Goal: Task Accomplishment & Management: Manage account settings

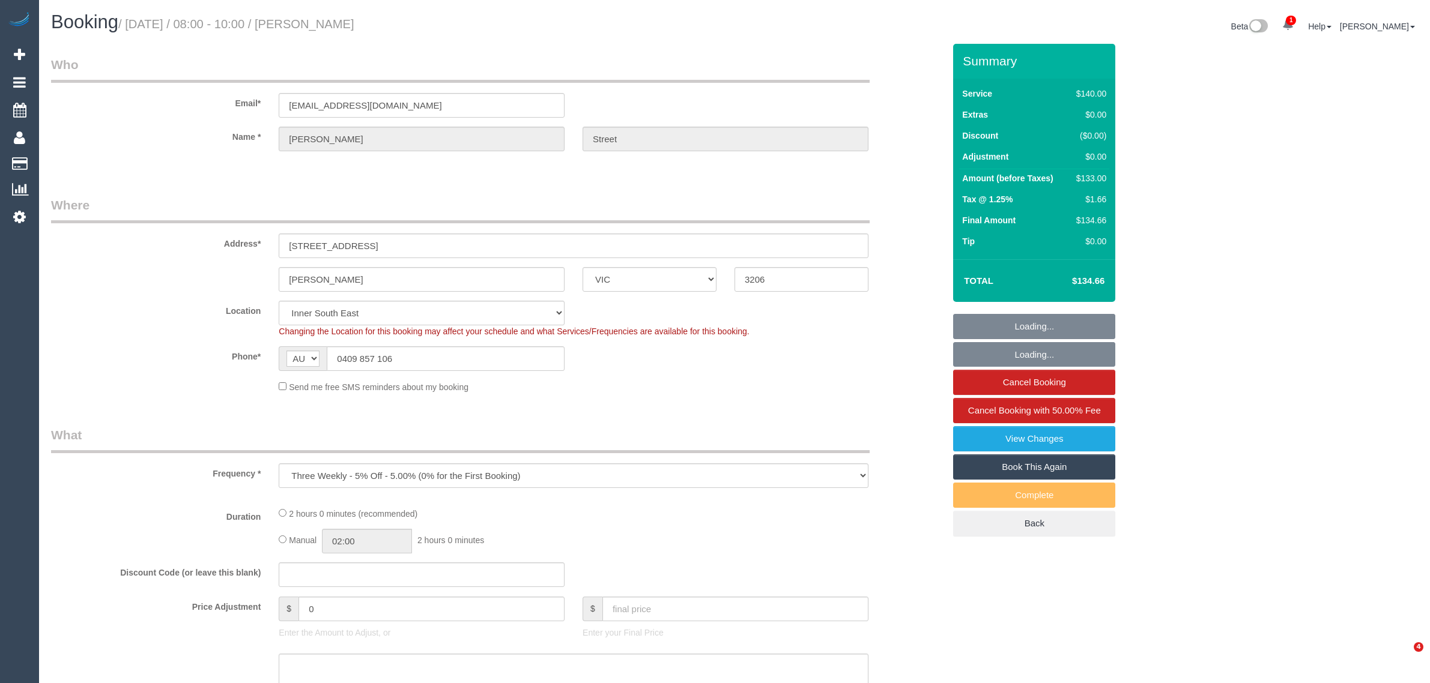
select select "VIC"
select select "number:28"
select select "number:14"
select select "number:19"
select select "number:22"
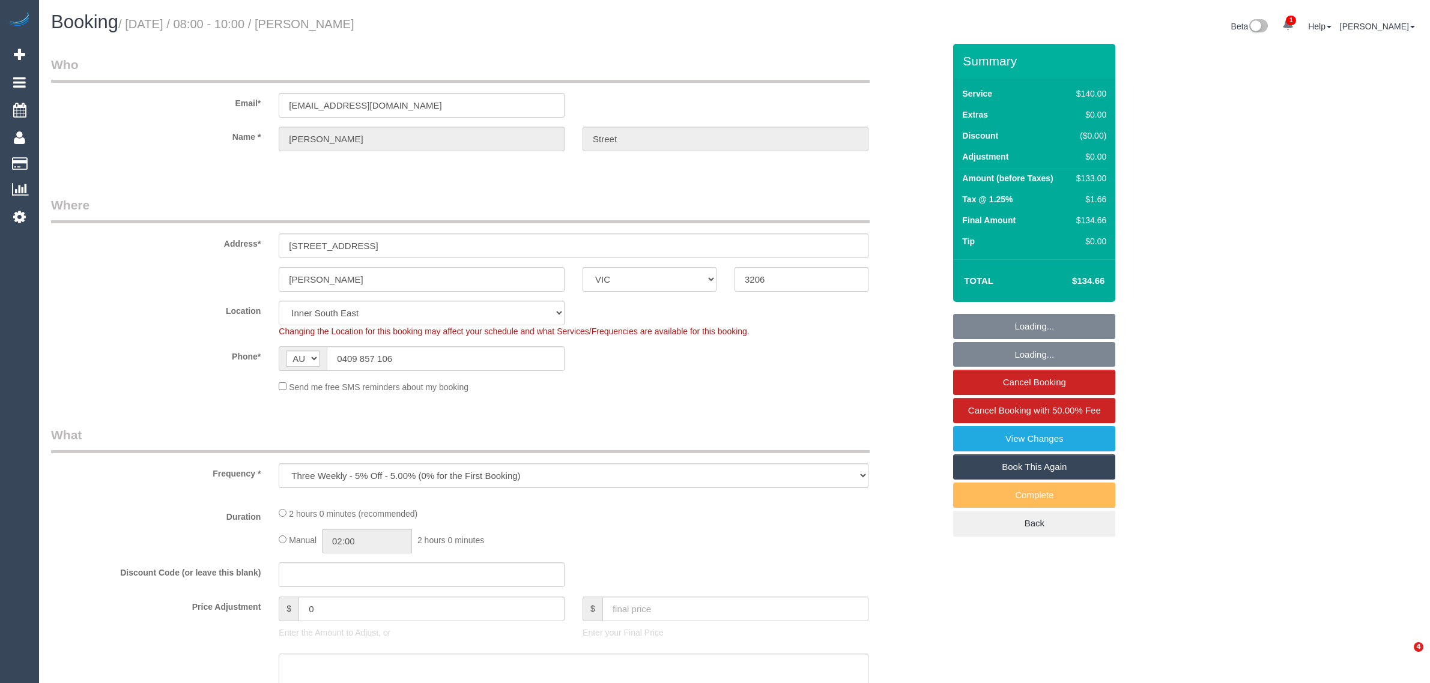
select select "number:34"
select select "object:1295"
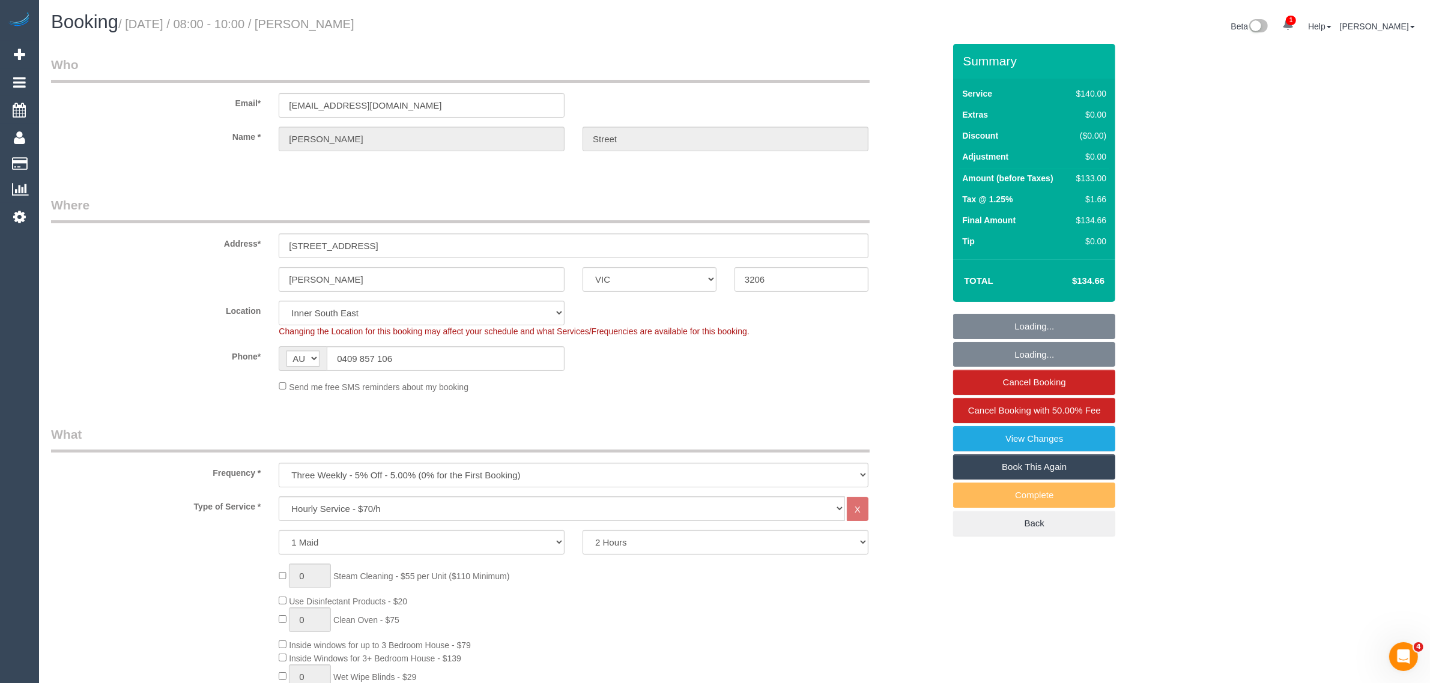
click at [542, 199] on legend "Where" at bounding box center [460, 209] width 818 height 27
click at [431, 362] on input "0409 857 106" at bounding box center [446, 358] width 238 height 25
click at [431, 364] on input "0409 857 106" at bounding box center [446, 358] width 238 height 25
click at [797, 440] on legend "What" at bounding box center [460, 439] width 818 height 27
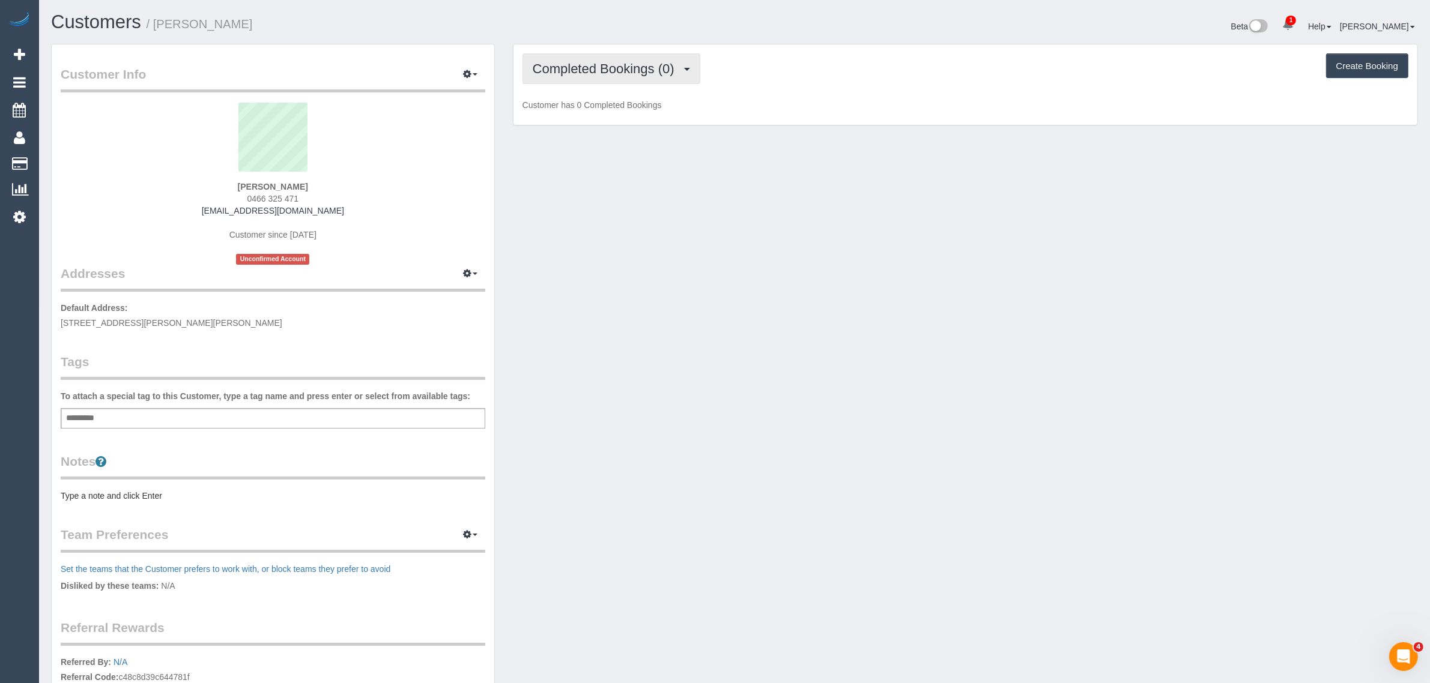
click at [592, 69] on span "Completed Bookings (0)" at bounding box center [607, 68] width 148 height 15
click at [576, 105] on link "Upcoming Bookings (1)" at bounding box center [585, 112] width 125 height 16
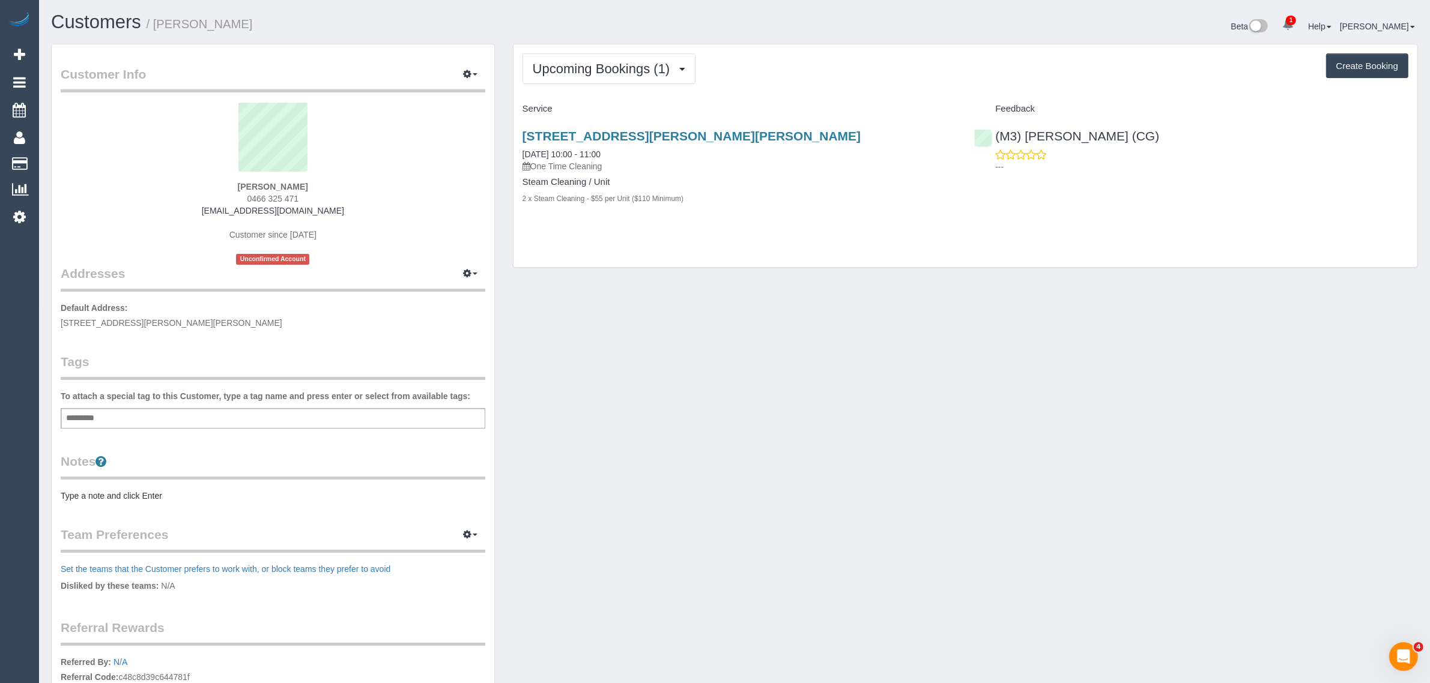
drag, startPoint x: 635, startPoint y: 151, endPoint x: 514, endPoint y: 148, distance: 120.7
click at [514, 148] on div "1214, 52-54 Osullivan Road, Glen Waverley, VIC 3150 03/09/2025 10:00 - 11:00 On…" at bounding box center [739, 173] width 452 height 109
copy link "03/09/2025 10:00 - 11:00"
drag, startPoint x: 1162, startPoint y: 232, endPoint x: 1140, endPoint y: 221, distance: 25.0
click at [1161, 232] on div "Upcoming Bookings (1) Completed Bookings (0) Upcoming Bookings (1) Cancelled Bo…" at bounding box center [965, 155] width 904 height 223
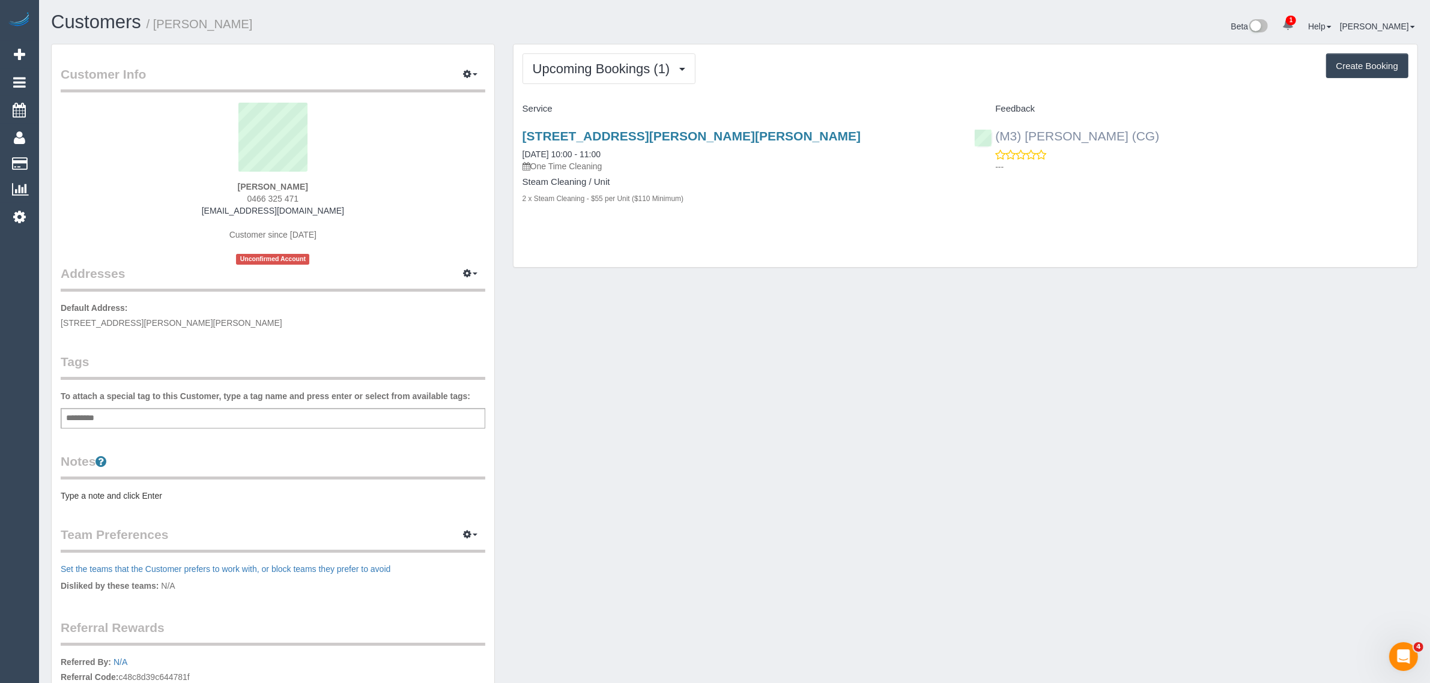
drag, startPoint x: 1117, startPoint y: 124, endPoint x: 994, endPoint y: 129, distance: 123.2
click at [994, 129] on div "(M3) Adnan (CG) ---" at bounding box center [1191, 148] width 452 height 59
copy link "(M3) Adnan (CG)"
click at [275, 198] on span "0466 325 471" at bounding box center [273, 199] width 52 height 10
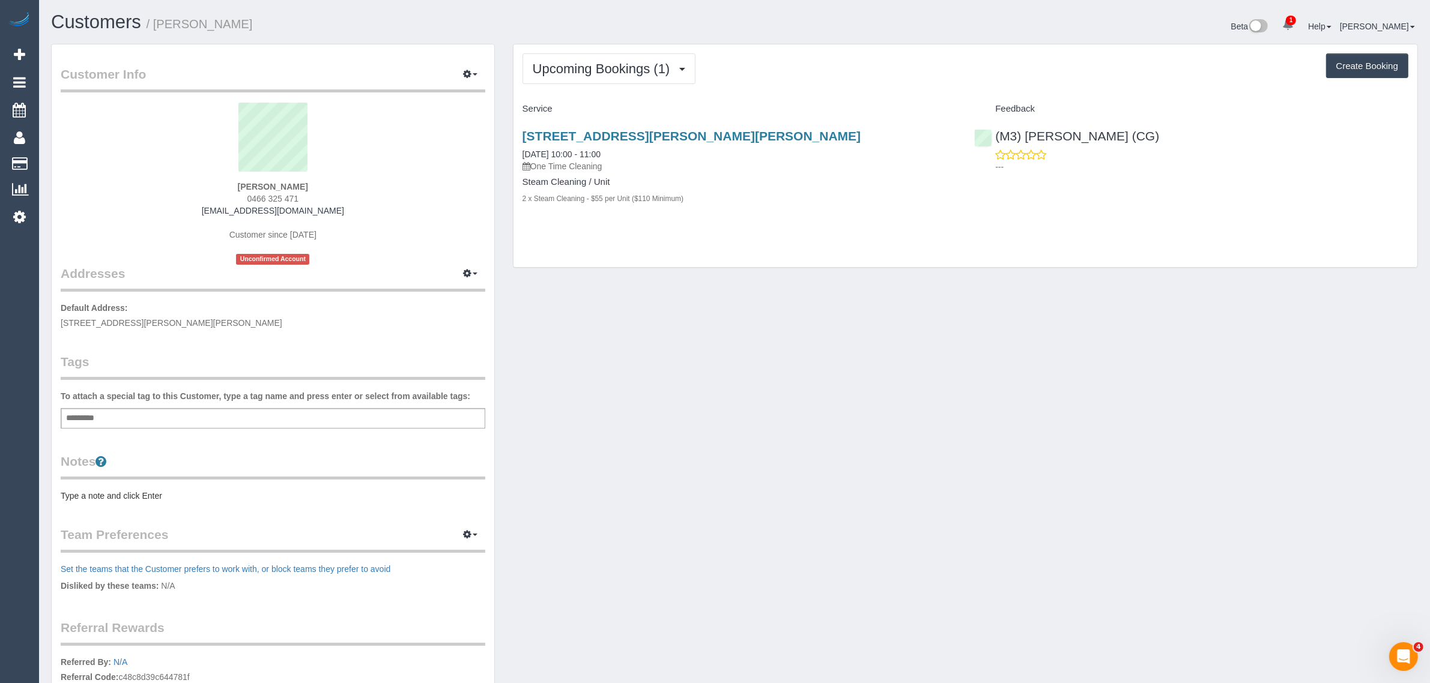
click at [275, 196] on span "0466 325 471" at bounding box center [273, 199] width 52 height 10
drag, startPoint x: 691, startPoint y: 428, endPoint x: 701, endPoint y: 444, distance: 20.0
click at [694, 428] on div "Customer Info Edit Contact Info Send Message Email Preferences Special Sales Ta…" at bounding box center [734, 434] width 1385 height 781
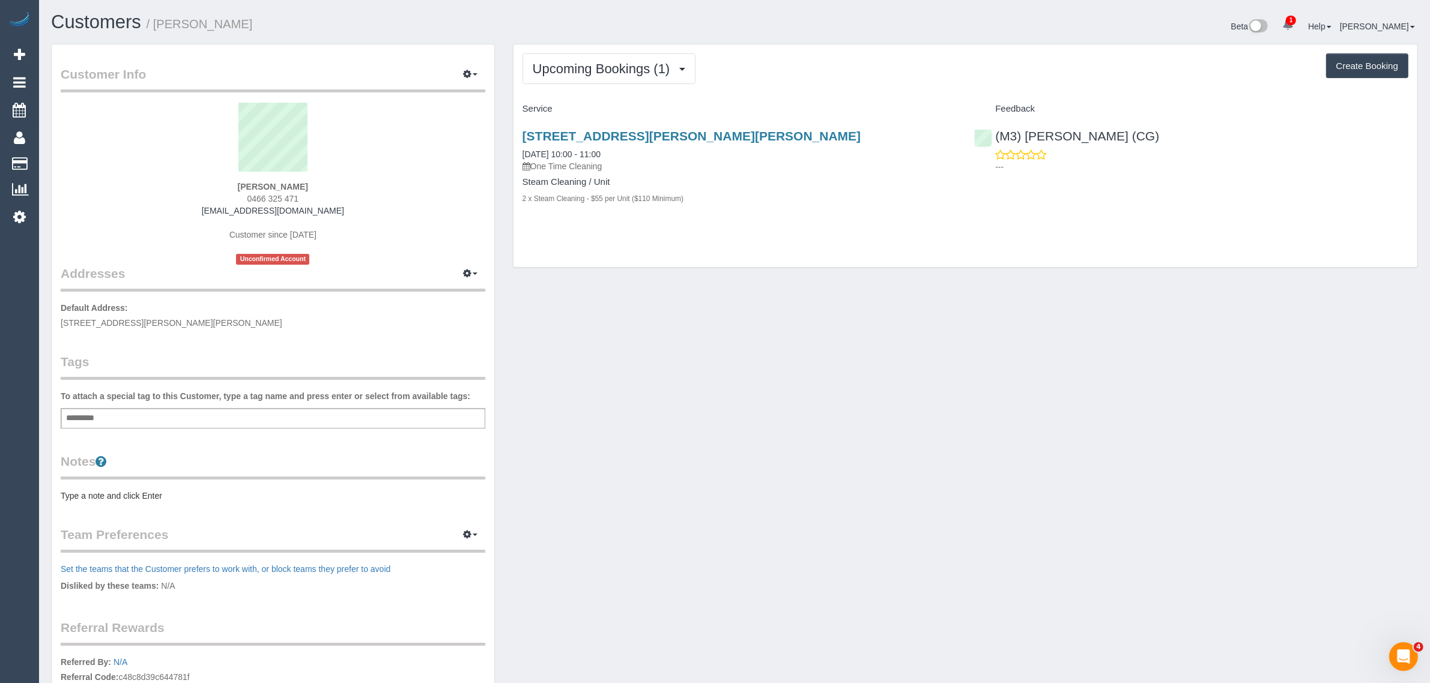
drag, startPoint x: 827, startPoint y: 487, endPoint x: 800, endPoint y: 450, distance: 45.2
click at [827, 487] on div "Customer Info Edit Contact Info Send Message Email Preferences Special Sales Ta…" at bounding box center [734, 434] width 1385 height 781
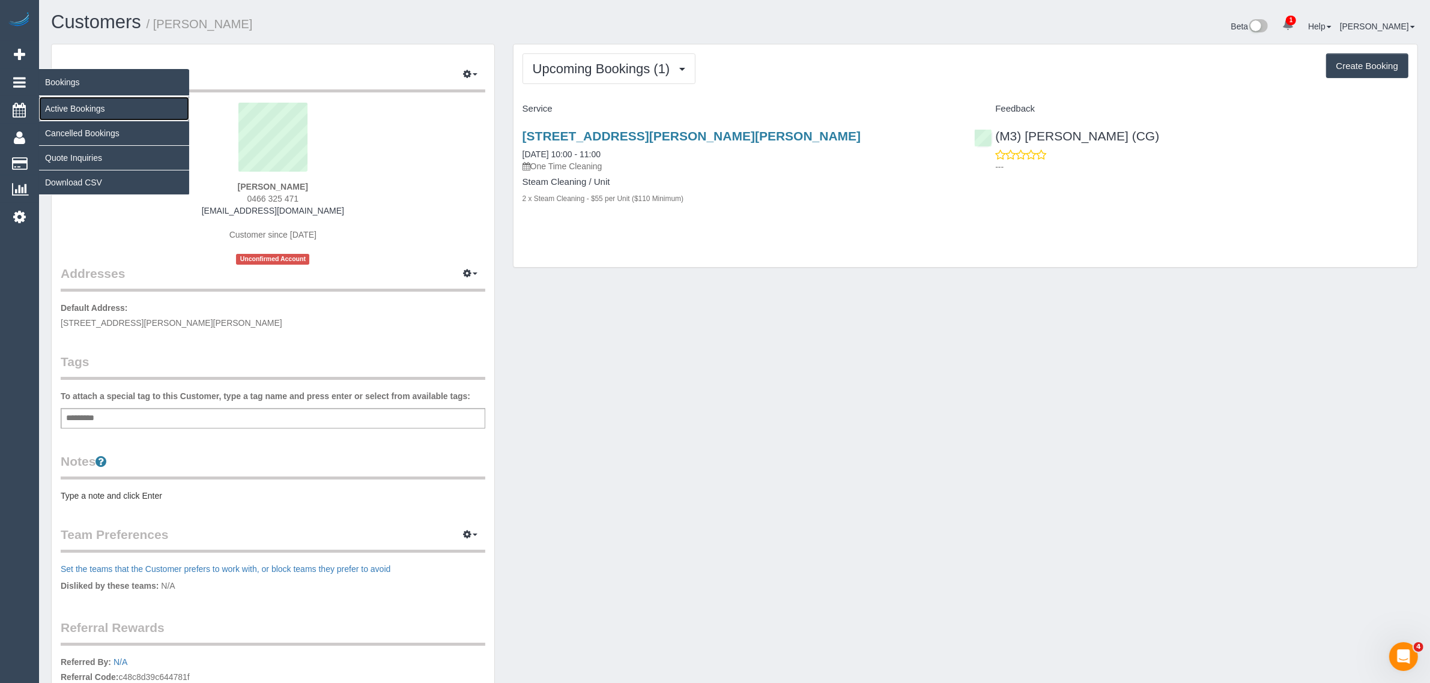
click at [66, 101] on link "Active Bookings" at bounding box center [114, 109] width 150 height 24
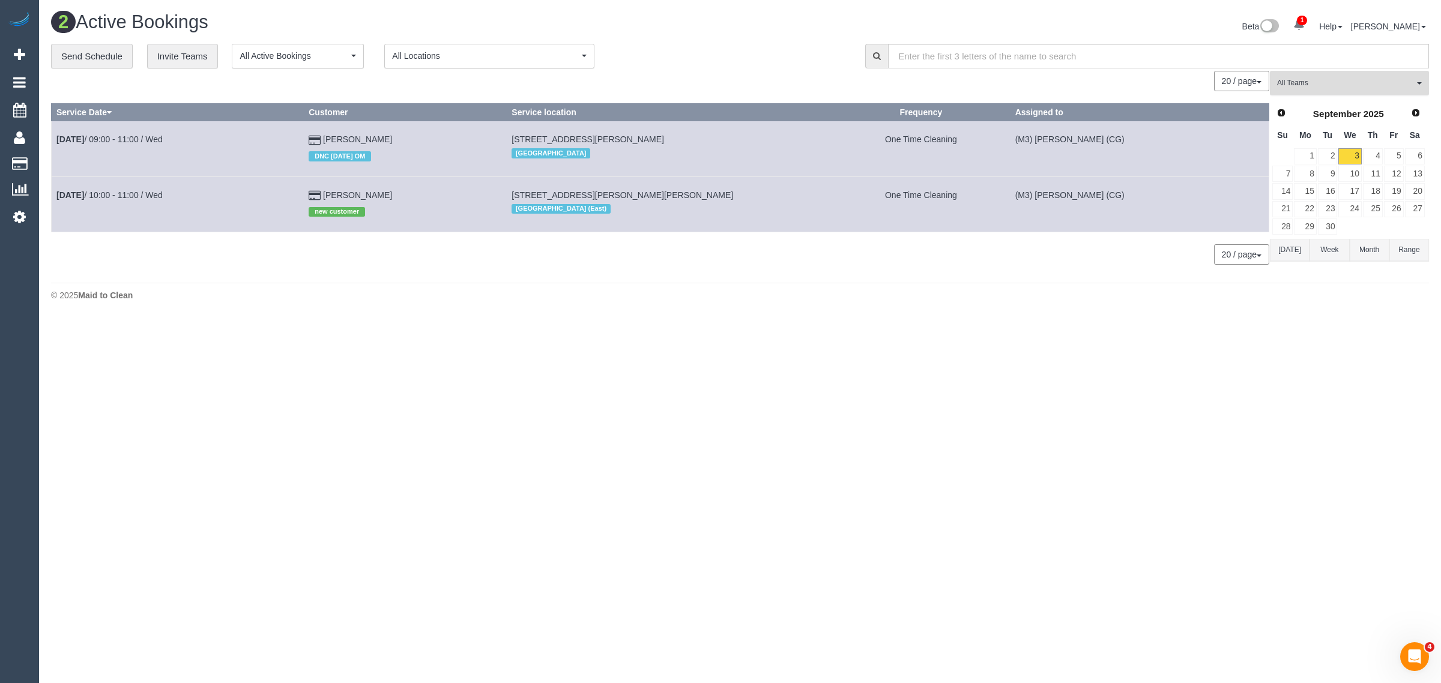
click at [1357, 88] on span "All Teams" at bounding box center [1345, 83] width 137 height 10
click at [1352, 104] on link "Remove Team Filters" at bounding box center [1350, 102] width 158 height 16
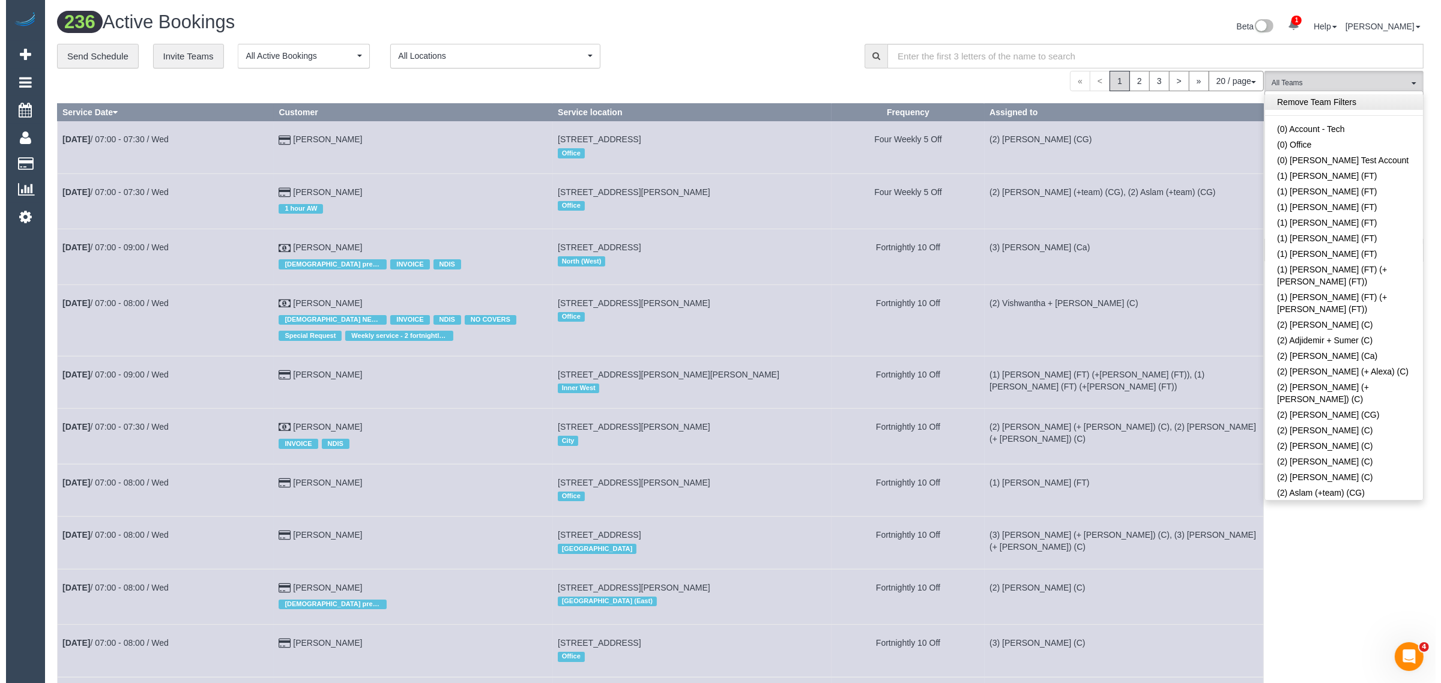
scroll to position [722, 0]
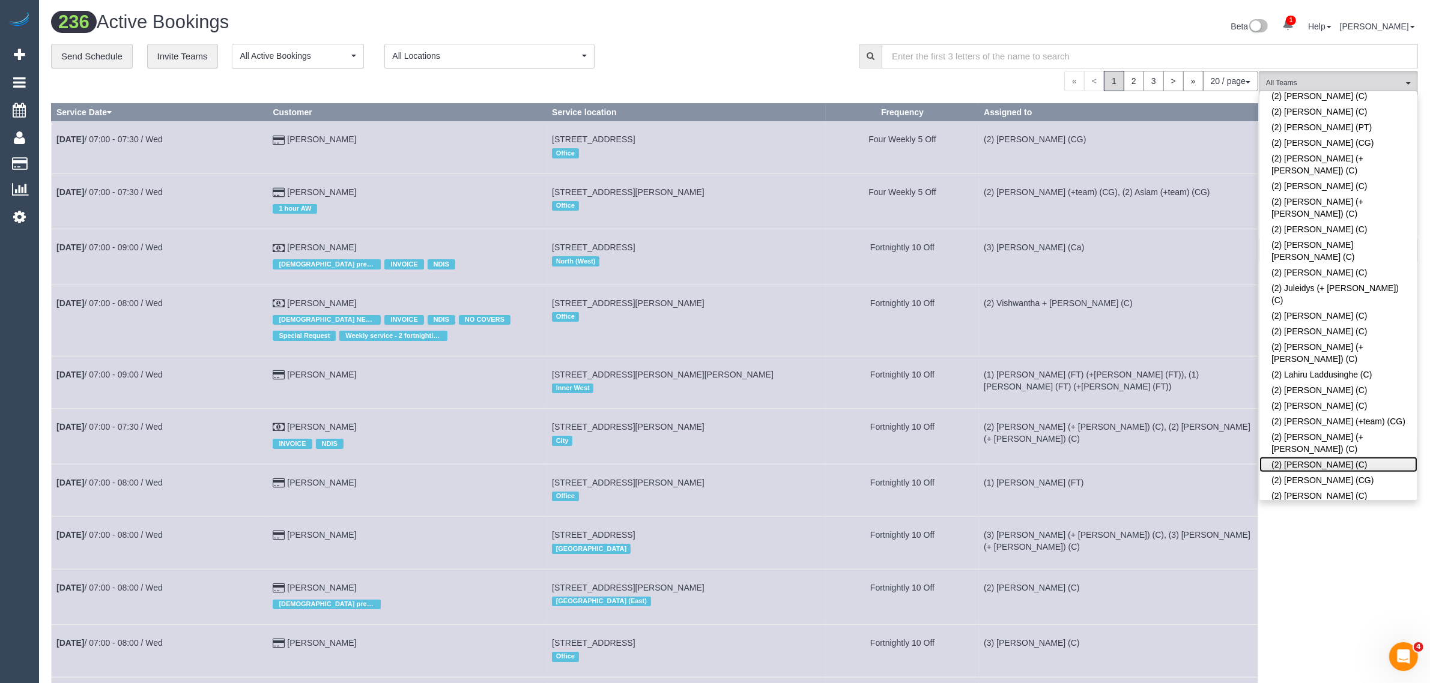
click at [1355, 457] on link "(2) Megan Kaewpinich (C)" at bounding box center [1338, 465] width 158 height 16
click at [748, 95] on div "0 Bookings found. We couldn't find any bookings that matched your search. Creat…" at bounding box center [655, 666] width 1208 height 1191
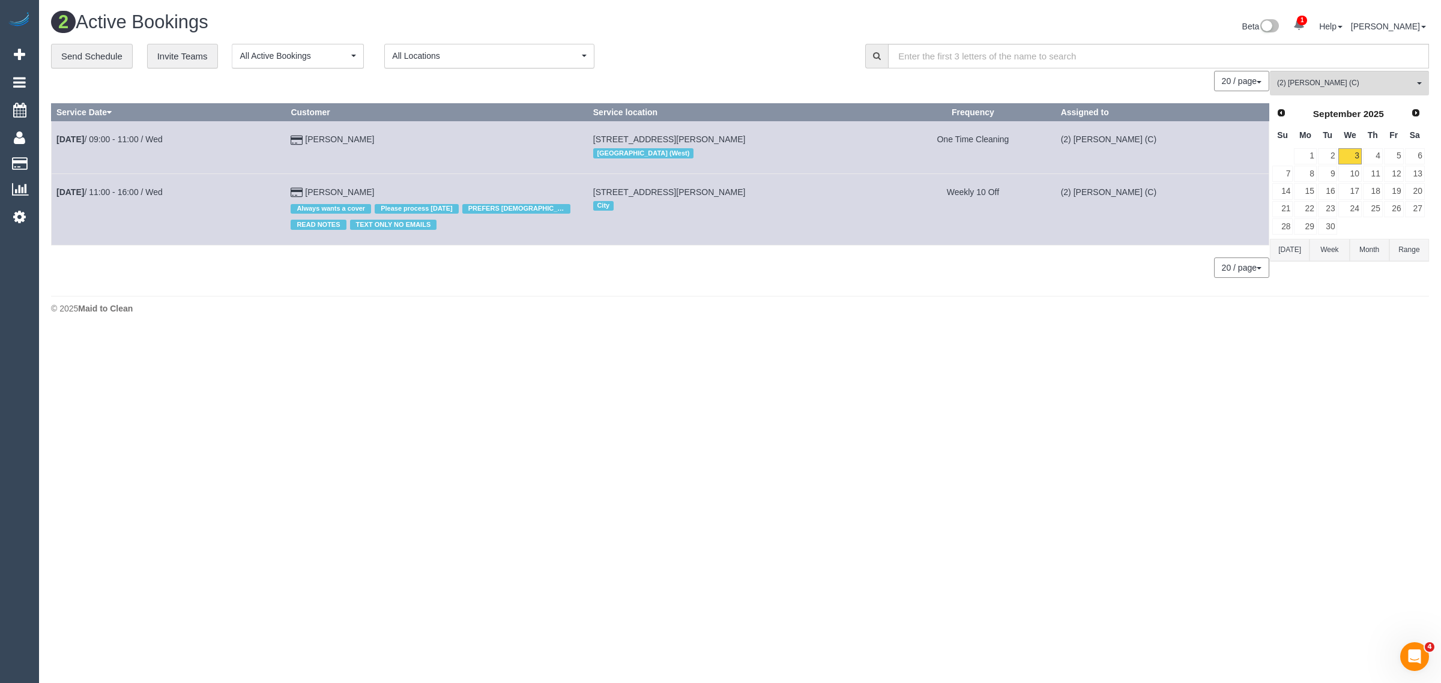
drag, startPoint x: 791, startPoint y: 131, endPoint x: 595, endPoint y: 127, distance: 196.4
click at [595, 127] on td "1/2 Carrington Street, Hampton East, VIC 3188 South East (West)" at bounding box center [739, 147] width 302 height 52
copy span "1/2 Carrington Street, Hampton East, VIC 3188"
click at [1344, 90] on button "(2) Megan Kaewpinich (C) All Teams" at bounding box center [1349, 83] width 159 height 25
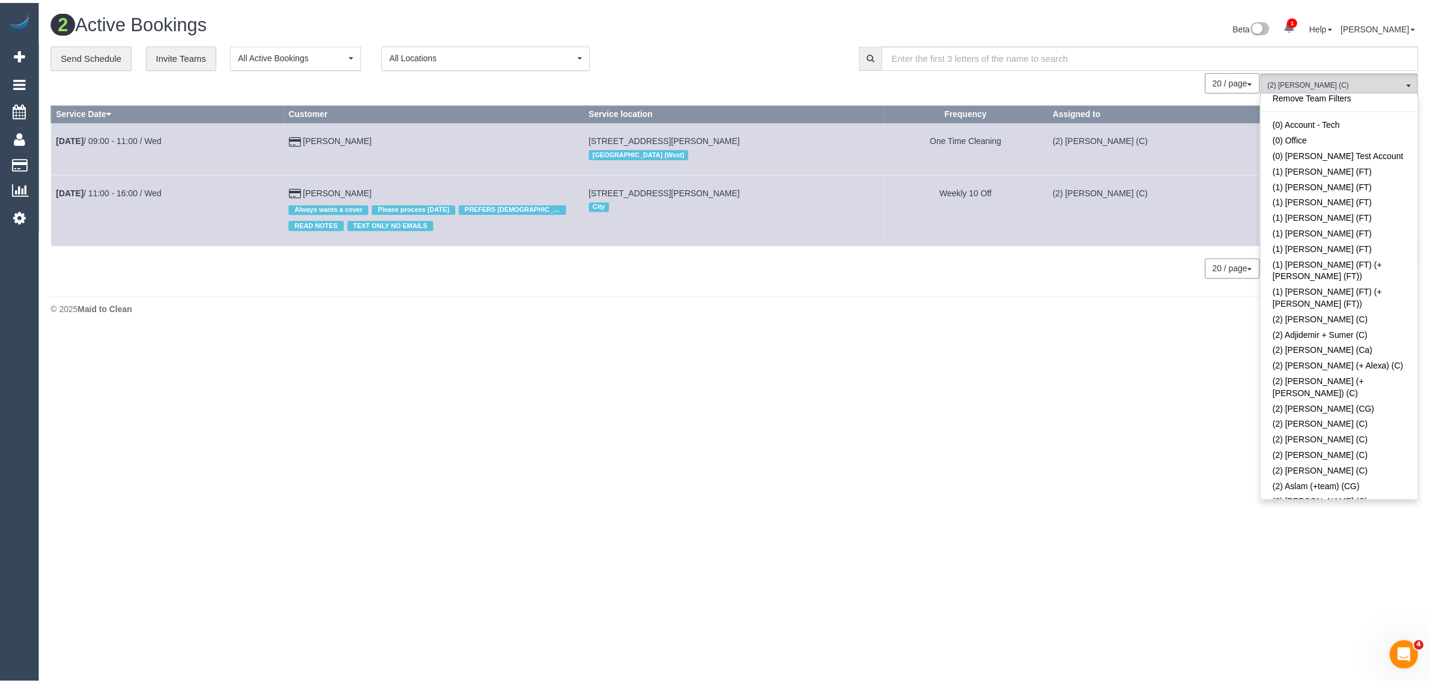
scroll to position [0, 0]
click at [1377, 100] on link "Remove Team Filters" at bounding box center [1350, 102] width 158 height 16
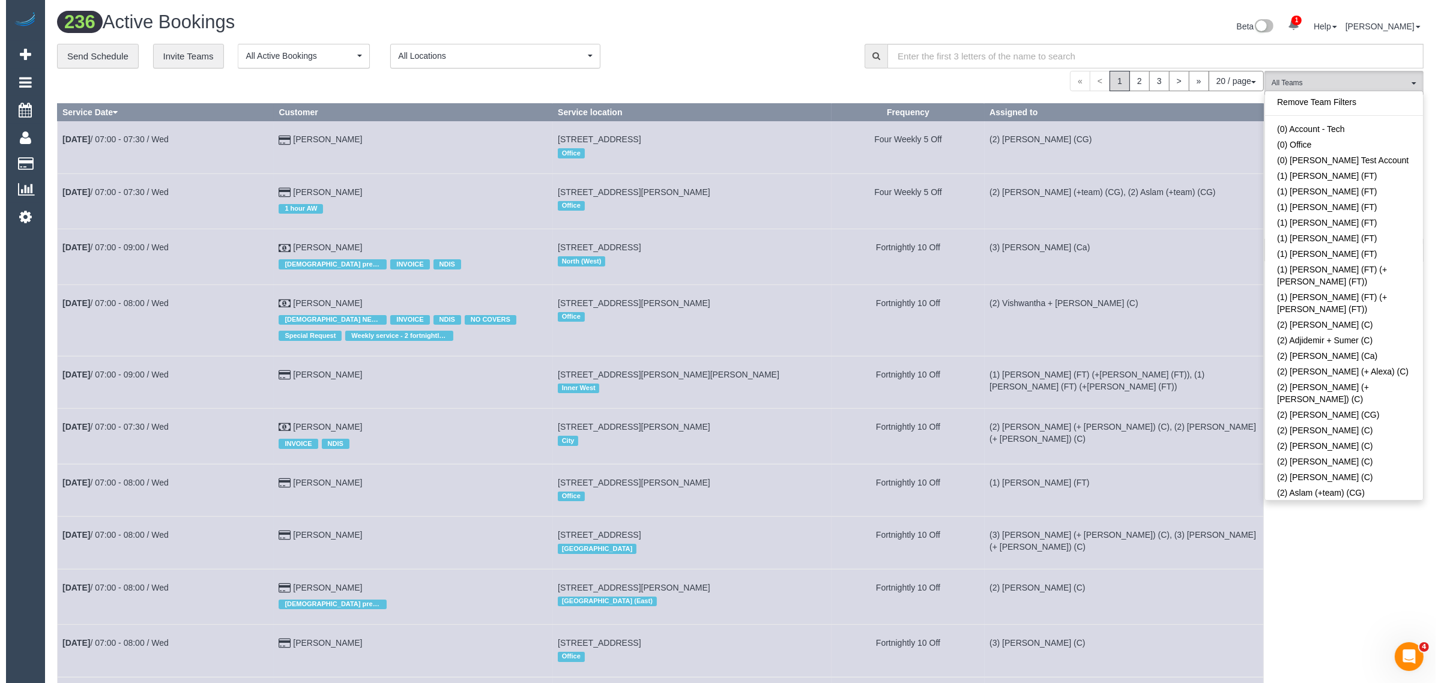
scroll to position [2310, 0]
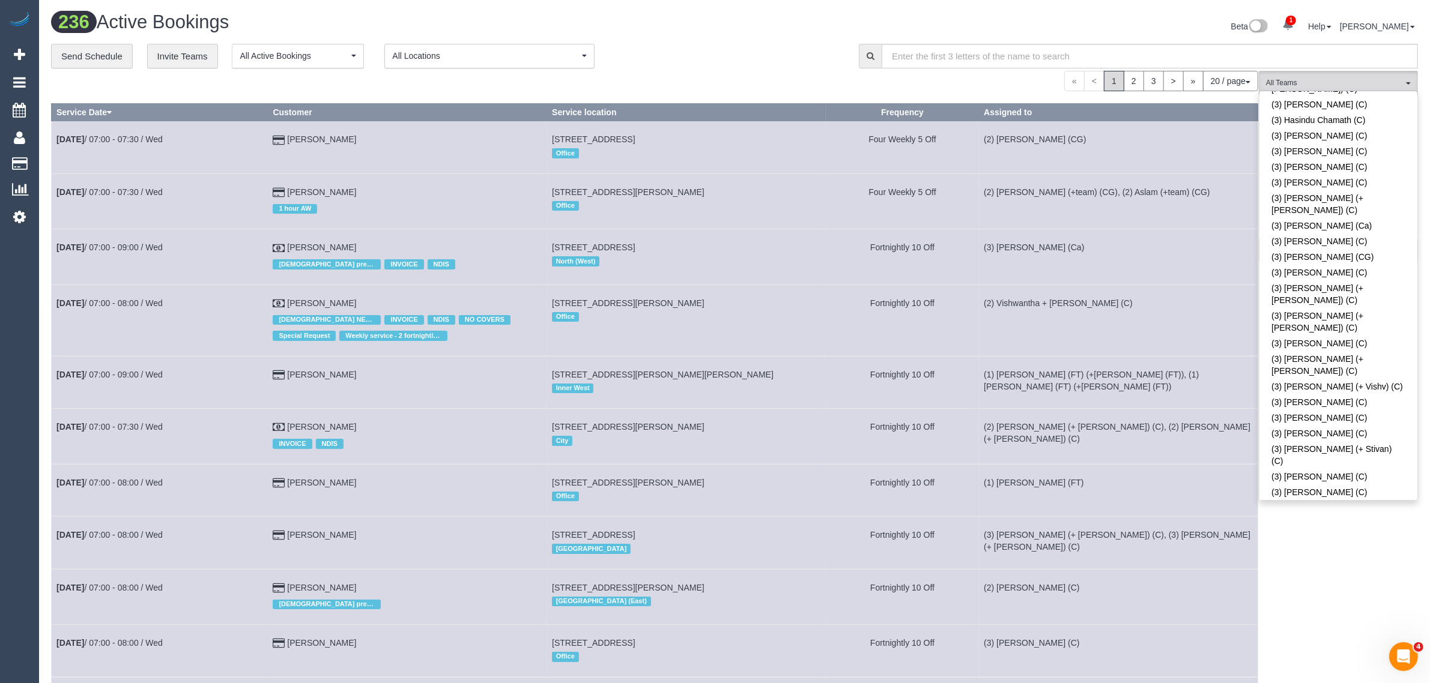
click at [796, 55] on div "**********" at bounding box center [446, 56] width 790 height 25
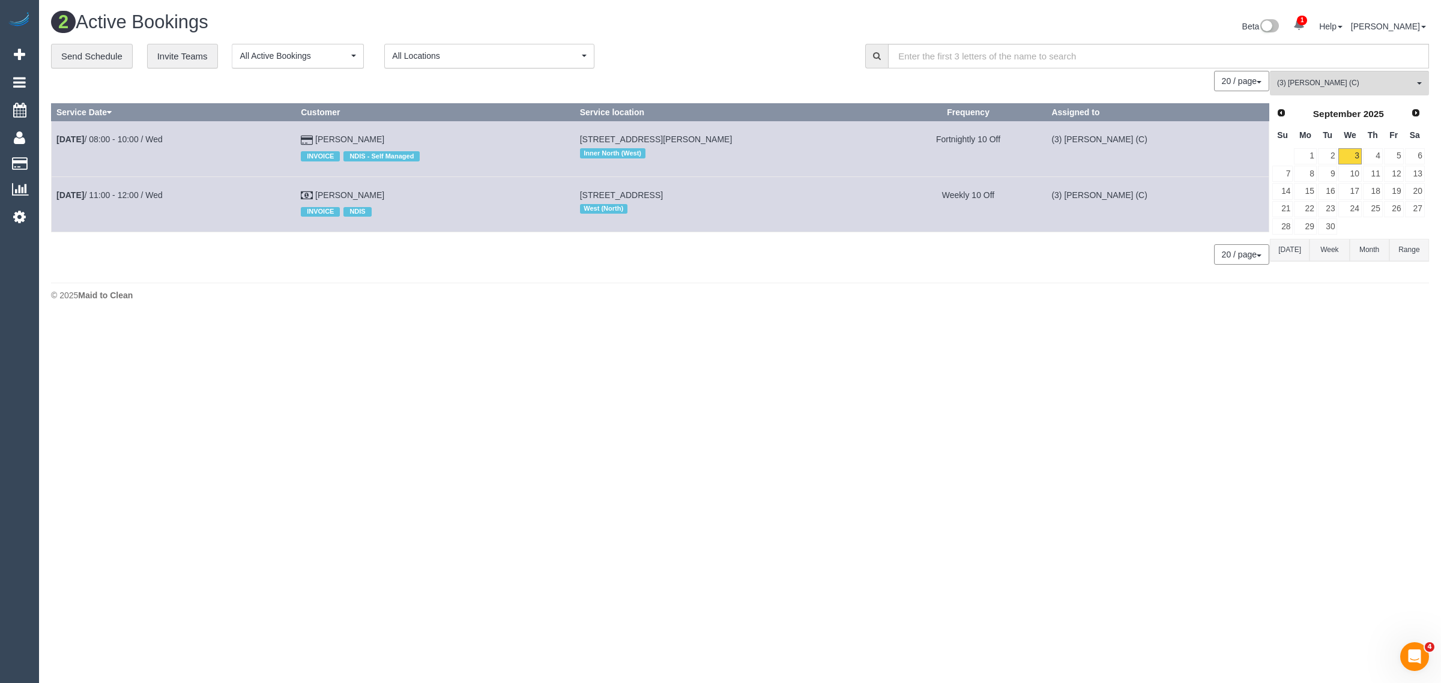
click at [866, 407] on body "1 Beta Your Notifications You have 0 alerts × You have 2 to charge for 03/09/20…" at bounding box center [720, 341] width 1441 height 683
click at [818, 466] on body "1 Beta Your Notifications You have 0 alerts × You have 2 to charge for 03/09/20…" at bounding box center [720, 341] width 1441 height 683
click at [727, 418] on body "1 Beta Your Notifications You have 0 alerts × You have 2 to charge for 03/09/20…" at bounding box center [720, 341] width 1441 height 683
click at [788, 59] on div "**********" at bounding box center [449, 56] width 796 height 25
click at [1325, 80] on span "(3) Pratham Bagga (C)" at bounding box center [1345, 83] width 137 height 10
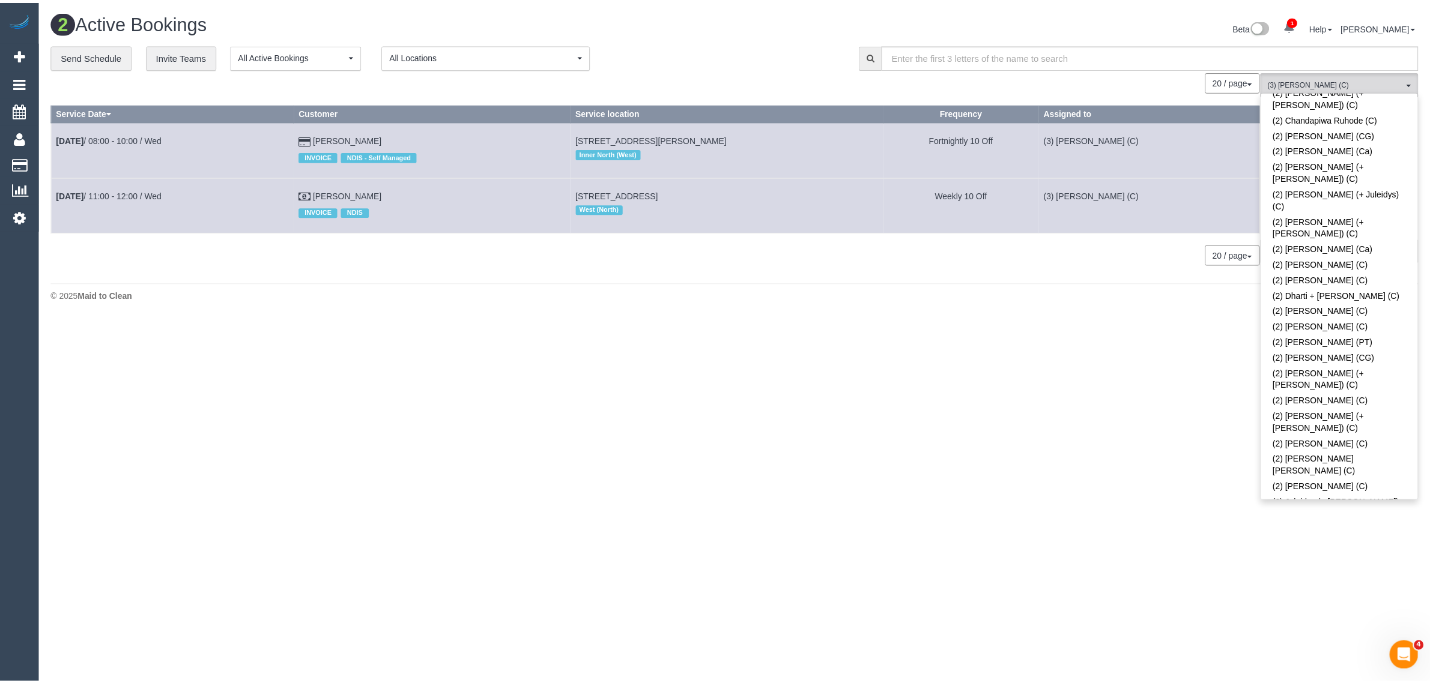
scroll to position [0, 0]
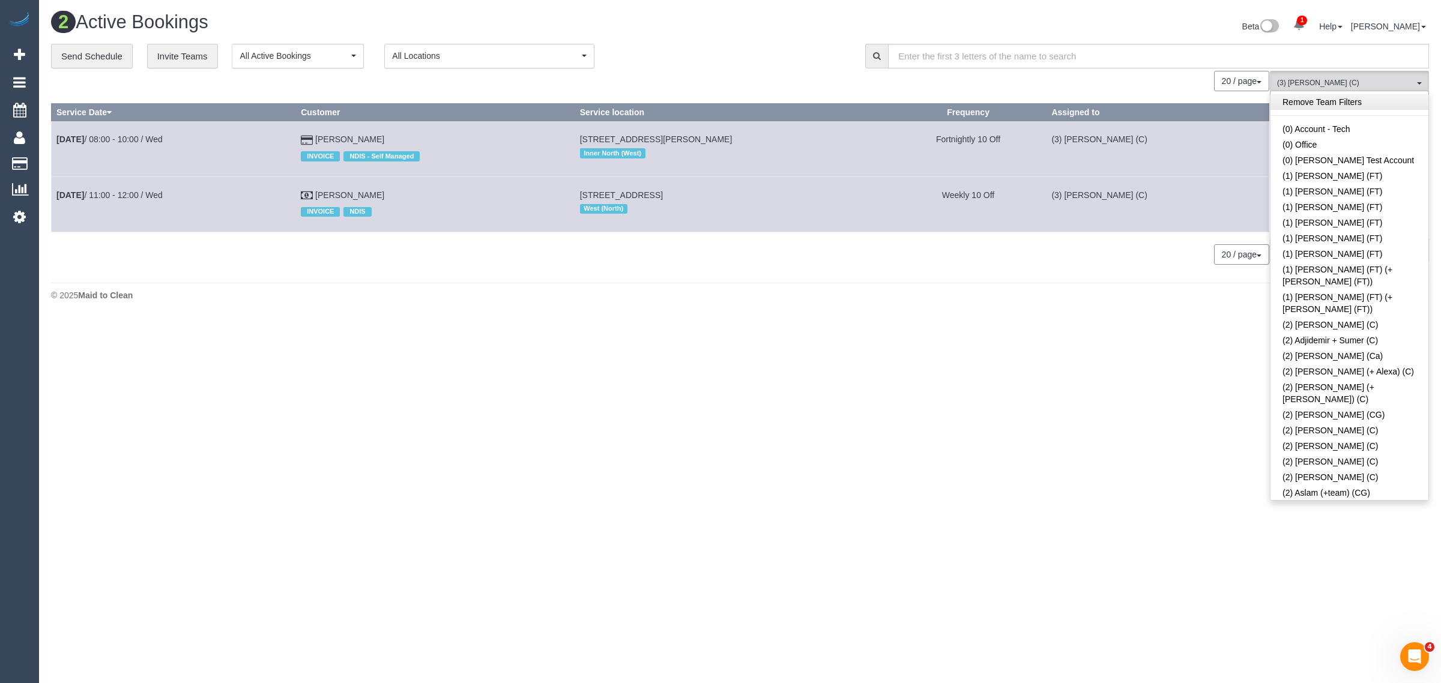
click at [1353, 99] on link "Remove Team Filters" at bounding box center [1350, 102] width 158 height 16
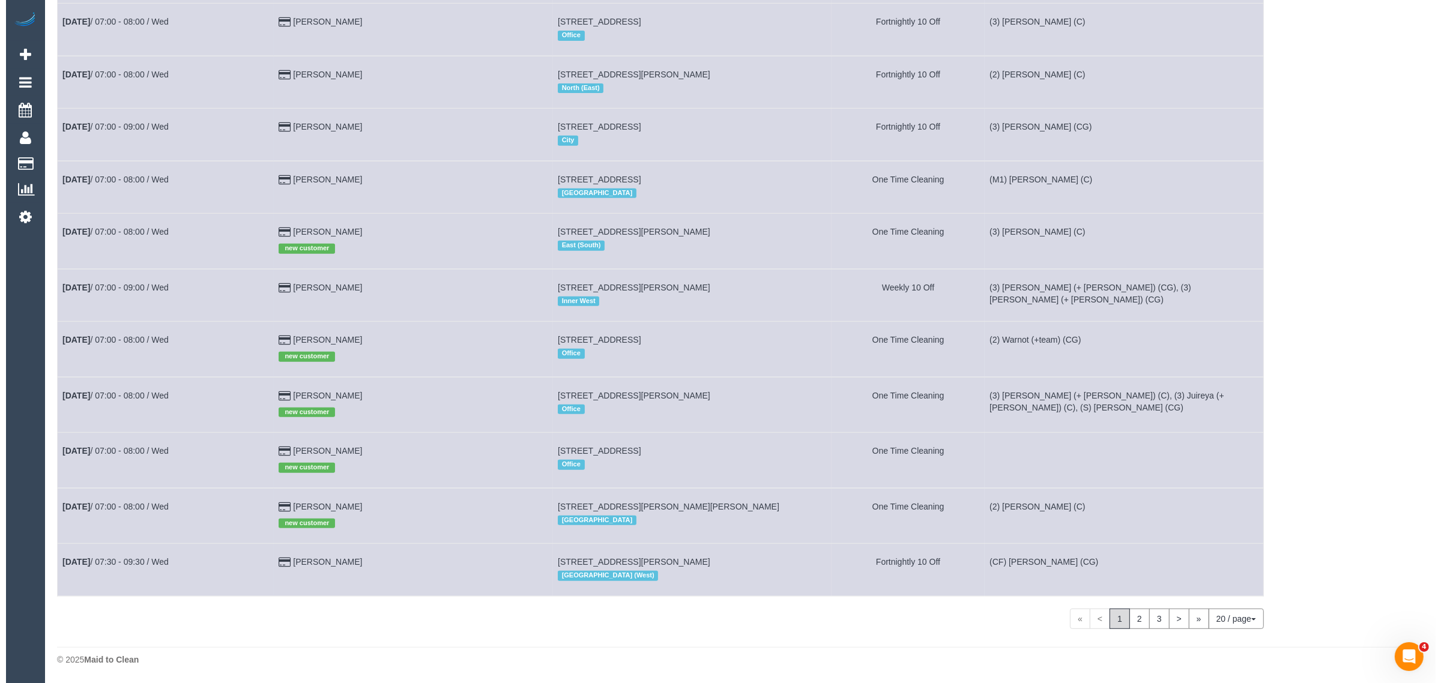
scroll to position [1655, 0]
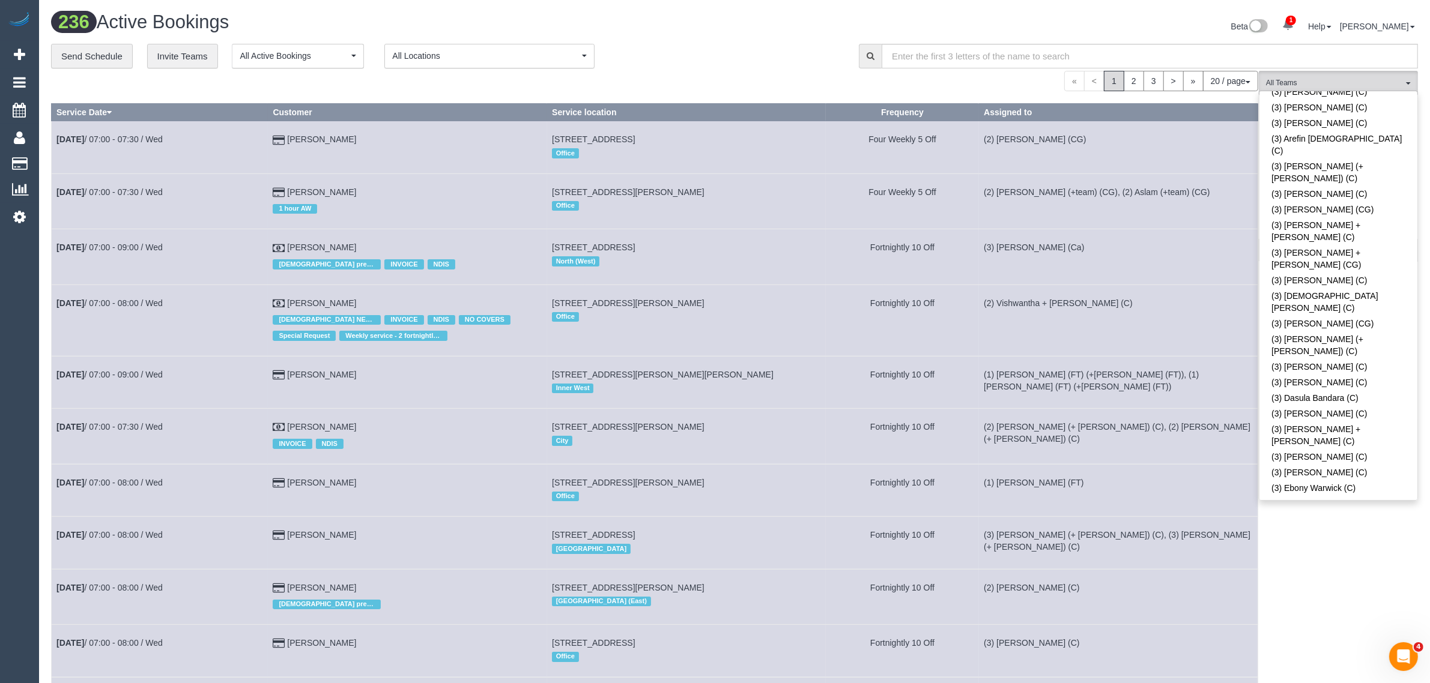
click at [1319, 638] on link "(3) [PERSON_NAME] (+ [PERSON_NAME]) (C)" at bounding box center [1338, 652] width 158 height 28
click at [749, 45] on div "**********" at bounding box center [446, 56] width 790 height 25
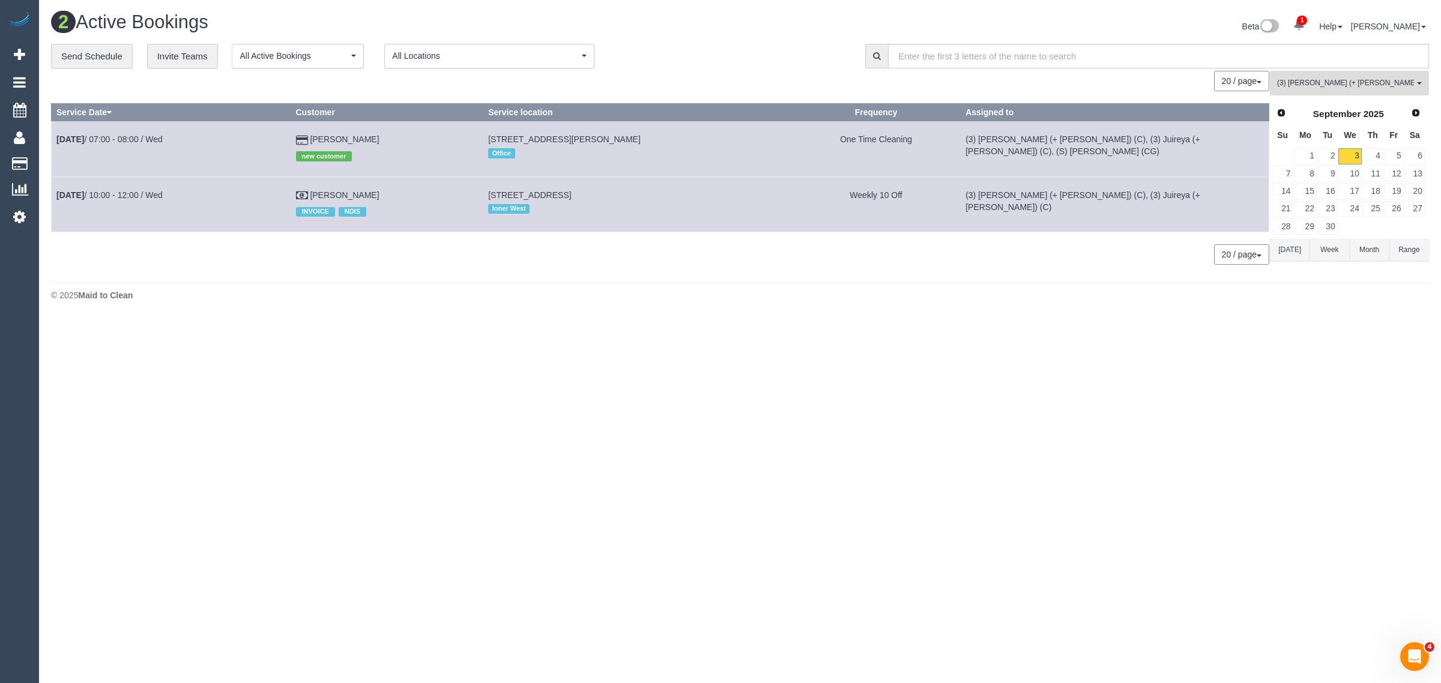
click at [1361, 84] on span "(3) [PERSON_NAME] (+ [PERSON_NAME]) (C)" at bounding box center [1345, 83] width 137 height 10
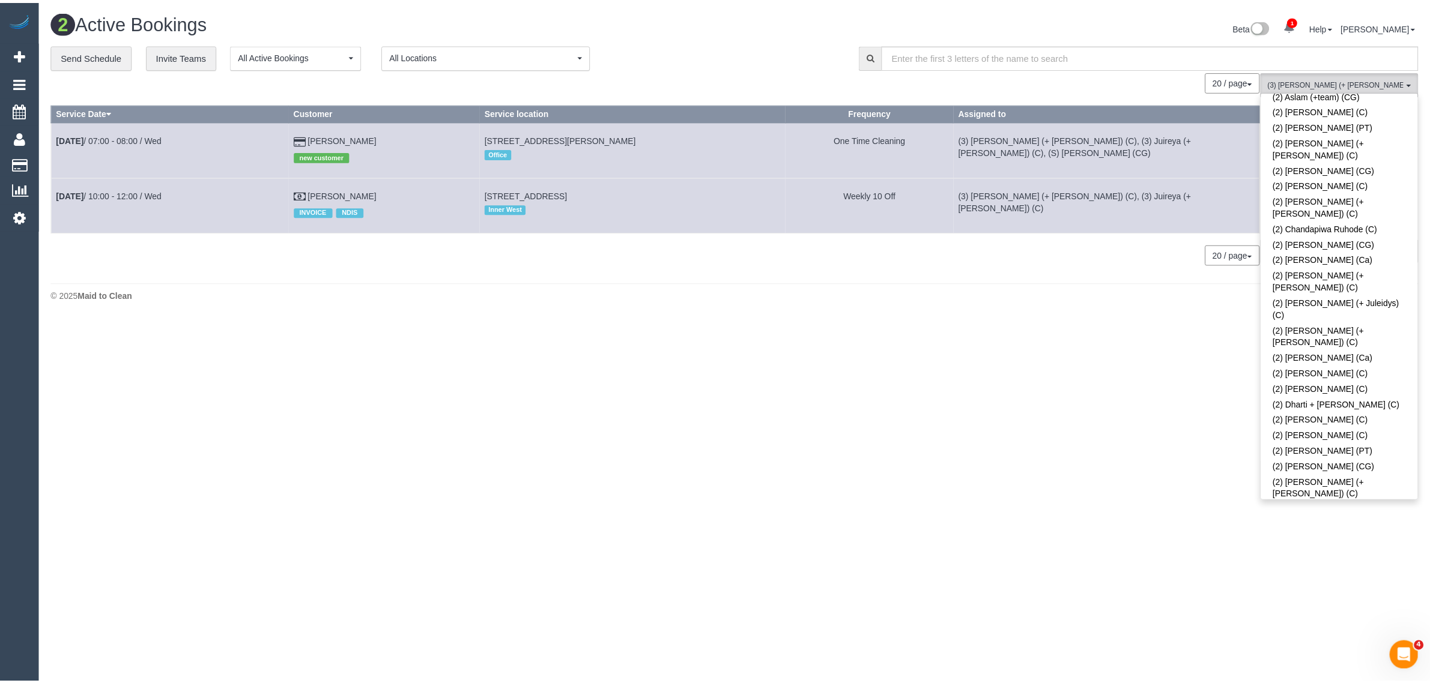
scroll to position [0, 0]
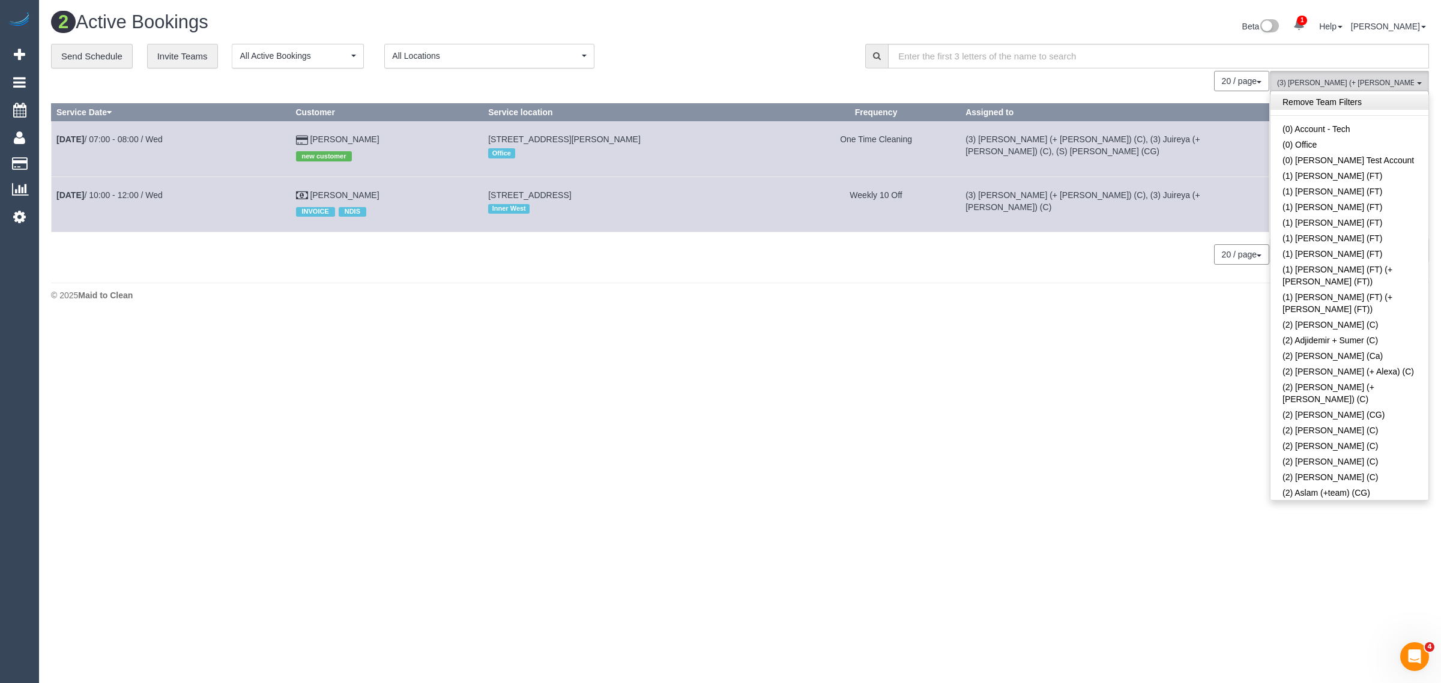
click at [1369, 103] on link "Remove Team Filters" at bounding box center [1350, 102] width 158 height 16
click at [788, 27] on div "Beta 1 Your Notifications You have 0 alerts × You have 2 to charge for 03/09/20…" at bounding box center [1089, 28] width 698 height 32
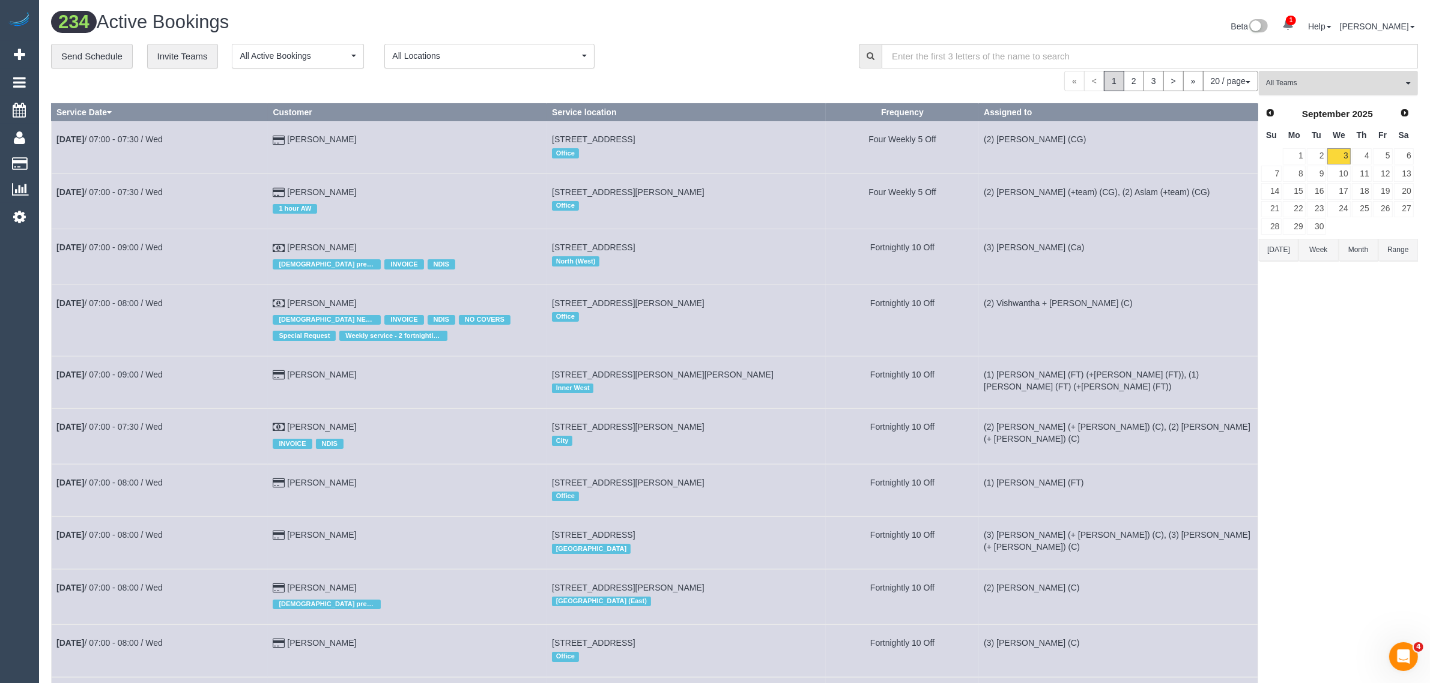
click at [1310, 82] on span "All Teams" at bounding box center [1334, 83] width 137 height 10
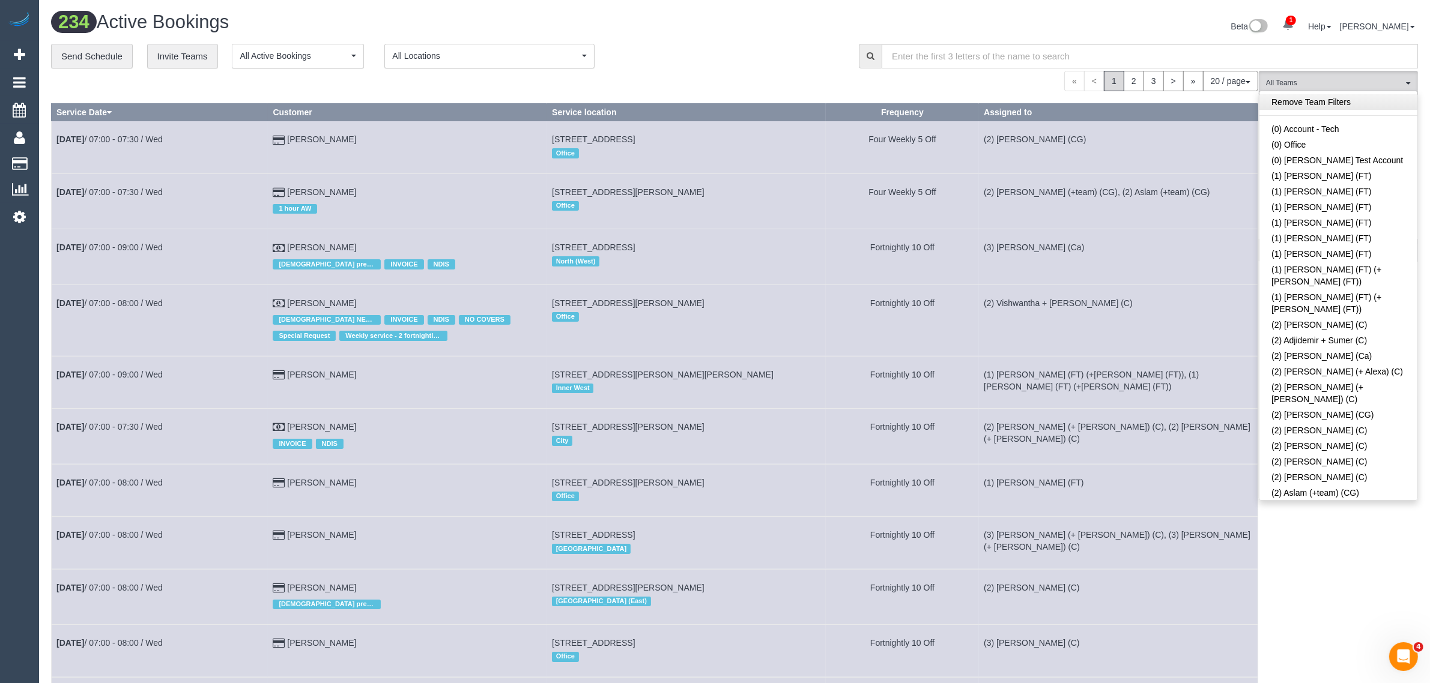
click at [1340, 103] on link "Remove Team Filters" at bounding box center [1338, 102] width 158 height 16
click at [1343, 168] on link "(1) Debbie Brodjanac (FT)" at bounding box center [1338, 176] width 158 height 16
click at [785, 76] on div "« < 1 2 3 > » 20 / page 10 / page 20 / page 30 / page 40 / page 50 / page 100 /…" at bounding box center [654, 81] width 1207 height 20
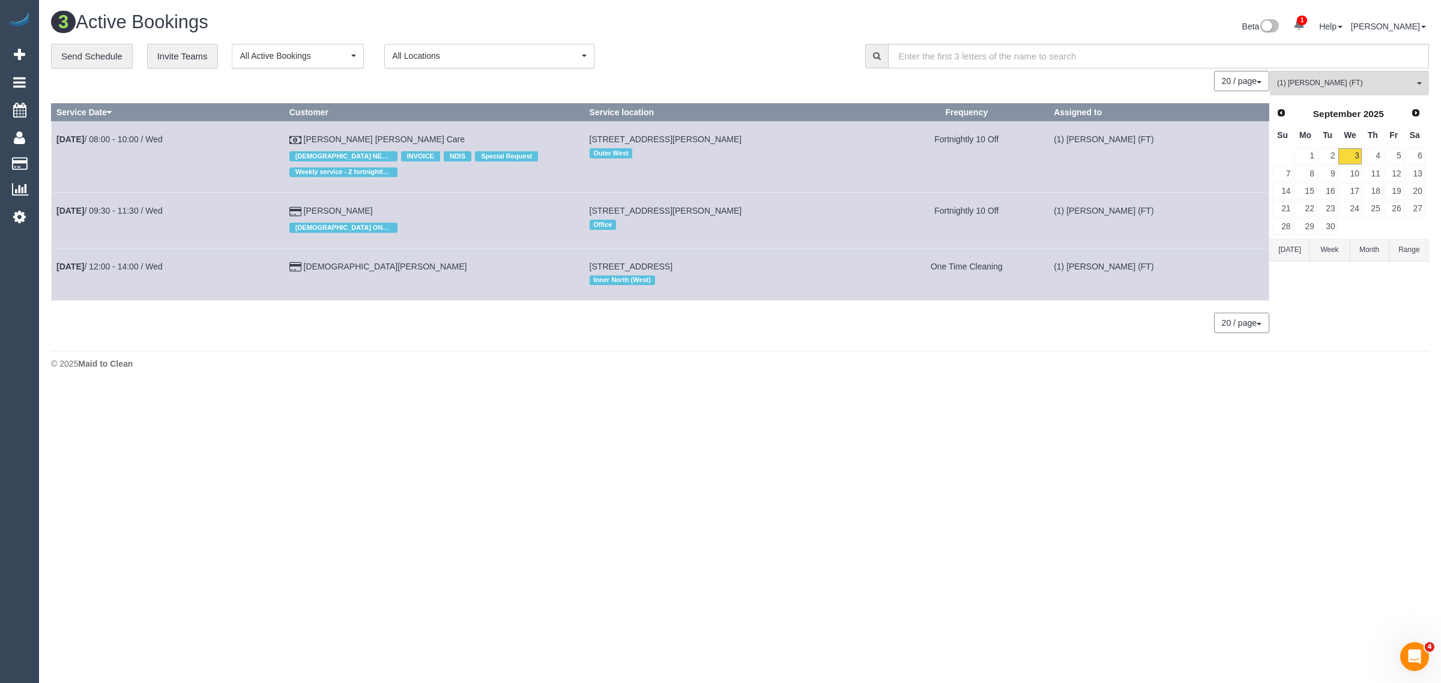
drag, startPoint x: 386, startPoint y: 202, endPoint x: 52, endPoint y: 198, distance: 333.9
click at [52, 198] on tr "Sep 3rd / 09:30 - 11:30 / Wed Angelo Monteleone FEMALE ONLY CLEANER 15 Nicholso…" at bounding box center [661, 220] width 1218 height 55
copy tr "Sep 3rd / 09:30 - 11:30 / Wed Angelo Monteleone"
click at [1313, 80] on span "(1) Debbie Brodjanac (FT)" at bounding box center [1345, 83] width 137 height 10
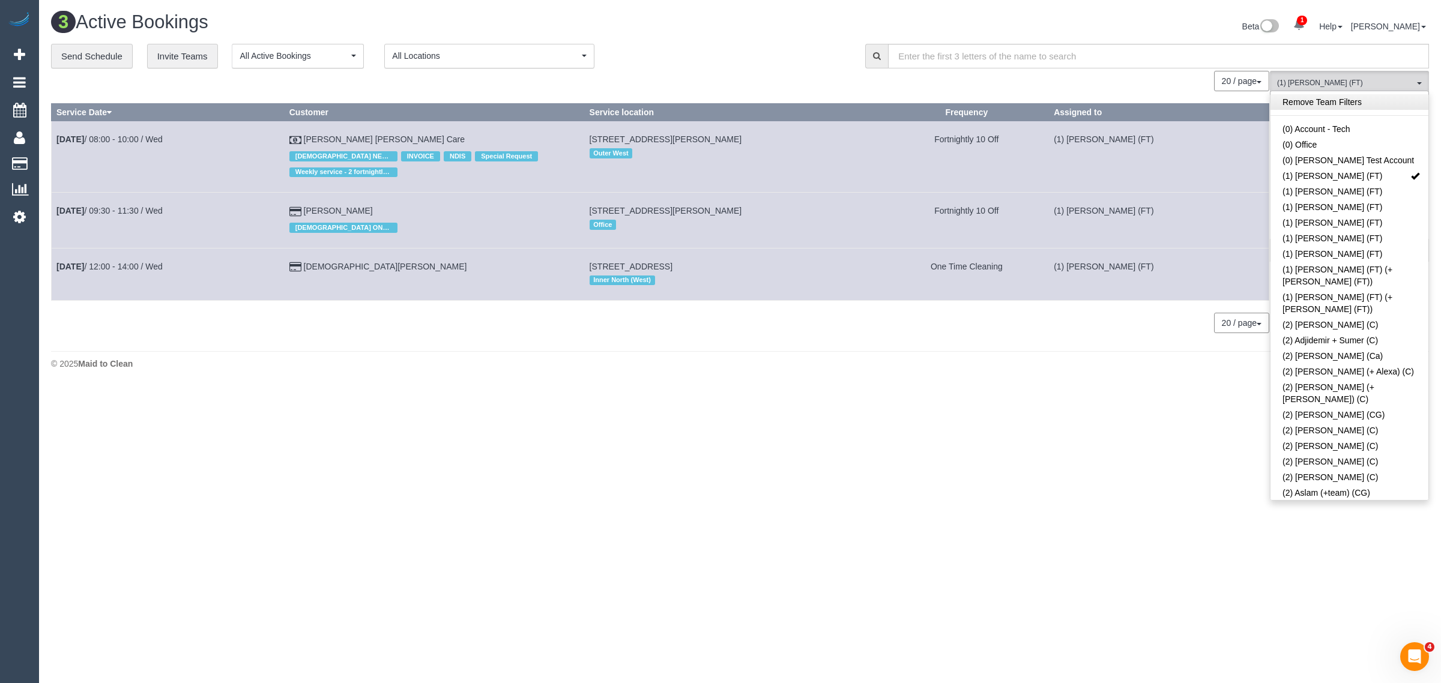
click at [1402, 100] on link "Remove Team Filters" at bounding box center [1350, 102] width 158 height 16
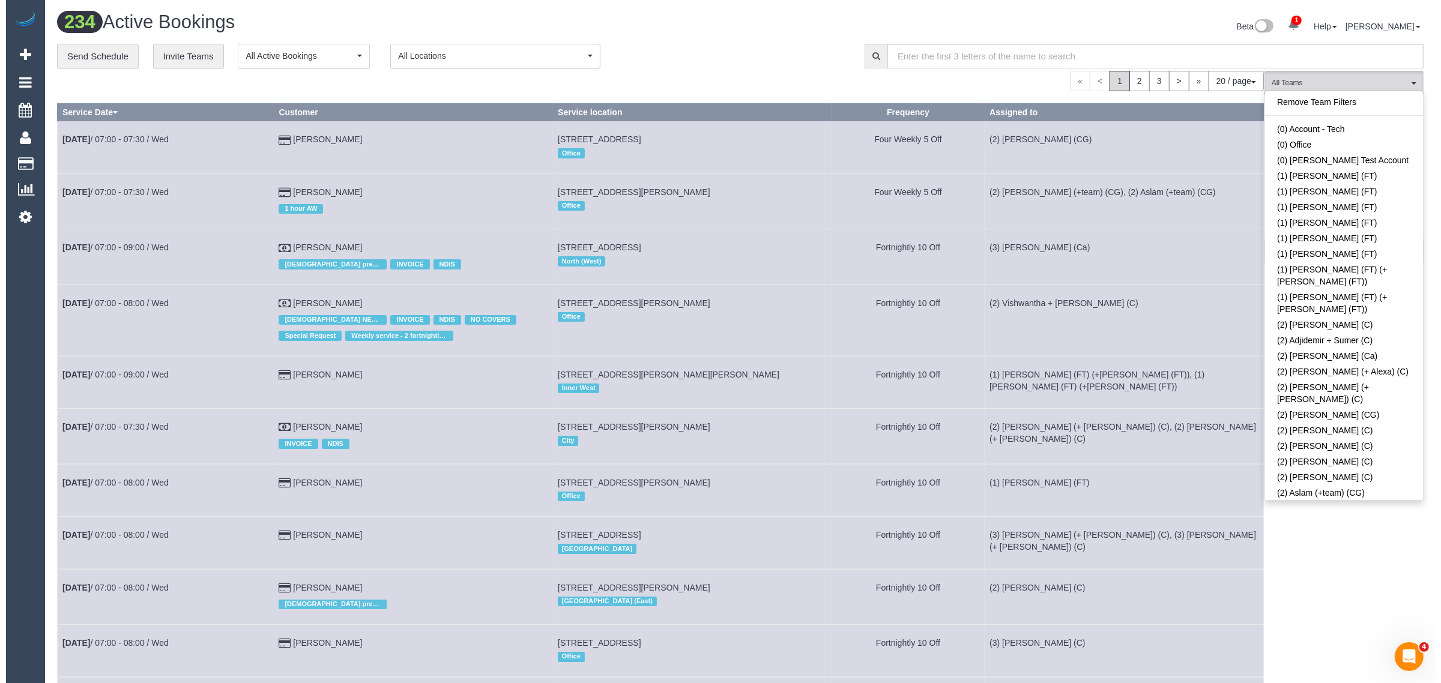
scroll to position [2310, 0]
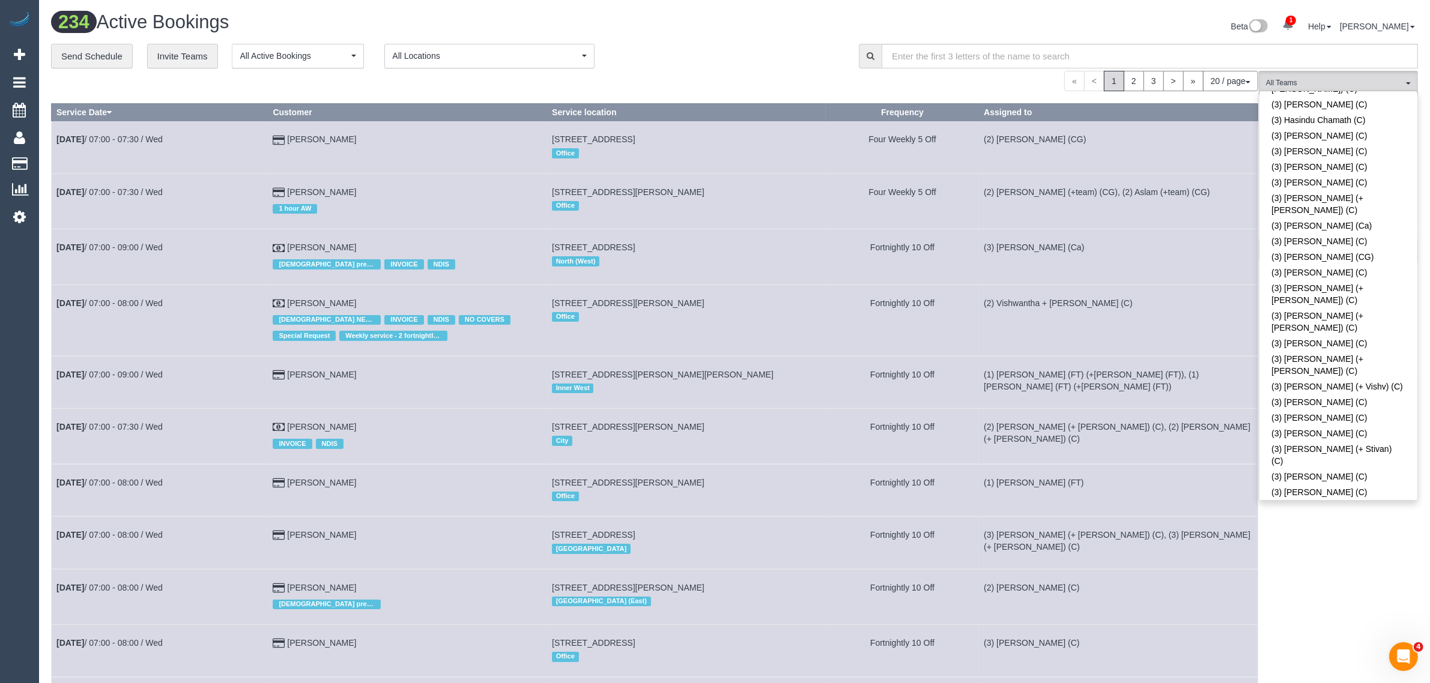
click at [749, 82] on div "« < 1 2 3 > » 20 / page 10 / page 20 / page 30 / page 40 / page 50 / page 100 /…" at bounding box center [654, 81] width 1207 height 20
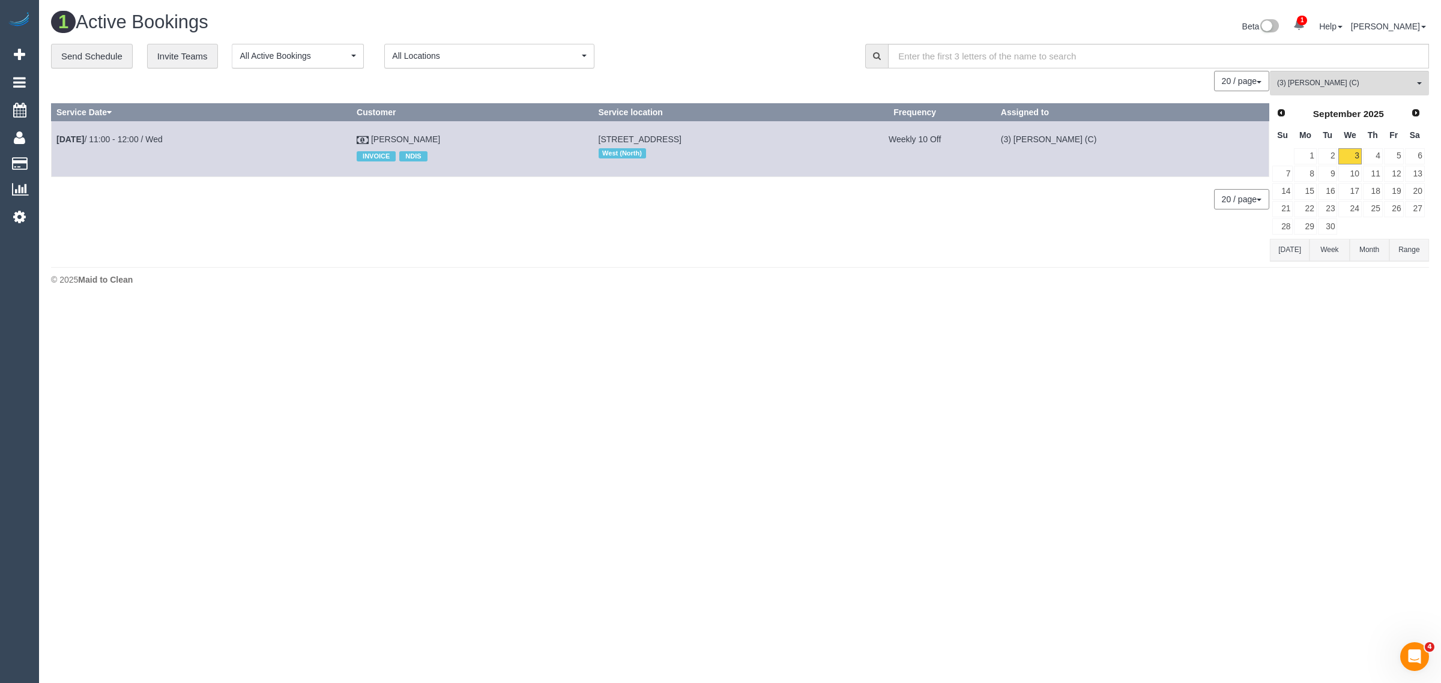
click at [818, 229] on div "0 Bookings found. We couldn't find any bookings that matched your search. Creat…" at bounding box center [660, 166] width 1219 height 190
drag, startPoint x: 415, startPoint y: 134, endPoint x: 60, endPoint y: 142, distance: 355.0
click at [60, 142] on tr "Sep 3rd / 11:00 - 12:00 / Wed Mark Robinson INVOICE NDIS 42 Koonalda Rd, Gladst…" at bounding box center [661, 148] width 1218 height 55
copy tr "ep 3rd / 11:00 - 12:00 / Wed Mark Robinson"
copy tr "Sep 3rd / 11:00 - 12:00 / Wed Mark Robinson"
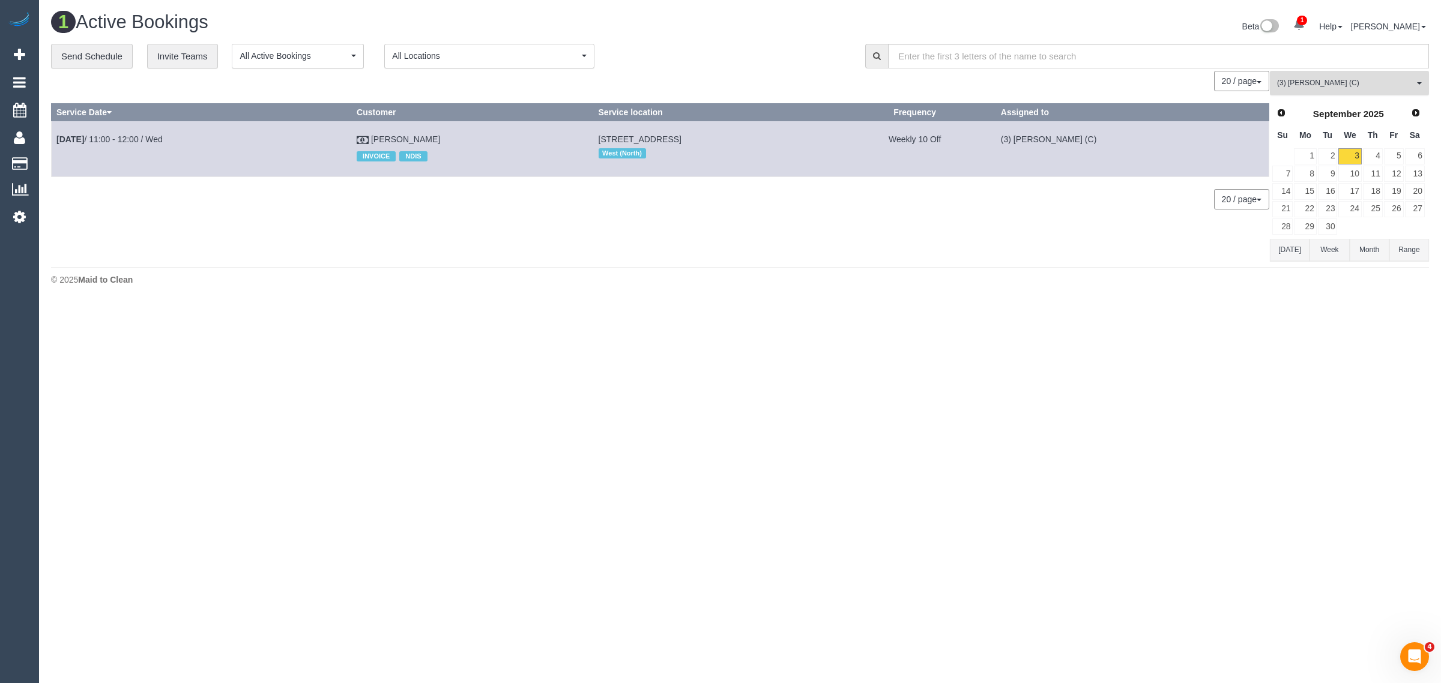
click at [1326, 87] on span "(3) [PERSON_NAME] (C)" at bounding box center [1345, 83] width 137 height 10
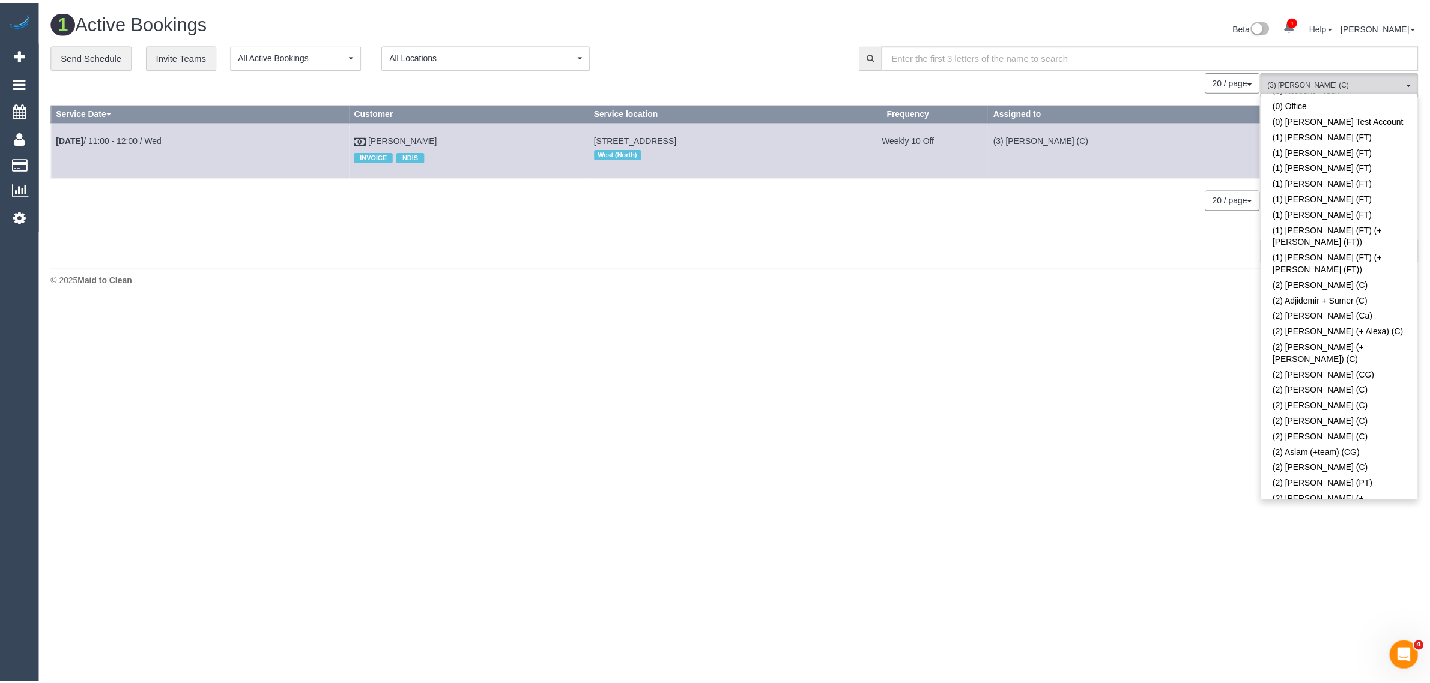
scroll to position [0, 0]
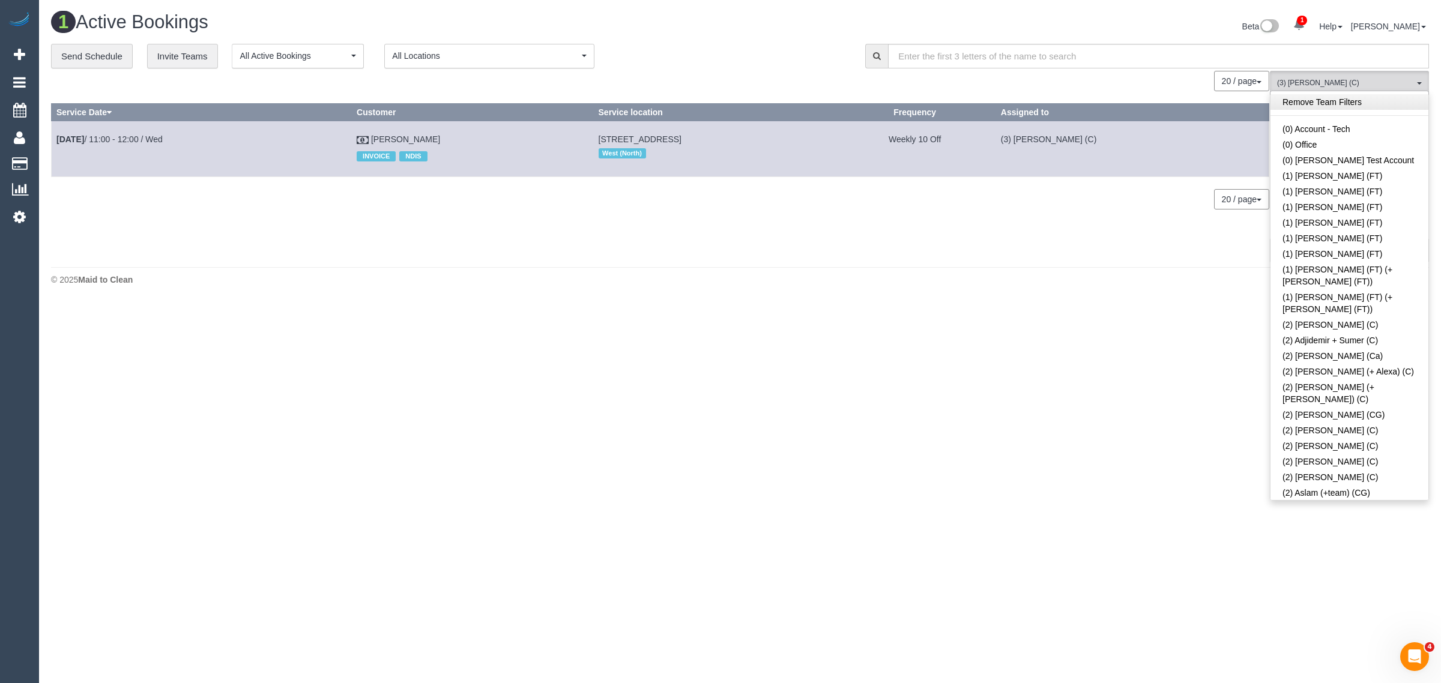
click at [1338, 104] on link "Remove Team Filters" at bounding box center [1350, 102] width 158 height 16
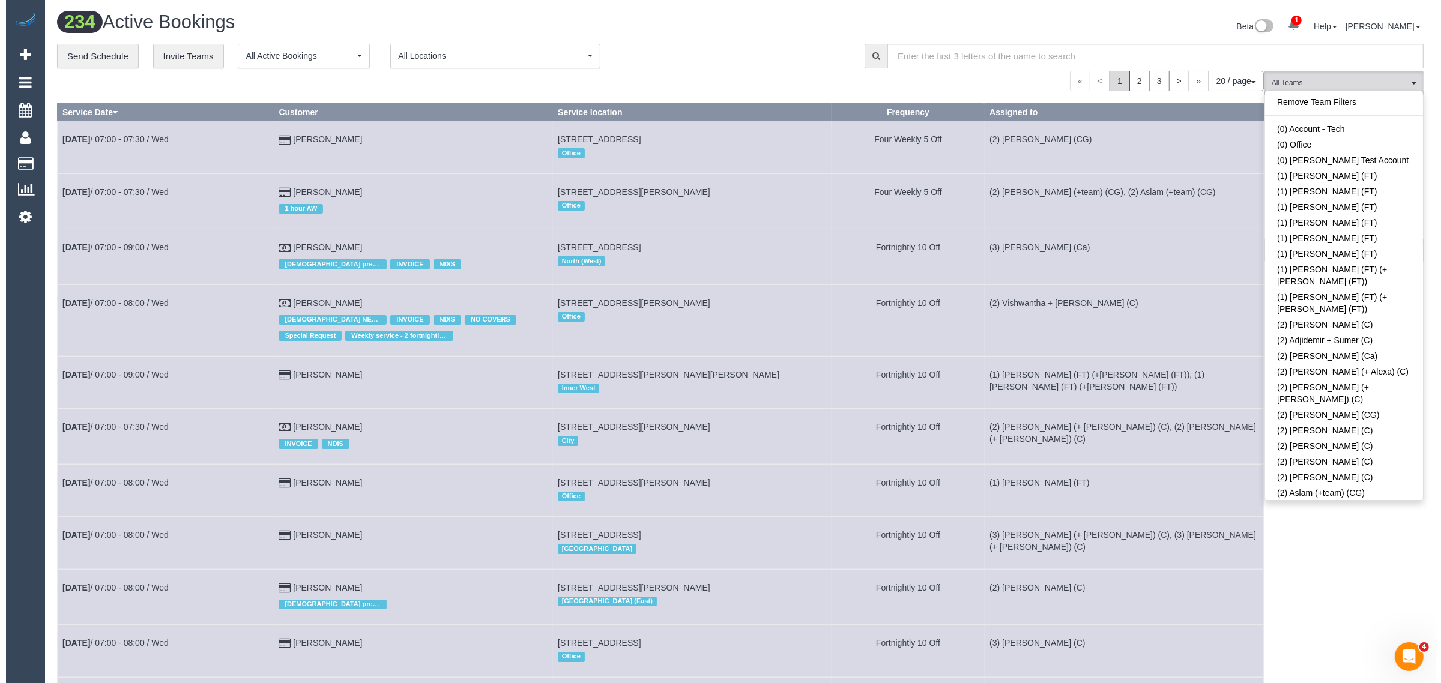
scroll to position [410, 0]
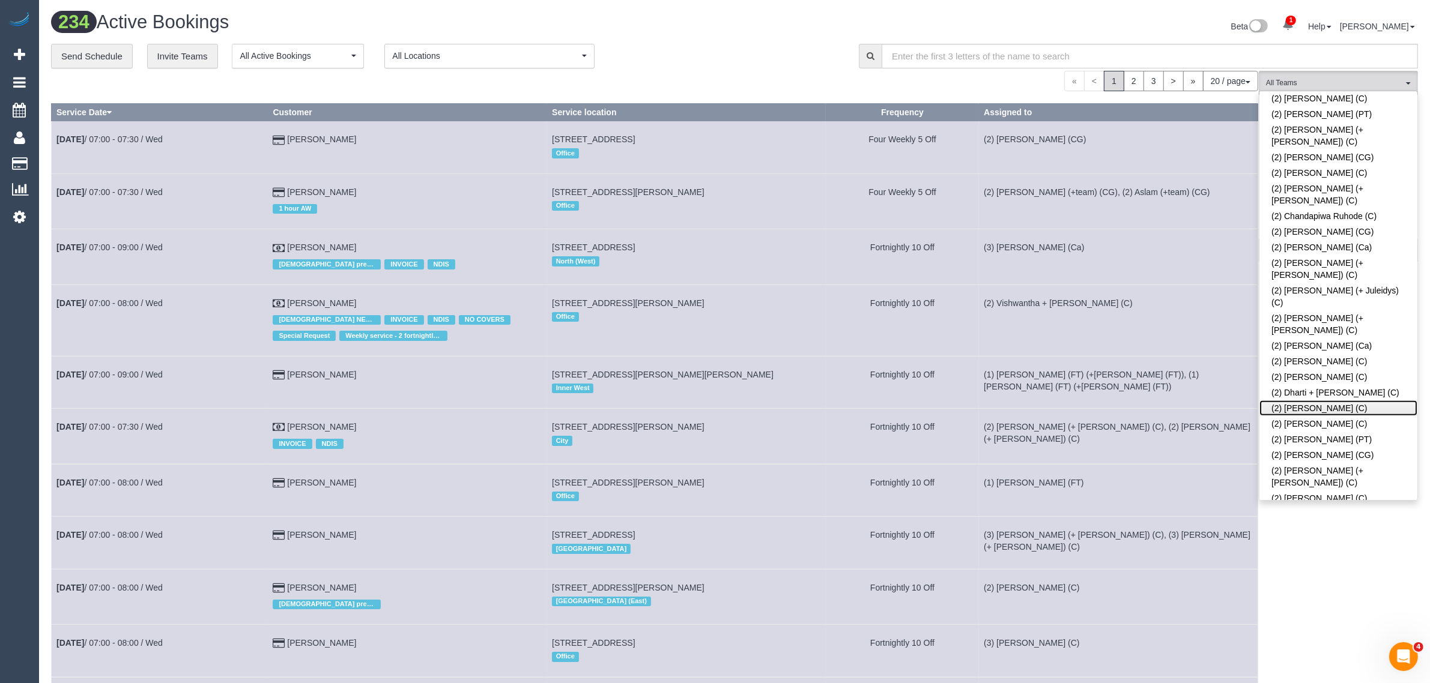
click at [1301, 401] on link "(2) Dinitha Gunawardana (C)" at bounding box center [1338, 409] width 158 height 16
click at [1295, 401] on link "(2) Dinitha Gunawardana (C)" at bounding box center [1338, 409] width 158 height 16
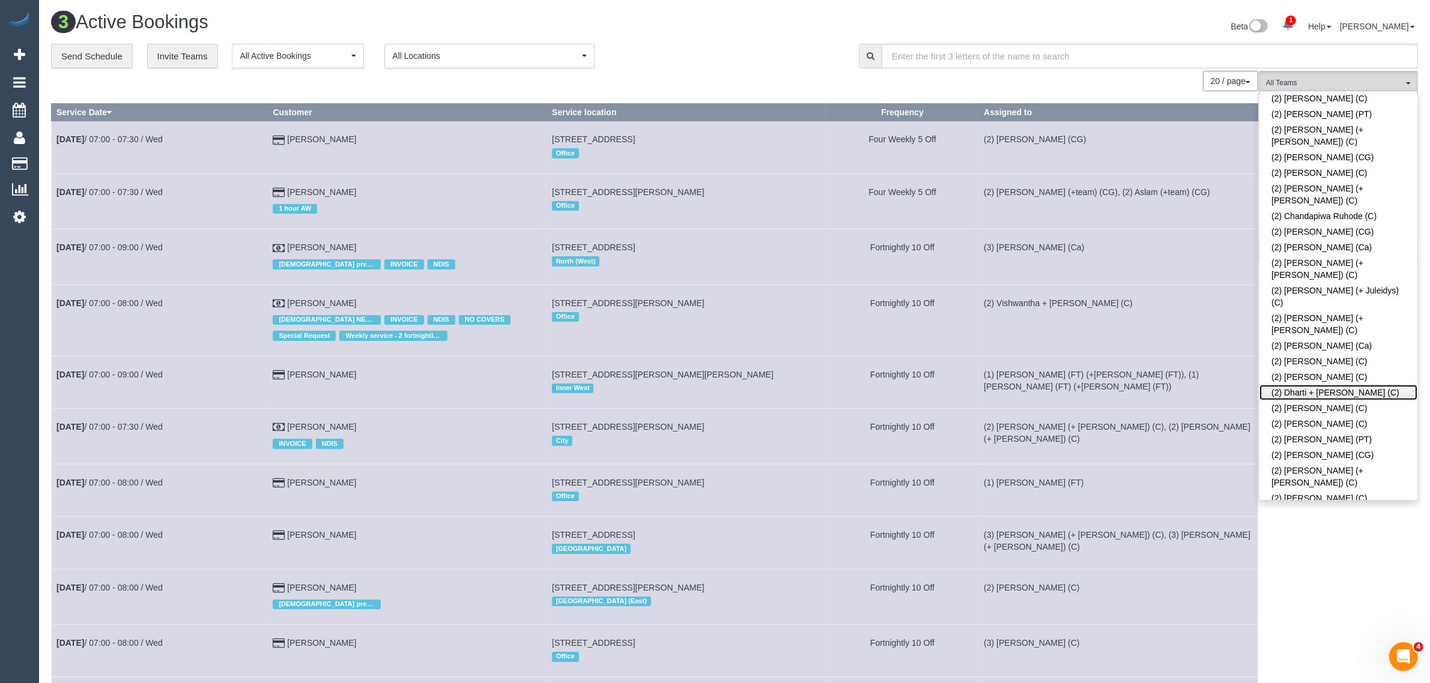
click at [1315, 385] on link "(2) Dharti + Kishan (C)" at bounding box center [1338, 393] width 158 height 16
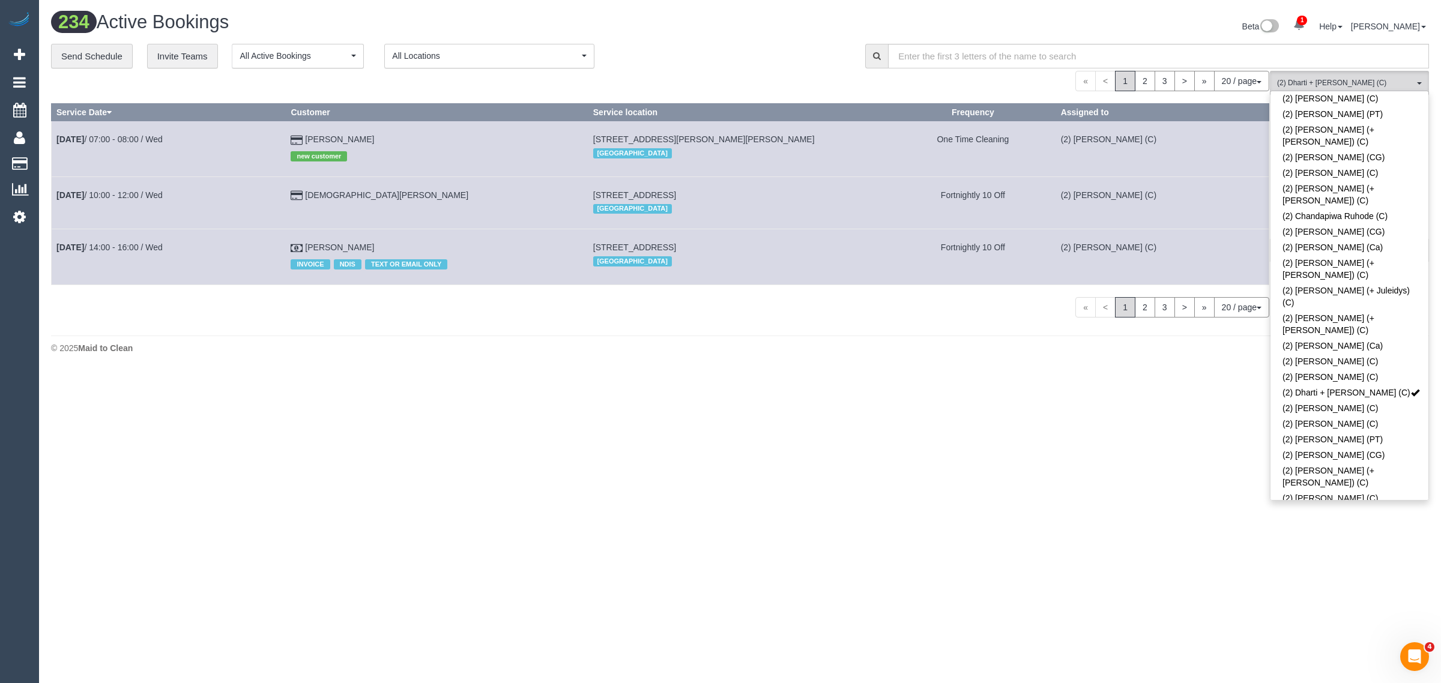
click at [769, 37] on div "Beta 1 Your Notifications You have 0 alerts × You have 2 to charge for 03/09/20…" at bounding box center [1089, 28] width 698 height 32
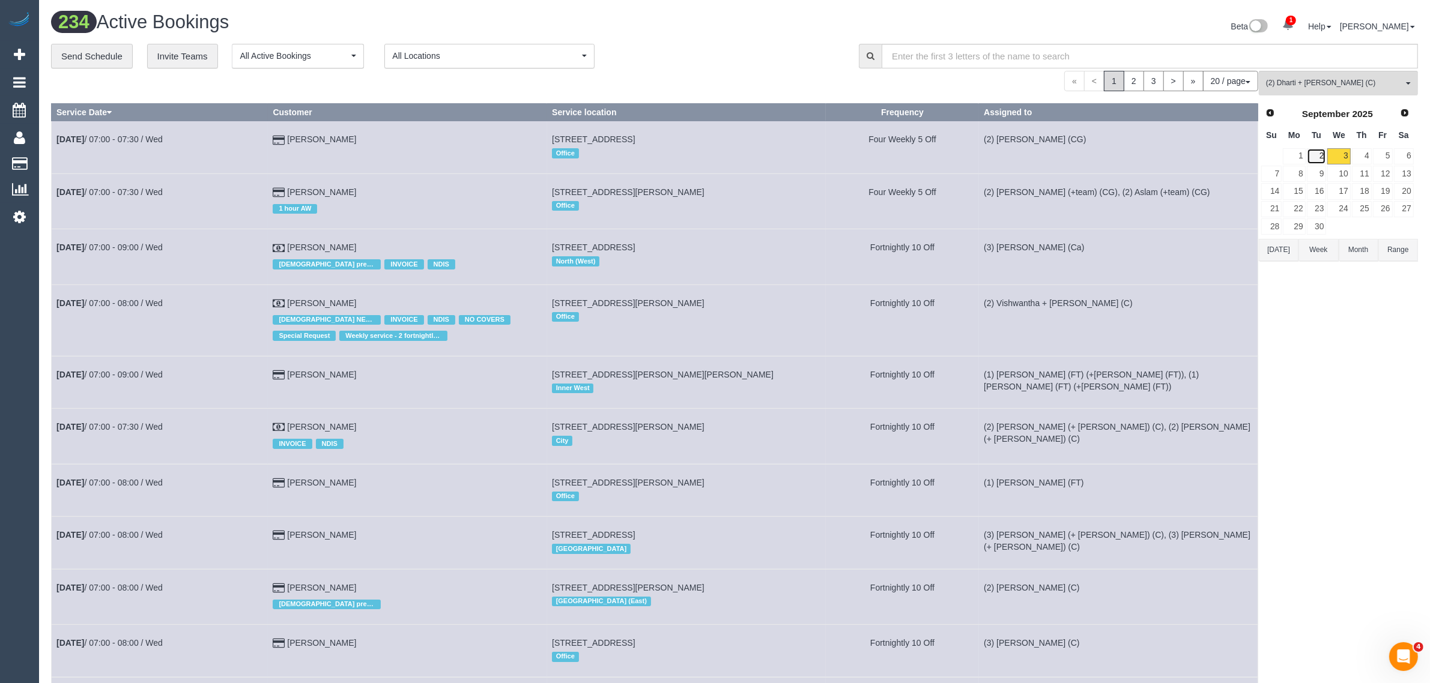
click at [1321, 151] on link "2" at bounding box center [1317, 156] width 20 height 16
click at [1344, 156] on link "3" at bounding box center [1338, 156] width 23 height 16
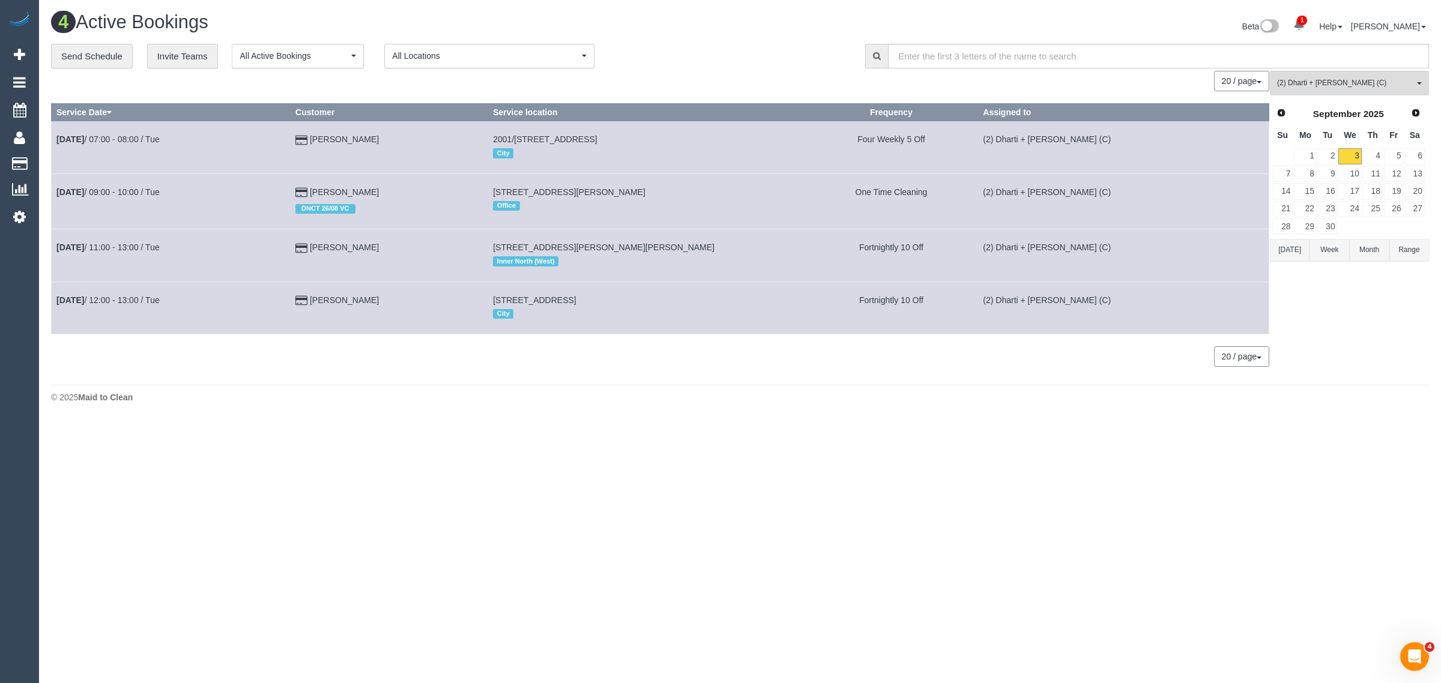
click at [689, 38] on div "4 Active Bookings Beta 1 Your Notifications You have 0 alerts × You have 2 to c…" at bounding box center [740, 28] width 1396 height 32
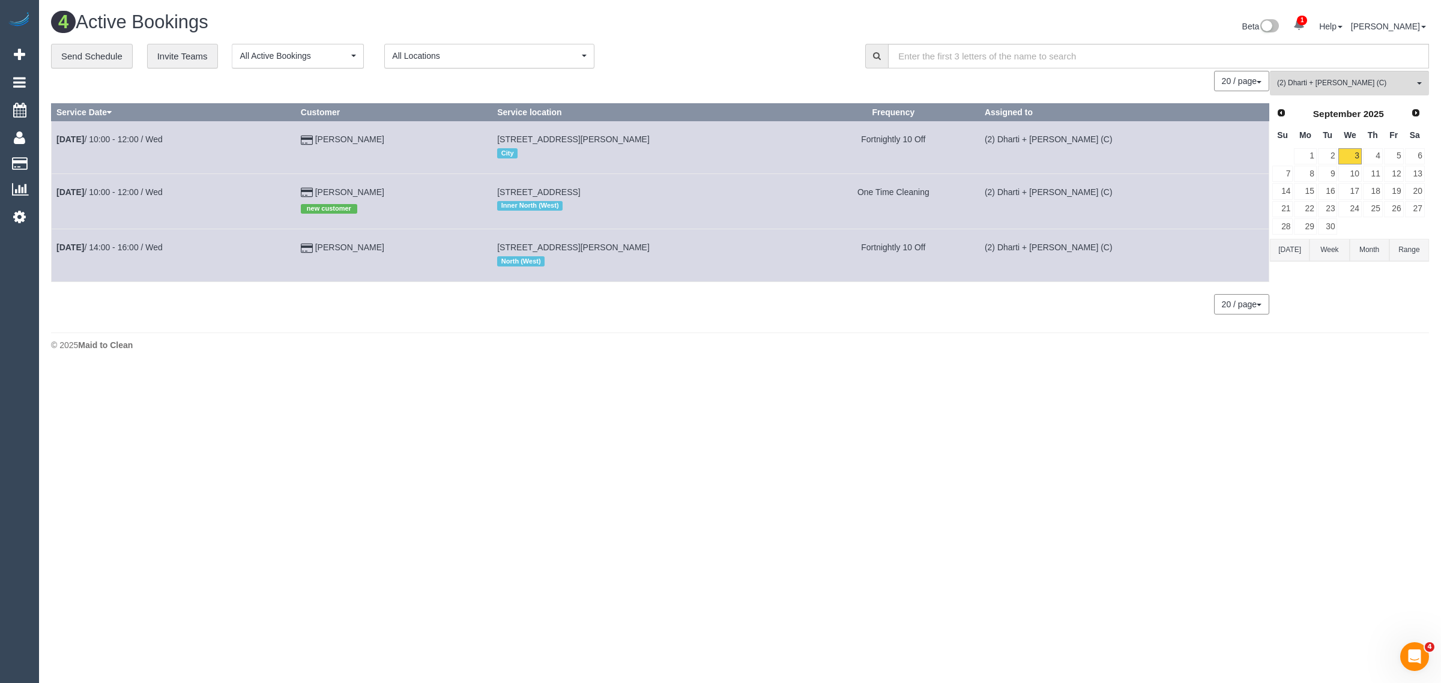
click at [403, 356] on footer "© 2025 Maid to Clean" at bounding box center [740, 345] width 1378 height 24
drag, startPoint x: 407, startPoint y: 256, endPoint x: 56, endPoint y: 257, distance: 351.3
click at [56, 257] on tr "Sep 3rd / 14:00 - 16:00 / Wed Gail Conlon 4/18 Murray Street, Brunswick West, V…" at bounding box center [661, 255] width 1218 height 52
copy tr "Sep 3rd / 14:00 - 16:00 / Wed Gail Conlon"
click at [230, 326] on div "0 Bookings found. We couldn't find any bookings that matched your search. Creat…" at bounding box center [660, 198] width 1219 height 255
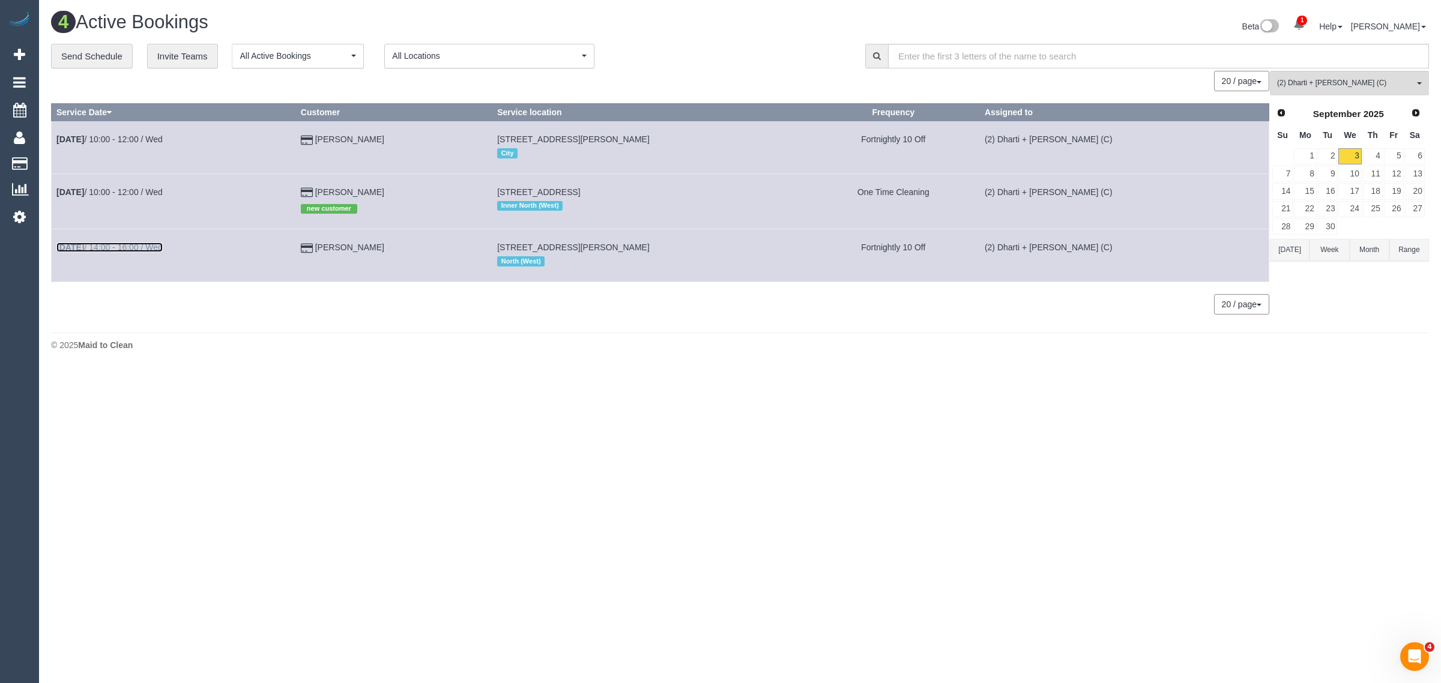
drag, startPoint x: 120, startPoint y: 252, endPoint x: 131, endPoint y: 247, distance: 12.1
click at [1313, 79] on span "(2) Dharti + Kishan (C)" at bounding box center [1345, 83] width 137 height 10
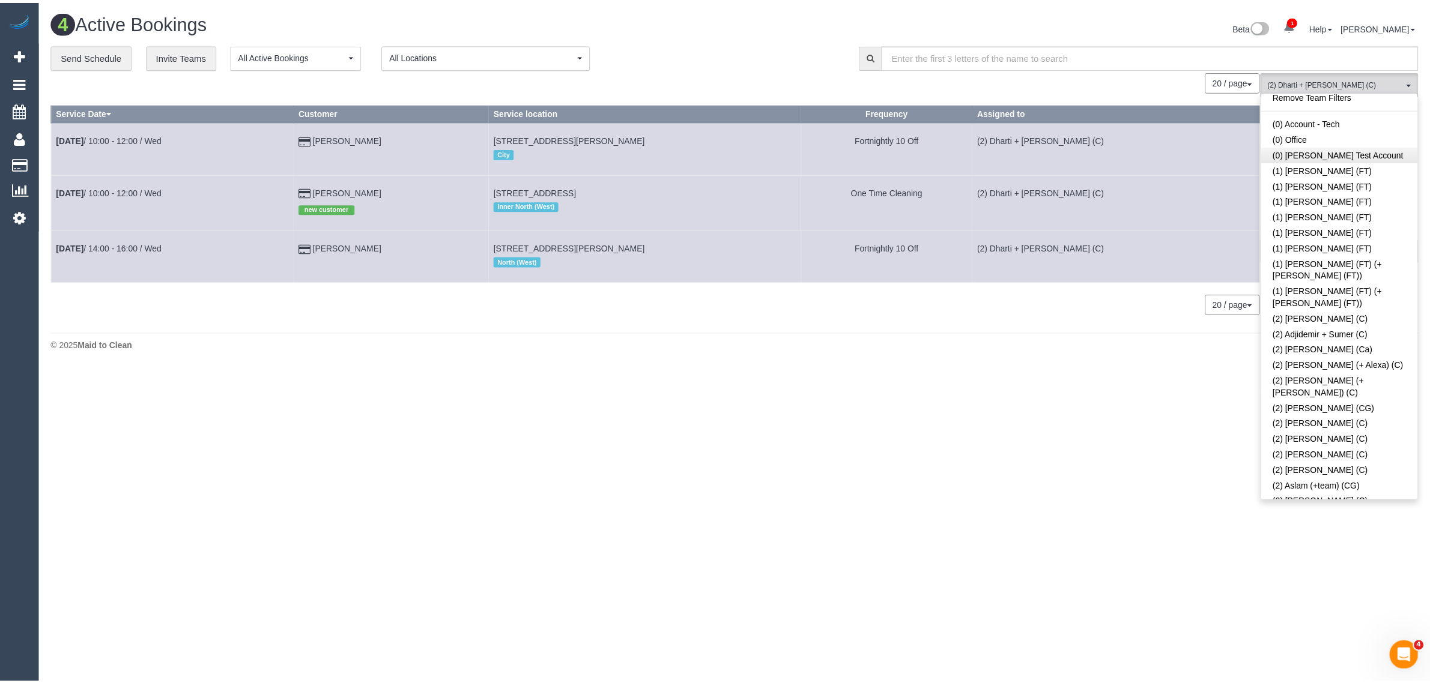
scroll to position [0, 0]
click at [1351, 105] on link "Remove Team Filters" at bounding box center [1350, 102] width 158 height 16
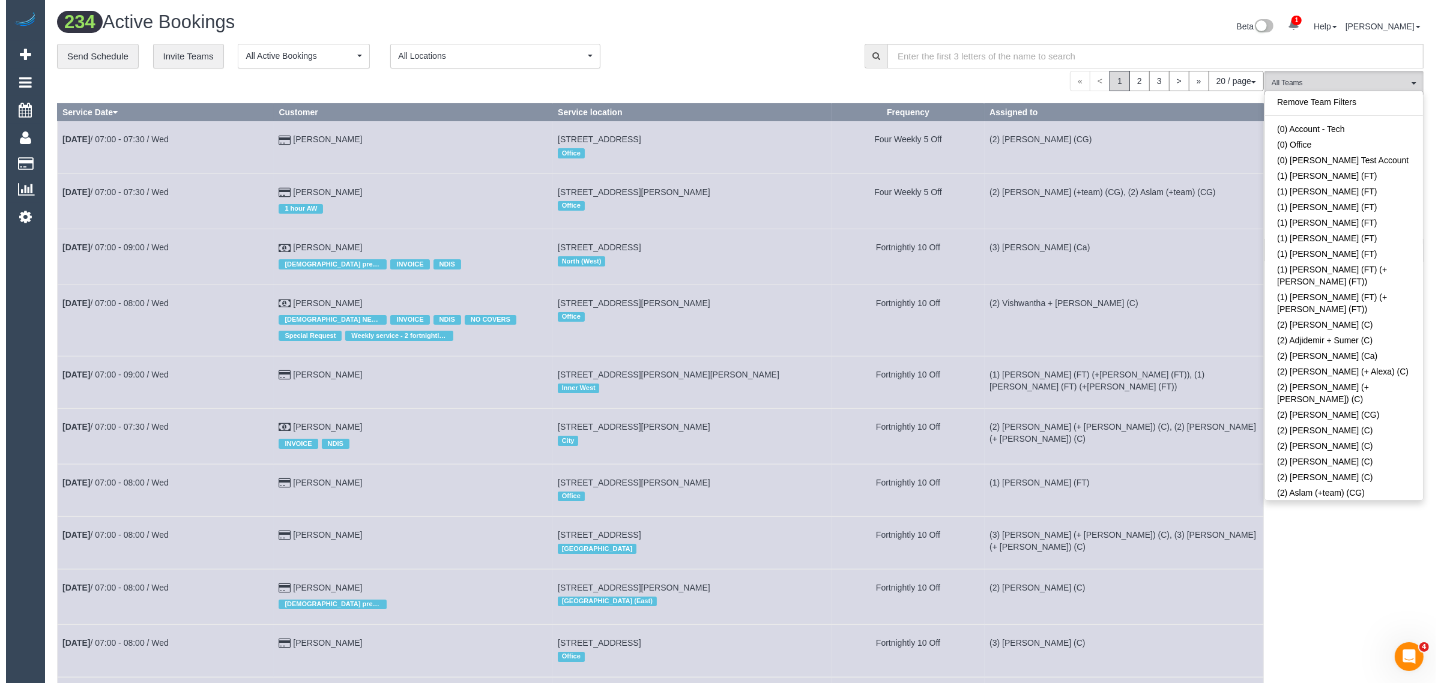
scroll to position [2824, 0]
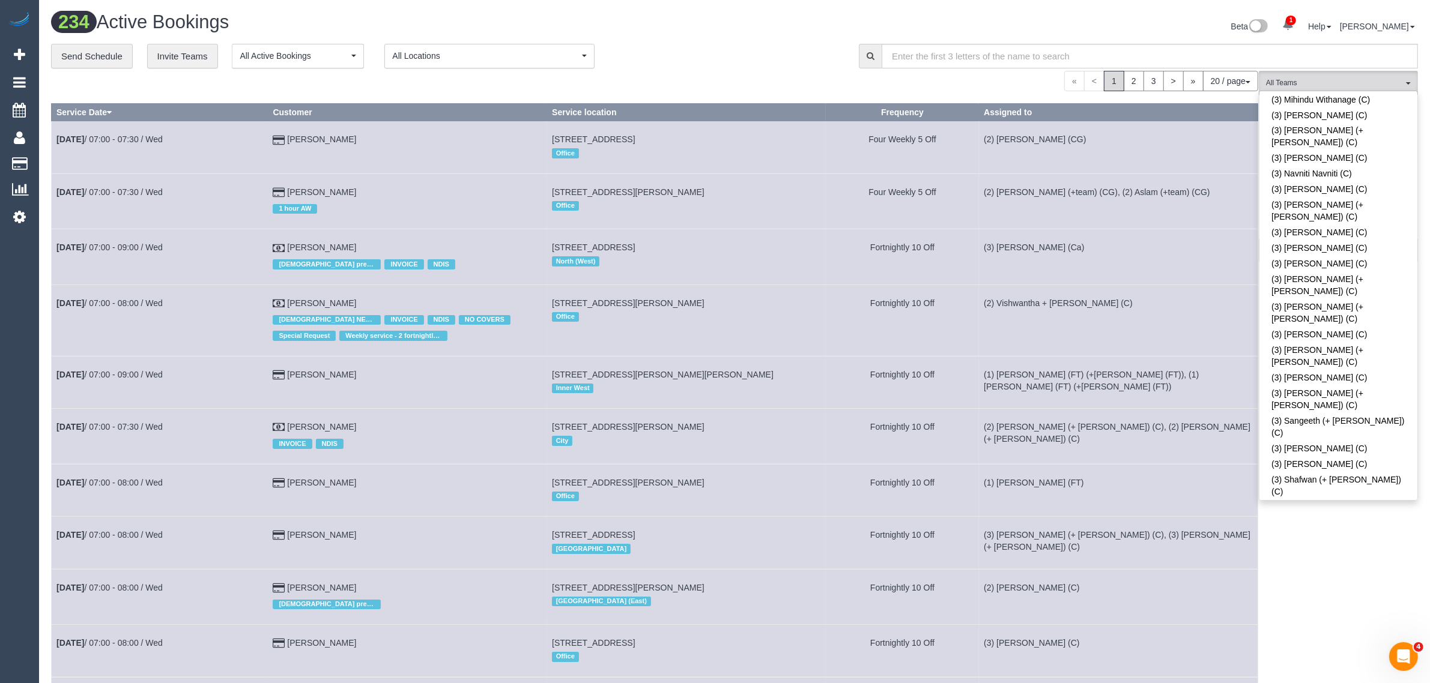
click at [730, 71] on div "« < 1 2 3 > » 20 / page 10 / page 20 / page 30 / page 40 / page 50 / page 100 /…" at bounding box center [654, 81] width 1207 height 20
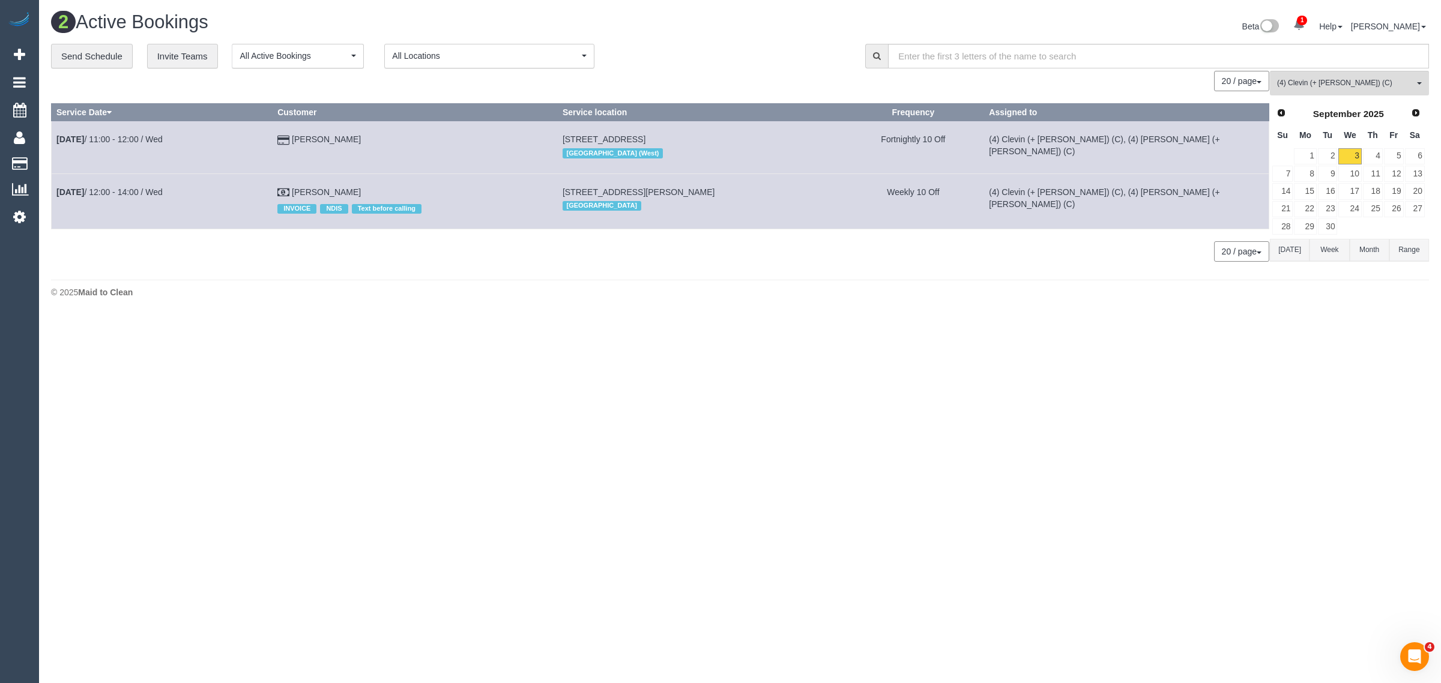
click at [408, 259] on div "20 / page 10 / page 20 / page 30 / page 40 / page 50 / page 100 / page" at bounding box center [660, 251] width 1218 height 20
drag, startPoint x: 358, startPoint y: 133, endPoint x: 52, endPoint y: 133, distance: 306.2
click at [52, 133] on tr "Sep 3rd / 11:00 - 12:00 / Wed April Weller 48a Lahona Avenue, Bentleigh East, V…" at bounding box center [661, 147] width 1218 height 52
copy tr "Sep 3rd / 11:00 - 12:00 / Wed April Weller"
click at [1333, 83] on span "(4) Clevin (+ Noel) (C)" at bounding box center [1345, 83] width 137 height 10
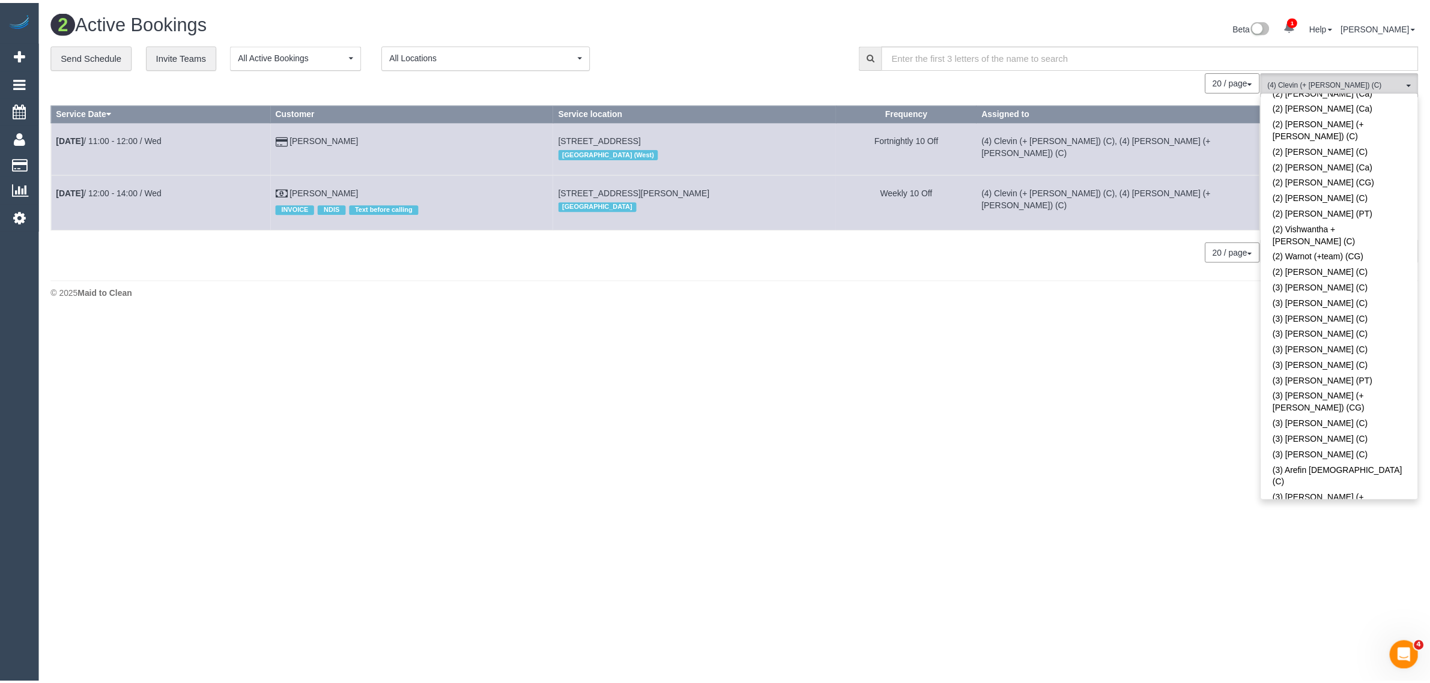
scroll to position [0, 0]
click at [1344, 107] on link "Remove Team Filters" at bounding box center [1350, 102] width 158 height 16
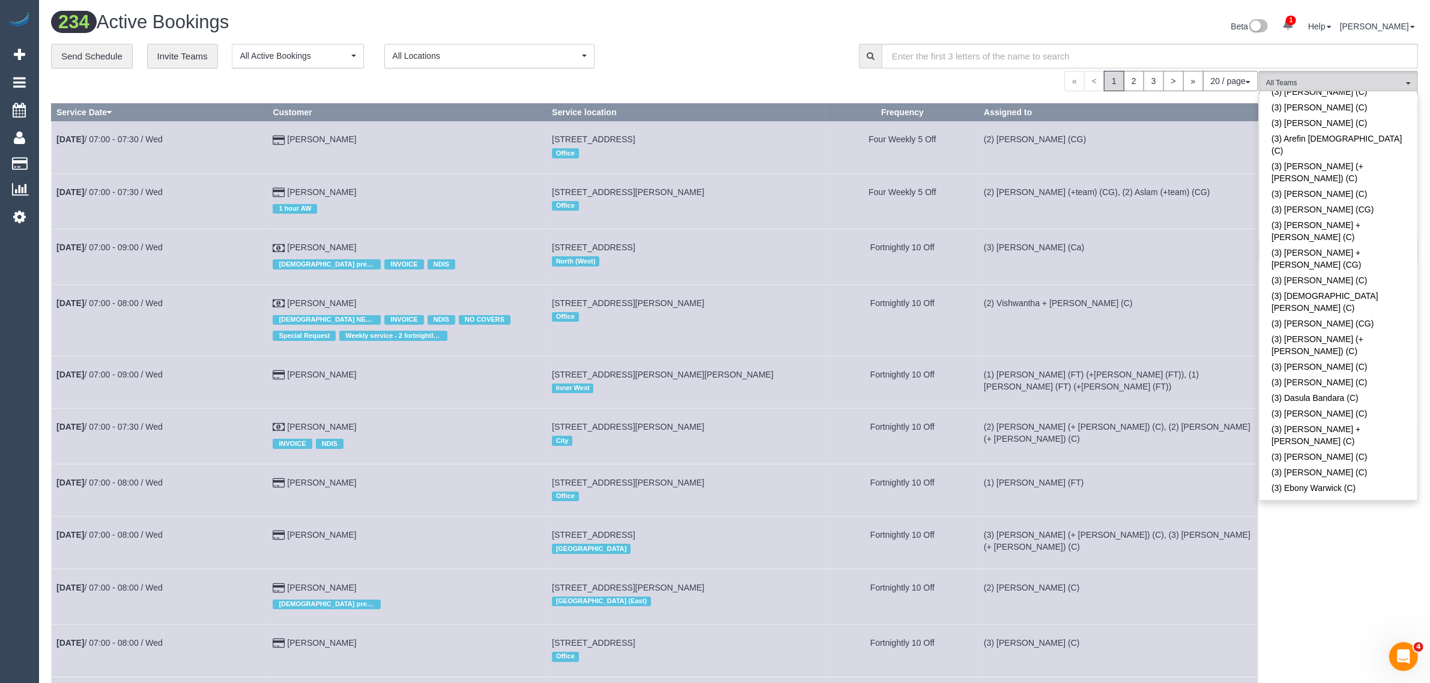
click at [1289, 638] on link "(3) [PERSON_NAME] (+ [PERSON_NAME]) (C)" at bounding box center [1338, 652] width 158 height 28
click at [721, 52] on div "**********" at bounding box center [446, 56] width 790 height 25
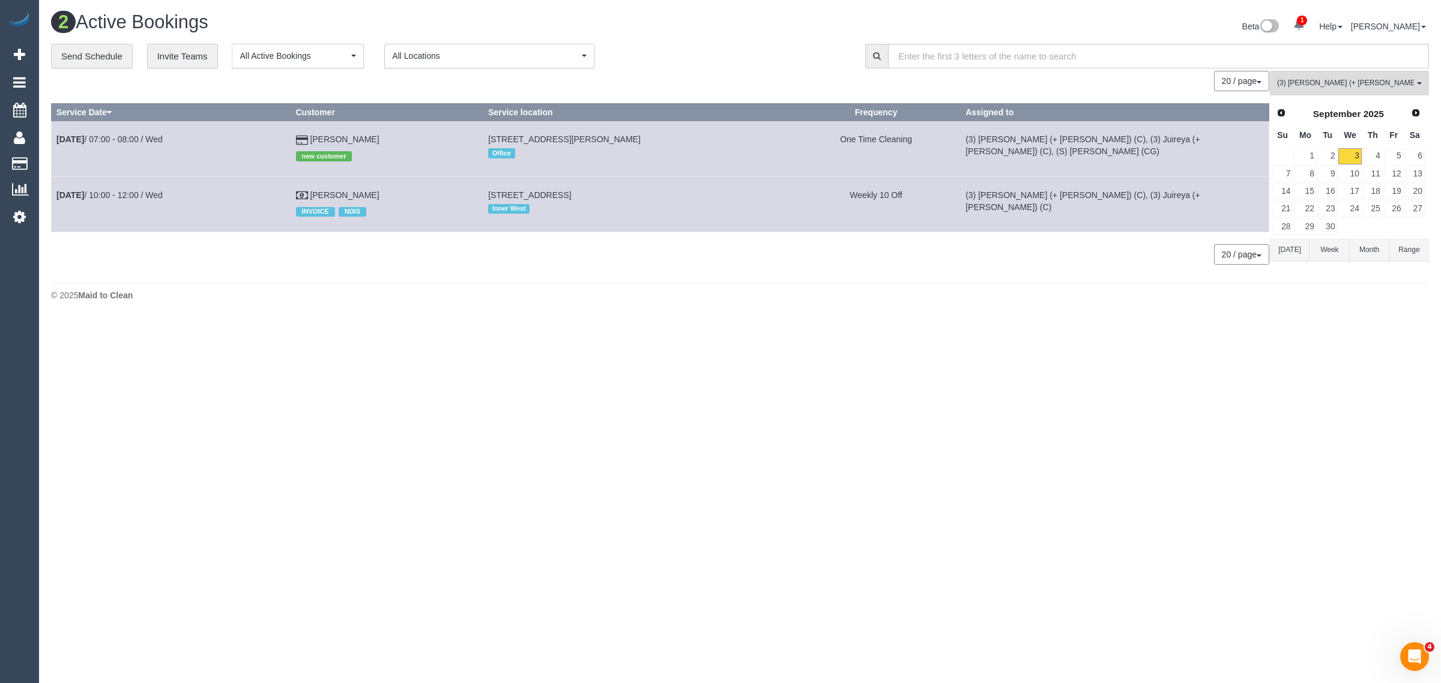
click at [617, 327] on body "1 Beta Your Notifications You have 0 alerts × You have 2 to charge for 03/09/20…" at bounding box center [720, 341] width 1441 height 683
click at [1337, 85] on span "(3) [PERSON_NAME] (+ [PERSON_NAME]) (C)" at bounding box center [1345, 83] width 137 height 10
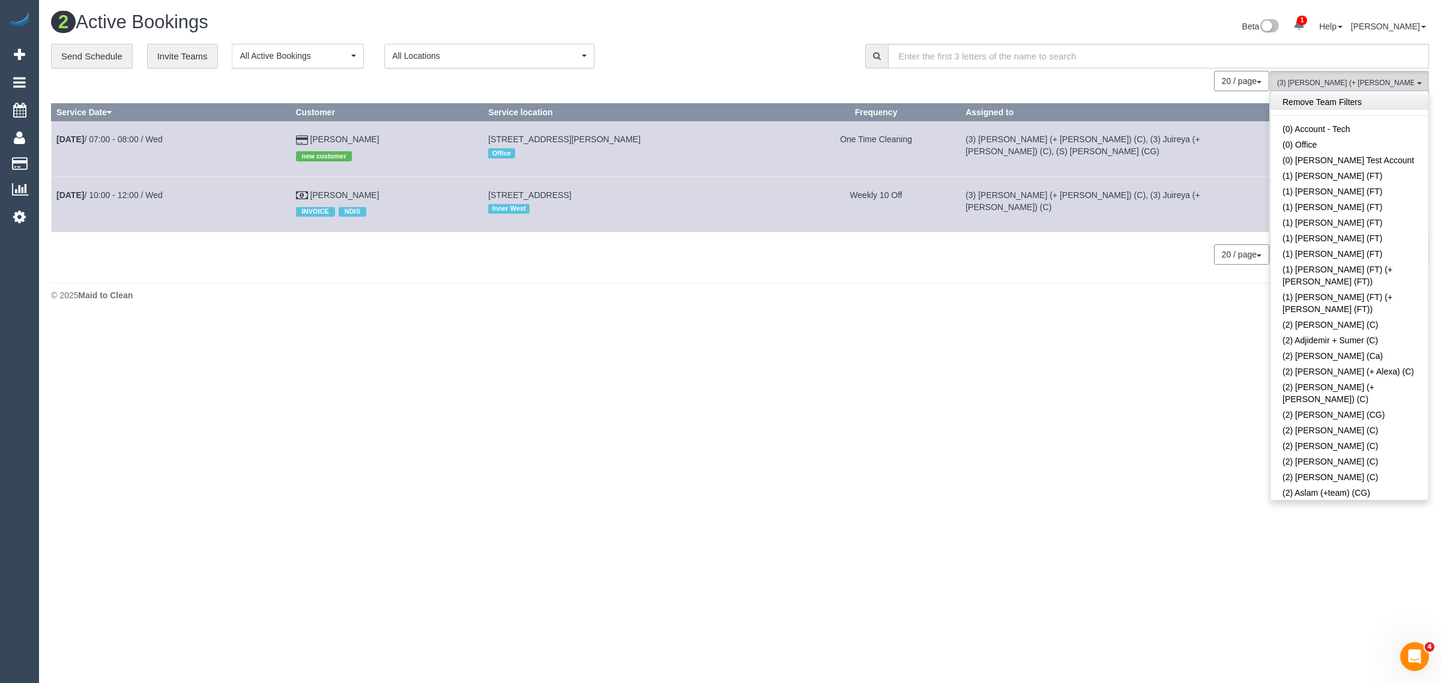
click at [1367, 100] on link "Remove Team Filters" at bounding box center [1350, 102] width 158 height 16
click at [782, 58] on div "**********" at bounding box center [449, 56] width 796 height 25
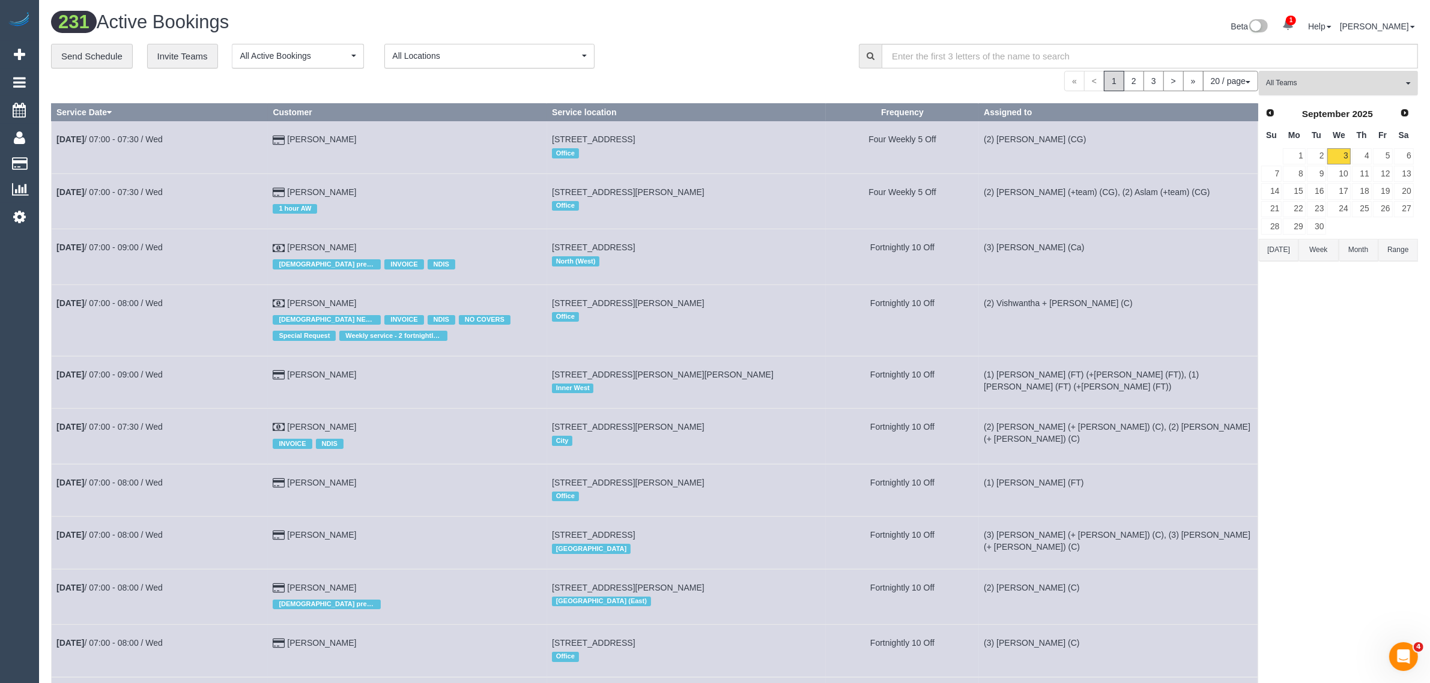
click at [1311, 79] on span "All Teams" at bounding box center [1334, 83] width 137 height 10
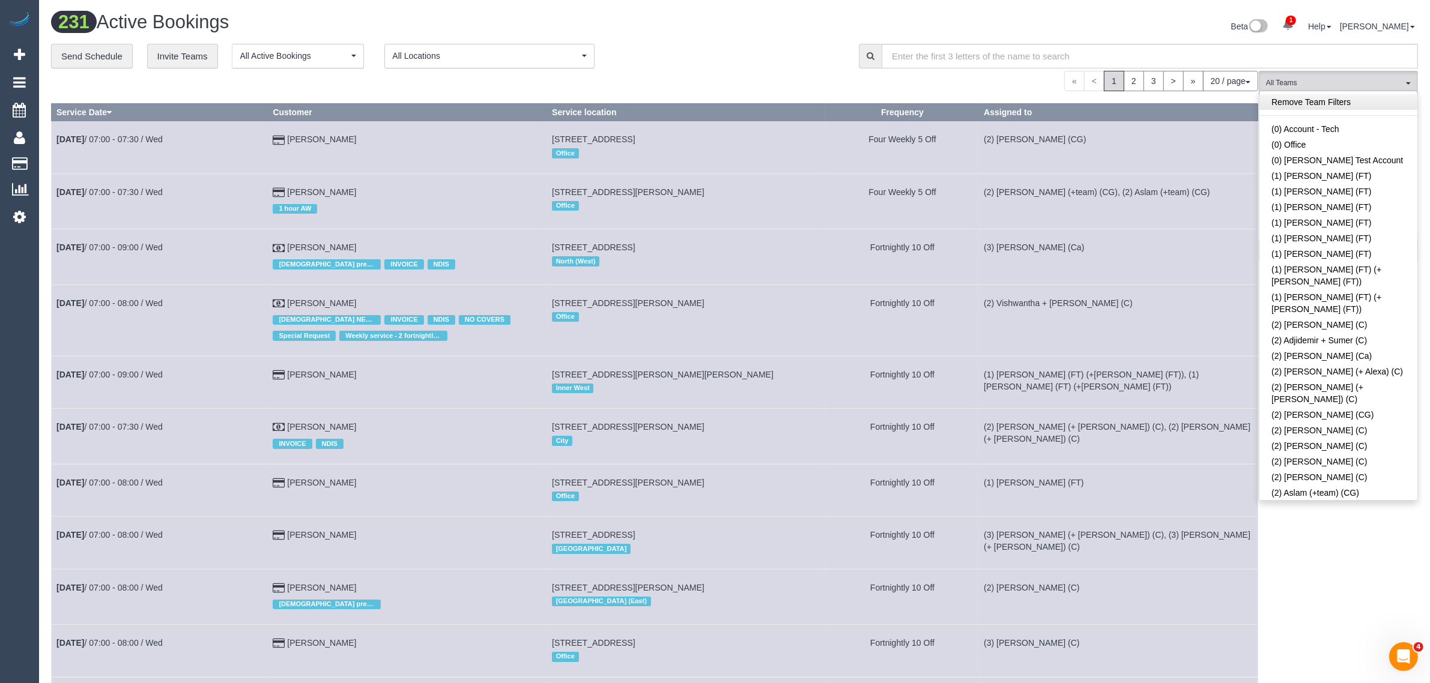
click at [1364, 106] on link "Remove Team Filters" at bounding box center [1338, 102] width 158 height 16
click at [773, 102] on div "0 Bookings found. We couldn't find any bookings that matched your search. Creat…" at bounding box center [655, 666] width 1208 height 1191
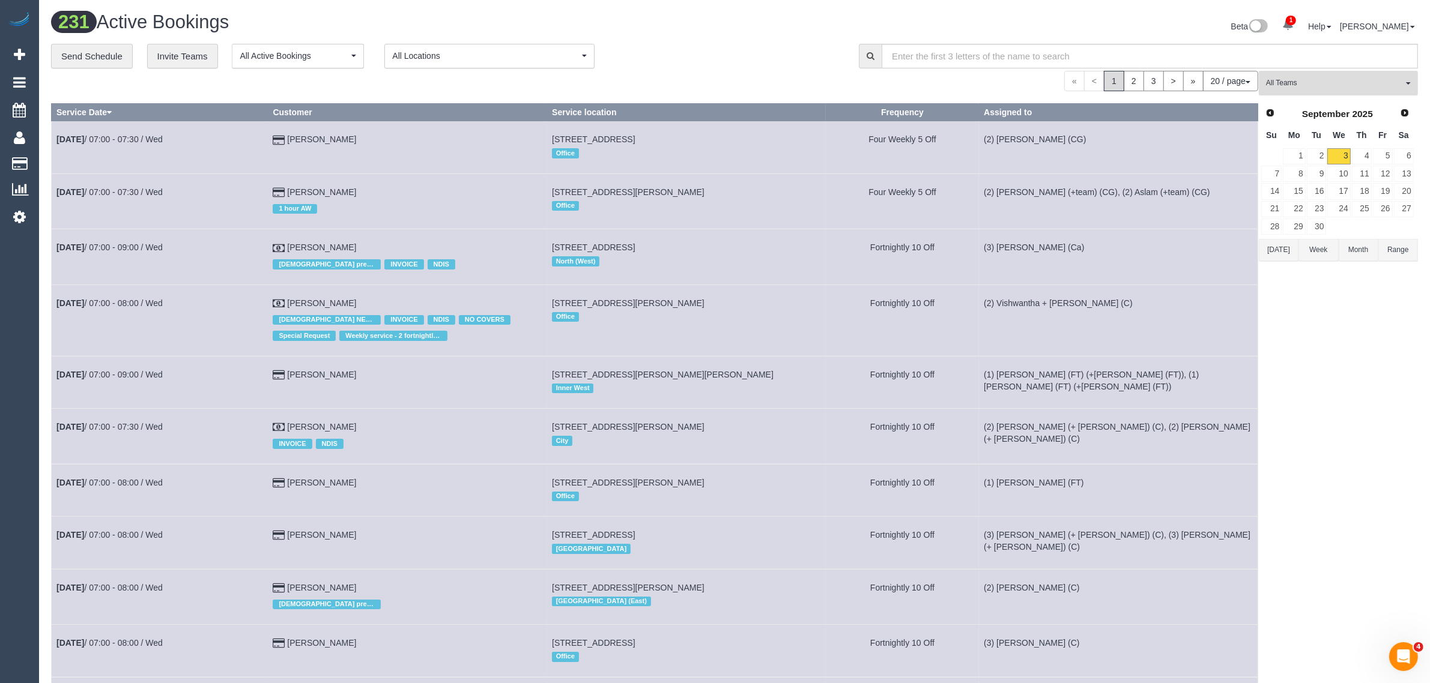
click at [1303, 79] on span "All Teams" at bounding box center [1334, 83] width 137 height 10
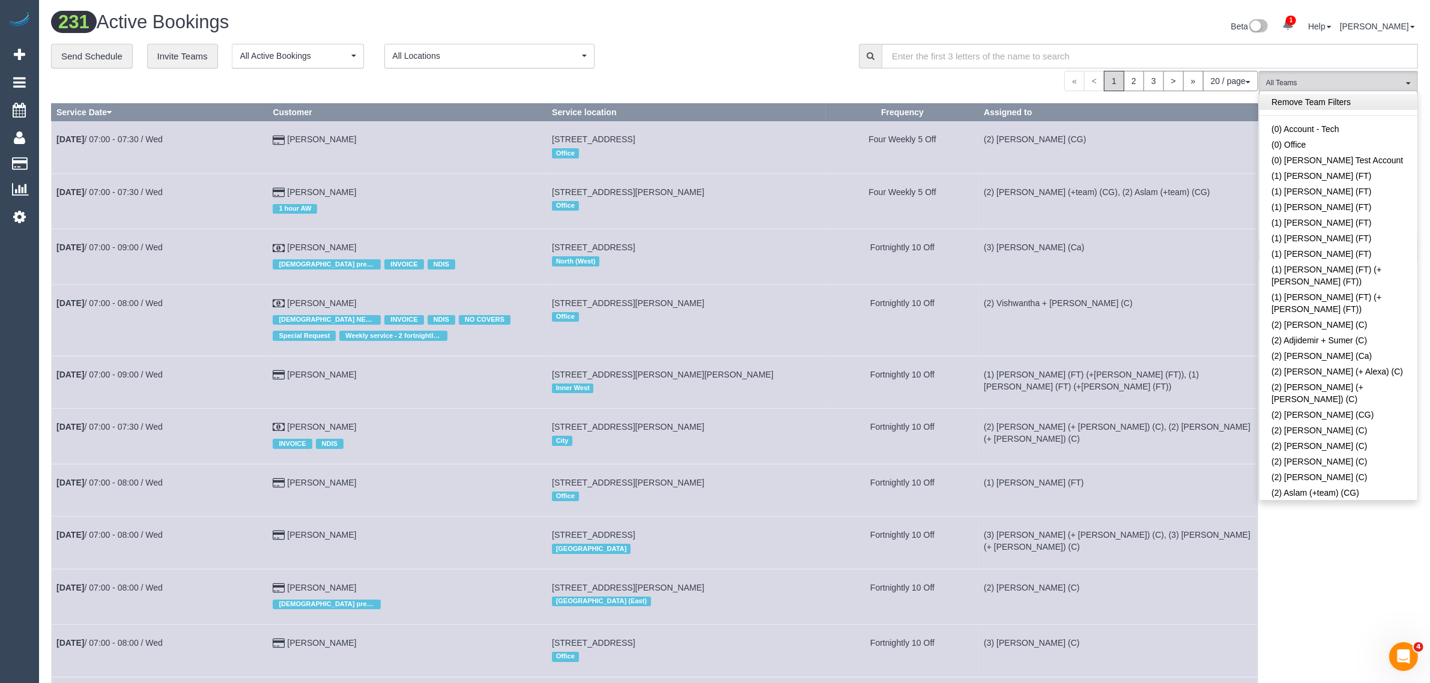
click at [1334, 101] on link "Remove Team Filters" at bounding box center [1338, 102] width 158 height 16
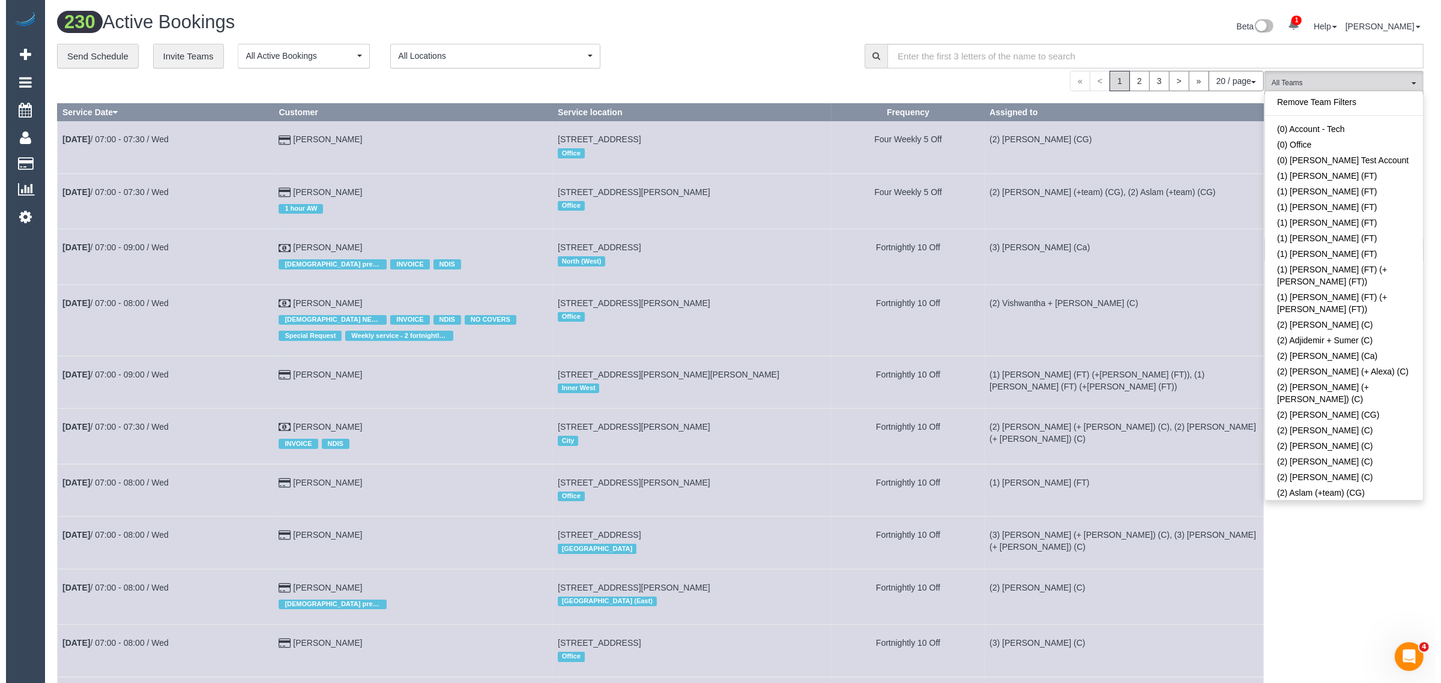
scroll to position [1050, 0]
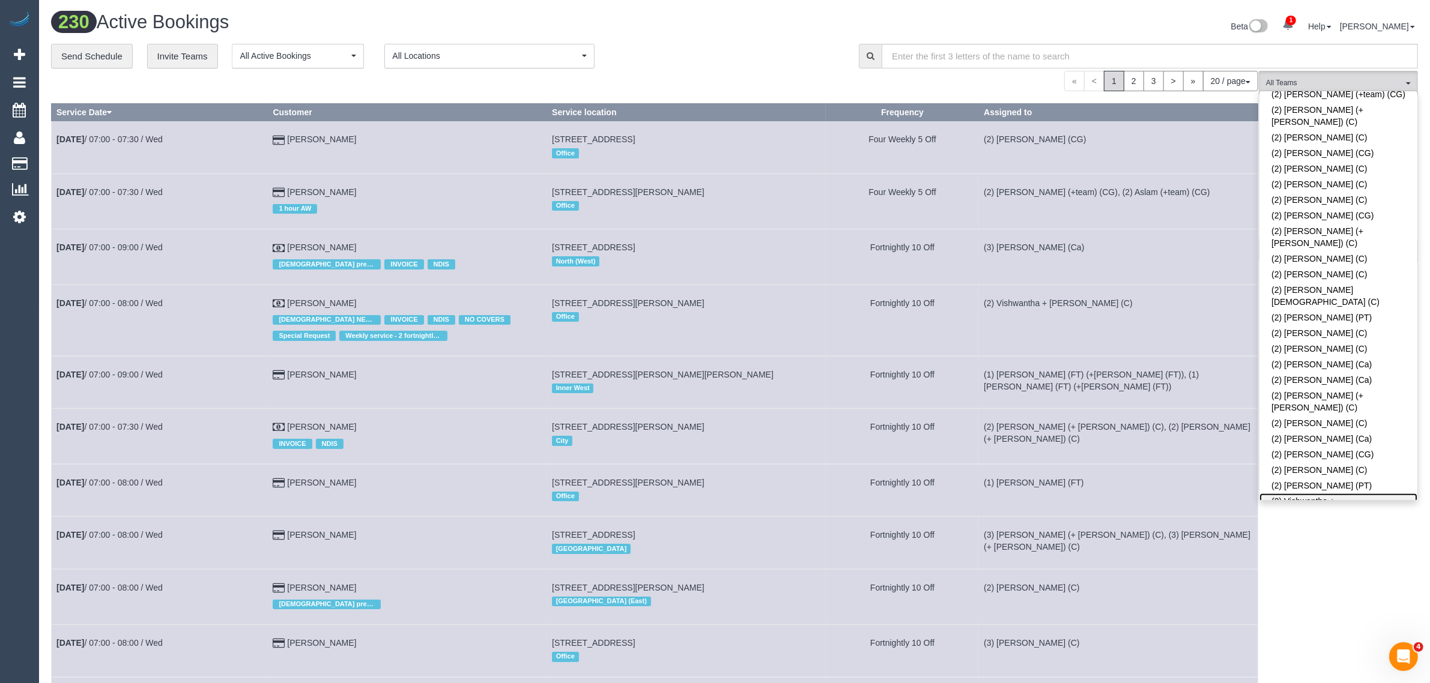
click at [1321, 494] on link "(2) Vishwantha + [PERSON_NAME] (C)" at bounding box center [1338, 508] width 158 height 28
click at [686, 74] on div "« < 1 2 3 > » 20 / page 10 / page 20 / page 30 / page 40 / page 50 / page 100 /…" at bounding box center [654, 81] width 1207 height 20
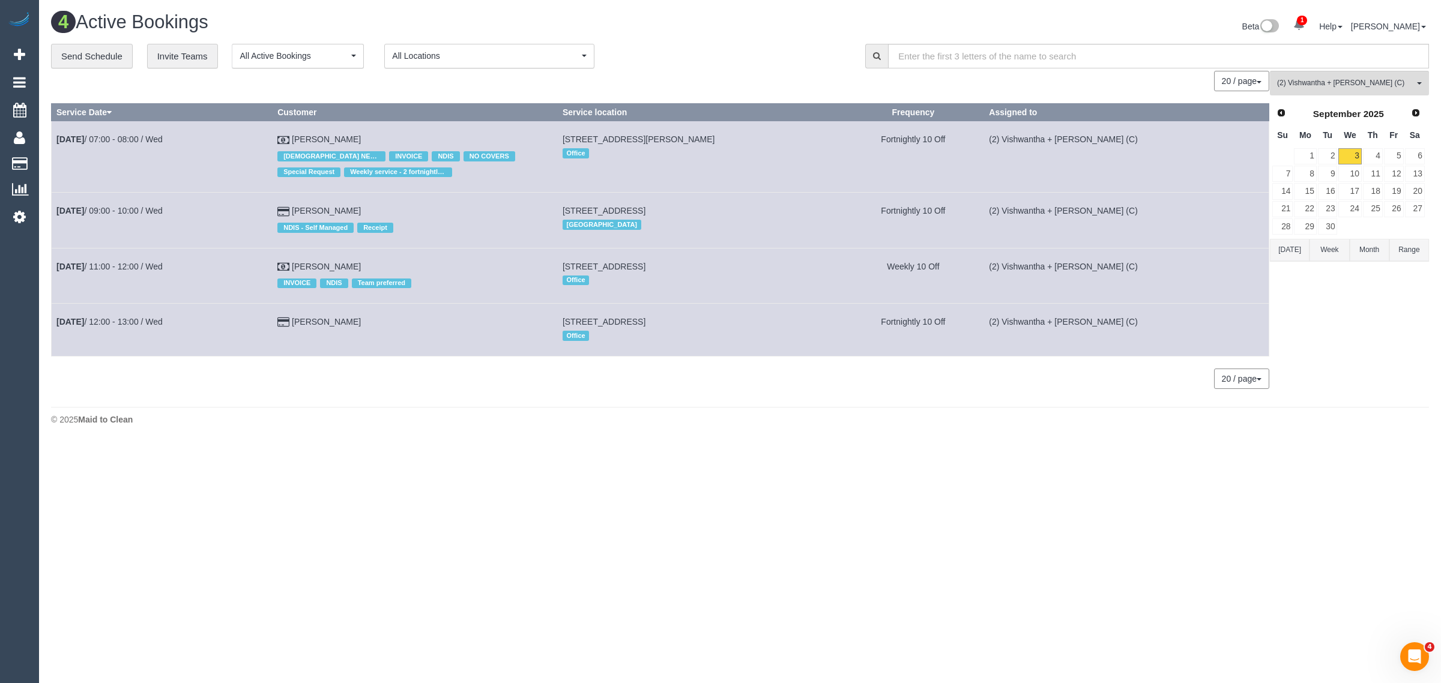
click at [464, 456] on body "1 Beta Your Notifications You have 0 alerts × You have 2 to charge for 03/09/20…" at bounding box center [720, 341] width 1441 height 683
drag, startPoint x: 363, startPoint y: 313, endPoint x: 55, endPoint y: 330, distance: 309.1
click at [55, 330] on tr "Sep 3rd / 12:00 - 13:00 / Wed Tom Torpy 134a Eglinton St, Kew, VIC 3101 Office …" at bounding box center [661, 330] width 1218 height 52
copy tr "Sep 3rd / 12:00 - 13:00 / Wed Tom Torpy"
drag, startPoint x: 79, startPoint y: 315, endPoint x: 76, endPoint y: 323, distance: 8.2
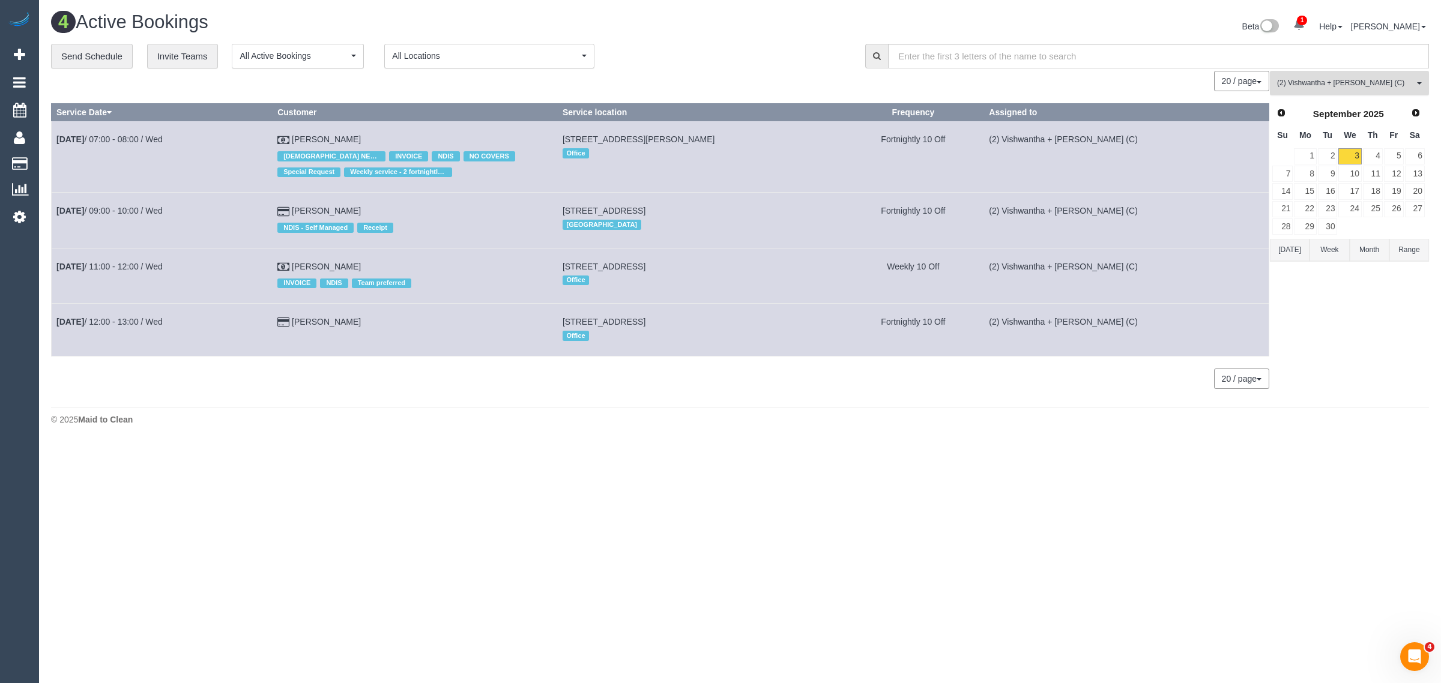
click at [1391, 85] on span "(2) Vishwantha + Madhushika (C)" at bounding box center [1345, 83] width 137 height 10
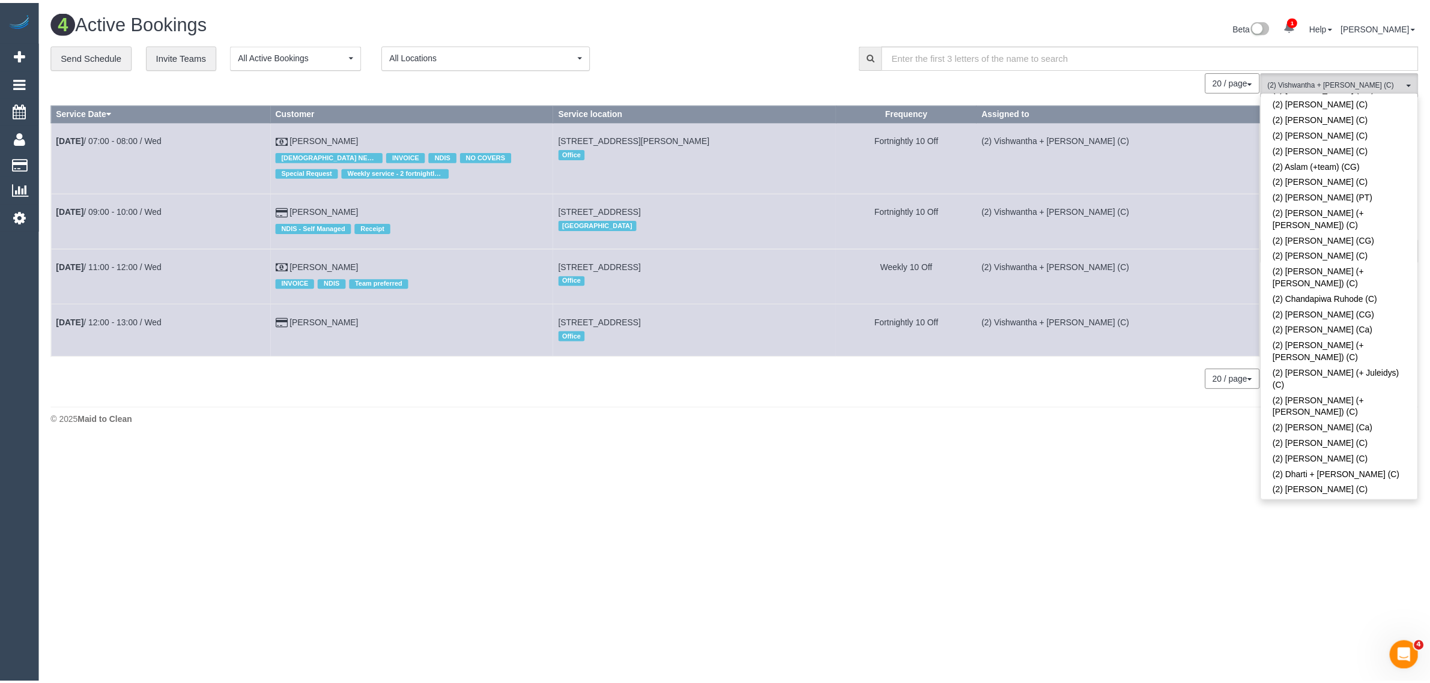
scroll to position [0, 0]
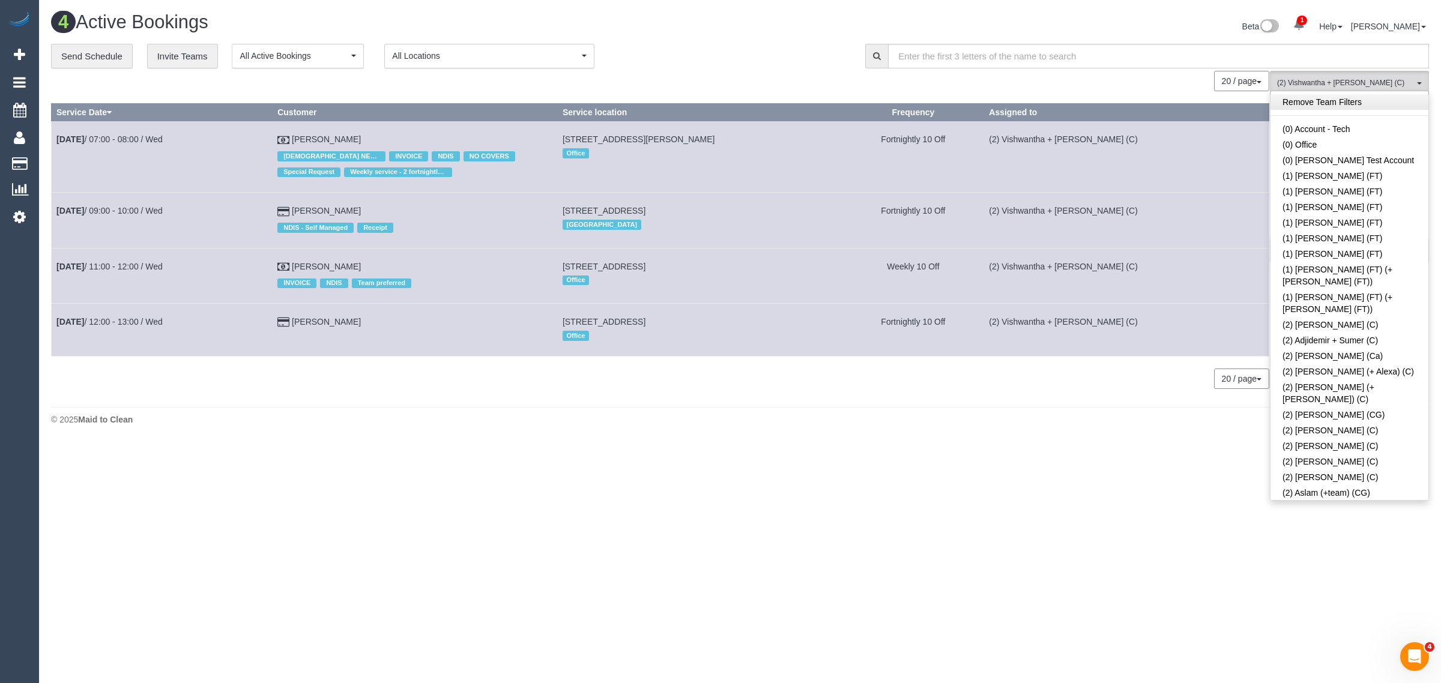
click at [1378, 101] on link "Remove Team Filters" at bounding box center [1350, 102] width 158 height 16
click at [734, 41] on div "4 Active Bookings Beta 1 Your Notifications You have 0 alerts × You have 2 to c…" at bounding box center [740, 28] width 1396 height 32
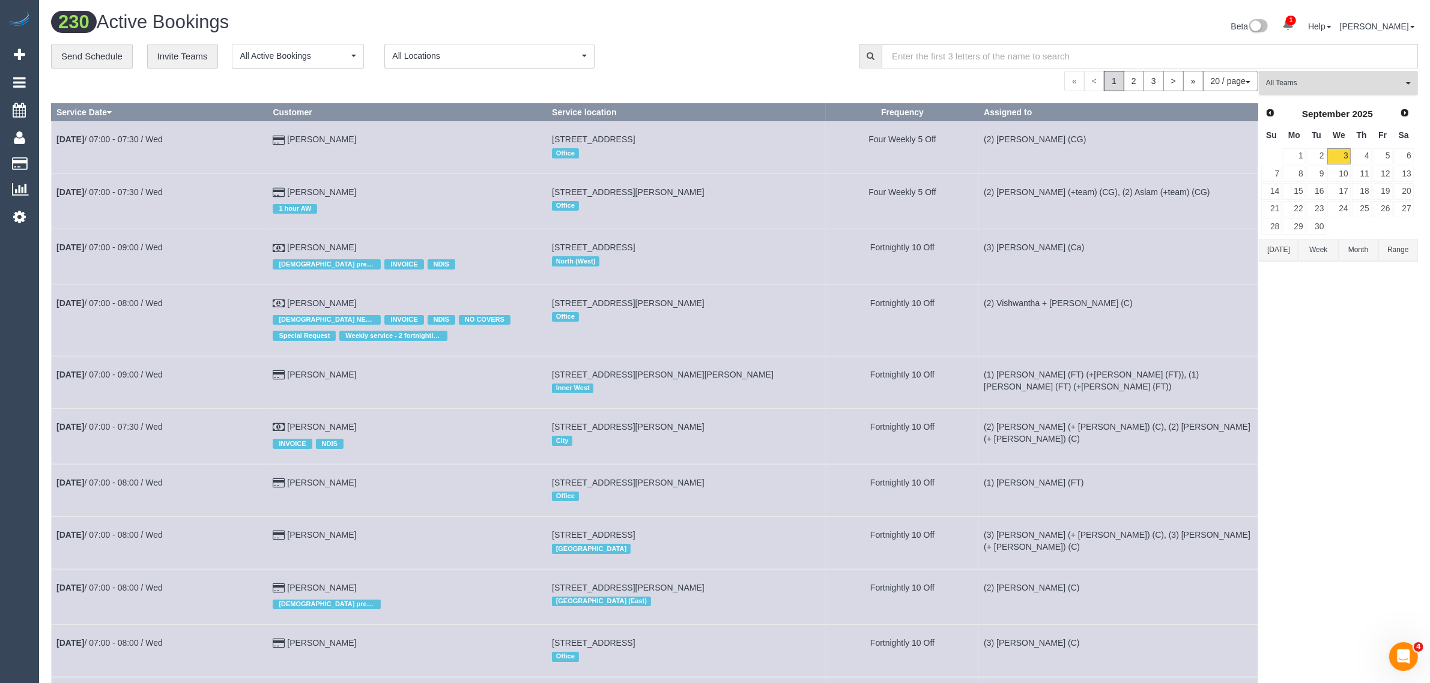
click at [1277, 81] on span "All Teams" at bounding box center [1334, 83] width 137 height 10
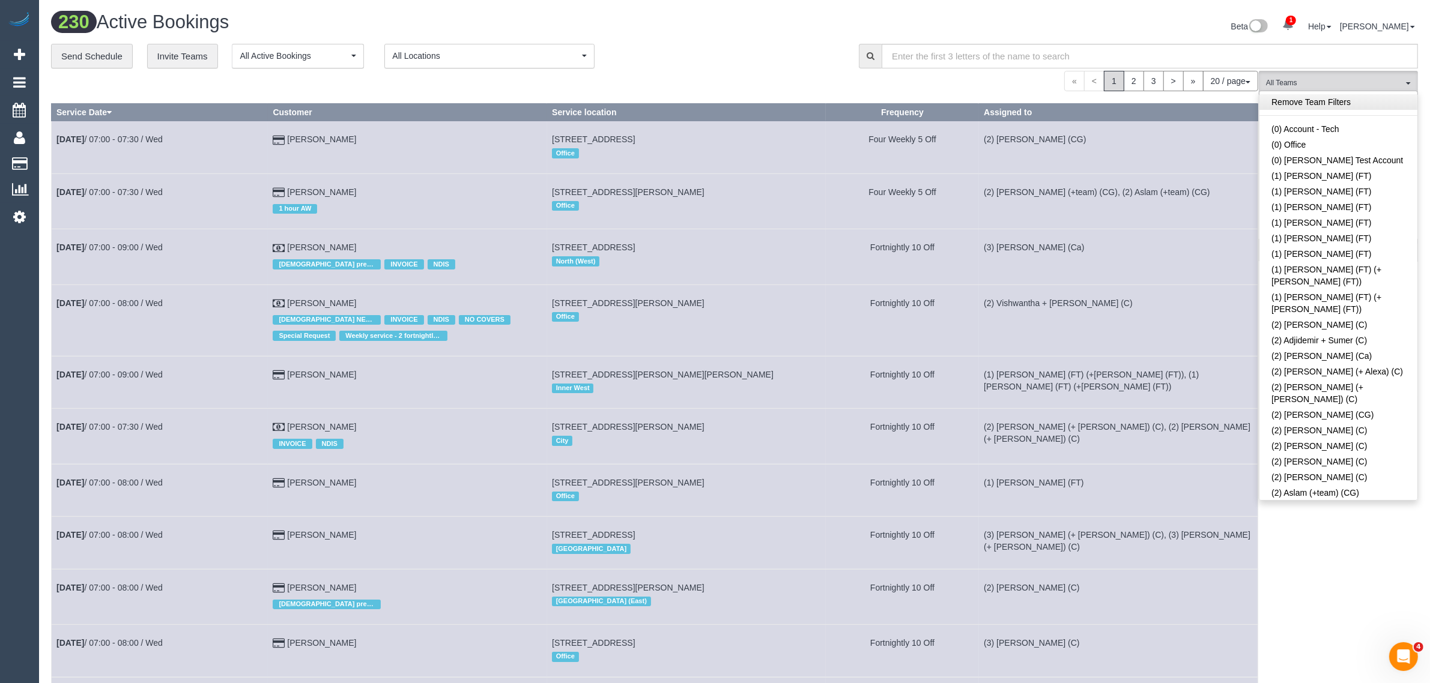
click at [1373, 103] on link "Remove Team Filters" at bounding box center [1338, 102] width 158 height 16
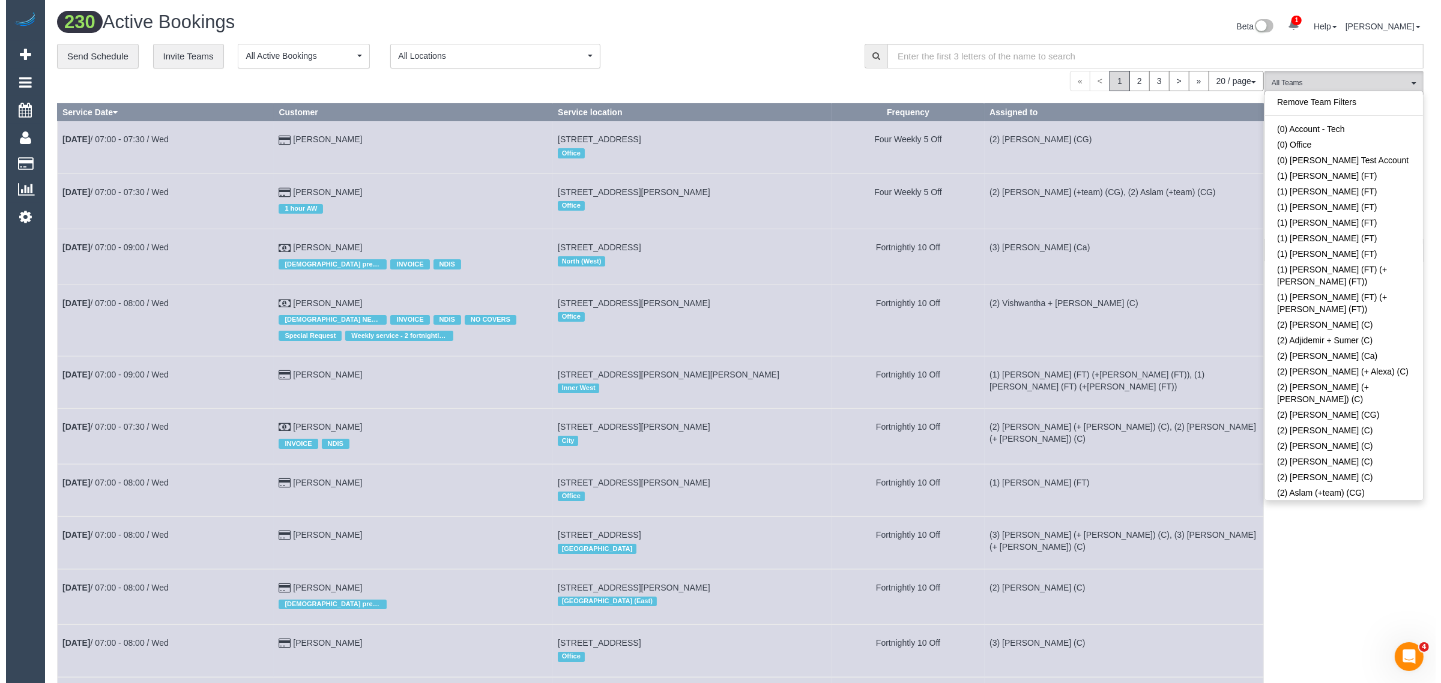
scroll to position [2076, 0]
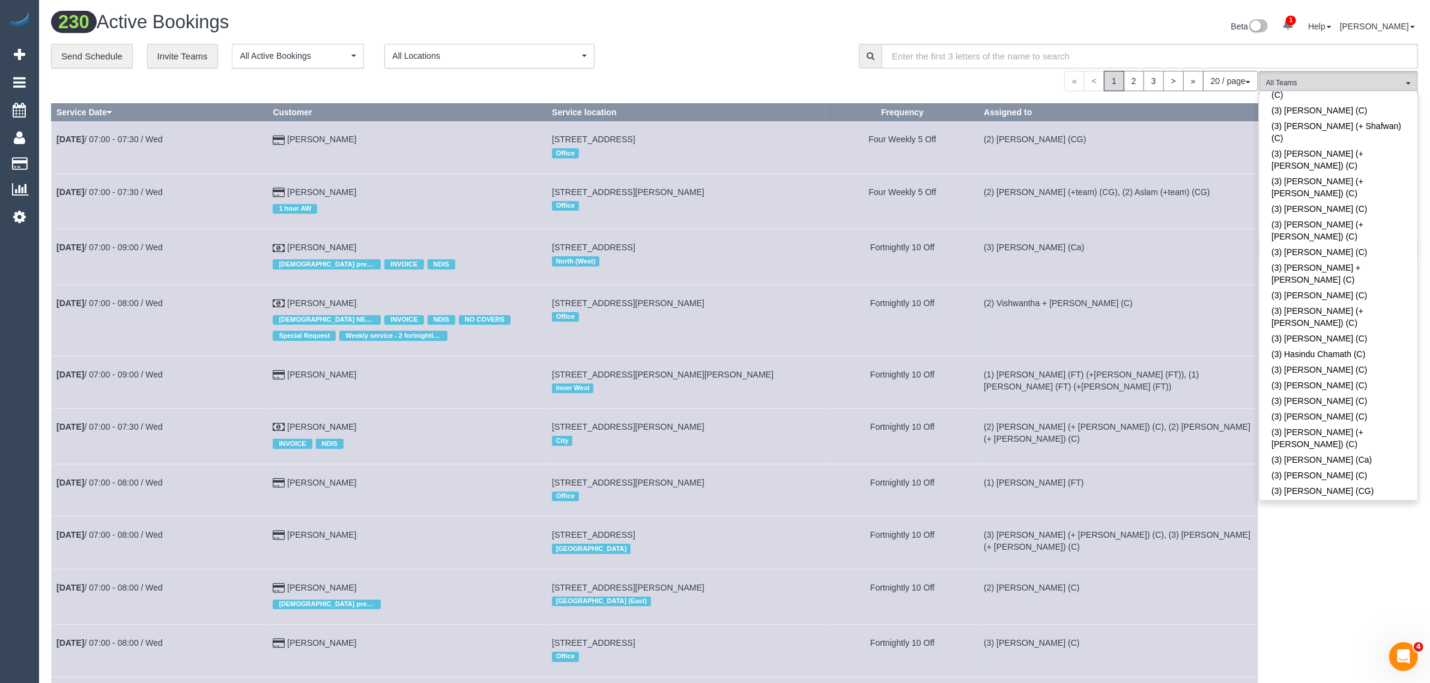
click at [797, 52] on div "**********" at bounding box center [446, 56] width 790 height 25
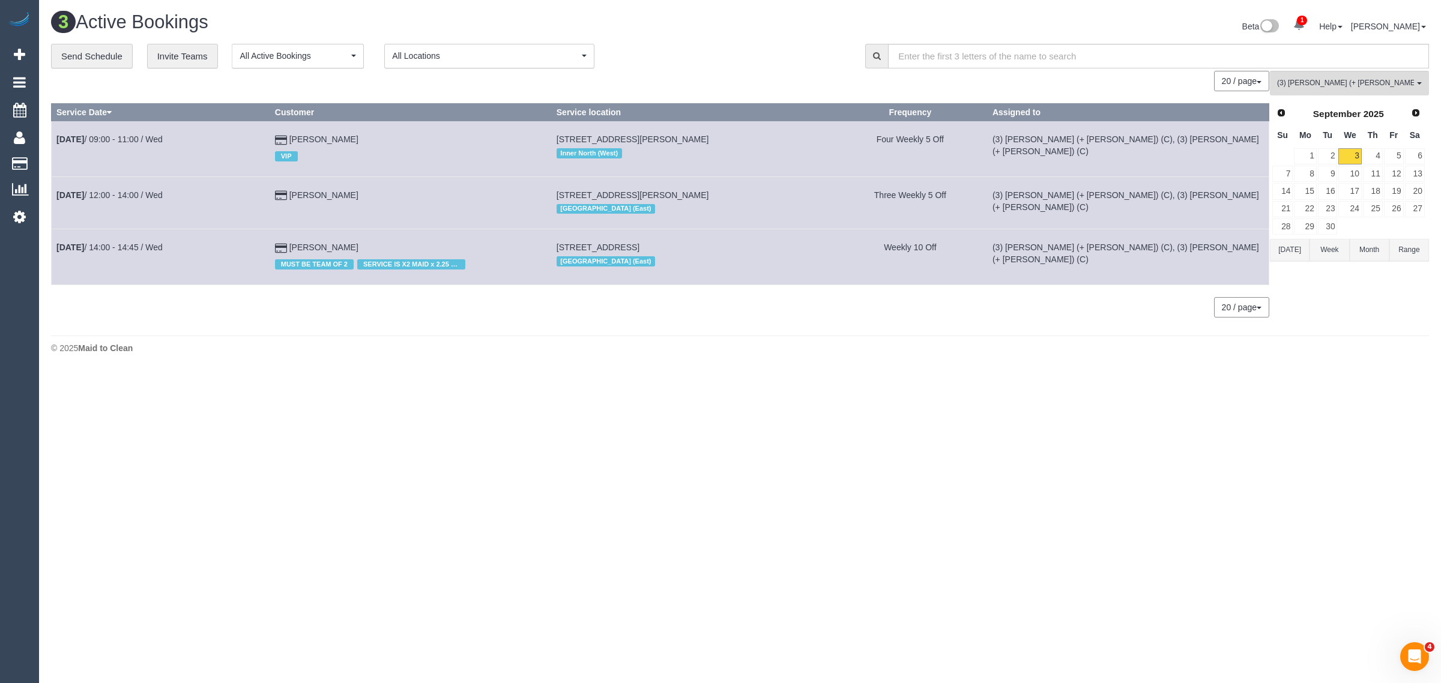
click at [632, 448] on body "1 Beta Your Notifications You have 0 alerts × You have 2 to charge for 03/09/20…" at bounding box center [720, 341] width 1441 height 683
drag, startPoint x: 313, startPoint y: 197, endPoint x: 56, endPoint y: 201, distance: 257.6
click at [56, 201] on tr "Sep 3rd / 12:00 - 14:00 / Wed Carli O'Connor 232 Mitchell Street, Northcote, VI…" at bounding box center [661, 203] width 1218 height 52
copy tr "Sep 3rd / 12:00 - 14:00 / Wed Carli O'Connor"
click at [601, 364] on div "3 Active Bookings Beta 1 Your Notifications You have 0 alerts × You have 2 to c…" at bounding box center [740, 186] width 1402 height 372
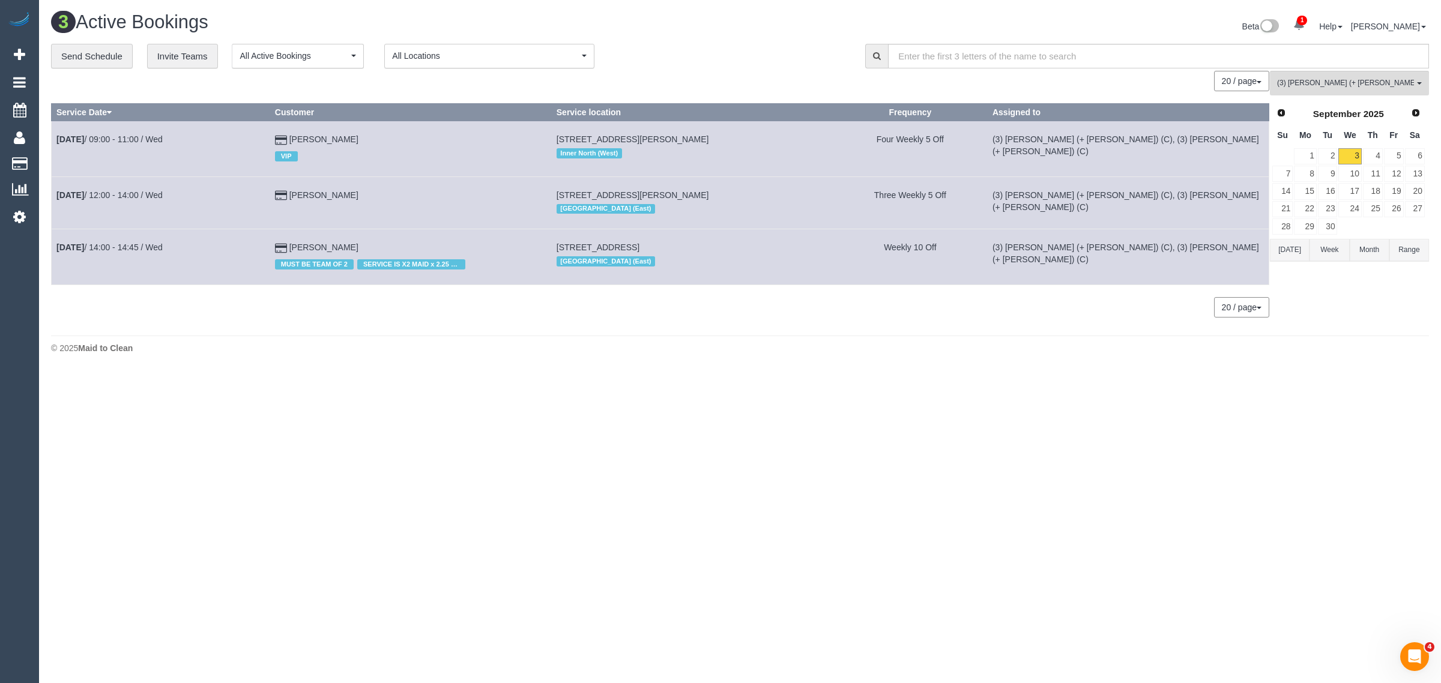
click at [679, 40] on div "3 Active Bookings Beta 1 Your Notifications You have 0 alerts × You have 2 to c…" at bounding box center [740, 28] width 1396 height 32
drag, startPoint x: 1314, startPoint y: 79, endPoint x: 1317, endPoint y: 96, distance: 17.1
click at [1314, 79] on span "(3) Liz (+ Tony) (C)" at bounding box center [1345, 83] width 137 height 10
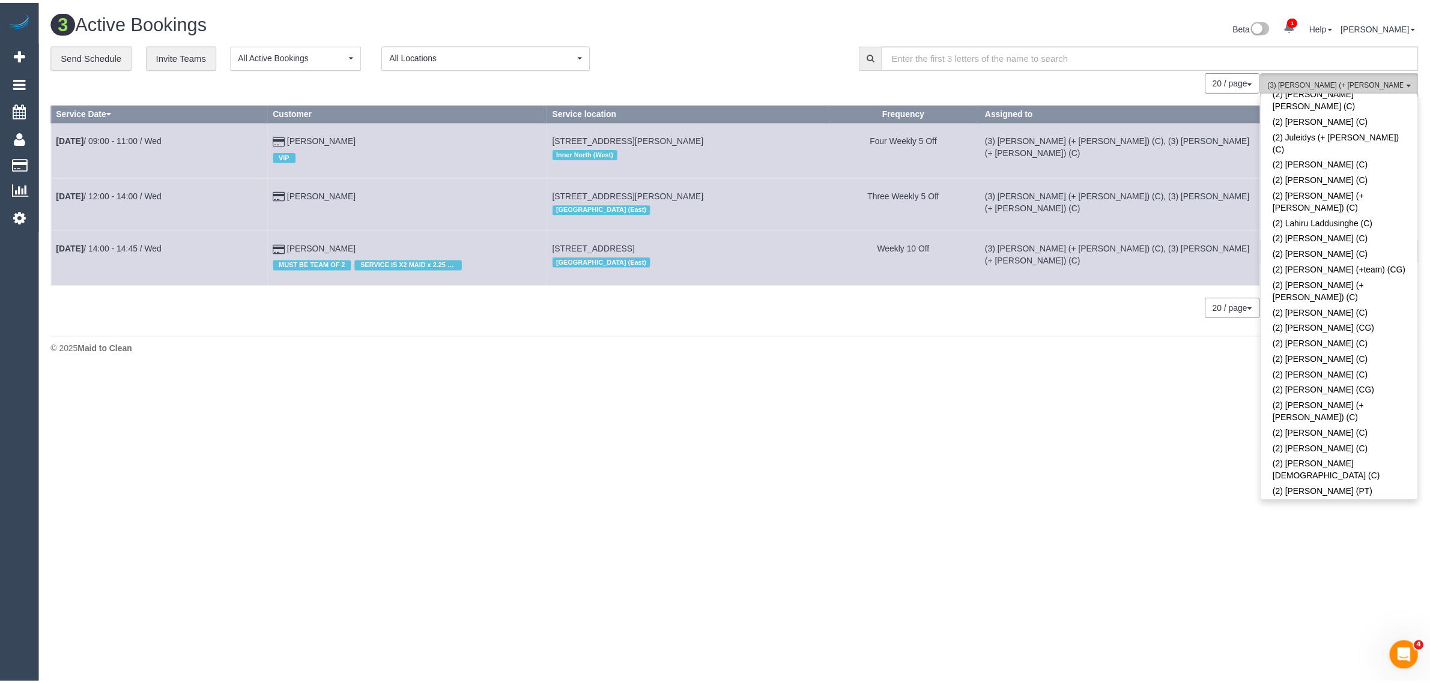
scroll to position [0, 0]
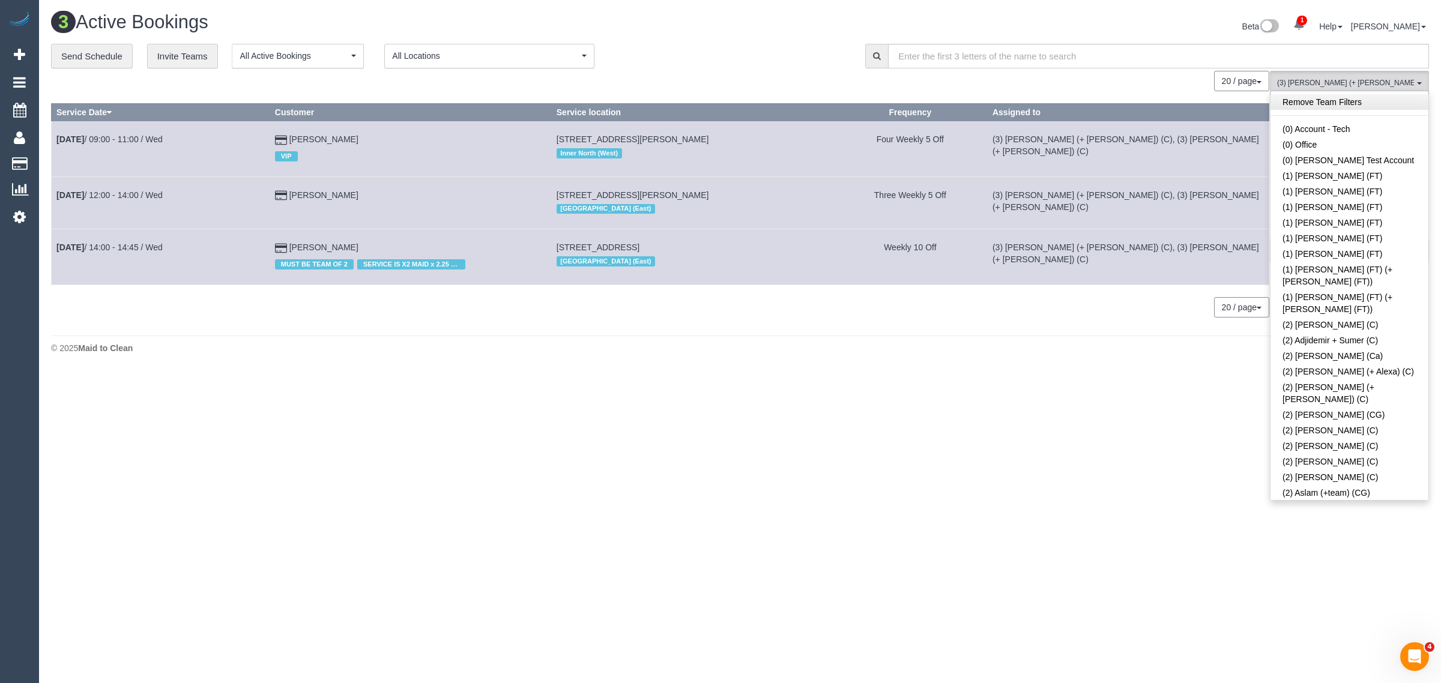
click at [1373, 106] on link "Remove Team Filters" at bounding box center [1350, 102] width 158 height 16
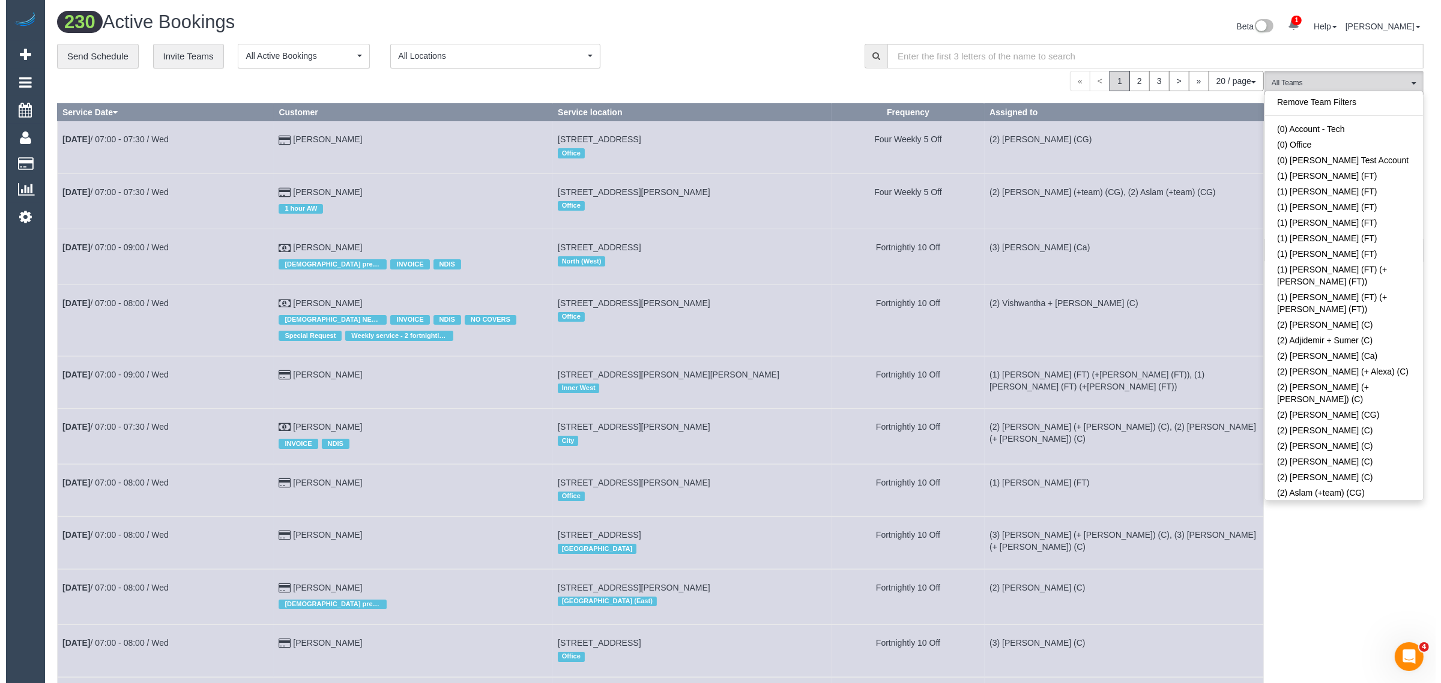
scroll to position [1514, 0]
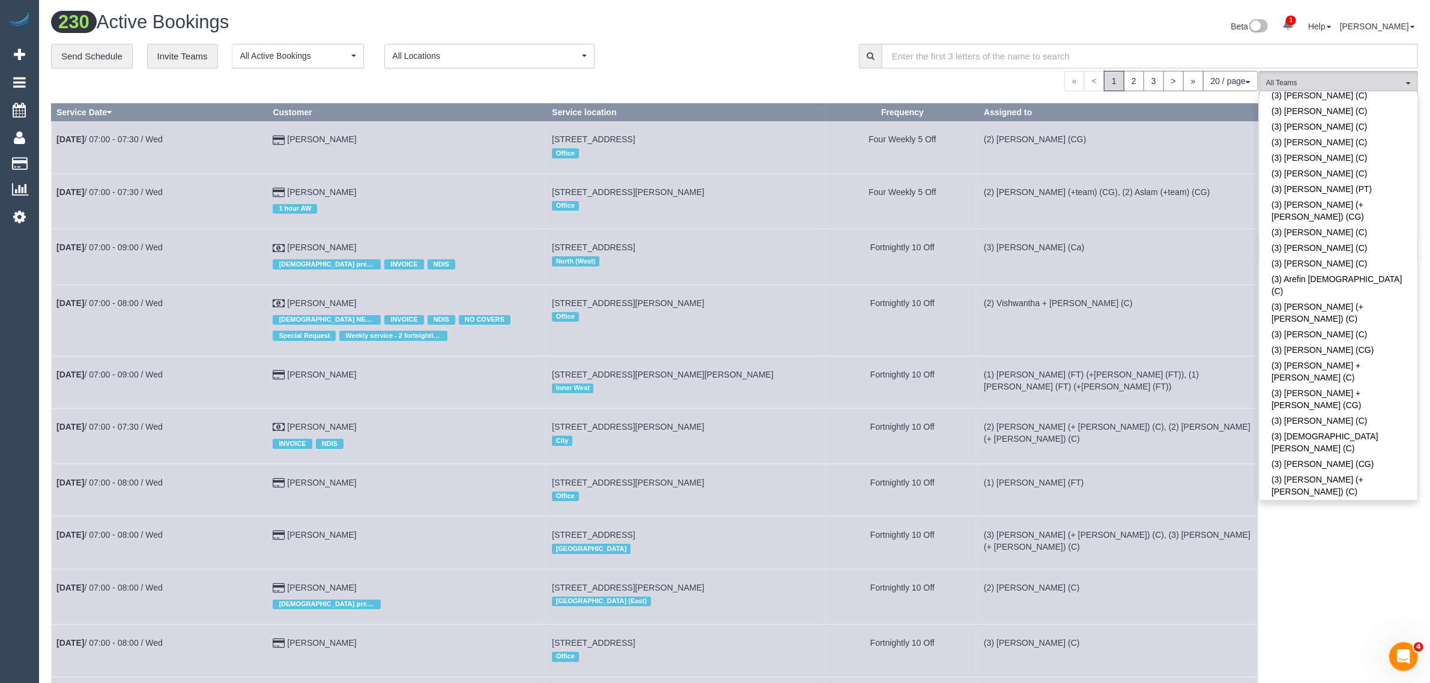
click at [1282, 590] on link "(3) [PERSON_NAME] (C)" at bounding box center [1338, 598] width 158 height 16
click at [749, 35] on div "Beta 1 Your Notifications You have 0 alerts × You have 2 to charge for 03/09/20…" at bounding box center [1080, 28] width 692 height 32
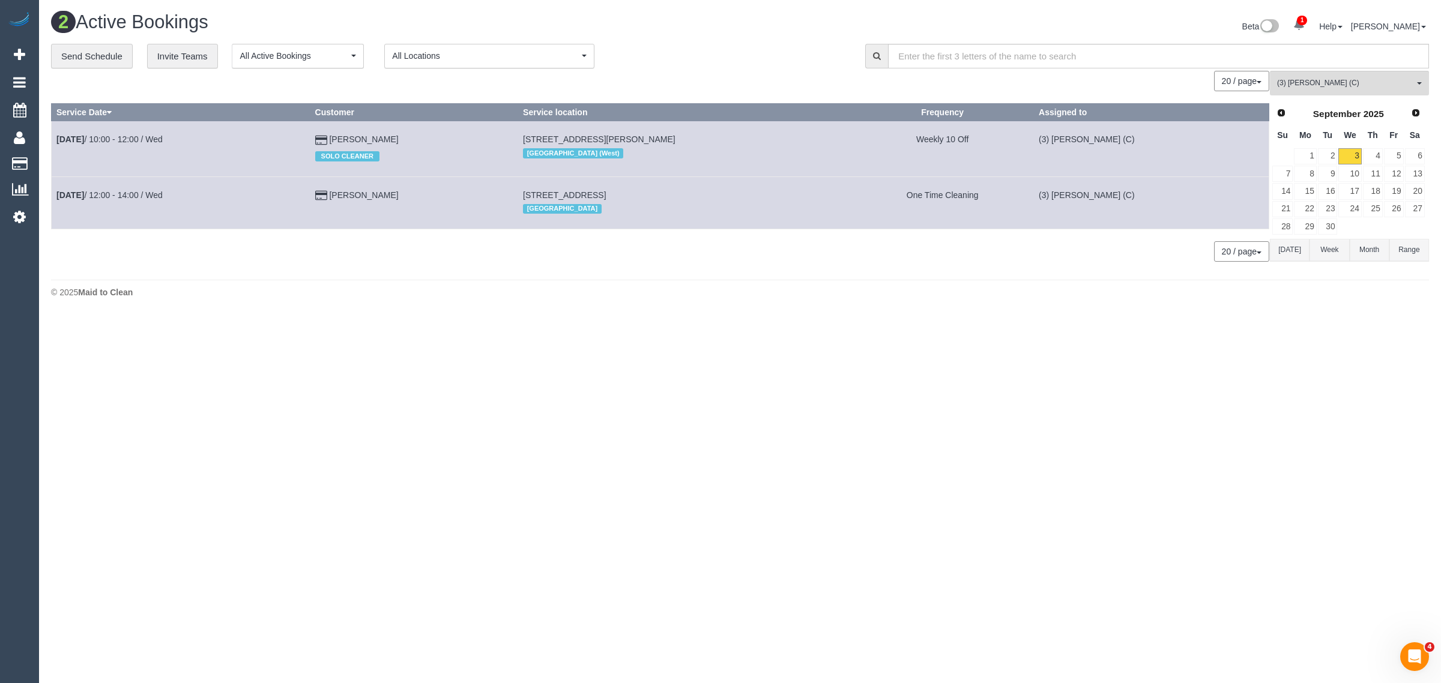
click at [664, 318] on body "1 Beta Your Notifications You have 0 alerts × You have 2 to charge for 03/09/20…" at bounding box center [720, 341] width 1441 height 683
drag, startPoint x: 355, startPoint y: 190, endPoint x: 302, endPoint y: 205, distance: 55.5
click at [257, 205] on td "Sep 3rd / 12:00 - 14:00 / Wed" at bounding box center [181, 203] width 259 height 52
drag, startPoint x: 391, startPoint y: 197, endPoint x: 58, endPoint y: 201, distance: 332.7
click at [58, 201] on tr "Sep 3rd / 12:00 - 14:00 / Wed Jes Hardy 1/33 Gardenia Road, Gardenvale, VIC 318…" at bounding box center [661, 203] width 1218 height 52
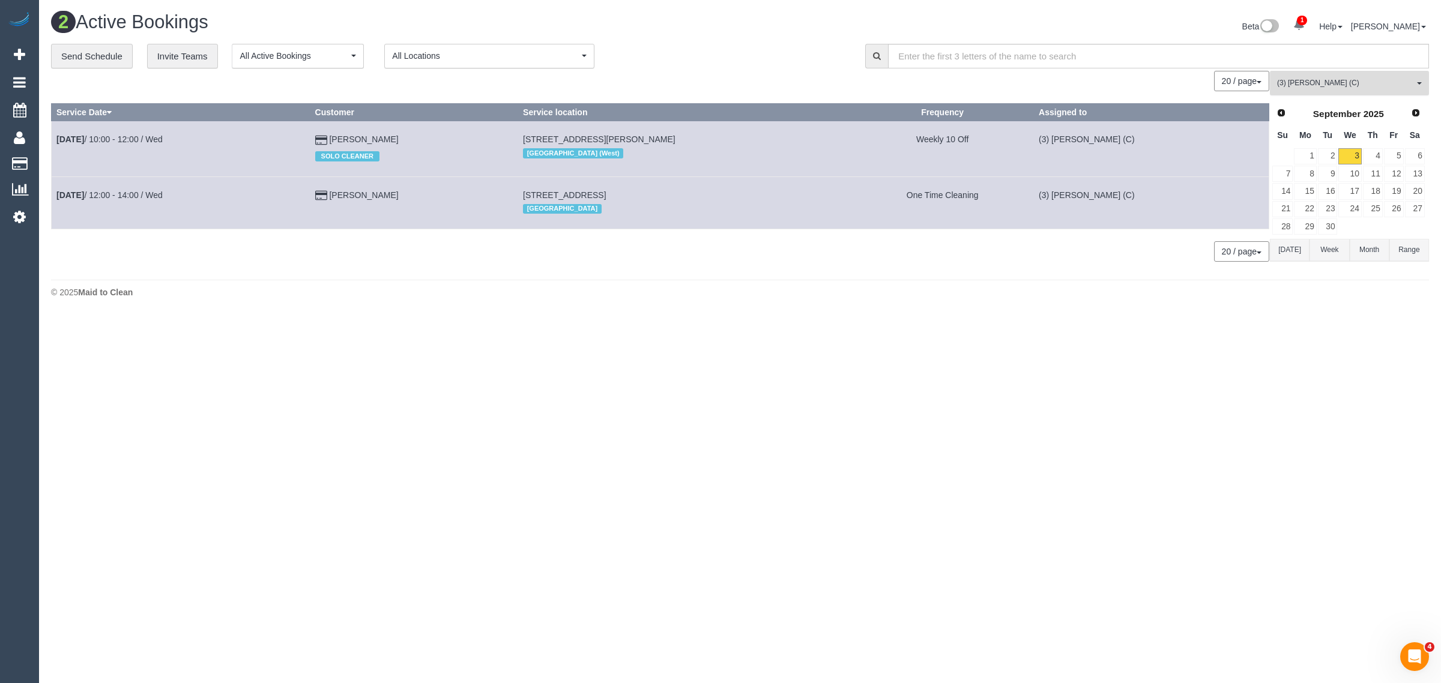
click at [1346, 73] on button "(3) Denuwan Lamahewa (C) All Teams" at bounding box center [1349, 83] width 159 height 25
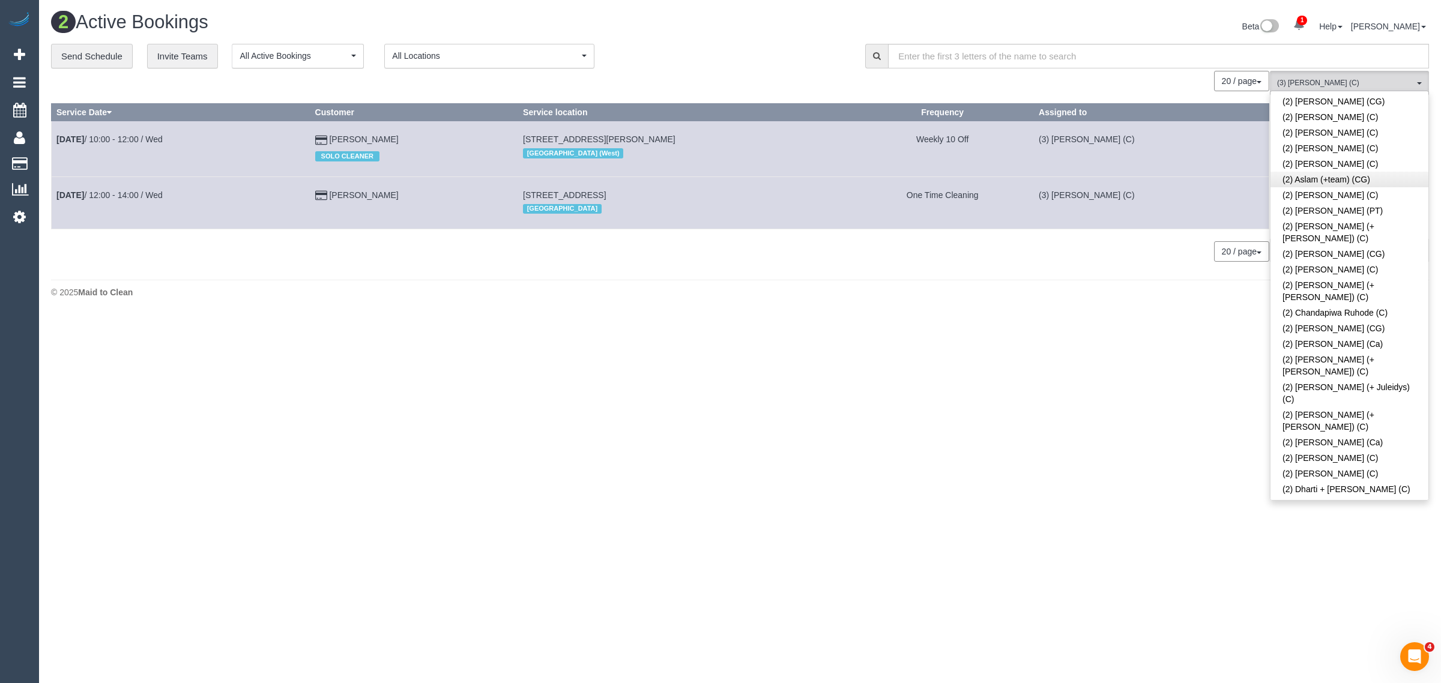
scroll to position [0, 0]
click at [1372, 101] on link "Remove Team Filters" at bounding box center [1350, 102] width 158 height 16
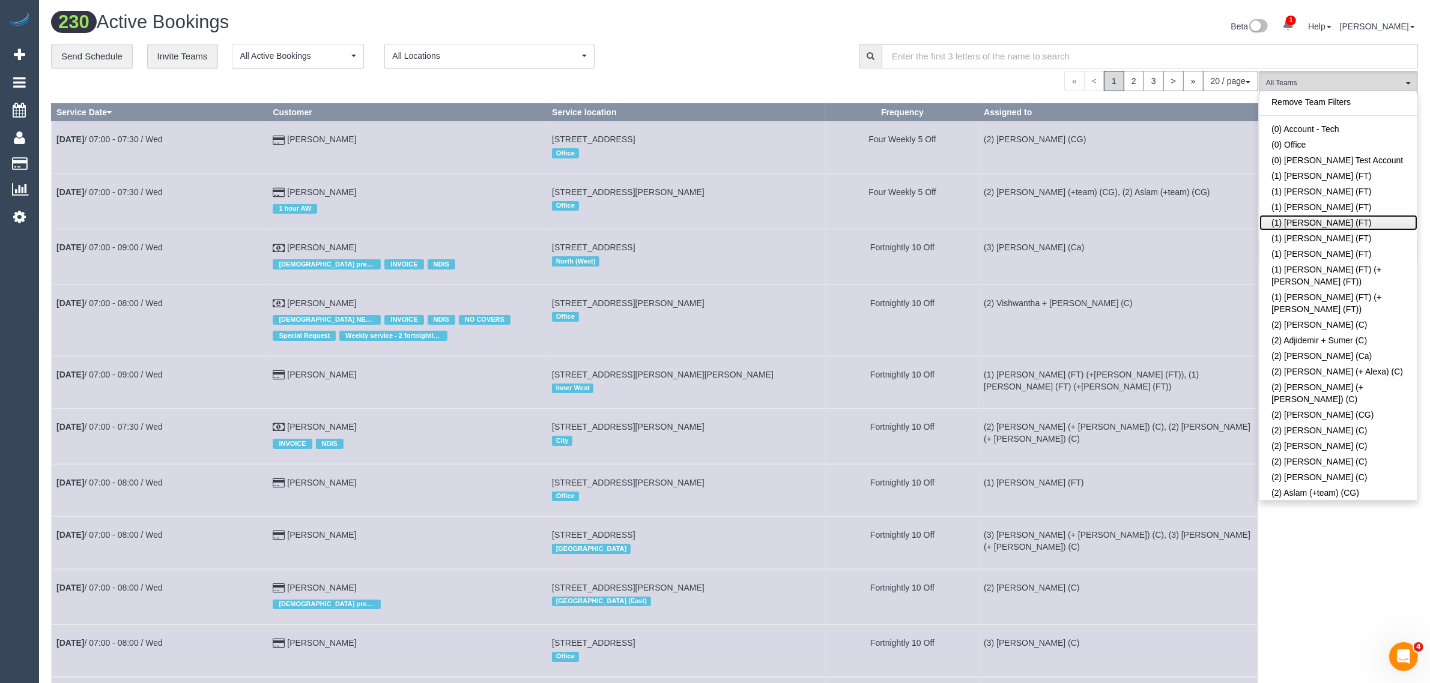
click at [1283, 217] on link "(1) [PERSON_NAME] (FT)" at bounding box center [1338, 223] width 158 height 16
click at [797, 55] on div "**********" at bounding box center [446, 56] width 790 height 25
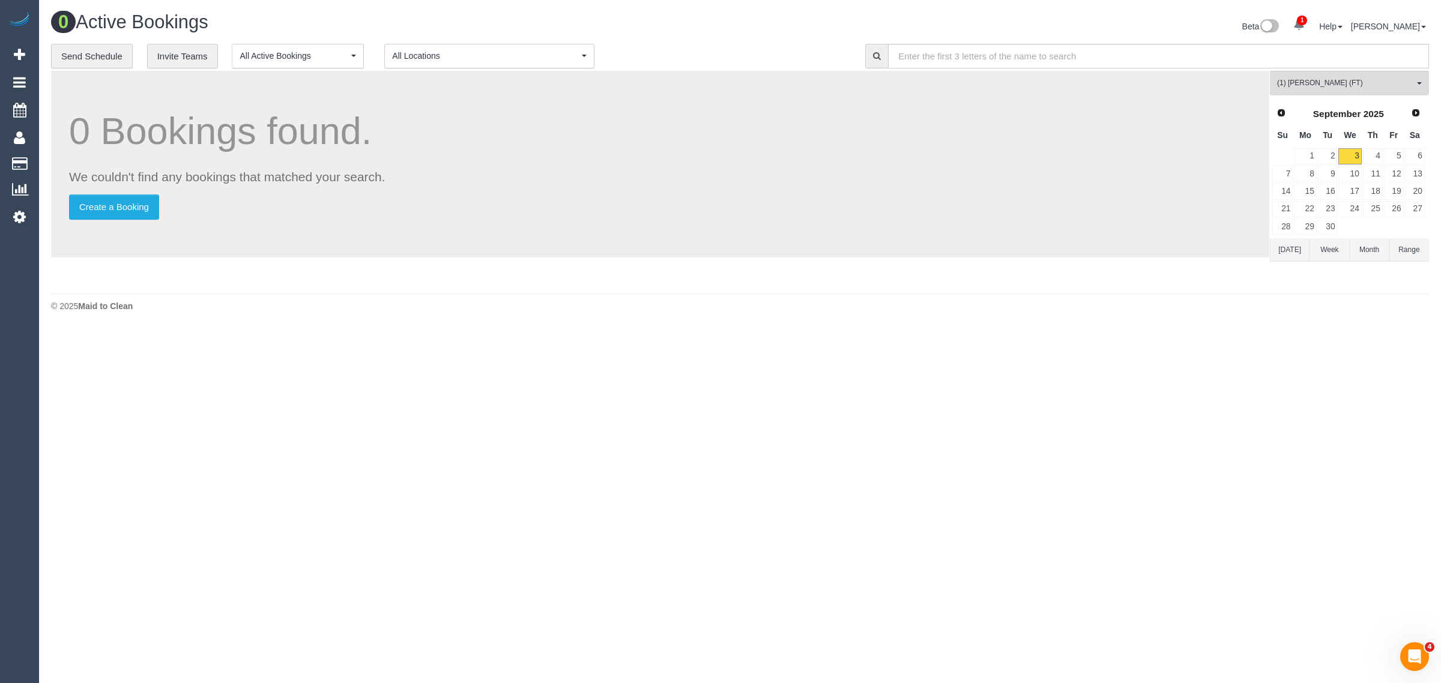
click at [1073, 373] on body "1 Beta Your Notifications You have 0 alerts × You have 2 to charge for 03/09/20…" at bounding box center [720, 341] width 1441 height 683
click at [1359, 85] on span "(1) [PERSON_NAME] (FT)" at bounding box center [1345, 83] width 137 height 10
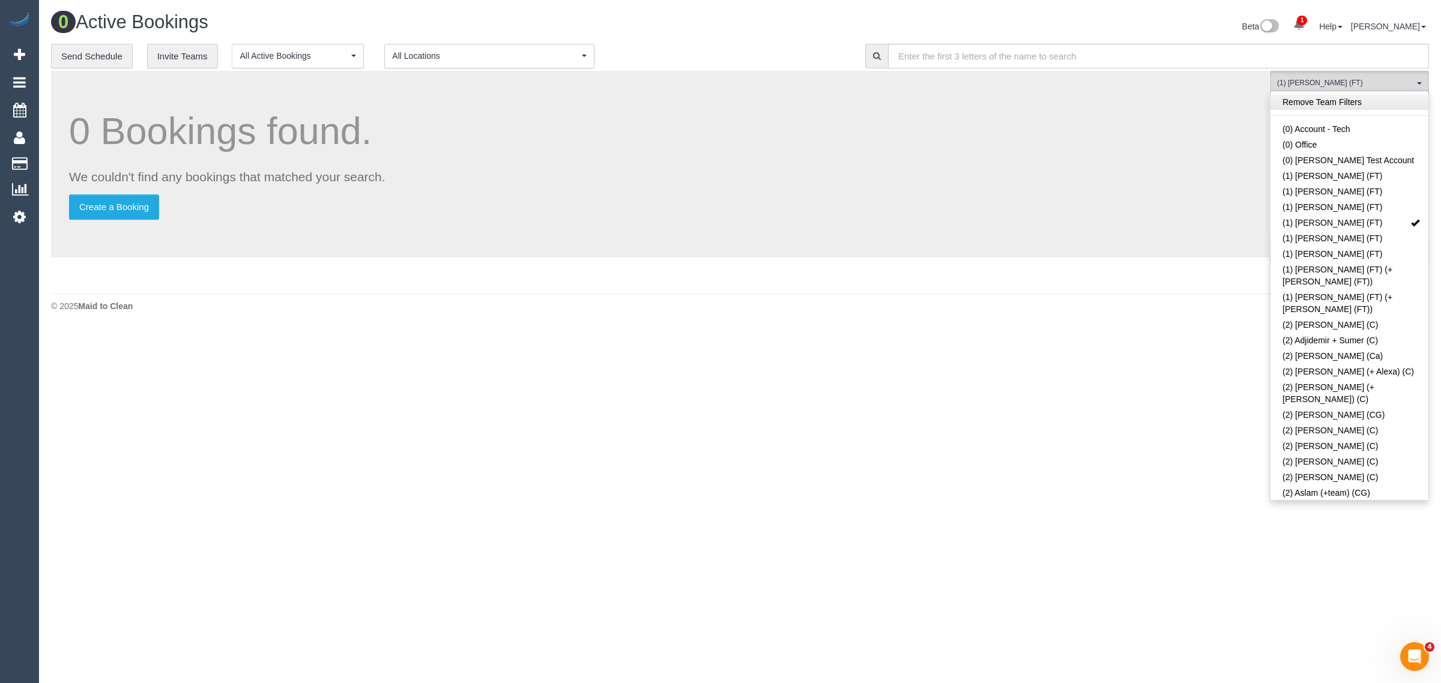
click at [1388, 99] on link "Remove Team Filters" at bounding box center [1350, 102] width 158 height 16
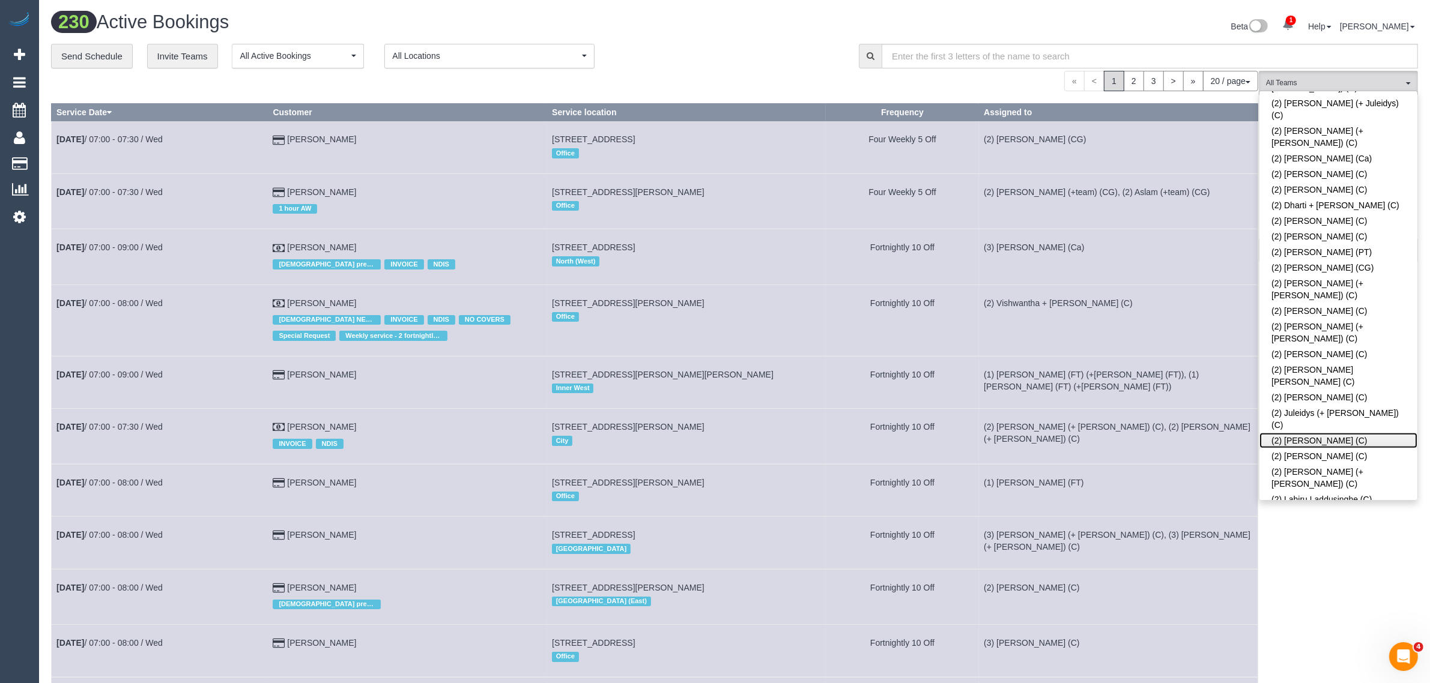
click at [1284, 433] on link "(2) Karen Pinto (C)" at bounding box center [1338, 441] width 158 height 16
click at [796, 34] on div "Beta 1 Your Notifications You have 0 alerts × You have 2 to charge for 03/09/20…" at bounding box center [1080, 28] width 692 height 32
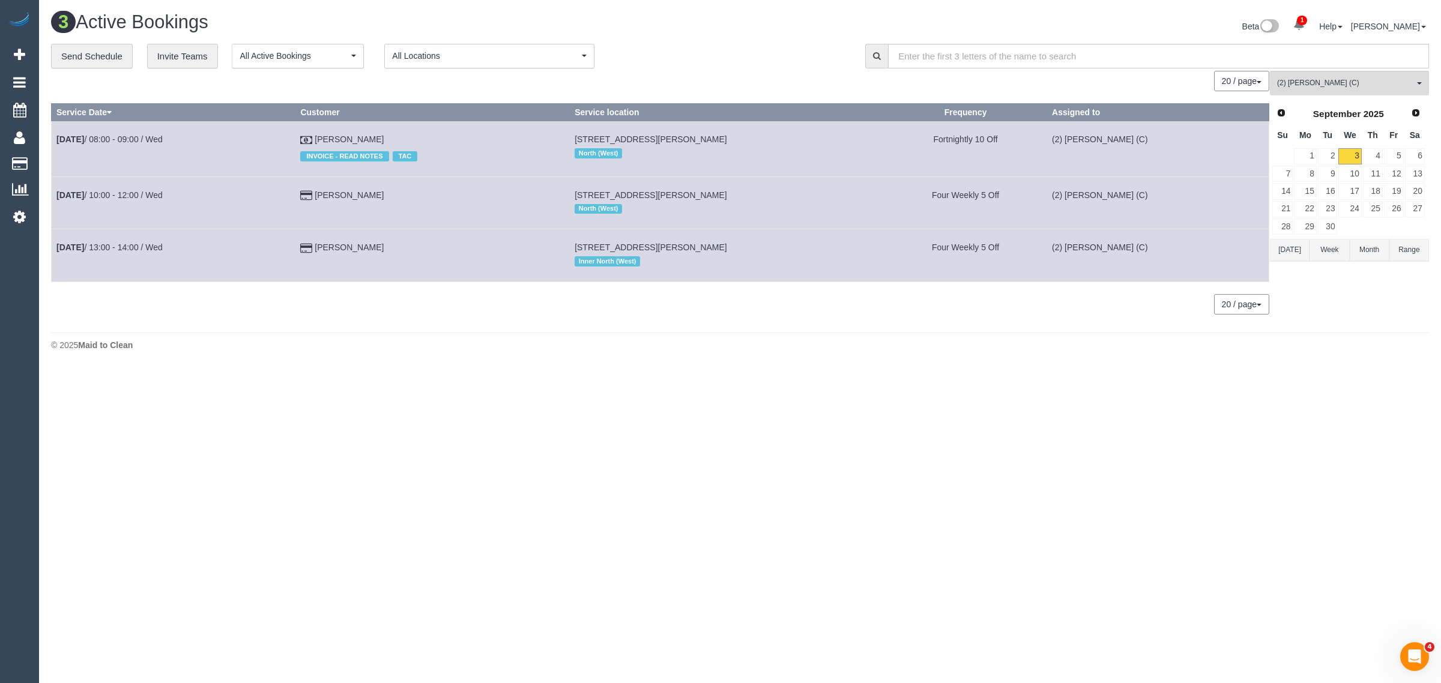
drag, startPoint x: 410, startPoint y: 255, endPoint x: 53, endPoint y: 254, distance: 357.3
click at [53, 254] on tr "Sep 3rd / 13:00 - 14:00 / Wed Grace Carroll 2 Burchett Street, Brunswick, VIC 3…" at bounding box center [661, 255] width 1218 height 52
click at [1385, 79] on span "(2) [PERSON_NAME] (C)" at bounding box center [1345, 83] width 137 height 10
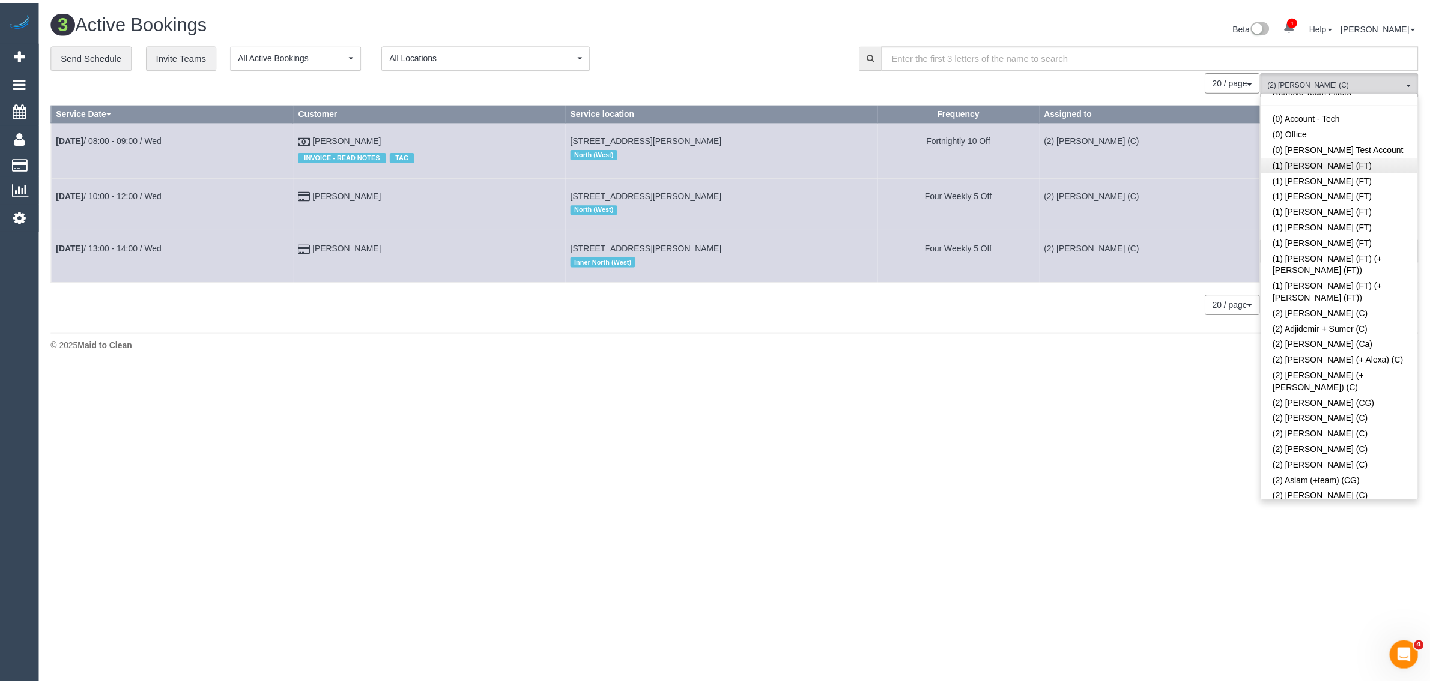
scroll to position [0, 0]
click at [1388, 104] on link "Remove Team Filters" at bounding box center [1350, 102] width 158 height 16
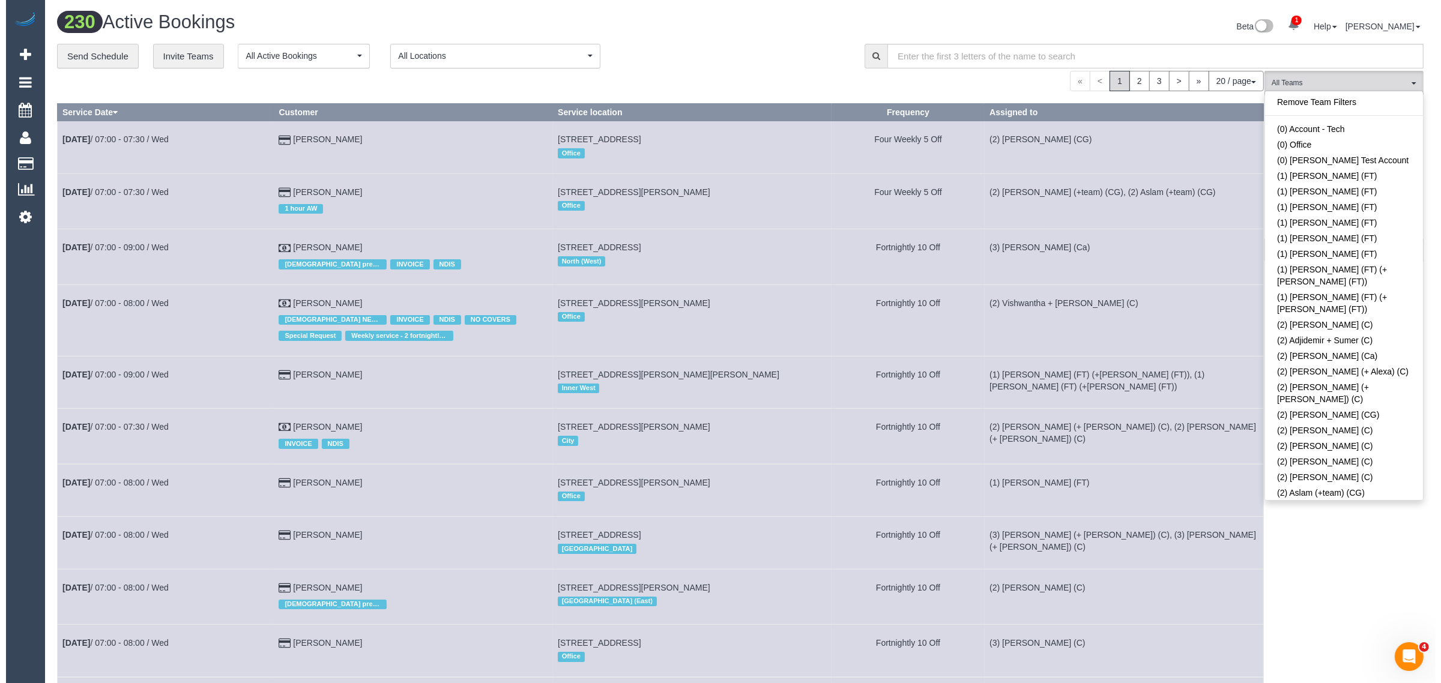
scroll to position [2715, 0]
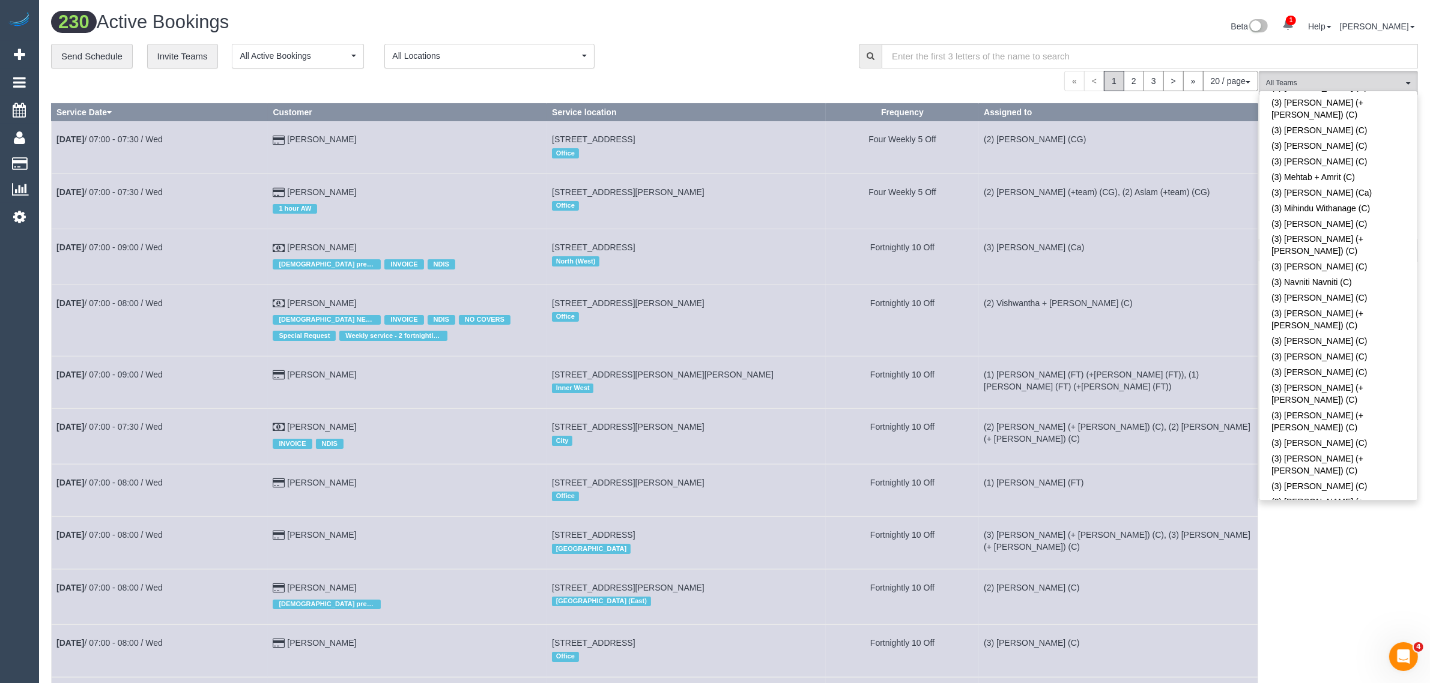
click at [787, 76] on div "« < 1 2 3 > » 20 / page 10 / page 20 / page 30 / page 40 / page 50 / page 100 /…" at bounding box center [654, 81] width 1207 height 20
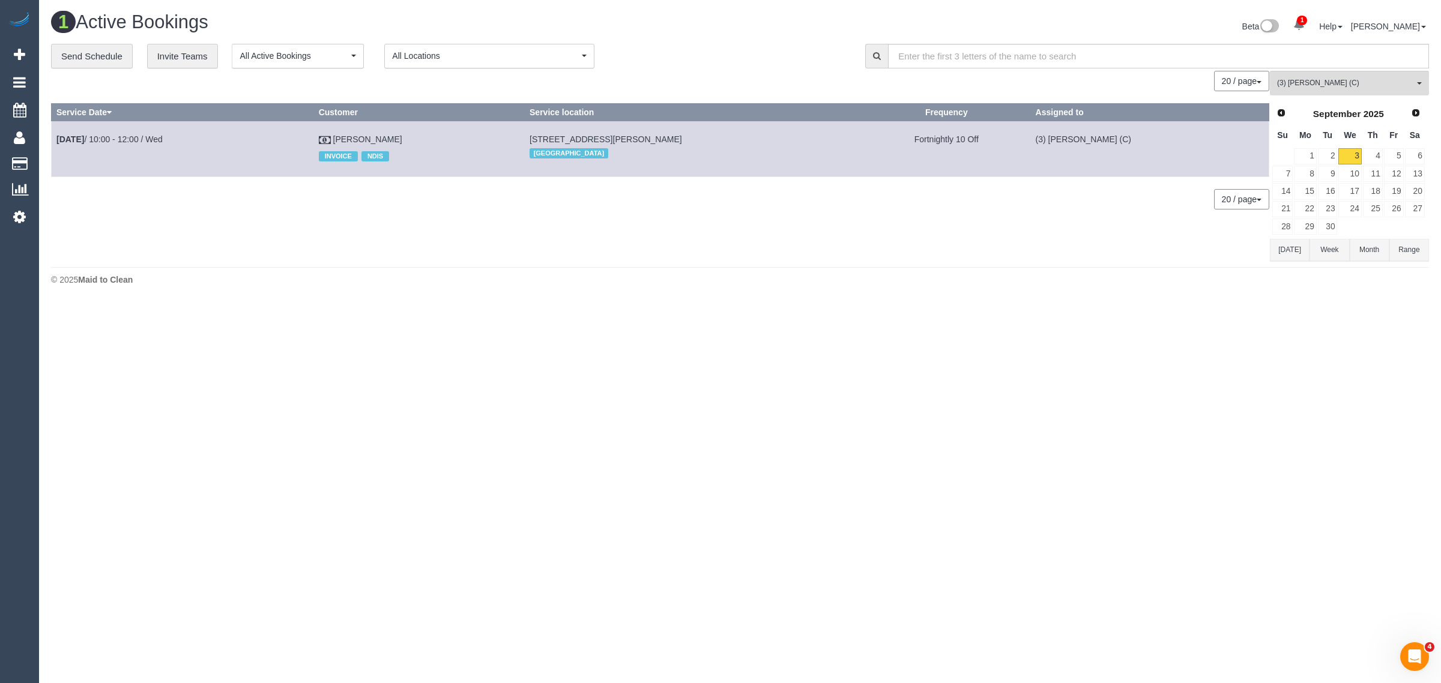
click at [1198, 368] on body "1 Beta Your Notifications You have 0 alerts × You have 2 to charge for 03/09/20…" at bounding box center [720, 341] width 1441 height 683
click at [1325, 79] on span "(3) [PERSON_NAME] (C)" at bounding box center [1345, 83] width 137 height 10
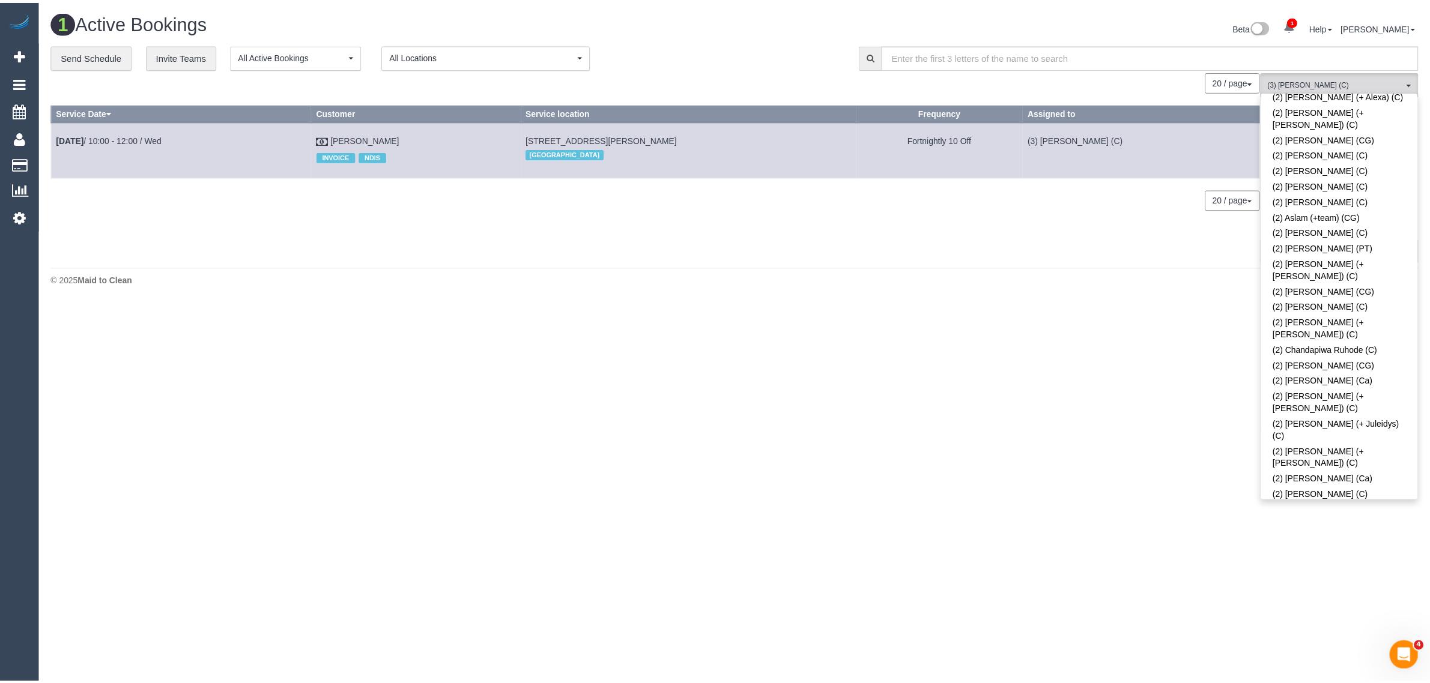
scroll to position [0, 0]
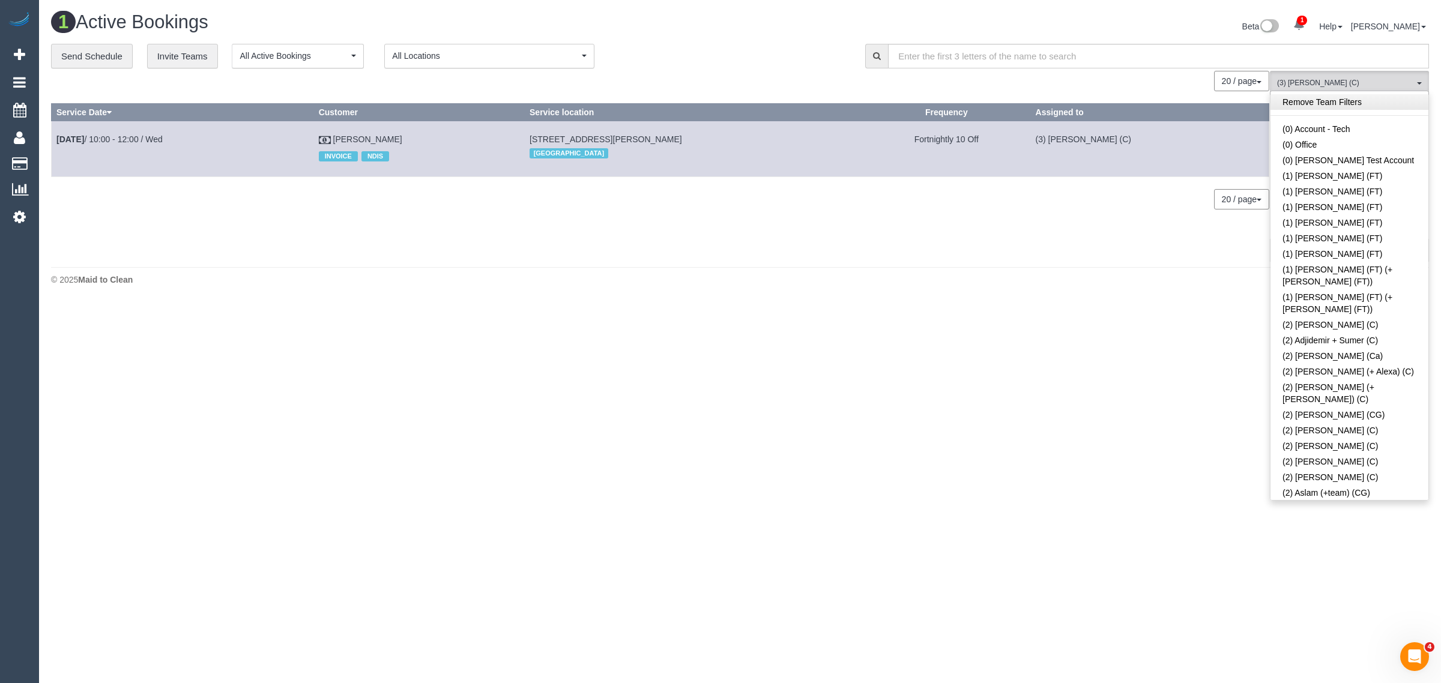
click at [1365, 100] on link "Remove Team Filters" at bounding box center [1350, 102] width 158 height 16
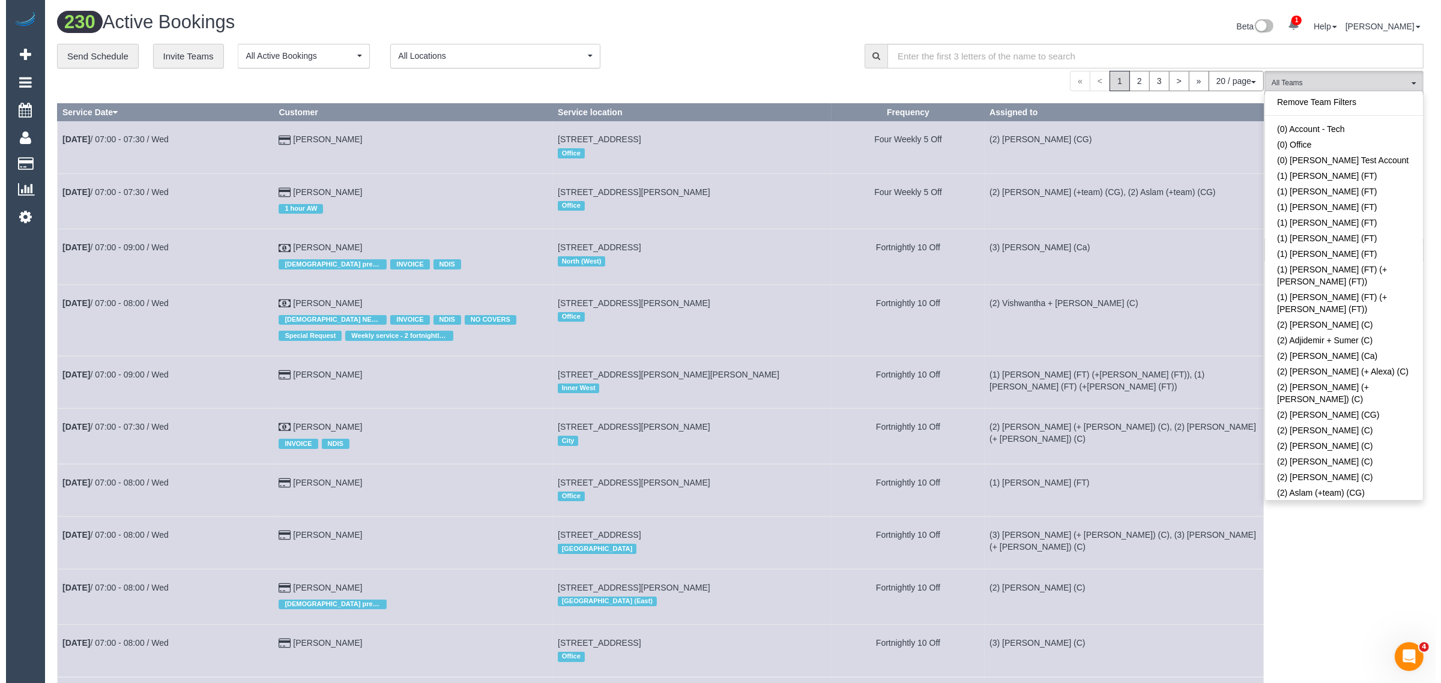
scroll to position [223, 0]
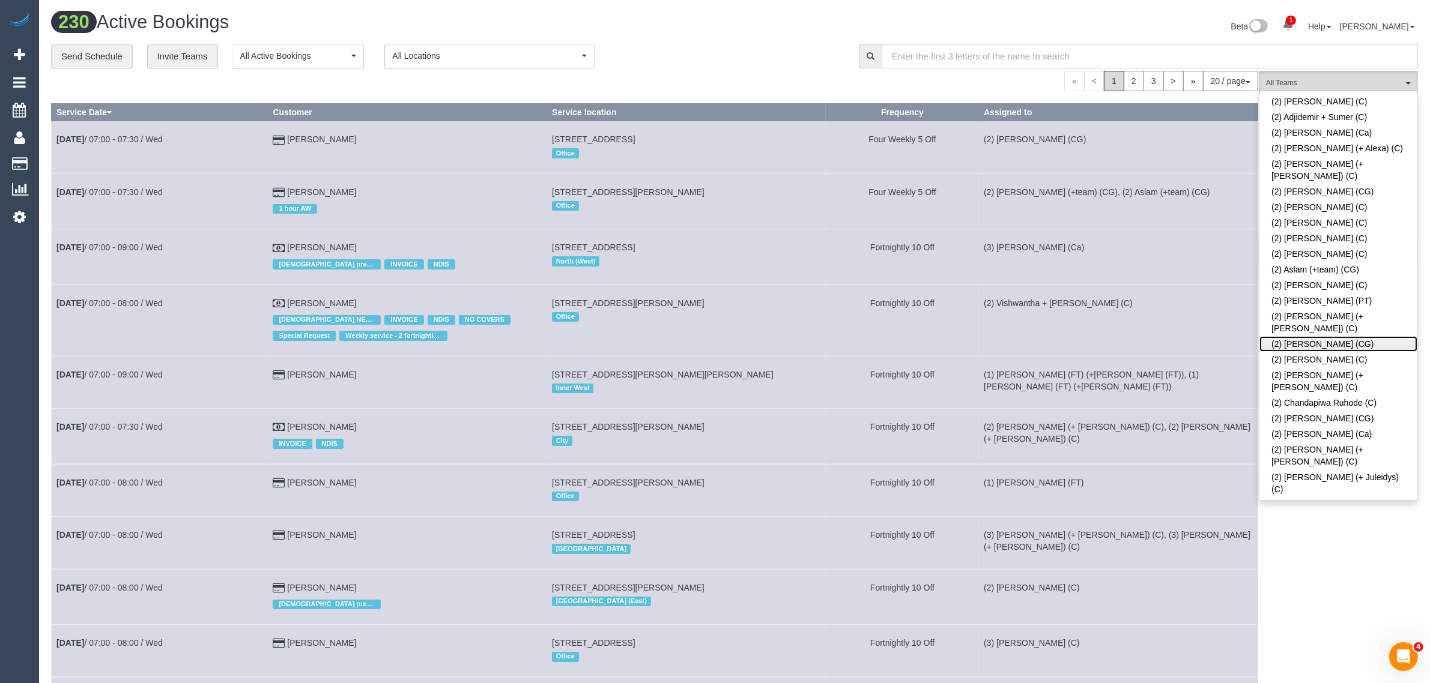
click at [1310, 336] on link "(2) [PERSON_NAME] (CG)" at bounding box center [1338, 344] width 158 height 16
click at [596, 71] on div "« < 1 2 3 > » 20 / page 10 / page 20 / page 30 / page 40 / page 50 / page 100 /…" at bounding box center [654, 81] width 1207 height 20
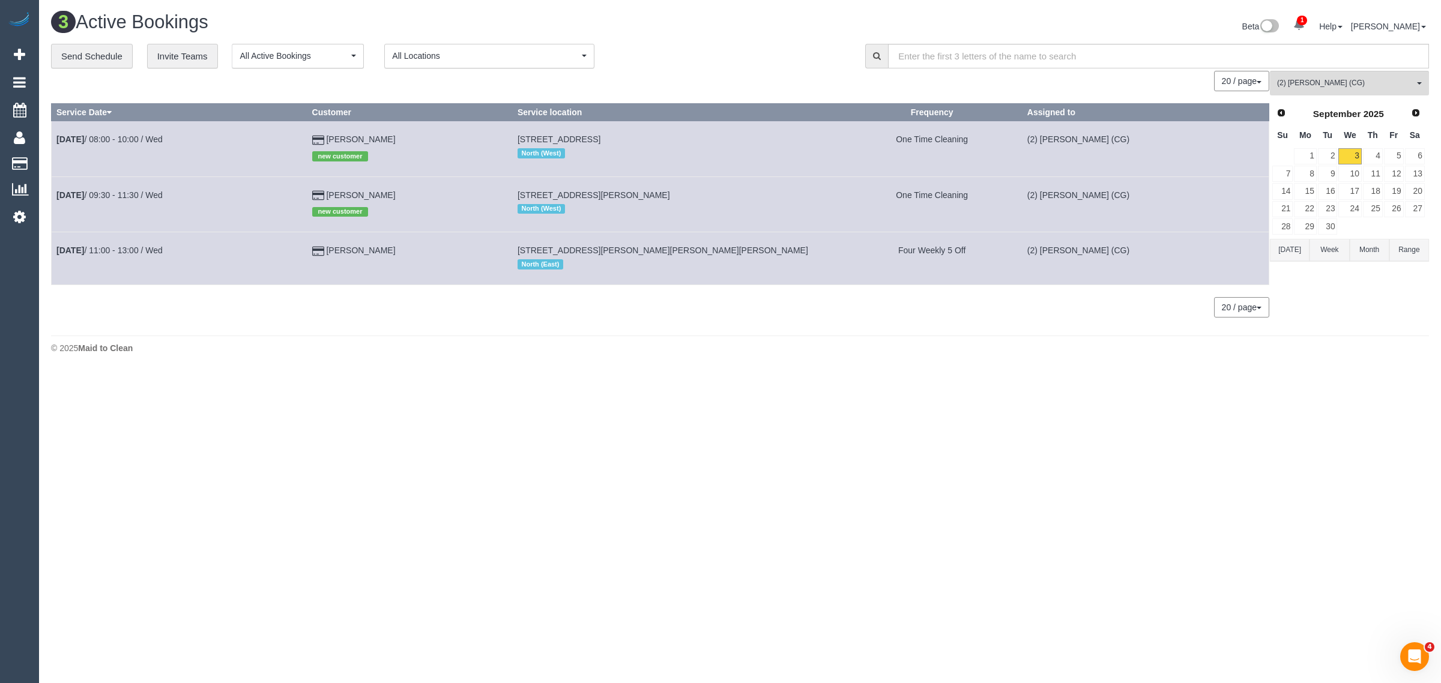
drag, startPoint x: 399, startPoint y: 258, endPoint x: 50, endPoint y: 254, distance: 349.5
click at [50, 254] on div "**********" at bounding box center [740, 187] width 1396 height 286
drag, startPoint x: 283, startPoint y: 299, endPoint x: 336, endPoint y: 280, distance: 56.8
click at [283, 299] on div "20 / page 10 / page 20 / page 30 / page 40 / page 50 / page 100 / page" at bounding box center [660, 307] width 1218 height 20
drag, startPoint x: 305, startPoint y: 256, endPoint x: 58, endPoint y: 256, distance: 247.4
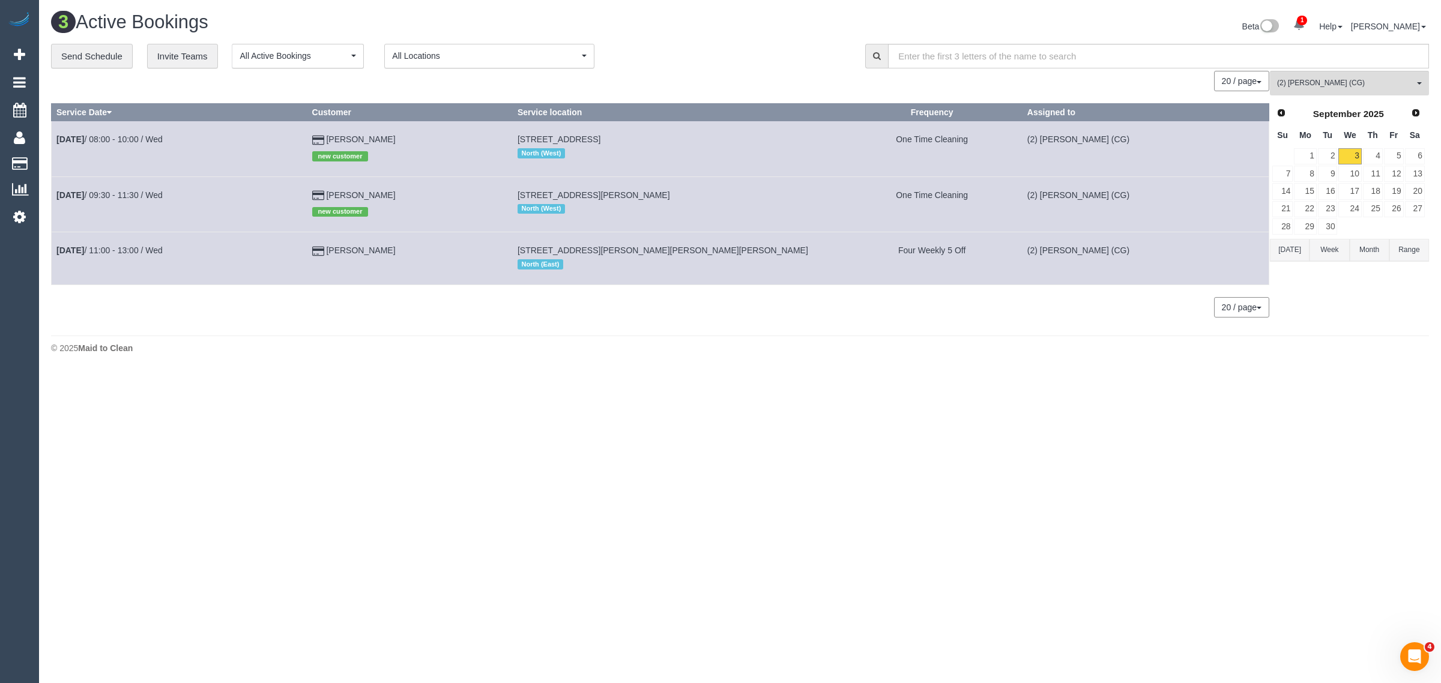
click at [58, 256] on tr "Sep 3rd / 11:00 - 13:00 / Wed Patrick Deery 8/2 Bayliss Street, Preston Vic, Pr…" at bounding box center [661, 258] width 1218 height 52
click at [1355, 79] on span "(2) [PERSON_NAME] (CG)" at bounding box center [1345, 83] width 137 height 10
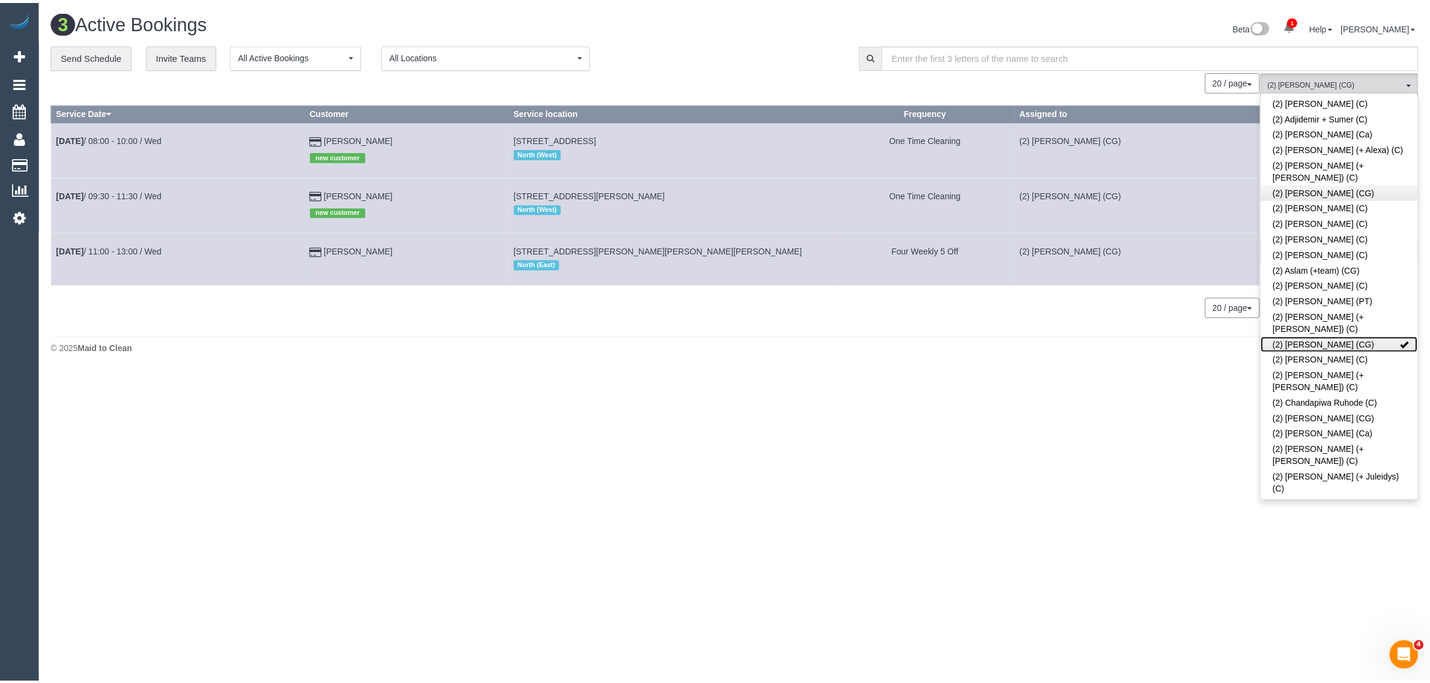
scroll to position [0, 0]
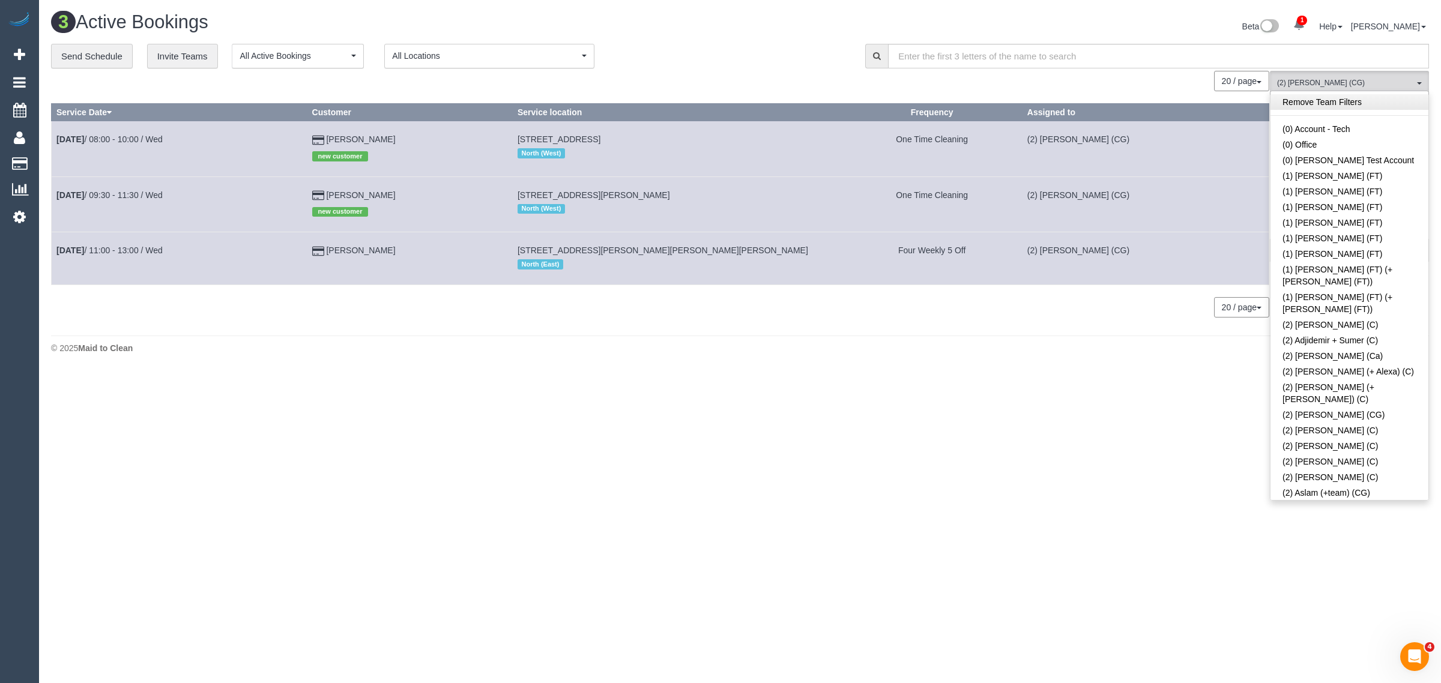
click at [1361, 106] on link "Remove Team Filters" at bounding box center [1350, 102] width 158 height 16
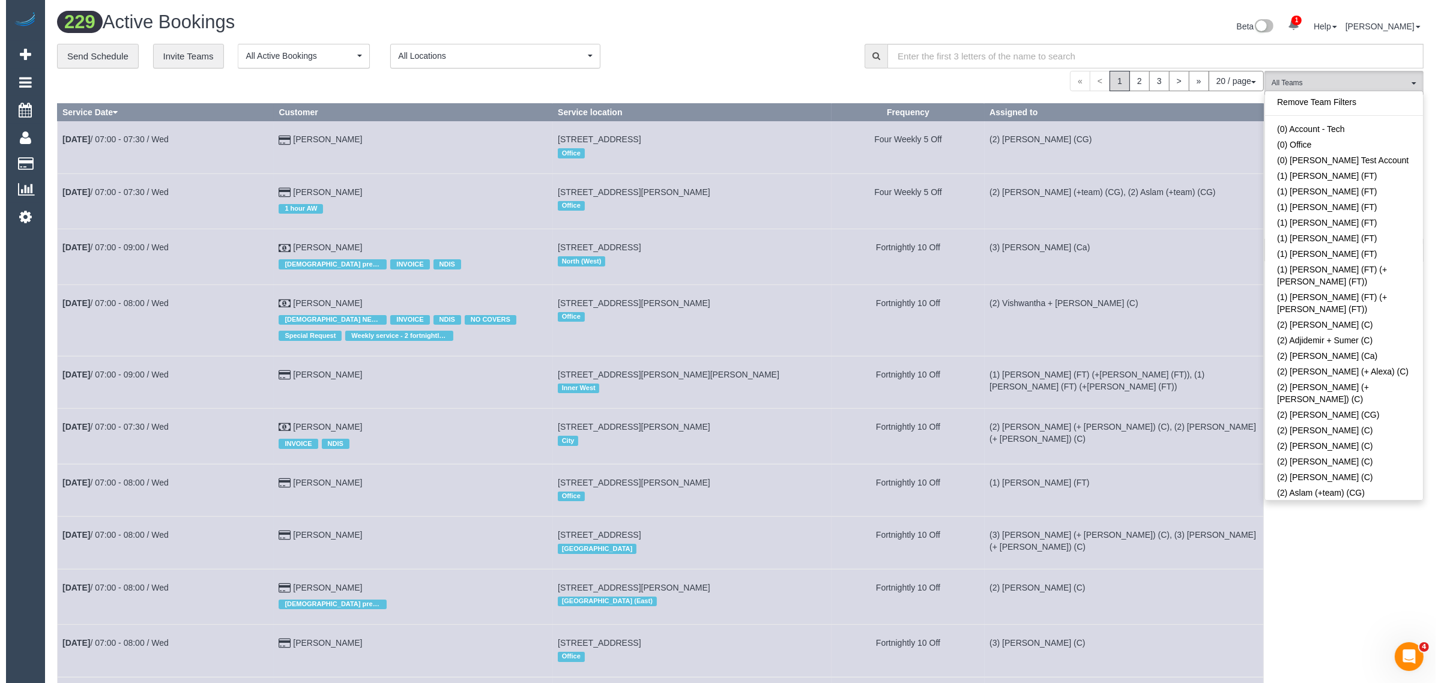
scroll to position [3277, 0]
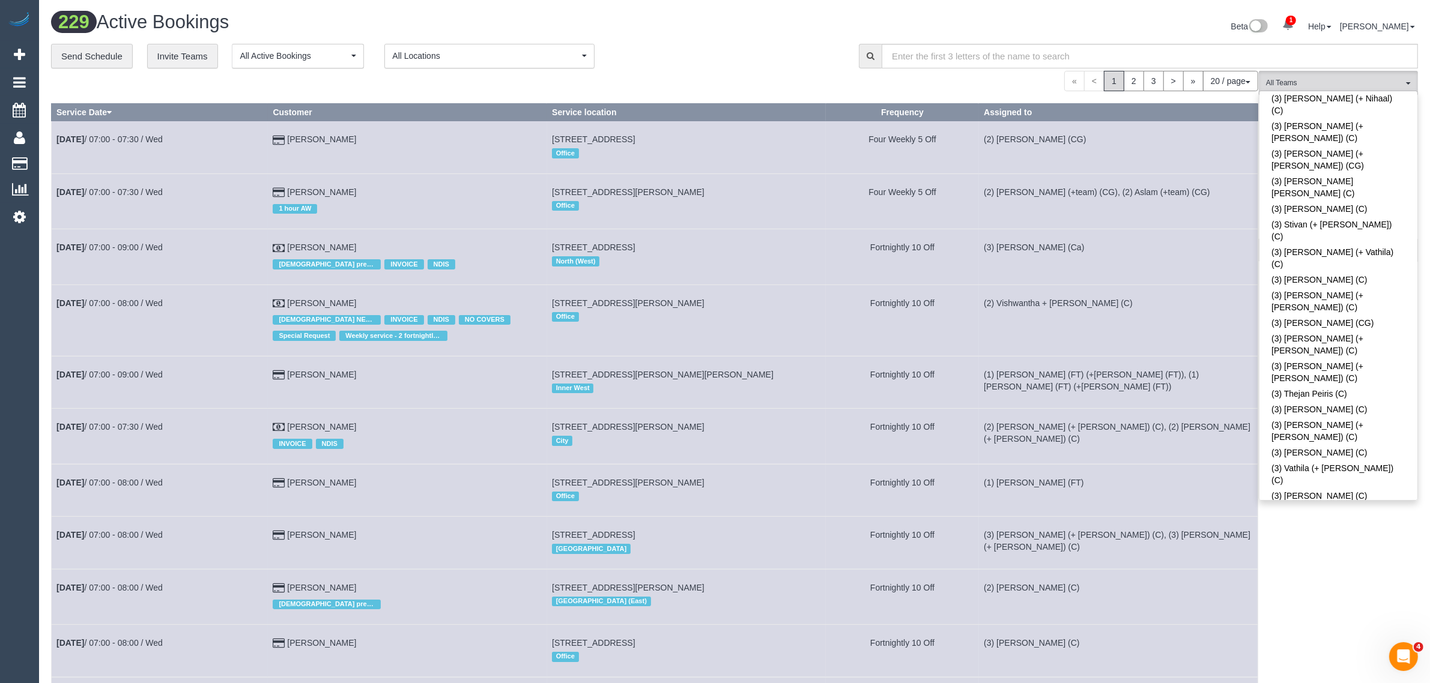
click at [739, 30] on div "Beta 1 Your Notifications You have 0 alerts × You have 2 to charge for 03/09/20…" at bounding box center [1080, 28] width 692 height 32
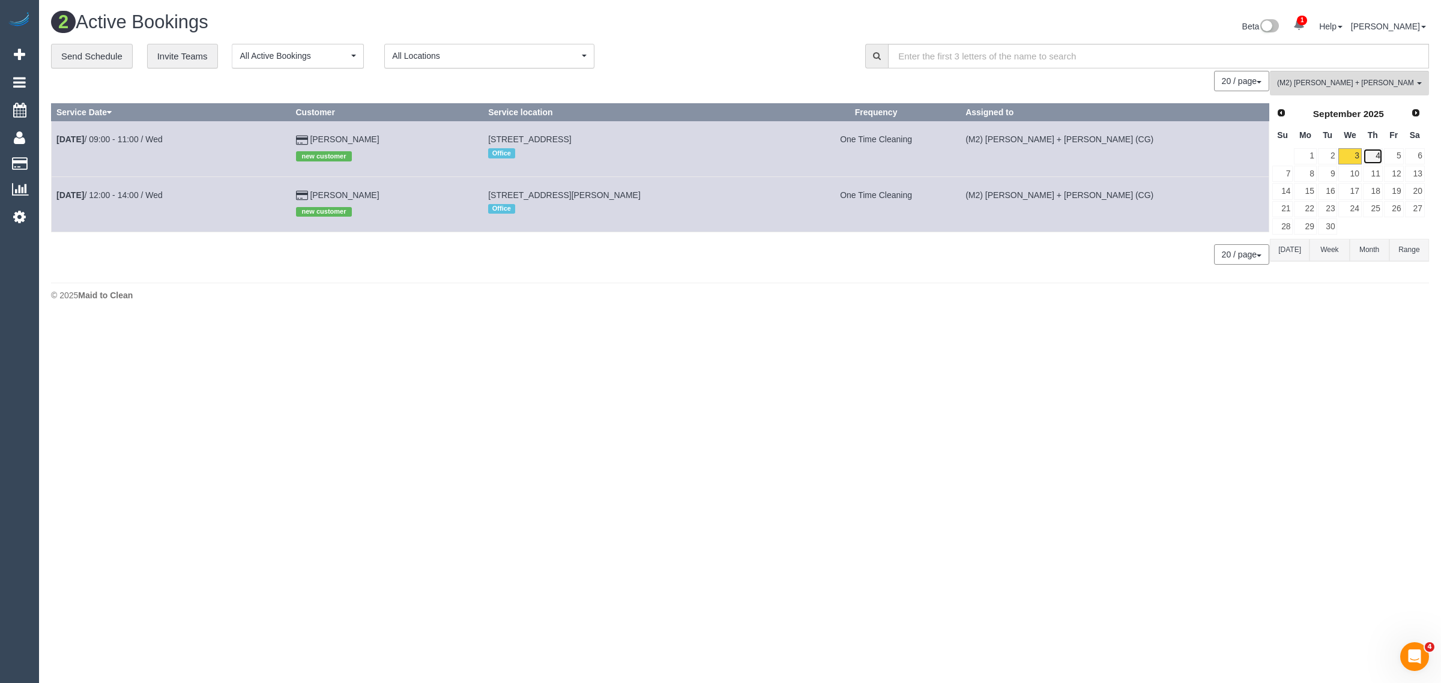
click at [1376, 154] on link "4" at bounding box center [1373, 156] width 20 height 16
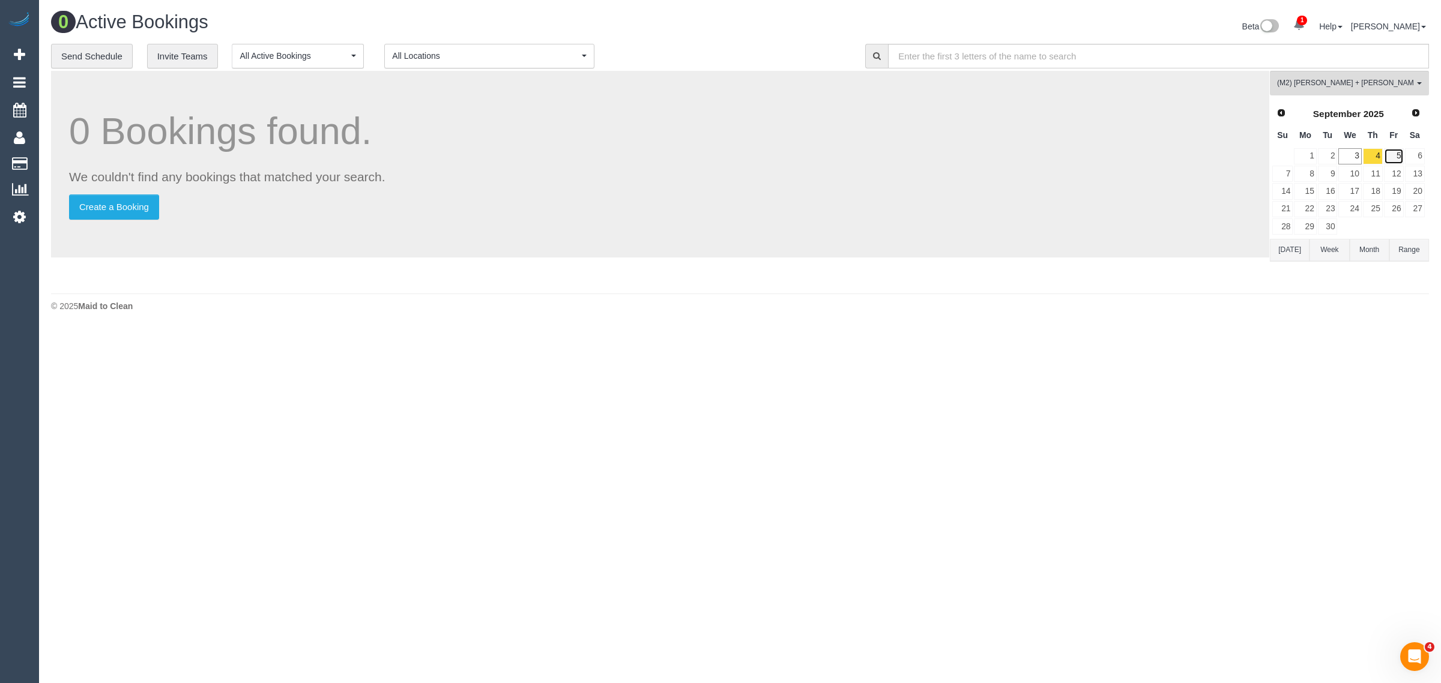
click at [1394, 155] on link "5" at bounding box center [1394, 156] width 20 height 16
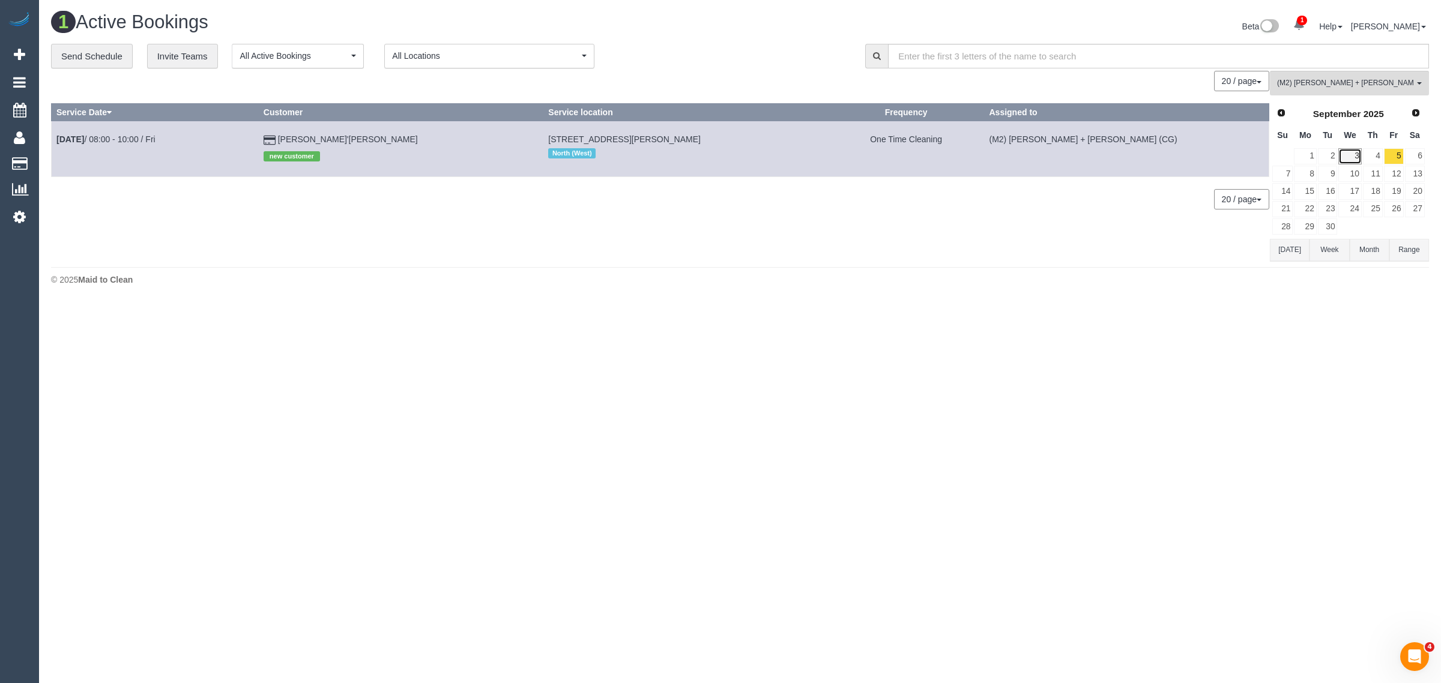
click at [1352, 148] on link "3" at bounding box center [1349, 156] width 23 height 16
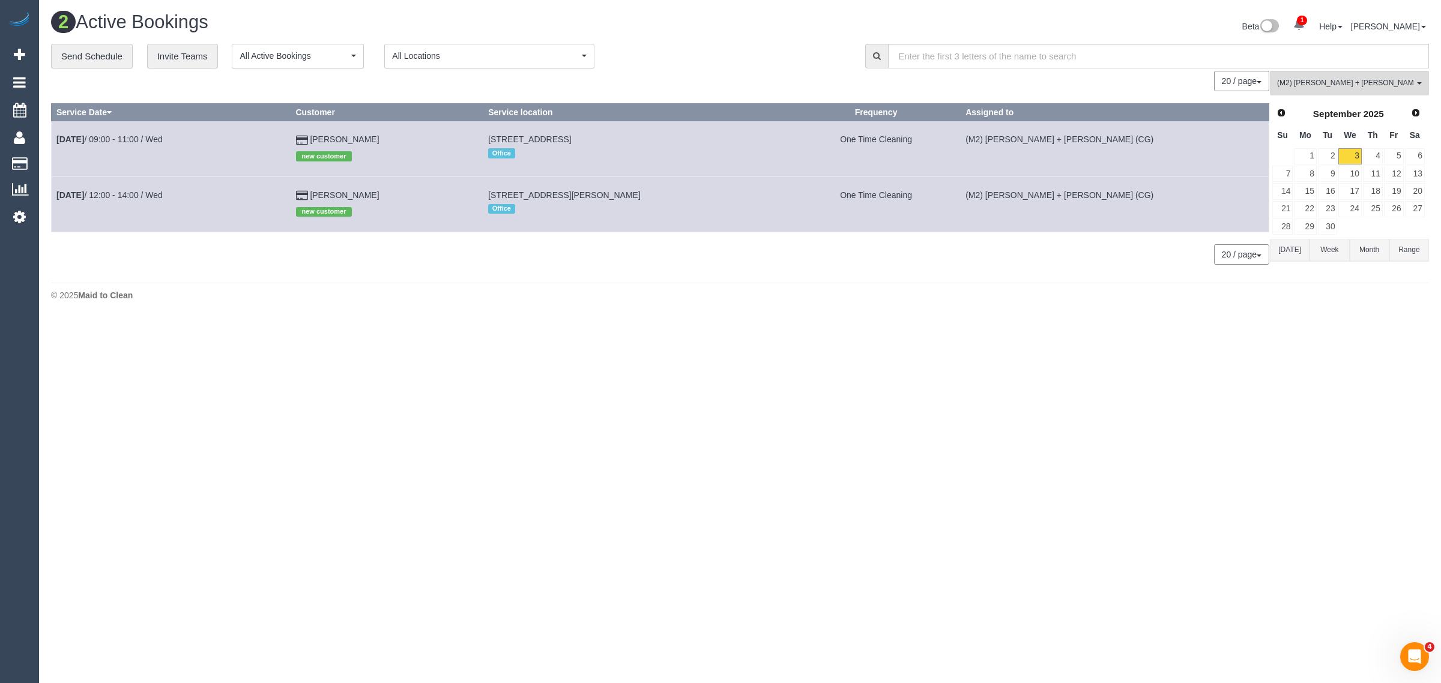
click at [677, 297] on div "© 2025 Maid to Clean" at bounding box center [740, 295] width 1378 height 12
click at [1382, 78] on span "(M2) [PERSON_NAME] + [PERSON_NAME] (CG)" at bounding box center [1345, 83] width 137 height 10
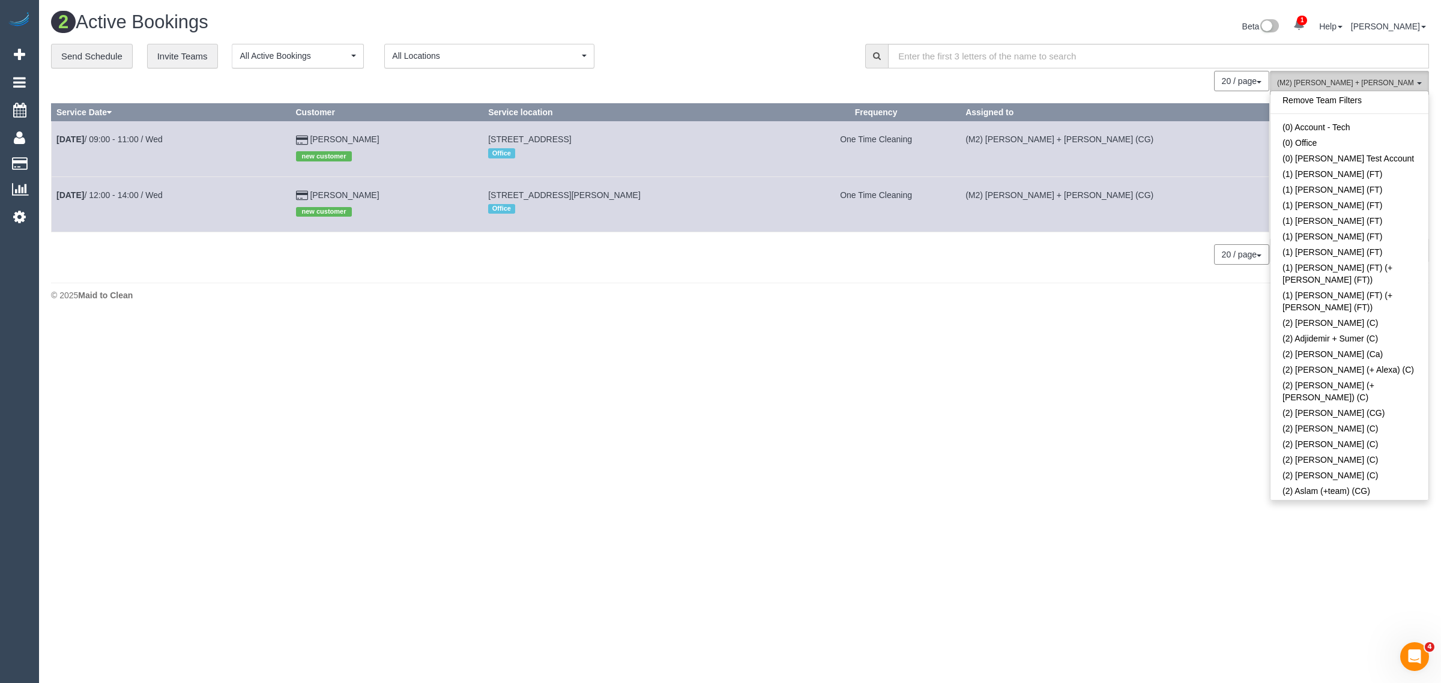
scroll to position [0, 0]
click at [1351, 106] on link "Remove Team Filters" at bounding box center [1350, 102] width 158 height 16
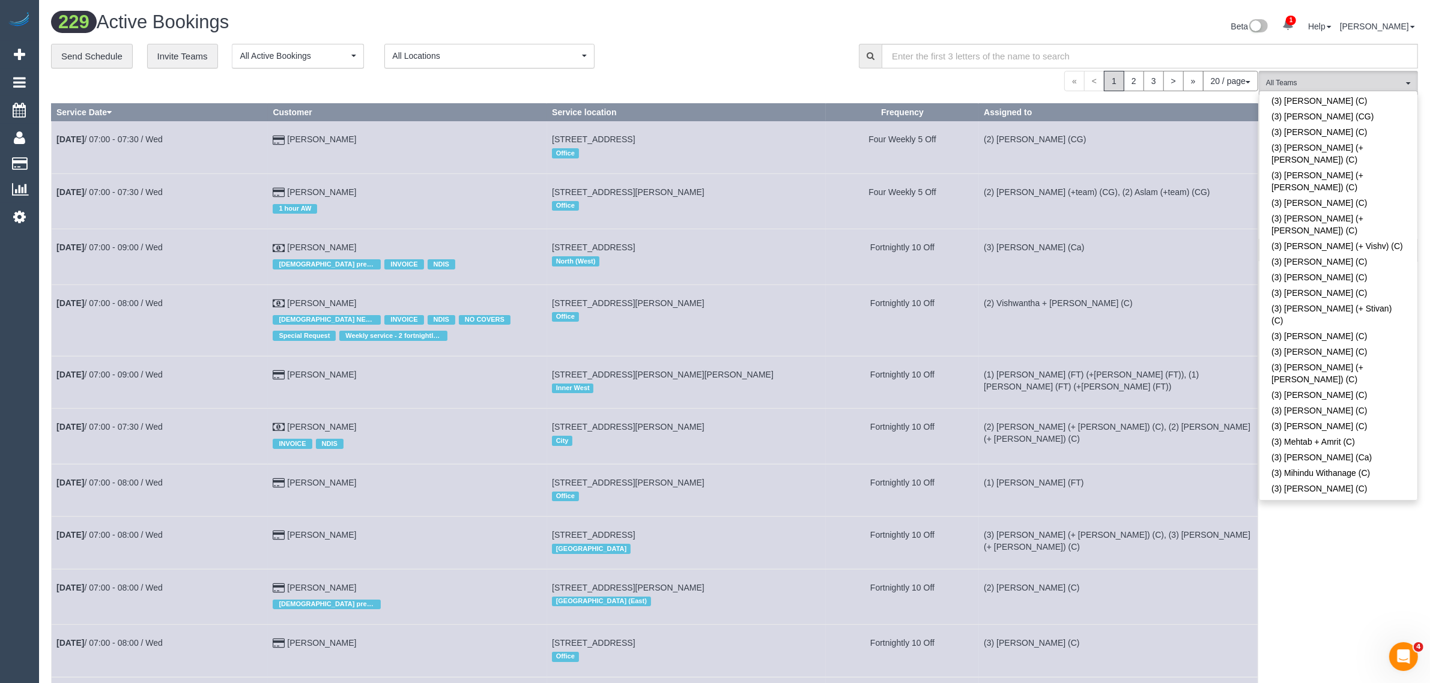
click at [806, 44] on div "**********" at bounding box center [446, 56] width 790 height 25
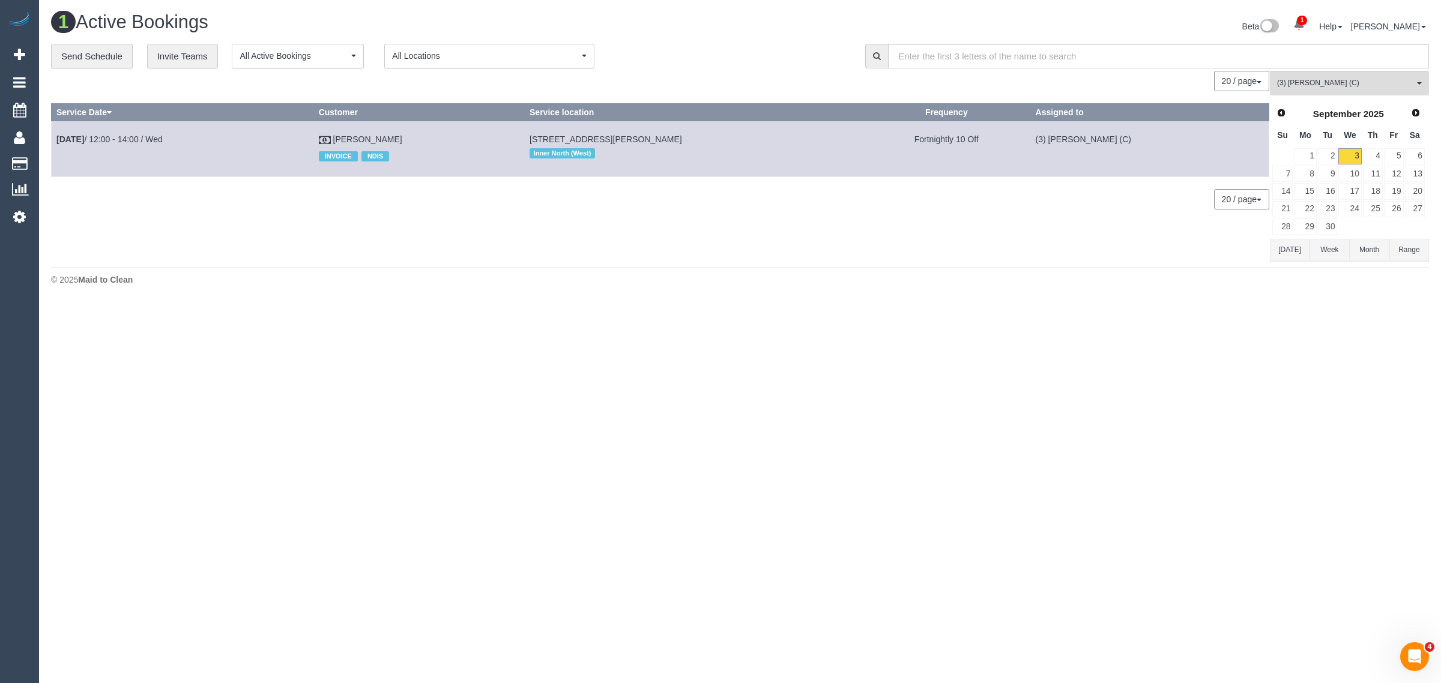
drag, startPoint x: 359, startPoint y: 137, endPoint x: 57, endPoint y: 132, distance: 302.1
click at [57, 132] on tr "Sep 3rd / 12:00 - 14:00 / Wed Paul Griffin INVOICE NDIS 3/102a Moreland Road, B…" at bounding box center [661, 148] width 1218 height 55
click at [1351, 72] on button "(3) Sewmina De Silva (C) All Teams" at bounding box center [1349, 83] width 159 height 25
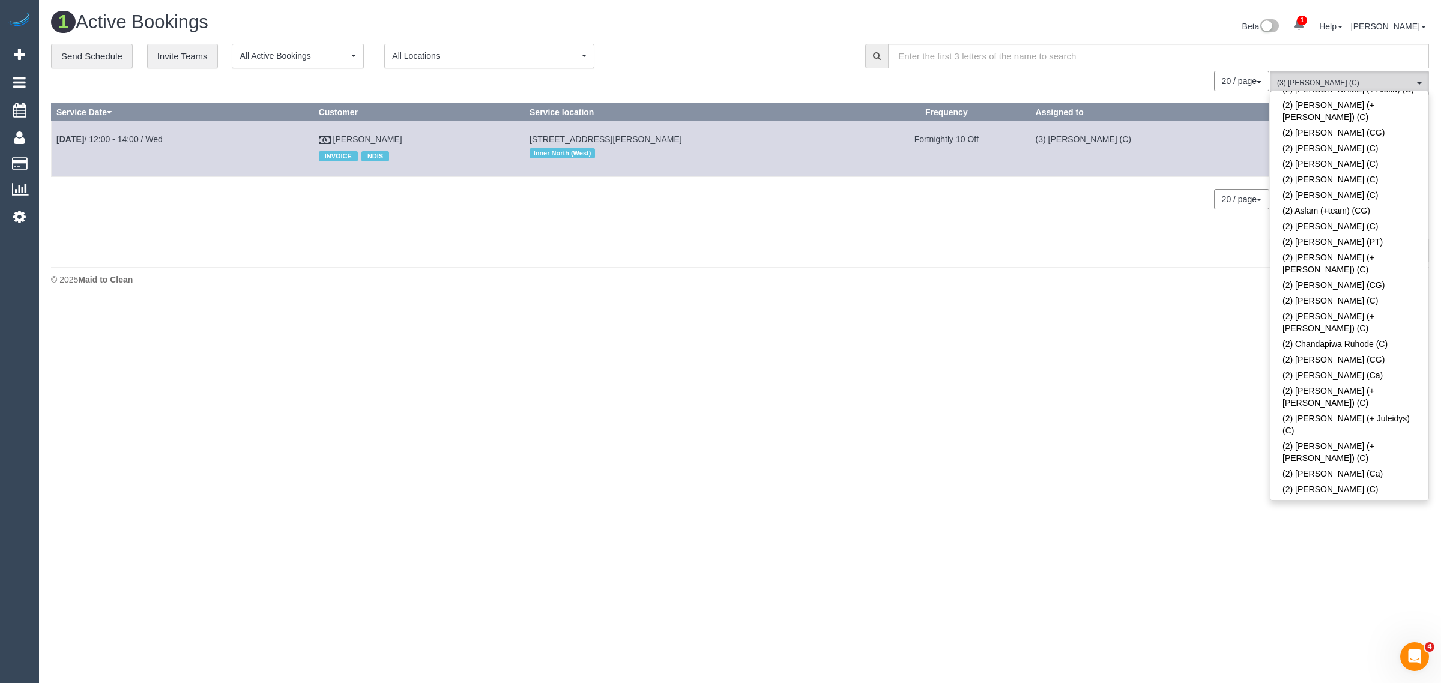
scroll to position [0, 0]
click at [1404, 108] on link "Remove Team Filters" at bounding box center [1350, 102] width 158 height 16
click at [776, 44] on div "**********" at bounding box center [449, 56] width 796 height 25
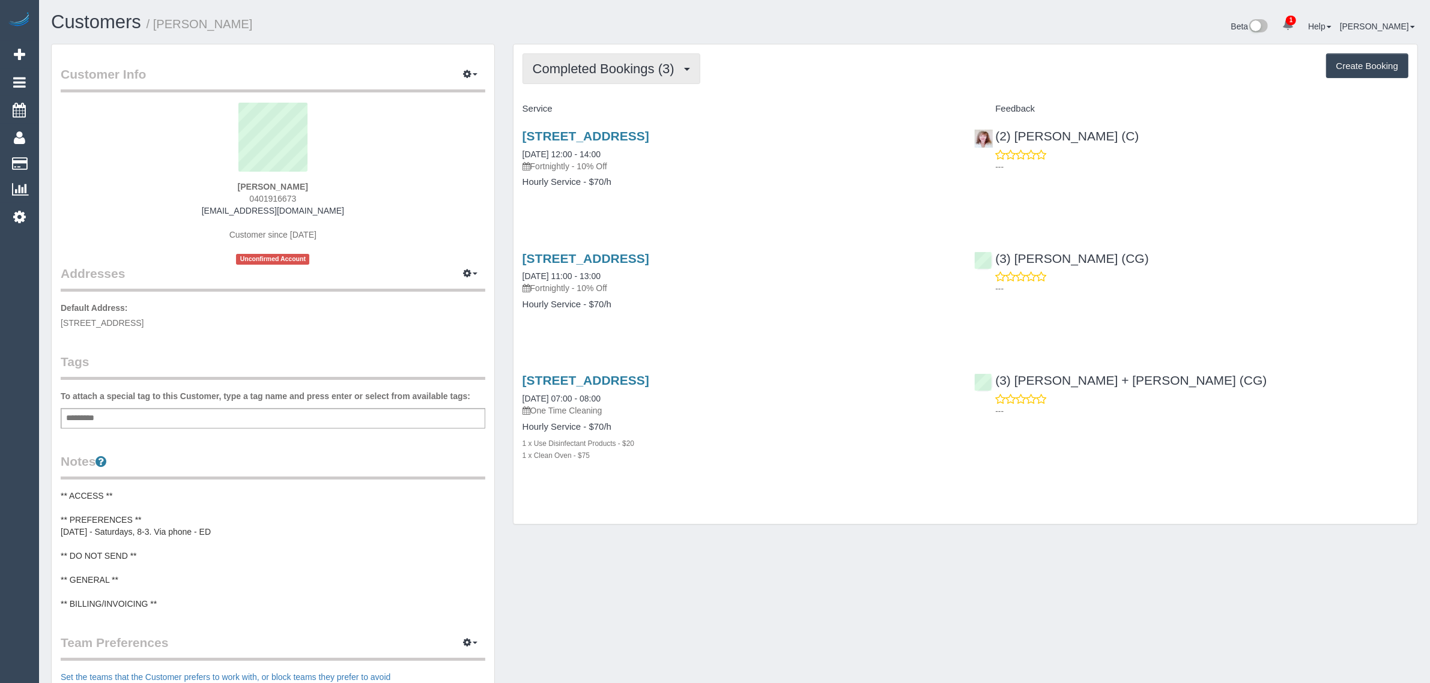
click at [653, 75] on button "Completed Bookings (3)" at bounding box center [611, 68] width 178 height 31
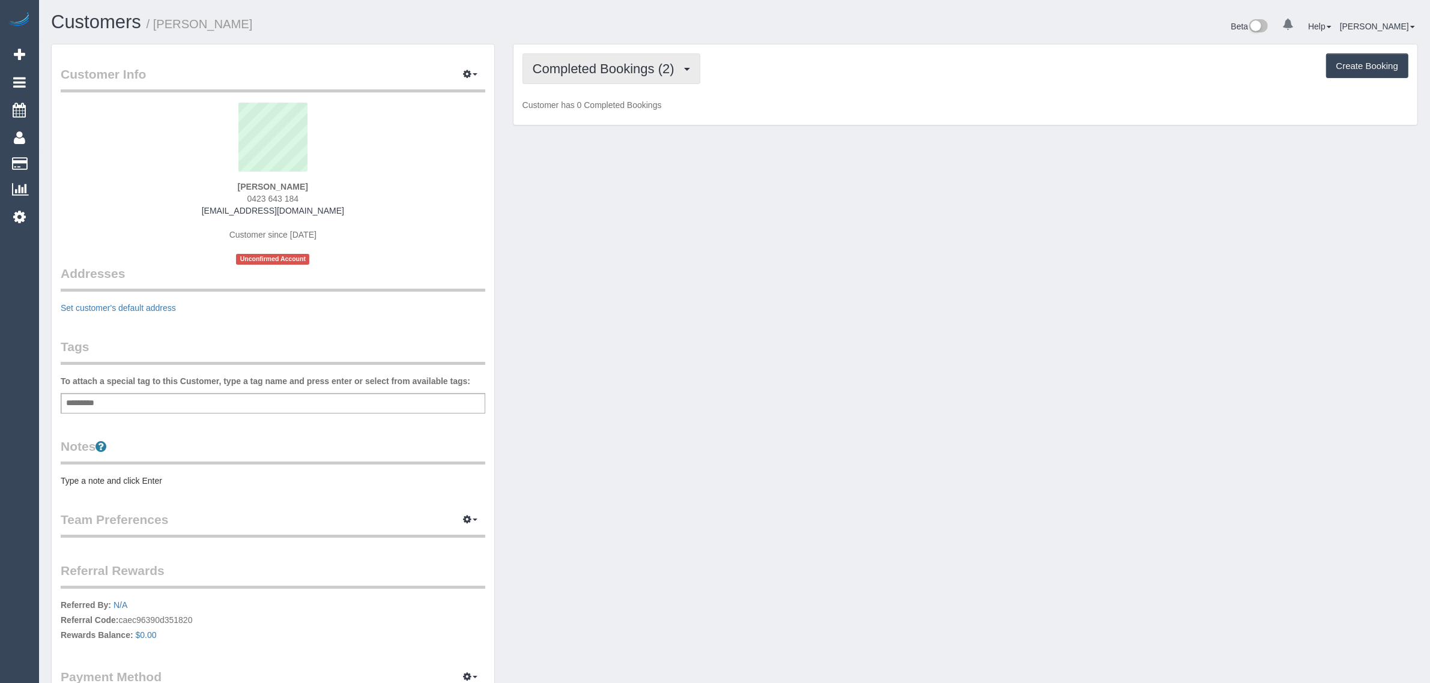
click at [562, 62] on span "Completed Bookings (2)" at bounding box center [607, 68] width 148 height 15
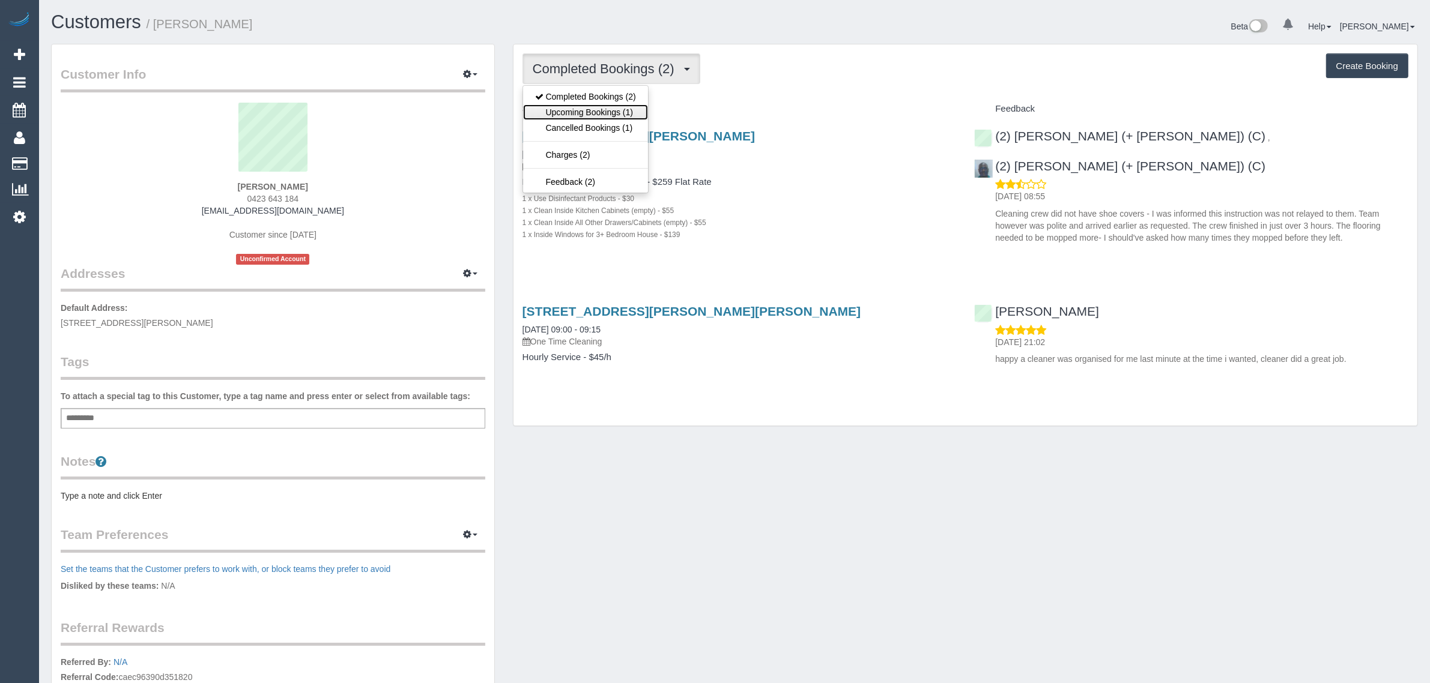
click at [569, 107] on link "Upcoming Bookings (1)" at bounding box center [585, 112] width 125 height 16
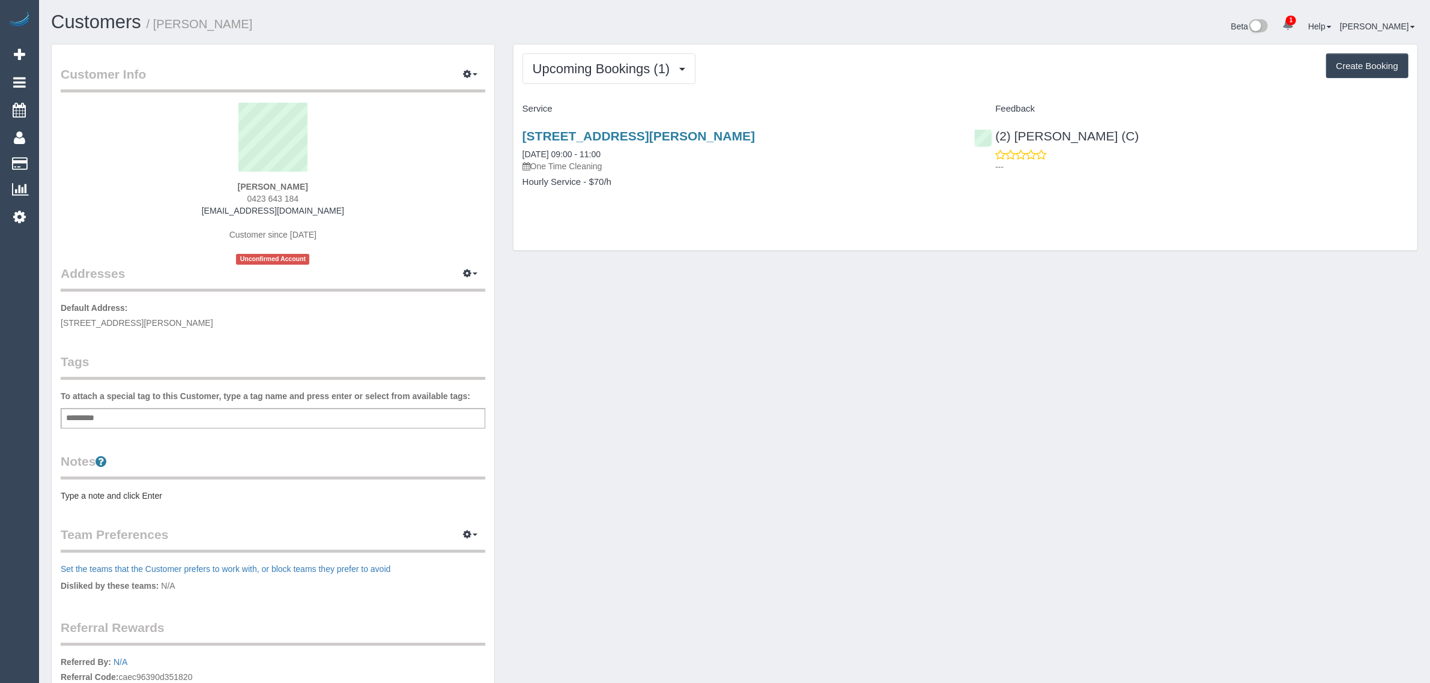
click at [271, 198] on span "0423 643 184" at bounding box center [273, 199] width 52 height 10
copy div "0423 643 184"
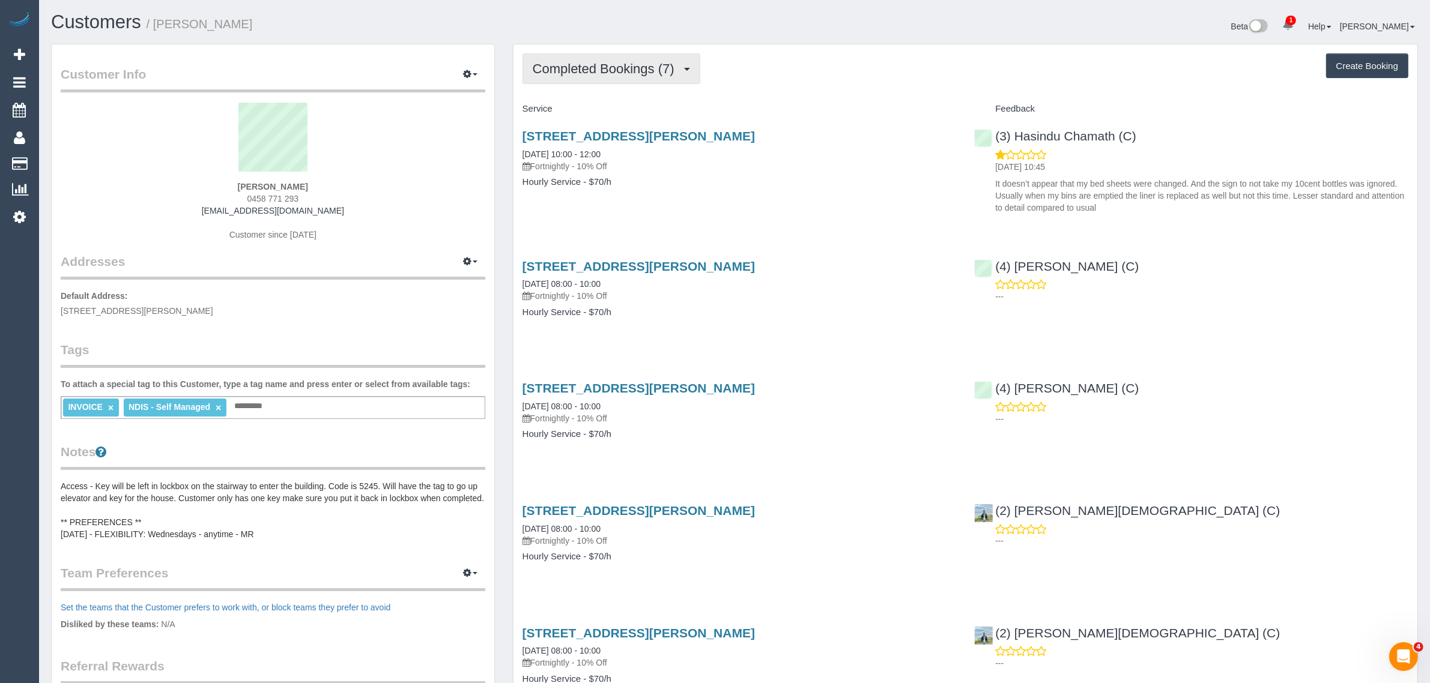
click at [600, 73] on span "Completed Bookings (7)" at bounding box center [607, 68] width 148 height 15
click at [598, 112] on link "Upcoming Bookings (11)" at bounding box center [586, 112] width 127 height 16
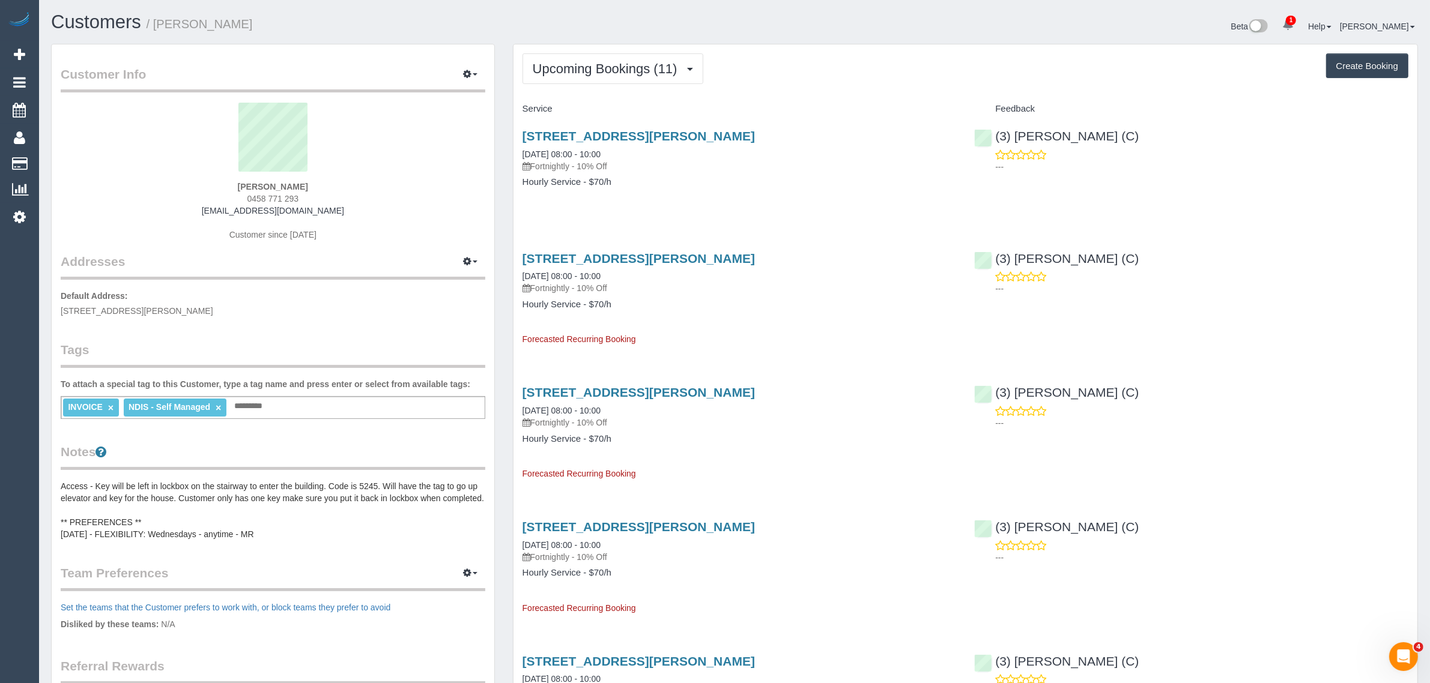
click at [589, 146] on div "[STREET_ADDRESS][PERSON_NAME] [DATE] 08:00 - 10:00 Fortnightly - 10% Off" at bounding box center [739, 150] width 434 height 43
click at [585, 151] on link "03/09/2025 08:00 - 10:00" at bounding box center [561, 155] width 78 height 10
drag, startPoint x: 632, startPoint y: 157, endPoint x: 520, endPoint y: 155, distance: 112.3
click at [520, 155] on div "203/80 Dawson St, Brunswick, VIC 3056 03/09/2025 08:00 - 10:00 Fortnightly - 10…" at bounding box center [739, 165] width 452 height 92
copy link "03/09/2025 08:00 - 10:00"
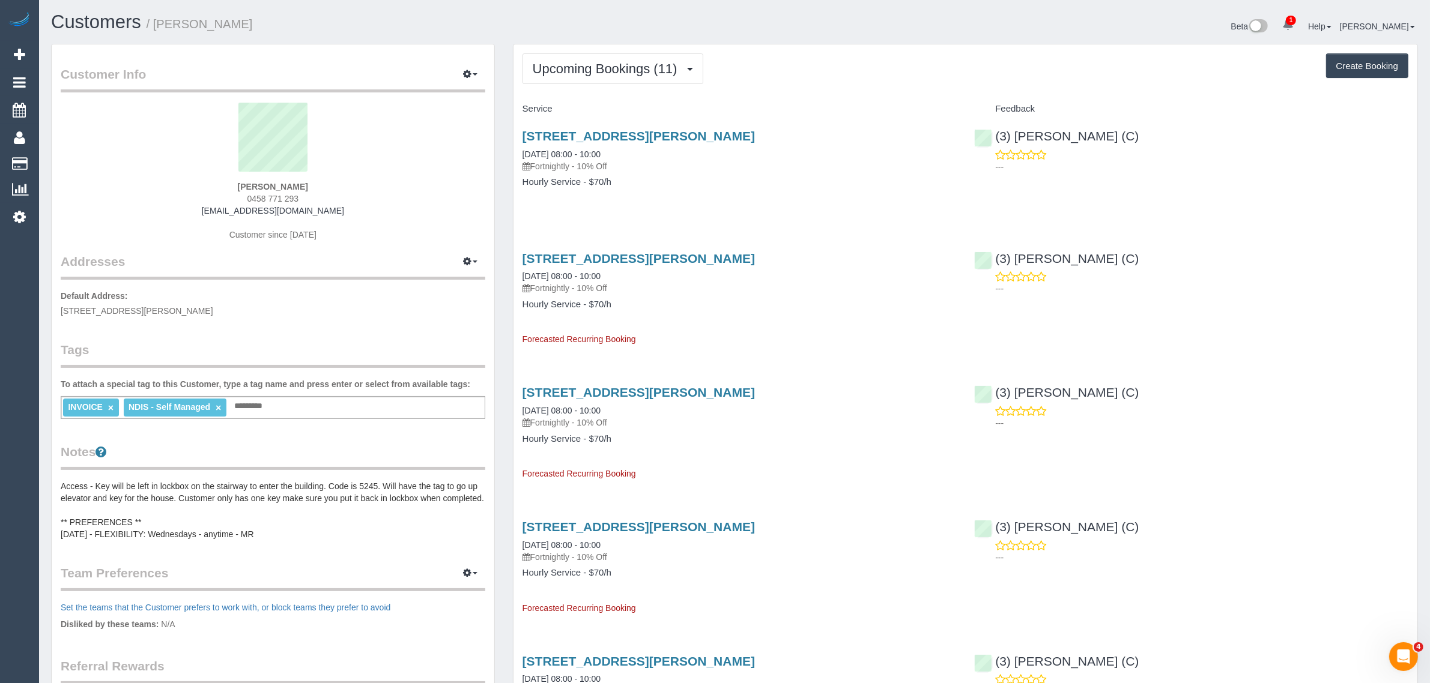
click at [272, 194] on span "0458 771 293" at bounding box center [273, 199] width 52 height 10
copy div "0458 771 293"
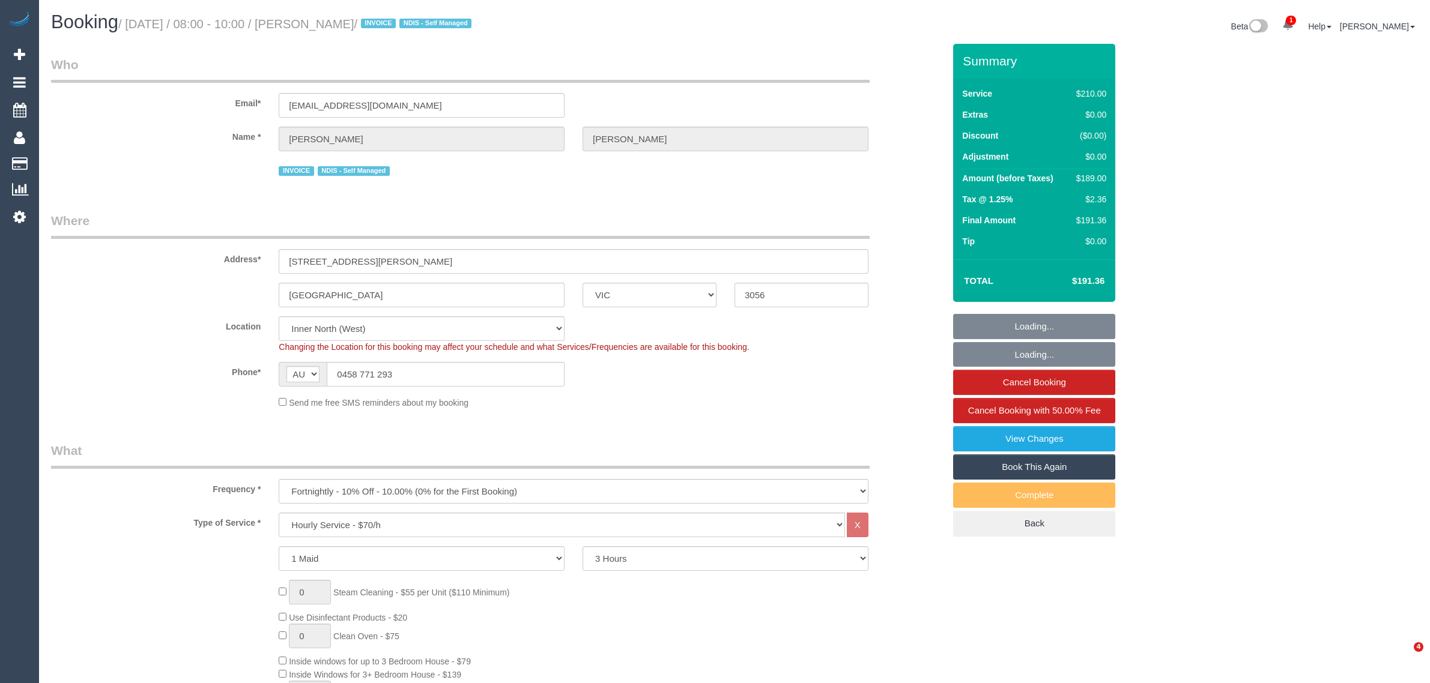
select select "VIC"
select select "180"
select select "number:28"
select select "number:14"
select select "number:19"
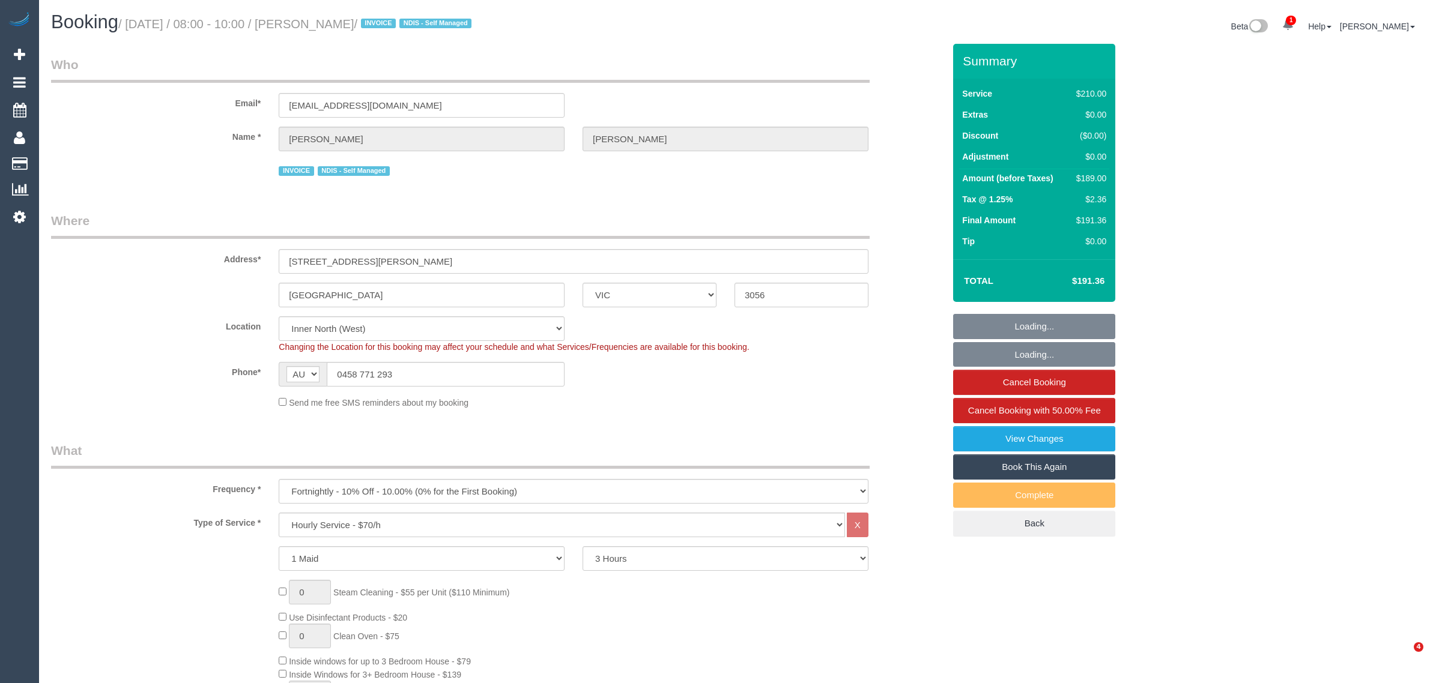
select select "number:24"
select select "number:33"
select select "spot1"
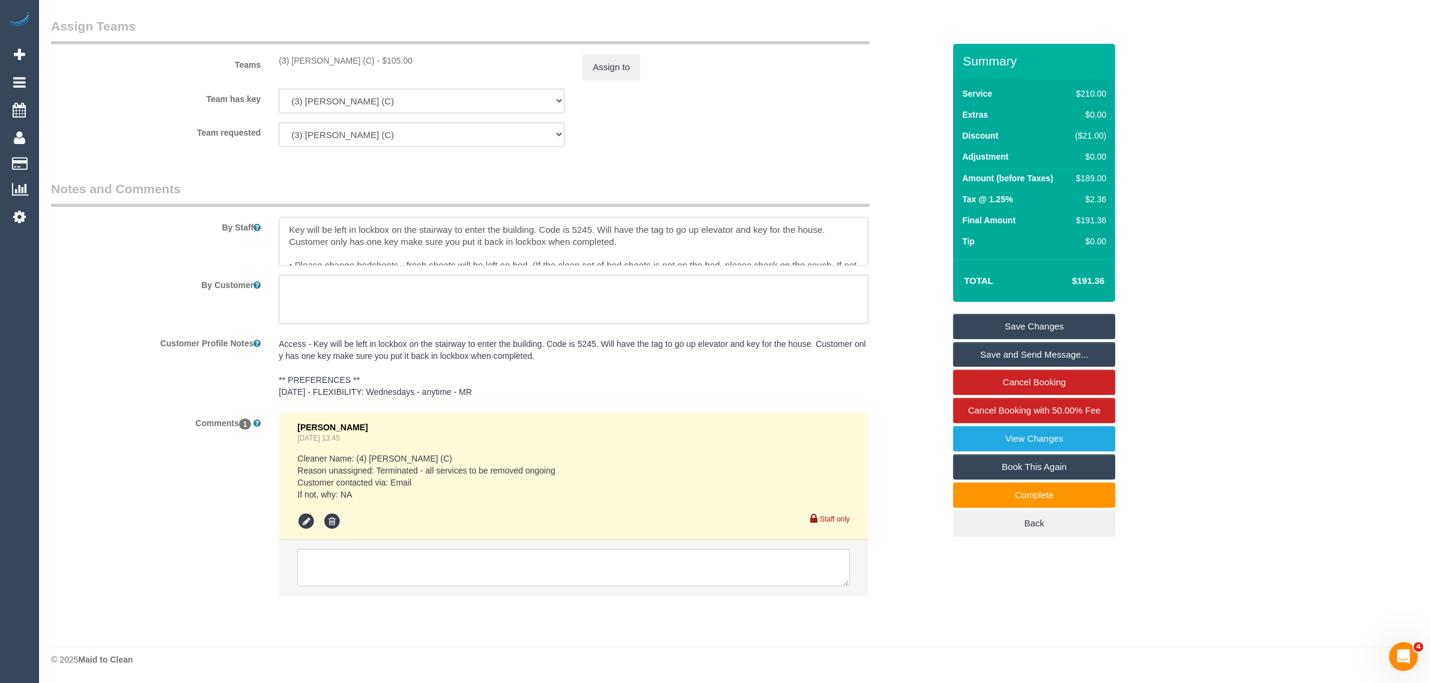
click at [582, 230] on textarea at bounding box center [574, 241] width 590 height 49
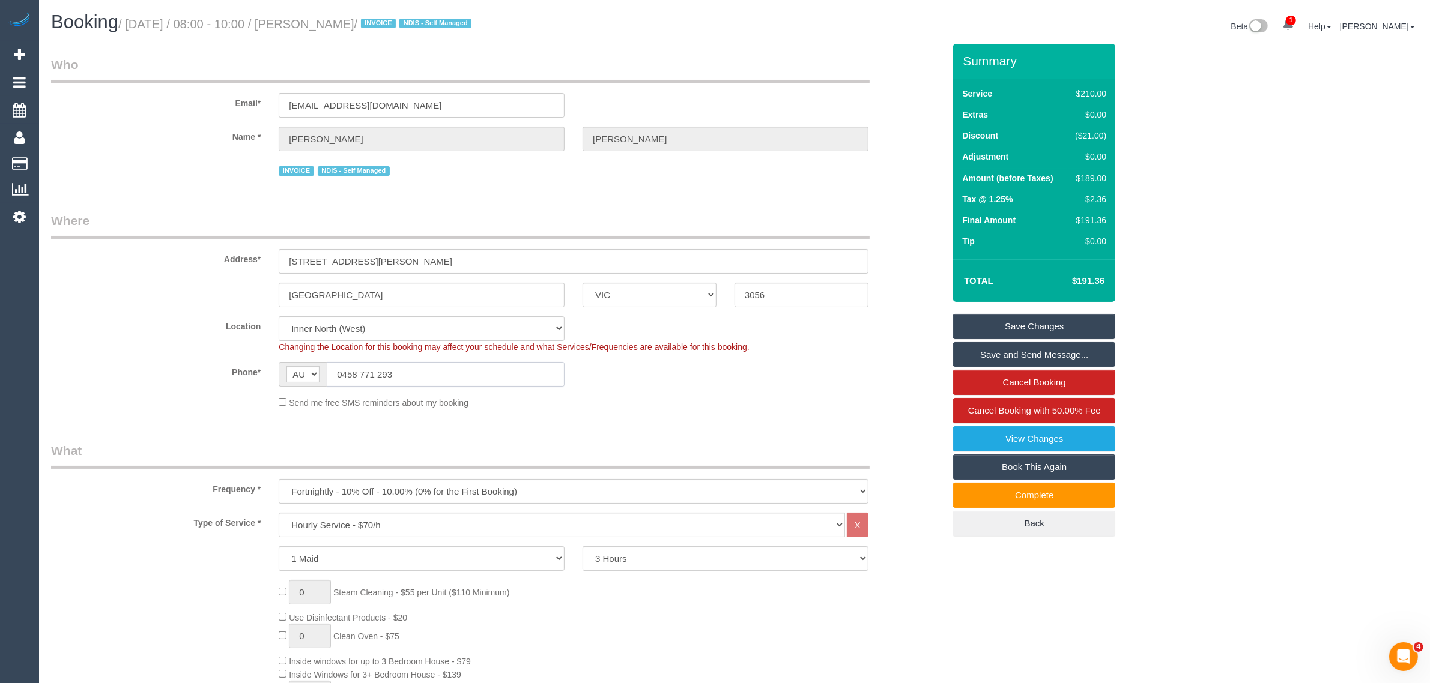
click at [422, 374] on input "0458 771 293" at bounding box center [446, 374] width 238 height 25
click at [392, 256] on input "203/80 Dawson St" at bounding box center [574, 261] width 590 height 25
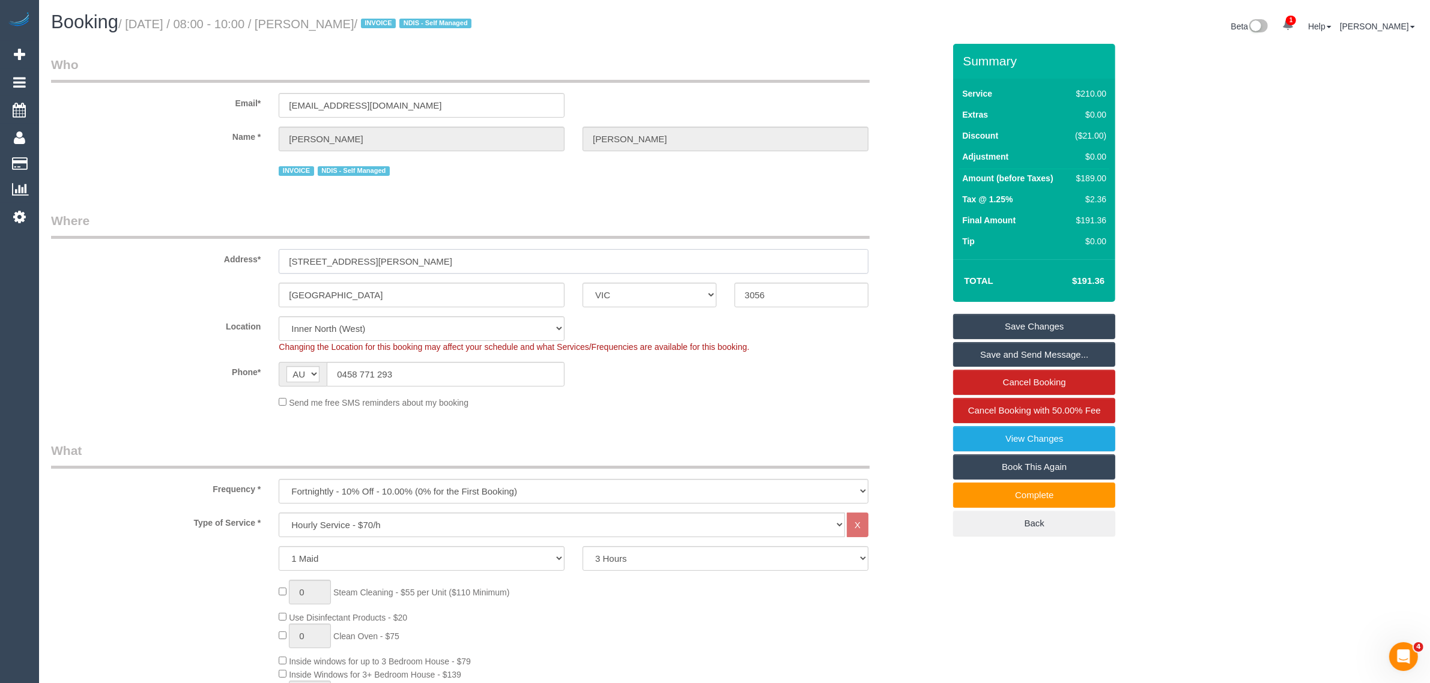
click at [392, 256] on input "203/80 Dawson St" at bounding box center [574, 261] width 590 height 25
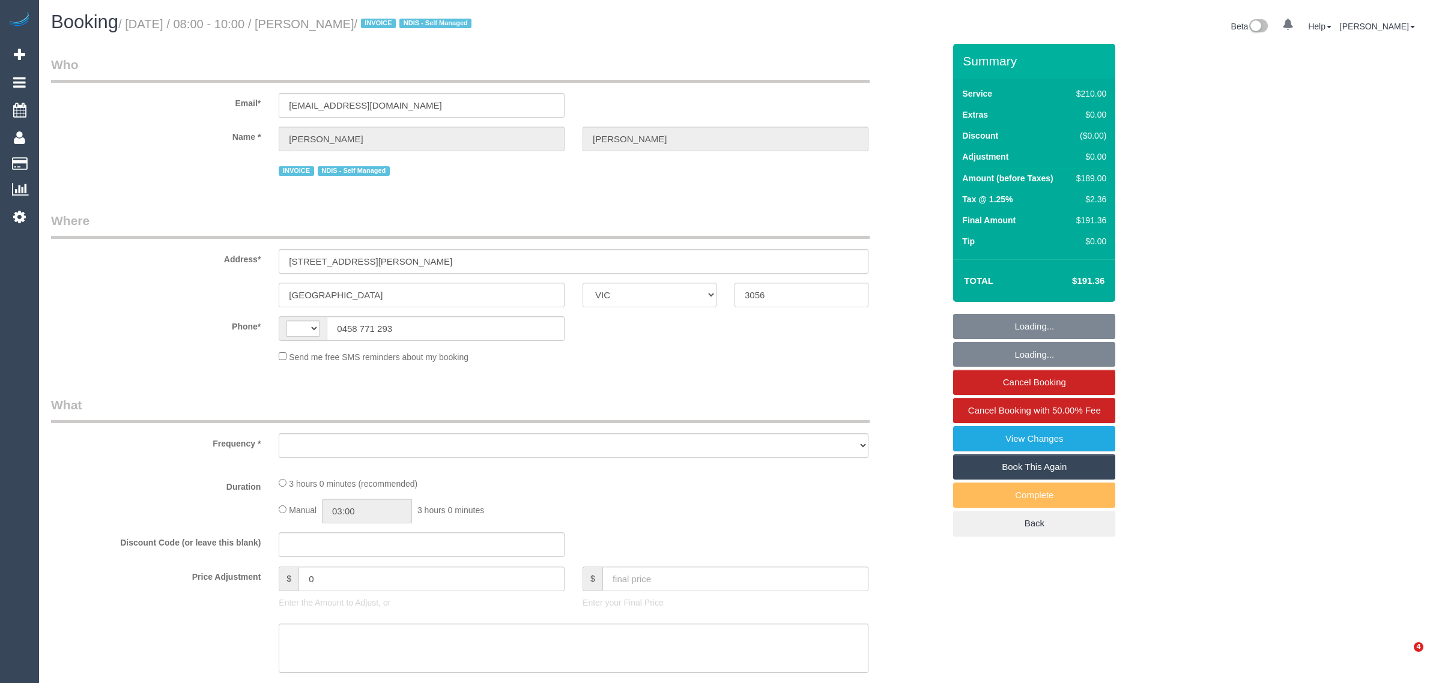
select select "VIC"
select select "string:stripe-pm_1RMJFP2GScqysDRVl36hxd4v"
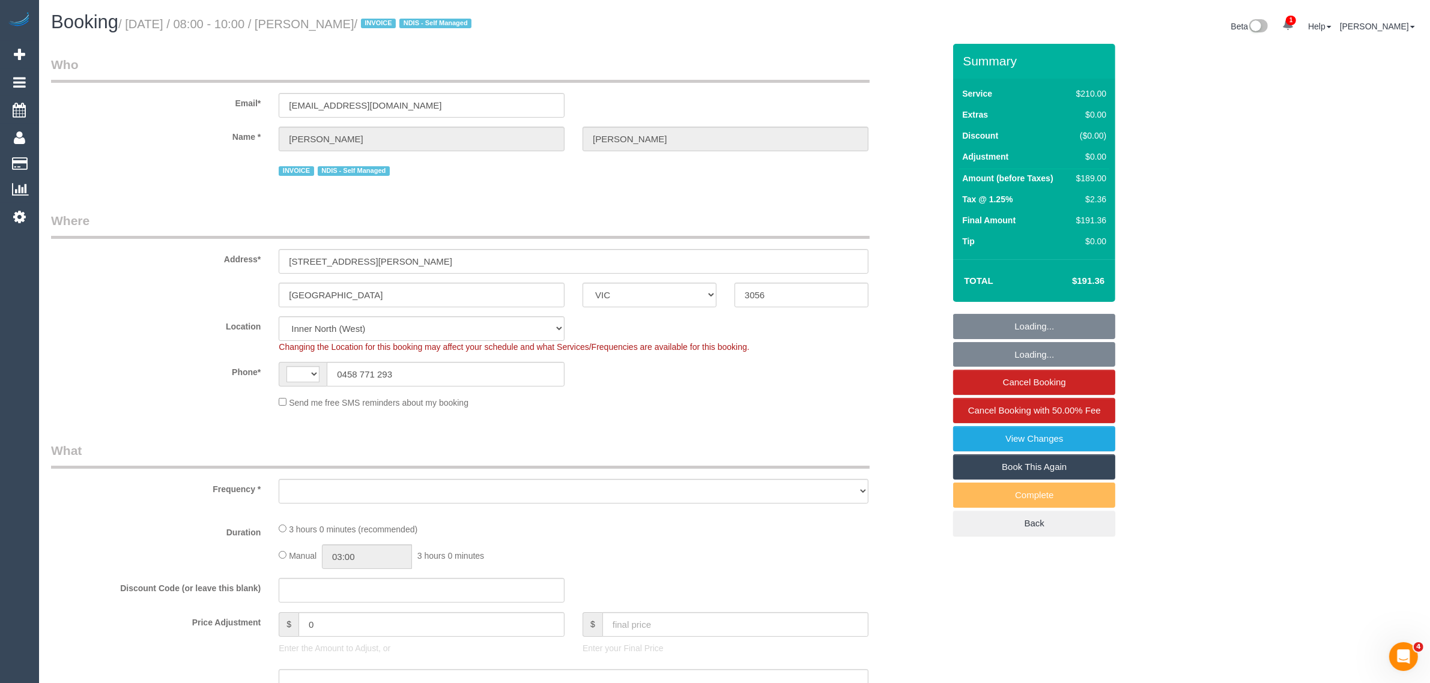
select select "string:AU"
select select "object:741"
select select "180"
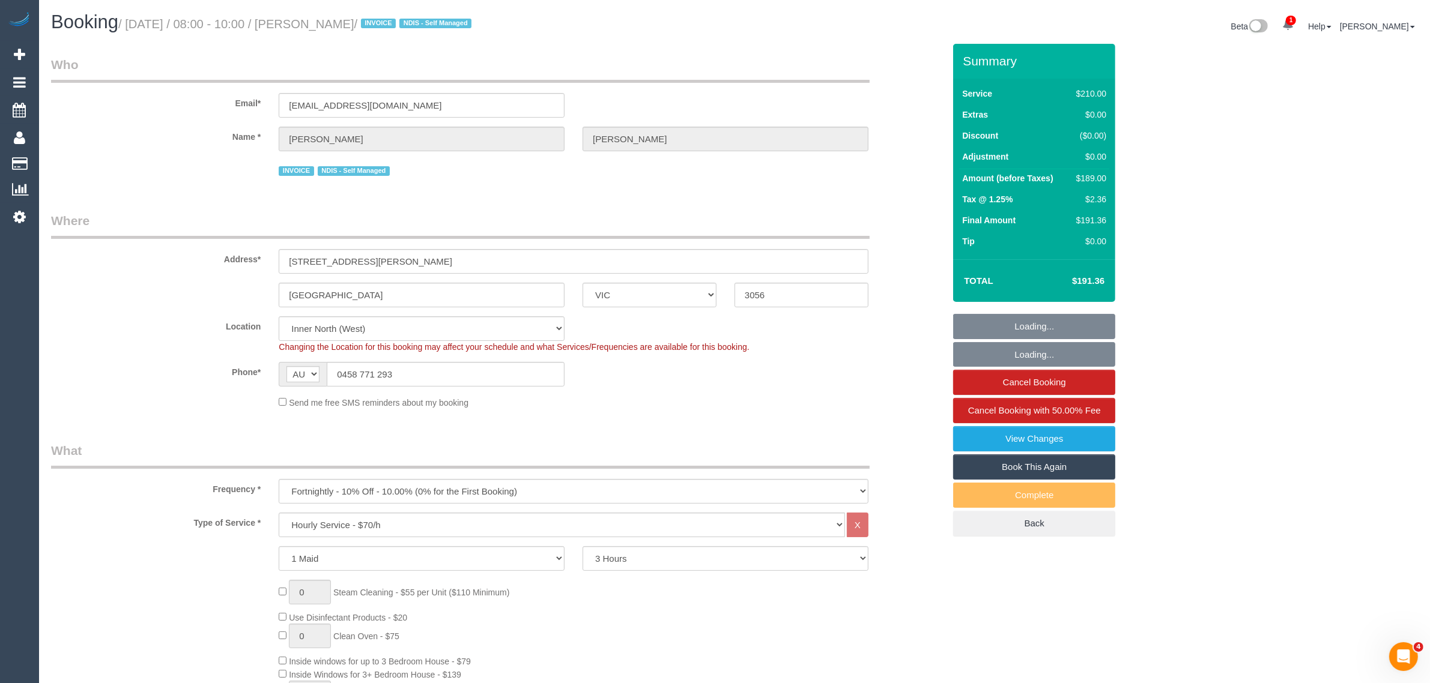
select select "number:28"
select select "number:14"
select select "number:19"
select select "number:24"
select select "number:33"
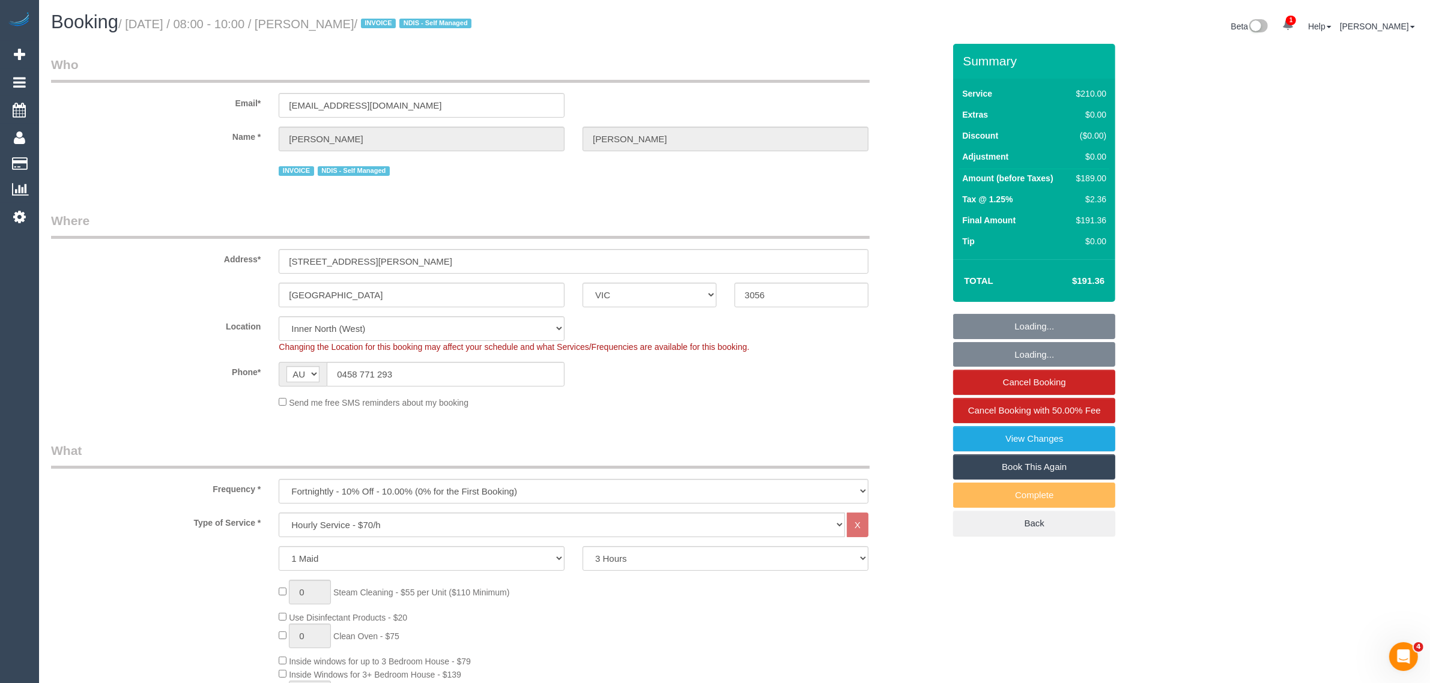
select select "object:1755"
select select "spot1"
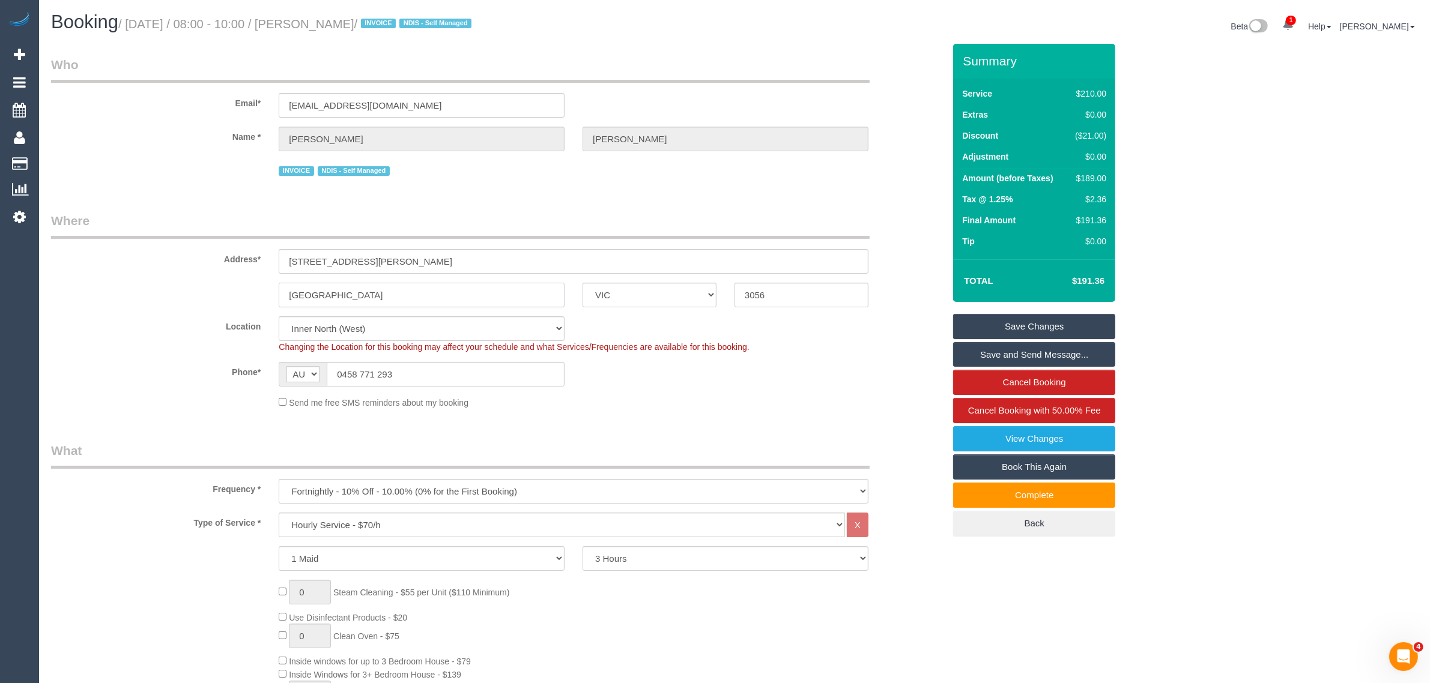
click at [485, 300] on input "Brunswick" at bounding box center [422, 295] width 286 height 25
click at [975, 407] on span "Cancel Booking with 50.00% Fee" at bounding box center [1034, 410] width 133 height 10
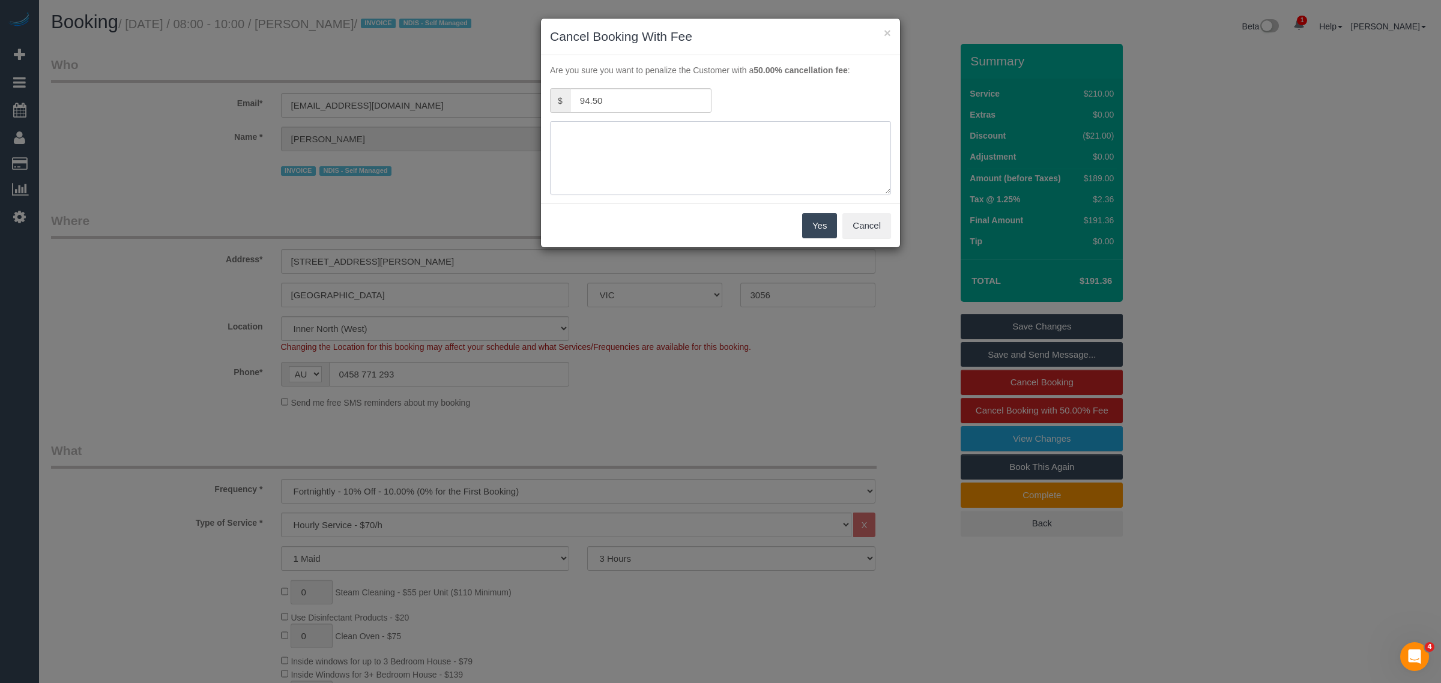
click at [754, 137] on textarea at bounding box center [720, 157] width 341 height 73
click at [581, 133] on textarea at bounding box center [720, 157] width 341 height 73
type textarea "No access vai call and txt - KA"
click at [818, 209] on div "Yes Cancel" at bounding box center [720, 226] width 359 height 44
click at [817, 221] on button "Yes" at bounding box center [819, 225] width 35 height 25
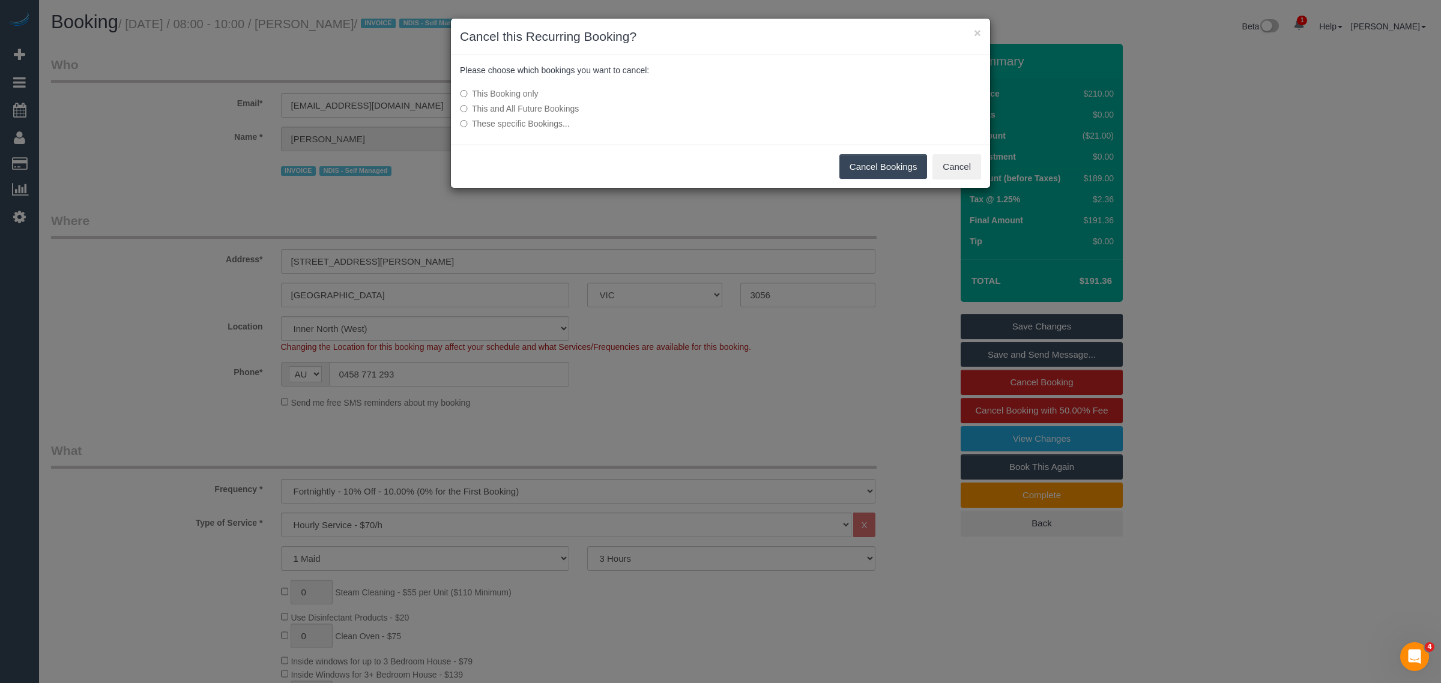
click at [883, 169] on button "Cancel Bookings" at bounding box center [883, 166] width 88 height 25
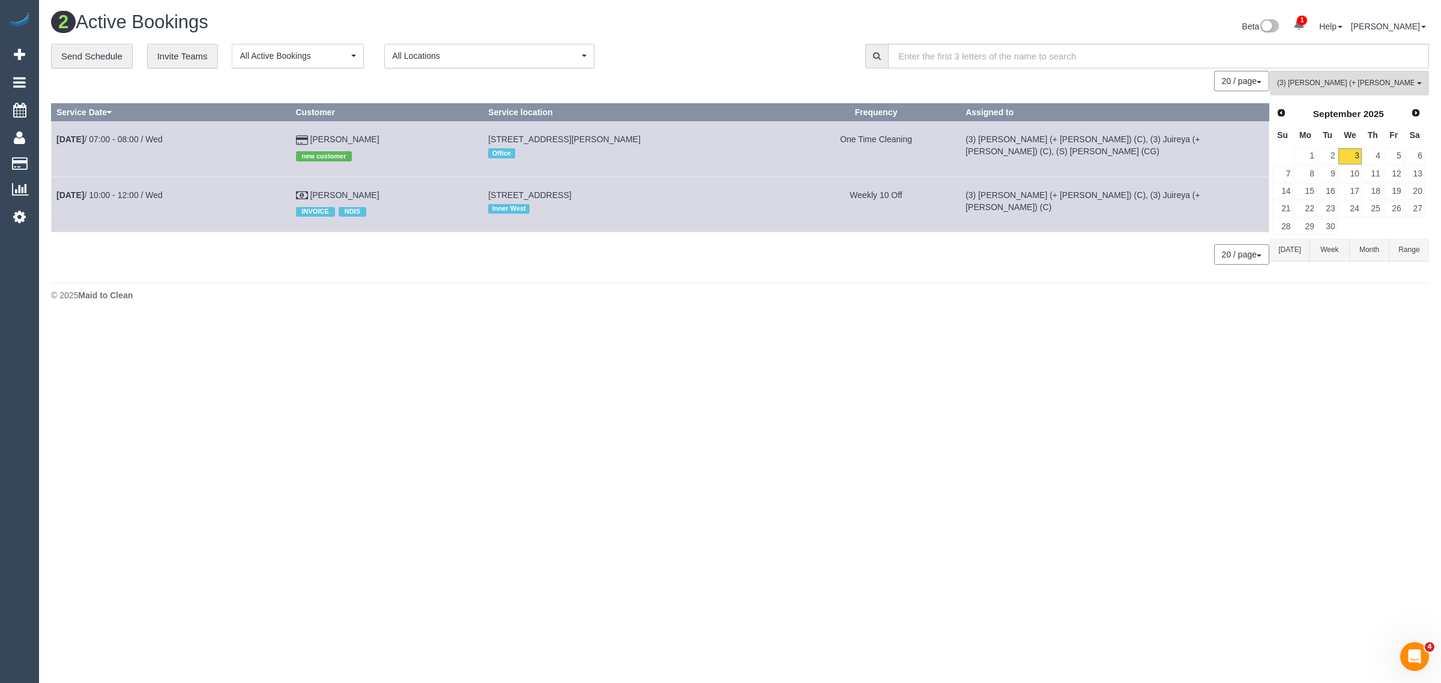
click at [758, 40] on div "Beta 1 Your Notifications You have 0 alerts × You have 2 to charge for 03/09/20…" at bounding box center [1089, 28] width 698 height 32
drag, startPoint x: 544, startPoint y: 357, endPoint x: 557, endPoint y: 319, distance: 39.9
click at [544, 355] on body "1 Beta Your Notifications You have 0 alerts × You have 2 to charge for 03/09/20…" at bounding box center [720, 341] width 1441 height 683
drag, startPoint x: 412, startPoint y: 195, endPoint x: 56, endPoint y: 195, distance: 356.1
click at [56, 195] on tr "Sep 3rd / 10:00 - 12:00 / Wed Samantha Christmas INVOICE NDIS 174 Williamstown …" at bounding box center [661, 204] width 1218 height 55
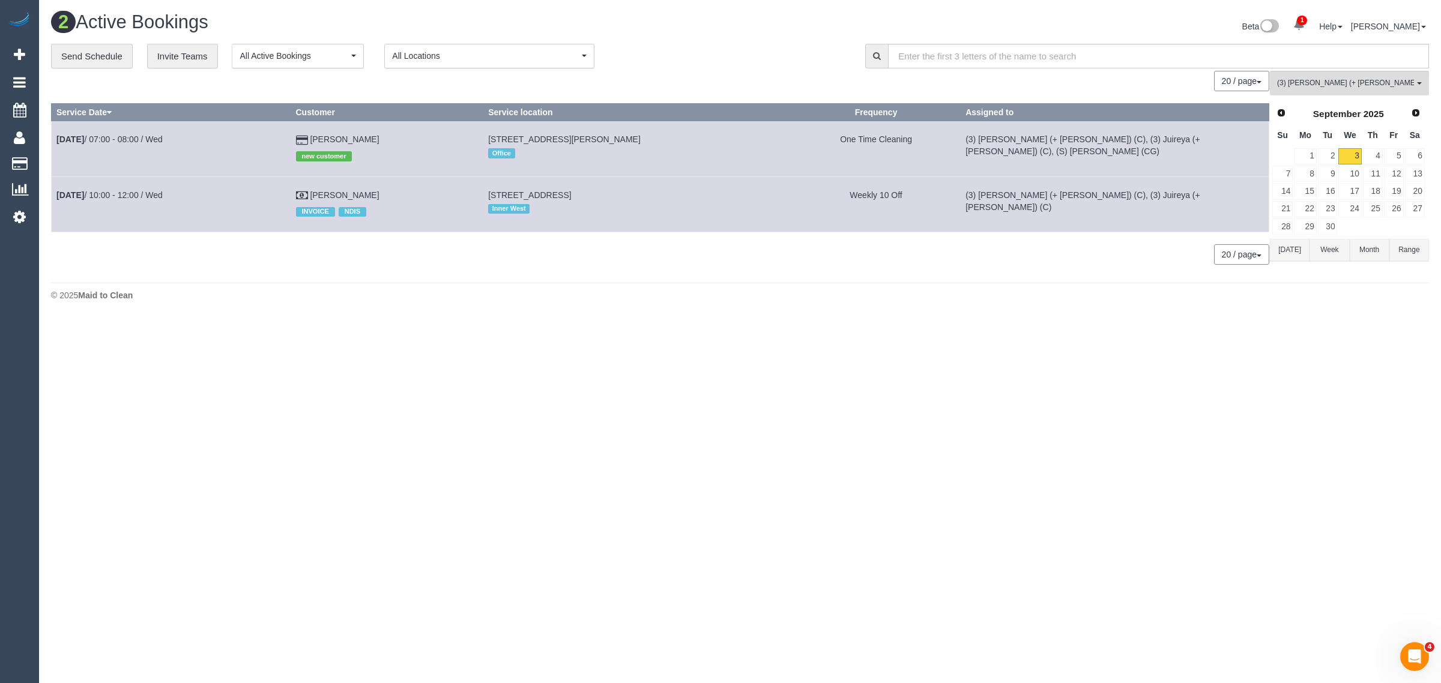
copy tr "Sep 3rd / 10:00 - 12:00 / Wed Samantha Christmas"
click at [1383, 91] on button "(3) Gazi (+ Juireya) (C) All Teams" at bounding box center [1349, 83] width 159 height 25
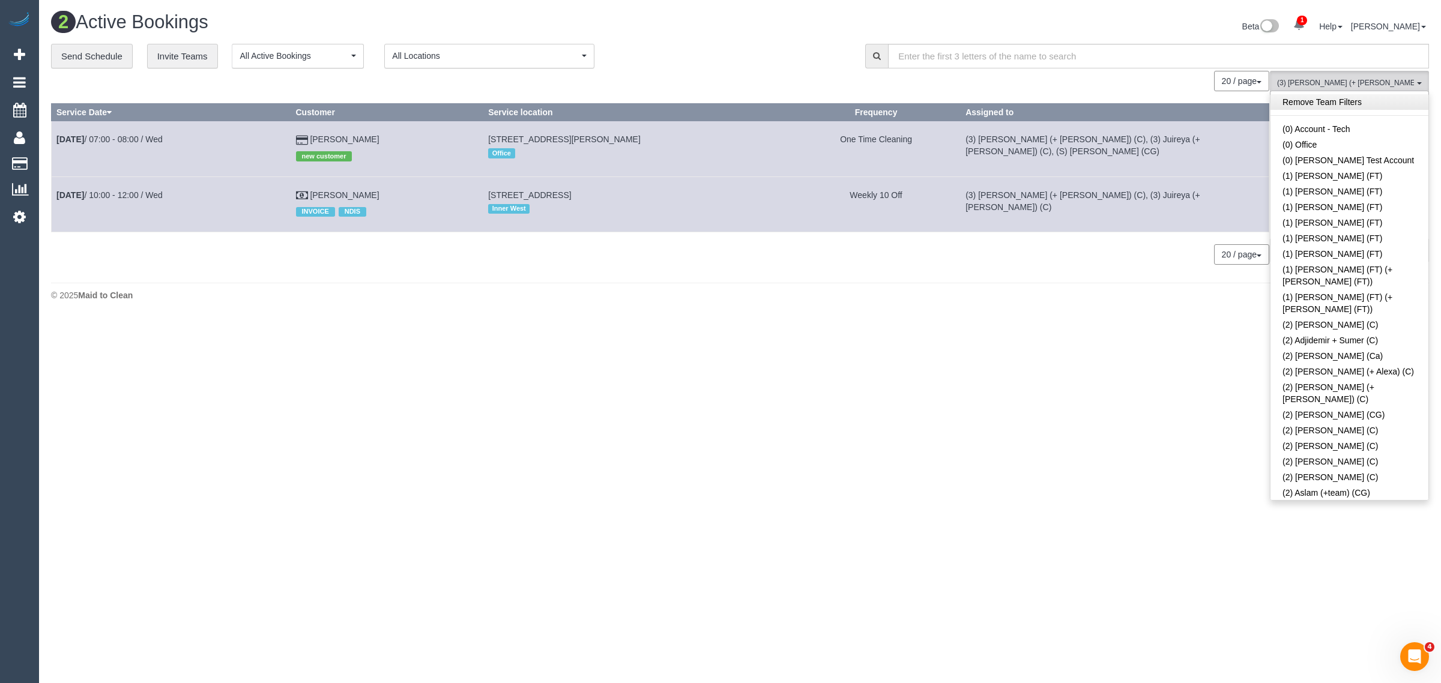
click at [1380, 103] on link "Remove Team Filters" at bounding box center [1350, 102] width 158 height 16
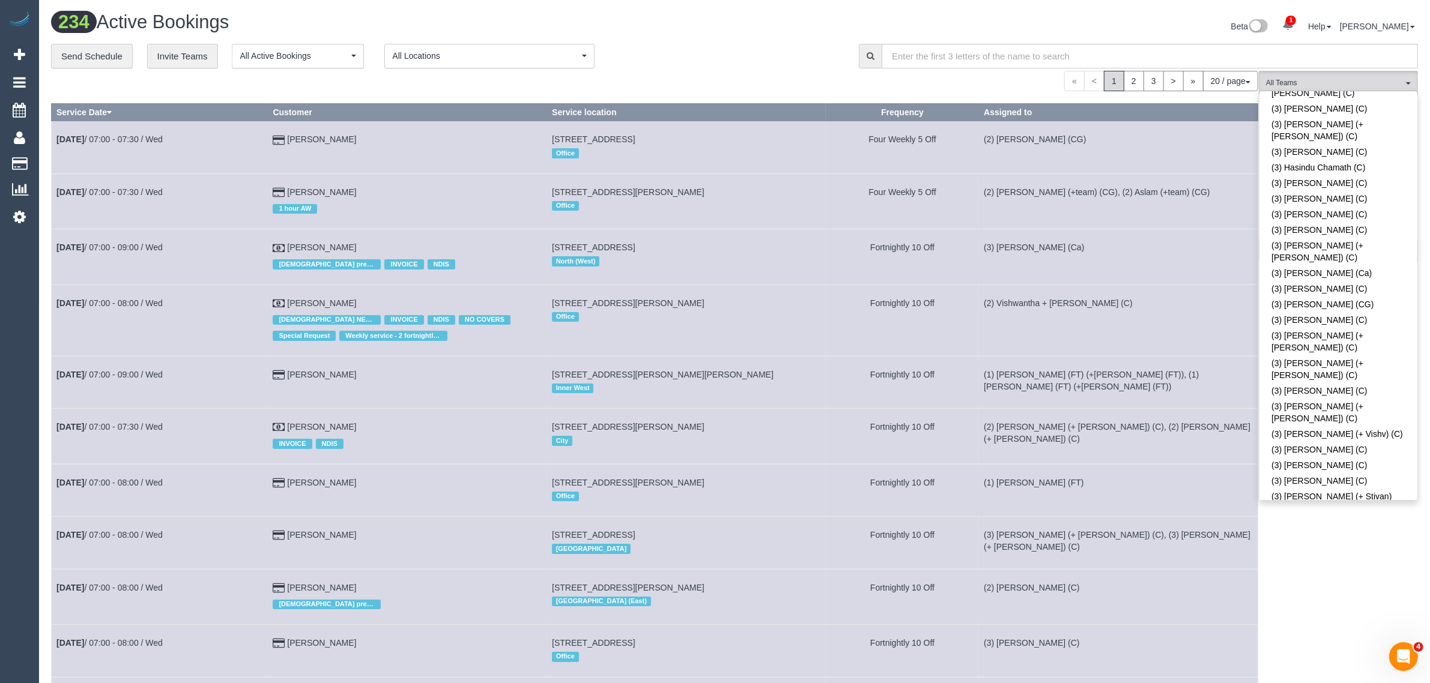
click at [671, 73] on div "« < 1 2 3 > » 20 / page 10 / page 20 / page 30 / page 40 / page 50 / page 100 /…" at bounding box center [654, 81] width 1207 height 20
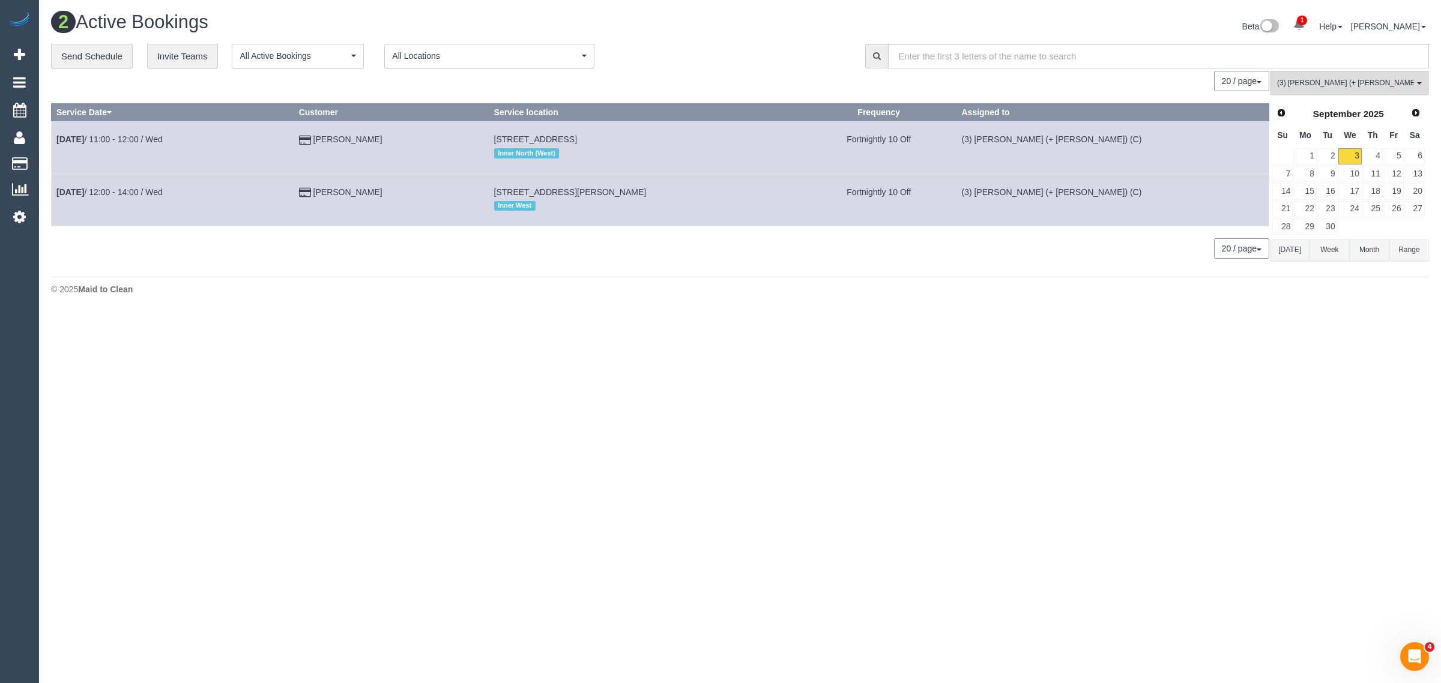
click at [951, 381] on body "1 Beta Your Notifications You have 0 alerts × You have 2 to charge for 03/09/20…" at bounding box center [720, 341] width 1441 height 683
click at [686, 360] on body "1 Beta Your Notifications You have 0 alerts × You have 2 to charge for 03/09/20…" at bounding box center [720, 341] width 1441 height 683
drag, startPoint x: 431, startPoint y: 139, endPoint x: 55, endPoint y: 142, distance: 375.9
click at [55, 142] on tr "Sep 3rd / 11:00 - 12:00 / Wed Bryony McLachlan 8 Fallon Street, Brunswick, VIC …" at bounding box center [661, 147] width 1218 height 52
copy tr "Sep 3rd / 11:00 - 12:00 / Wed Bryony McLachlan"
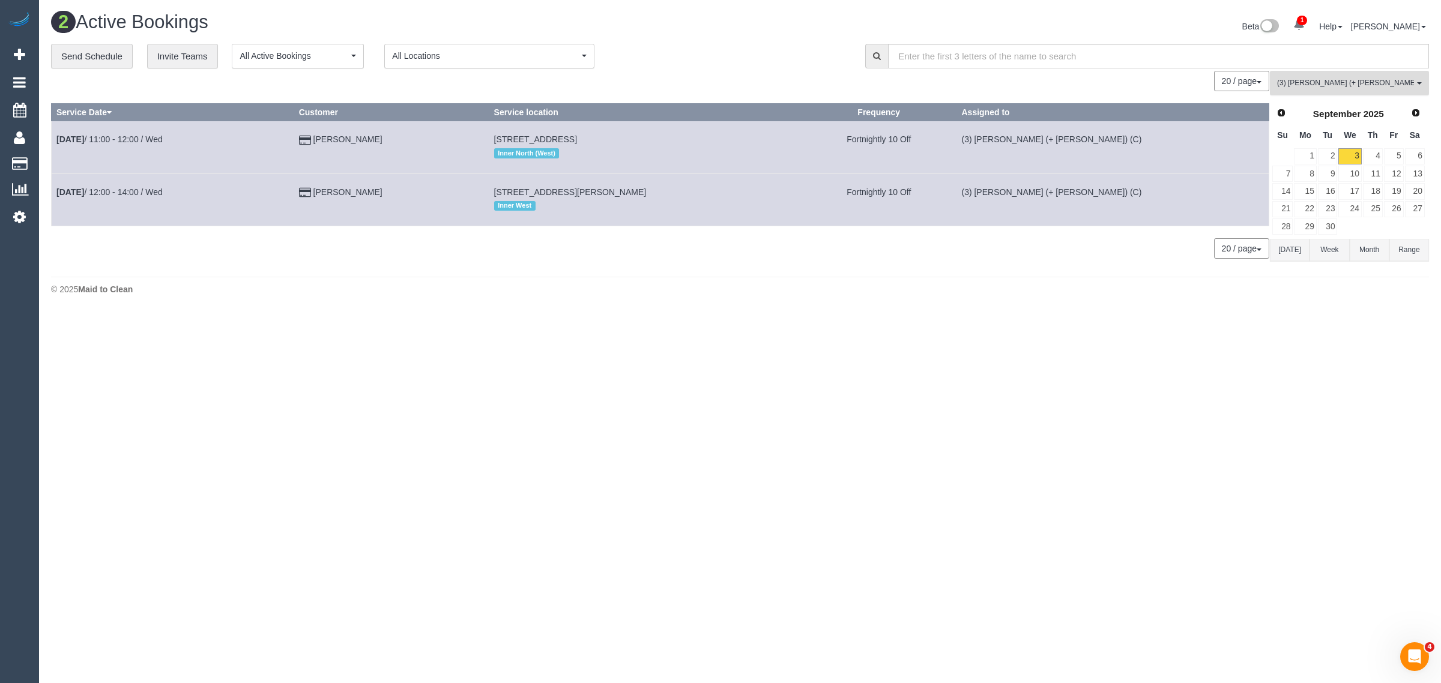
click at [1344, 80] on span "(3) Nihaal (+ Shweta) (C)" at bounding box center [1345, 83] width 137 height 10
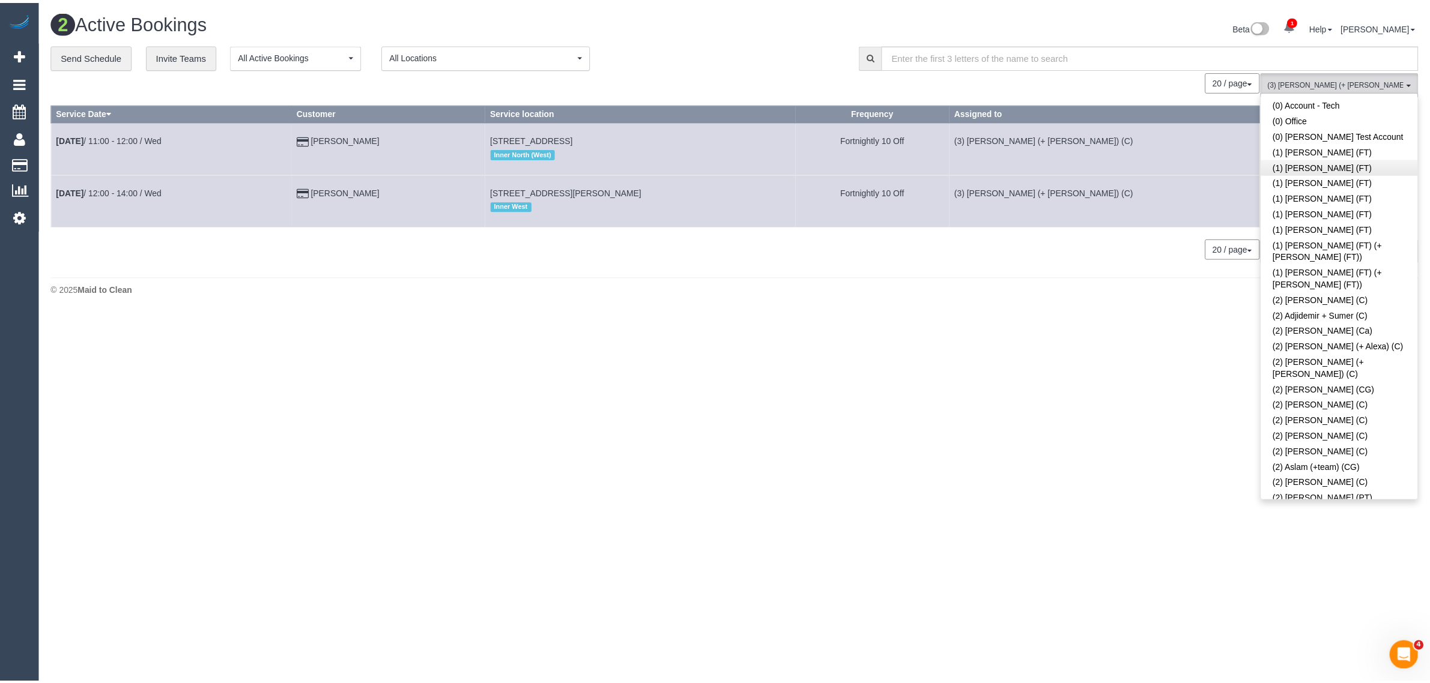
scroll to position [0, 0]
click at [1383, 106] on link "Remove Team Filters" at bounding box center [1350, 102] width 158 height 16
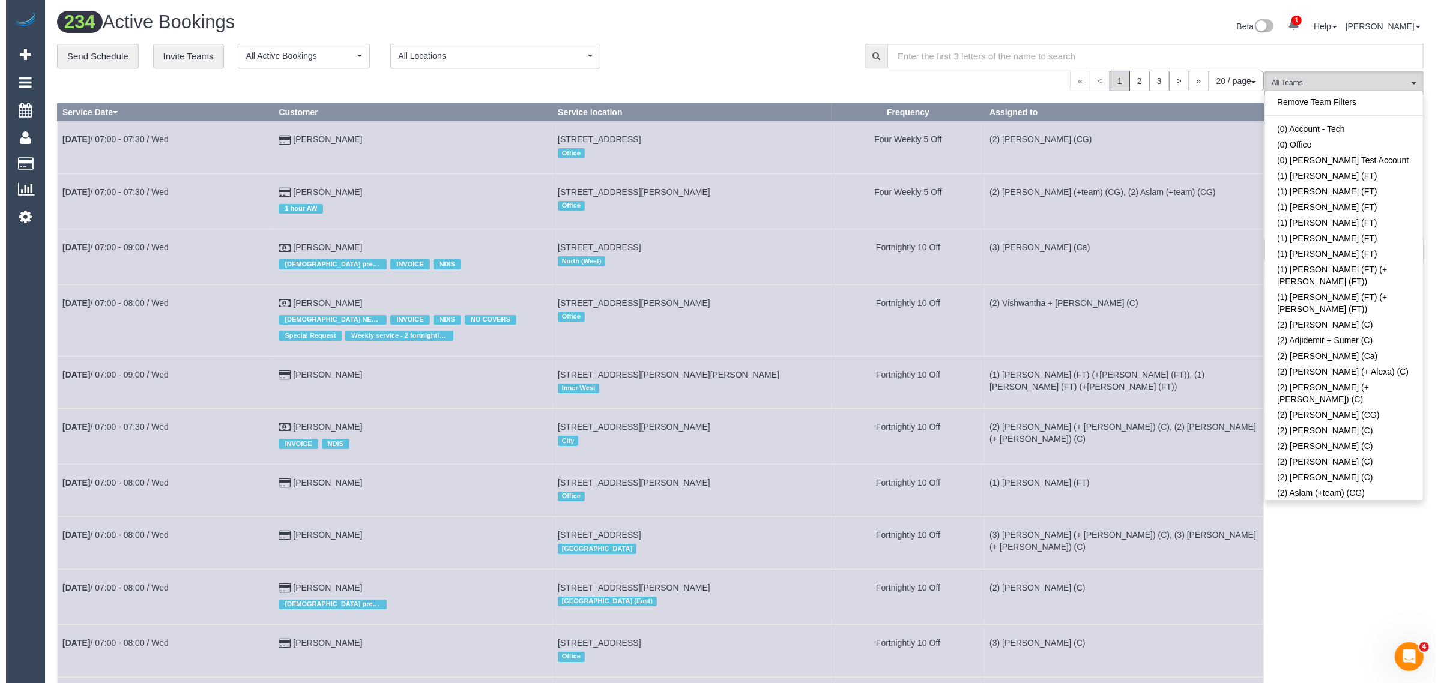
scroll to position [223, 0]
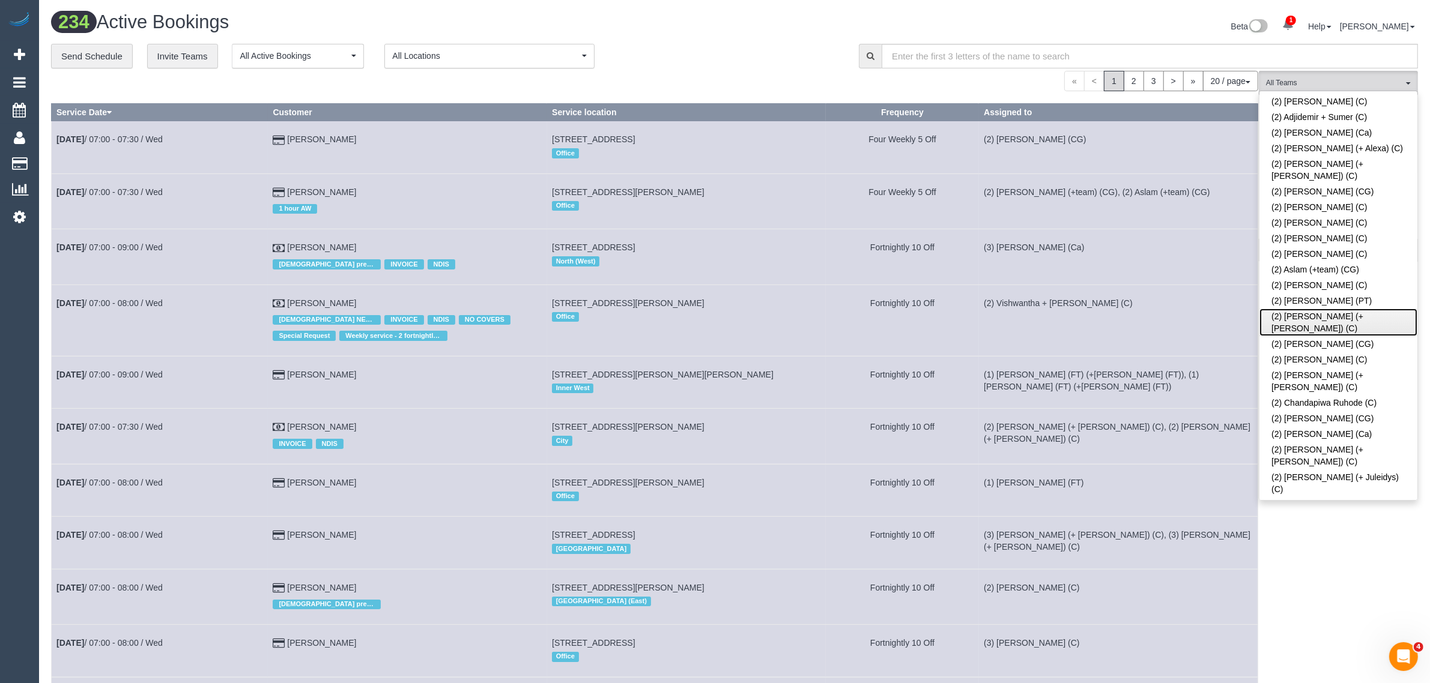
click at [1311, 309] on link "(2) Barbara (+ Paul) (C)" at bounding box center [1338, 323] width 158 height 28
click at [1306, 336] on link "(2) [PERSON_NAME] (CG)" at bounding box center [1338, 344] width 158 height 16
click at [1316, 309] on link "(2) Barbara (+ Paul) (C)" at bounding box center [1338, 323] width 158 height 28
click at [757, 51] on div "**********" at bounding box center [449, 56] width 796 height 25
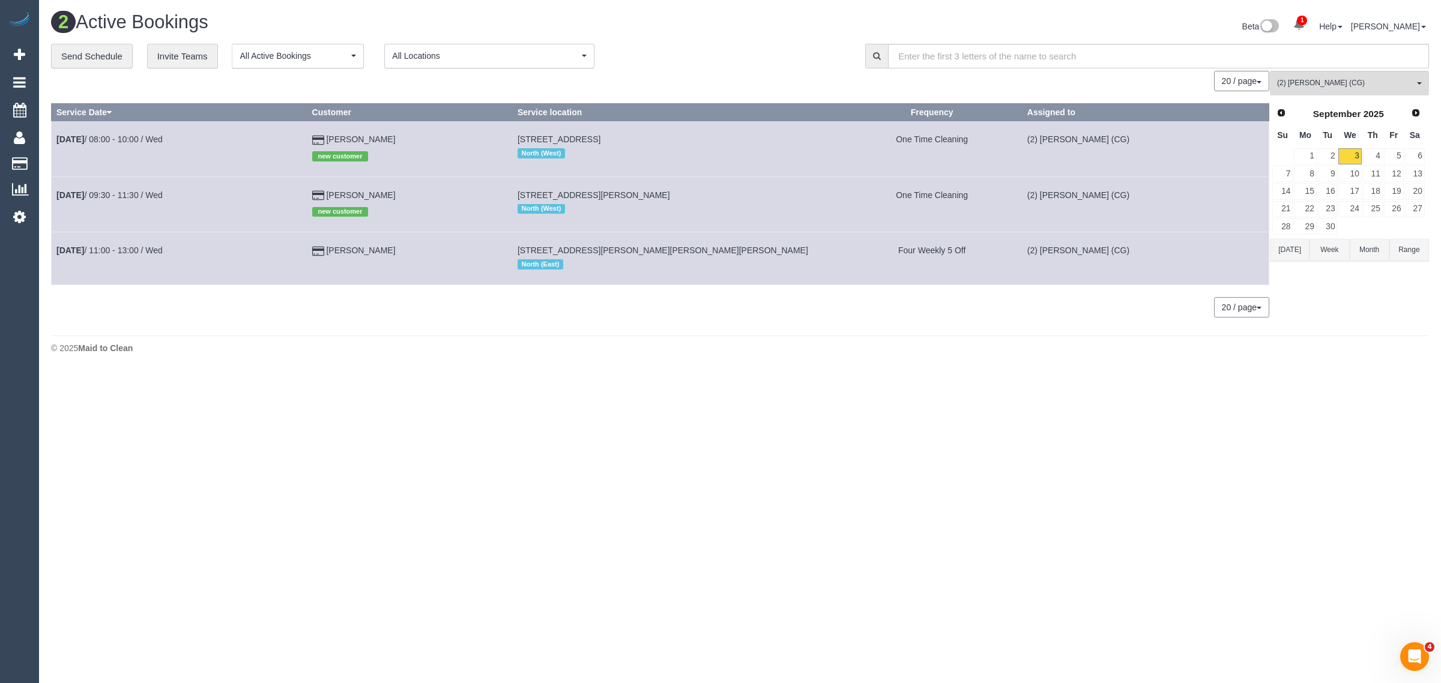
click at [671, 415] on body "1 Beta Your Notifications You have 0 alerts × You have 2 to charge for 03/09/20…" at bounding box center [720, 341] width 1441 height 683
drag, startPoint x: 688, startPoint y: 187, endPoint x: 530, endPoint y: 188, distance: 158.5
click at [530, 188] on td "27 Sischer Street, Coberg, VIC 3058 North (West)" at bounding box center [677, 204] width 330 height 55
copy span "27 Sischer Street, Coberg, VIC 3058"
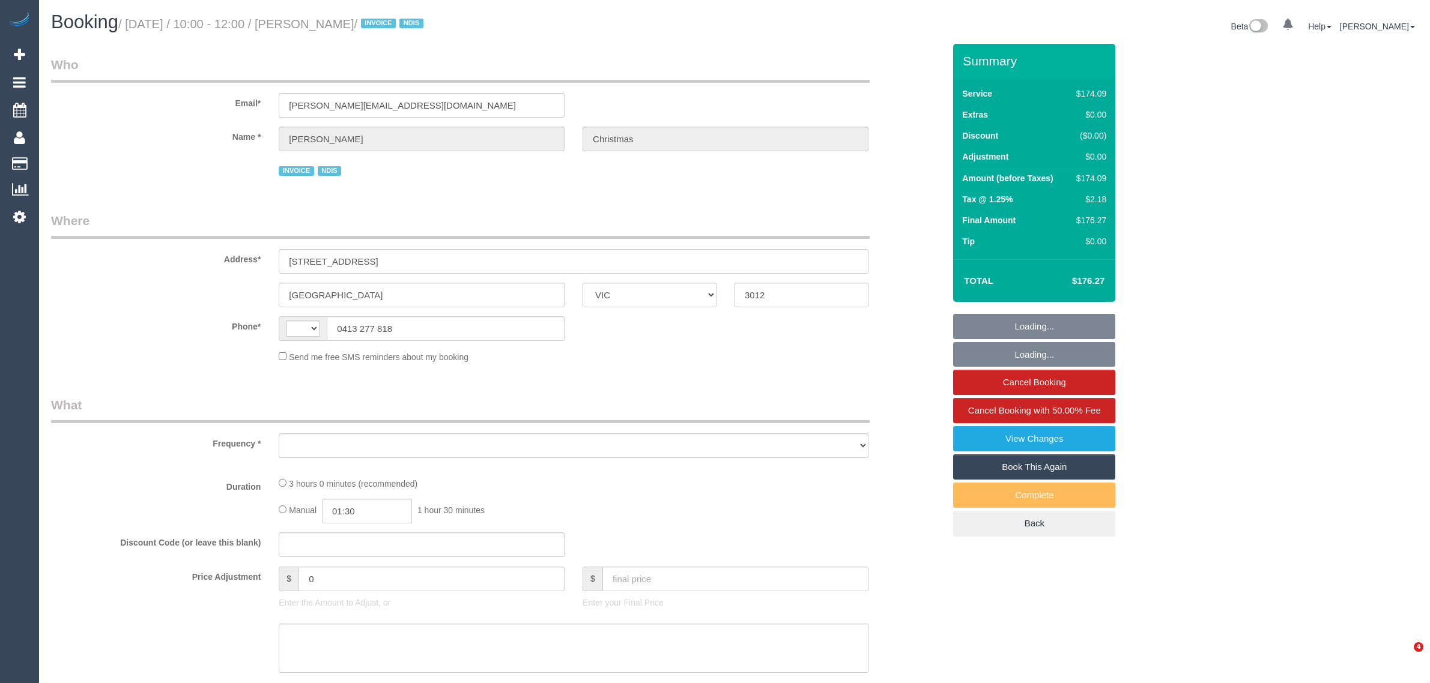
select select "VIC"
select select "string:AU"
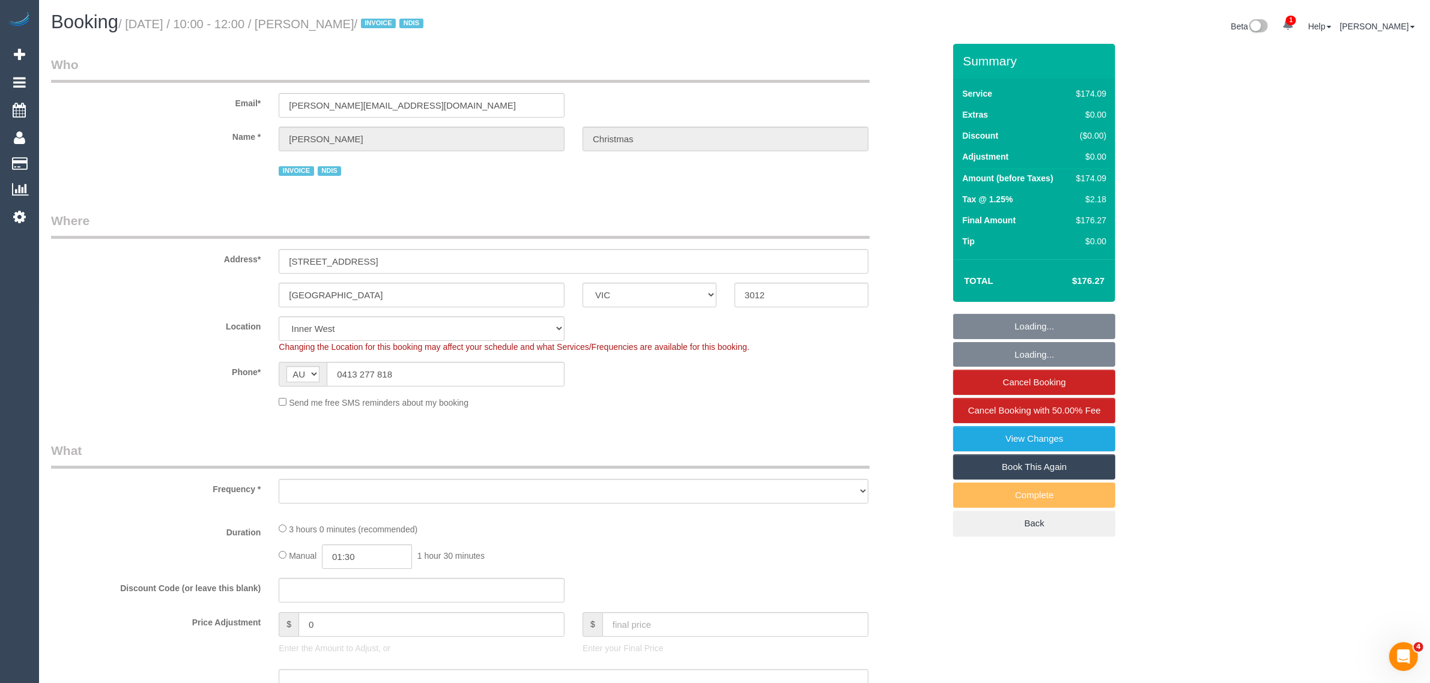
click at [452, 359] on sui-booking-location "Location [GEOGRAPHIC_DATA] (North) East (South) [GEOGRAPHIC_DATA] (East) [GEOGR…" at bounding box center [497, 362] width 893 height 92
select select "object:565"
select select "180"
select select "number:27"
select select "number:14"
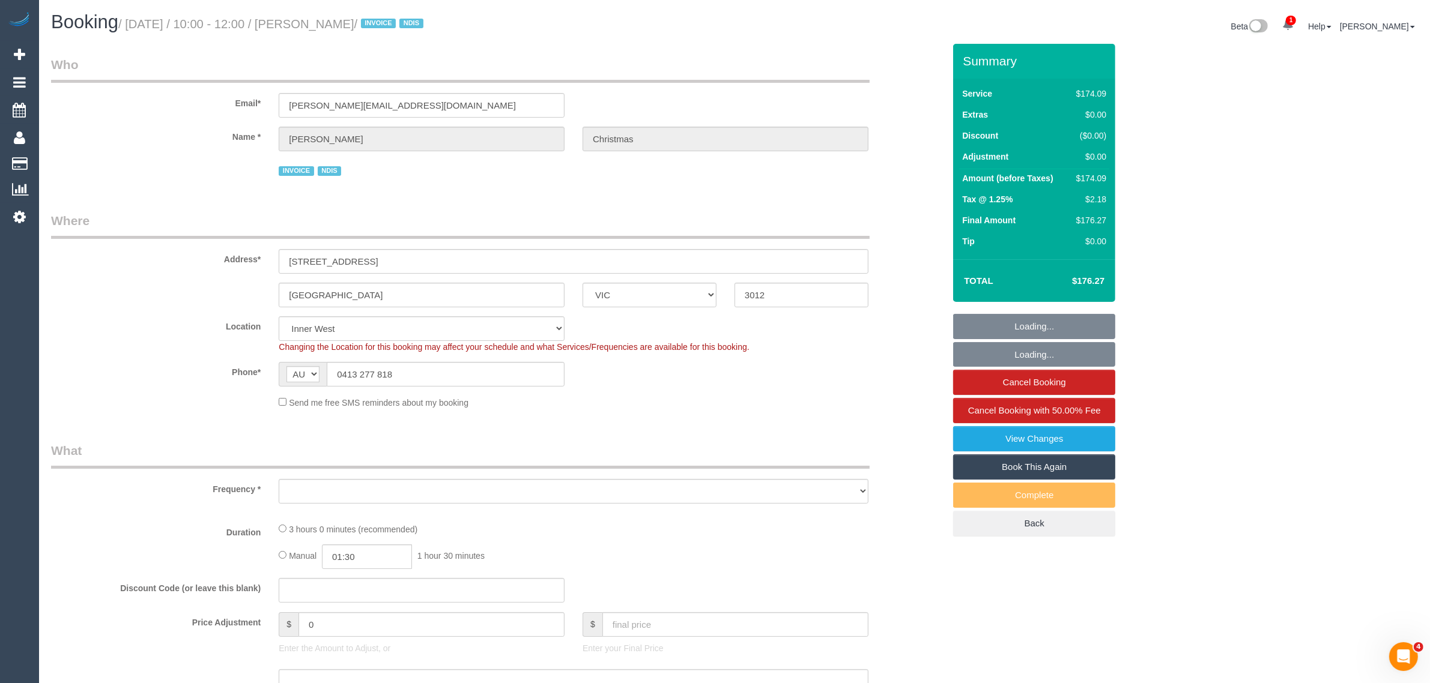
select select "number:19"
select select "number:36"
select select "number:34"
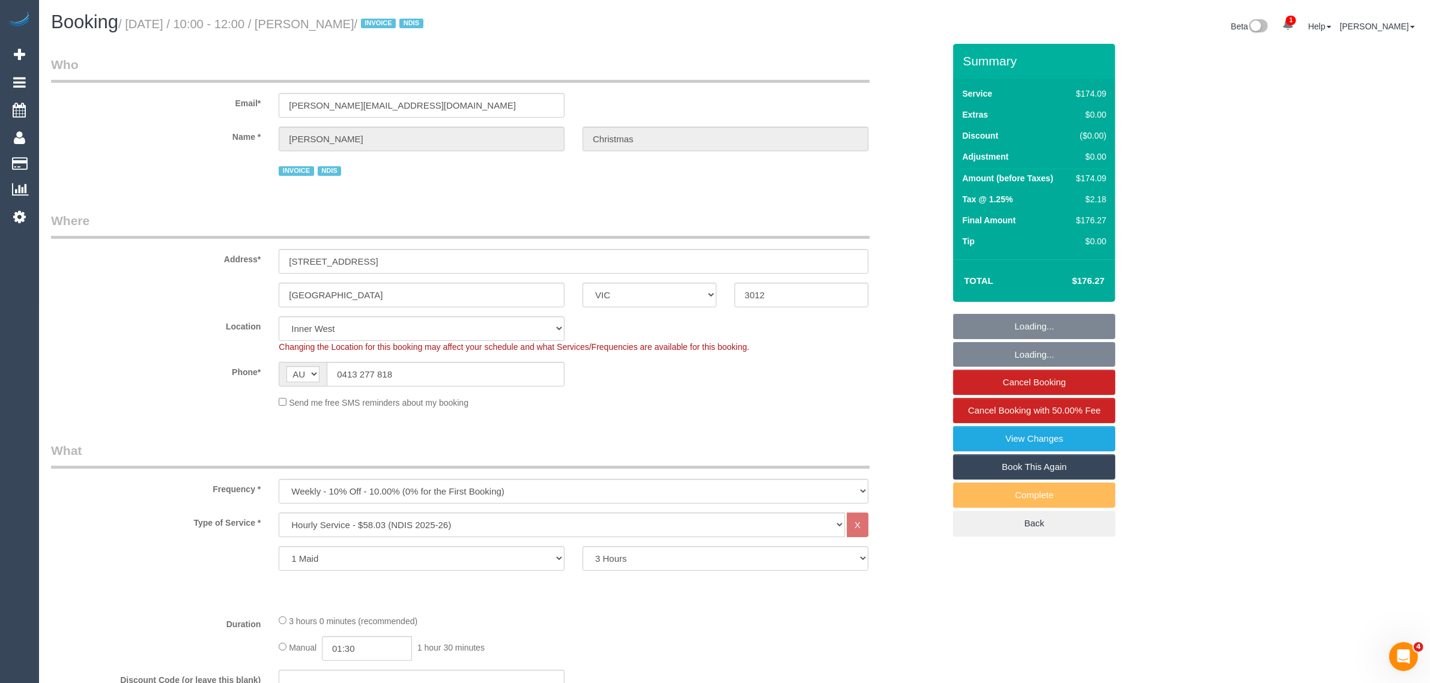
select select "object:1459"
click at [449, 371] on input "0413 277 818" at bounding box center [446, 374] width 238 height 25
select select "spot1"
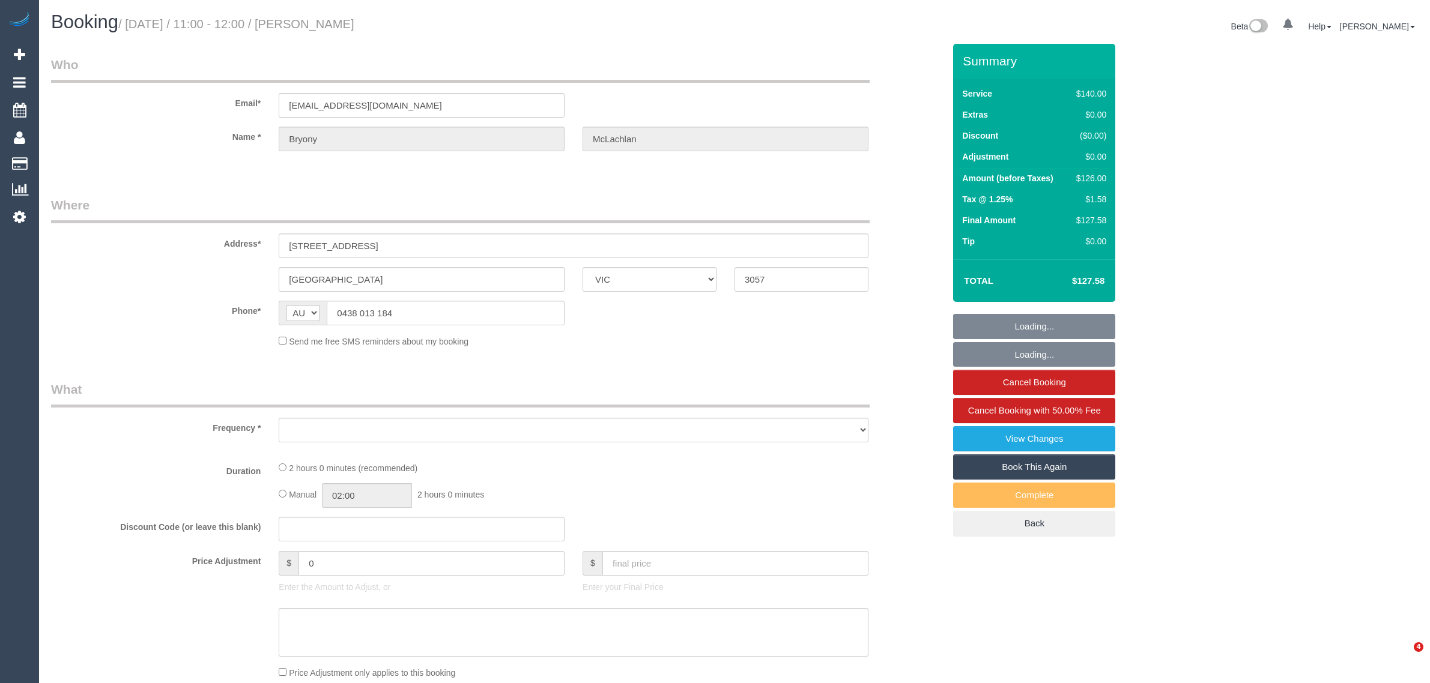
select select "VIC"
select select "string:stripe-pm_1NZ3ly2GScqysDRVISuC7Fr7"
select select "number:27"
select select "number:14"
select select "number:19"
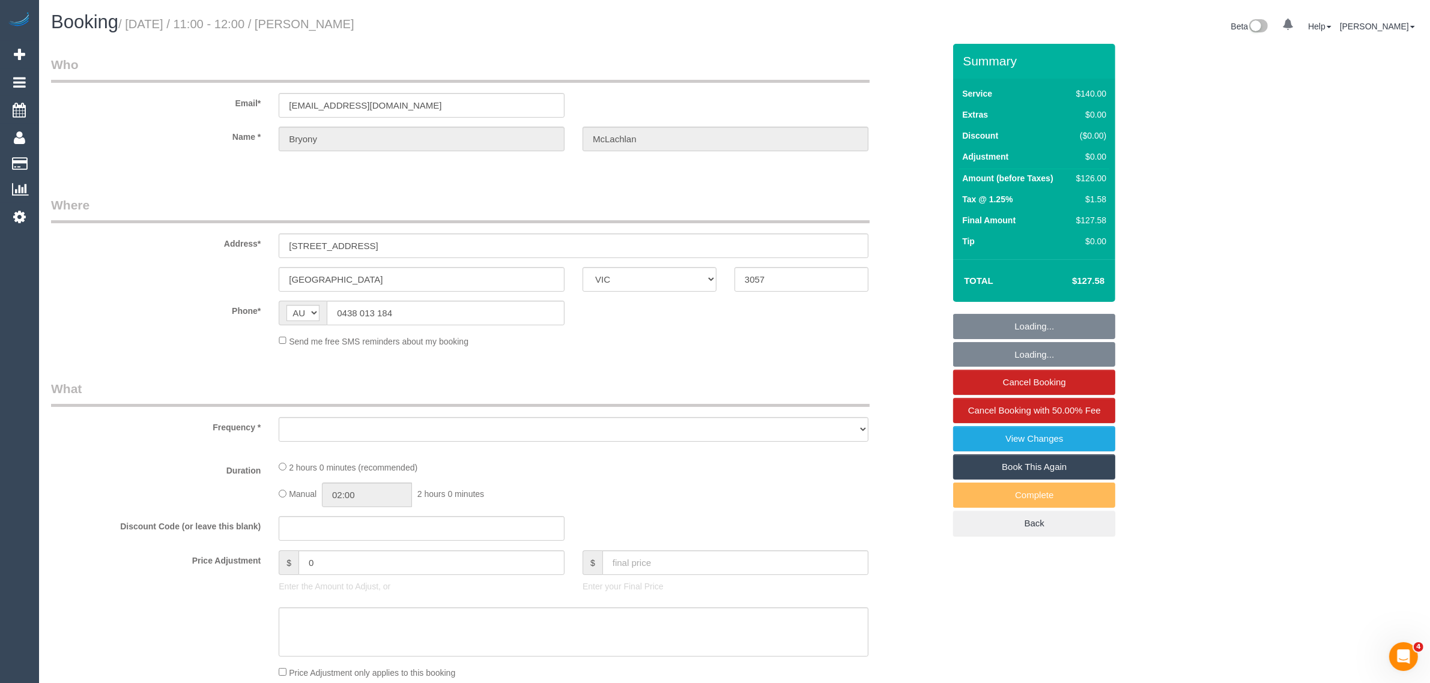
select select "number:22"
select select "number:34"
select select "number:13"
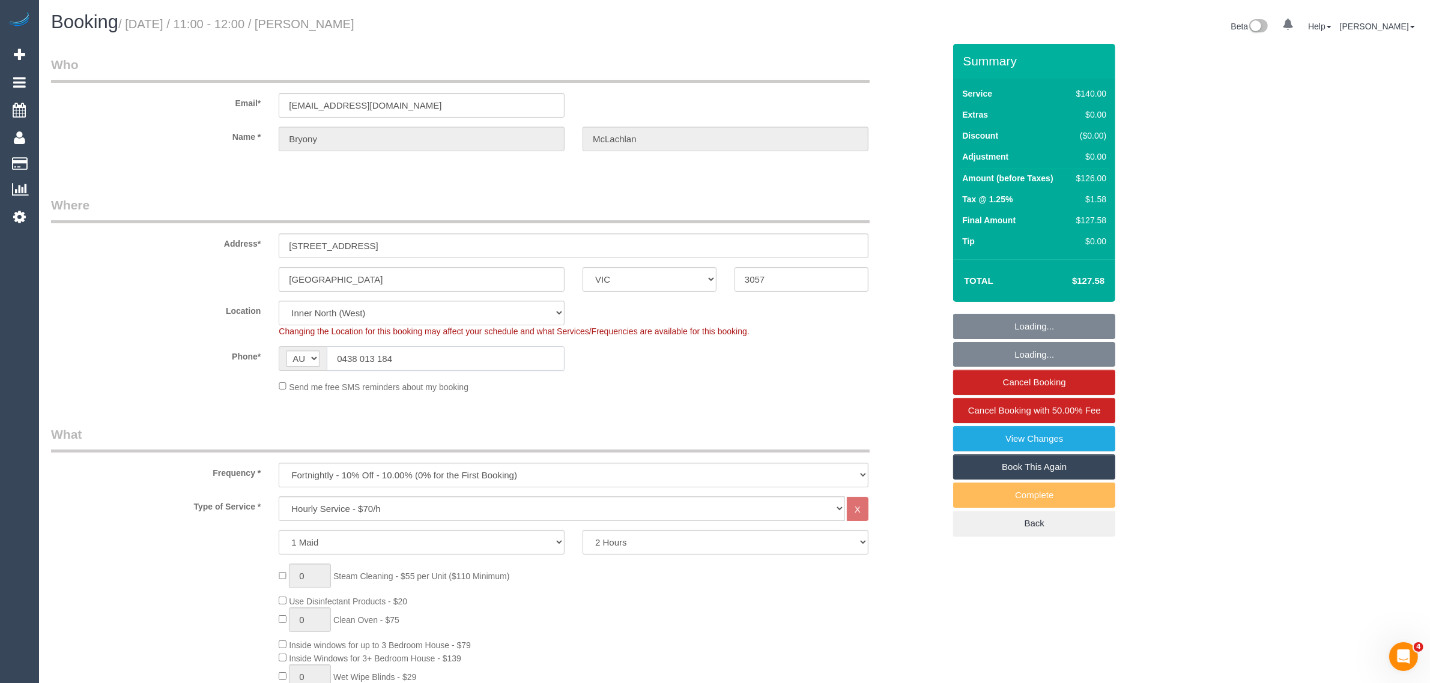
click at [526, 355] on input "0438 013 184" at bounding box center [446, 358] width 238 height 25
select select "object:900"
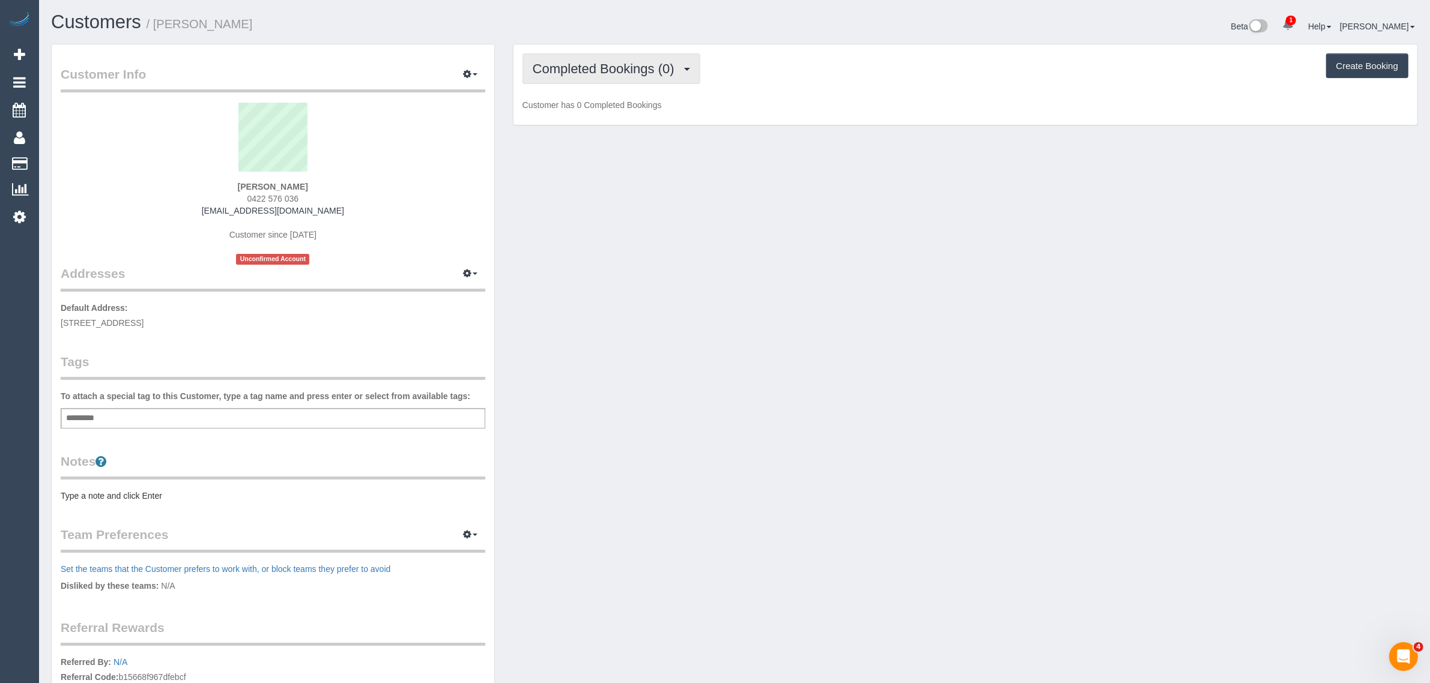
click at [634, 76] on button "Completed Bookings (0)" at bounding box center [611, 68] width 178 height 31
click at [601, 112] on link "Upcoming Bookings (1)" at bounding box center [585, 112] width 125 height 16
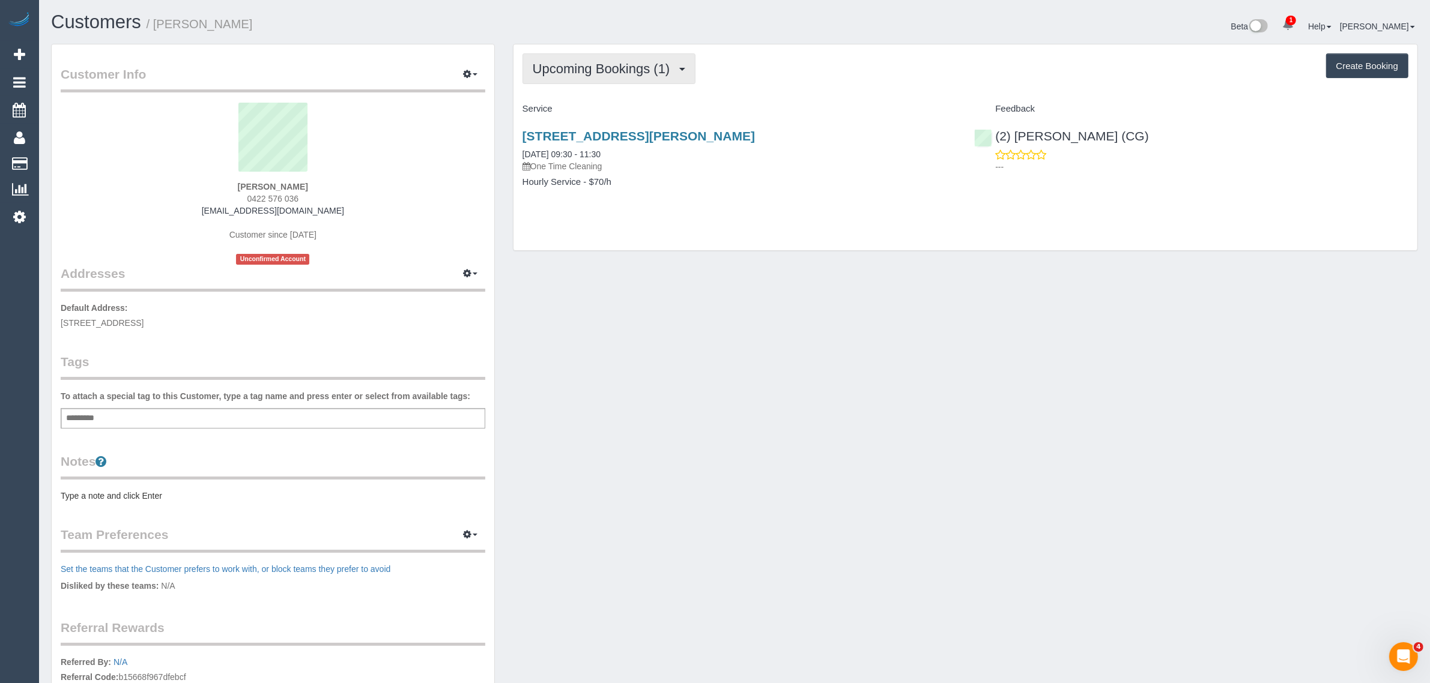
click at [632, 58] on button "Upcoming Bookings (1)" at bounding box center [609, 68] width 174 height 31
click at [433, 170] on sui-profile-pic at bounding box center [273, 142] width 407 height 78
click at [281, 197] on span "0422 576 036" at bounding box center [273, 199] width 52 height 10
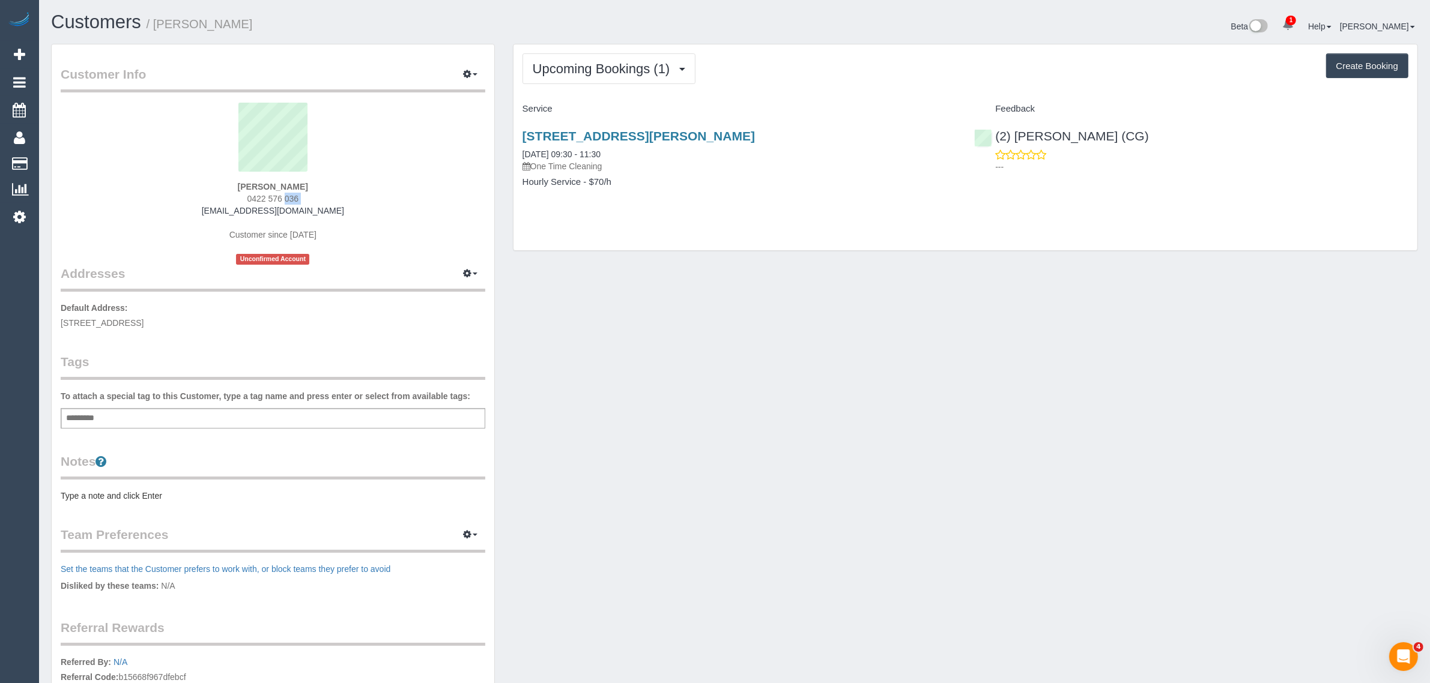
copy div "0422 576 036"
click at [725, 274] on div "Customer Info Edit Contact Info Send Message Email Preferences Special Sales Ta…" at bounding box center [734, 434] width 1385 height 781
click at [751, 299] on div "Customer Info Edit Contact Info Send Message Email Preferences Special Sales Ta…" at bounding box center [734, 434] width 1385 height 781
drag, startPoint x: 584, startPoint y: 151, endPoint x: 536, endPoint y: 151, distance: 48.6
click at [523, 148] on div "27 Sischer Street, Coberg, VIC 3058 03/09/2025 09:30 - 11:30 One Time Cleaning" at bounding box center [739, 150] width 434 height 43
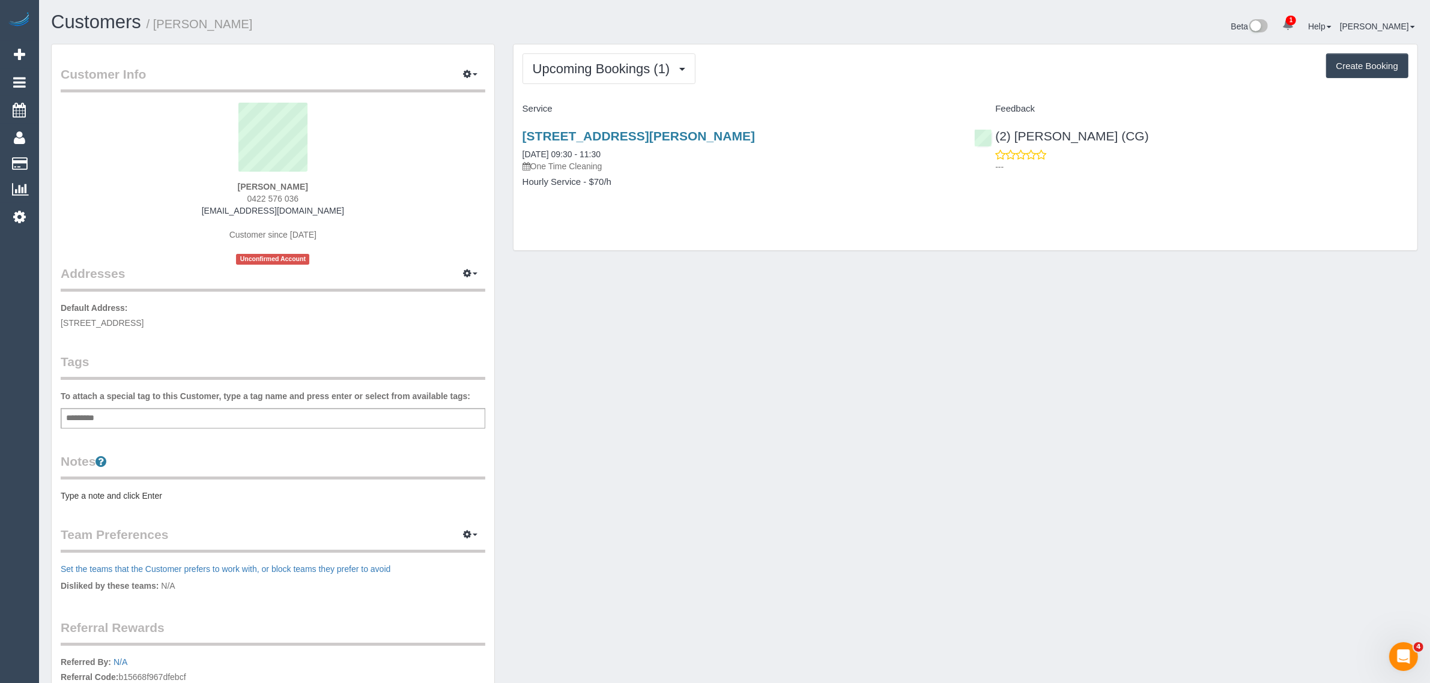
click at [694, 193] on div "27 Sischer Street, Coberg, VIC 3058 03/09/2025 09:30 - 11:30 One Time Cleaning …" at bounding box center [739, 165] width 452 height 92
drag, startPoint x: 778, startPoint y: 127, endPoint x: 515, endPoint y: 124, distance: 263.0
click at [515, 124] on div "27 Sischer Street, Coberg, VIC 3058 03/09/2025 09:30 - 11:30 One Time Cleaning …" at bounding box center [739, 165] width 452 height 92
copy link "27 Sischer Street, Coberg, VIC 3058"
click at [253, 199] on span "0422 576 036" at bounding box center [273, 199] width 52 height 10
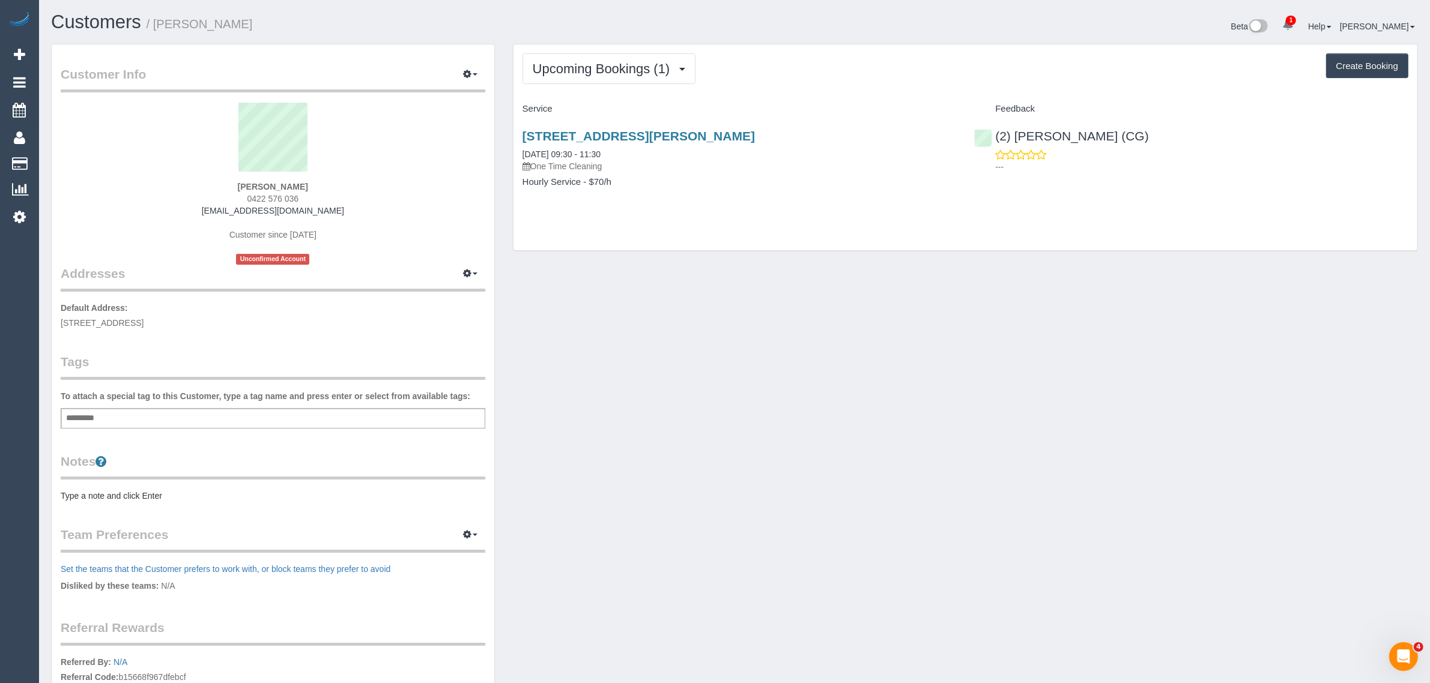
click at [254, 199] on span "0422 576 036" at bounding box center [273, 199] width 52 height 10
copy div "0422 576 036"
click at [787, 440] on div "Customer Info Edit Contact Info Send Message Email Preferences Special Sales Ta…" at bounding box center [734, 434] width 1385 height 781
click at [1226, 384] on div "Customer Info Edit Contact Info Send Message Email Preferences Special Sales Ta…" at bounding box center [734, 434] width 1385 height 781
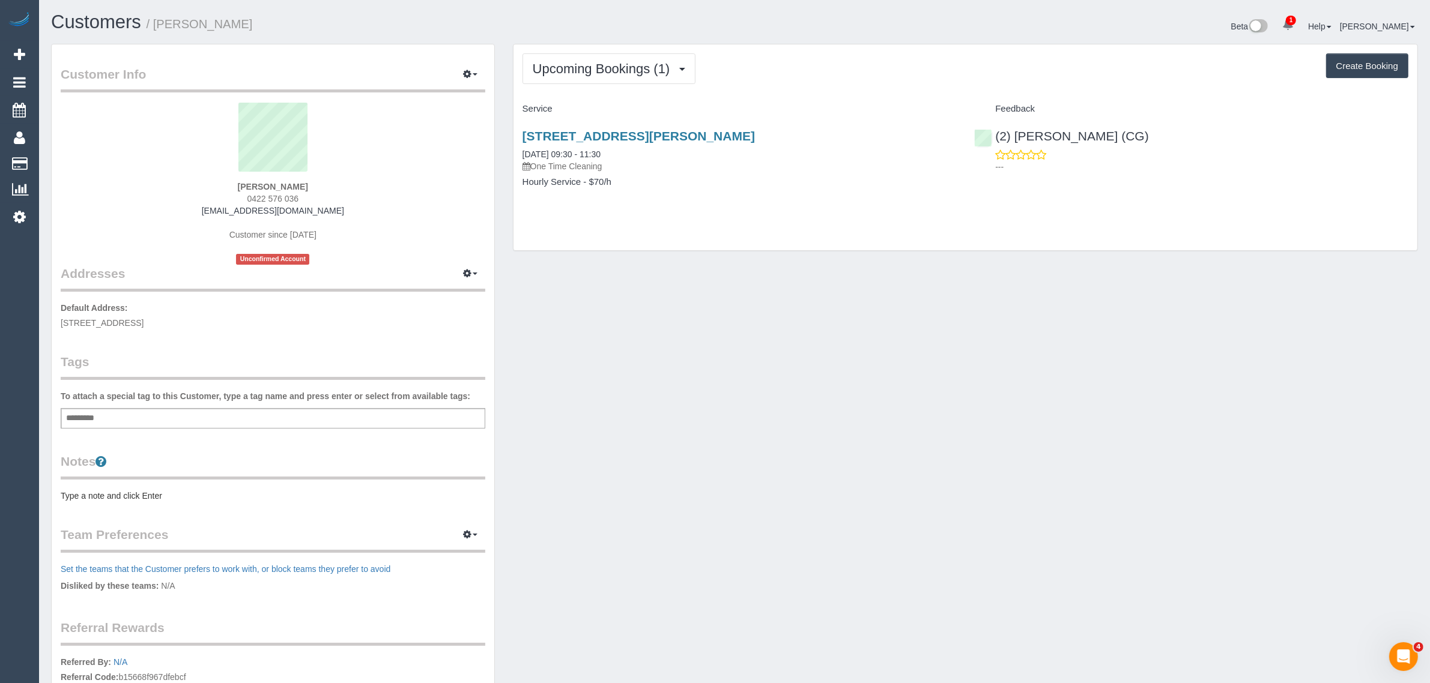
drag, startPoint x: 764, startPoint y: 129, endPoint x: 520, endPoint y: 122, distance: 244.5
click at [520, 122] on div "27 Sischer Street, Coberg, VIC 3058 03/09/2025 09:30 - 11:30 One Time Cleaning …" at bounding box center [739, 165] width 452 height 92
copy link "27 Sischer Street, Coberg, VIC 3058"
click at [812, 391] on div "Customer Info Edit Contact Info Send Message Email Preferences Special Sales Ta…" at bounding box center [734, 434] width 1385 height 781
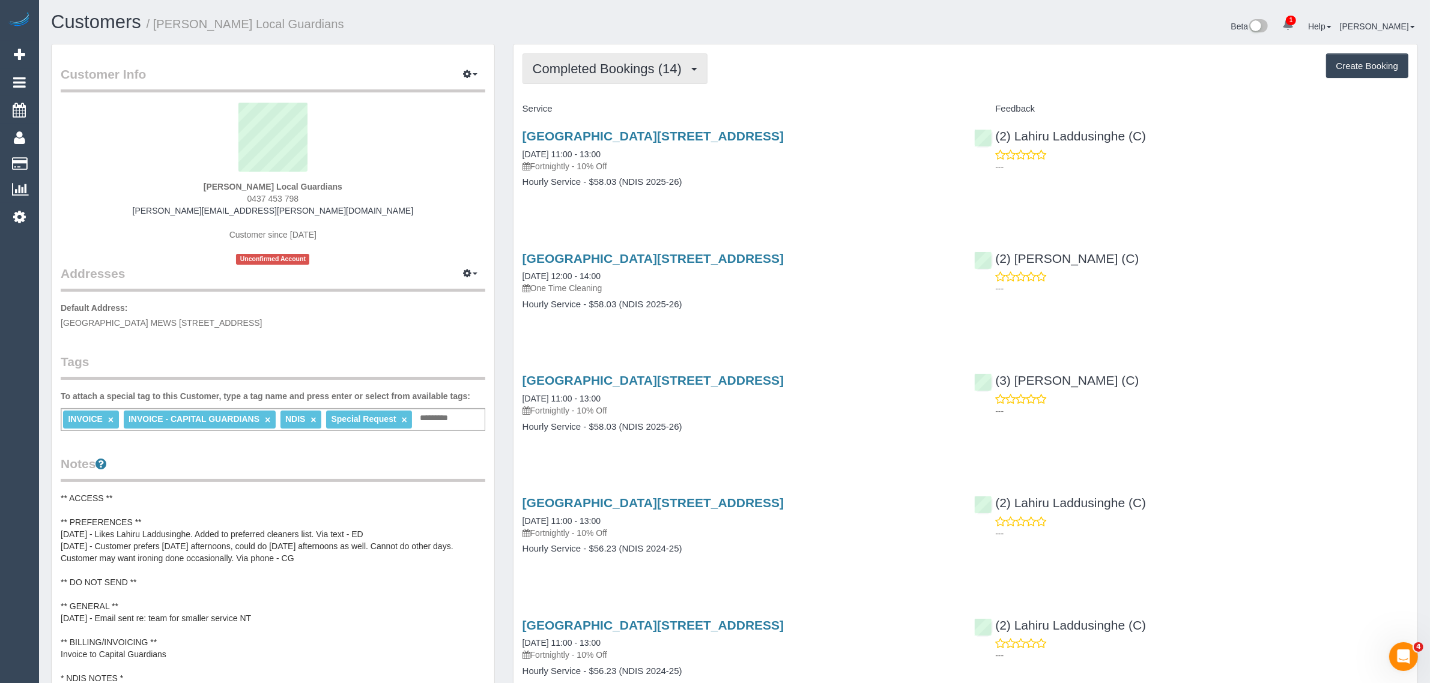
click at [644, 67] on span "Completed Bookings (14)" at bounding box center [610, 68] width 155 height 15
drag, startPoint x: 608, startPoint y: 112, endPoint x: 620, endPoint y: 118, distance: 13.2
click at [608, 112] on link "Upcoming Bookings (11)" at bounding box center [588, 112] width 130 height 16
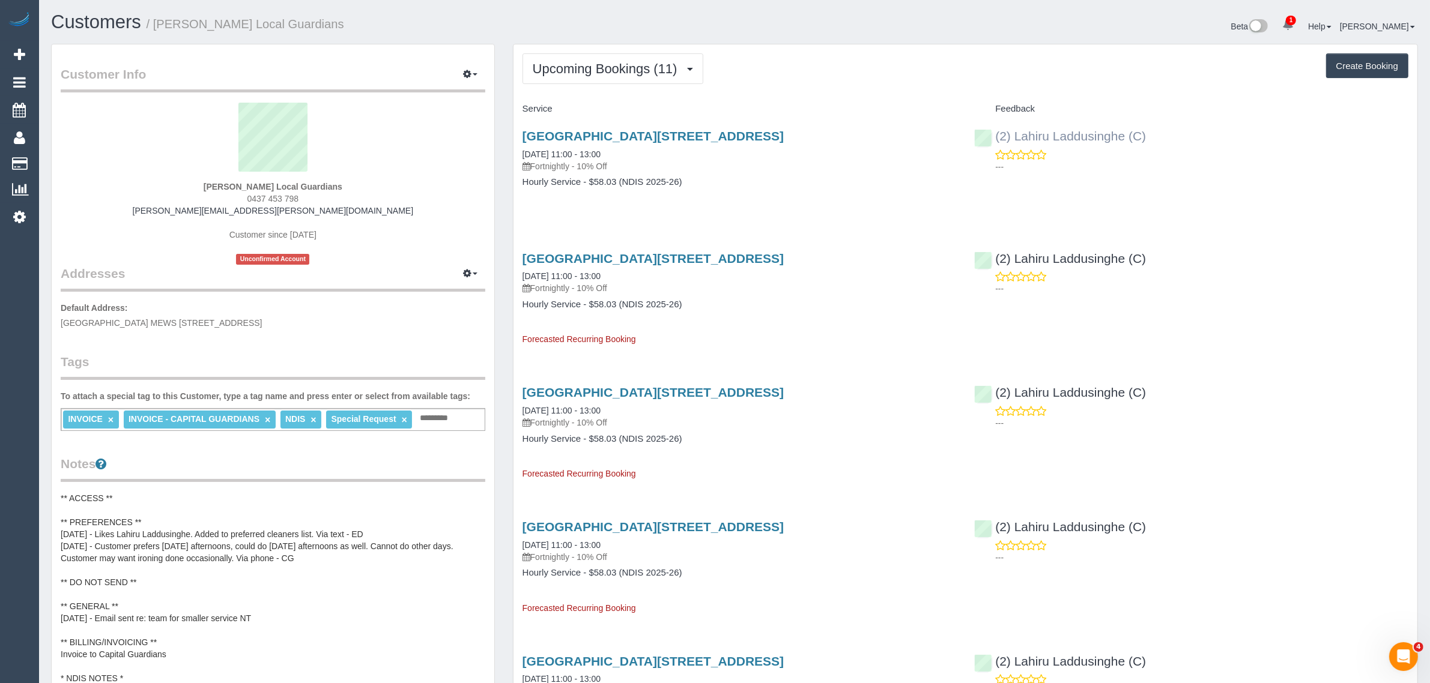
drag, startPoint x: 1169, startPoint y: 145, endPoint x: 997, endPoint y: 136, distance: 172.5
click at [997, 136] on div "(2) Lahiru Laddusinghe (C) ---" at bounding box center [1191, 148] width 452 height 59
copy link "(2) Lahiru Laddusinghe (C)"
click at [563, 199] on div "[GEOGRAPHIC_DATA][STREET_ADDRESS] [DATE] 11:00 - 13:00 Fortnightly - 10% Off Ho…" at bounding box center [739, 165] width 452 height 92
drag, startPoint x: 626, startPoint y: 154, endPoint x: 521, endPoint y: 154, distance: 104.5
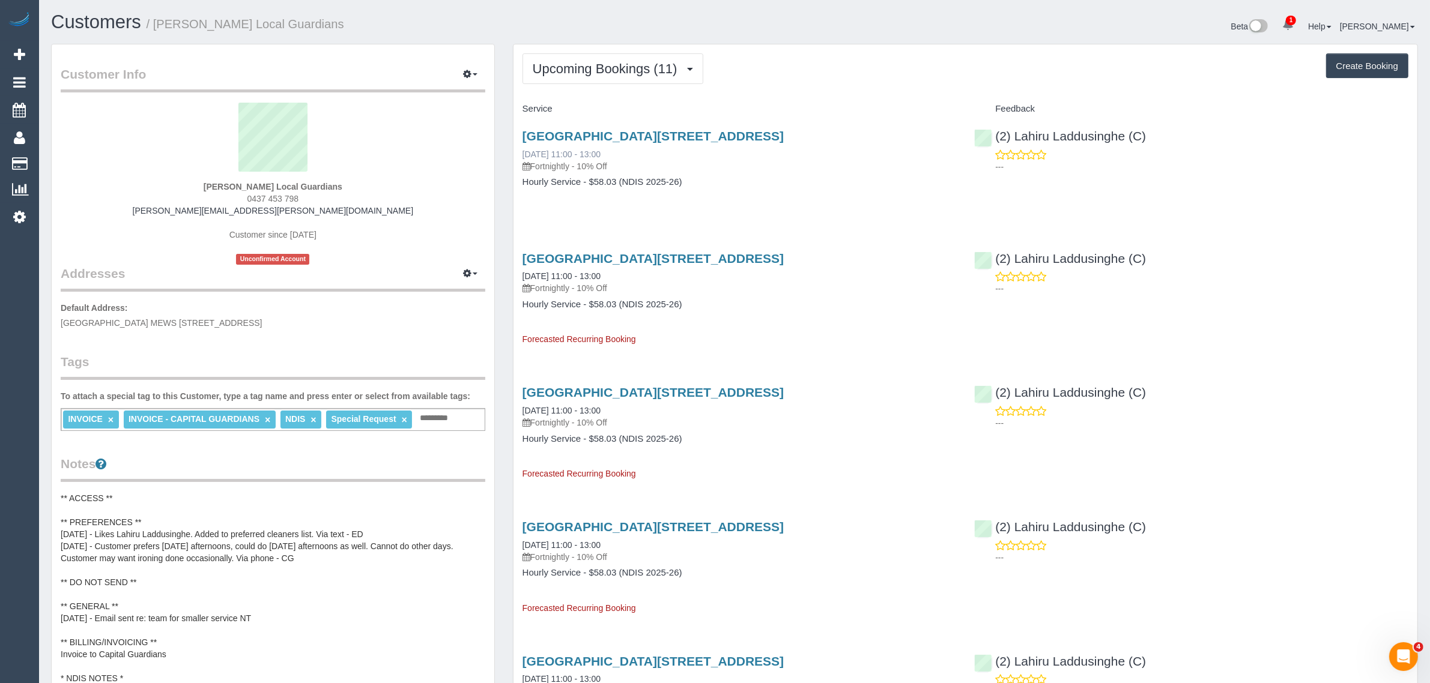
click at [522, 154] on div "[GEOGRAPHIC_DATA][STREET_ADDRESS] [DATE] 11:00 - 13:00 Fortnightly - 10% Off" at bounding box center [739, 150] width 434 height 43
copy link "[DATE] 11:00 - 13:00"
click at [262, 319] on span "[GEOGRAPHIC_DATA] MEWS [STREET_ADDRESS]" at bounding box center [162, 323] width 202 height 10
copy span "DANDENONG"
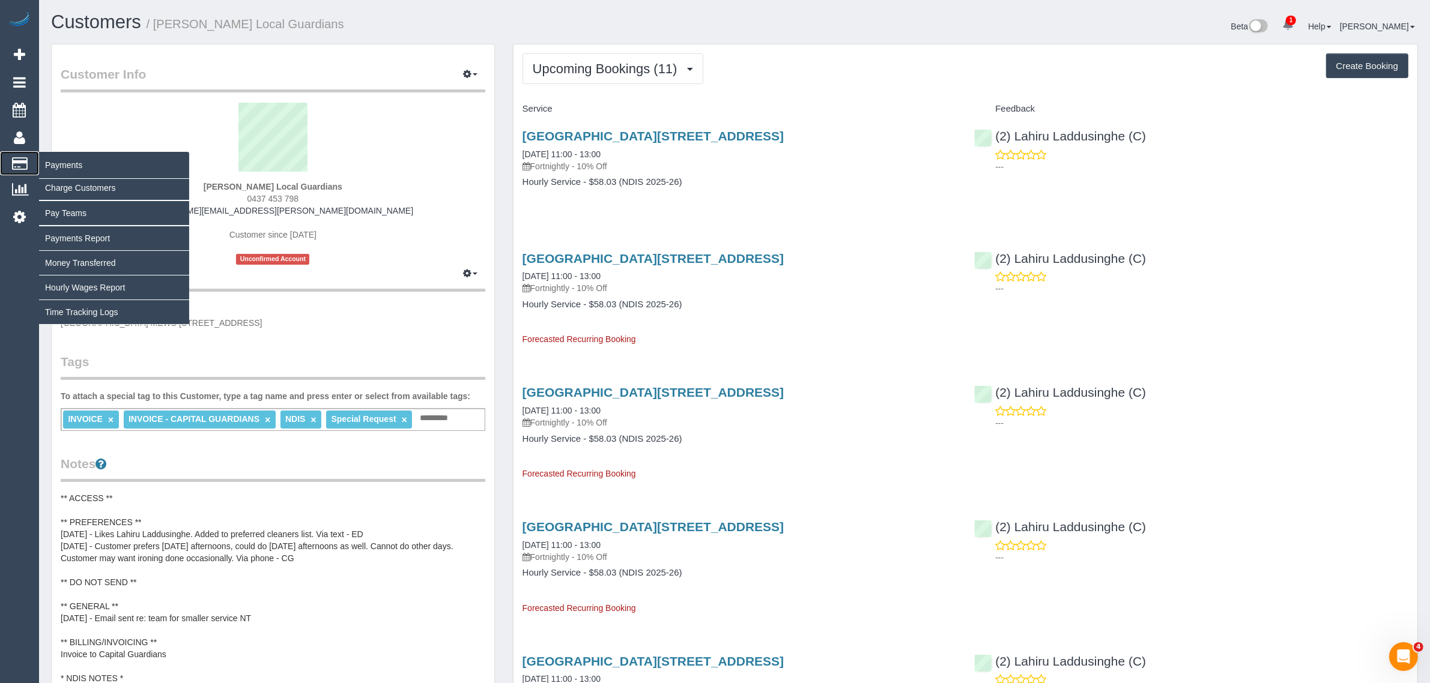
click at [51, 159] on span "Payments" at bounding box center [114, 165] width 150 height 28
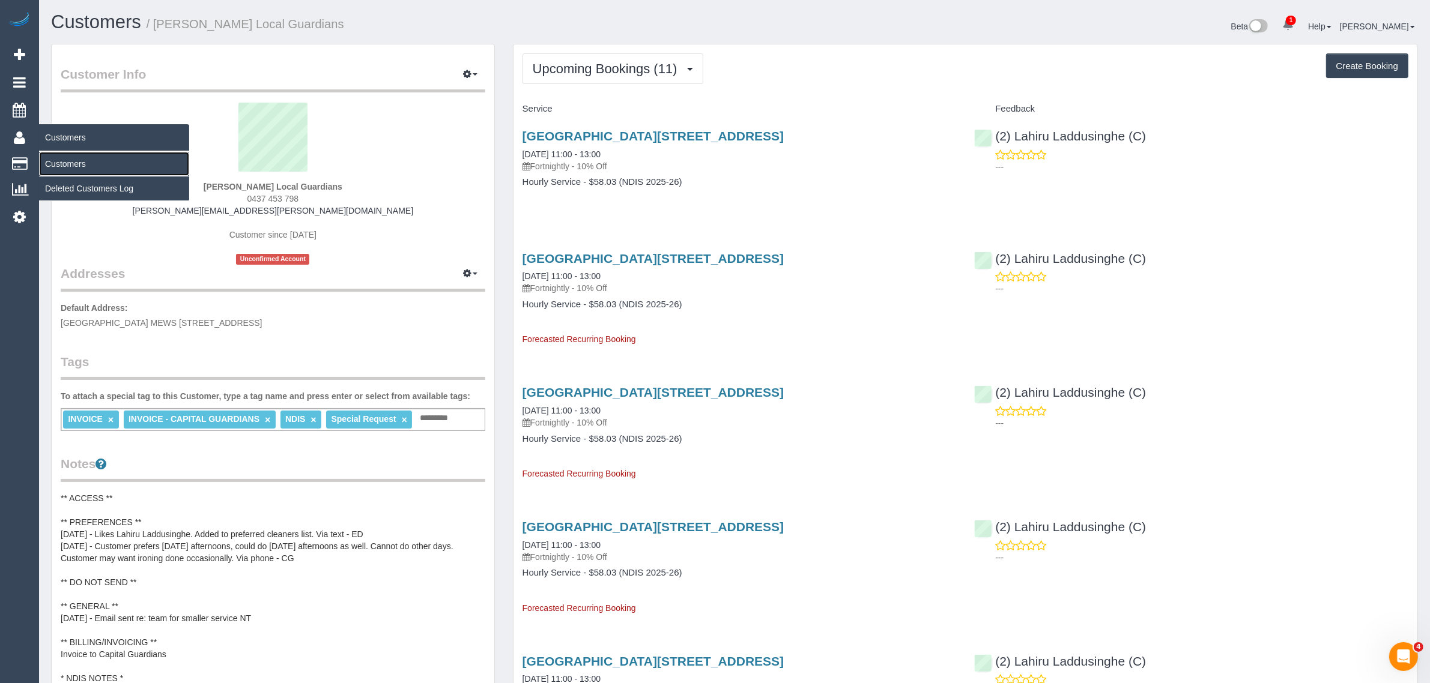
drag, startPoint x: 63, startPoint y: 157, endPoint x: 88, endPoint y: 139, distance: 30.5
click at [64, 157] on link "Customers" at bounding box center [114, 164] width 150 height 24
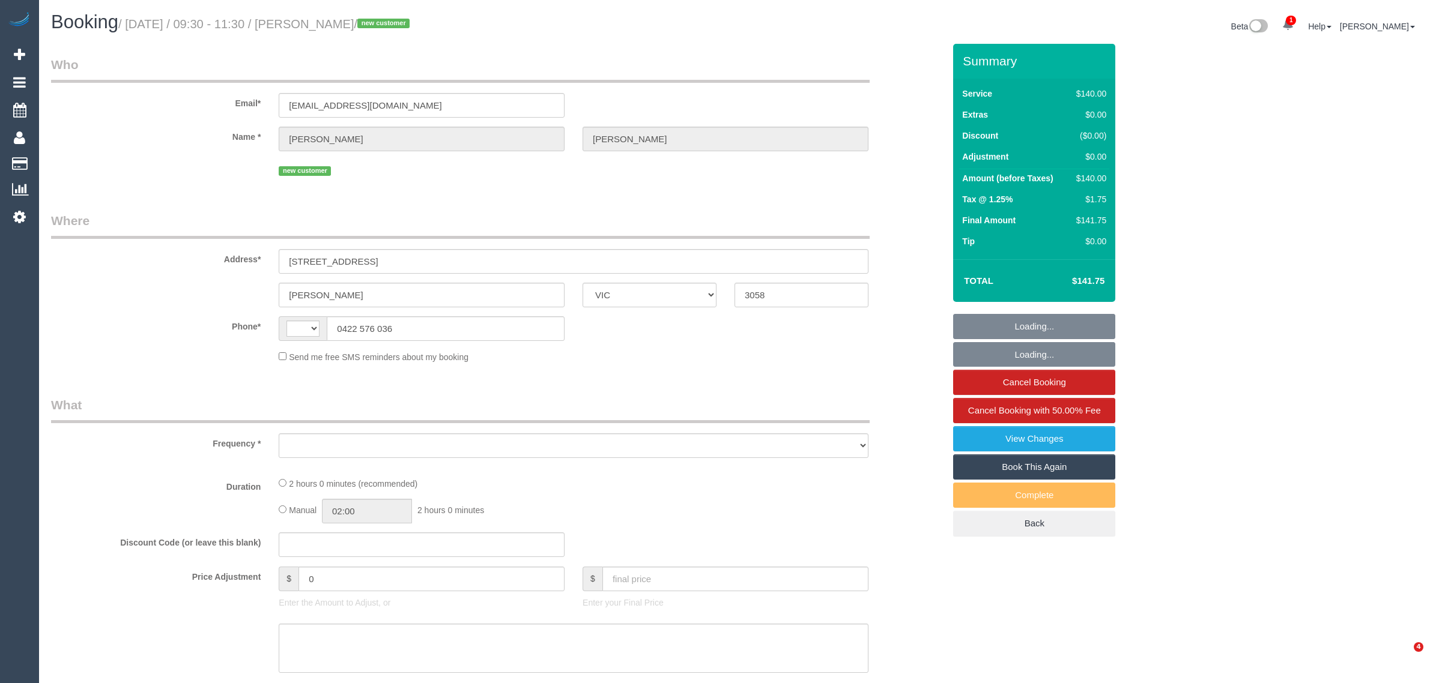
select select "VIC"
select select "string:stripe-pm_1S0bAk2GScqysDRV06FGhkRC"
select select "number:27"
select select "number:14"
select select "number:19"
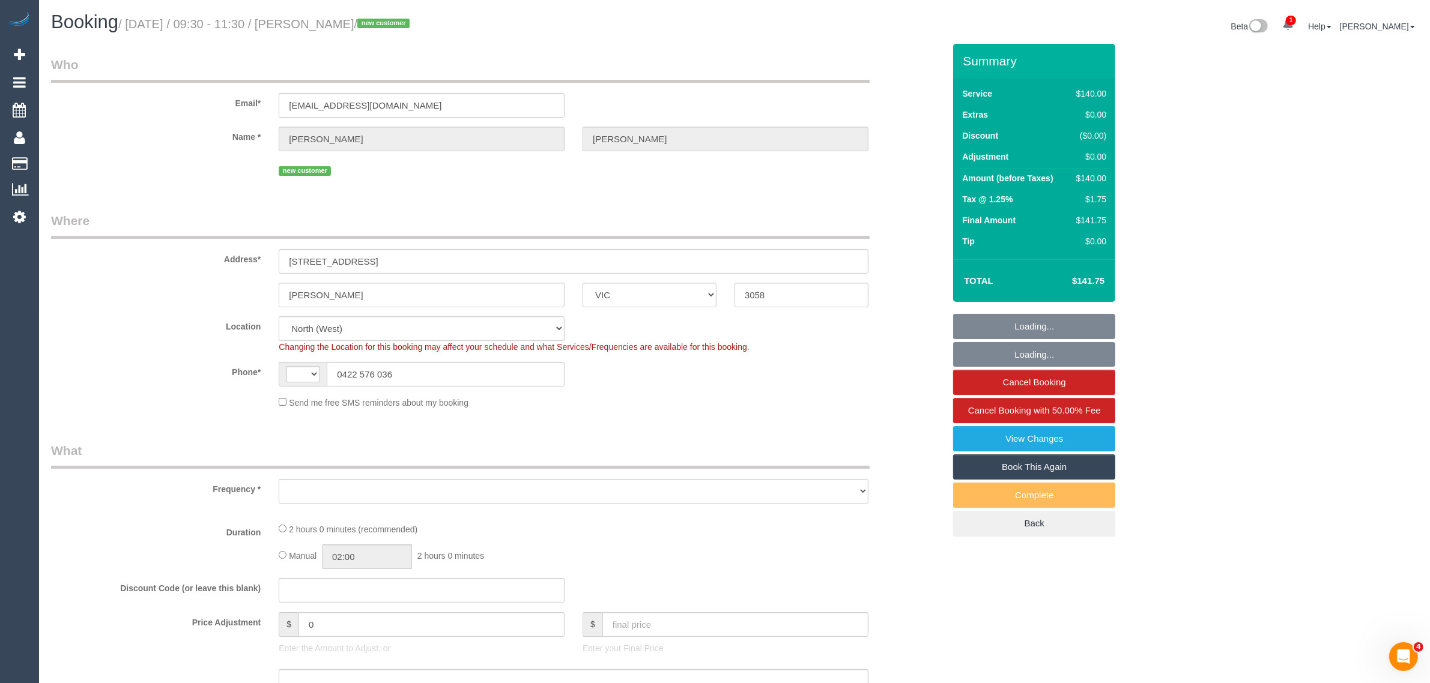
select select "string:AU"
select select "object:927"
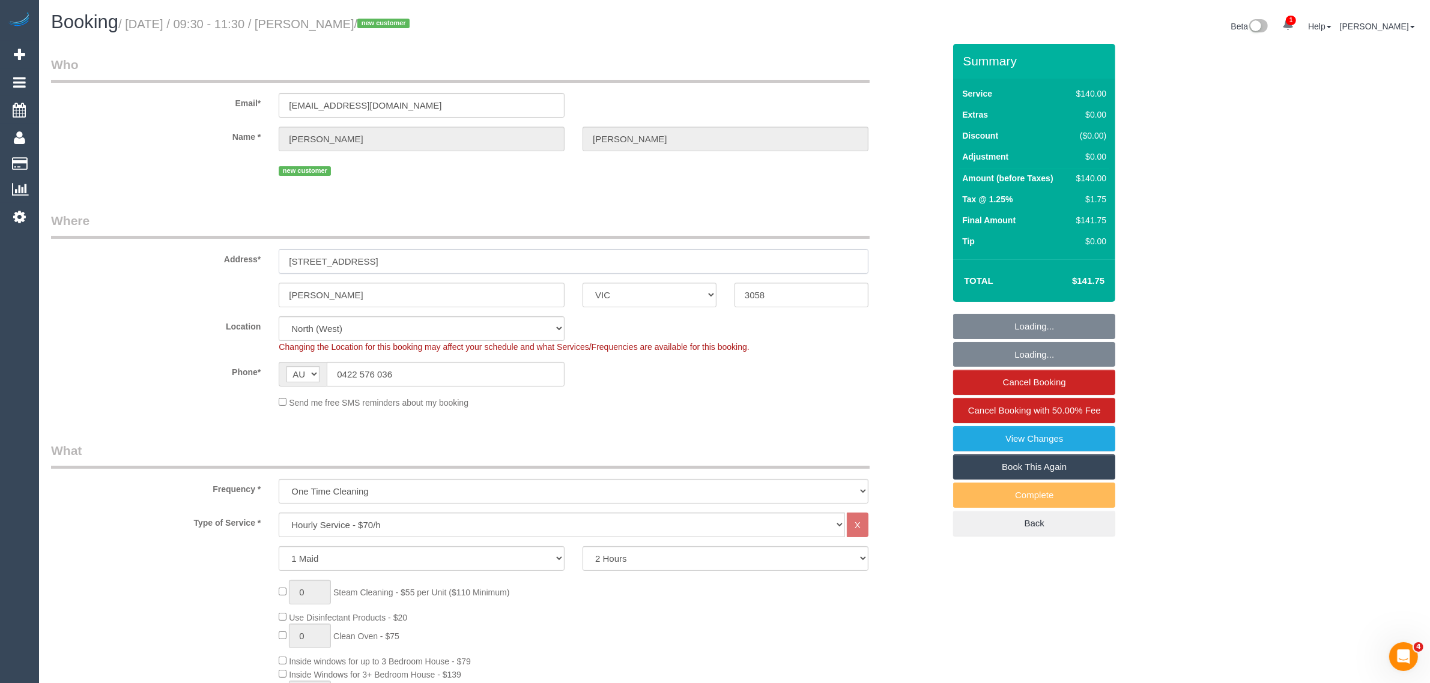
click at [431, 263] on input "[STREET_ADDRESS]" at bounding box center [574, 261] width 590 height 25
click at [431, 263] on input "27 Sischer Street" at bounding box center [574, 261] width 590 height 25
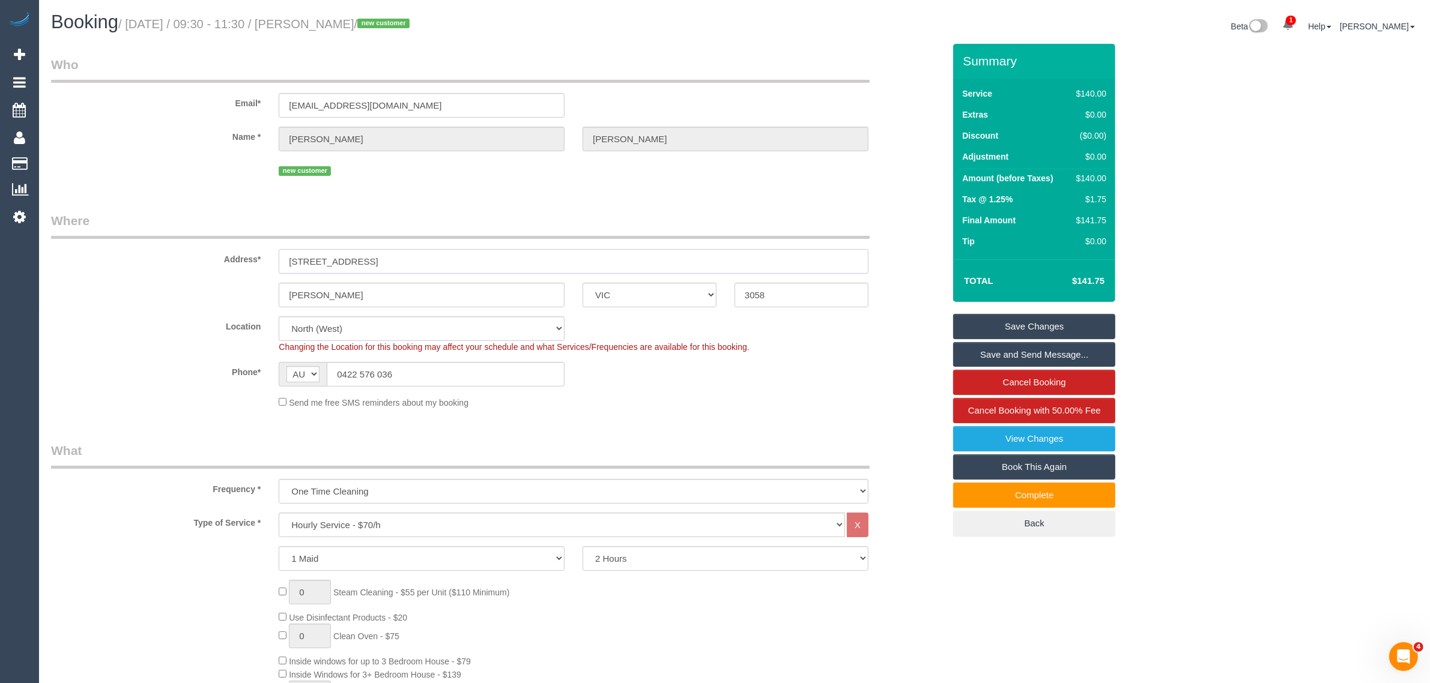
click at [432, 263] on input "27 Sischer Street" at bounding box center [574, 261] width 590 height 25
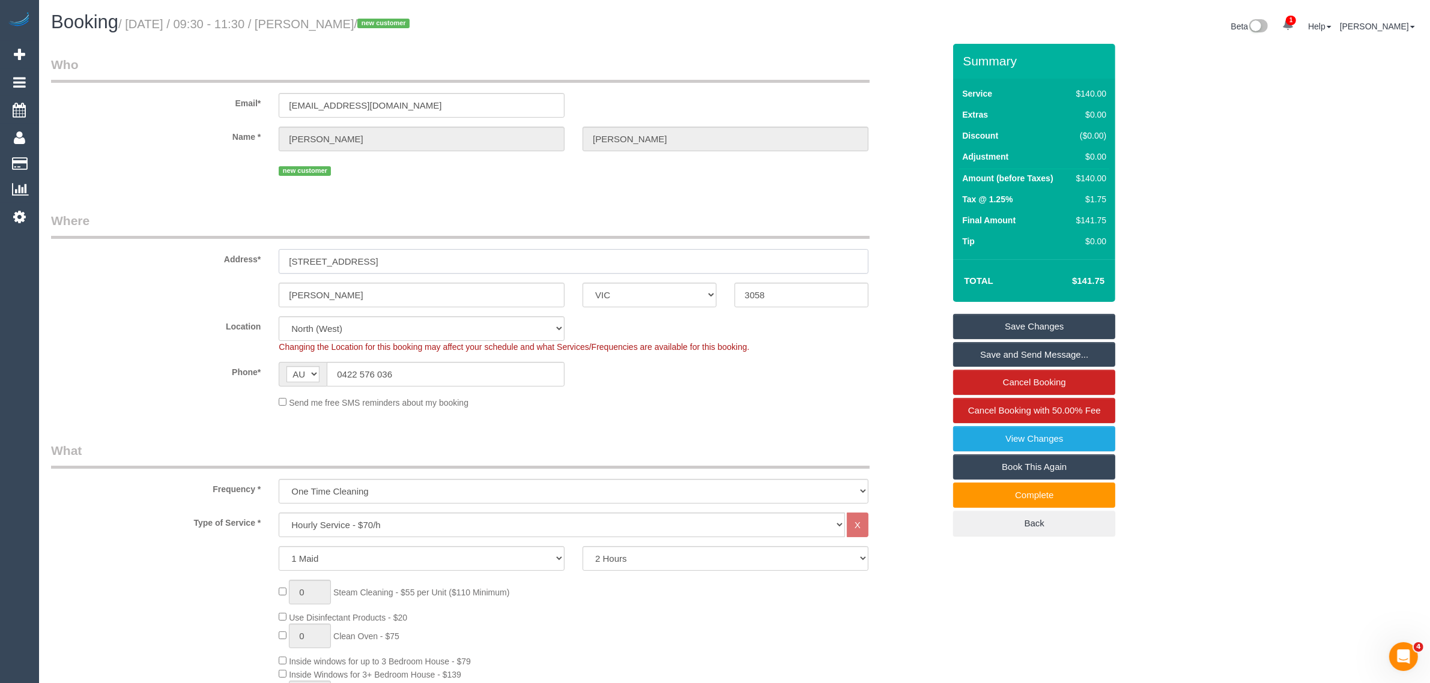
click at [432, 263] on input "27 Sischer Street" at bounding box center [574, 261] width 590 height 25
click at [374, 296] on input "Coberg" at bounding box center [422, 295] width 286 height 25
click at [824, 297] on input "3058" at bounding box center [801, 295] width 134 height 25
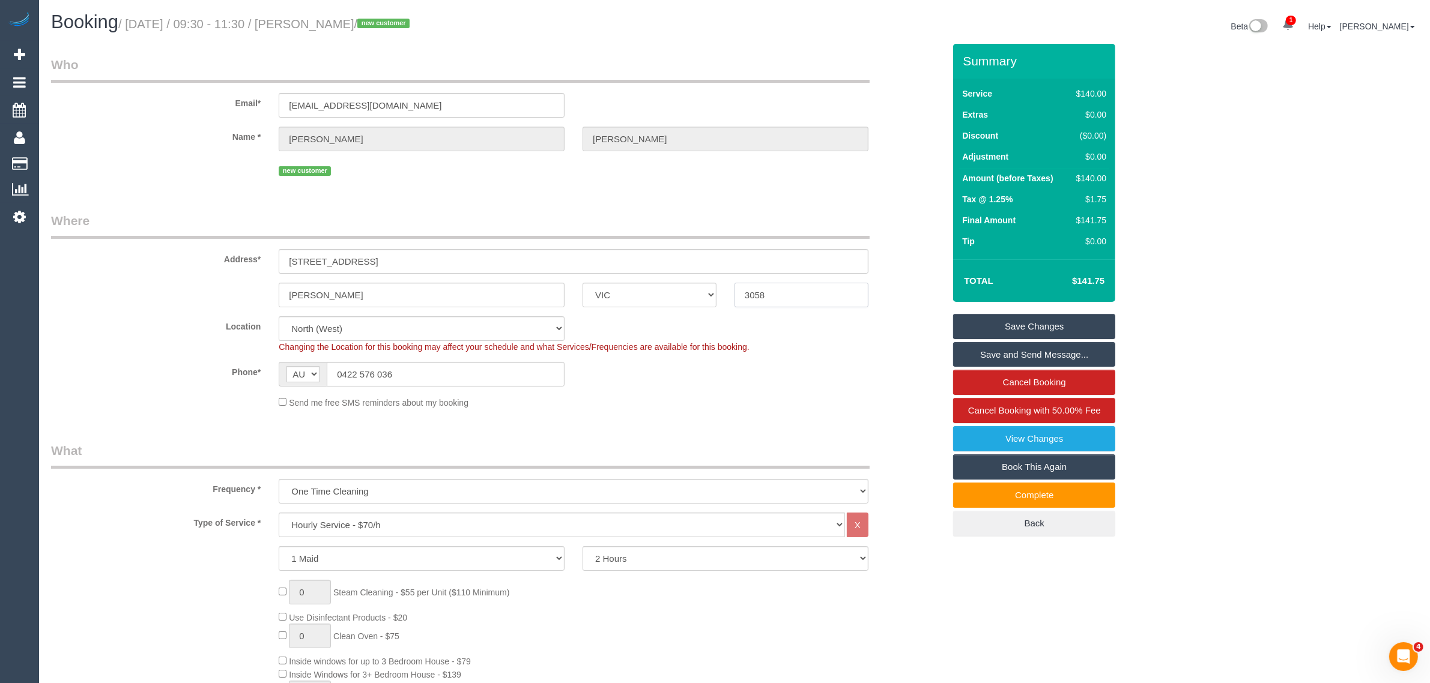
click at [824, 297] on input "3058" at bounding box center [801, 295] width 134 height 25
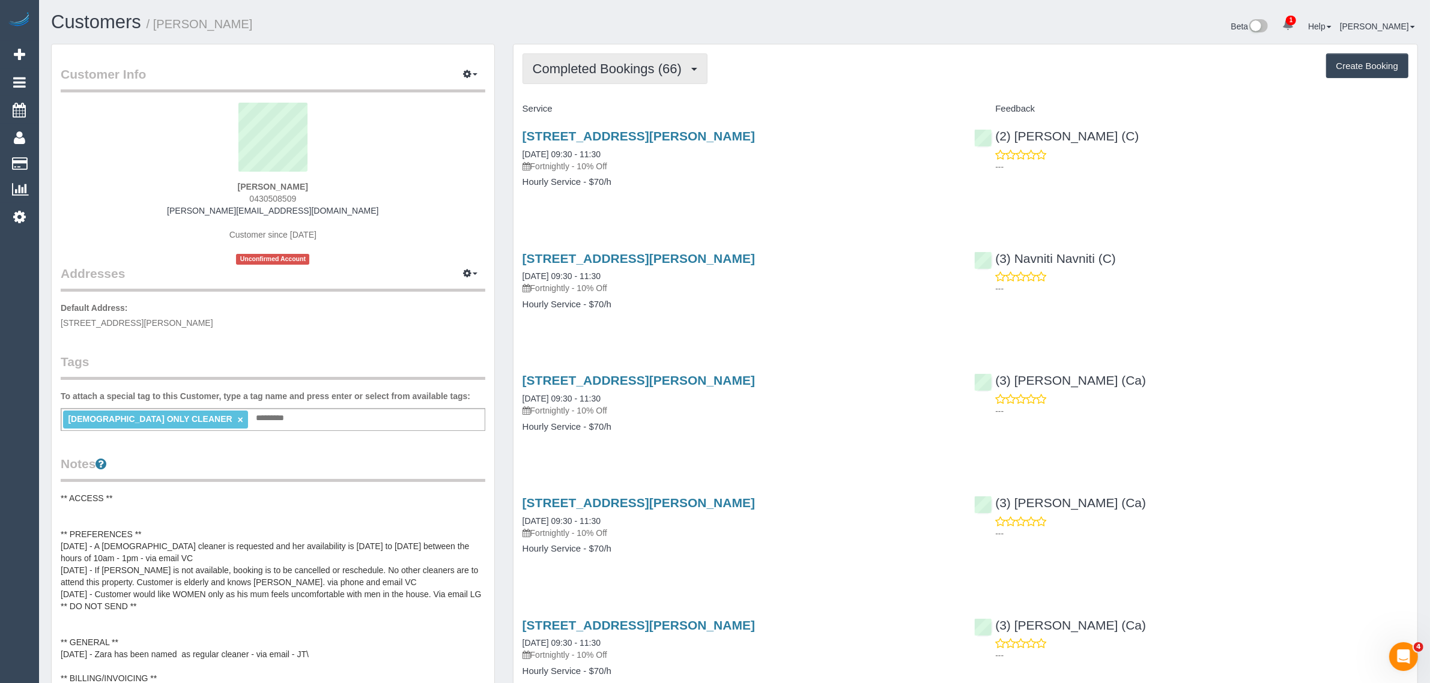
click at [635, 73] on span "Completed Bookings (66)" at bounding box center [610, 68] width 155 height 15
click at [602, 108] on link "Upcoming Bookings (11)" at bounding box center [588, 112] width 130 height 16
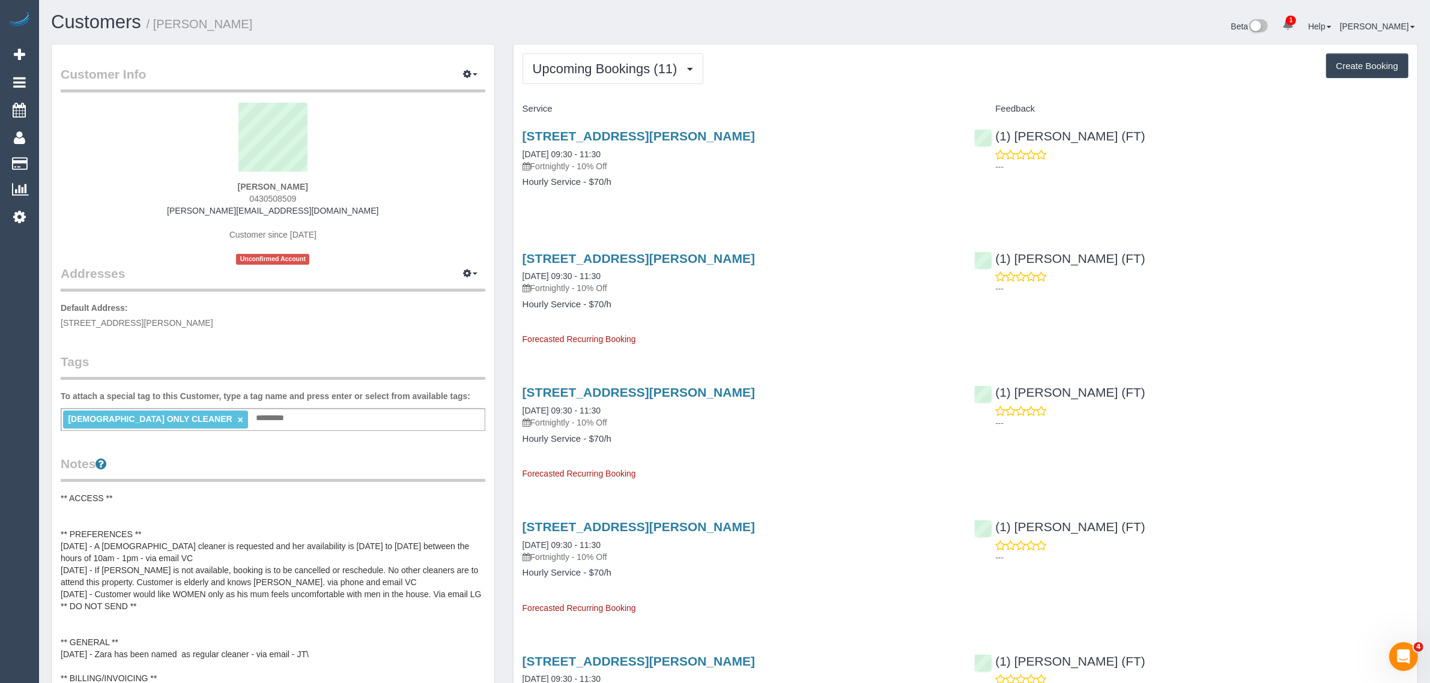
click at [272, 197] on span "0430508509" at bounding box center [272, 199] width 47 height 10
copy span "0430508509"
click at [548, 139] on link "15 Nicholson Street, East Coburg, VIC 3058" at bounding box center [638, 136] width 232 height 14
click at [266, 195] on span "0430508509" at bounding box center [272, 199] width 47 height 10
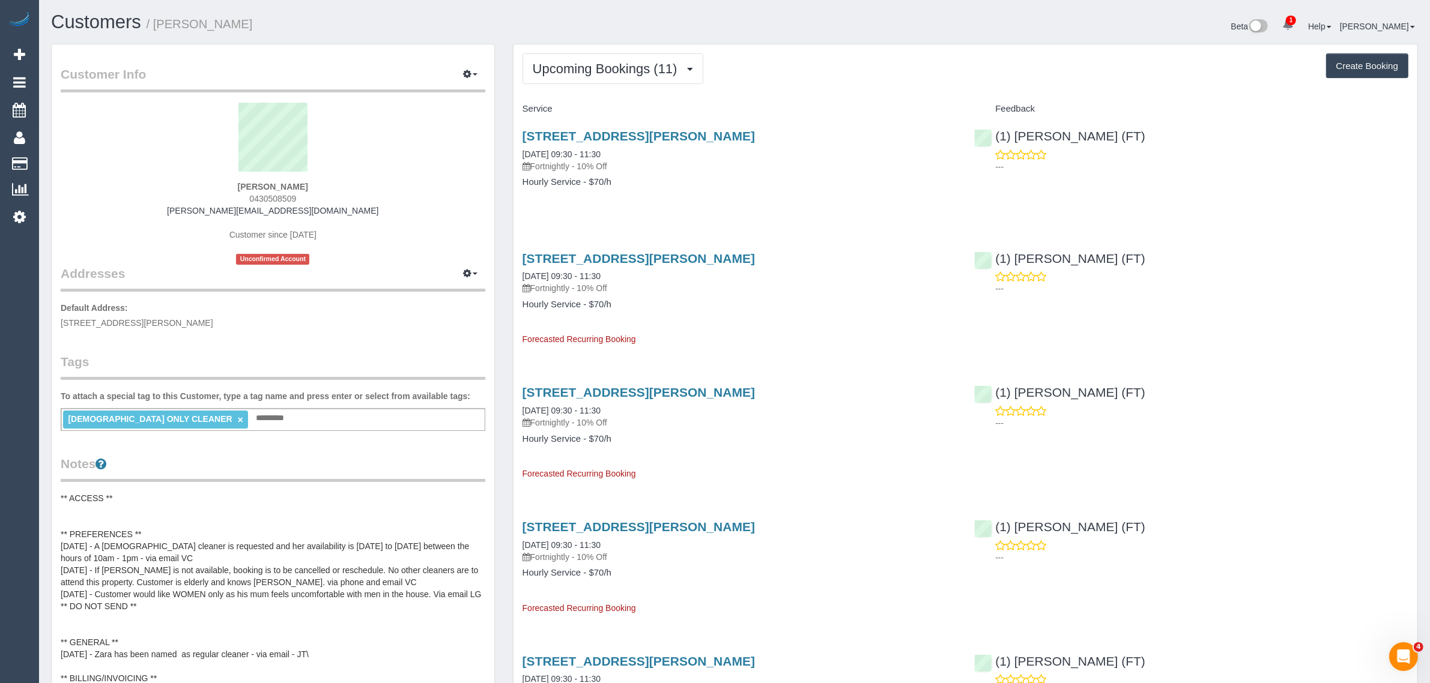
click at [266, 196] on span "0430508509" at bounding box center [272, 199] width 47 height 10
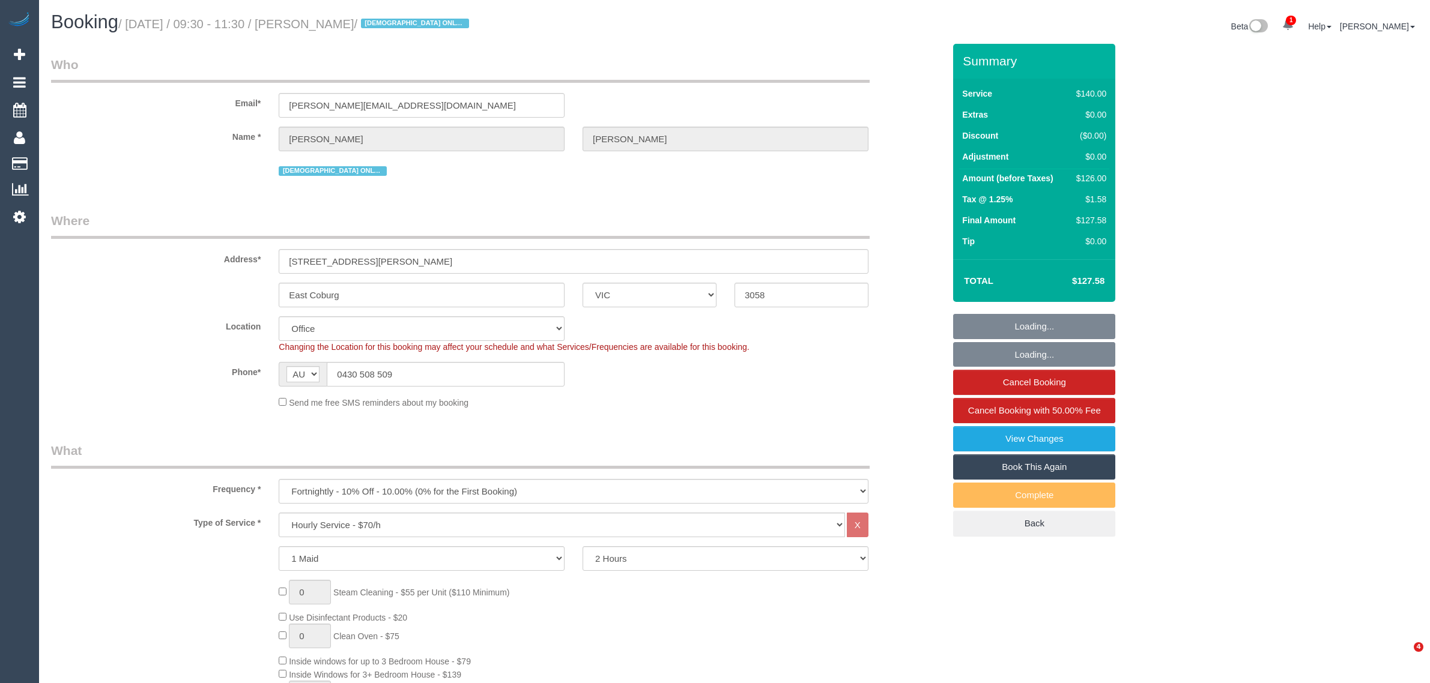
select select "VIC"
select select "number:28"
select select "number:14"
select select "number:19"
select select "number:25"
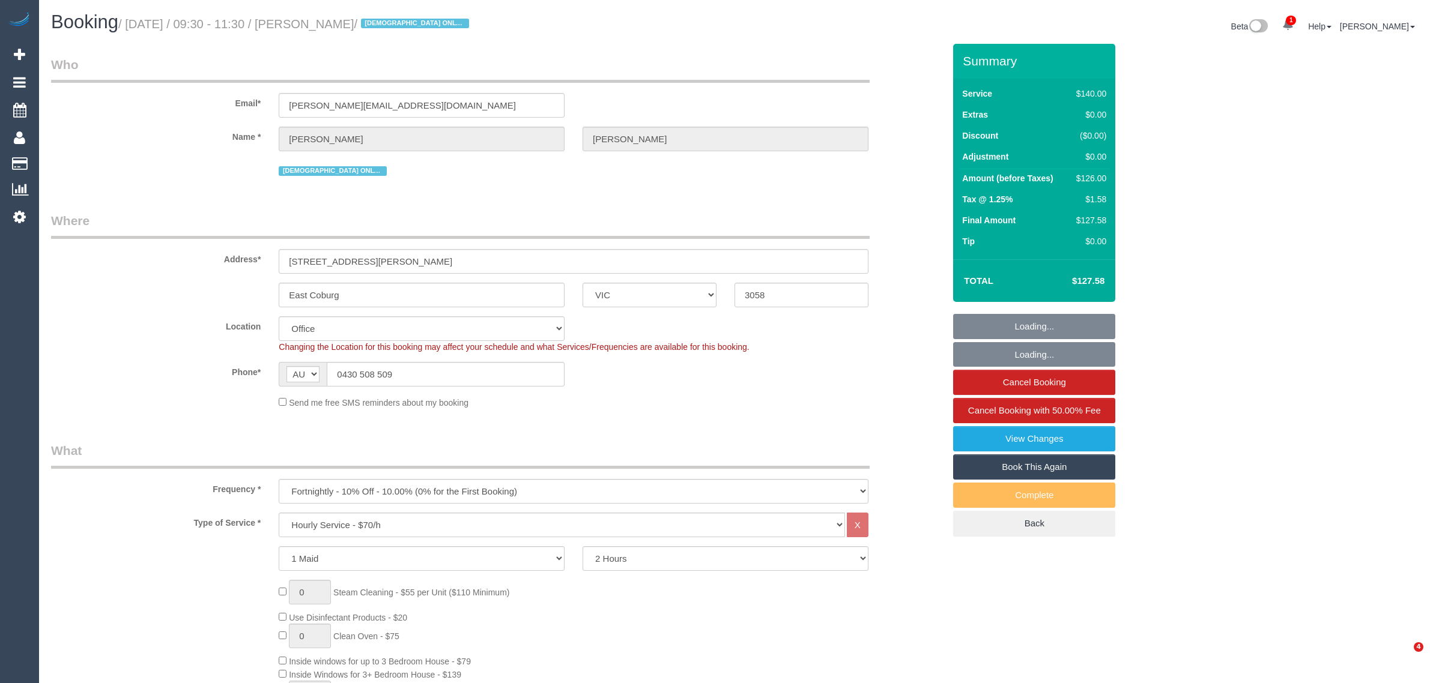
select select "number:35"
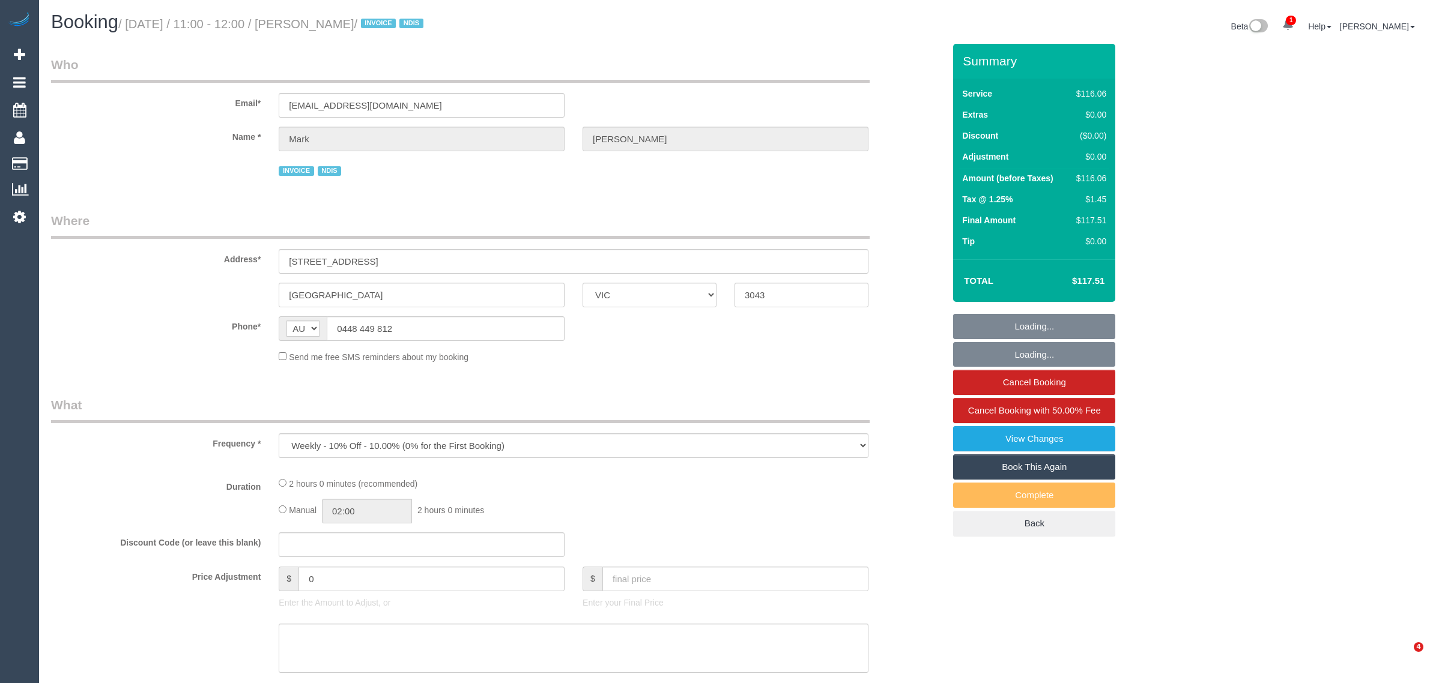
select select "VIC"
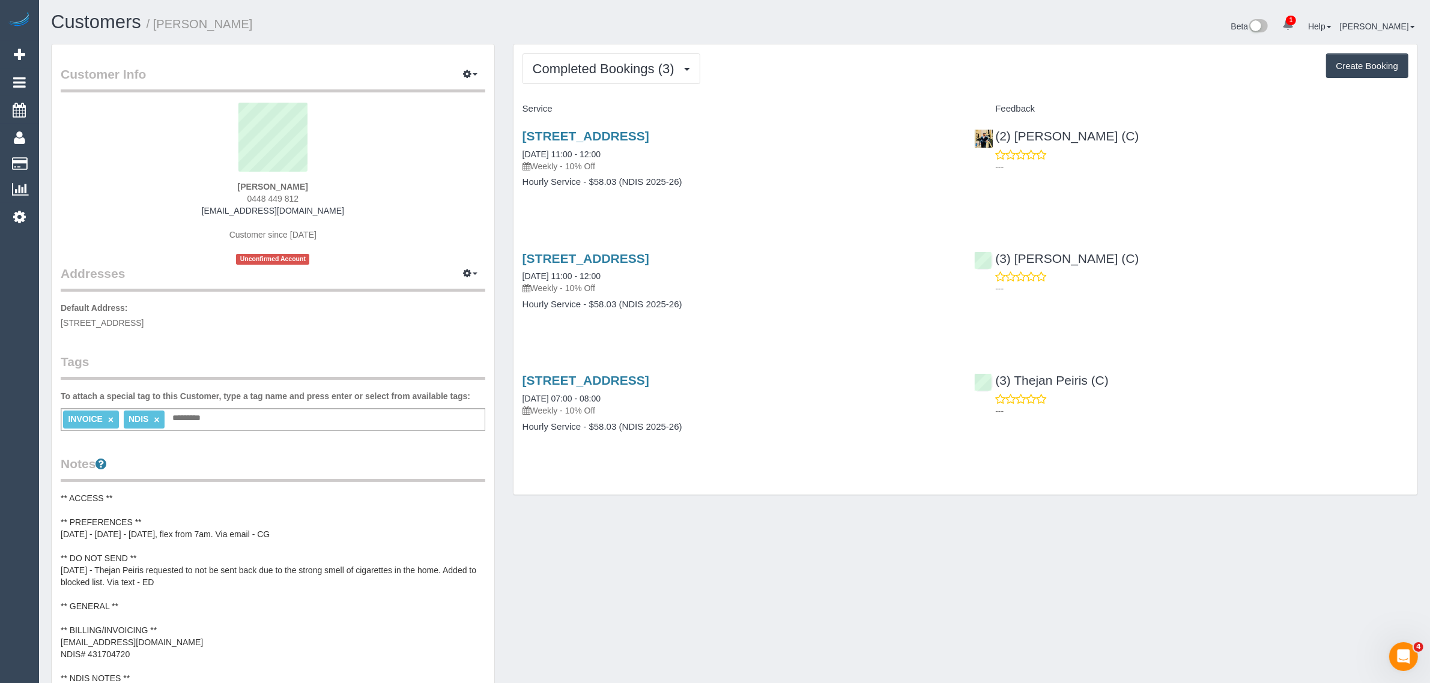
click at [295, 196] on span "0448 449 812" at bounding box center [273, 199] width 52 height 10
copy div "0448 449 812"
drag, startPoint x: 671, startPoint y: 64, endPoint x: 655, endPoint y: 79, distance: 21.7
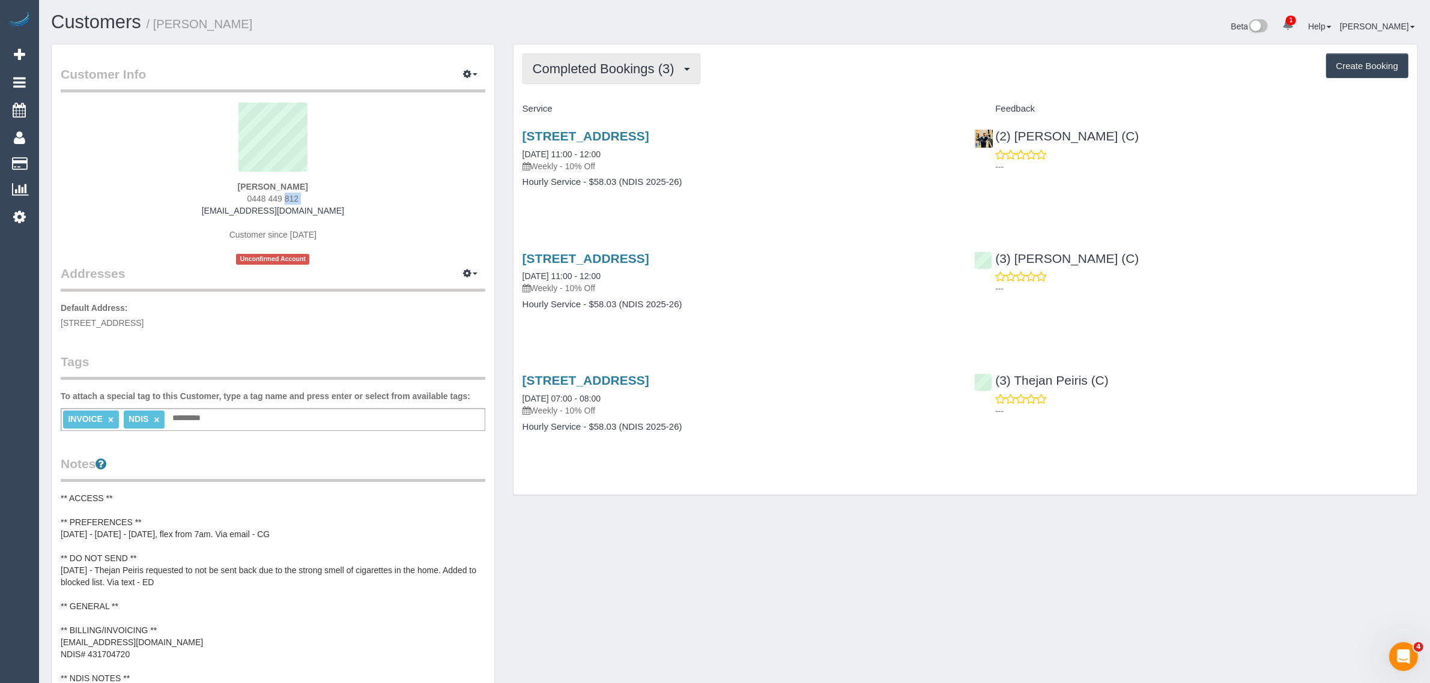
click at [671, 64] on span "Completed Bookings (3)" at bounding box center [607, 68] width 148 height 15
click at [616, 111] on link "Upcoming Bookings (11)" at bounding box center [586, 112] width 127 height 16
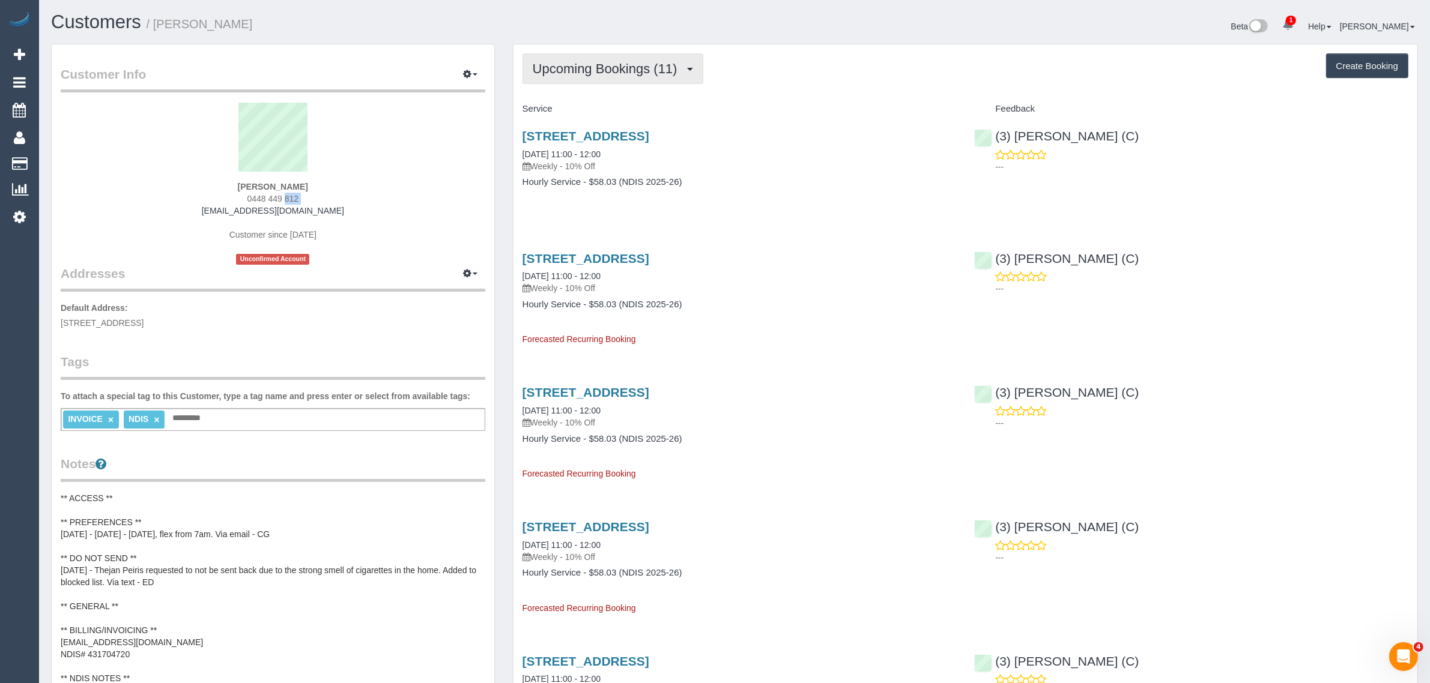
click at [623, 61] on span "Upcoming Bookings (11)" at bounding box center [608, 68] width 151 height 15
click at [589, 98] on link "Completed Bookings (3)" at bounding box center [586, 97] width 127 height 16
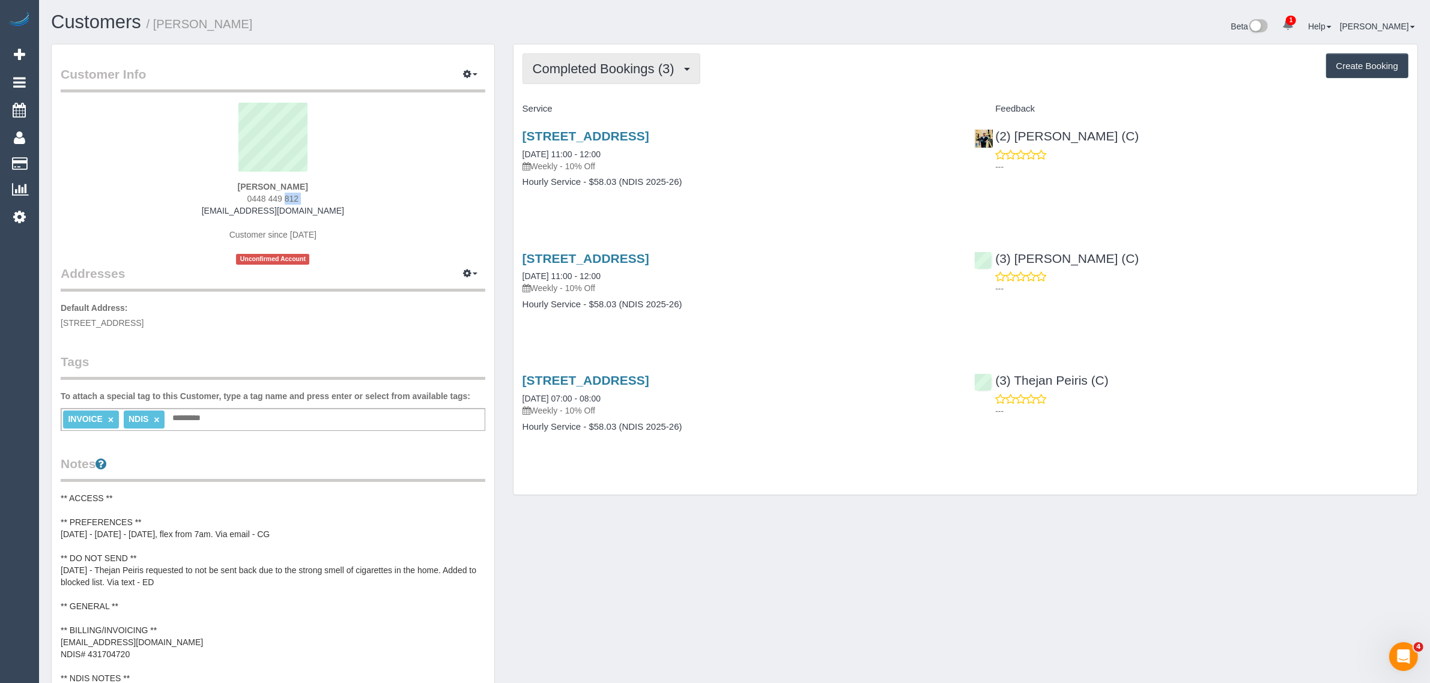
click at [608, 70] on span "Completed Bookings (3)" at bounding box center [607, 68] width 148 height 15
click at [597, 110] on link "Upcoming Bookings (11)" at bounding box center [586, 112] width 127 height 16
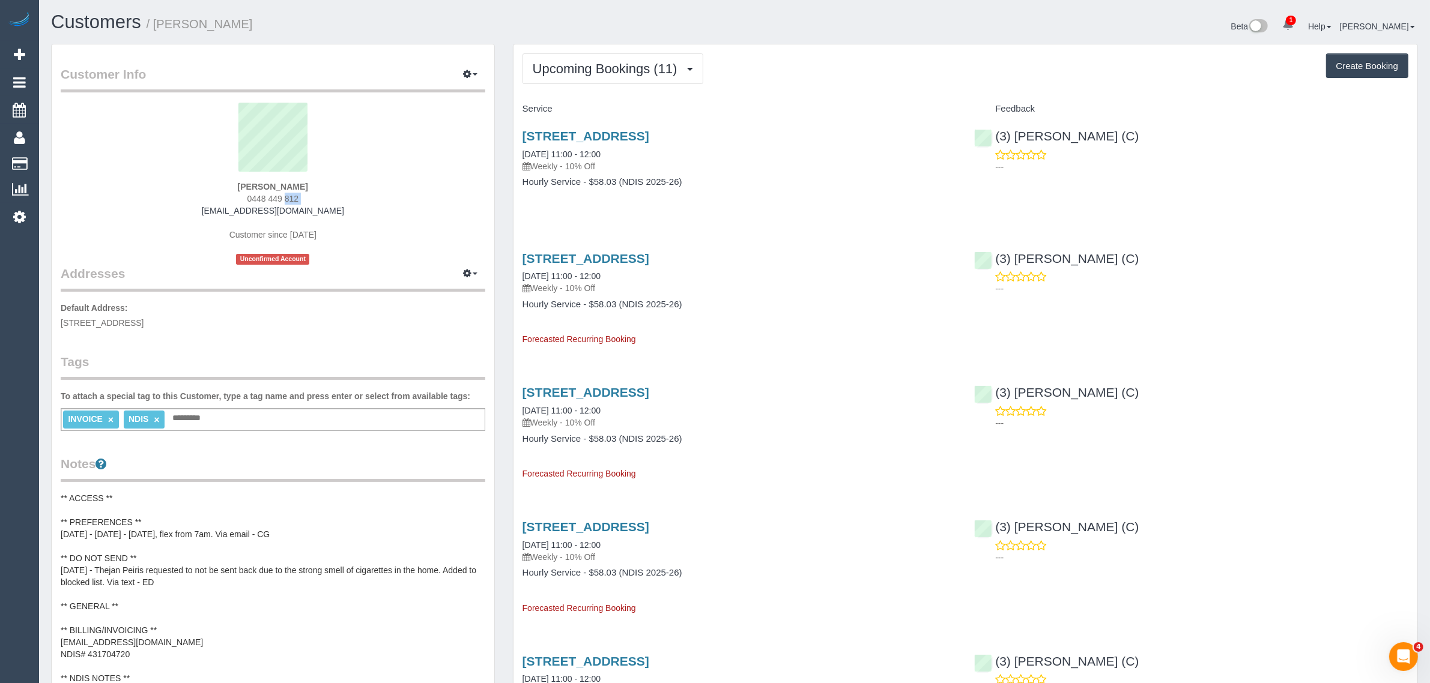
click at [265, 198] on span "0448 449 812" at bounding box center [273, 199] width 52 height 10
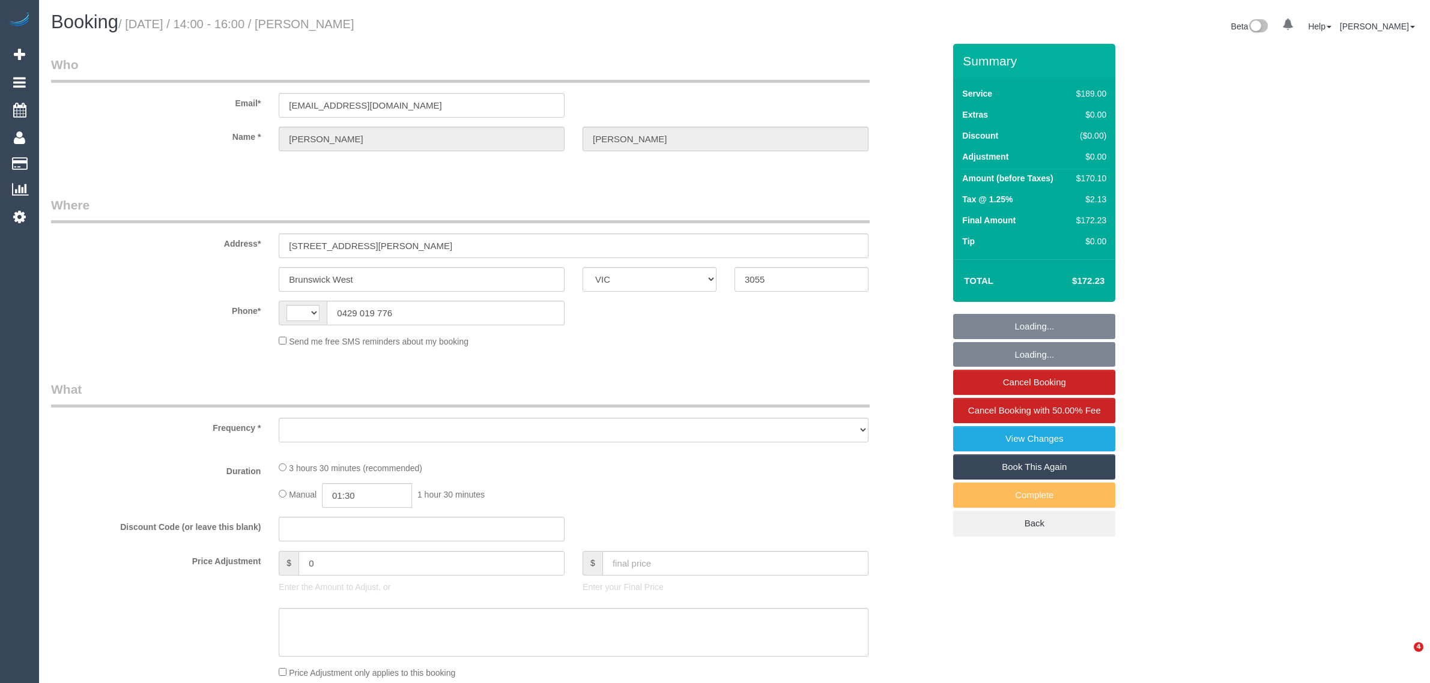
select select "VIC"
select select "object:291"
select select "string:stripe-pm_1QtKzR2GScqysDRVtFDyoPrc"
select select "number:29"
select select "number:14"
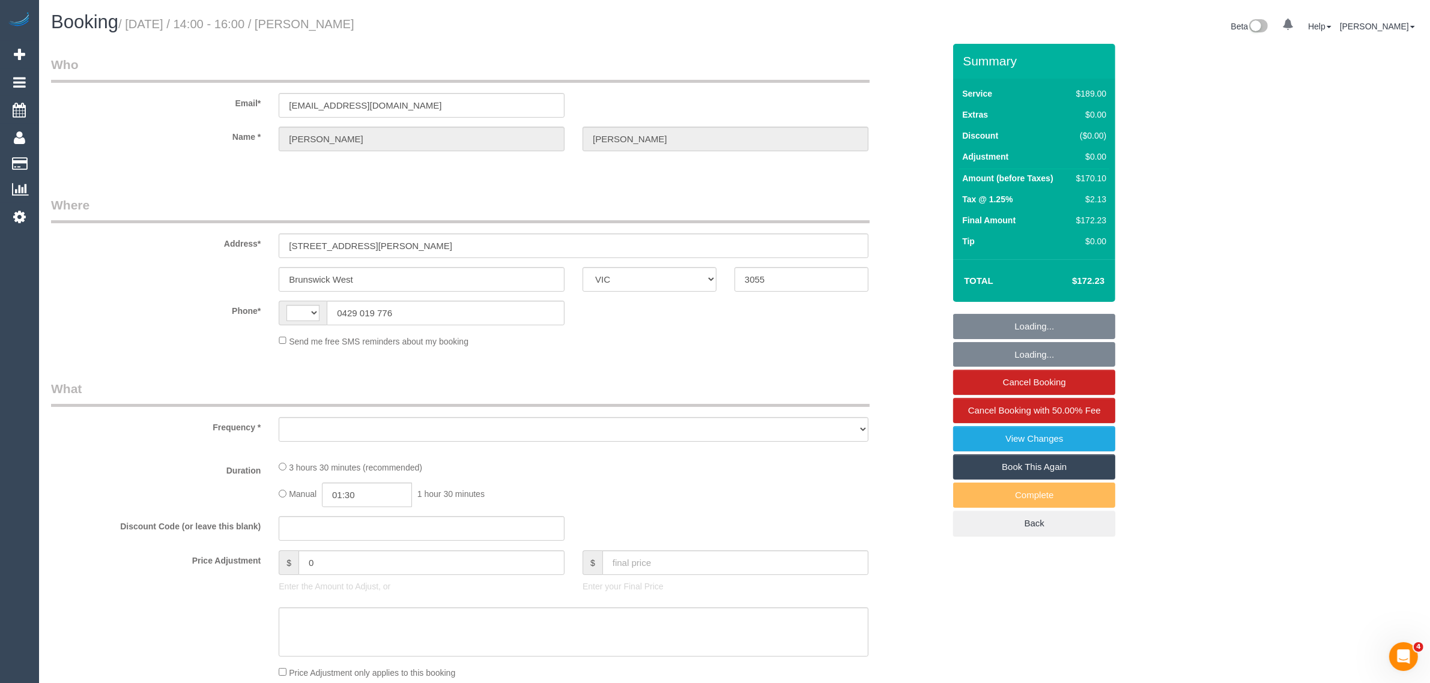
select select "number:19"
select select "number:23"
select select "number:33"
select select "number:26"
select select "string:AU"
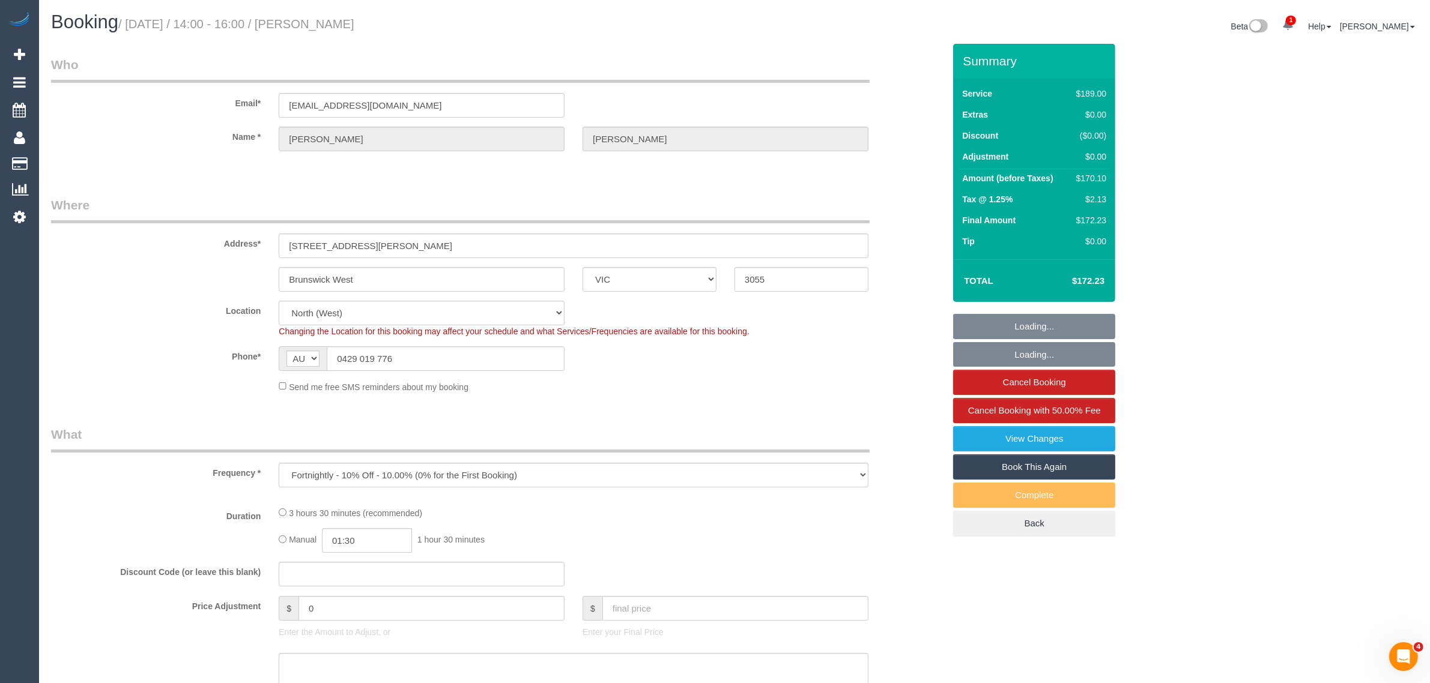
click at [452, 325] on div "Changing the Location for this booking may affect your schedule and what Servic…" at bounding box center [574, 331] width 608 height 12
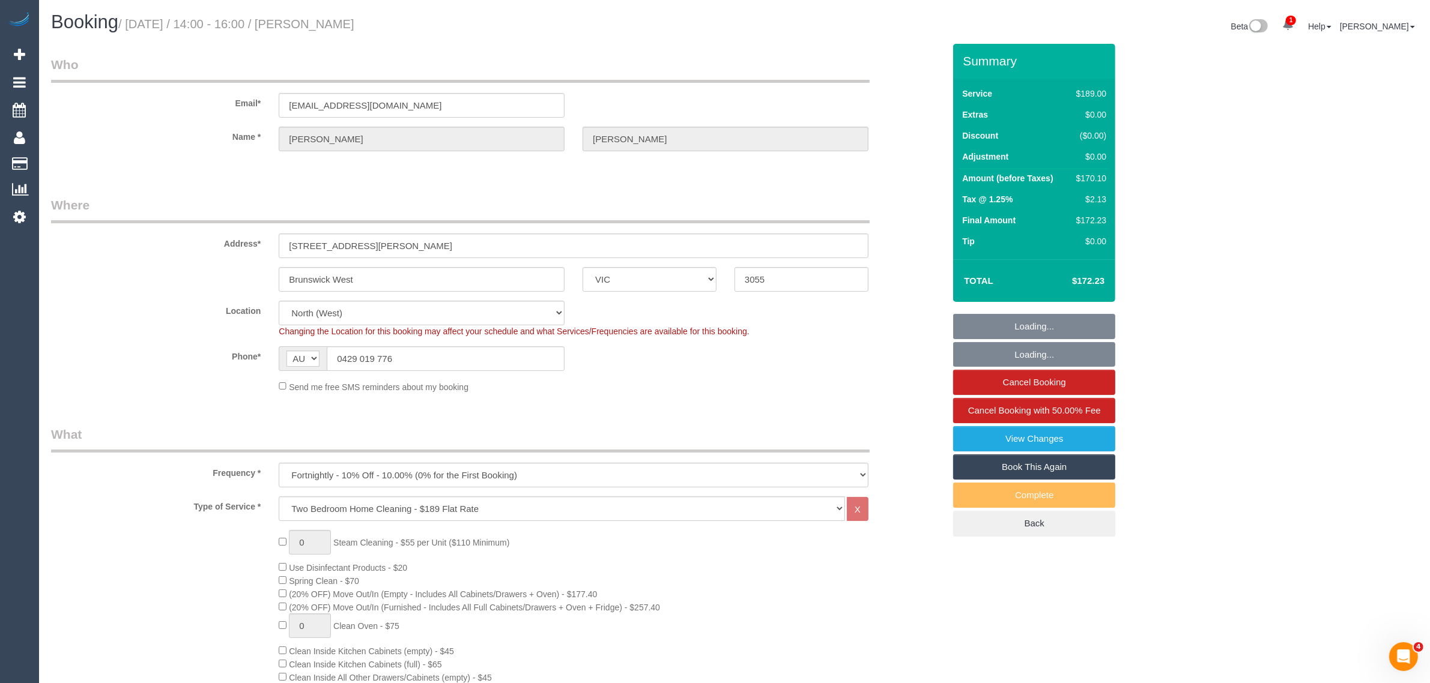
select select "object:1508"
click at [447, 361] on input "0429 019 776" at bounding box center [446, 358] width 238 height 25
select select "spot1"
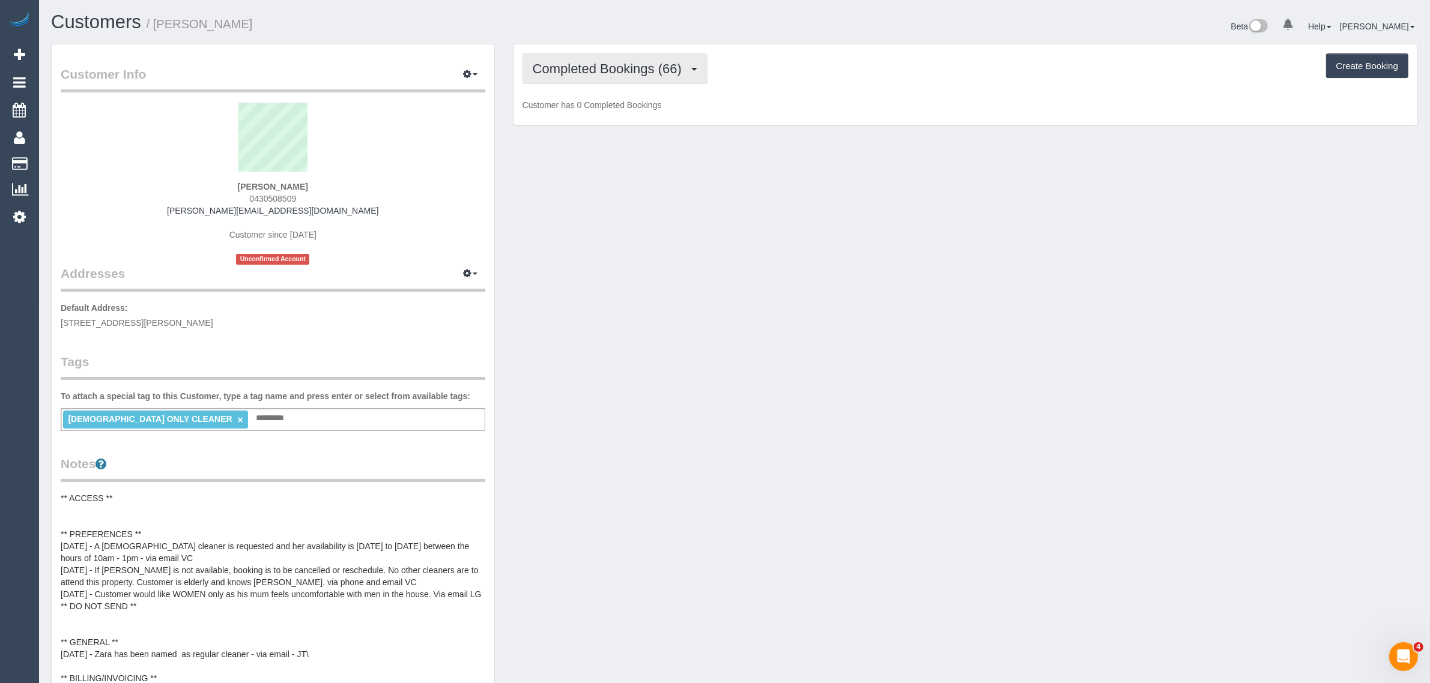
click at [639, 62] on span "Completed Bookings (66)" at bounding box center [610, 68] width 155 height 15
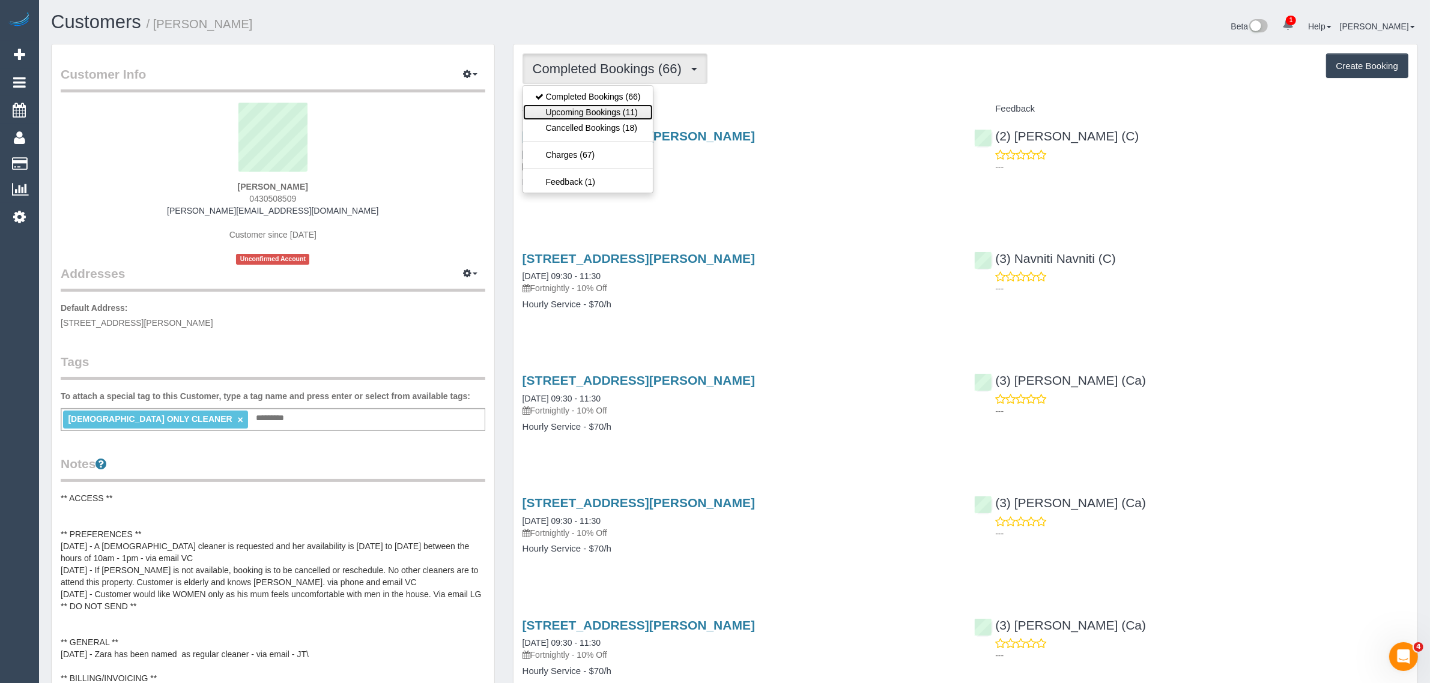
click at [607, 109] on link "Upcoming Bookings (11)" at bounding box center [588, 112] width 130 height 16
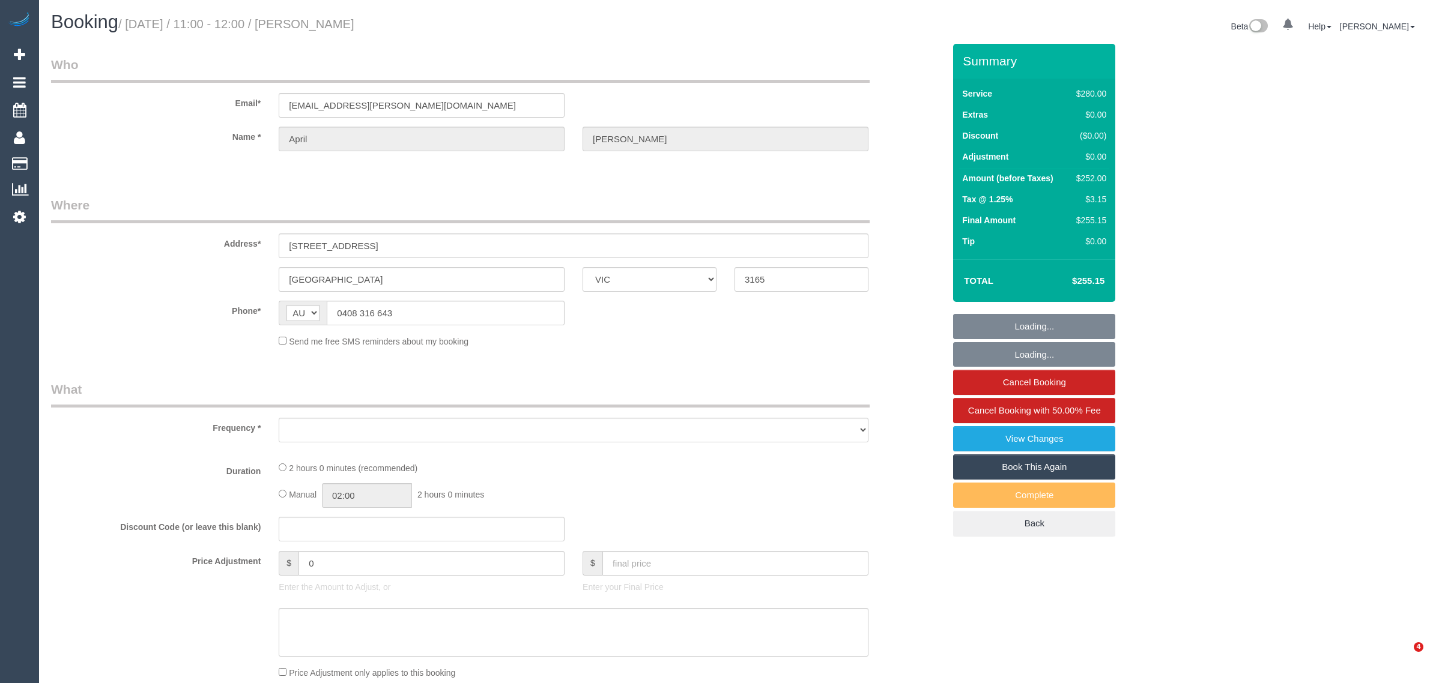
select select "VIC"
select select "object:545"
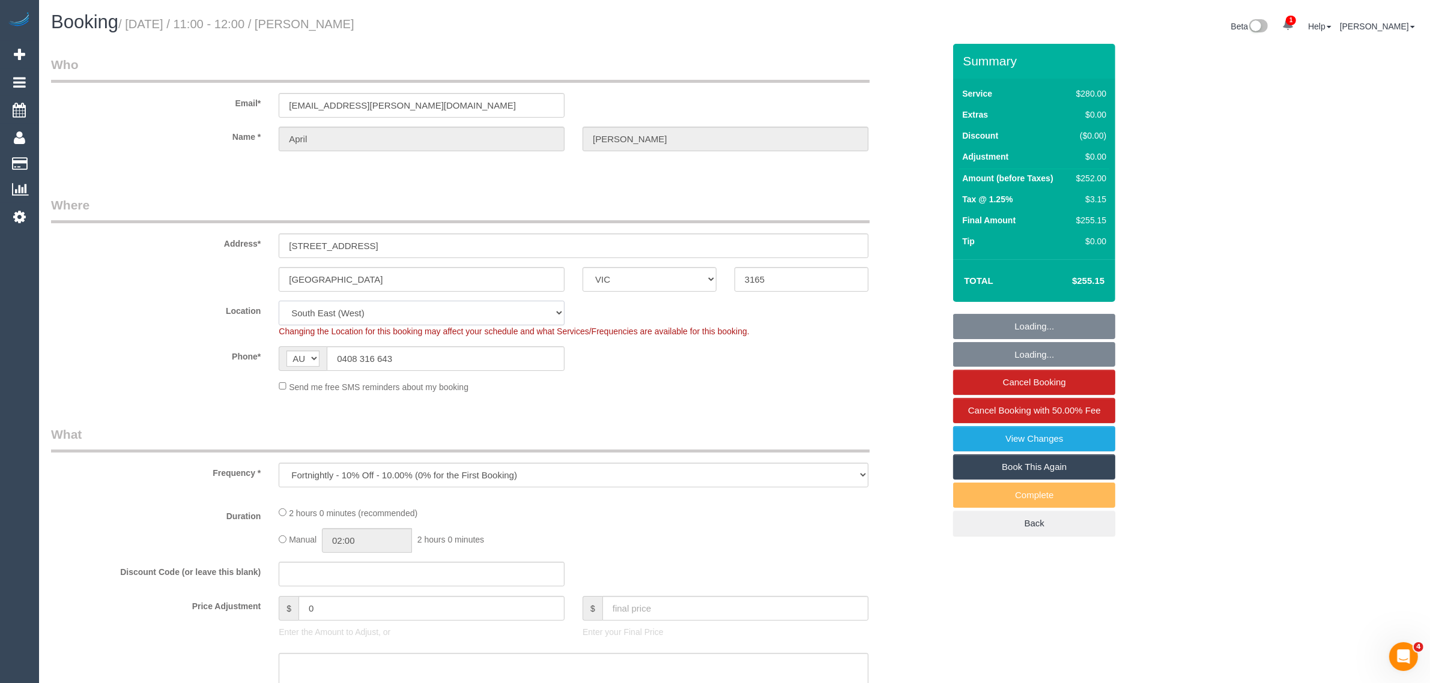
click at [413, 318] on select "Office City East (North) East (South) Inner East Inner North (East) Inner North…" at bounding box center [422, 313] width 286 height 25
select select "string:stripe-pm_1RnBFq2GScqysDRV4HVX624C"
select select "2"
select select "number:29"
select select "number:14"
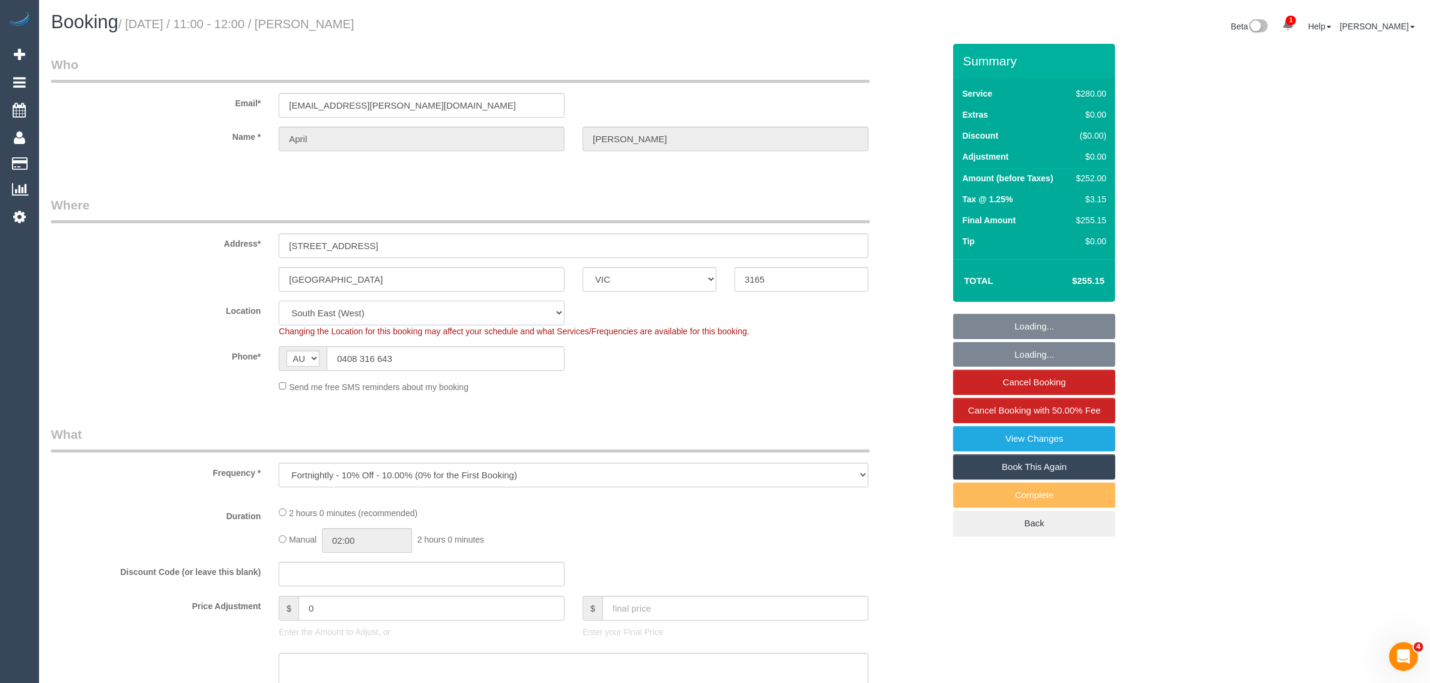
select select "number:19"
select select "number:22"
select select "number:34"
select select "number:12"
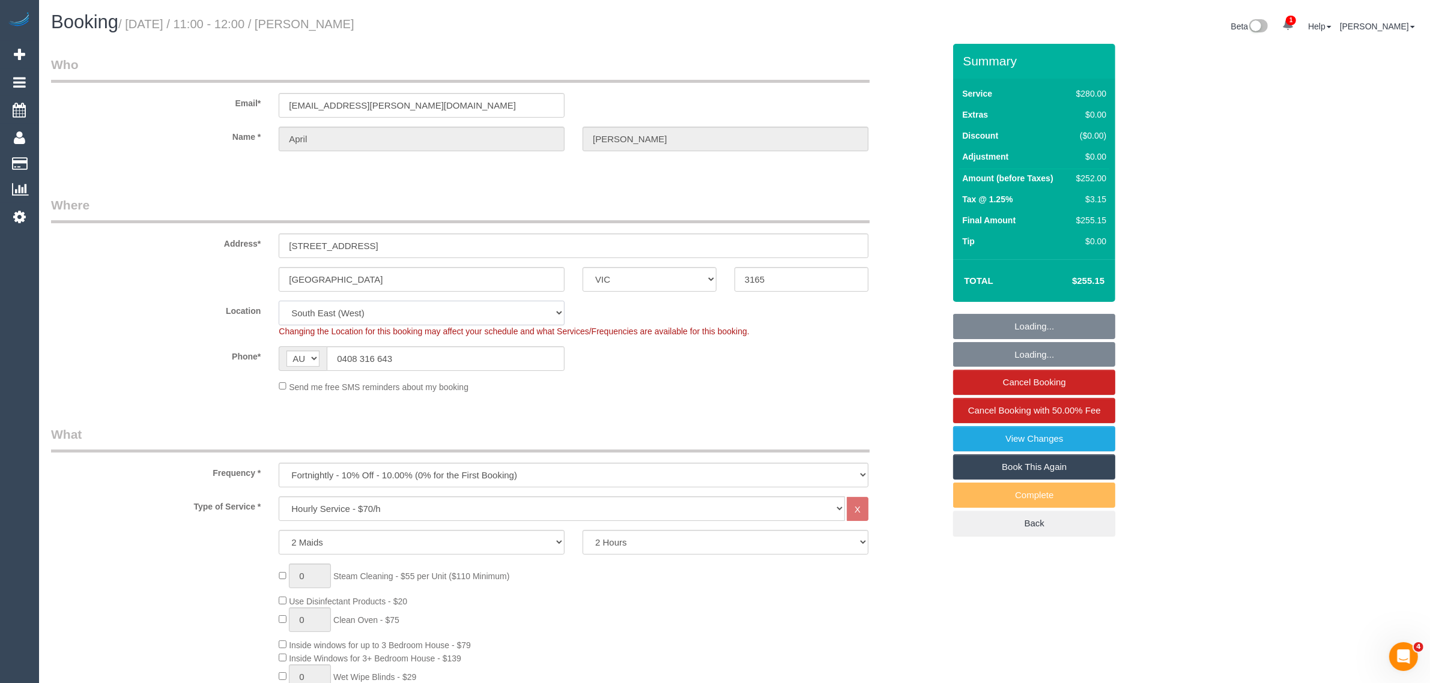
select select "object:862"
click at [425, 355] on input "0408 316 643" at bounding box center [446, 358] width 238 height 25
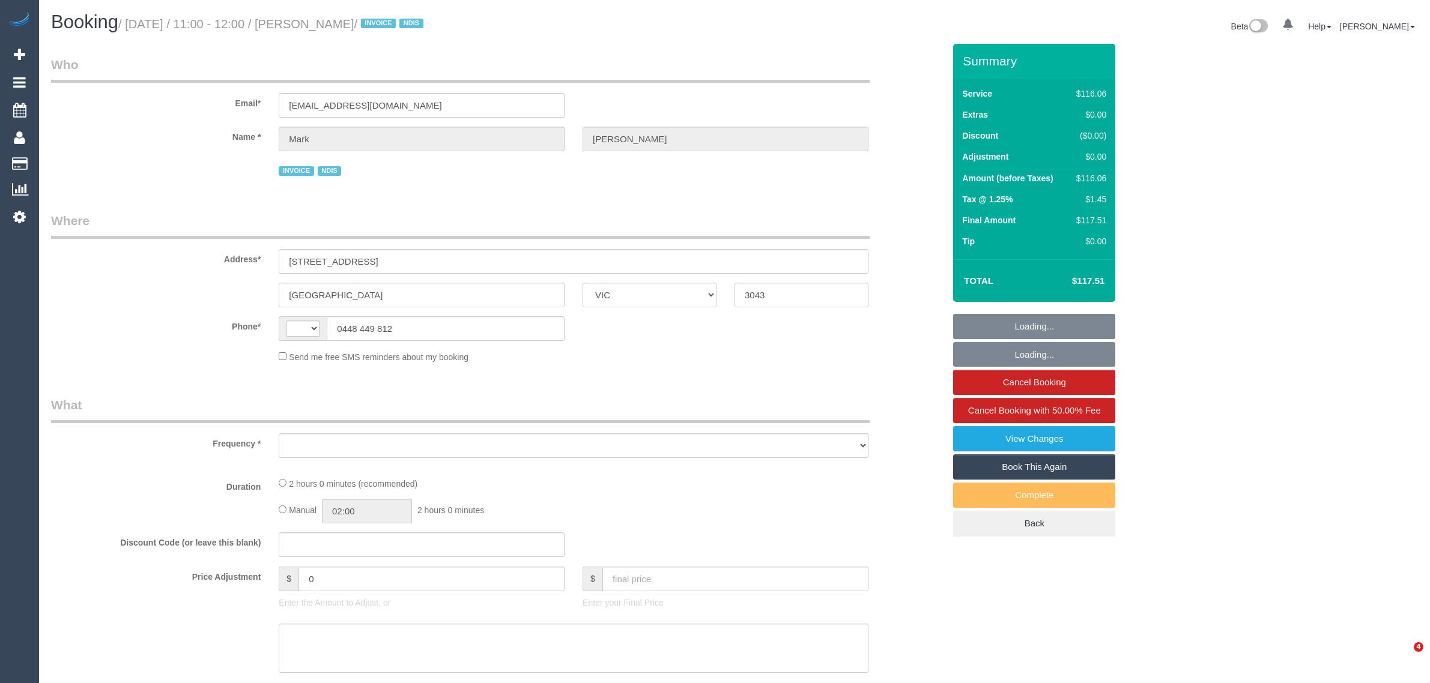
select select "VIC"
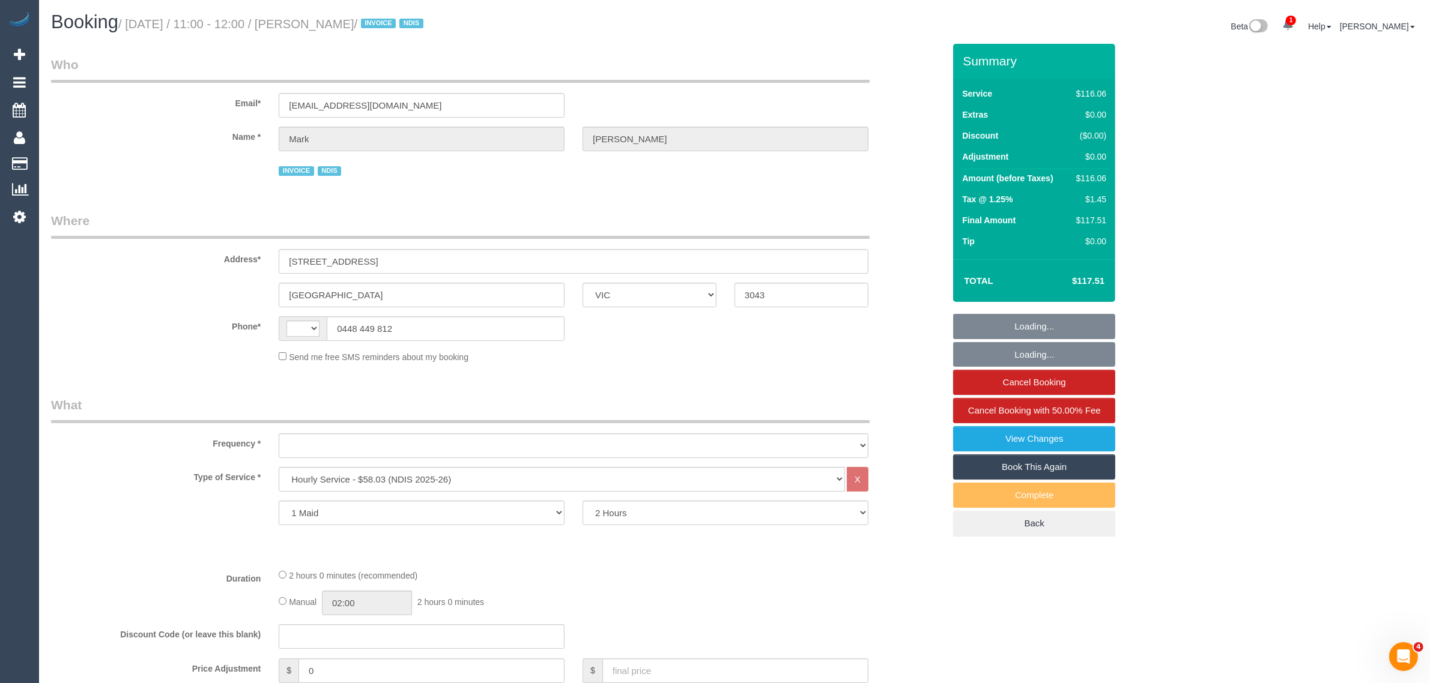
select select "string:AU"
select select "object:621"
select select "number:27"
select select "number:14"
select select "number:19"
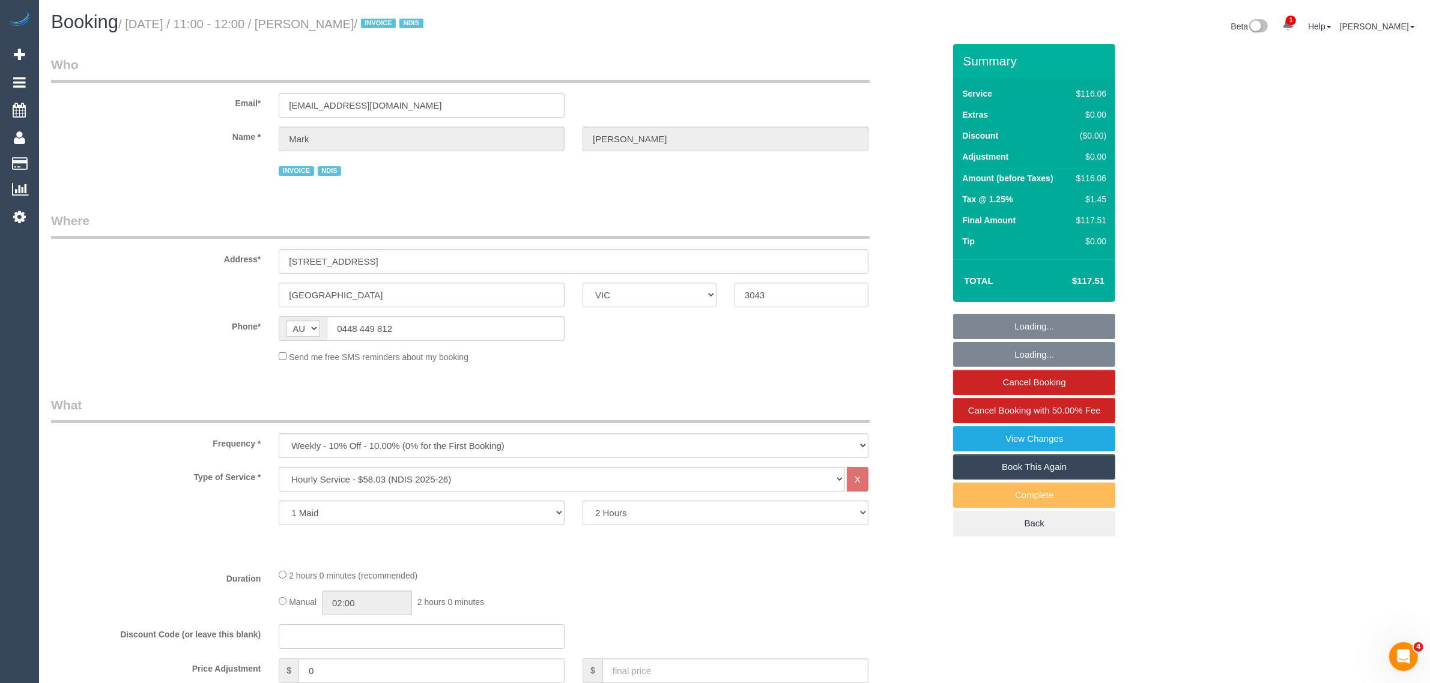
select select "number:36"
select select "number:34"
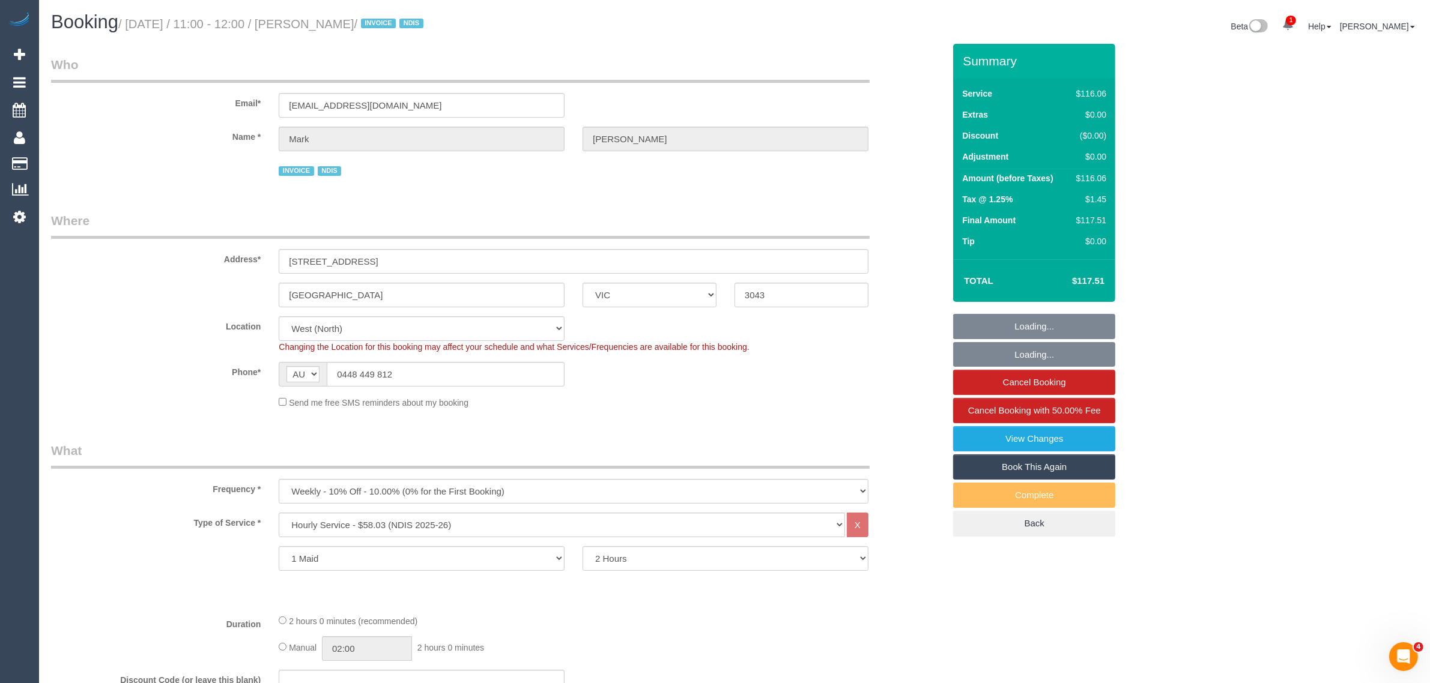
select select "object:1341"
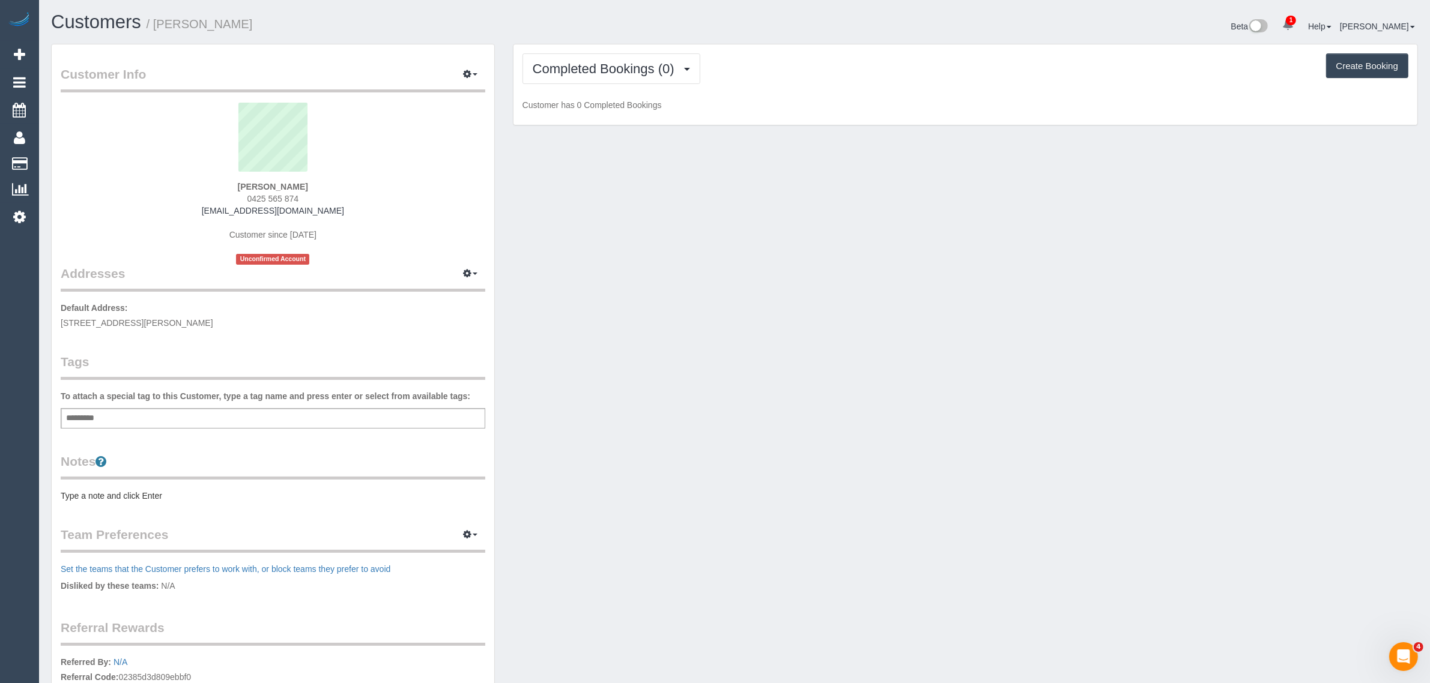
click at [626, 179] on div "Customer Info Edit Contact Info Send Message Email Preferences Special Sales Ta…" at bounding box center [734, 434] width 1385 height 781
click at [599, 70] on span "Completed Bookings (0)" at bounding box center [607, 68] width 148 height 15
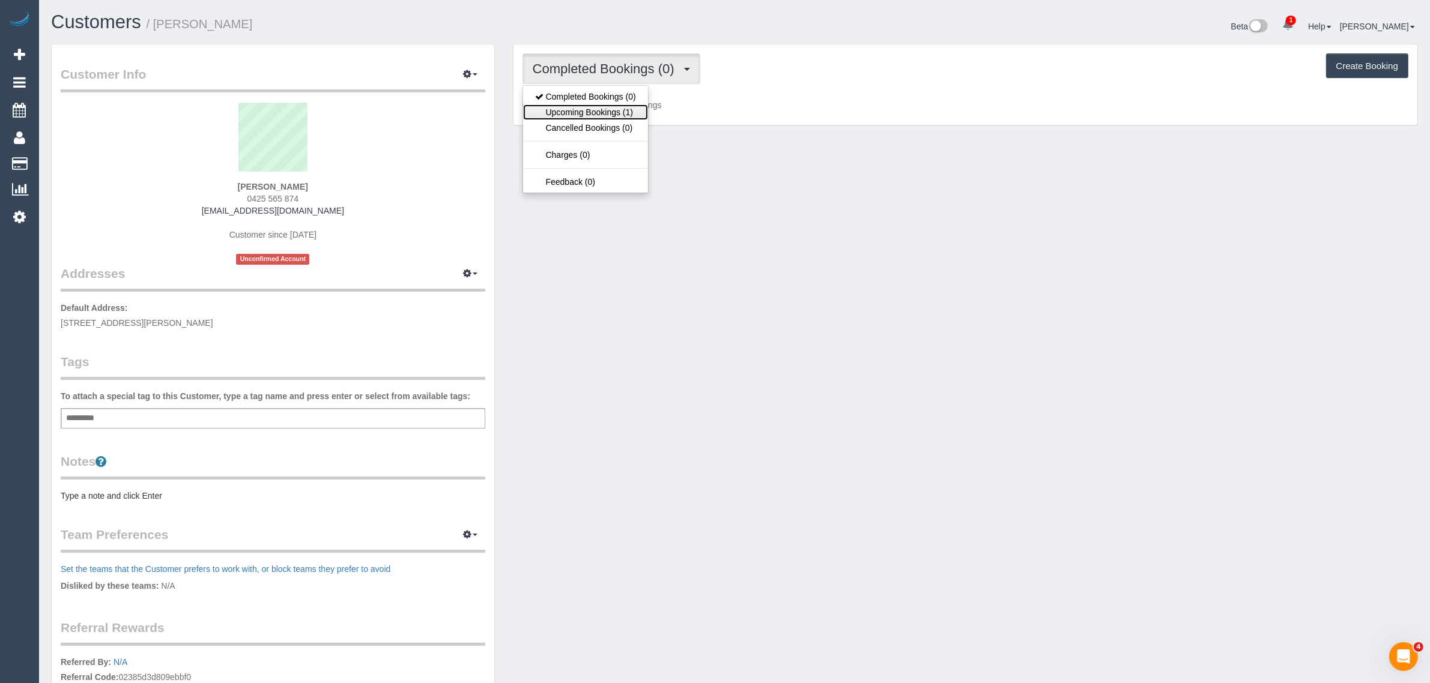
click at [582, 105] on link "Upcoming Bookings (1)" at bounding box center [585, 112] width 125 height 16
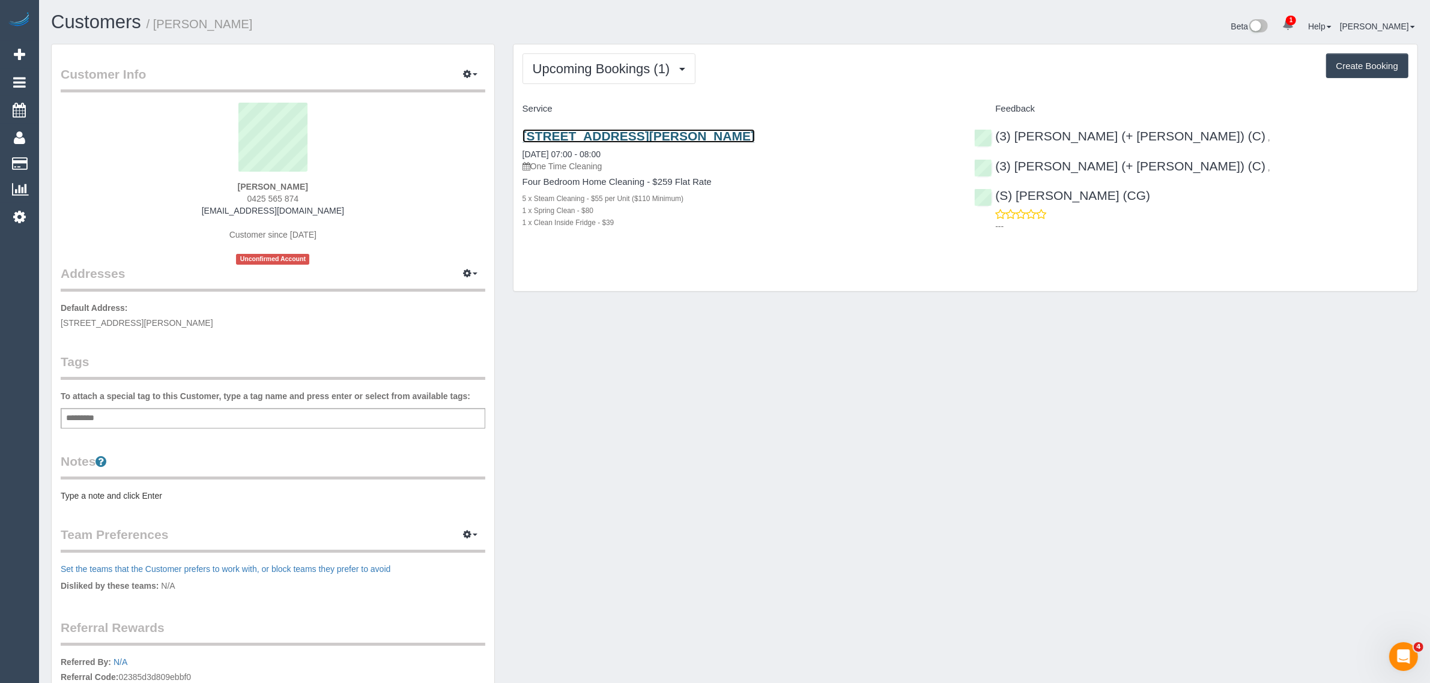
click at [584, 136] on link "9 Tropic Circuit, Point Cook, VIC 3030" at bounding box center [638, 136] width 232 height 14
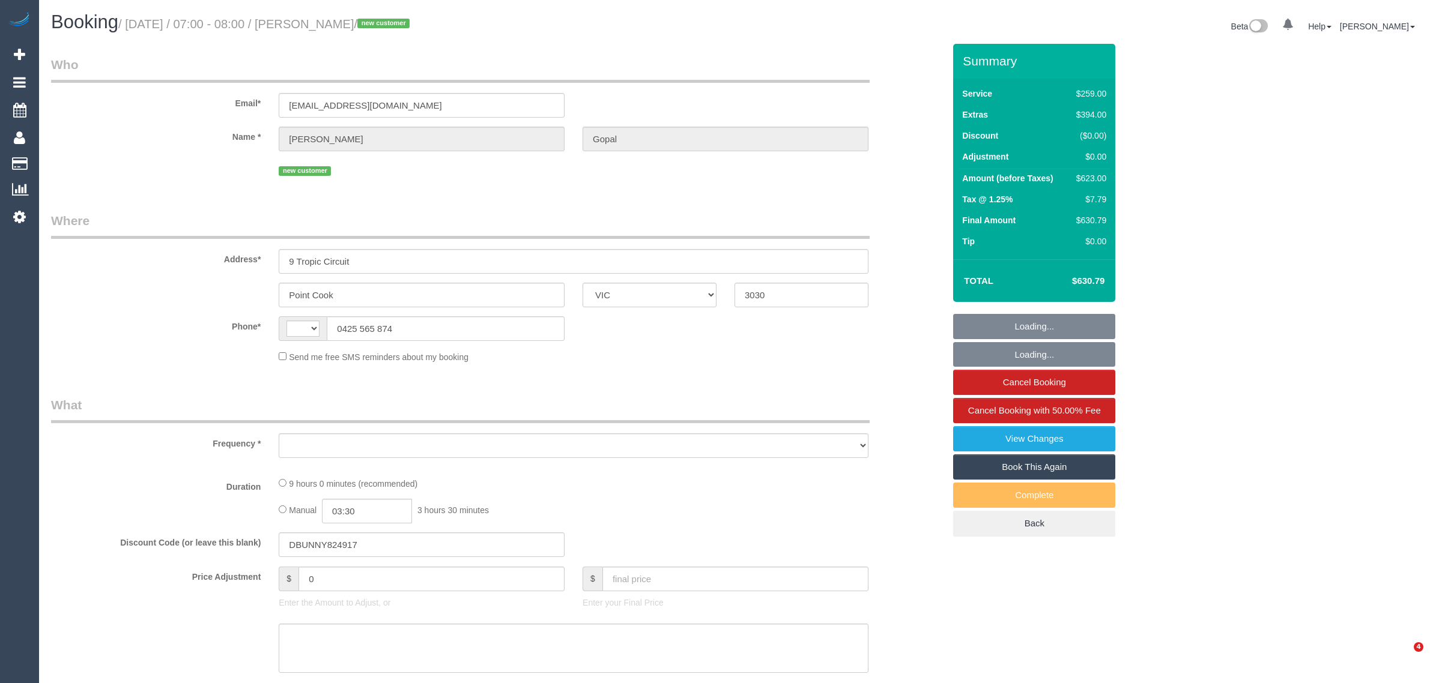
select select "VIC"
select select "string:AU"
select select "object:404"
select select "number:28"
select select "number:14"
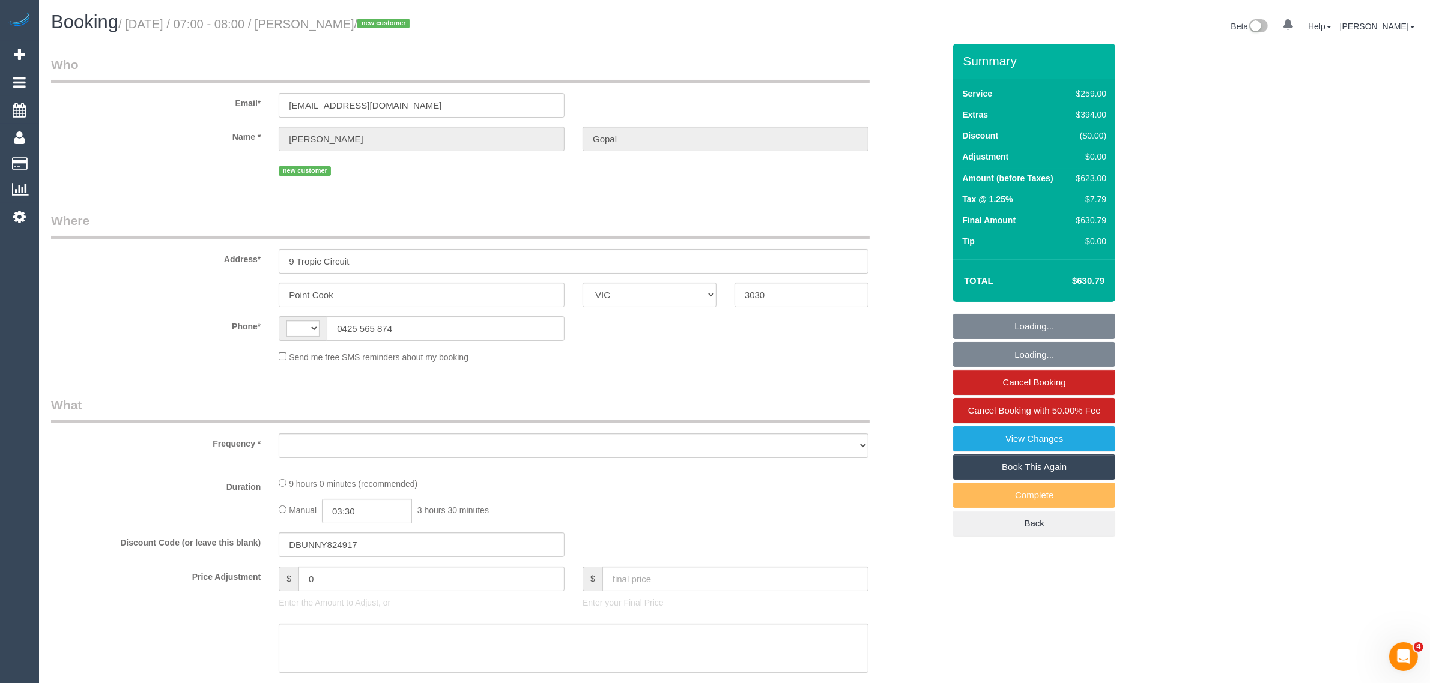
select select "number:19"
select select "number:36"
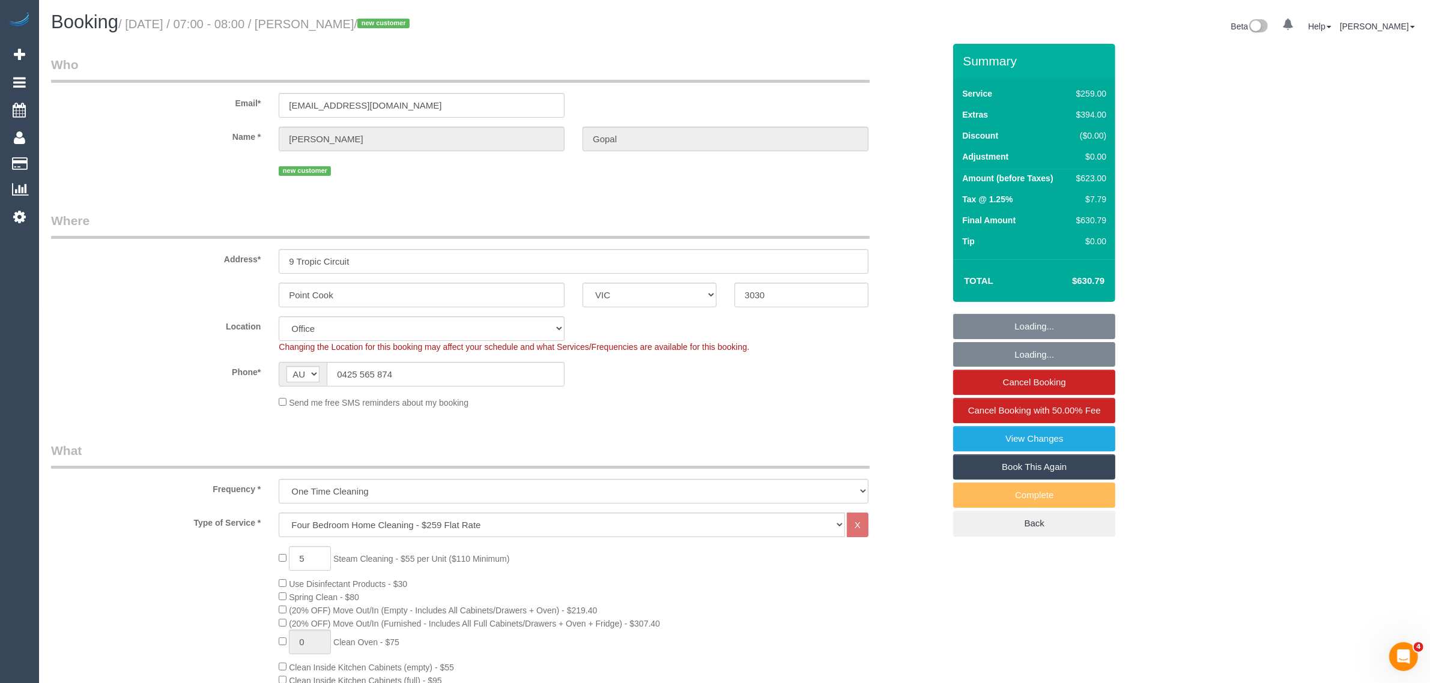
select select "string:stripe-pm_1S1KtY2GScqysDRVYVMlmPXH"
select select "object:2174"
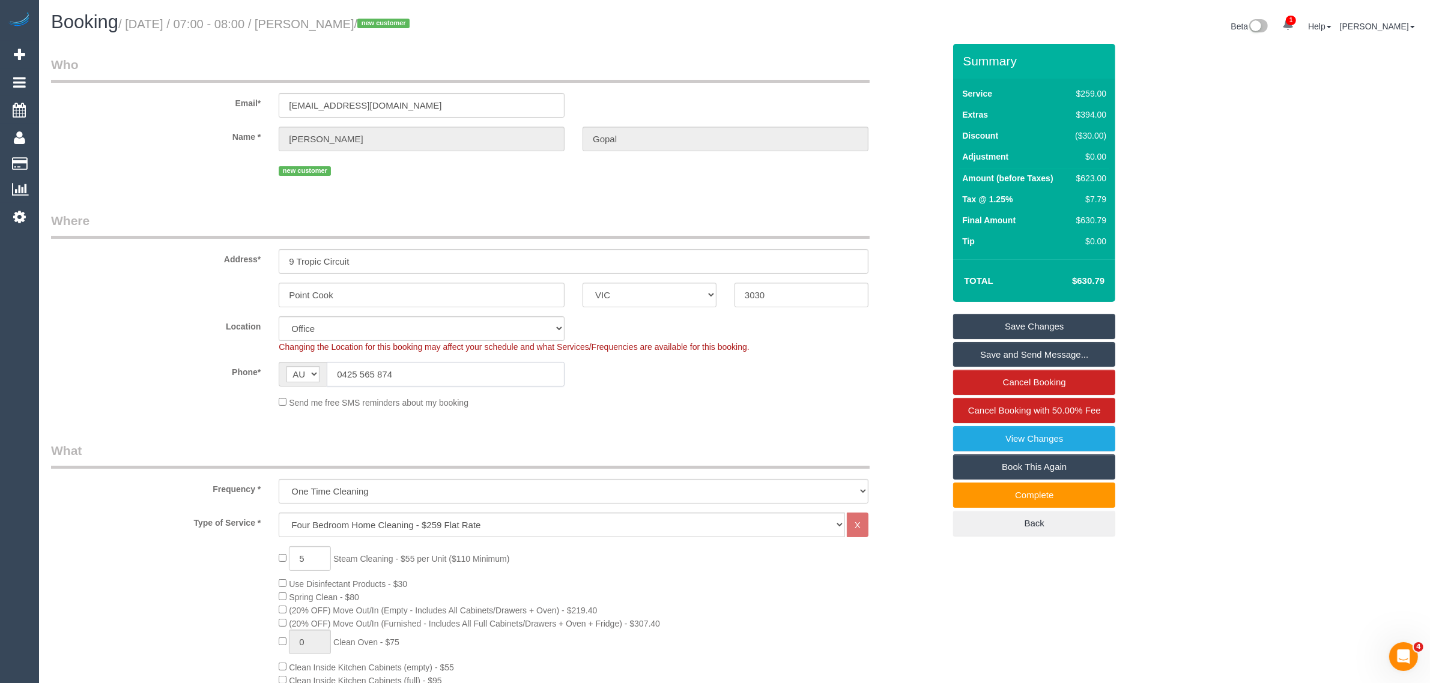
click at [467, 363] on input "0425 565 874" at bounding box center [446, 374] width 238 height 25
click at [710, 410] on fieldset "Where Address* 9 Tropic Circuit Point Cook ACT NSW NT QLD SA TAS VIC WA 3030 Lo…" at bounding box center [497, 315] width 893 height 206
click at [734, 393] on sui-booking-location "Location Office City East (North) East (South) Inner East Inner North (East) In…" at bounding box center [497, 362] width 893 height 92
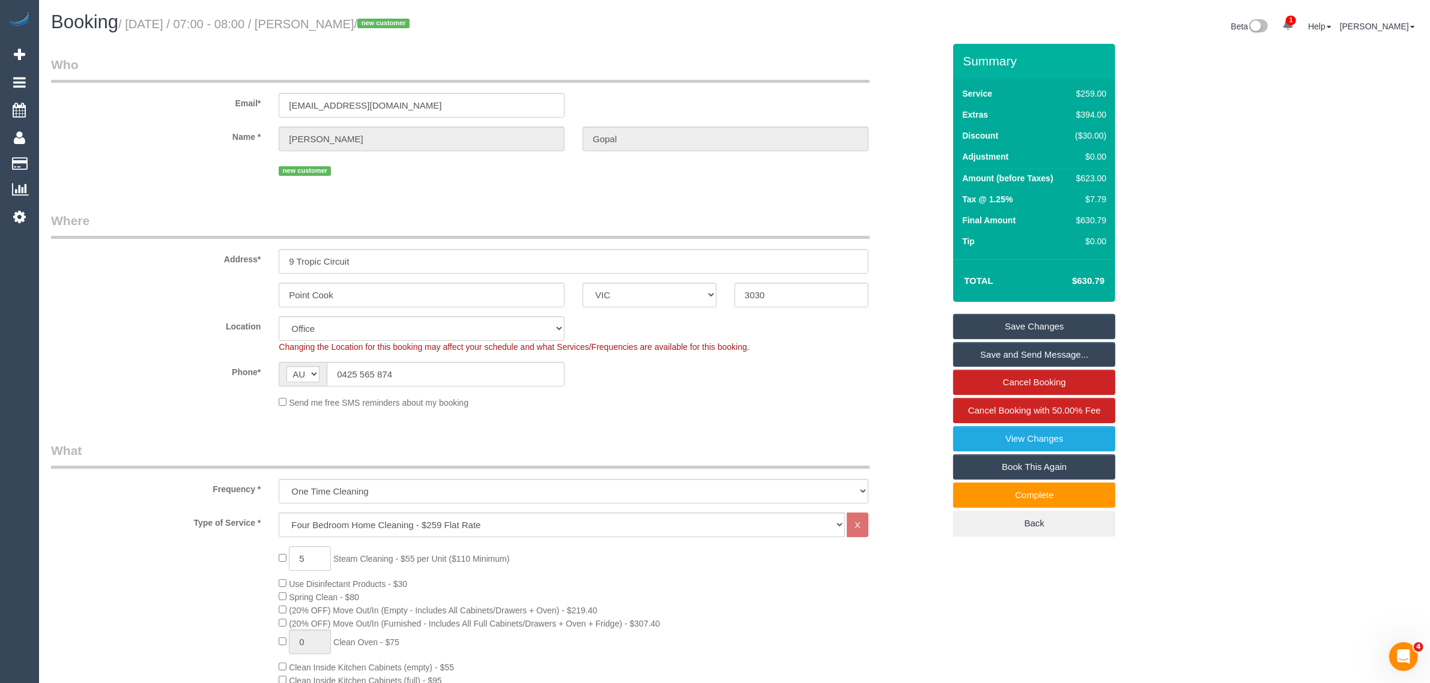
click at [754, 362] on div "Phone* AF AL DZ AD AO AI AQ AG AR AM AW AU AT AZ BS BH BD BB BY BE BZ BJ BM BT …" at bounding box center [497, 374] width 911 height 25
click at [890, 371] on div "Phone* AF AL DZ AD AO AI AQ AG AR AM AW AU AT AZ BS BH BD BB BY BE BZ BJ BM BT …" at bounding box center [497, 374] width 911 height 25
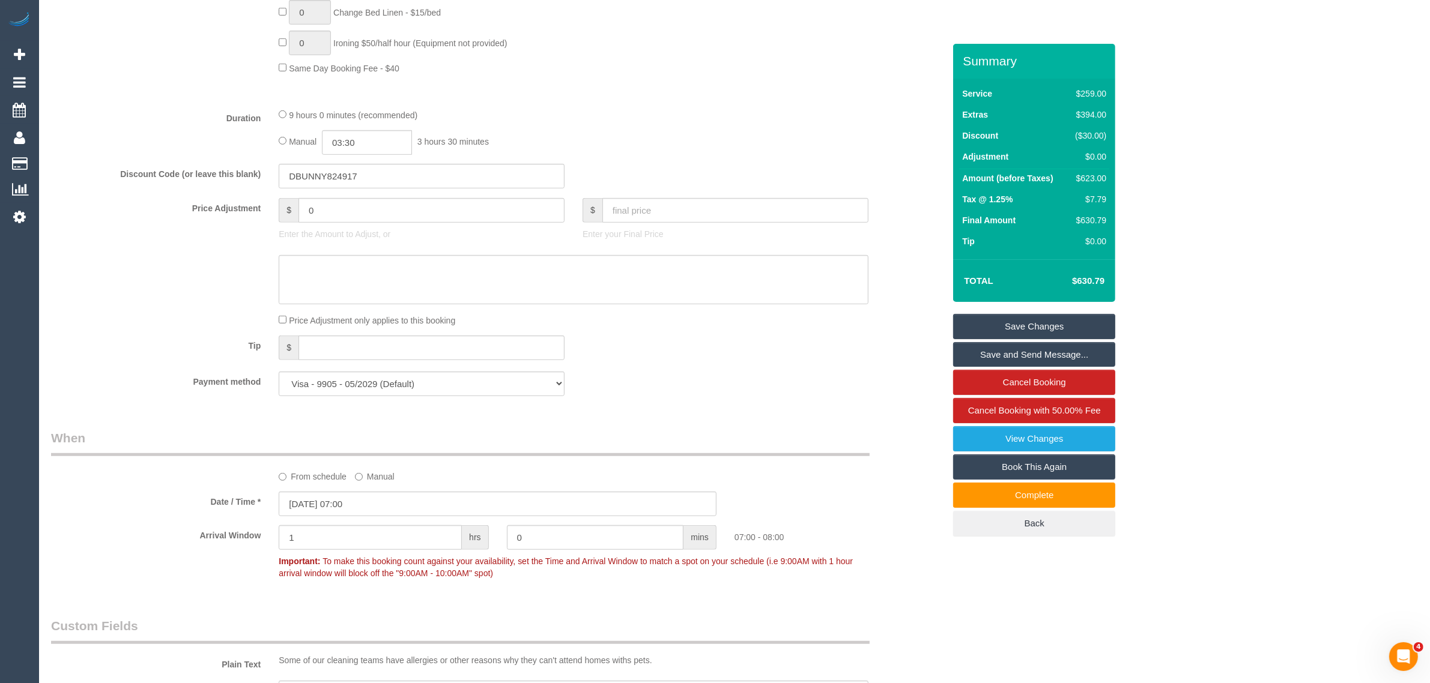
scroll to position [901, 0]
click at [385, 202] on input "0" at bounding box center [431, 202] width 266 height 25
type input "35"
click at [368, 271] on textarea at bounding box center [574, 271] width 590 height 49
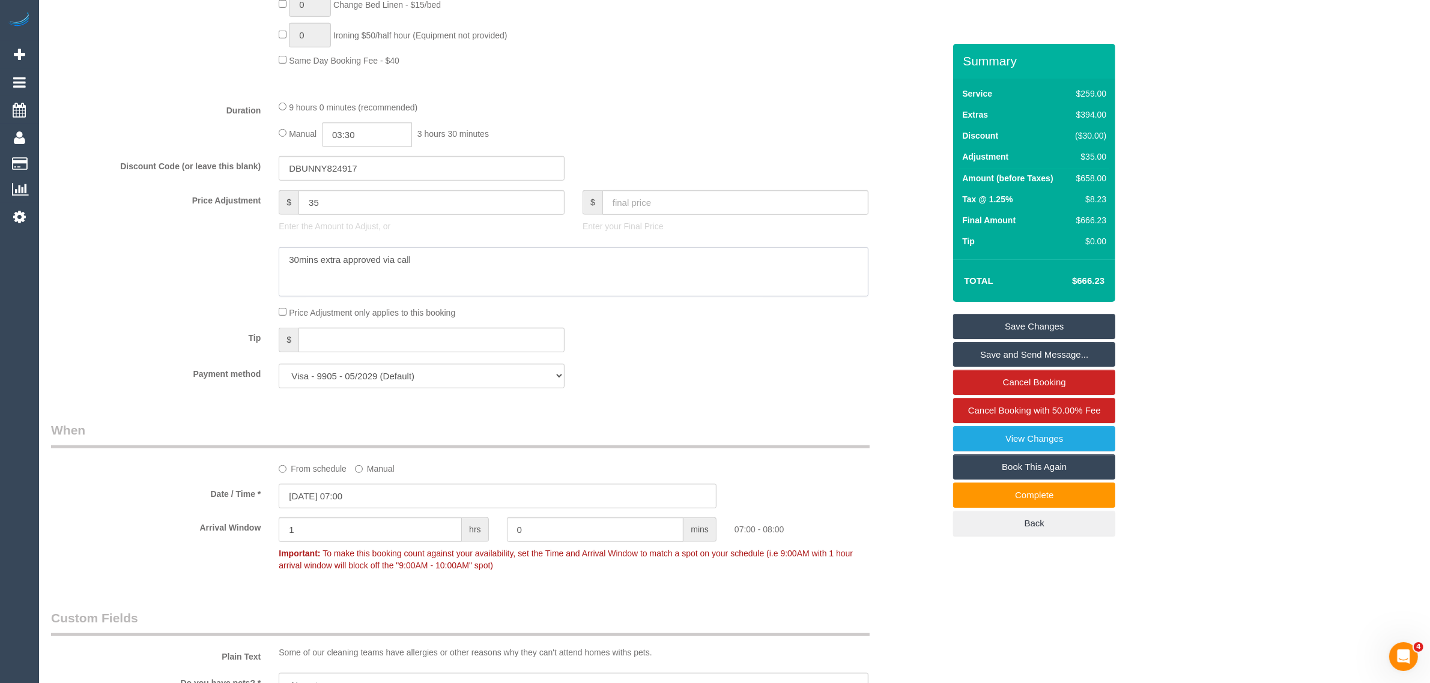
type textarea "30mins extra approved via call"
click at [727, 384] on div "Payment method Visa - 9905 - 05/2029 (Default) Add Credit Card ─────────────── …" at bounding box center [497, 376] width 911 height 25
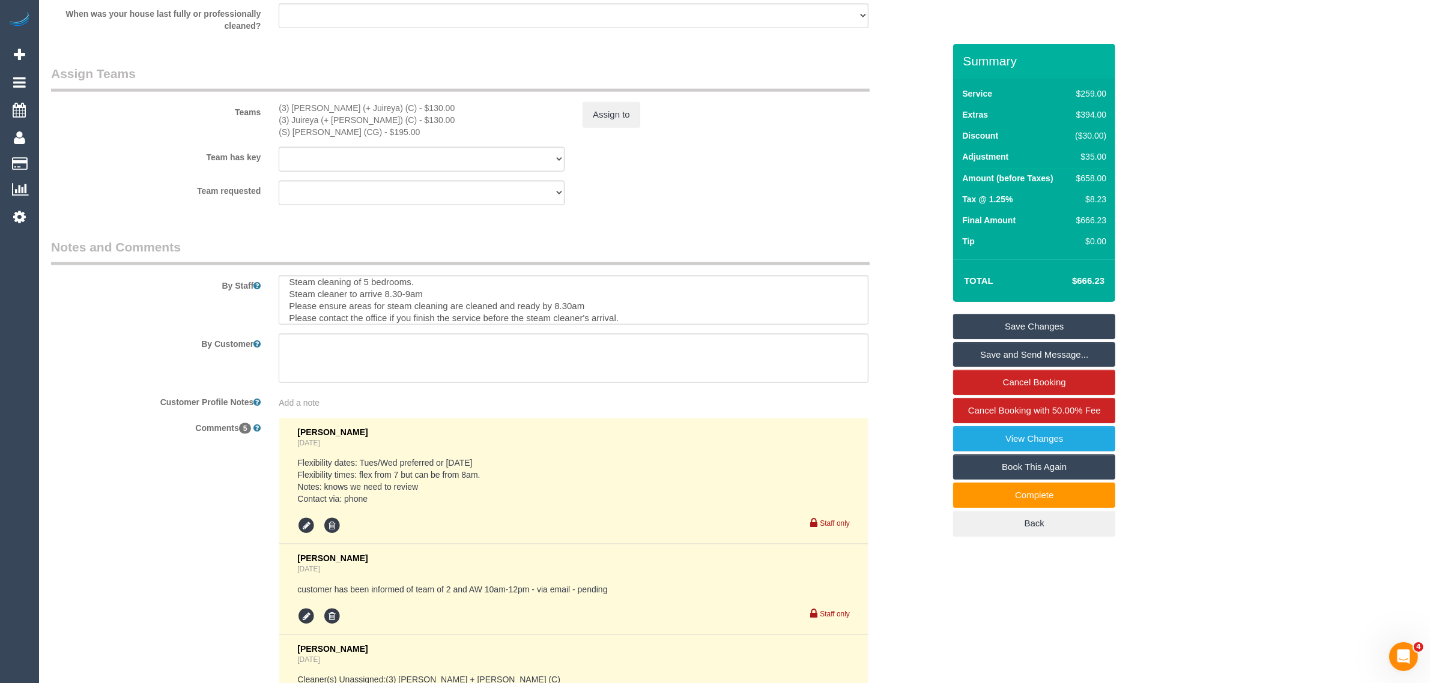
scroll to position [23, 0]
click at [781, 177] on sui-booking-teams "Teams (3) Gazi (+ Juireya) (C) - $130.00 (3) Juireya (+ Gazi) (C) - $130.00 (S)…" at bounding box center [497, 135] width 893 height 141
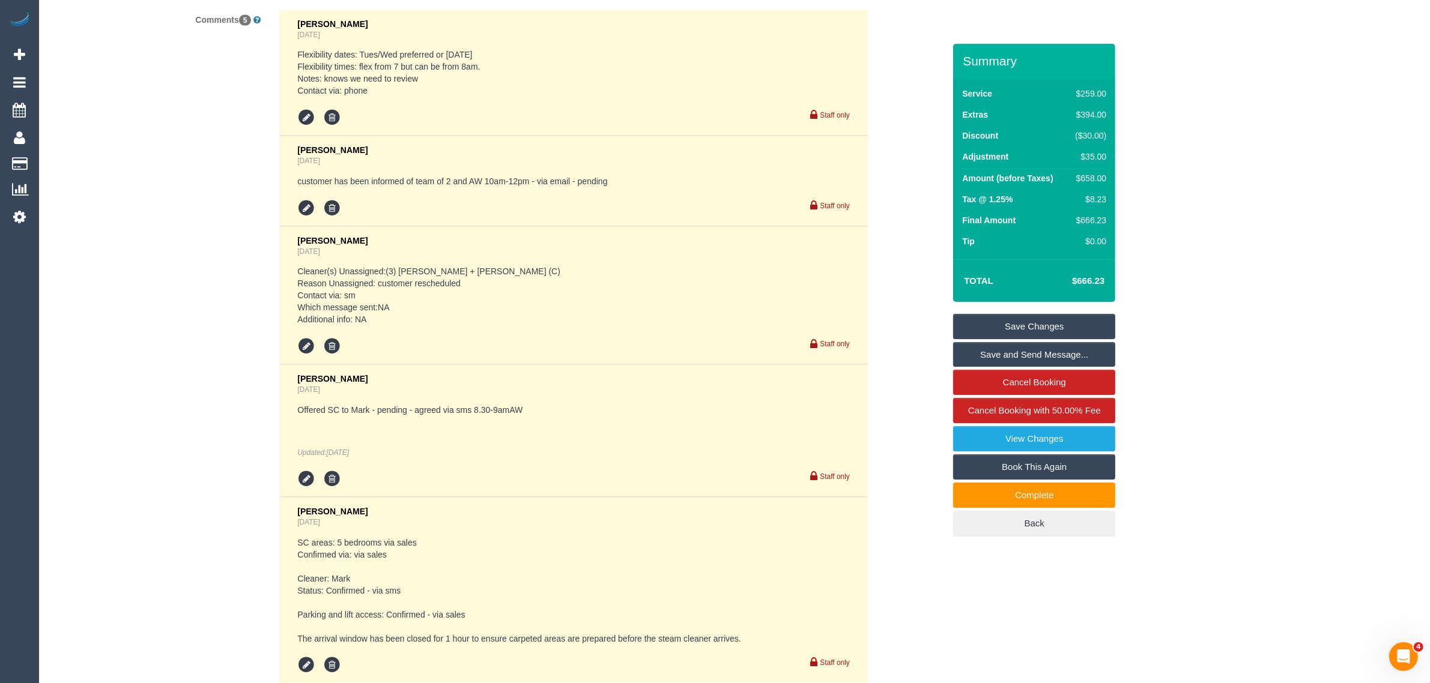
scroll to position [2351, 0]
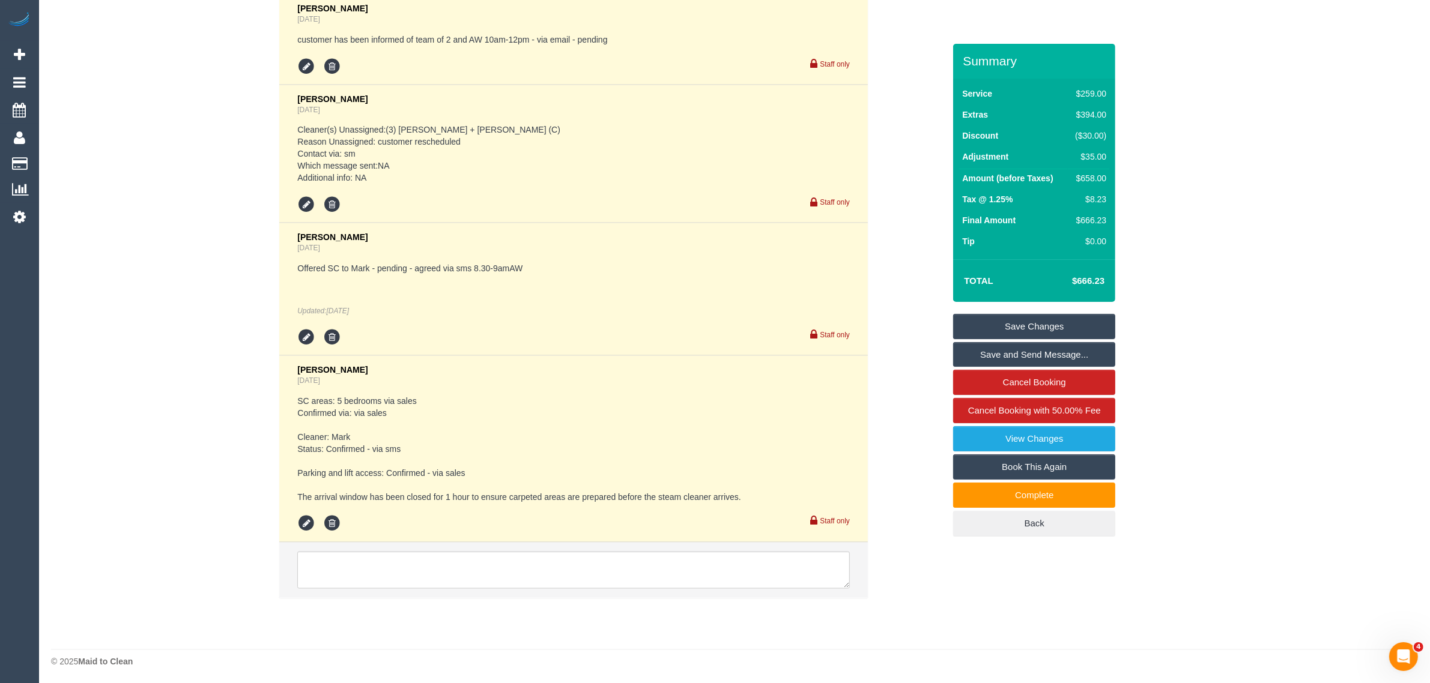
click at [616, 543] on li at bounding box center [573, 570] width 588 height 55
click at [612, 554] on textarea at bounding box center [573, 570] width 552 height 37
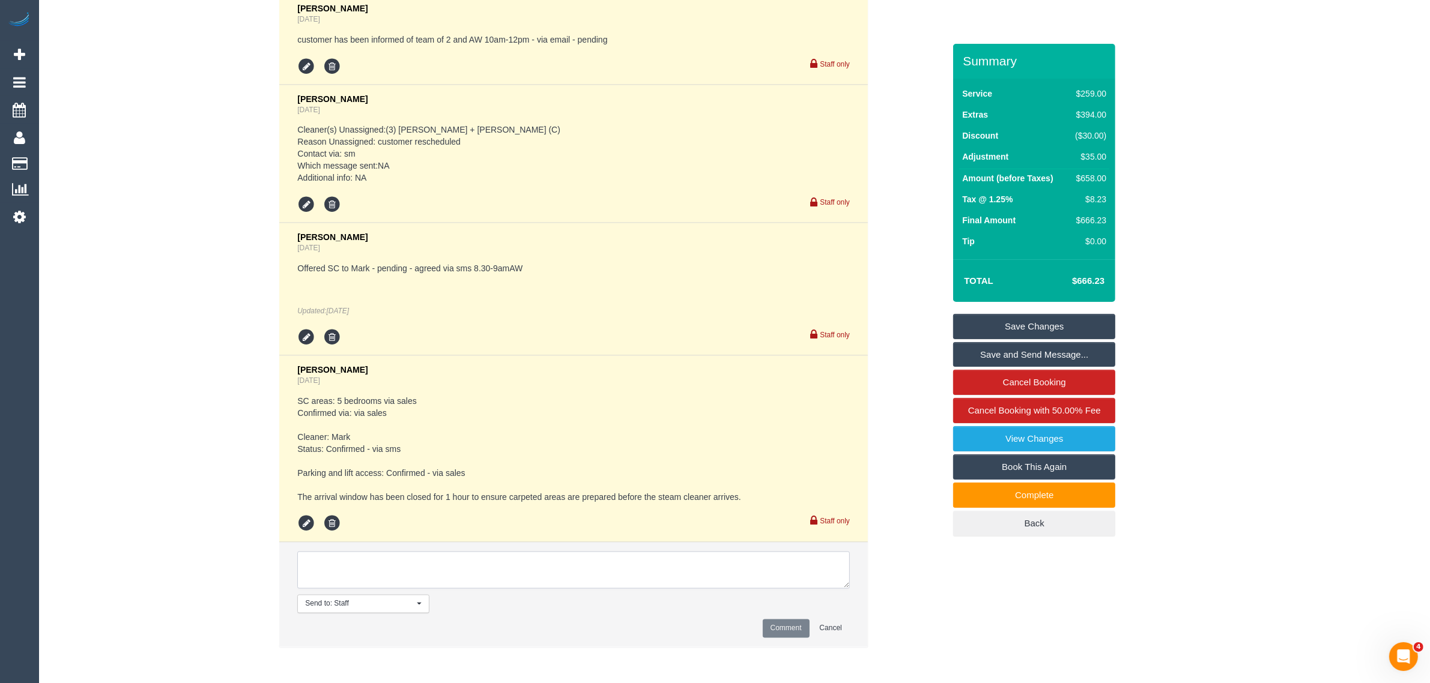
paste textarea "30mins extra approved via call"
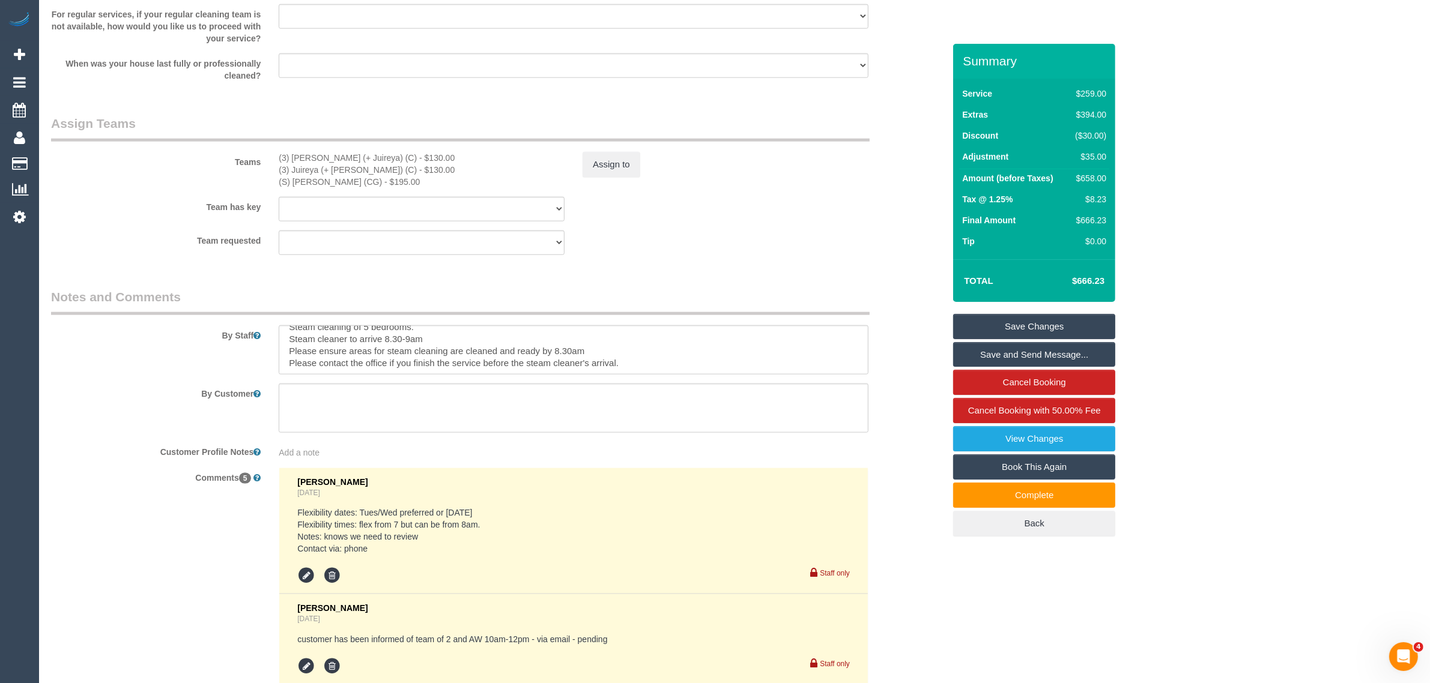
scroll to position [1751, 0]
type textarea "30mins extra approved via call or 15mins each for both cleaners - KA adjusted t…"
click at [606, 168] on button "Assign to" at bounding box center [611, 165] width 58 height 25
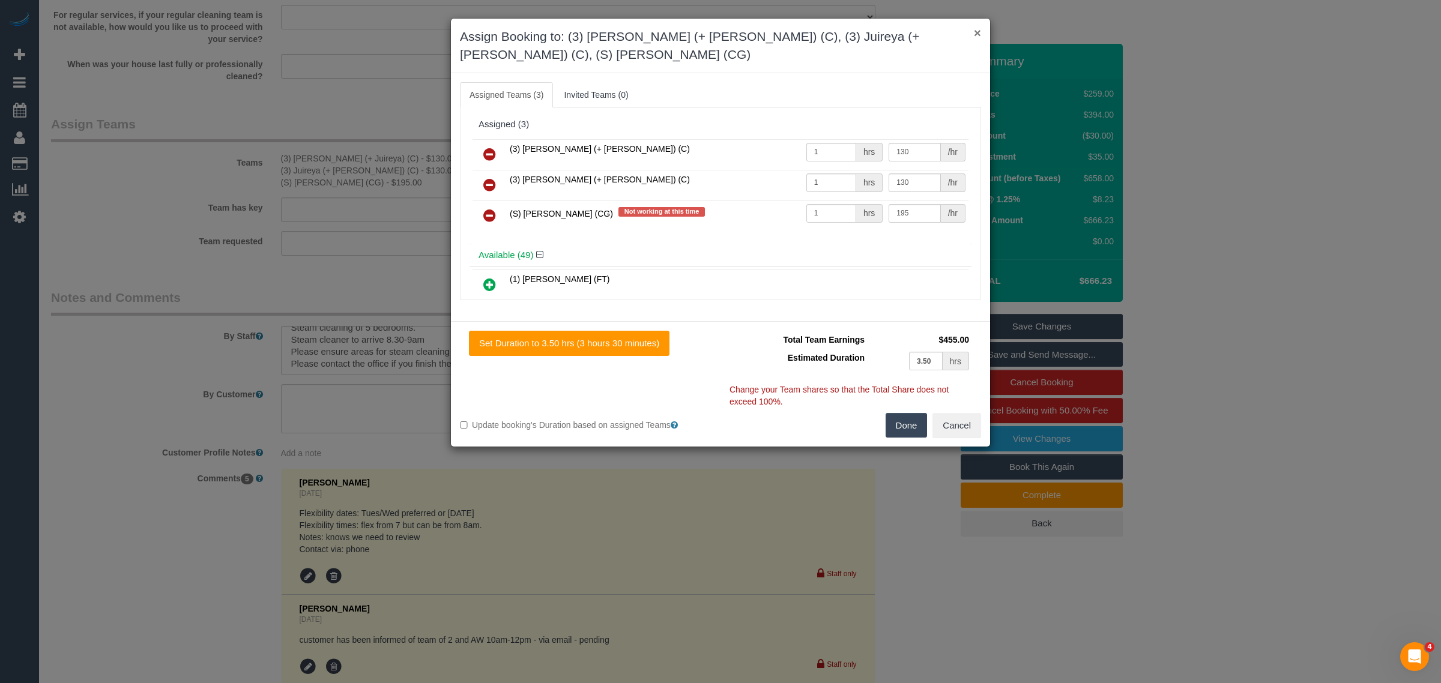
click at [980, 32] on button "×" at bounding box center [977, 32] width 7 height 13
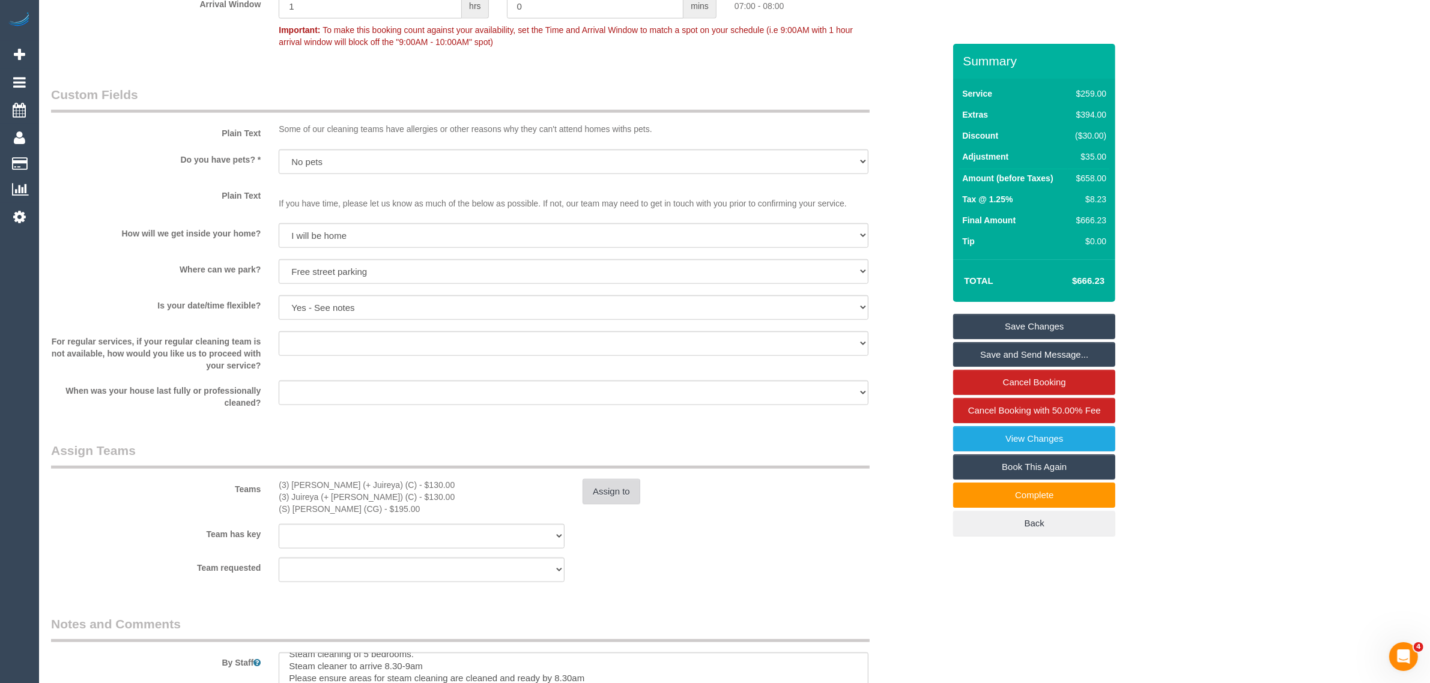
scroll to position [1451, 0]
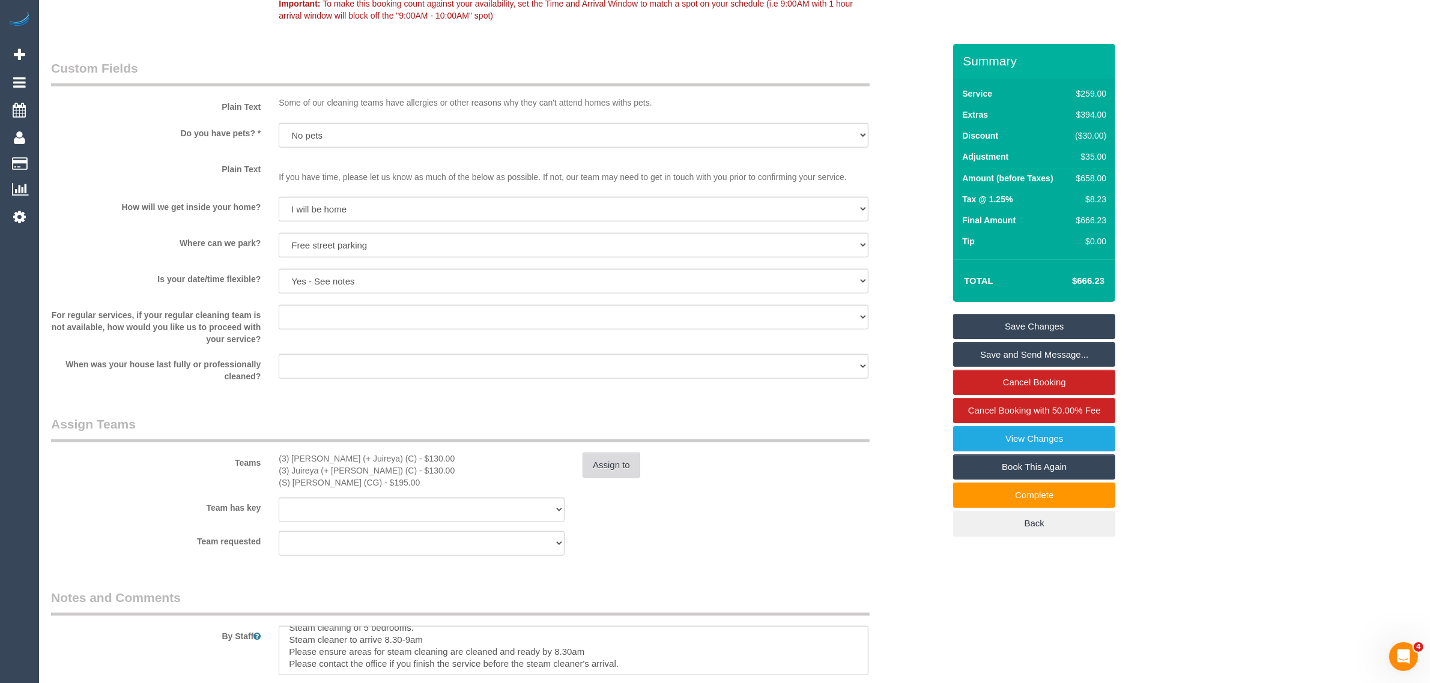
click at [595, 461] on button "Assign to" at bounding box center [611, 465] width 58 height 25
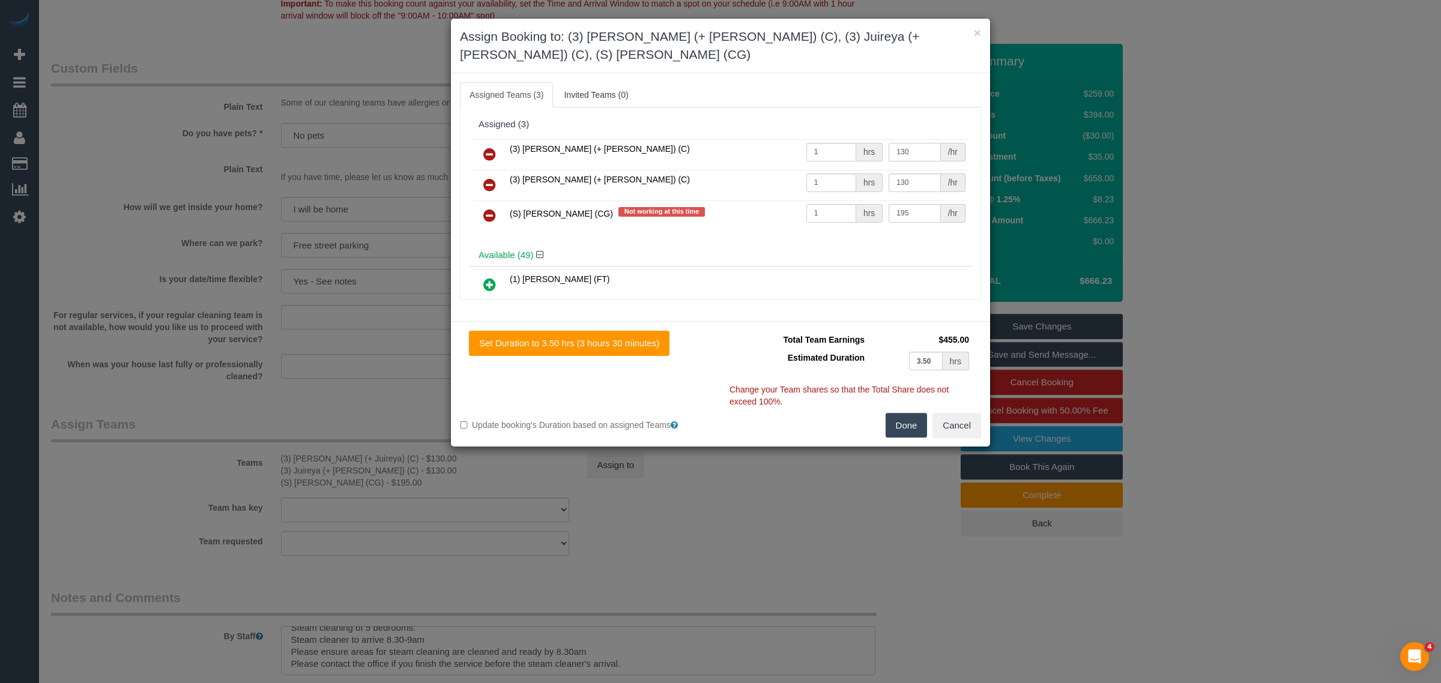
click at [911, 154] on input "130" at bounding box center [915, 152] width 52 height 19
type input "142.5"
click at [907, 184] on input "130" at bounding box center [915, 183] width 52 height 19
type input "1"
paste input "142.50"
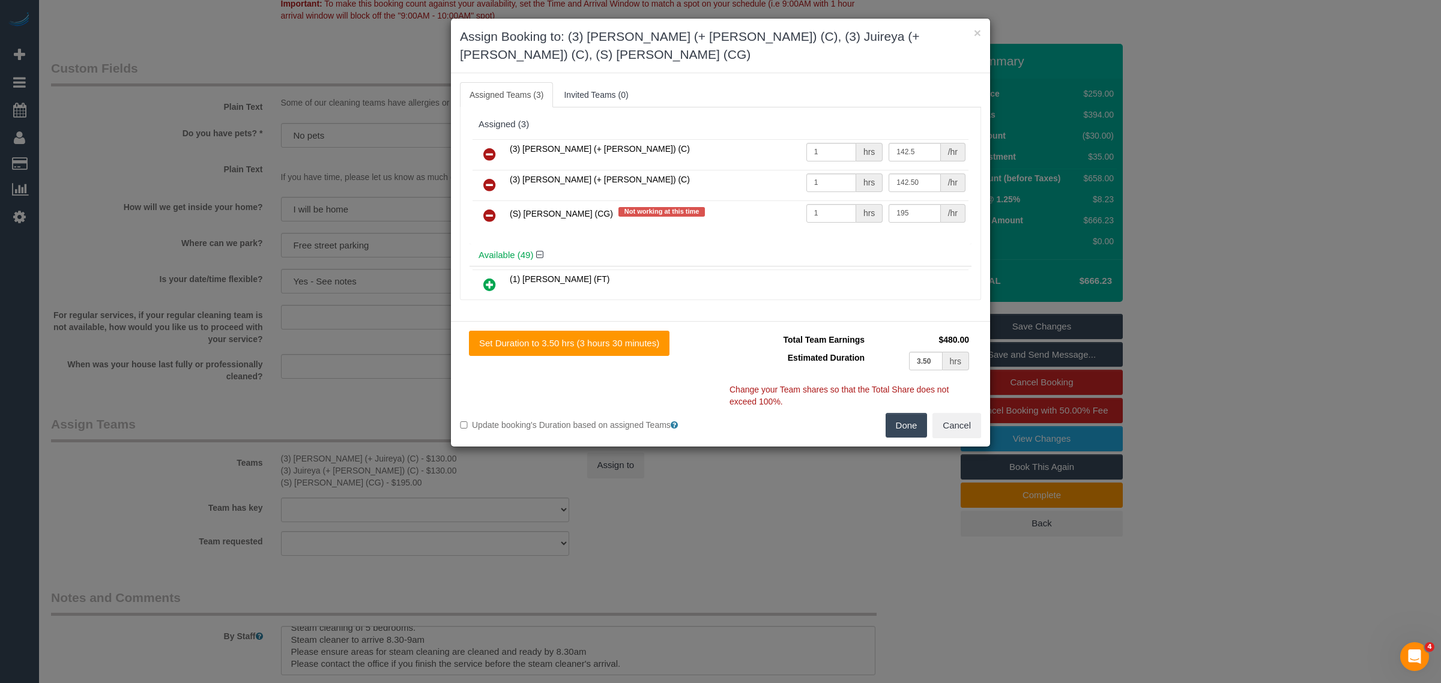
type input "142.5"
click at [910, 431] on button "Done" at bounding box center [907, 425] width 42 height 25
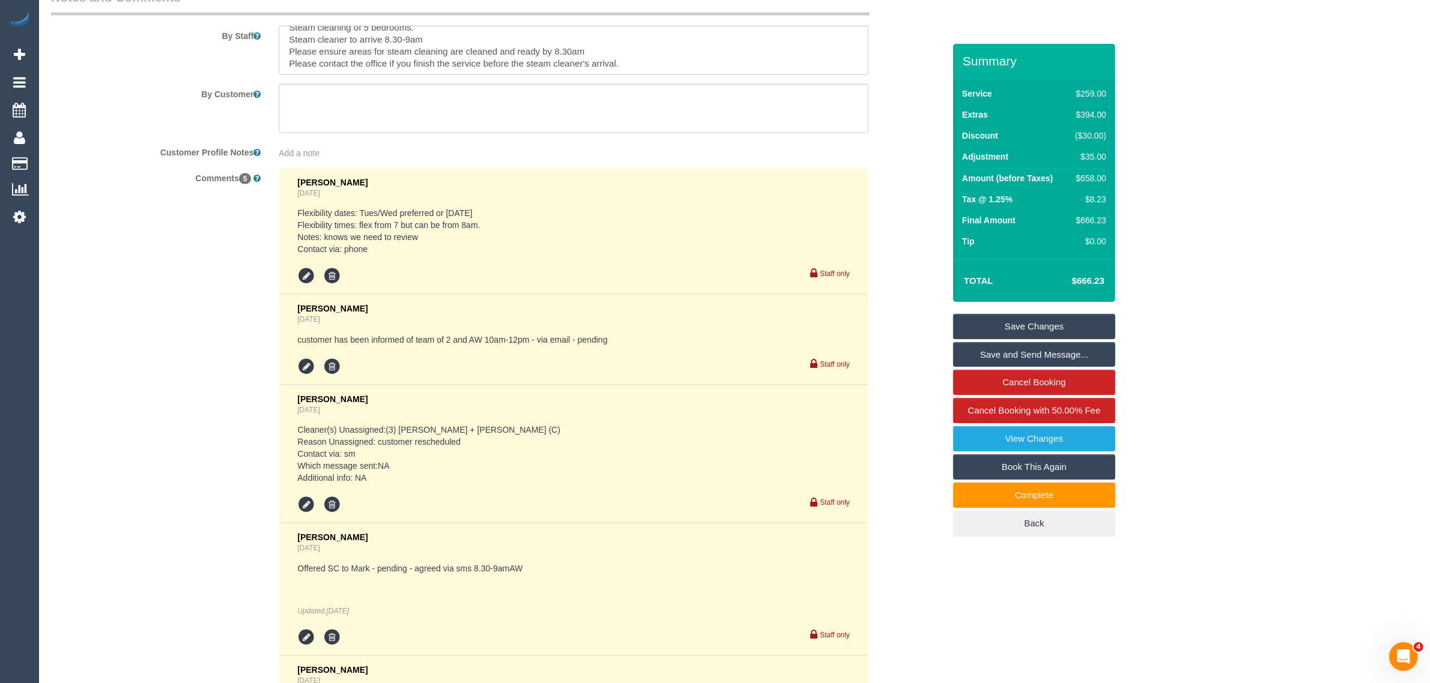
click at [1002, 325] on link "Save Changes" at bounding box center [1034, 326] width 162 height 25
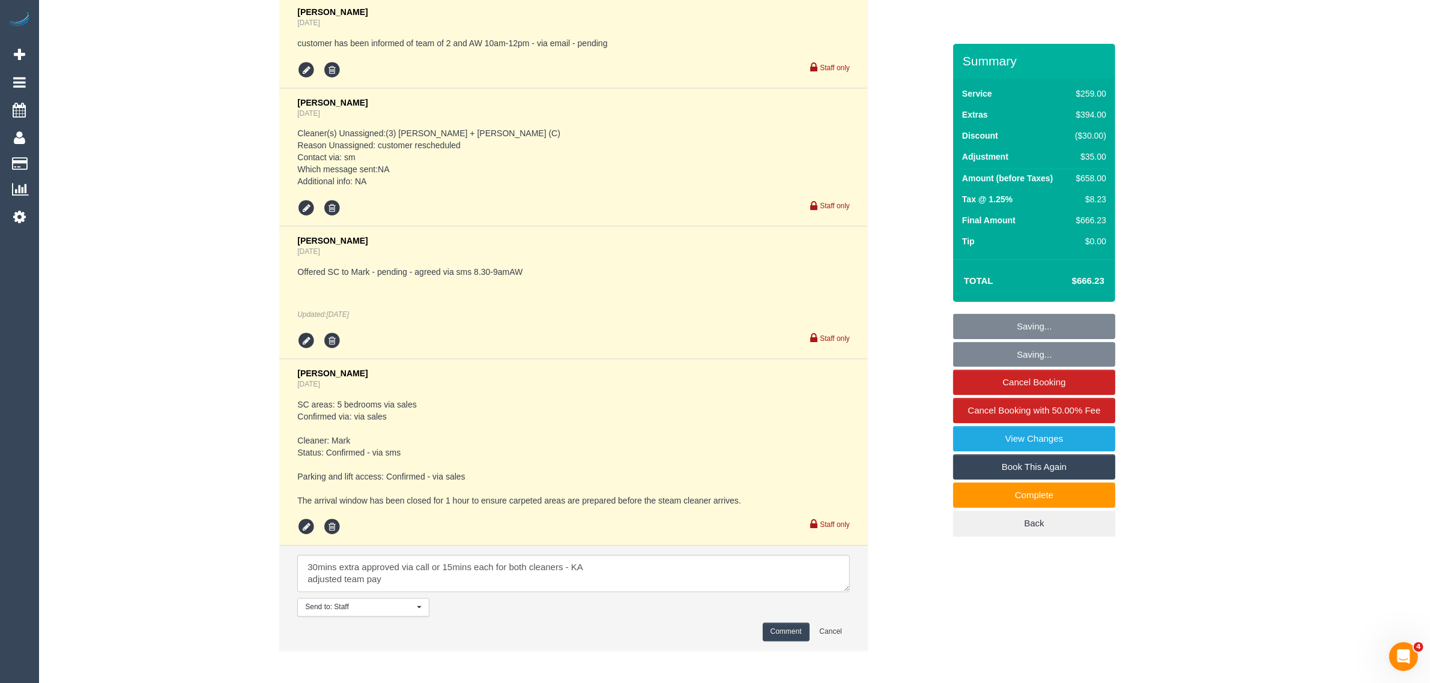
scroll to position [2402, 0]
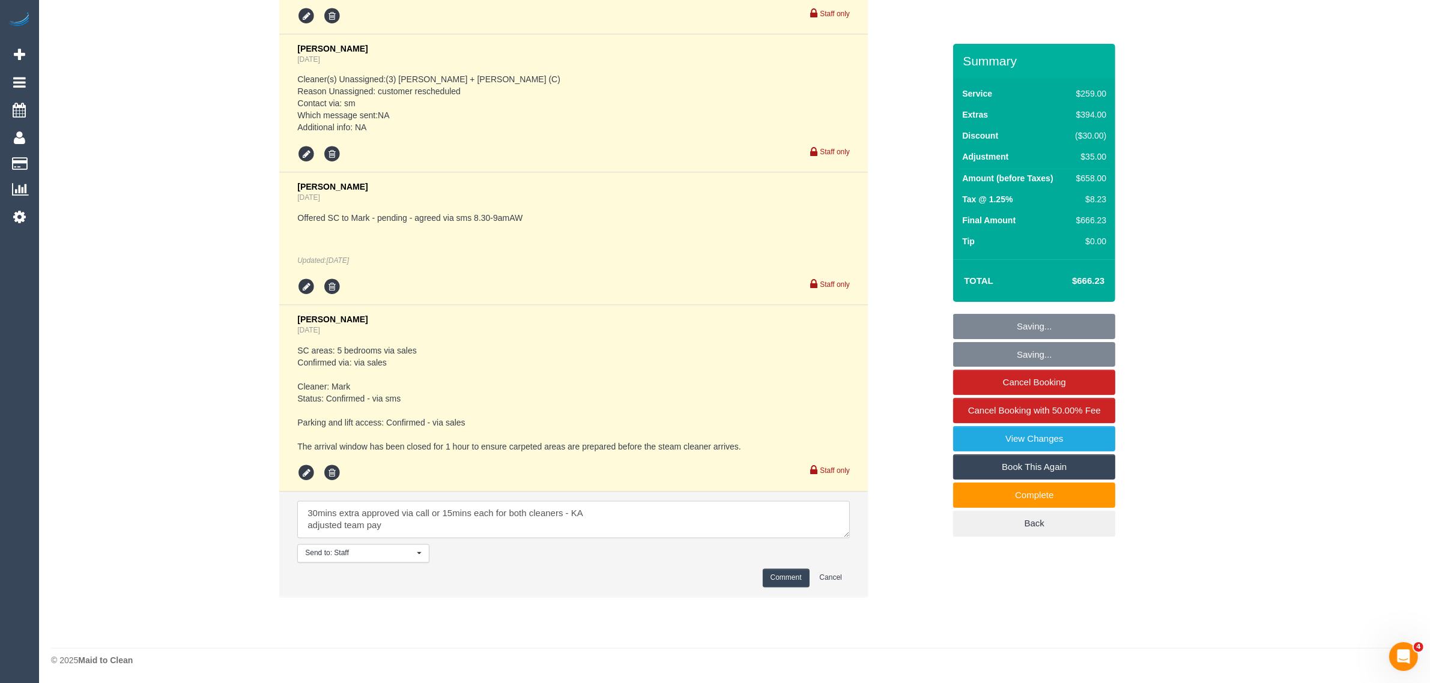
click at [427, 518] on textarea at bounding box center [573, 519] width 552 height 37
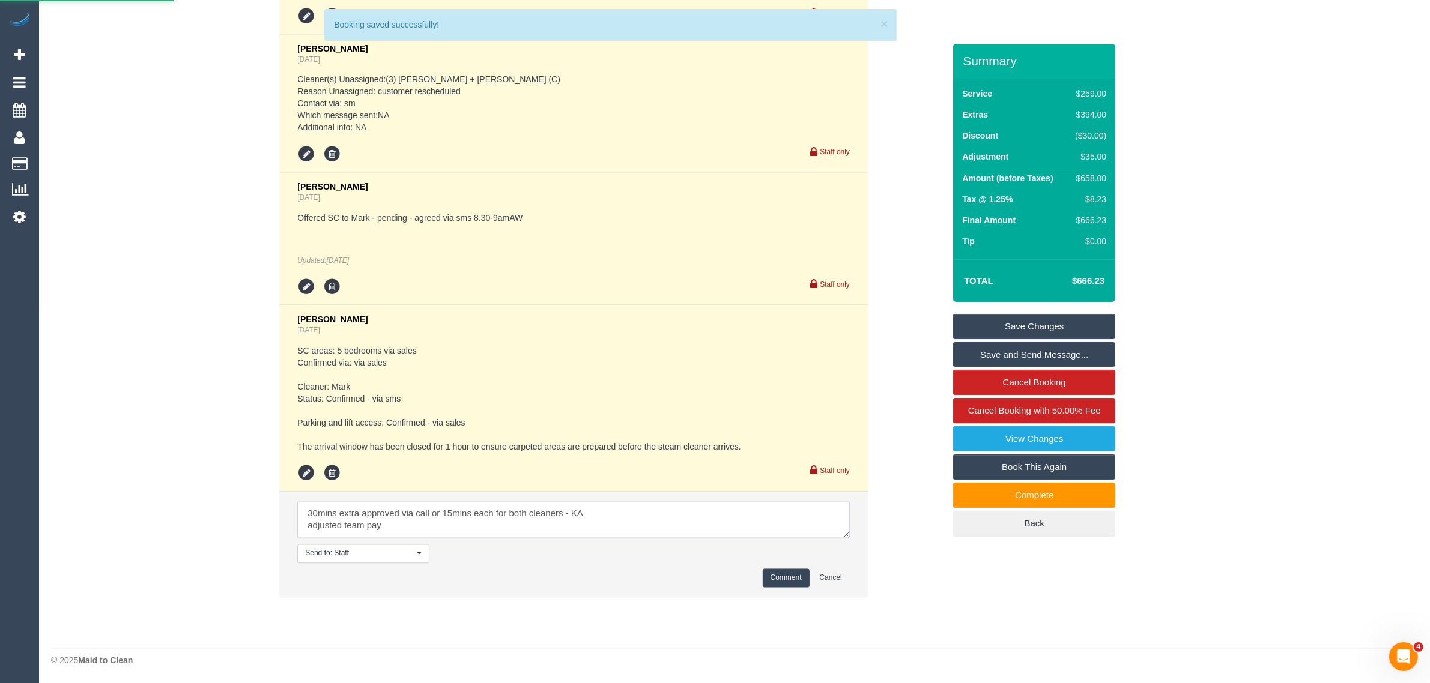
type textarea "30mins extra approved via call or 15mins each for both cleaners - KA adjusted t…"
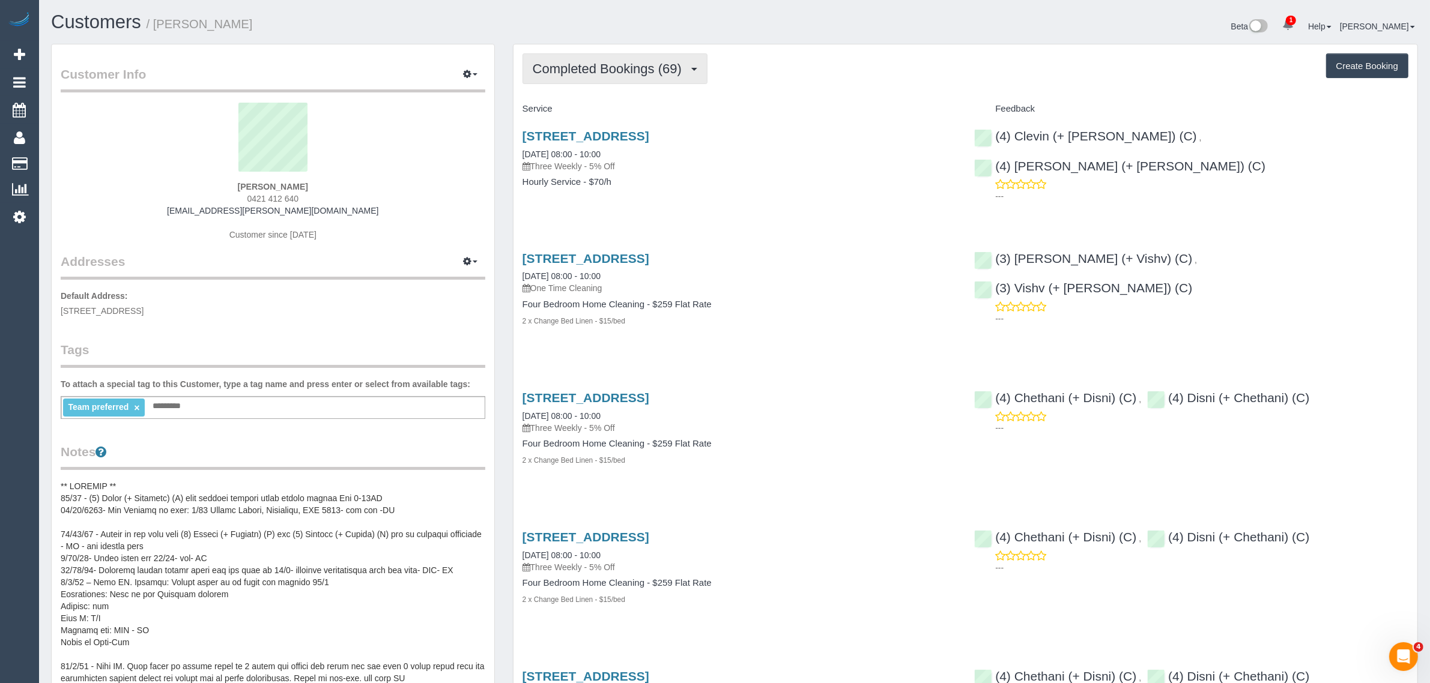
click at [575, 61] on span "Completed Bookings (69)" at bounding box center [610, 68] width 155 height 15
click at [572, 108] on link "Upcoming Bookings (13)" at bounding box center [588, 112] width 130 height 16
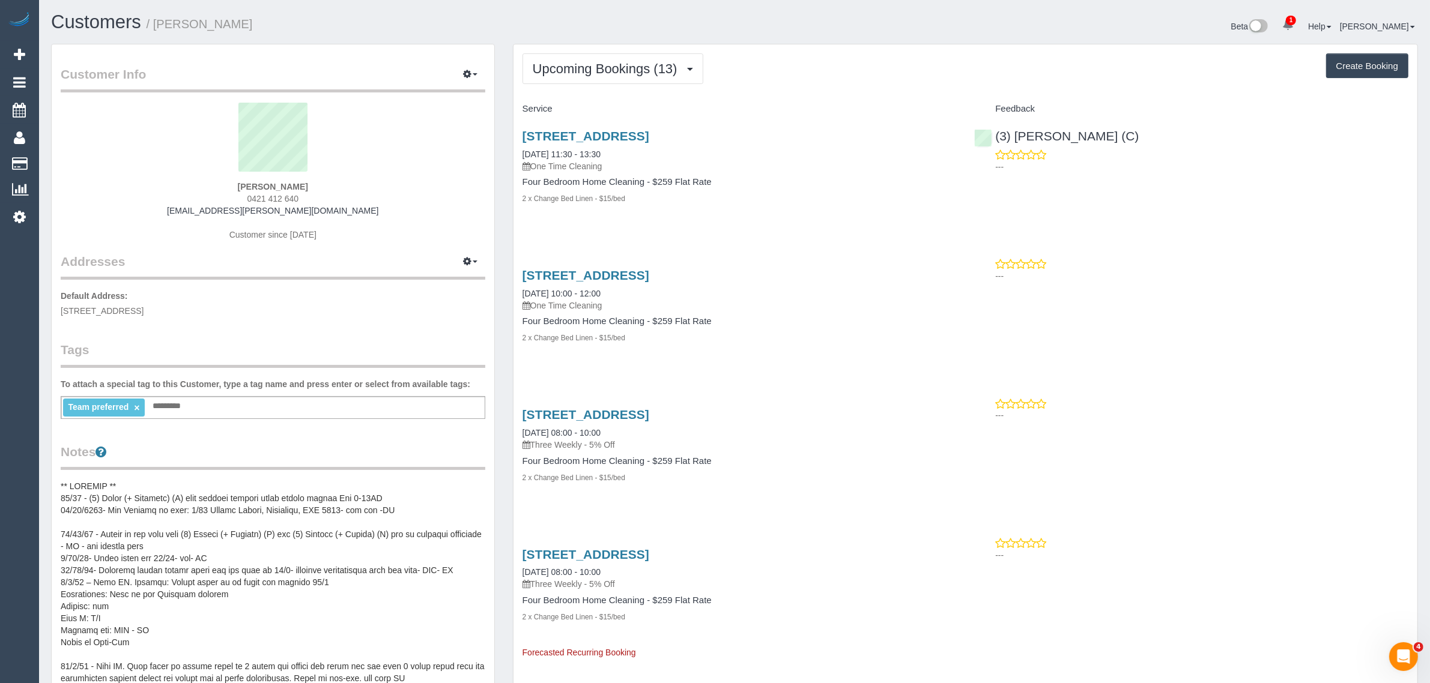
drag, startPoint x: 634, startPoint y: 148, endPoint x: 512, endPoint y: 154, distance: 122.0
click at [513, 154] on div "1/30 Myrtle Avenue, Heathmont, VIC 3135 03/09/2025 11:30 - 13:30 One Time Clean…" at bounding box center [739, 173] width 452 height 109
copy link "03/09/2025 11:30 - 13:30"
click at [1019, 218] on div "1/30 Myrtle Avenue, Heathmont, VIC 3135 03/09/2025 11:30 - 13:30 One Time Clean…" at bounding box center [965, 173] width 904 height 109
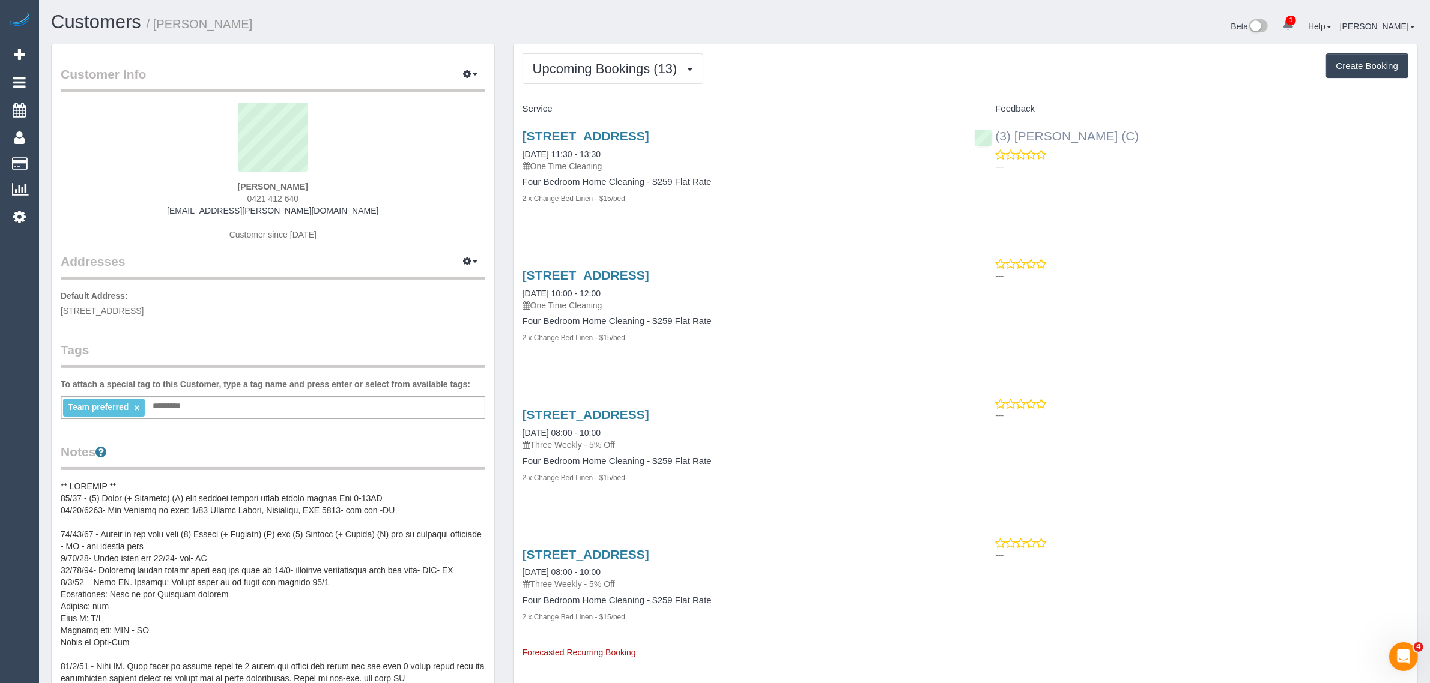
drag, startPoint x: 1105, startPoint y: 136, endPoint x: 996, endPoint y: 132, distance: 110.0
click at [996, 132] on div "(3) Danyal Ali (C) ---" at bounding box center [1191, 148] width 452 height 59
copy link "(3) [PERSON_NAME] (C)"
click at [433, 206] on div "Ilika Vashishtha 0421 412 640 ilika.vashishtha@gmail.com Customer since 2022" at bounding box center [273, 178] width 425 height 150
click at [144, 307] on span "1/30 Myrtle Avenue, Heathmont, VIC 3135" at bounding box center [102, 311] width 83 height 10
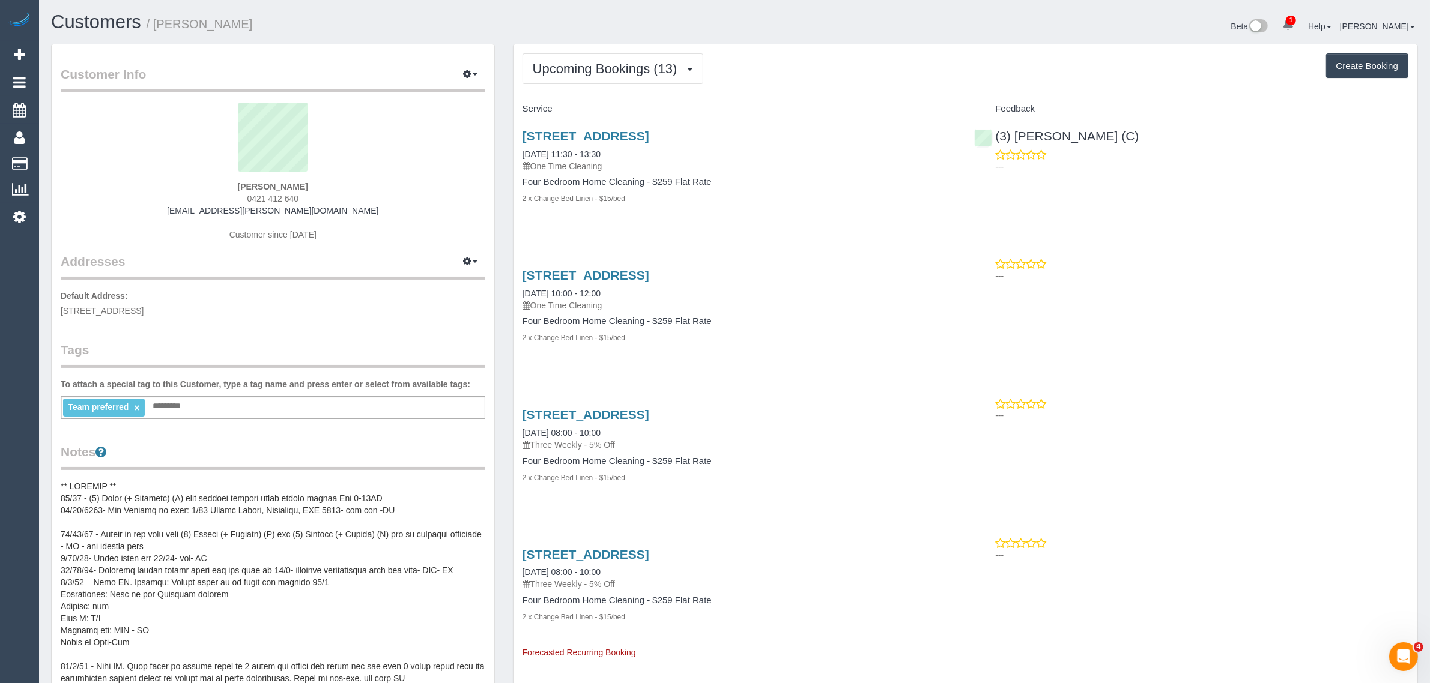
click at [144, 307] on span "1/30 Myrtle Avenue, Heathmont, VIC 3135" at bounding box center [102, 311] width 83 height 10
copy span "Heathmont"
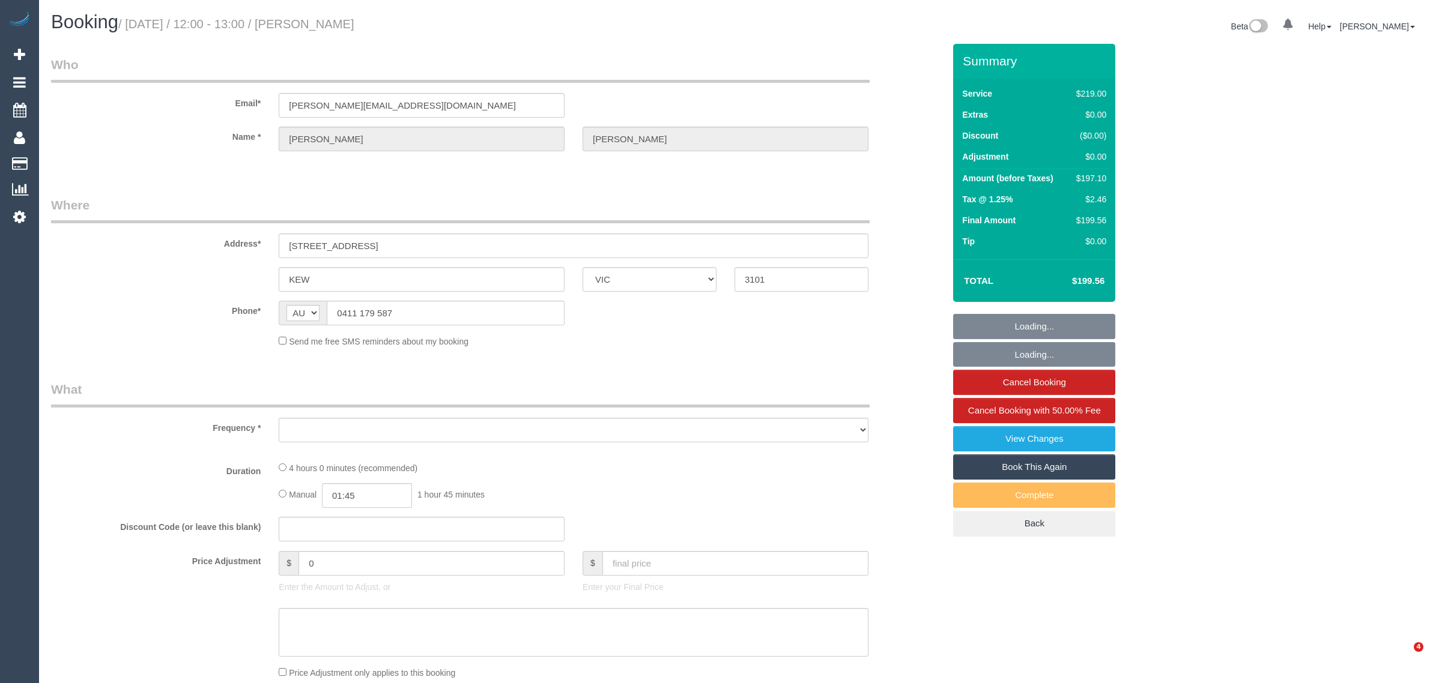
select select "VIC"
select select "string:stripe-pm_1Kyr4i2GScqysDRVGmqAE2V8"
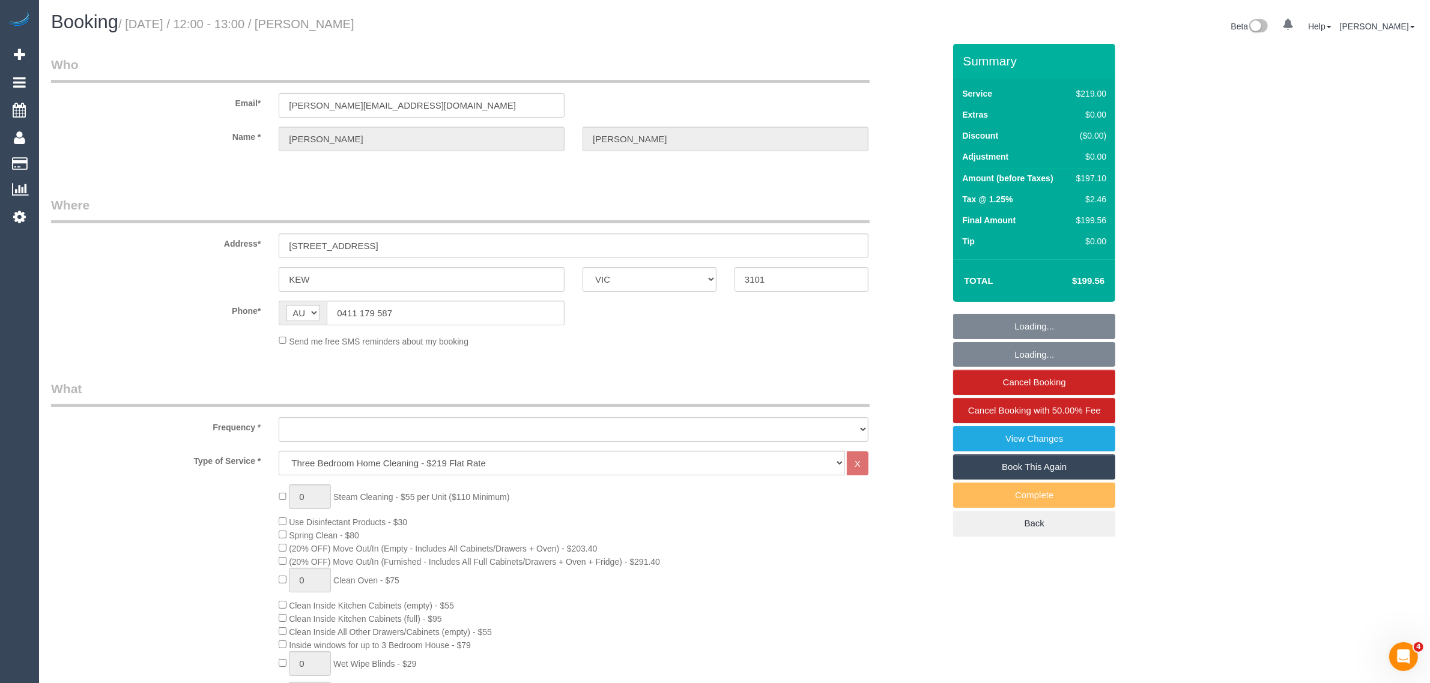
select select "object:628"
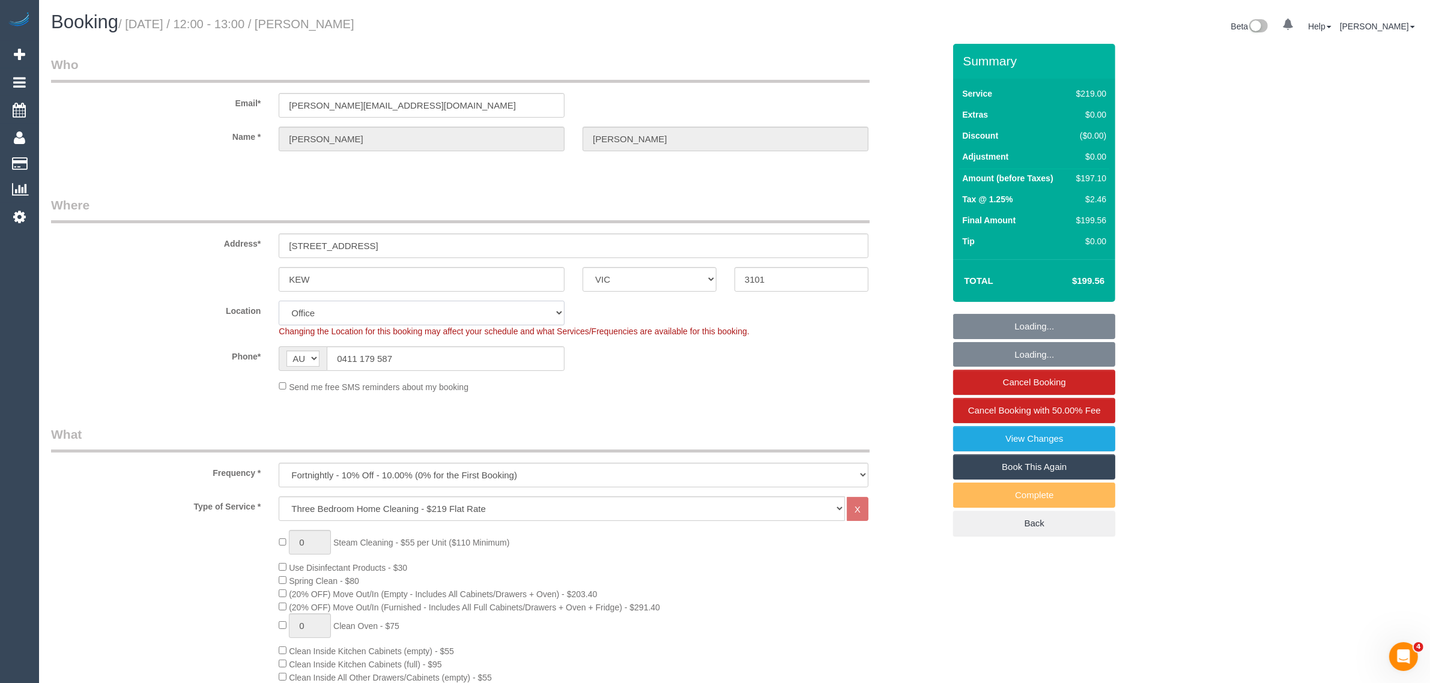
select select "number:27"
select select "number:14"
select select "number:19"
select select "number:22"
select select "number:35"
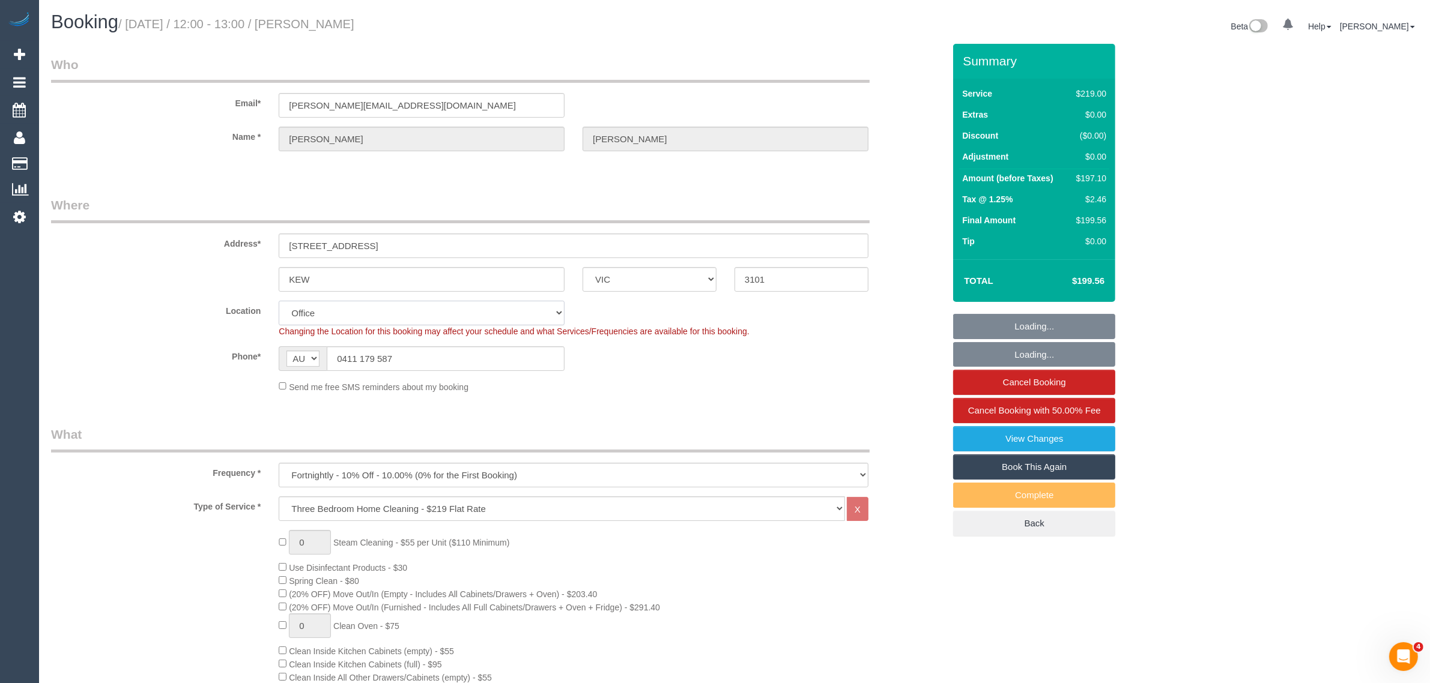
select select "number:26"
drag, startPoint x: 530, startPoint y: 316, endPoint x: 618, endPoint y: 369, distance: 102.9
click at [530, 316] on select "Office [GEOGRAPHIC_DATA] (North) East (South) [GEOGRAPHIC_DATA] (East) [GEOGRAP…" at bounding box center [422, 313] width 286 height 25
click at [655, 363] on div "Phone* AF AL DZ AD AO AI AQ AG AR AM AW AU AT AZ BS BH BD BB BY BE BZ BJ BM BT …" at bounding box center [497, 358] width 911 height 25
select select "object:2036"
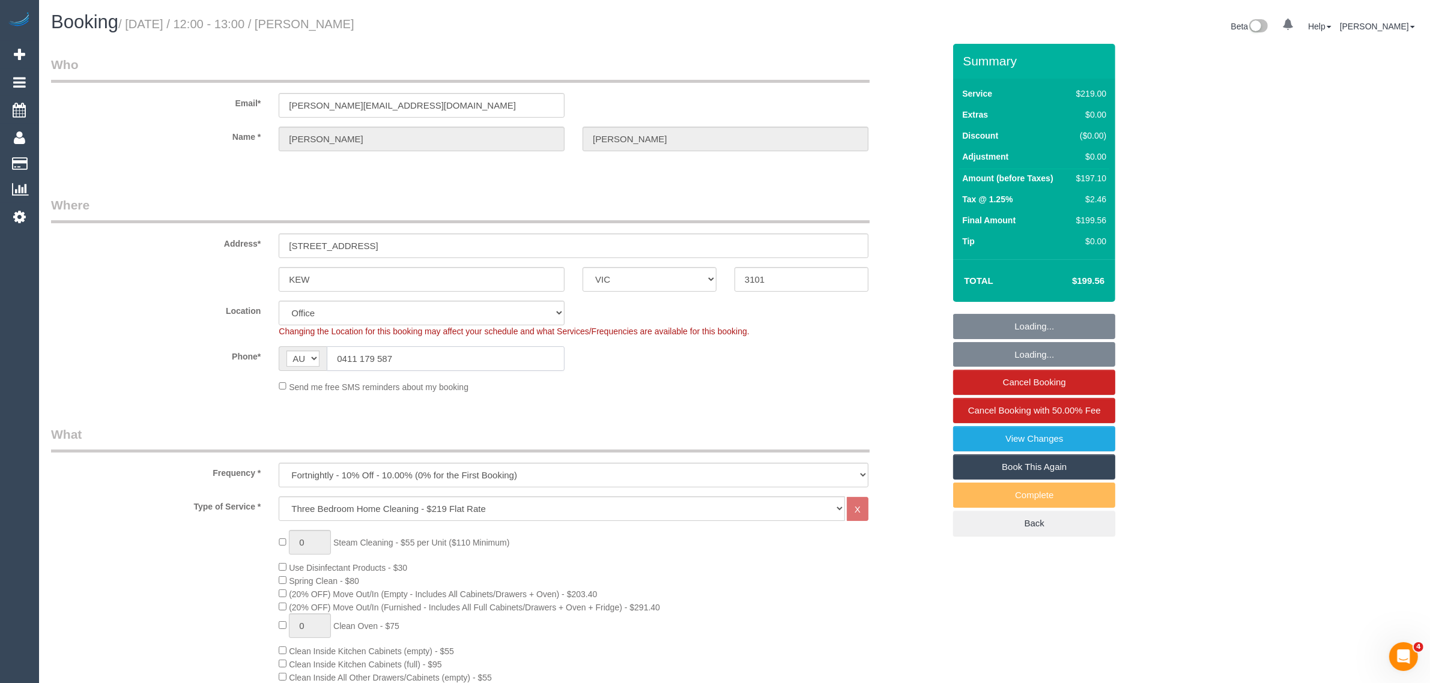
click at [494, 356] on input "0411 179 587" at bounding box center [446, 358] width 238 height 25
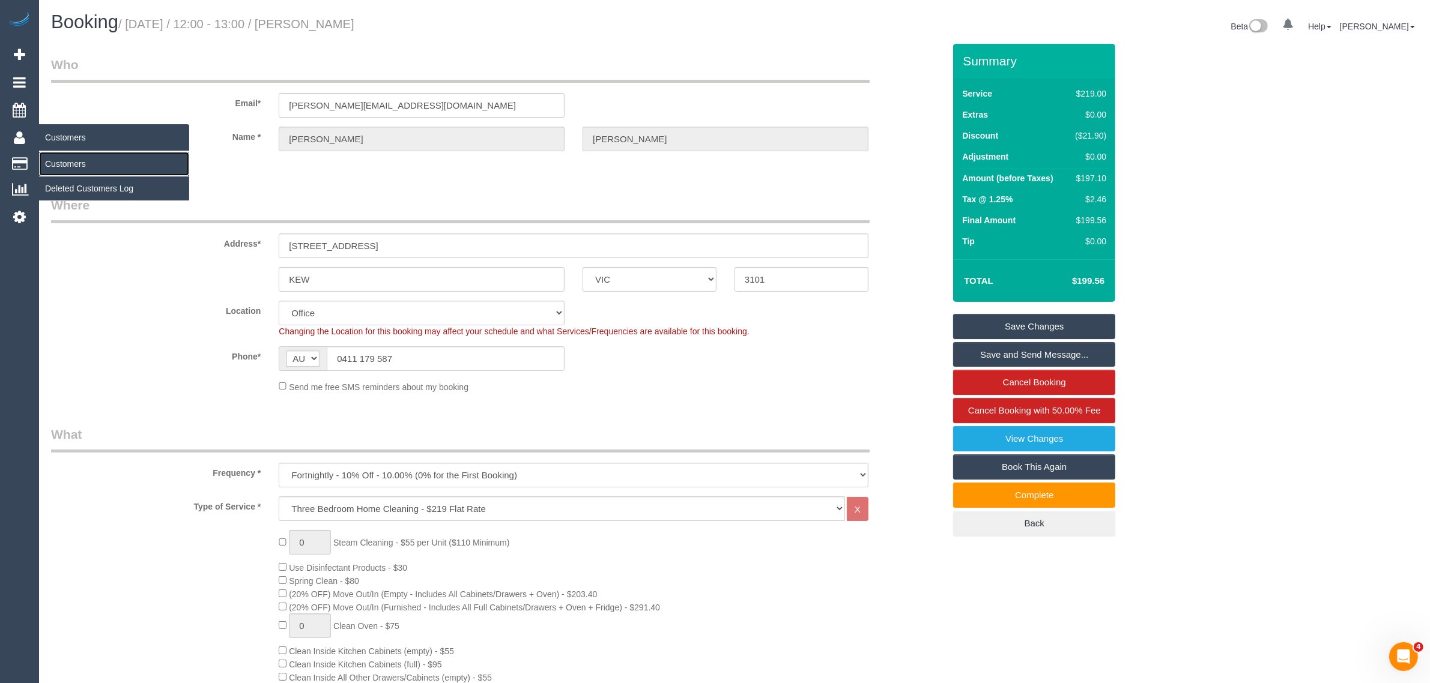
click at [58, 158] on link "Customers" at bounding box center [114, 164] width 150 height 24
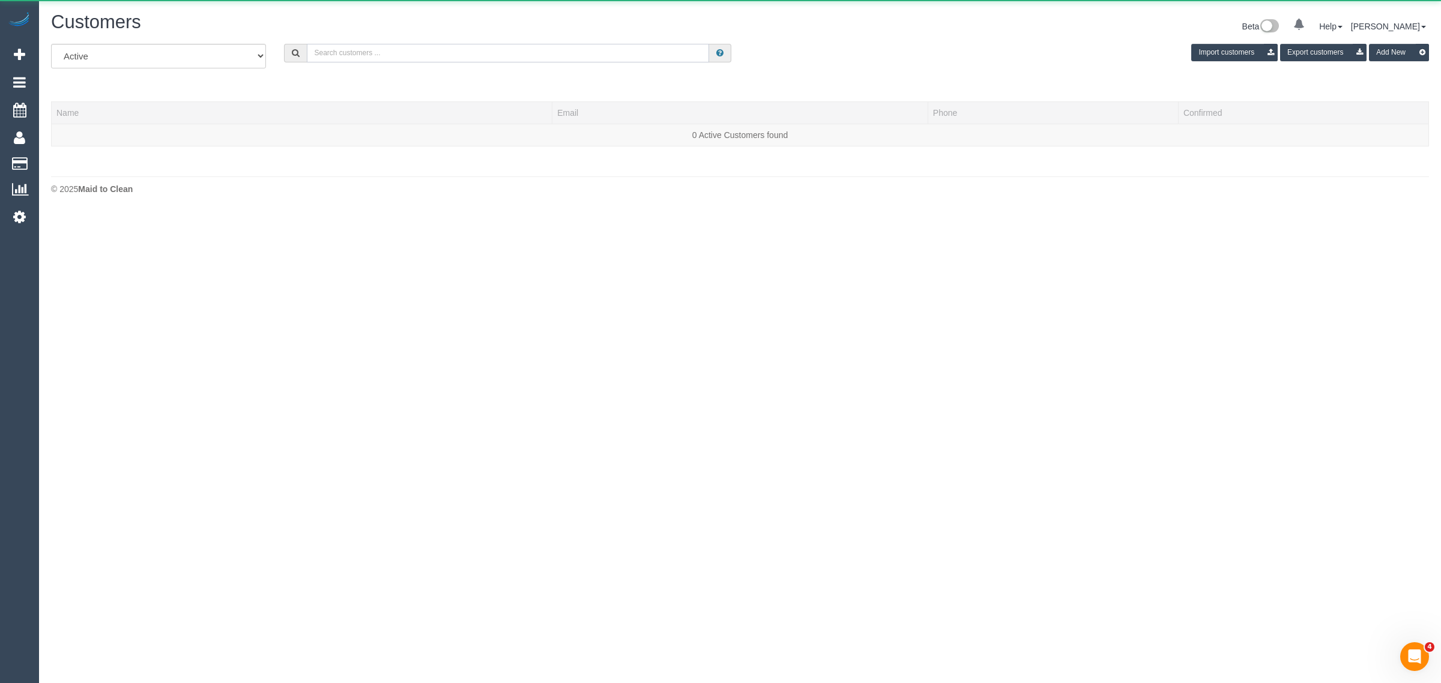
click at [398, 54] on input "text" at bounding box center [508, 53] width 402 height 19
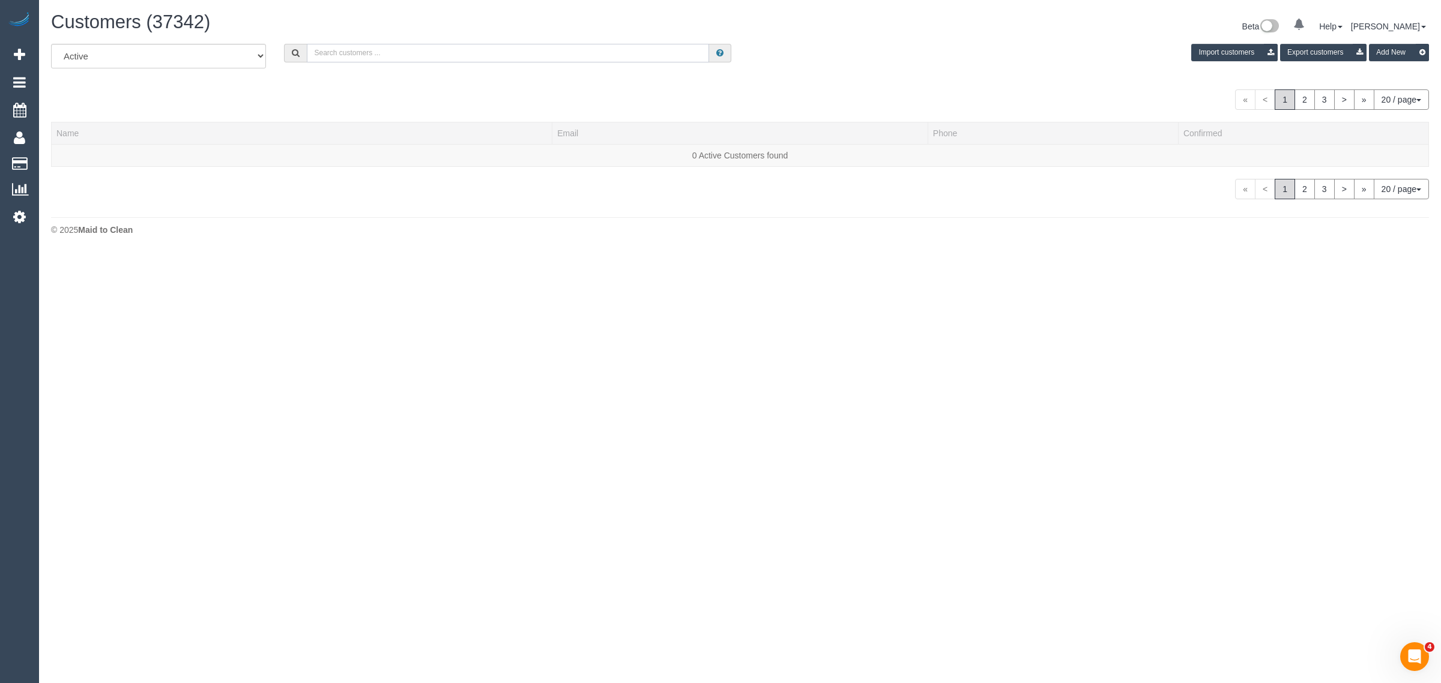
paste input "Laura Helps"
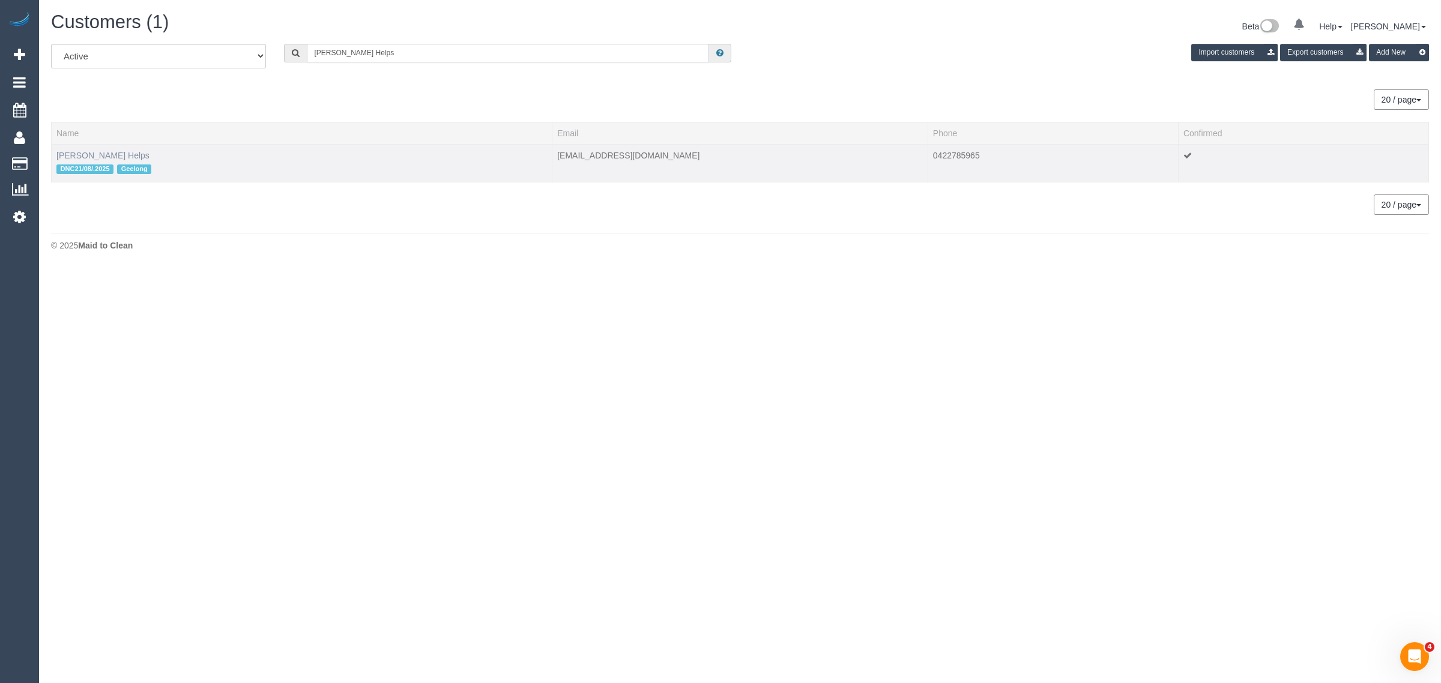
type input "Laura Helps"
click at [85, 153] on link "Laura Helps" at bounding box center [102, 156] width 93 height 10
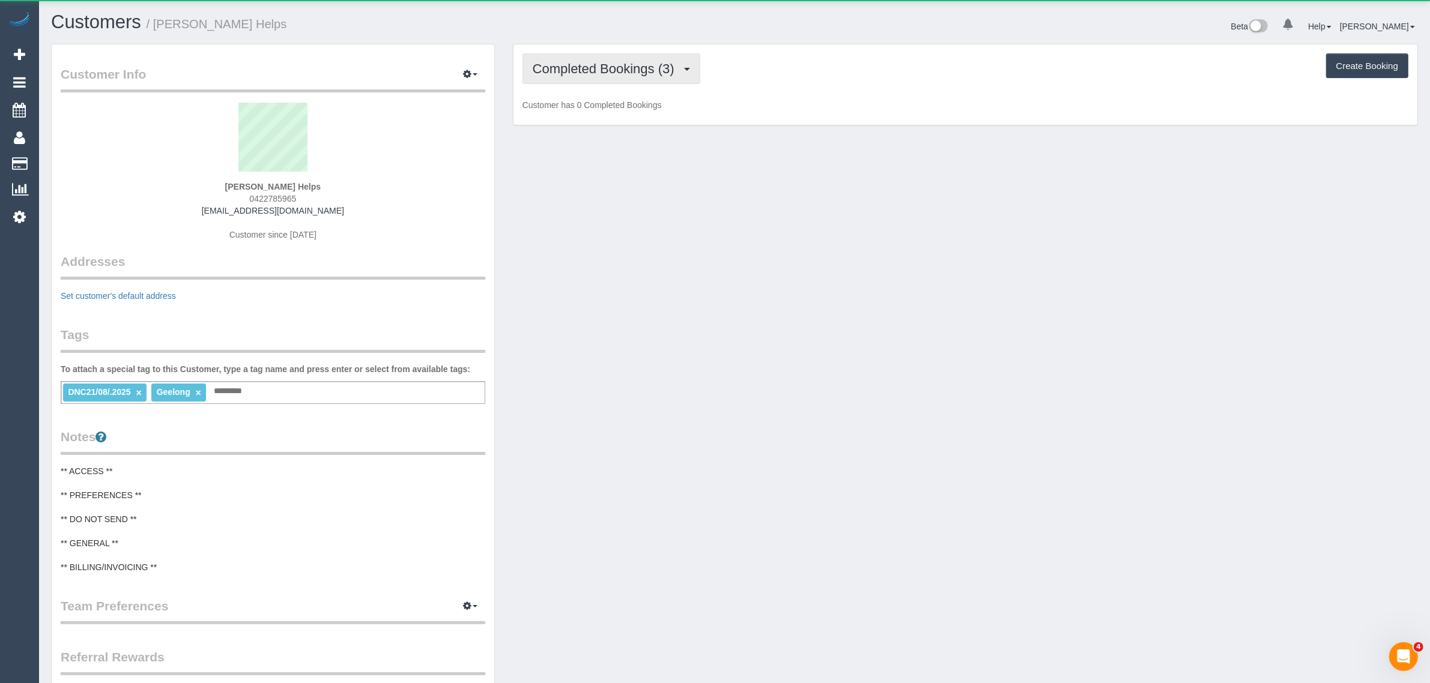
click at [563, 68] on span "Completed Bookings (3)" at bounding box center [607, 68] width 148 height 15
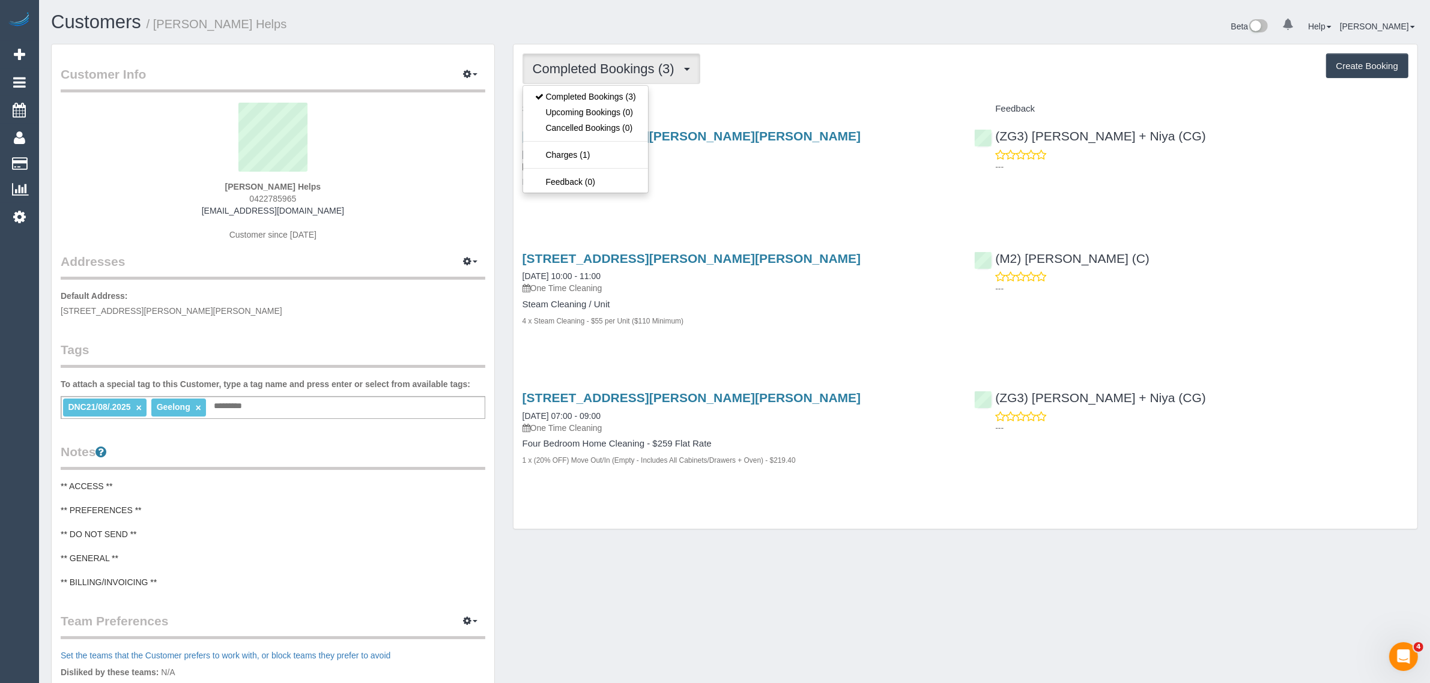
click at [848, 195] on div "2 Hutton Close, Armstrong Creek, VIC 3217 21/08/2025 07:00 - 09:00 One Time Cle…" at bounding box center [739, 165] width 452 height 92
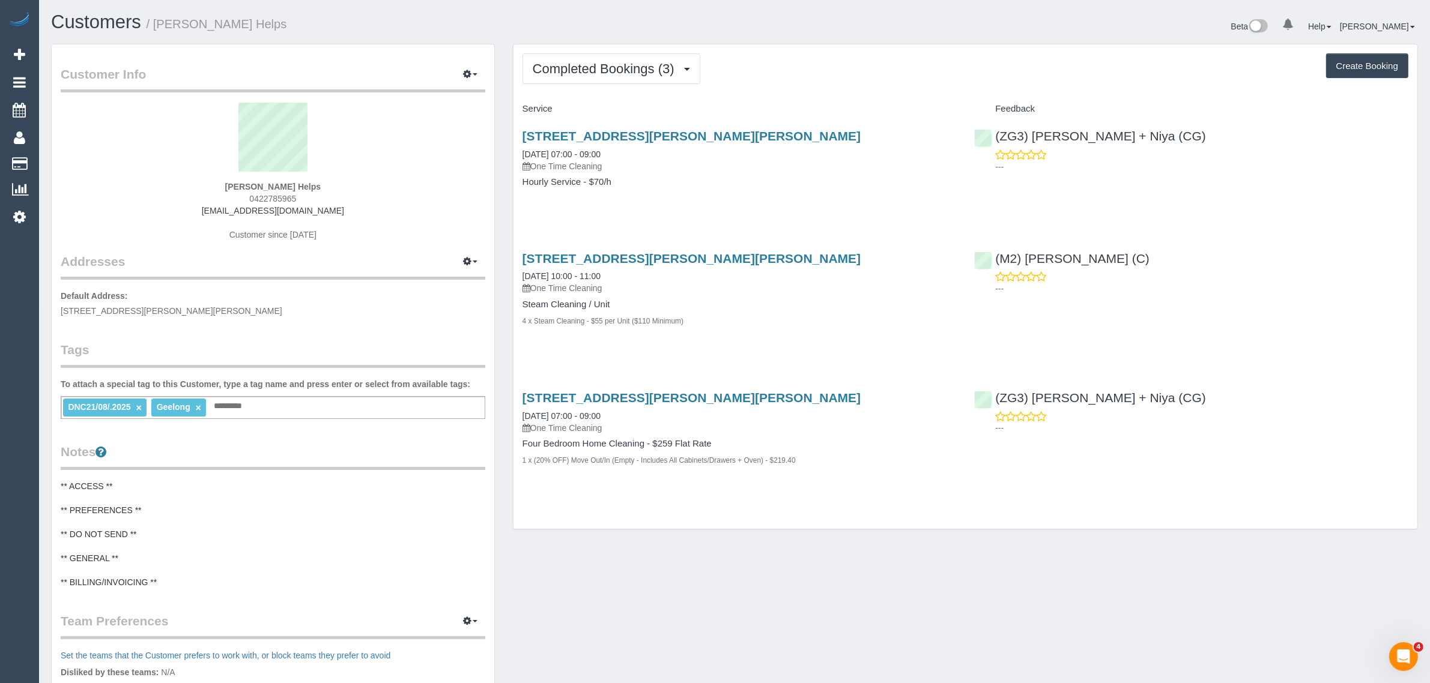
drag, startPoint x: 606, startPoint y: 151, endPoint x: 518, endPoint y: 149, distance: 88.3
click at [518, 149] on div "[STREET_ADDRESS][PERSON_NAME][PERSON_NAME] [DATE] 07:00 - 09:00 One Time Cleani…" at bounding box center [739, 165] width 452 height 92
copy link "[DATE] 07:00 - 09:00"
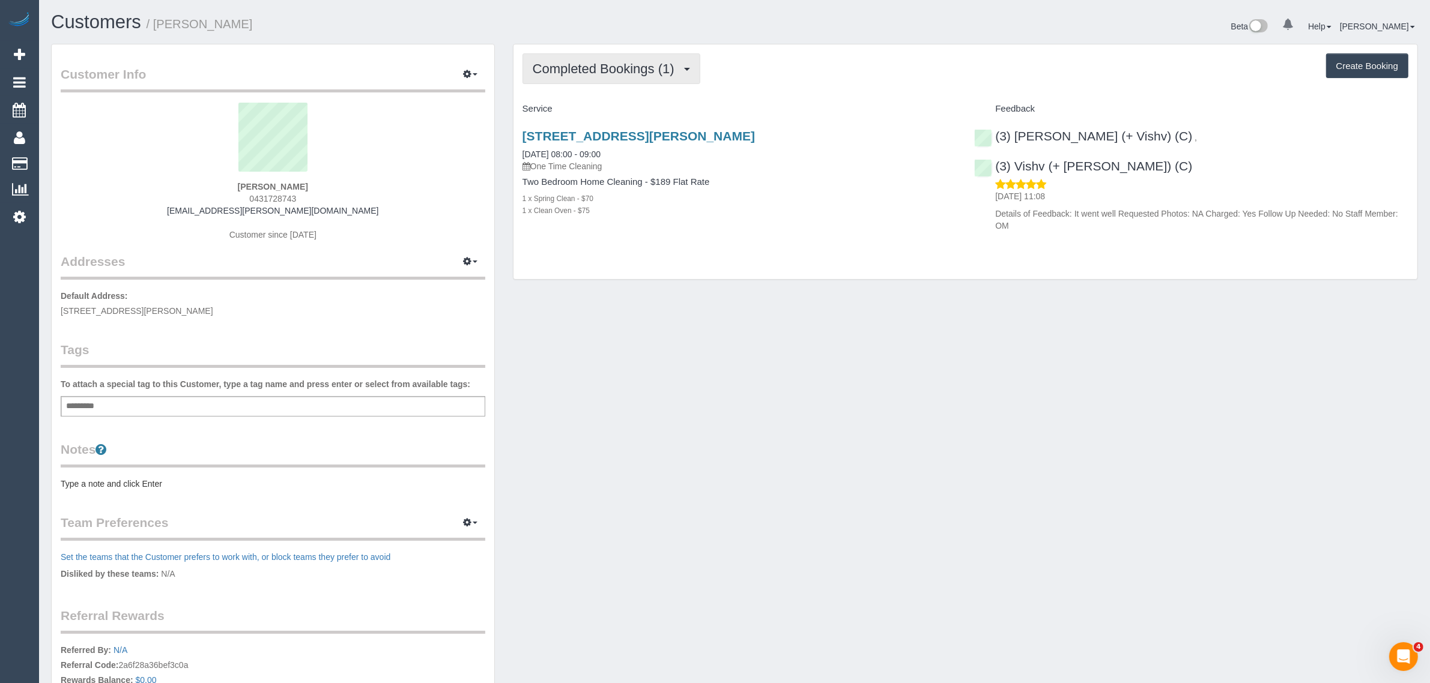
click at [664, 55] on button "Completed Bookings (1)" at bounding box center [611, 68] width 178 height 31
click at [616, 109] on link "Upcoming Bookings (1)" at bounding box center [585, 112] width 125 height 16
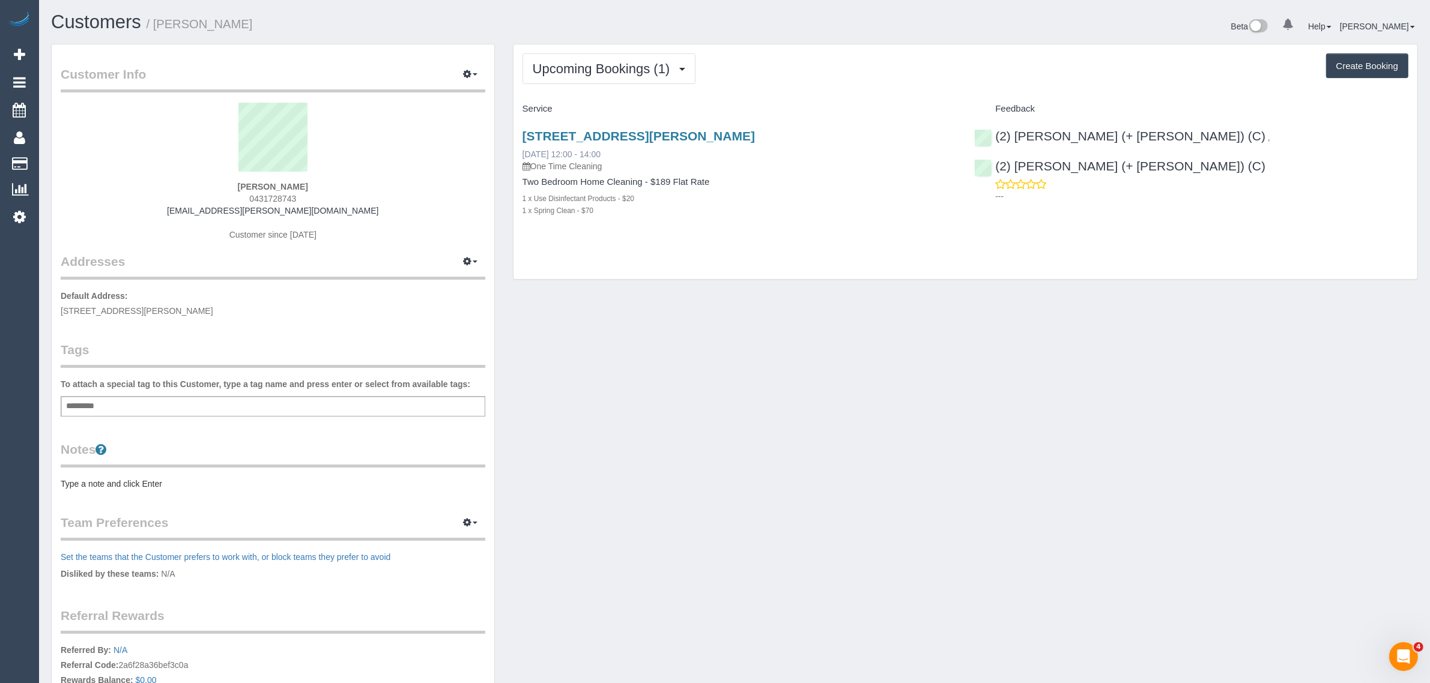
drag, startPoint x: 629, startPoint y: 153, endPoint x: 524, endPoint y: 151, distance: 105.1
click at [524, 151] on div "[STREET_ADDRESS][PERSON_NAME] [DATE] 12:00 - 14:00 One Time Cleaning" at bounding box center [739, 150] width 434 height 43
copy link "[DATE] 12:00 - 14:00"
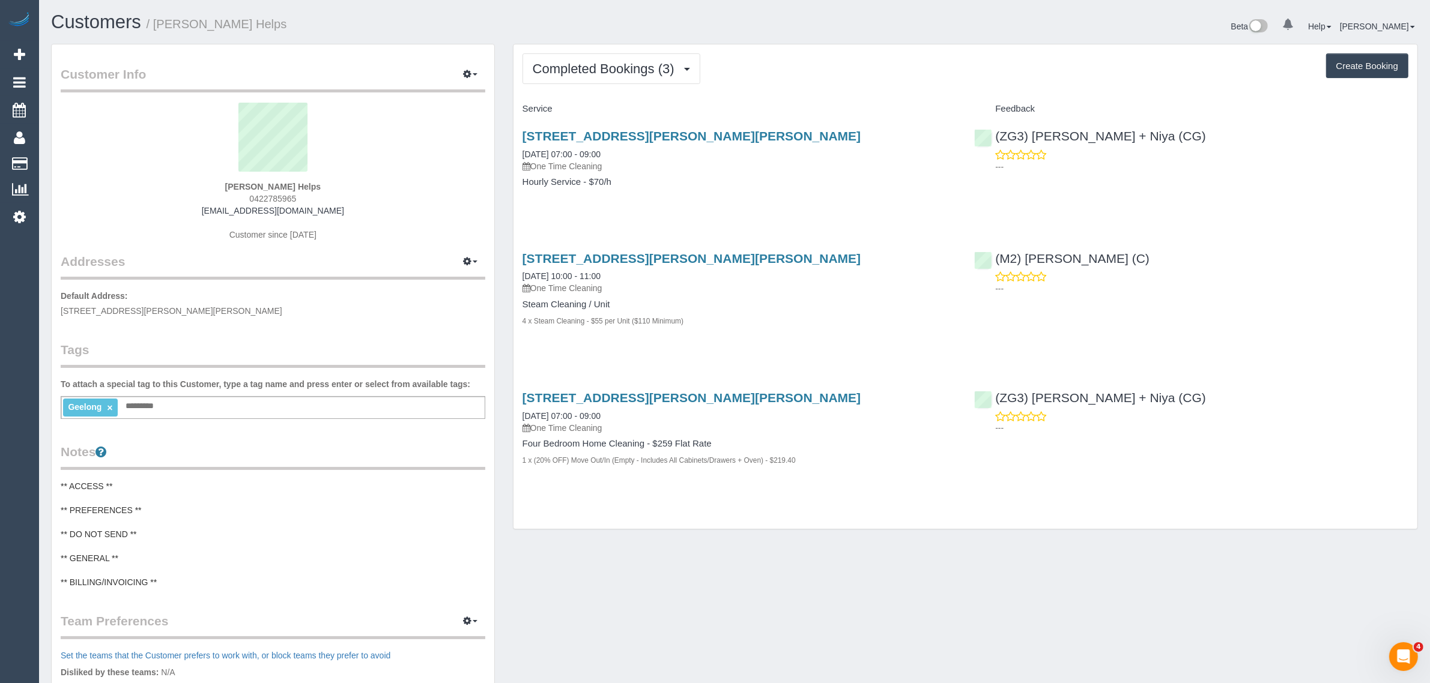
drag, startPoint x: 310, startPoint y: 192, endPoint x: 267, endPoint y: 184, distance: 43.5
click at [266, 184] on div "[PERSON_NAME] Helps 0422785965 [EMAIL_ADDRESS][DOMAIN_NAME] Customer since [DAT…" at bounding box center [273, 178] width 425 height 150
click at [343, 183] on div "[PERSON_NAME] Helps 0422785965 [EMAIL_ADDRESS][DOMAIN_NAME] Customer since [DAT…" at bounding box center [273, 178] width 425 height 150
drag, startPoint x: 310, startPoint y: 184, endPoint x: 243, endPoint y: 185, distance: 67.3
click at [243, 185] on div "Laura Helps 0422785965 laurarose3189@gmail.com Customer since 2025" at bounding box center [273, 178] width 425 height 150
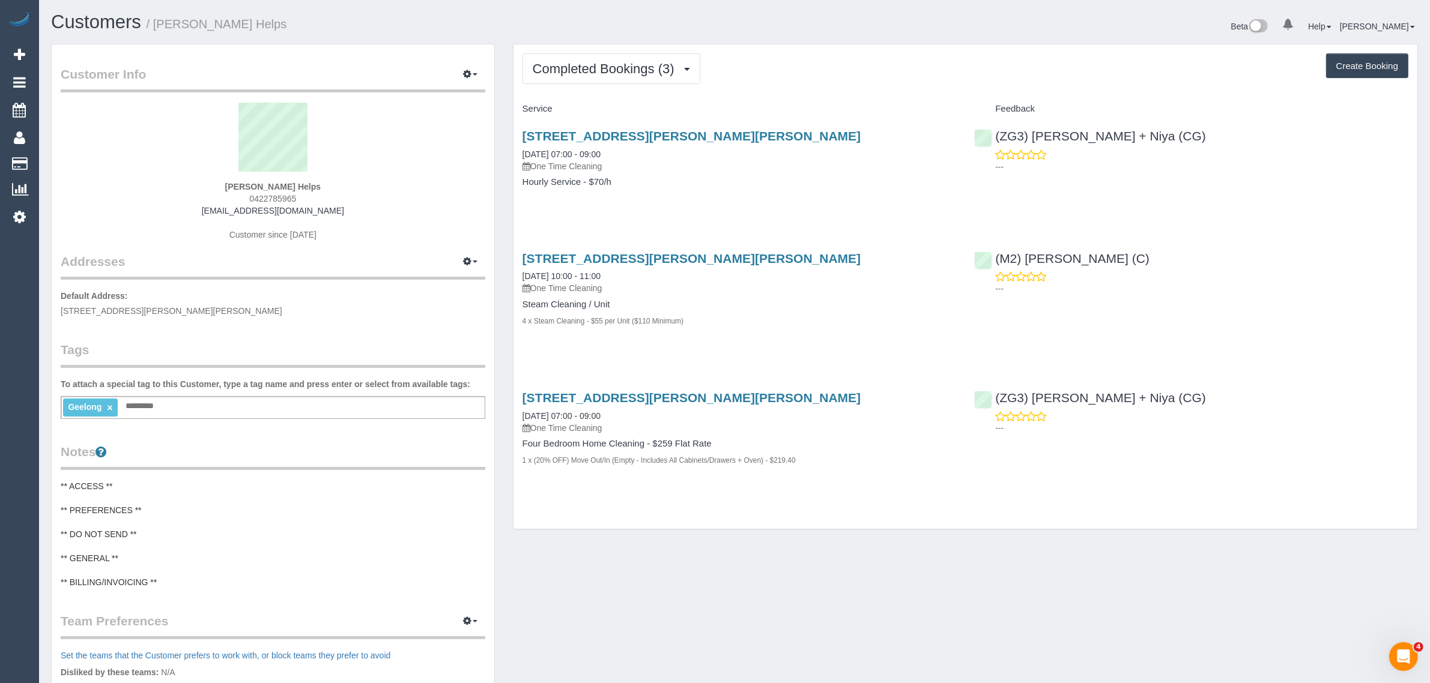
copy strong "Laura Helps"
drag, startPoint x: 349, startPoint y: 193, endPoint x: 312, endPoint y: 193, distance: 37.2
click at [349, 193] on div "Laura Helps 0422785965 laurarose3189@gmail.com Customer since 2025" at bounding box center [273, 178] width 425 height 150
drag, startPoint x: 295, startPoint y: 184, endPoint x: 238, endPoint y: 183, distance: 56.4
click at [238, 183] on div "Laura Helps 0422785965 laurarose3189@gmail.com Customer since 2025" at bounding box center [273, 178] width 425 height 150
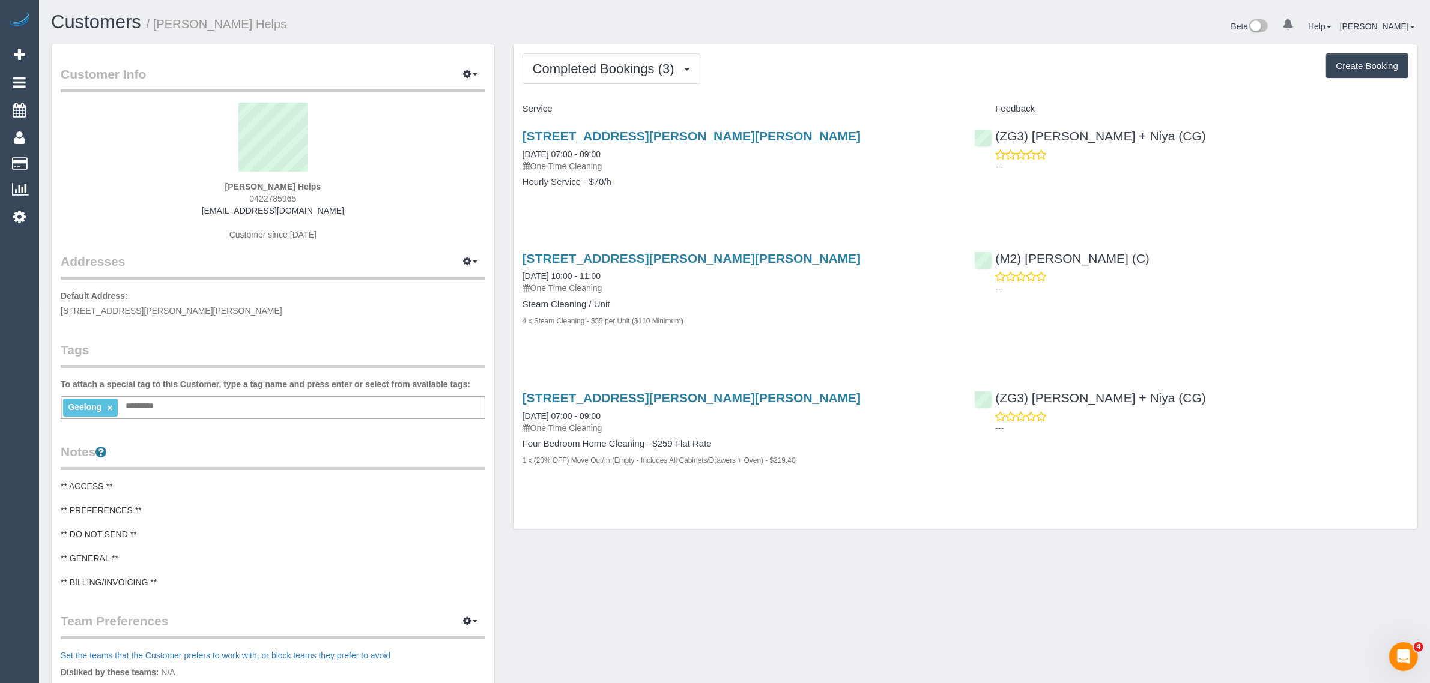
copy strong "Laura Helps"
click at [580, 72] on span "Completed Bookings (3)" at bounding box center [607, 68] width 148 height 15
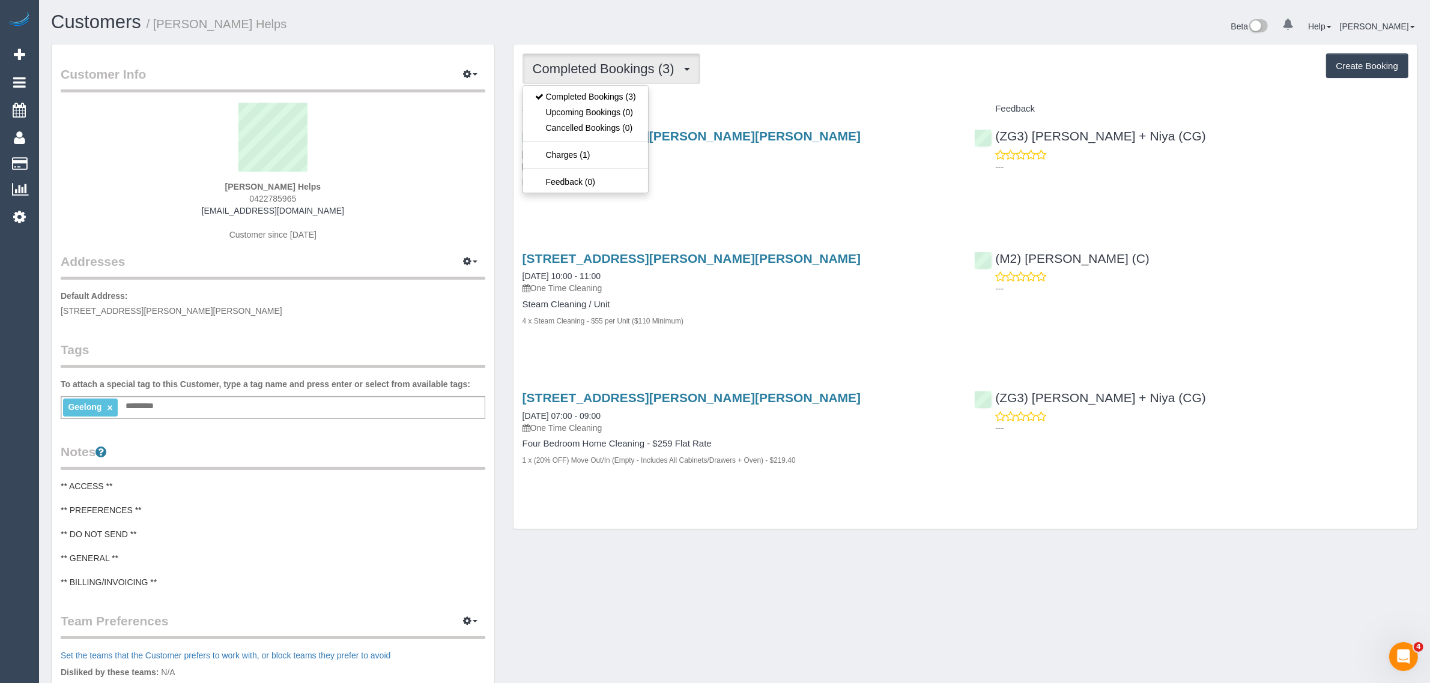
click at [580, 72] on span "Completed Bookings (3)" at bounding box center [607, 68] width 148 height 15
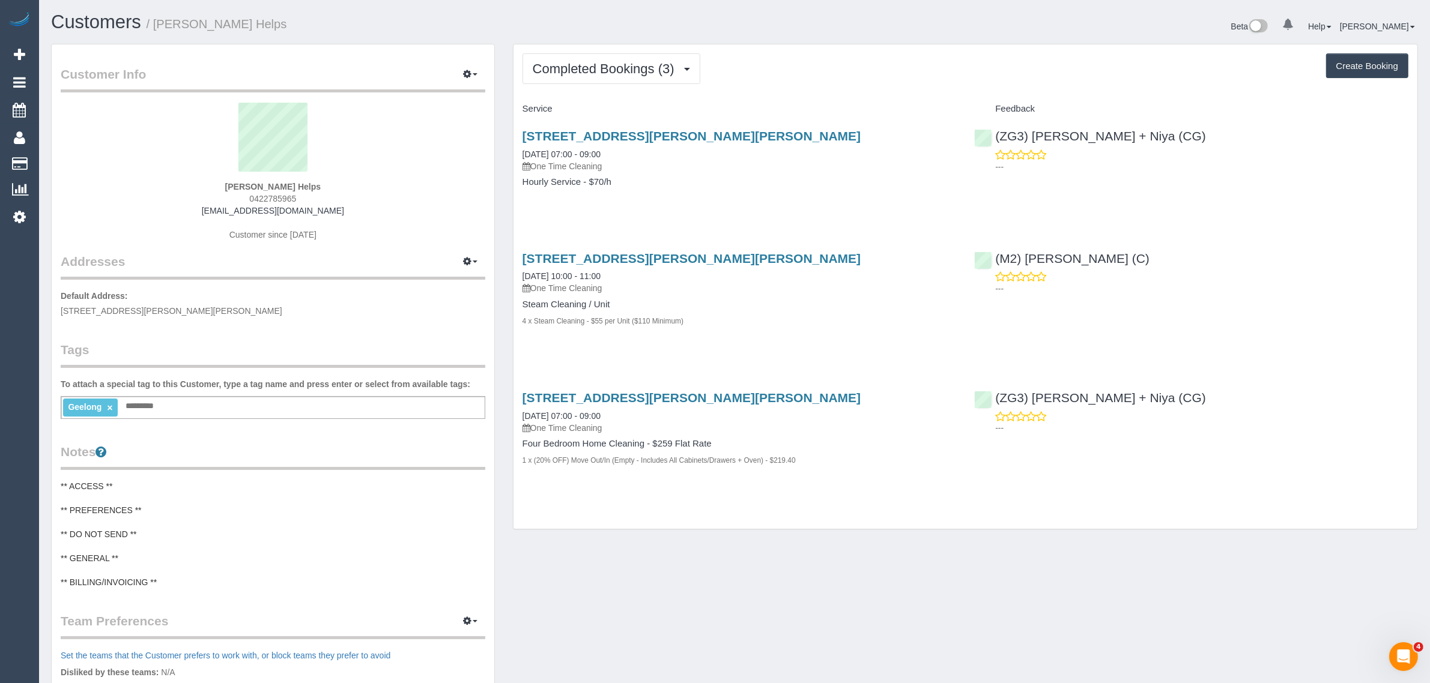
click at [725, 196] on div "2 Hutton Close, Armstrong Creek, VIC 3217 21/08/2025 07:00 - 09:00 One Time Cle…" at bounding box center [739, 165] width 452 height 92
click at [991, 137] on div "(ZG3) Suneeth + Niya (CG) ---" at bounding box center [1191, 148] width 452 height 59
copy link "(ZG3) Suneeth + Niya (CG)"
click at [260, 403] on div "Geelong × Add a tag" at bounding box center [273, 407] width 425 height 23
click at [254, 186] on strong "Laura Helps" at bounding box center [272, 187] width 95 height 10
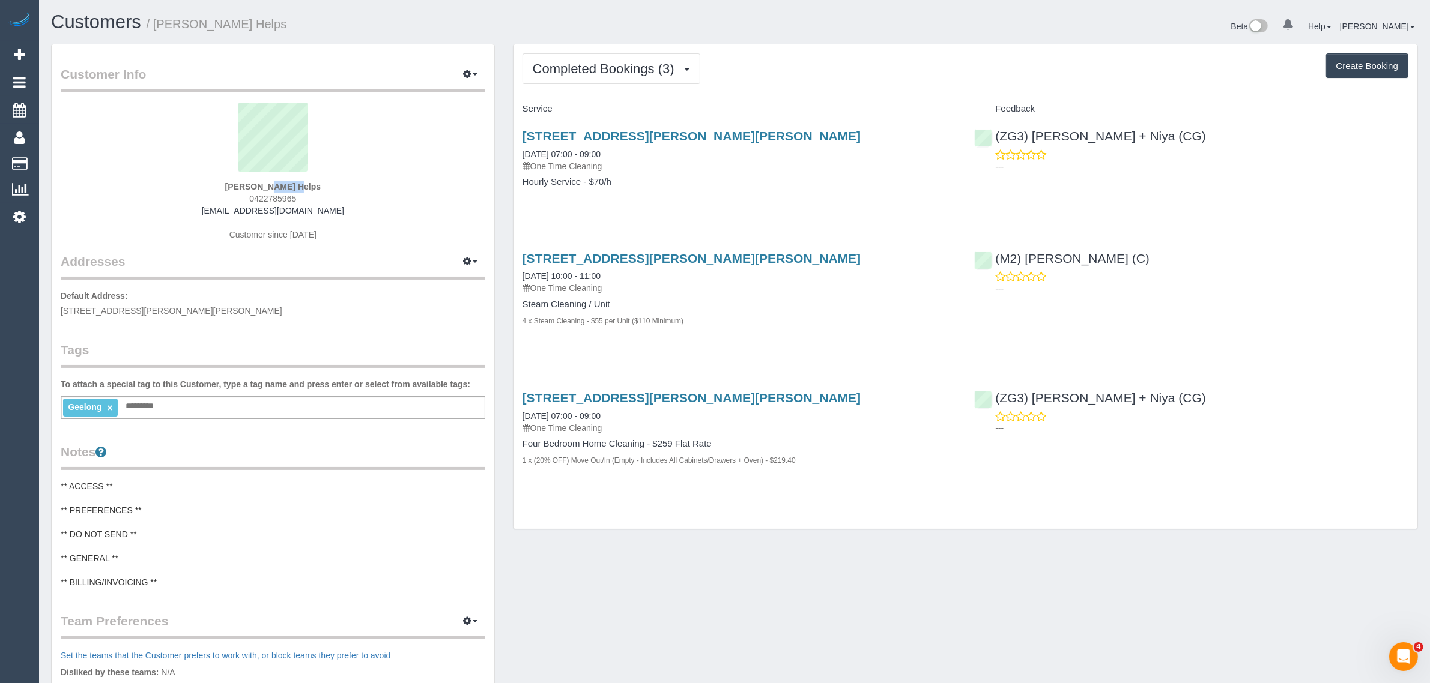
click at [254, 186] on strong "Laura Helps" at bounding box center [272, 187] width 95 height 10
copy div "Laura Helps"
drag, startPoint x: 181, startPoint y: 421, endPoint x: 193, endPoint y: 412, distance: 15.5
click at [181, 421] on div "Customer Info Edit Contact Info Send Message Email Preferences Special Sales Ta…" at bounding box center [273, 471] width 443 height 854
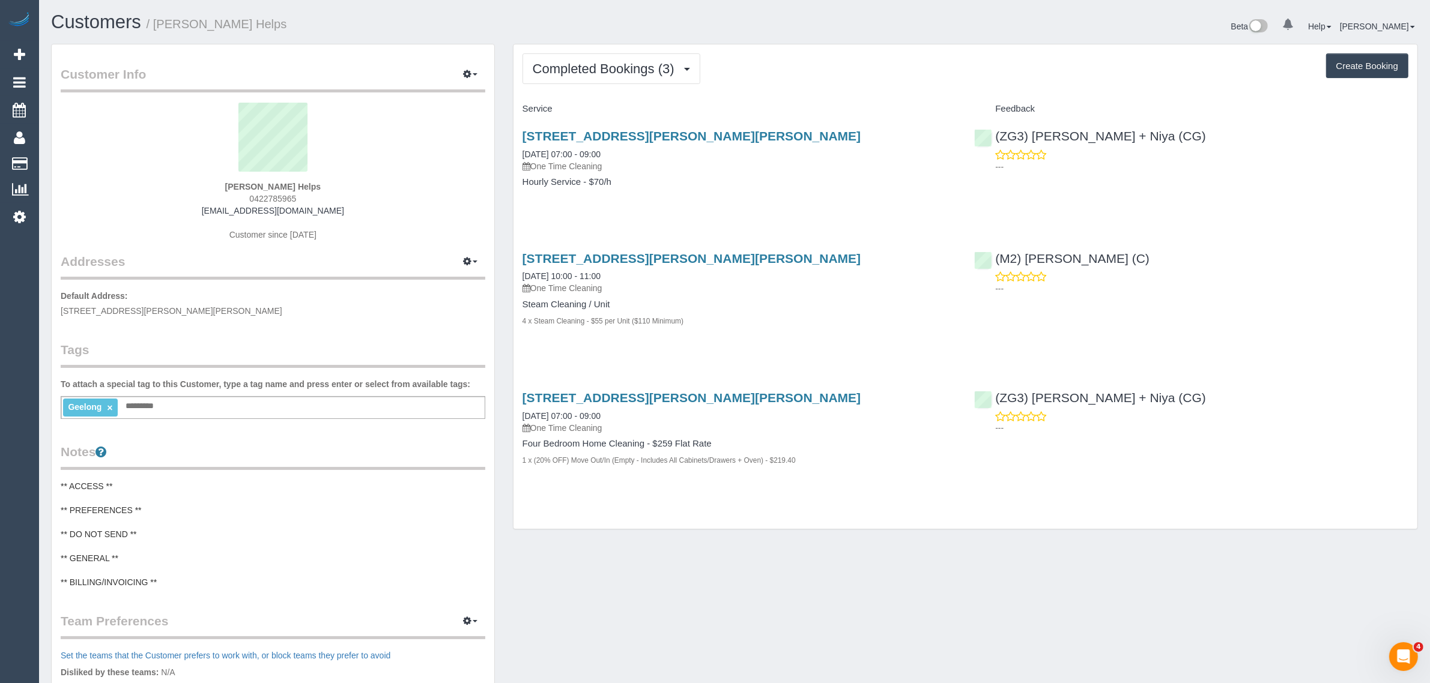
click at [202, 407] on div "Geelong × Add a tag" at bounding box center [273, 407] width 425 height 23
type input "**********"
drag, startPoint x: 760, startPoint y: 31, endPoint x: 740, endPoint y: 48, distance: 26.4
click at [760, 31] on div "Beta 0 Your Notifications You have 0 alerts Help Help Docs Take a Tour Contact …" at bounding box center [1080, 28] width 692 height 32
click at [805, 61] on div "Completed Bookings (3) Completed Bookings (3) Upcoming Bookings (0) Cancelled B…" at bounding box center [965, 68] width 886 height 31
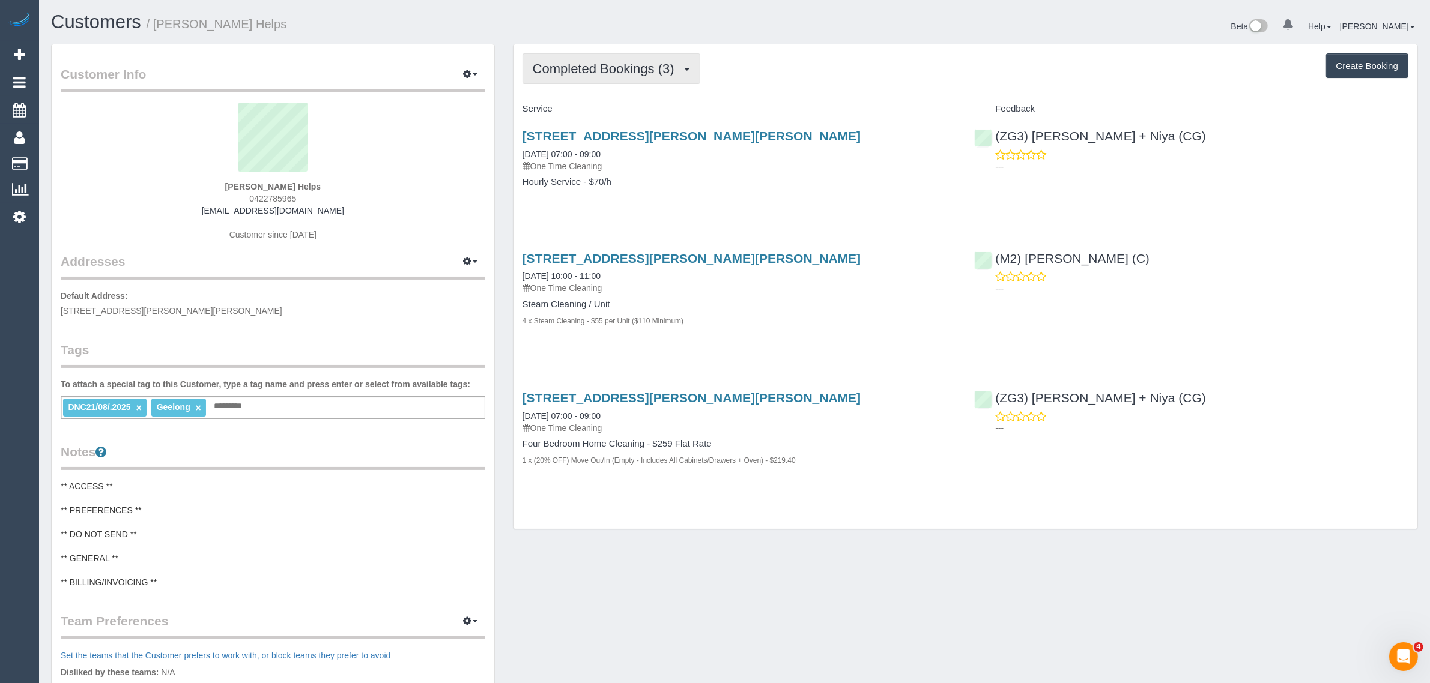
click at [673, 67] on span "Completed Bookings (3)" at bounding box center [607, 68] width 148 height 15
click at [667, 73] on span "Completed Bookings (3)" at bounding box center [607, 68] width 148 height 15
drag, startPoint x: 303, startPoint y: 184, endPoint x: 232, endPoint y: 176, distance: 71.3
click at [232, 176] on div "Laura Helps 0422785965 laurarose3189@gmail.com Customer since 2025" at bounding box center [273, 178] width 425 height 150
copy div "Laura Helps"
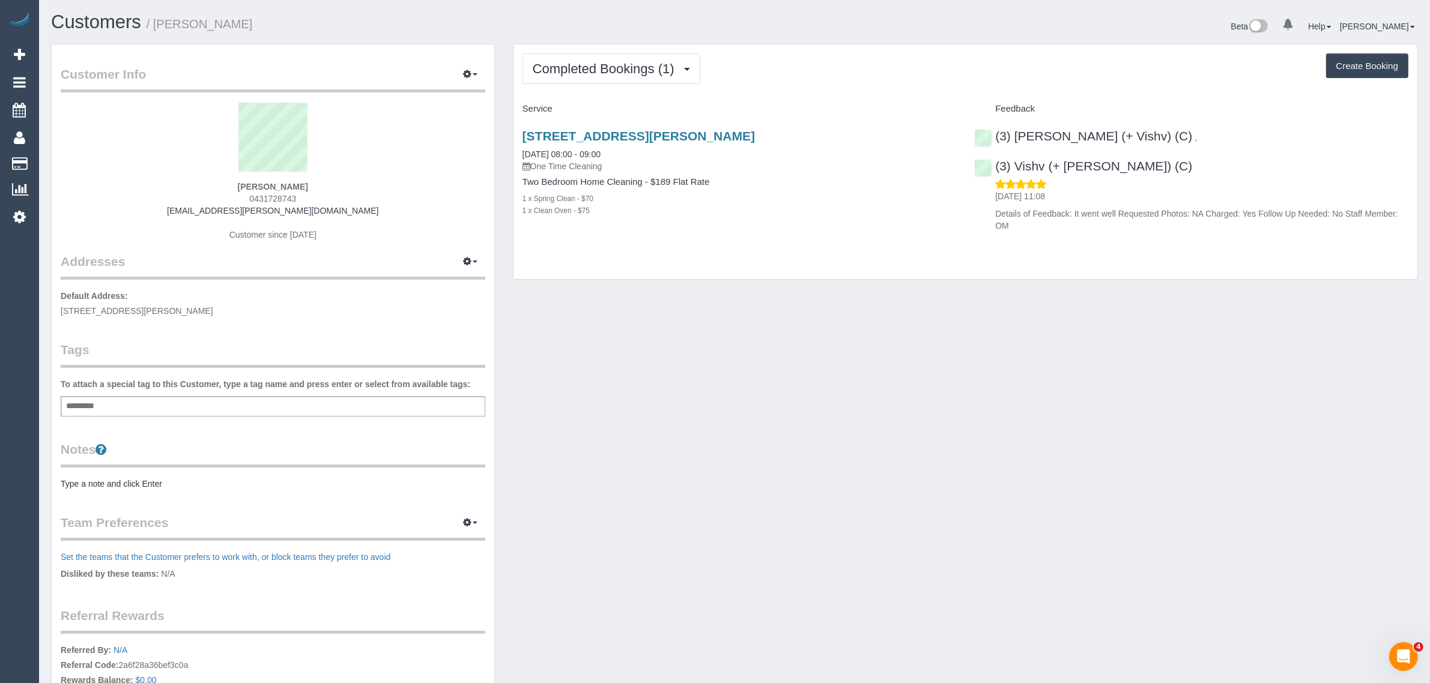
click at [282, 195] on span "0431728743" at bounding box center [272, 199] width 47 height 10
copy span "0431728743"
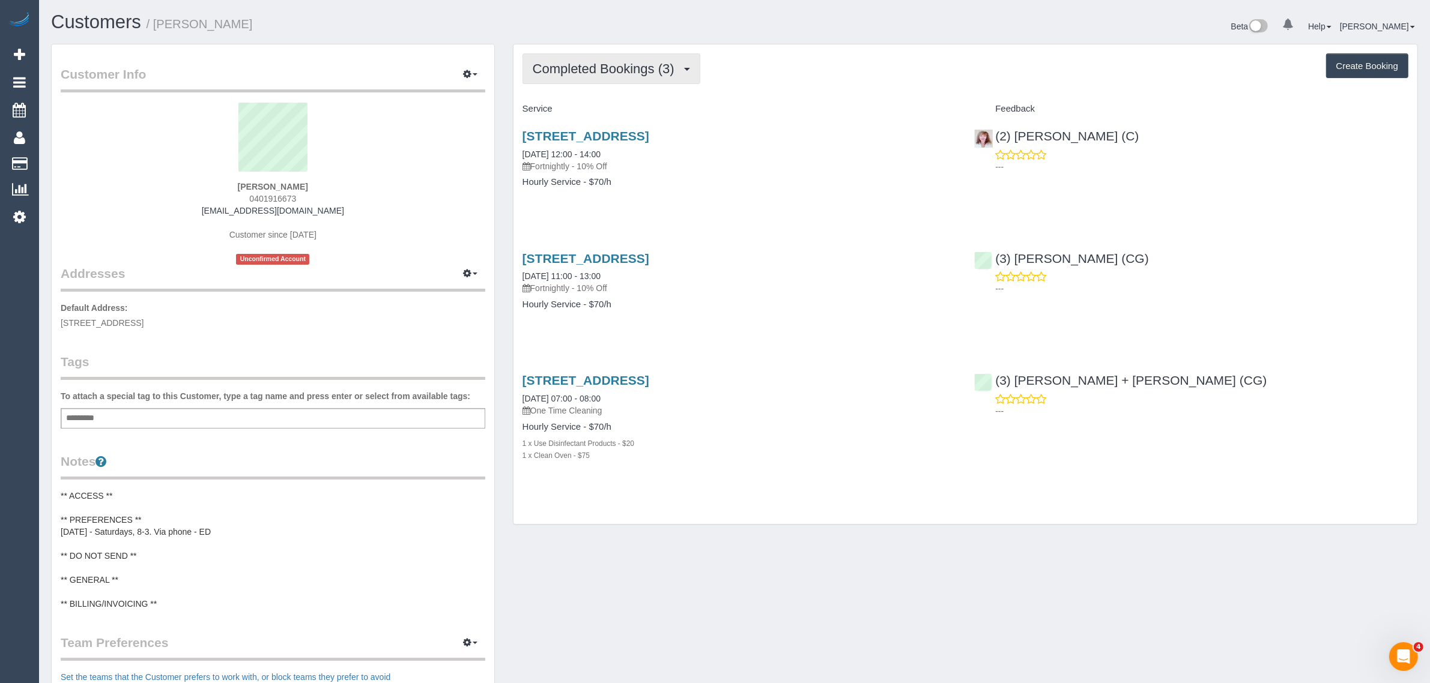
click at [588, 83] on div "Completed Bookings (3) Completed Bookings (3) Upcoming Bookings (11) Cancelled …" at bounding box center [965, 284] width 904 height 480
click at [588, 71] on span "Completed Bookings (3)" at bounding box center [607, 68] width 148 height 15
click at [578, 110] on link "Upcoming Bookings (11)" at bounding box center [586, 112] width 127 height 16
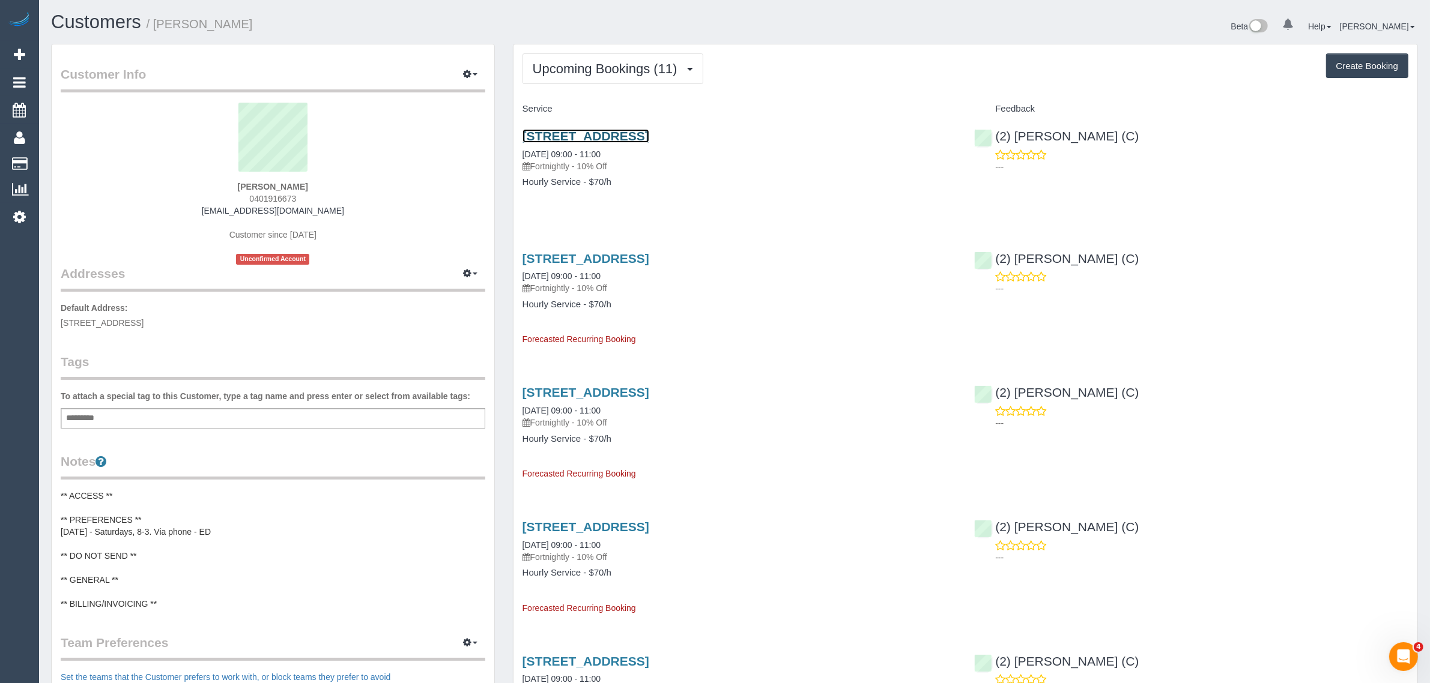
click at [649, 133] on link "[STREET_ADDRESS]" at bounding box center [585, 136] width 127 height 14
click at [630, 58] on button "Upcoming Bookings (11)" at bounding box center [612, 68] width 181 height 31
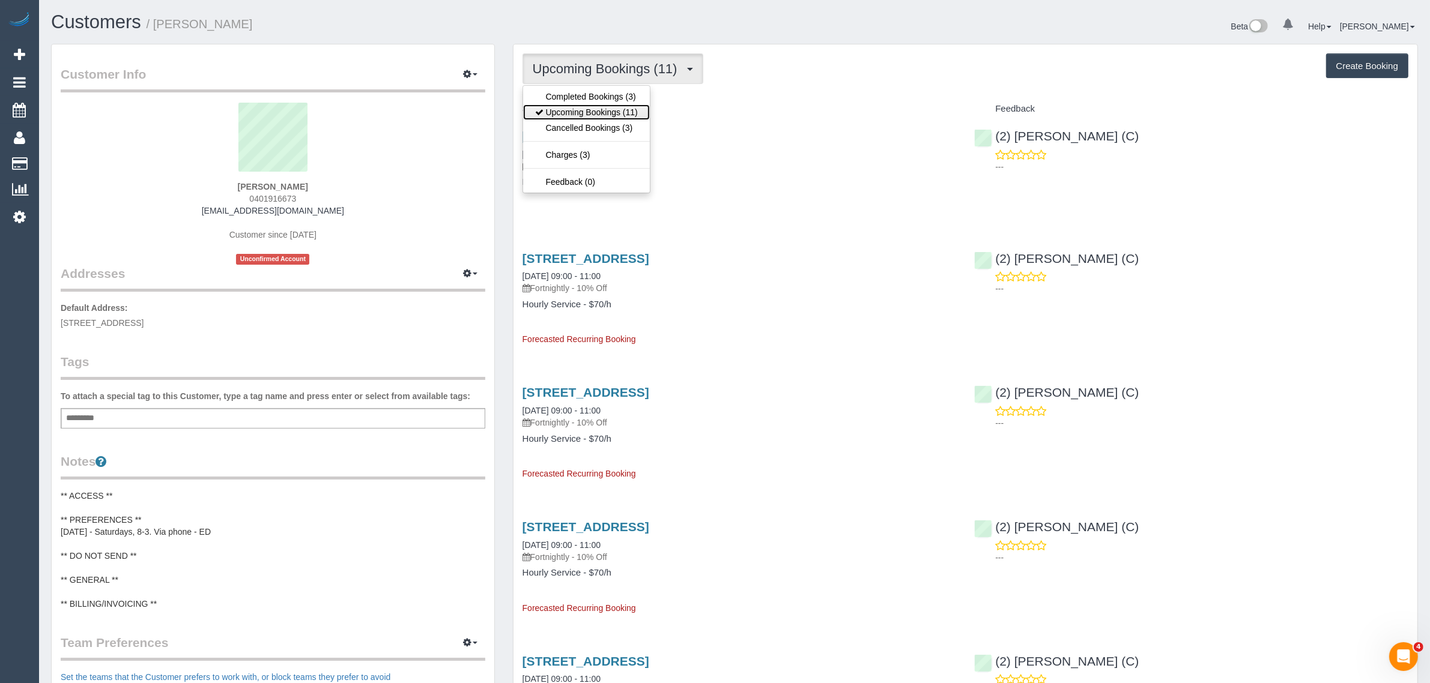
click at [585, 110] on link "Upcoming Bookings (11)" at bounding box center [586, 112] width 127 height 16
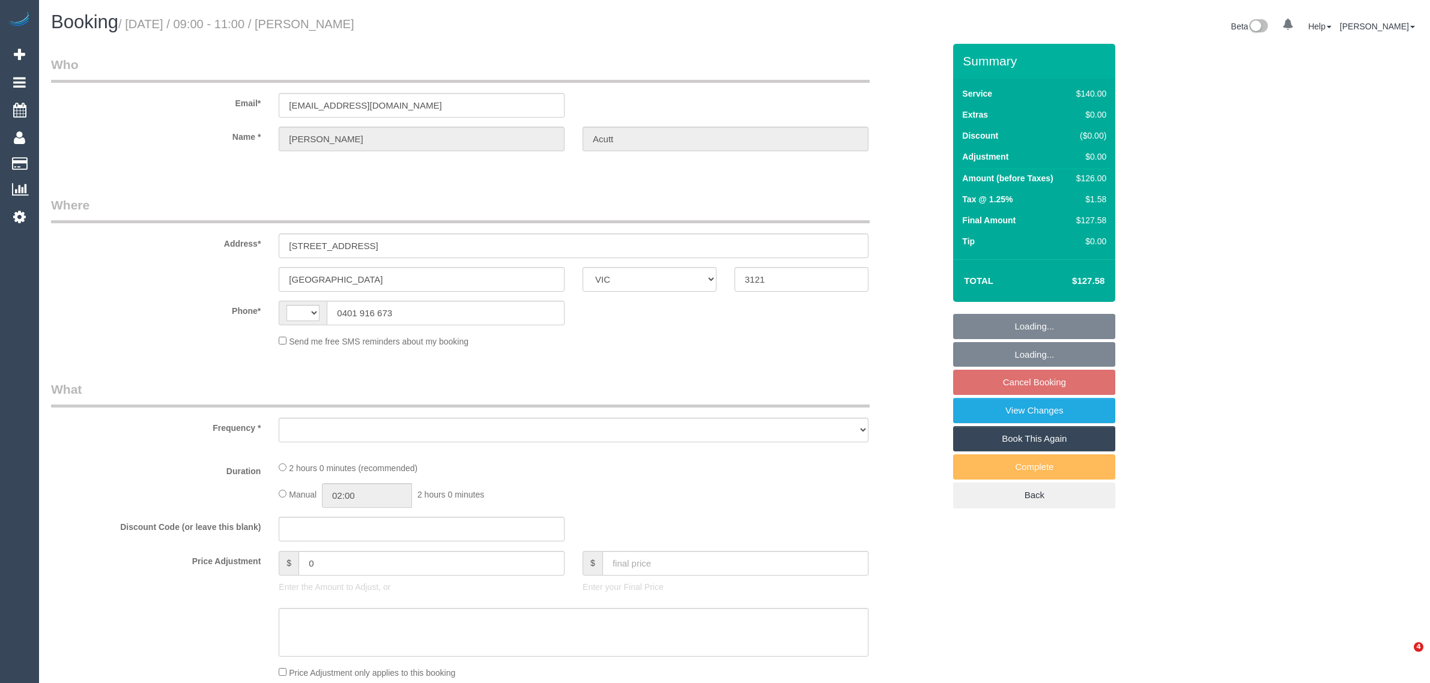
select select "VIC"
select select "string:AU"
select select "string:stripe-pm_1RZiSX2GScqysDRVOCju23ZL"
select select "number:27"
select select "number:14"
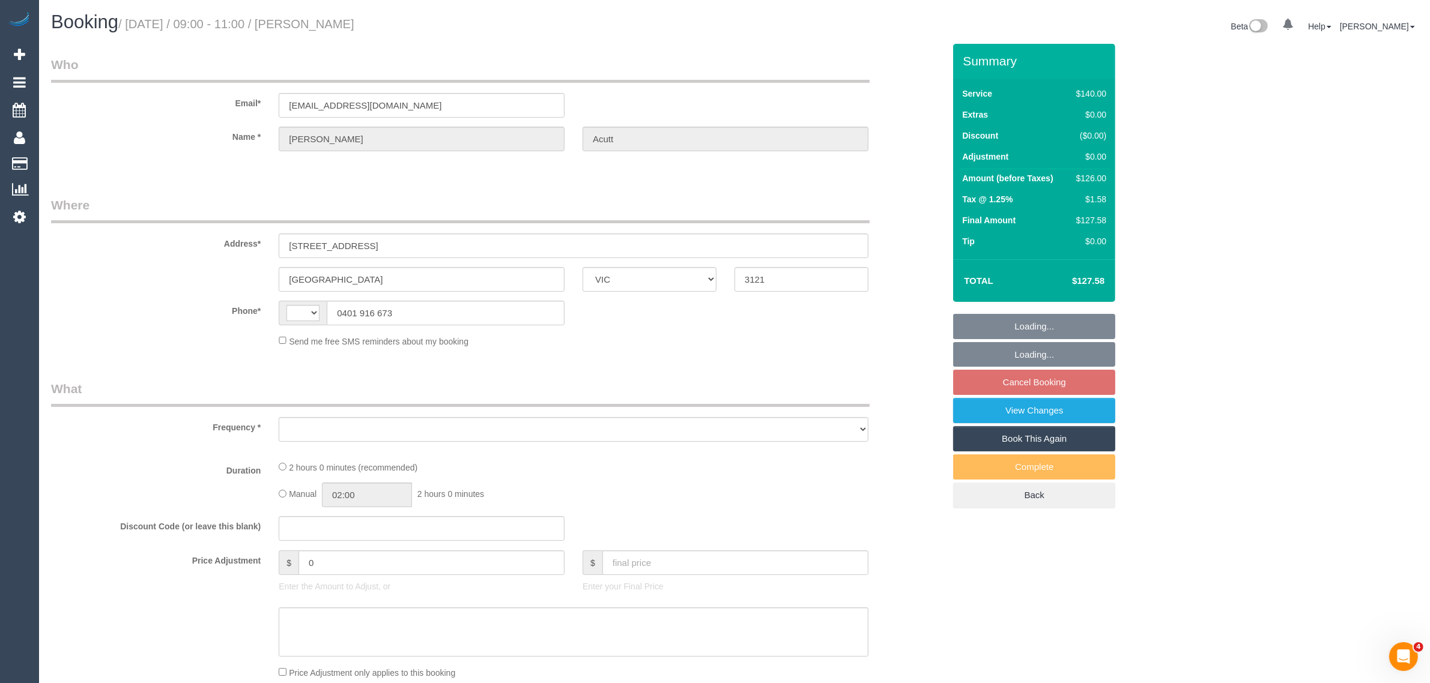
select select "number:19"
select select "number:24"
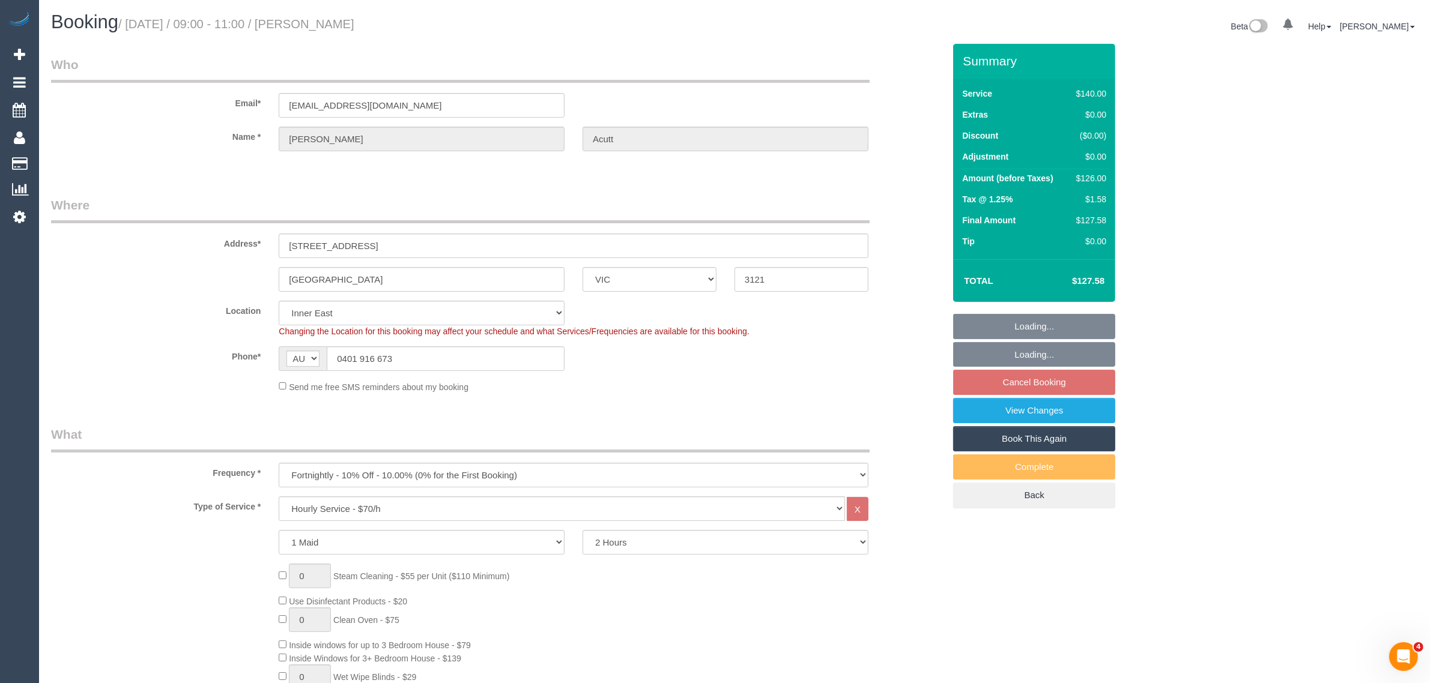
select select "object:1495"
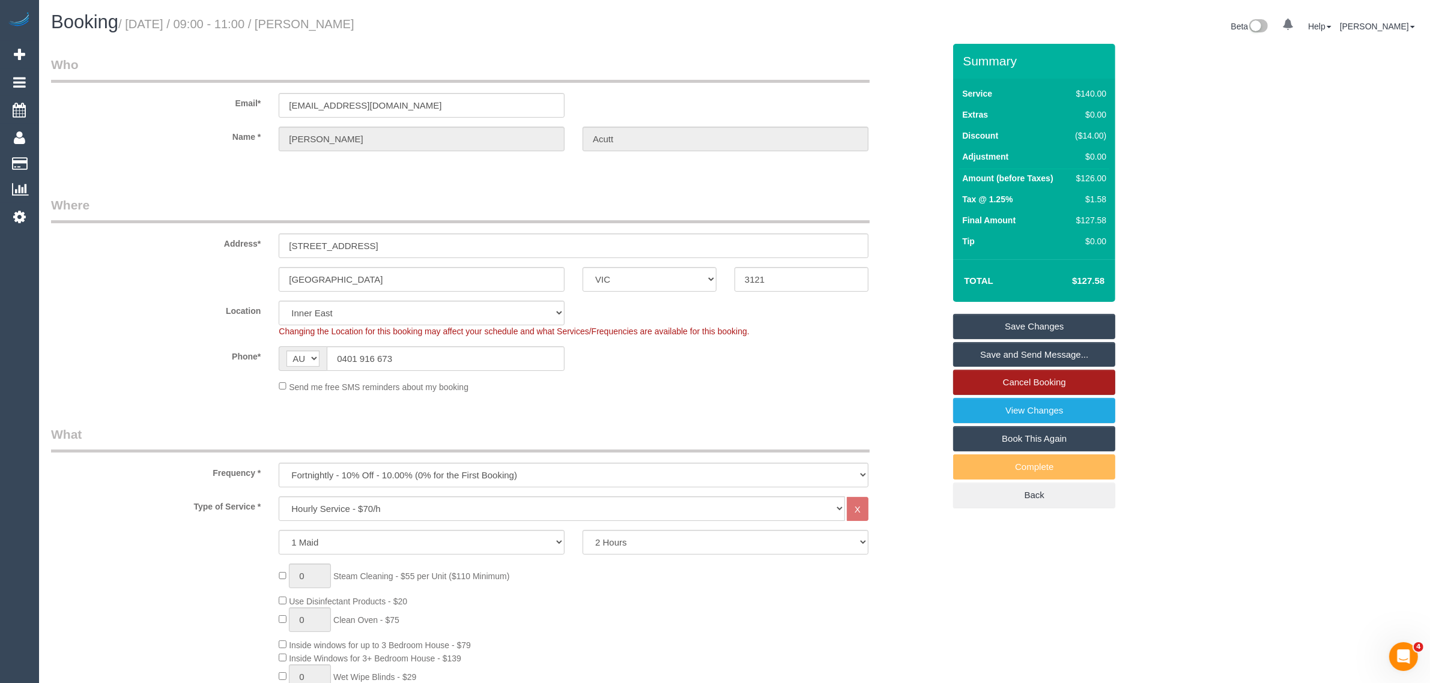
click at [1010, 372] on link "Cancel Booking" at bounding box center [1034, 382] width 162 height 25
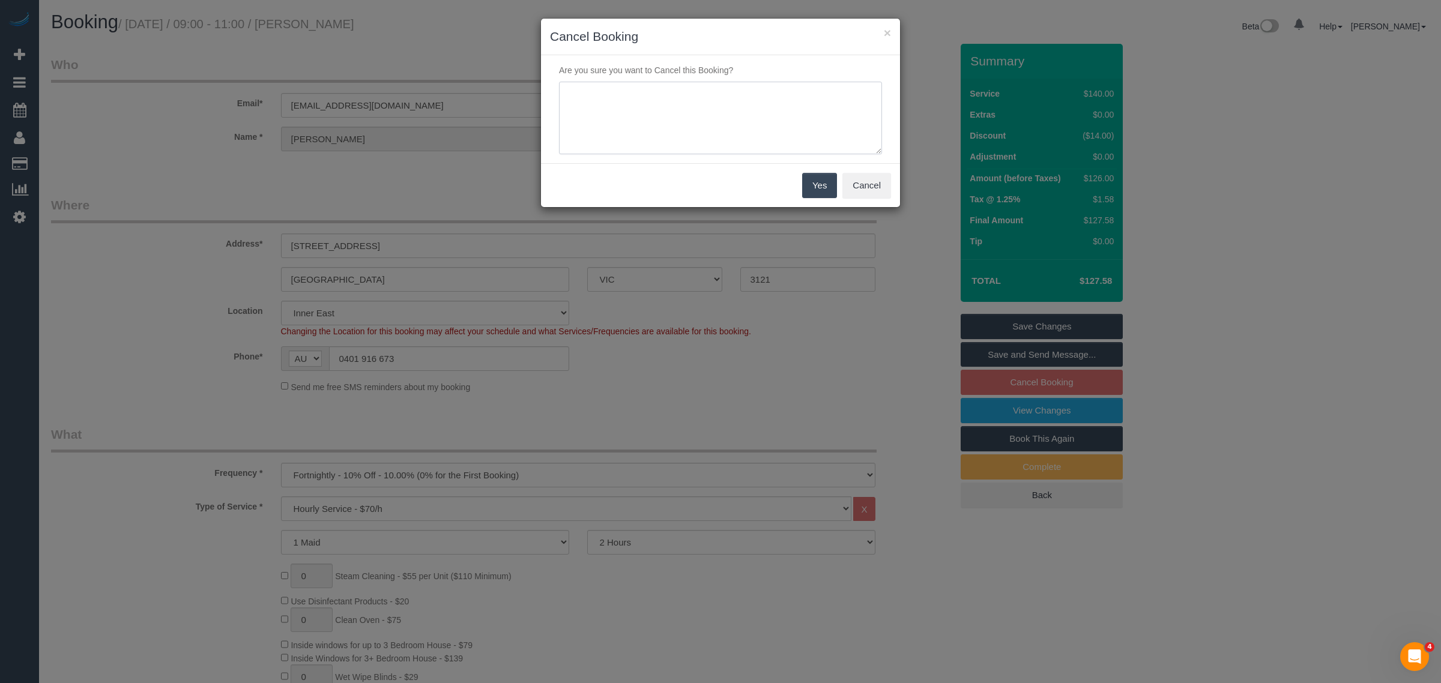
click at [719, 115] on textarea at bounding box center [720, 118] width 323 height 73
type textarea "Customer wants to cancel ongoing via txt - KA"
click at [806, 180] on button "Yes" at bounding box center [819, 185] width 35 height 25
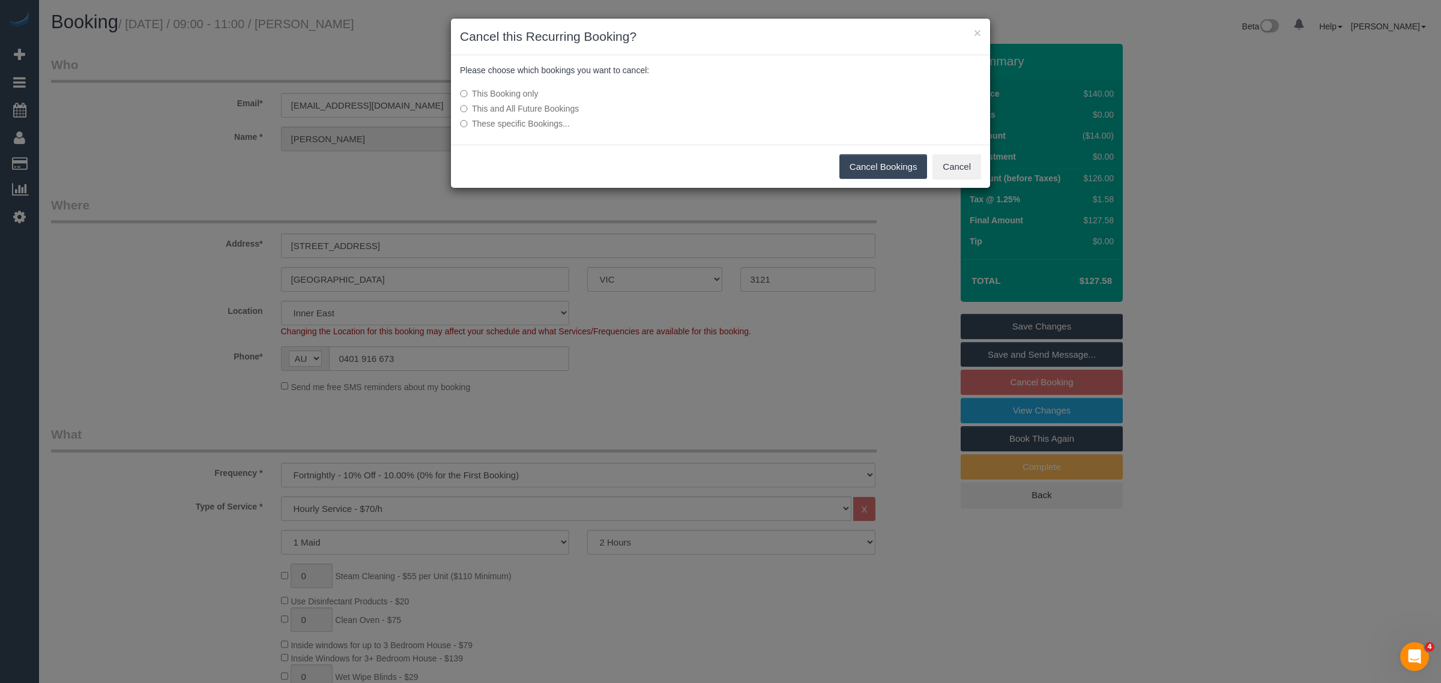
click at [531, 111] on label "This and All Future Bookings" at bounding box center [631, 109] width 342 height 12
click at [863, 163] on button "Cancel Bookings" at bounding box center [883, 166] width 88 height 25
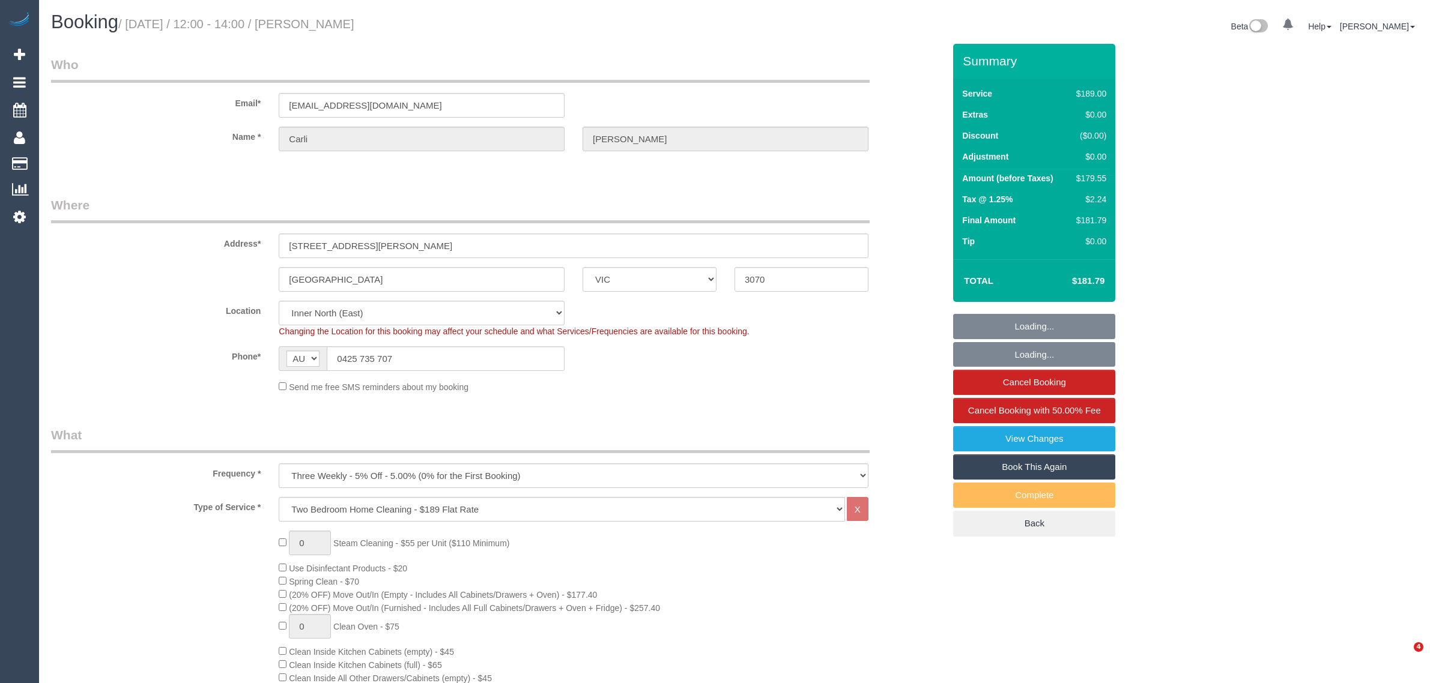
select select "VIC"
select select "number:27"
select select "number:16"
select select "number:19"
select select "number:24"
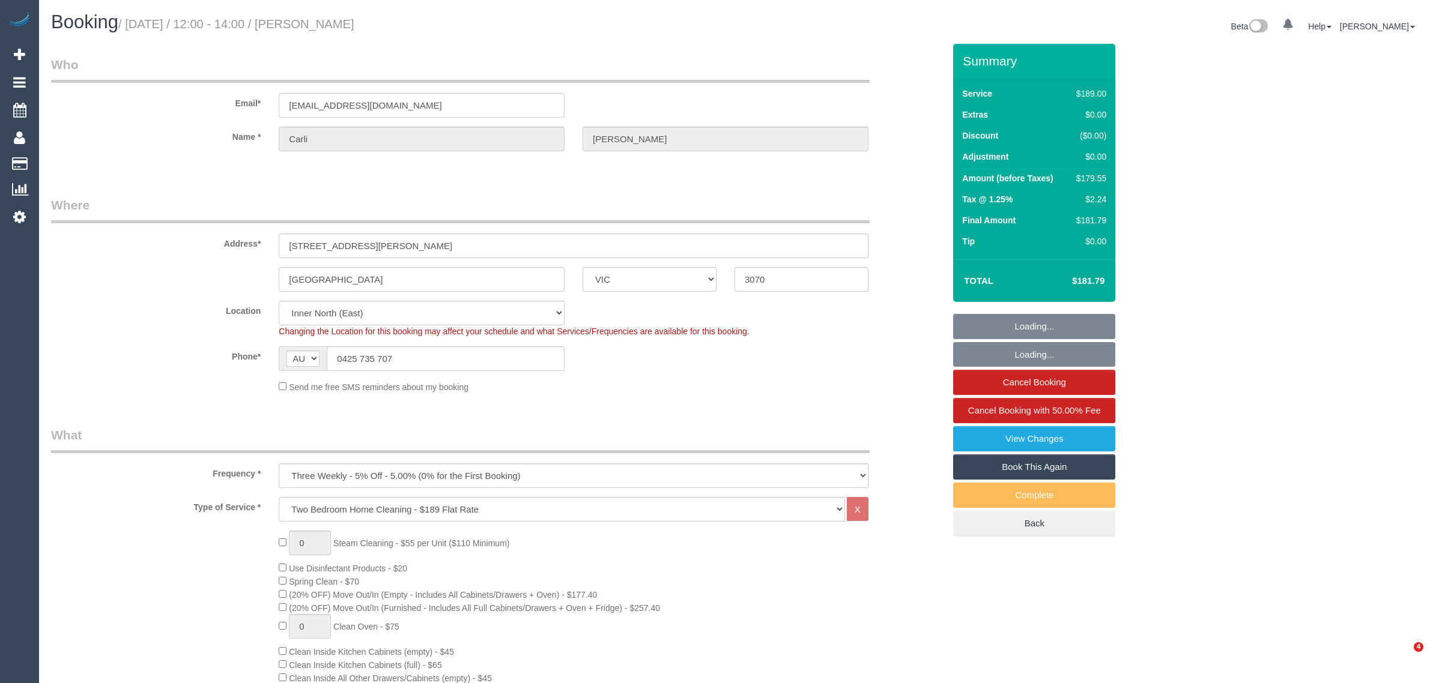
select select "number:33"
select select "number:26"
select select "spot1"
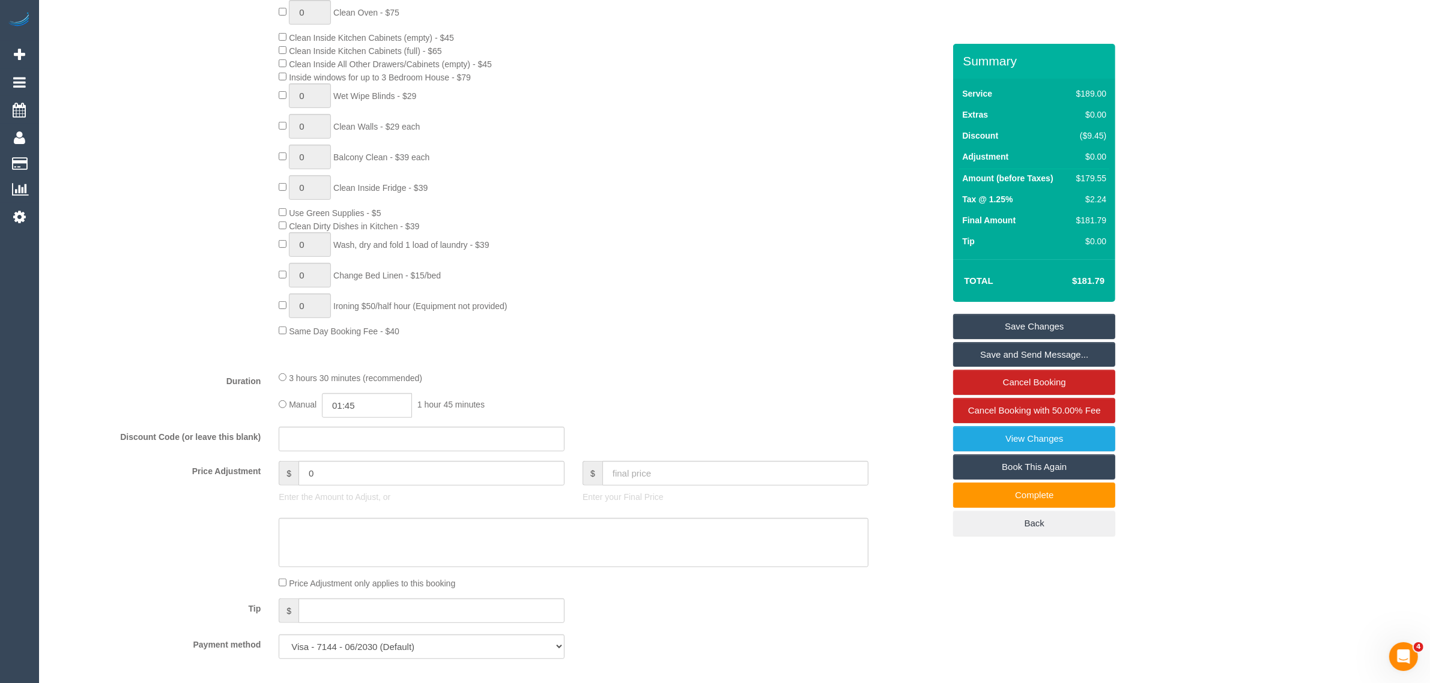
scroll to position [901, 0]
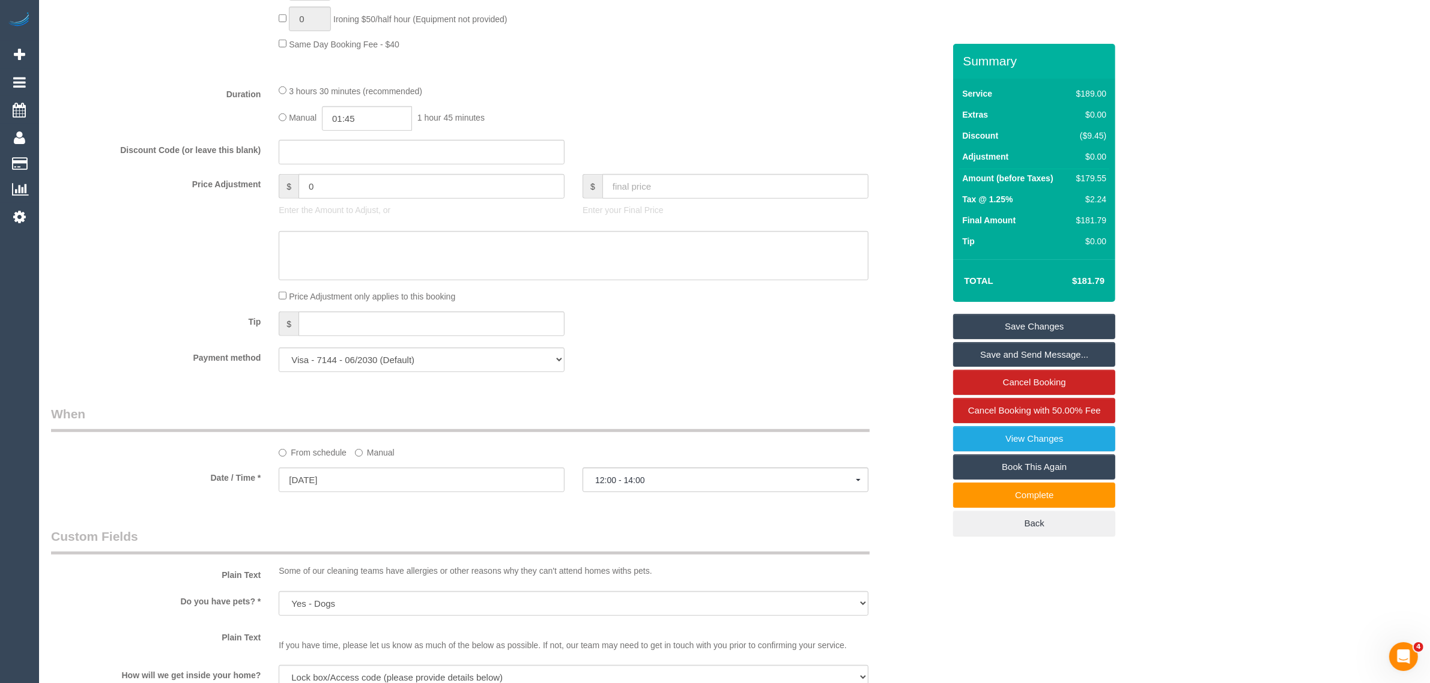
click at [748, 370] on div "Payment method Visa - 7144 - 06/2030 (Default) Add Credit Card ─────────────── …" at bounding box center [497, 360] width 911 height 25
click at [911, 283] on sui-booking-price-adjustment "Price Adjustment $ 0 Enter the Amount to Adjust, or $ Enter your Final Price Pr…" at bounding box center [497, 238] width 893 height 128
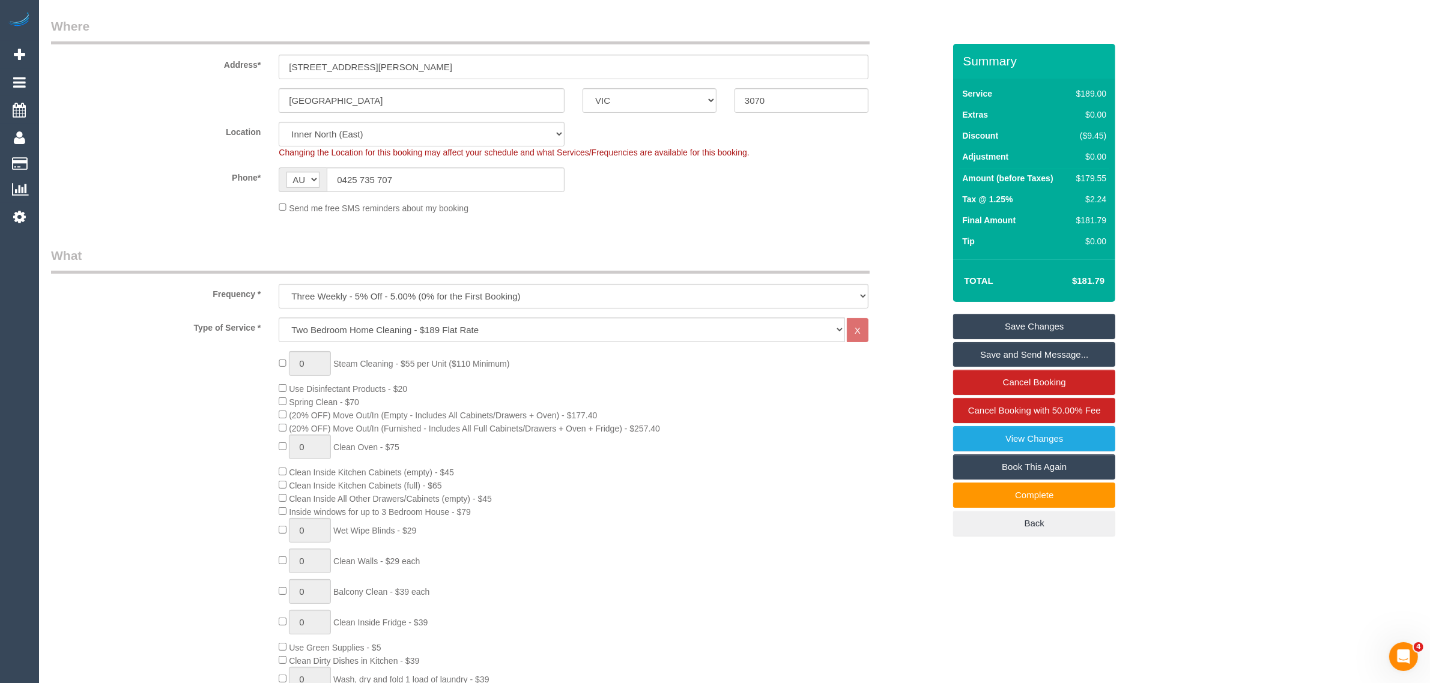
scroll to position [0, 0]
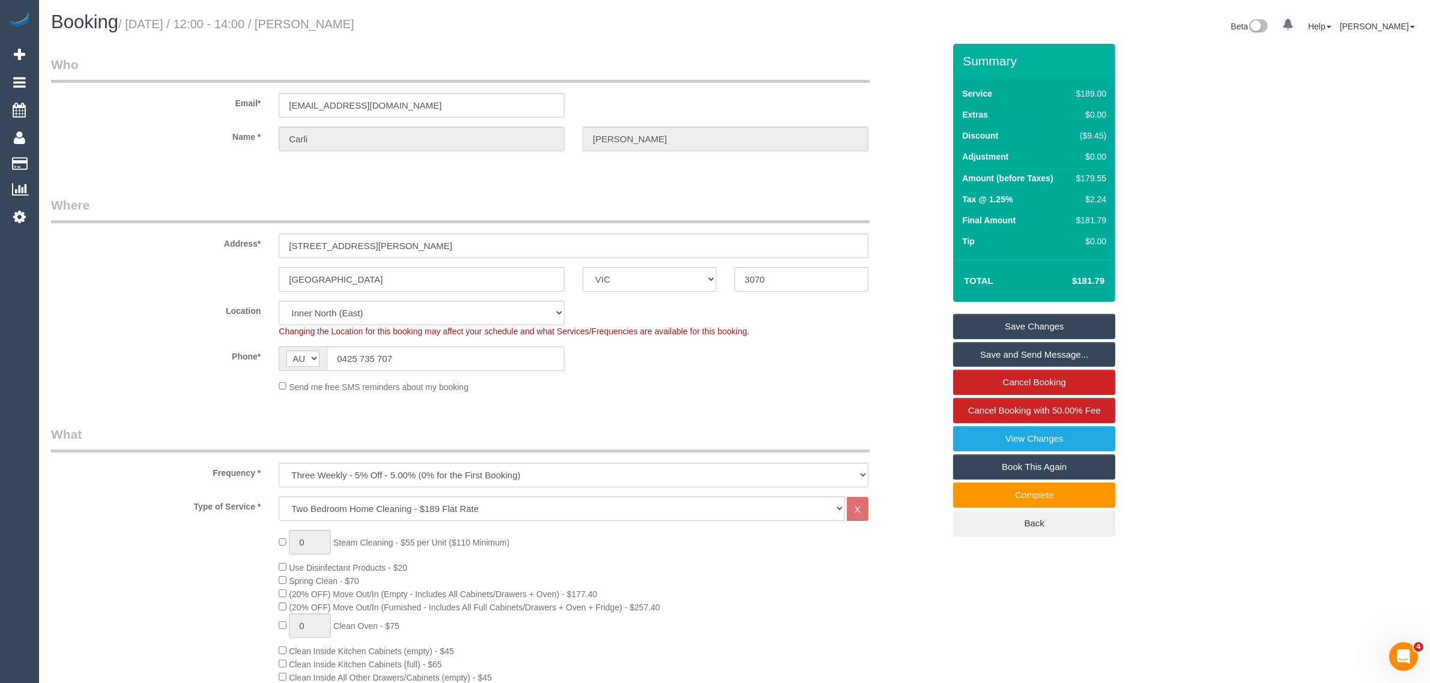
click at [919, 293] on fieldset "Where Address* [STREET_ADDRESS][PERSON_NAME] [GEOGRAPHIC_DATA] ACT [GEOGRAPHIC_…" at bounding box center [497, 299] width 893 height 206
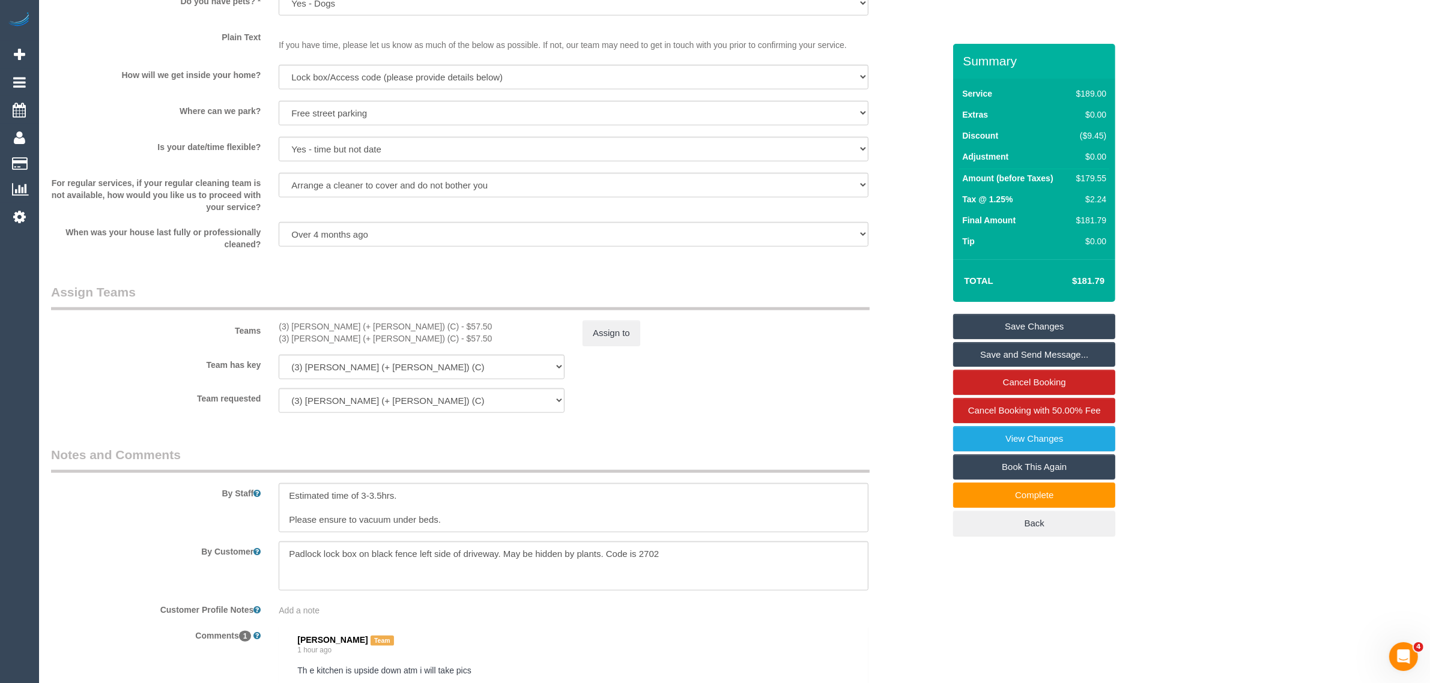
scroll to position [1201, 0]
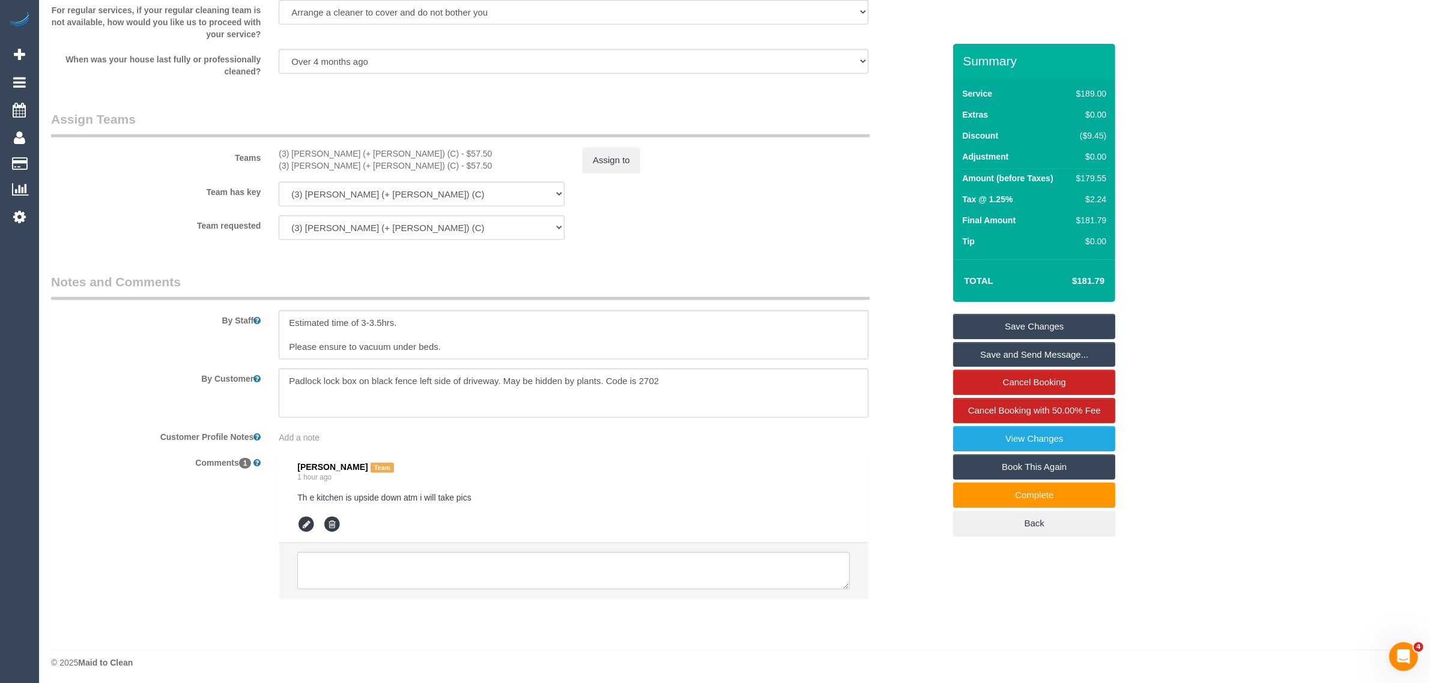
scroll to position [1677, 0]
click at [950, 602] on div "Comments 1 Elizabeth Komijat Team 1 hour ago Th e kitchen is upside down atm i …" at bounding box center [497, 529] width 911 height 159
click at [895, 312] on div "By Staff" at bounding box center [497, 313] width 911 height 86
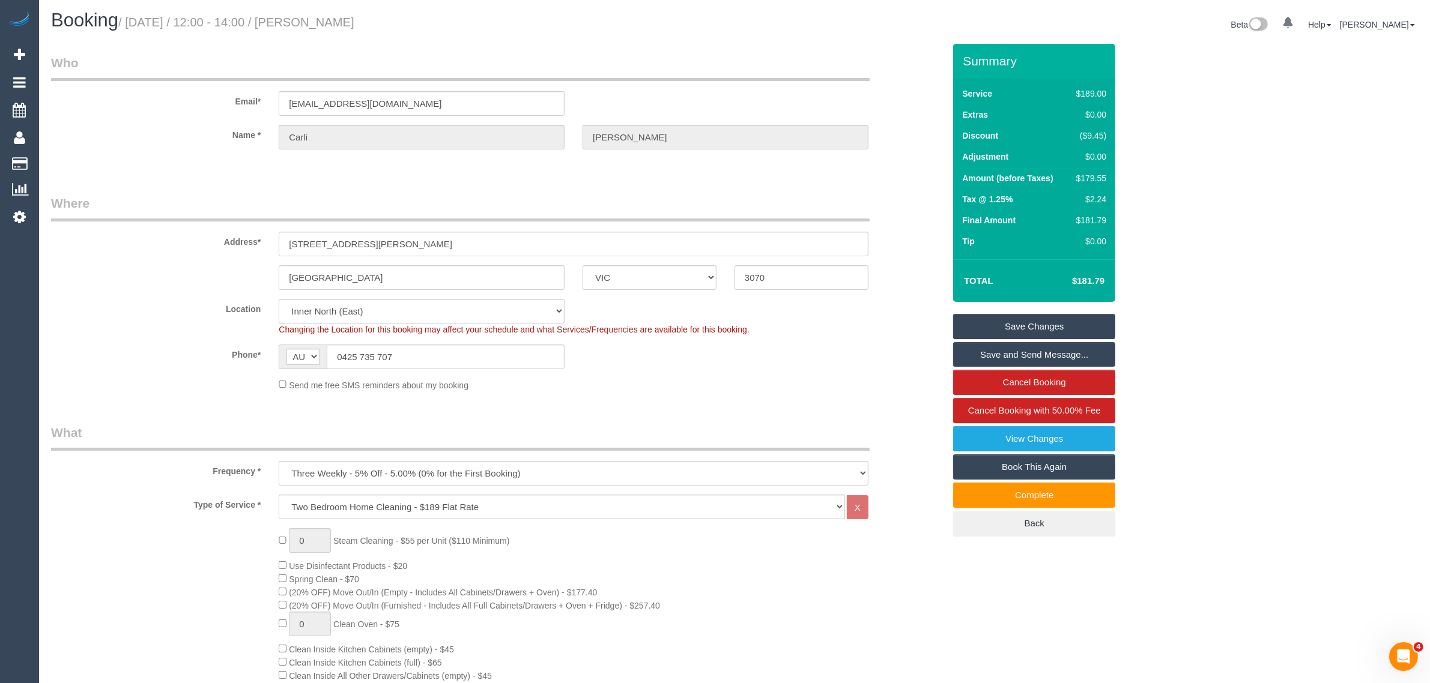
scroll to position [0, 0]
click at [905, 392] on div "Send me free SMS reminders about my booking" at bounding box center [497, 386] width 911 height 13
click at [492, 355] on input "0425 735 707" at bounding box center [446, 358] width 238 height 25
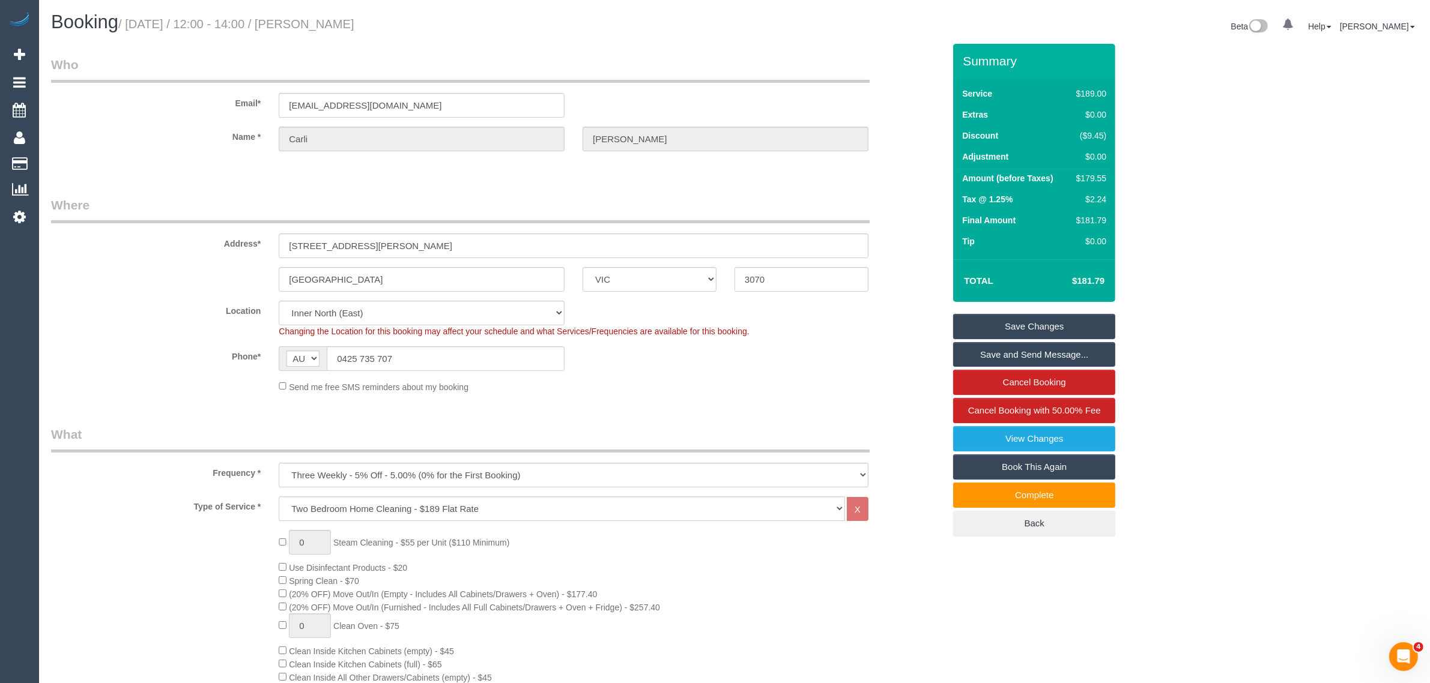
click at [424, 342] on sui-booking-location "Location Office City East (North) East (South) Inner East Inner North (East) In…" at bounding box center [497, 347] width 893 height 92
click at [436, 361] on input "0425 735 707" at bounding box center [446, 358] width 238 height 25
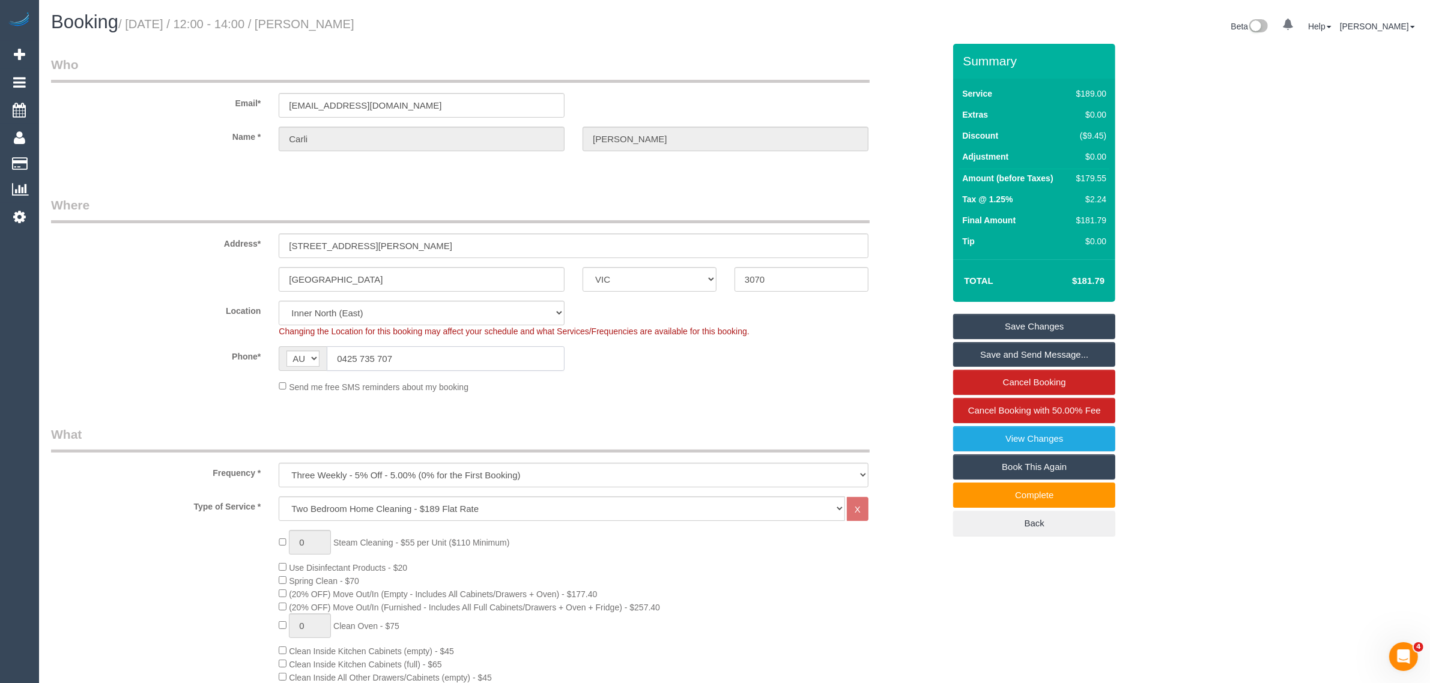
click at [436, 361] on input "0425 735 707" at bounding box center [446, 358] width 238 height 25
click at [638, 380] on div "Send me free SMS reminders about my booking" at bounding box center [574, 386] width 608 height 13
drag, startPoint x: 147, startPoint y: 363, endPoint x: 154, endPoint y: 361, distance: 7.4
click at [147, 363] on div "Phone* AF AL DZ AD AO AI AQ AG AR AM AW AU AT AZ BS BH BD BB BY BE BZ BJ BM BT …" at bounding box center [497, 358] width 911 height 25
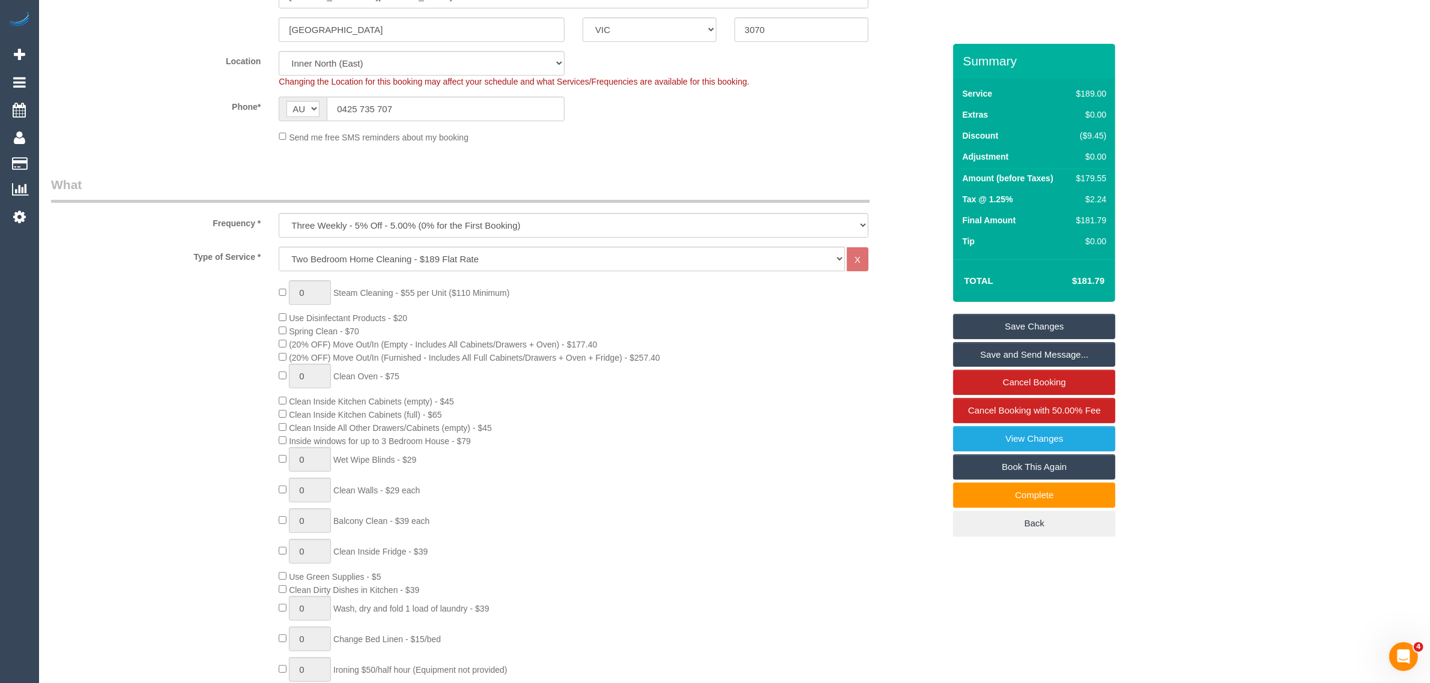
scroll to position [300, 0]
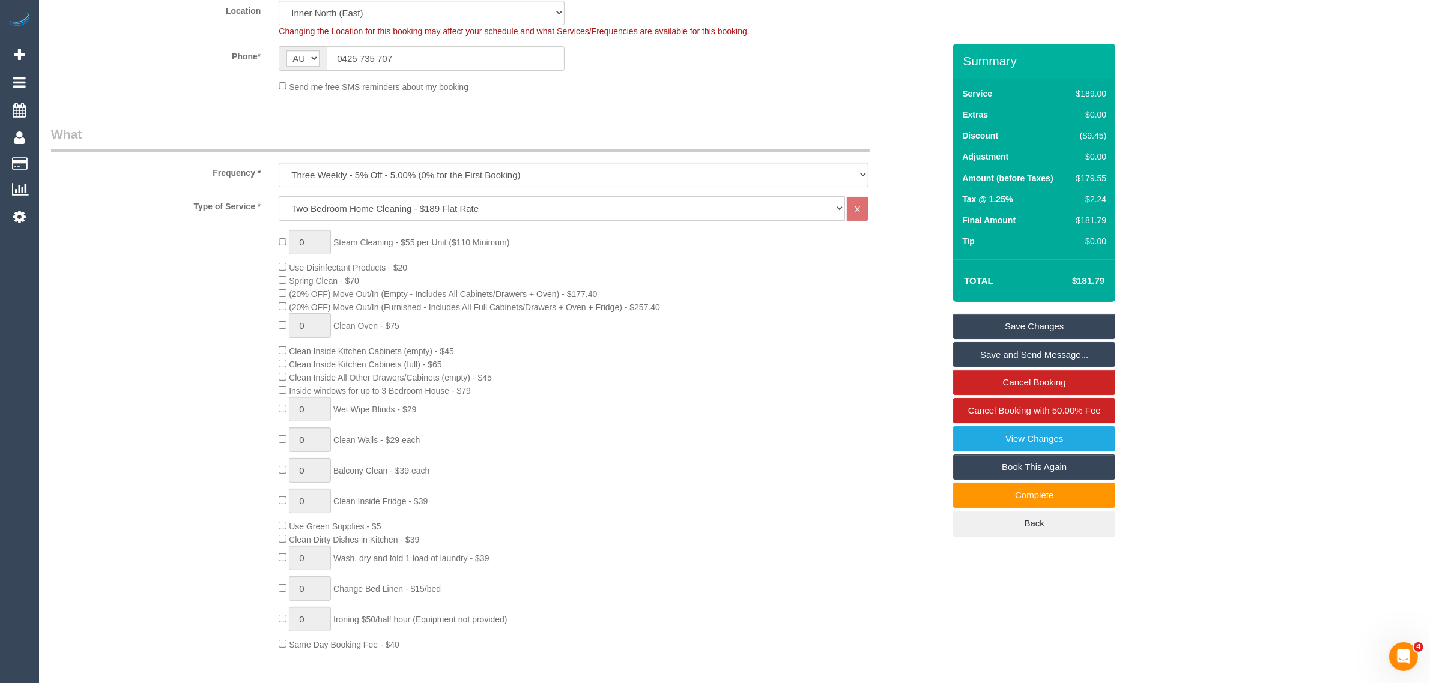
click at [679, 372] on div "0 Steam Cleaning - $55 per Unit ($110 Minimum) Use Disinfectant Products - $20 …" at bounding box center [611, 440] width 683 height 421
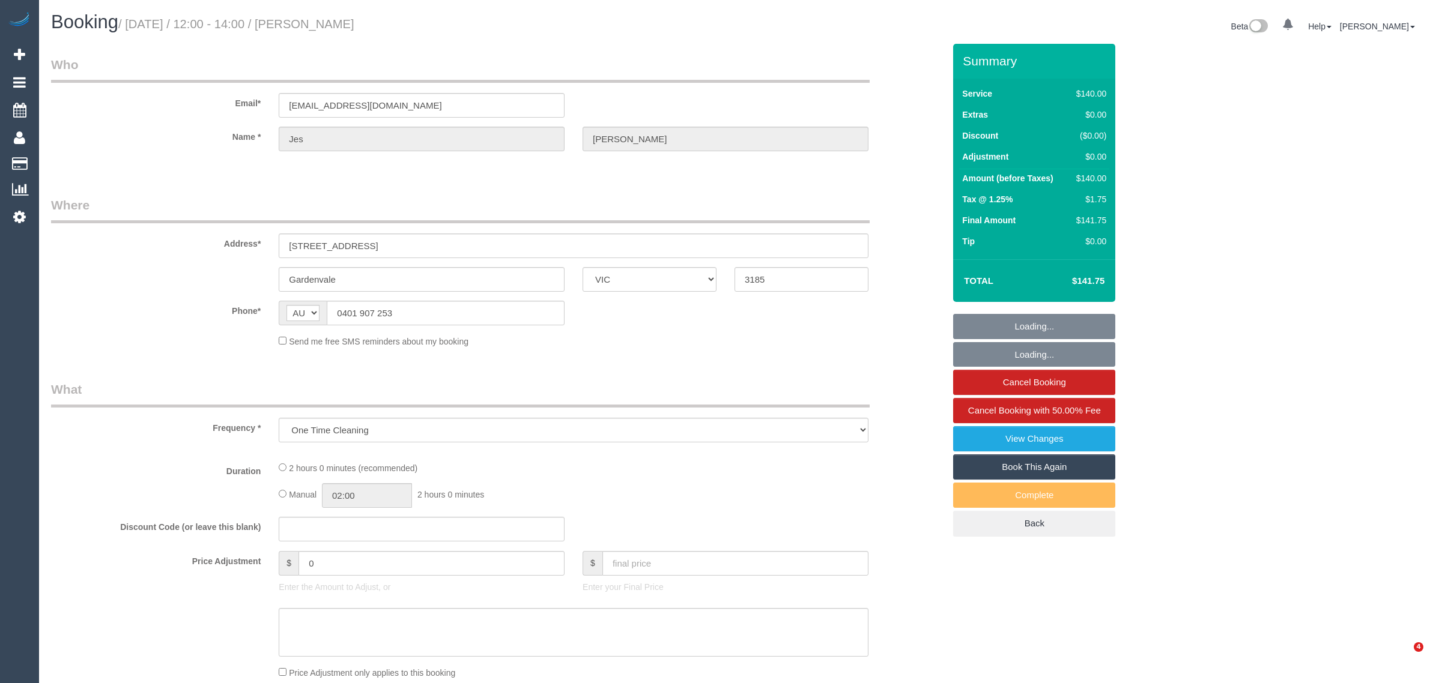
select select "VIC"
select select "string:stripe-pm_1PoF2Y2GScqysDRVeSJqUppL"
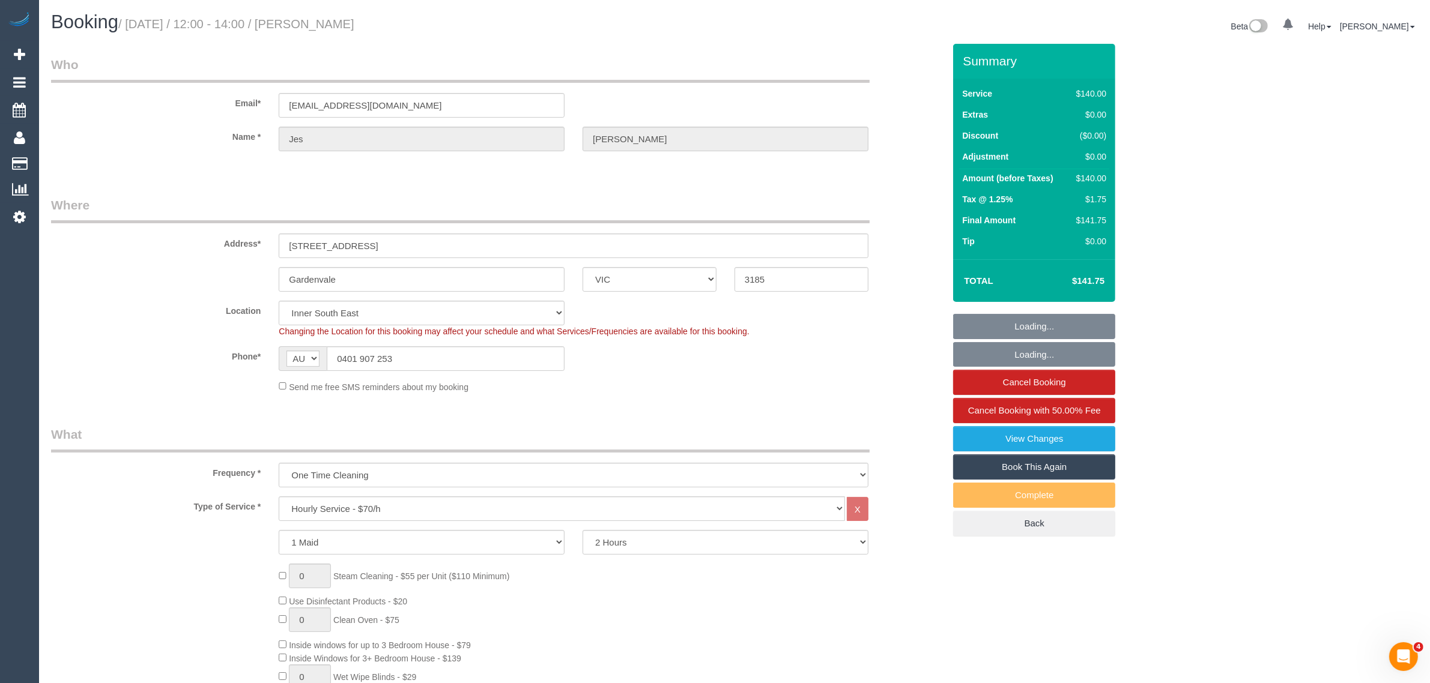
select select "object:703"
click at [446, 349] on input "0401 907 253" at bounding box center [446, 358] width 238 height 25
select select "number:29"
select select "number:14"
select select "number:19"
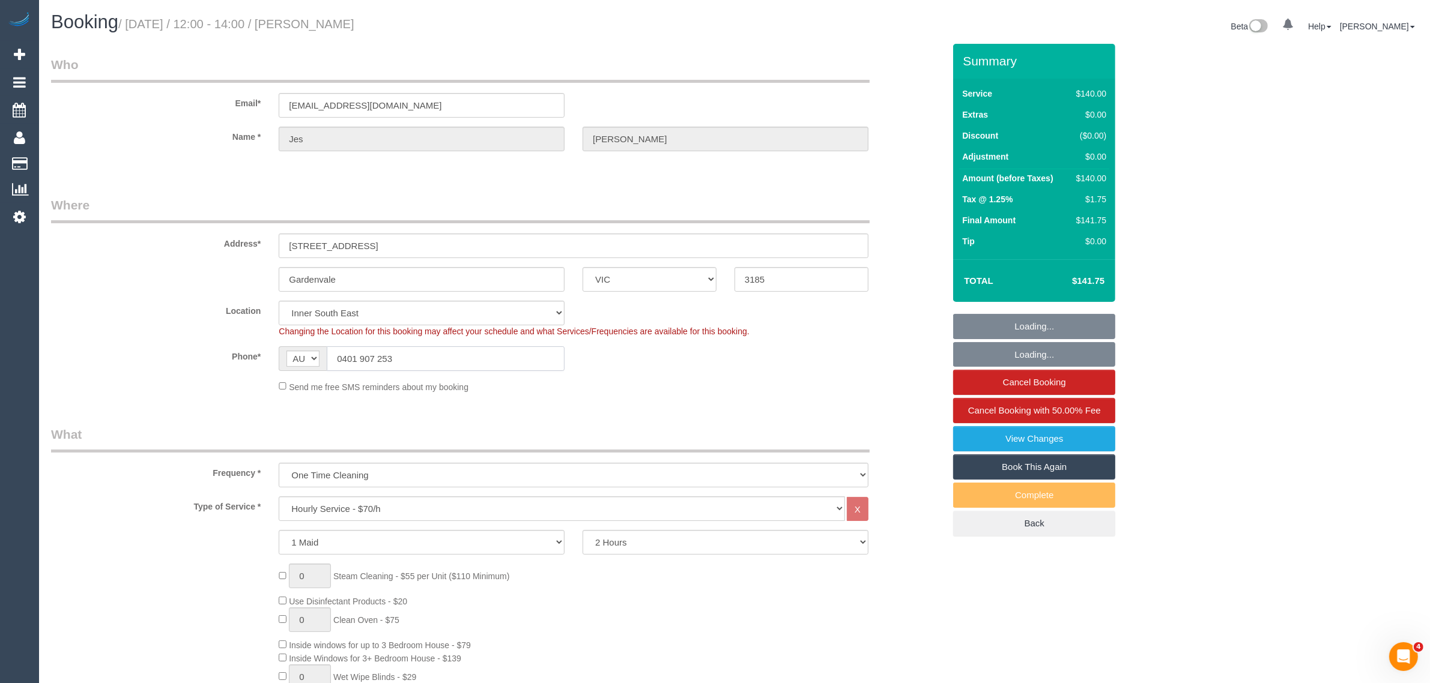
select select "number:25"
select select "number:34"
select select "number:13"
select select "VIC"
select select "180"
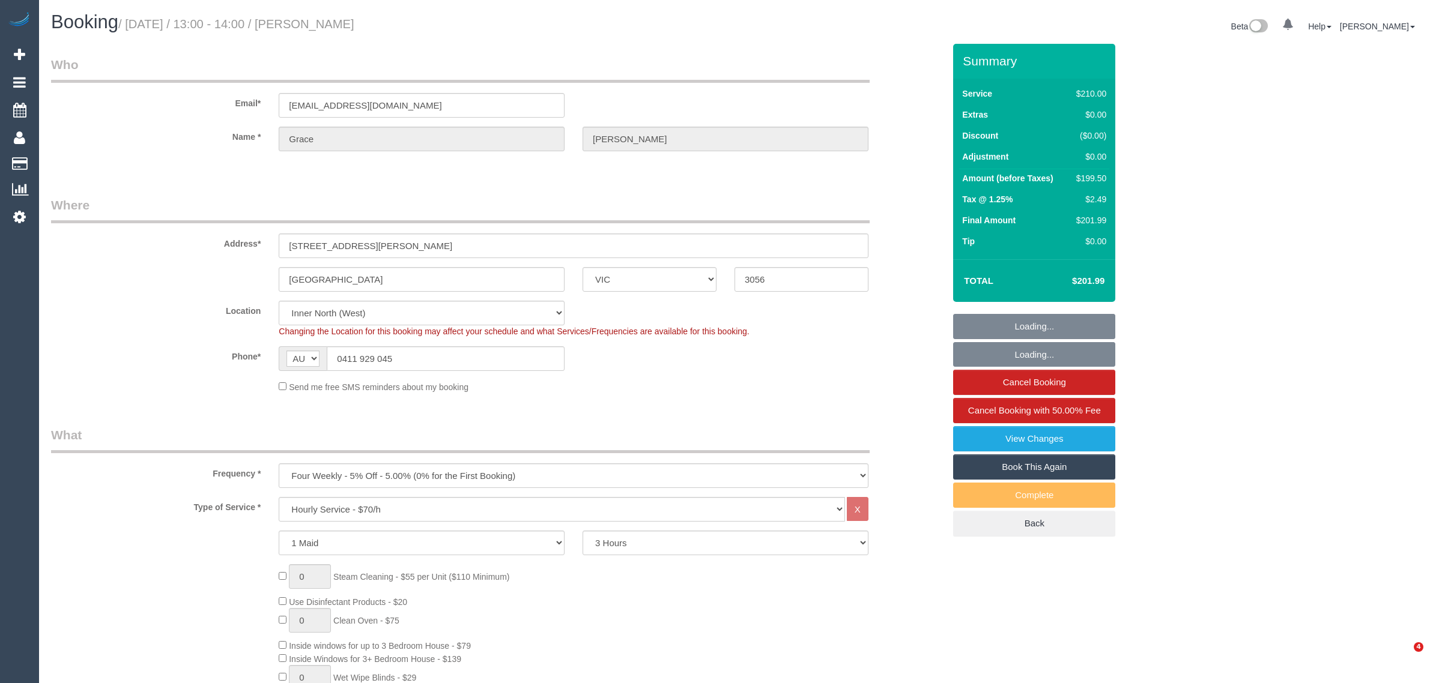
select select "number:28"
select select "number:14"
select select "number:19"
select select "number:24"
select select "number:34"
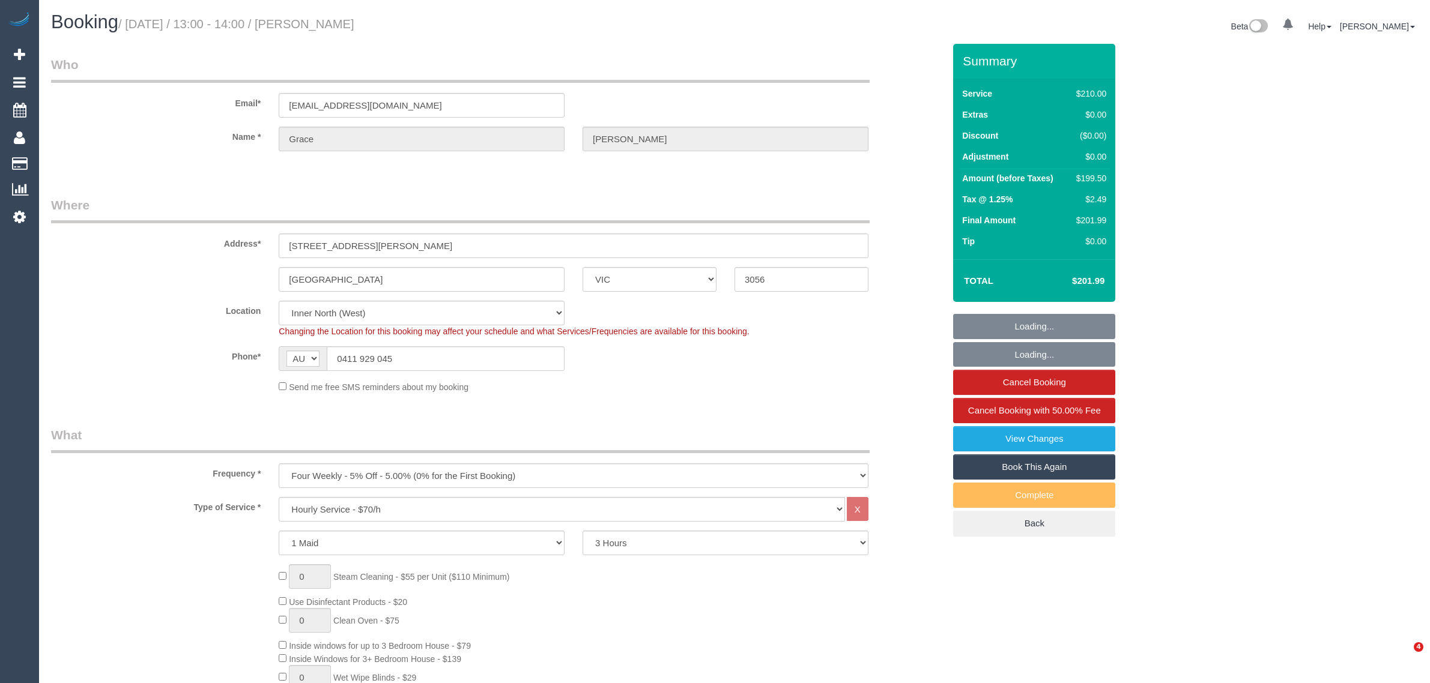
select select "number:13"
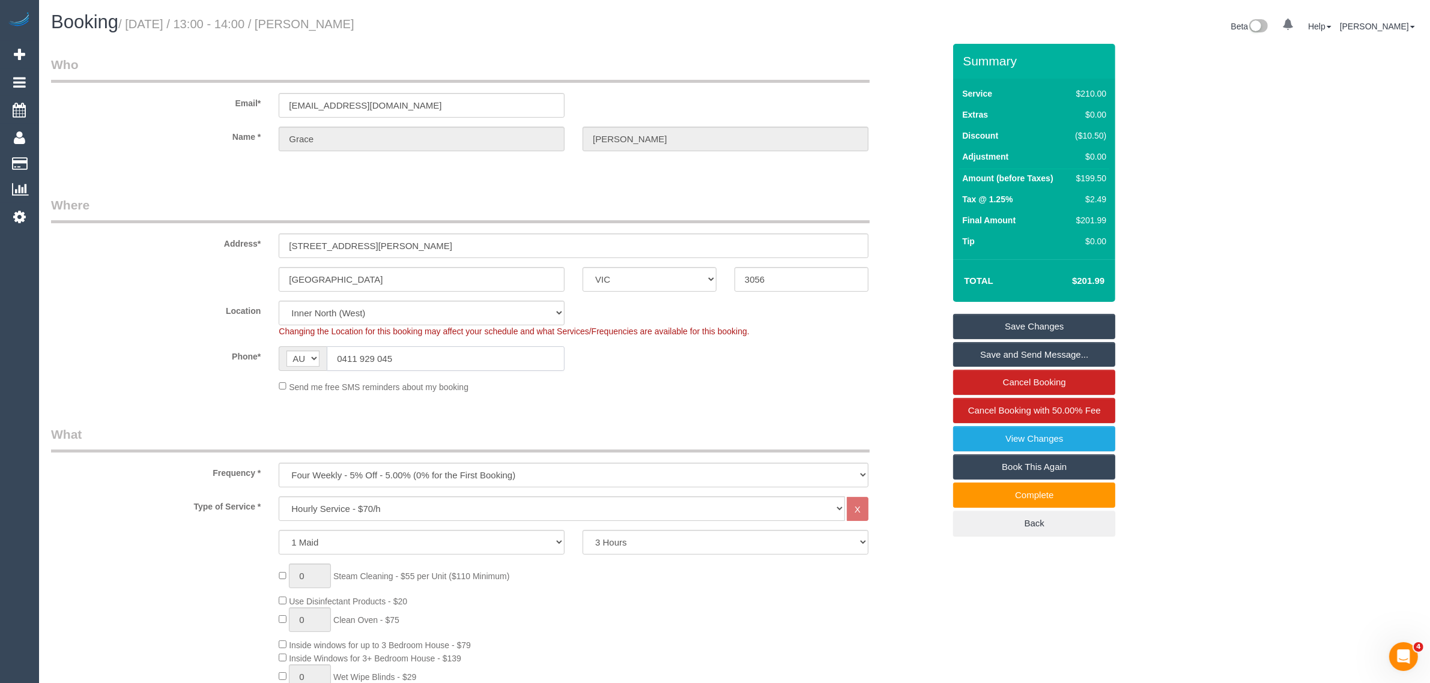
click at [464, 360] on input "0411 929 045" at bounding box center [446, 358] width 238 height 25
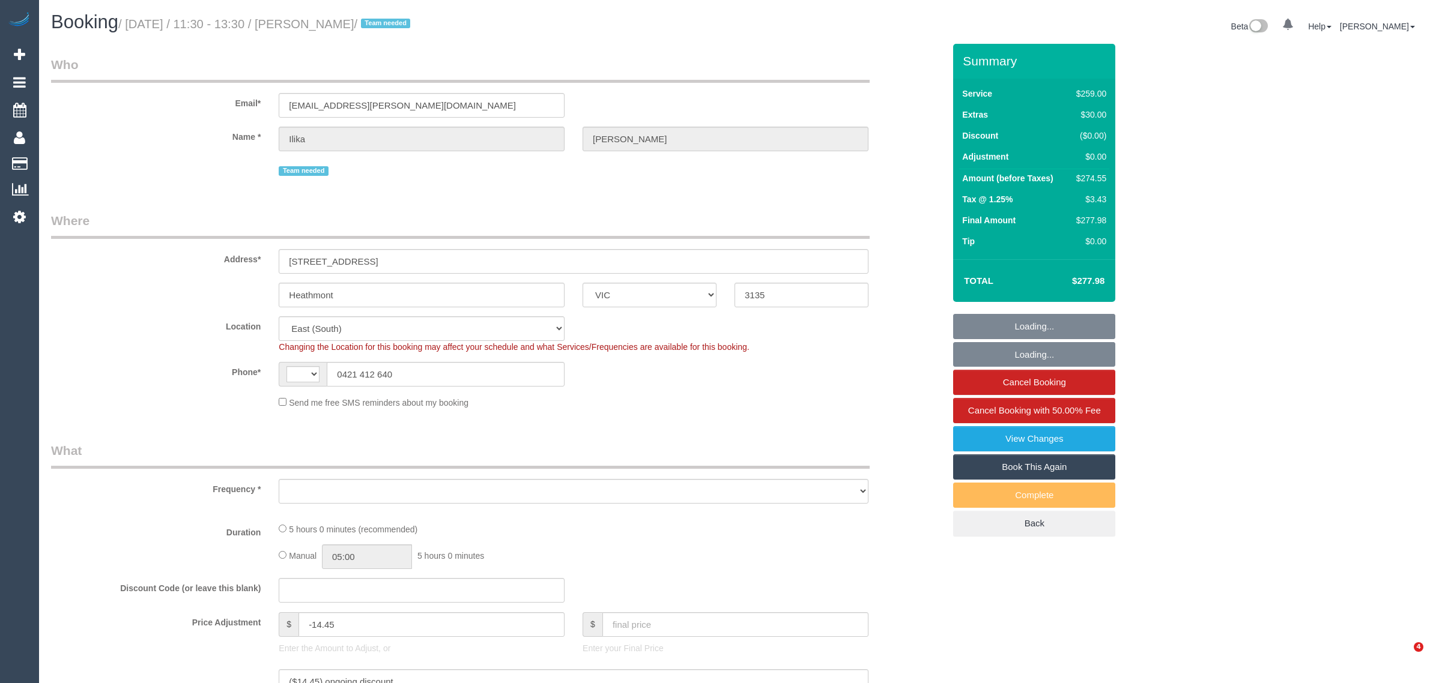
select select "VIC"
select select "string:AU"
select select "string:stripe-pm_1PJ5zJ2GScqysDRVN6QVtdR4"
select select "number:28"
select select "number:14"
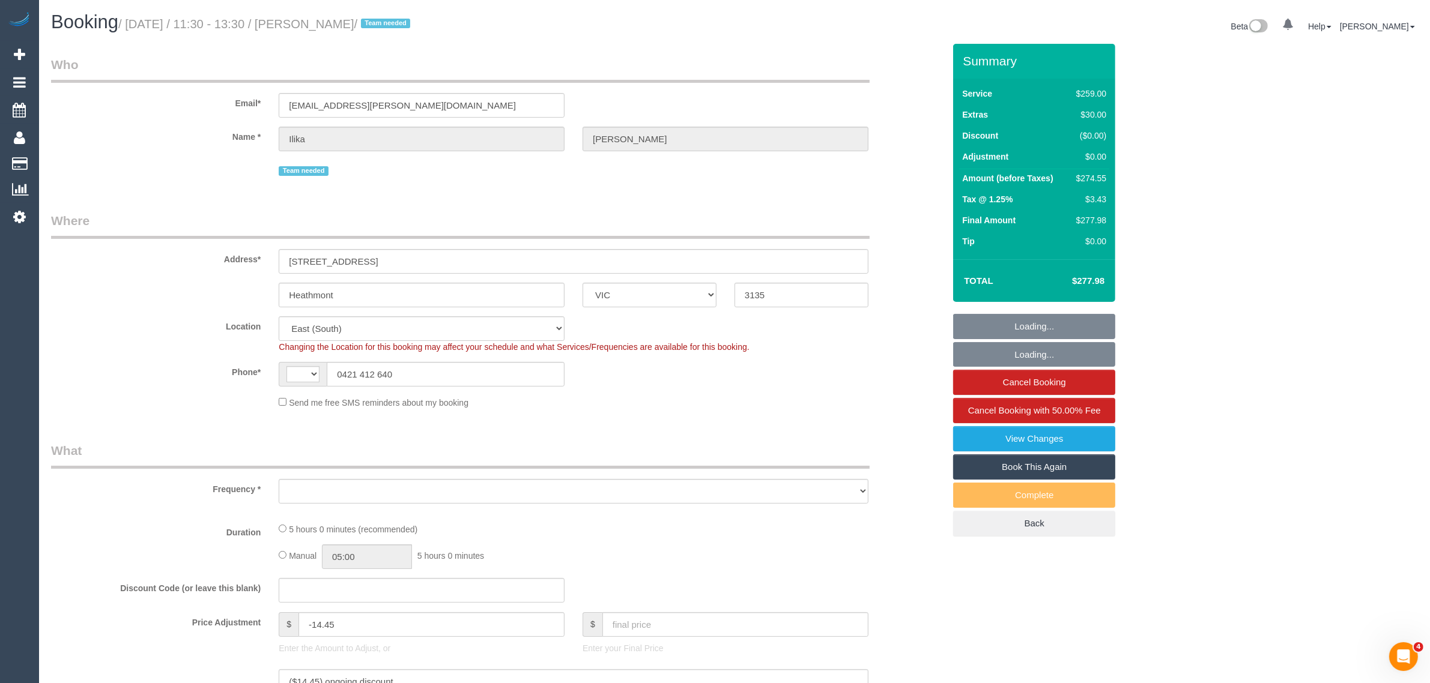
select select "number:19"
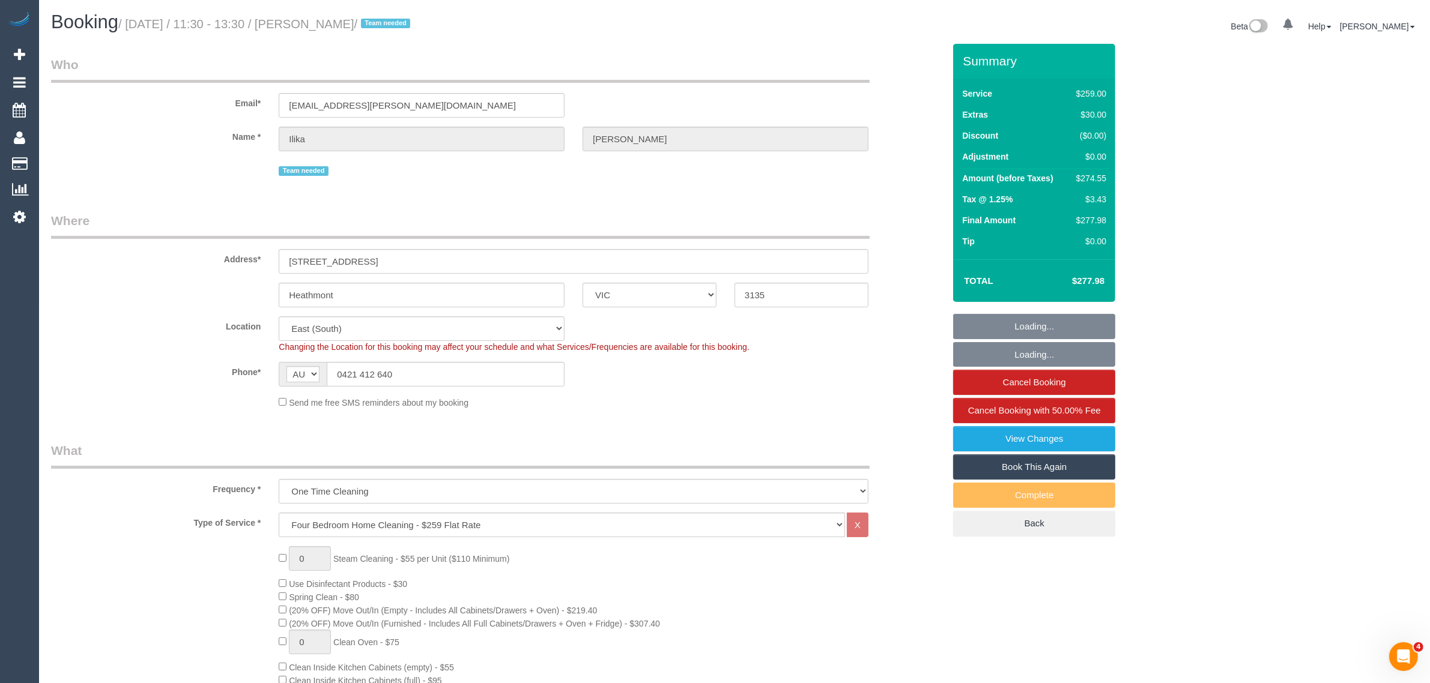
select select "object:1248"
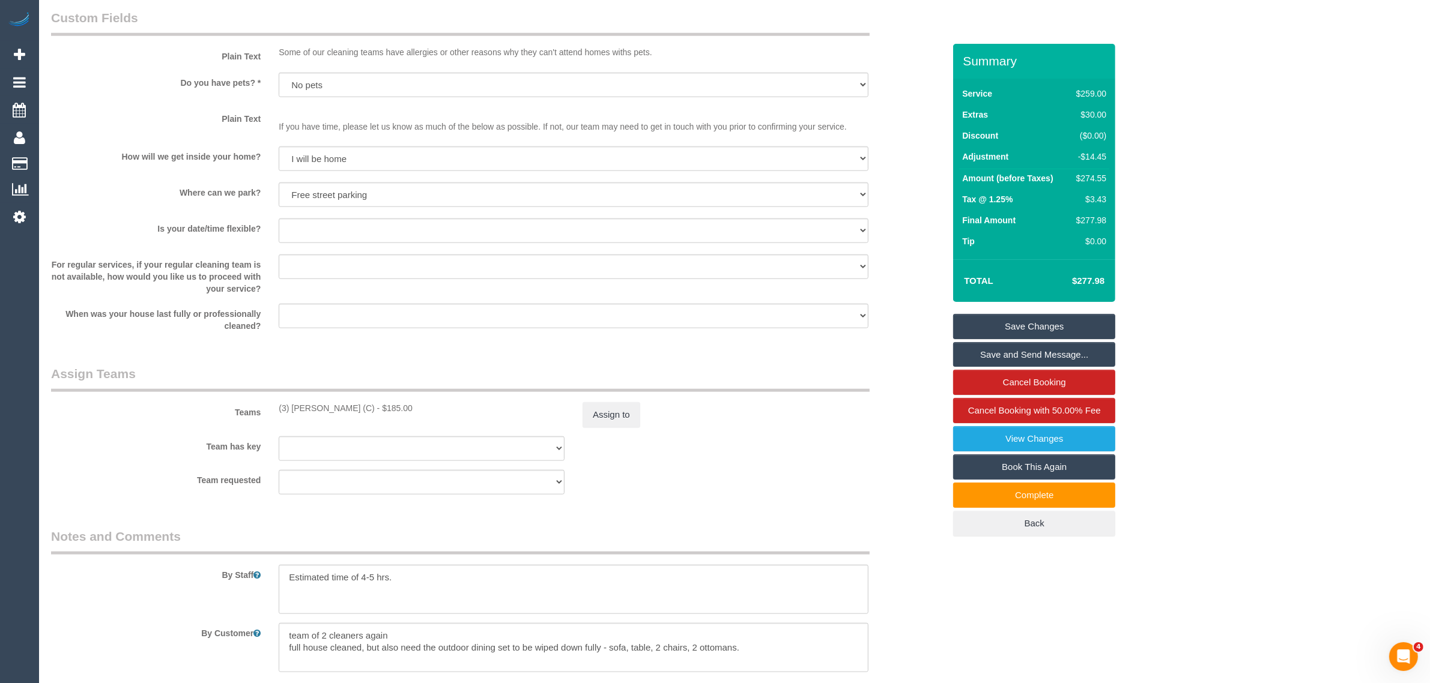
scroll to position [2150, 0]
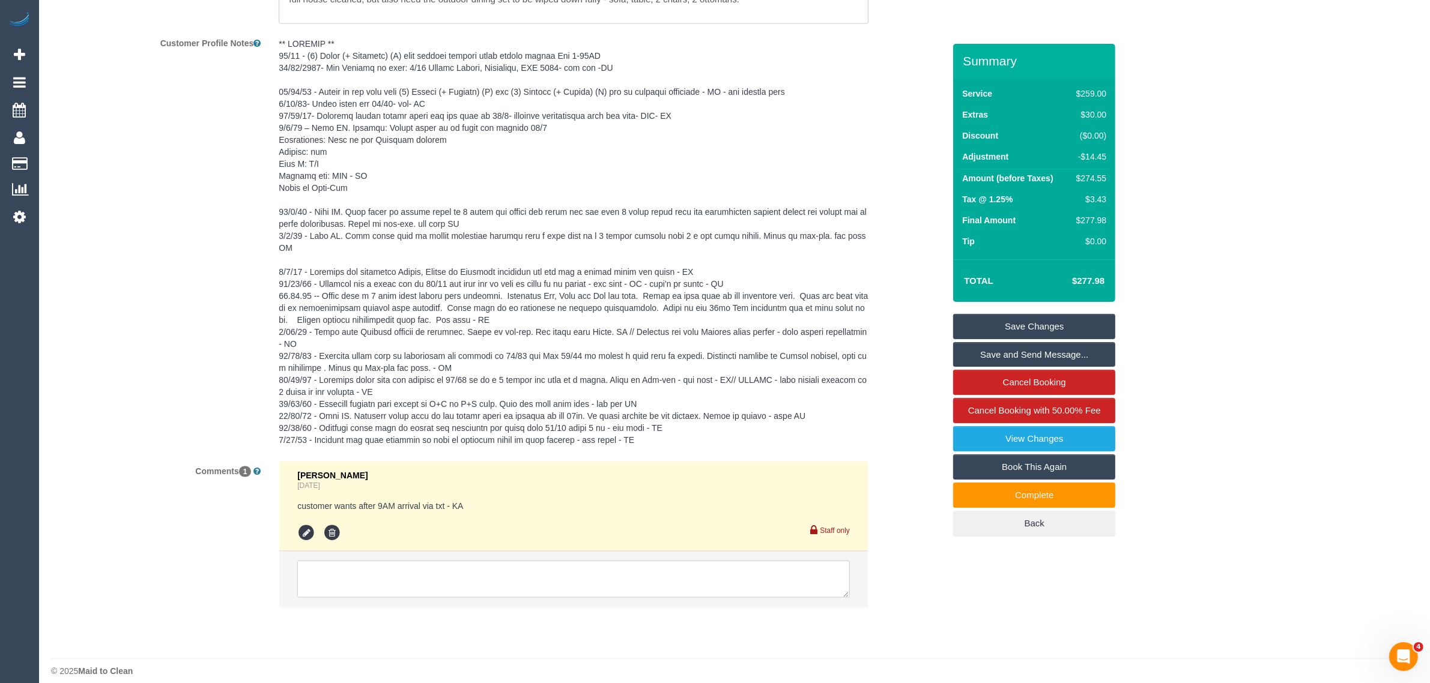
click at [628, 539] on li "[PERSON_NAME] [DATE] customer wants after 9AM arrival via txt - KA Staff only" at bounding box center [573, 507] width 588 height 91
click at [616, 561] on textarea at bounding box center [573, 579] width 552 height 37
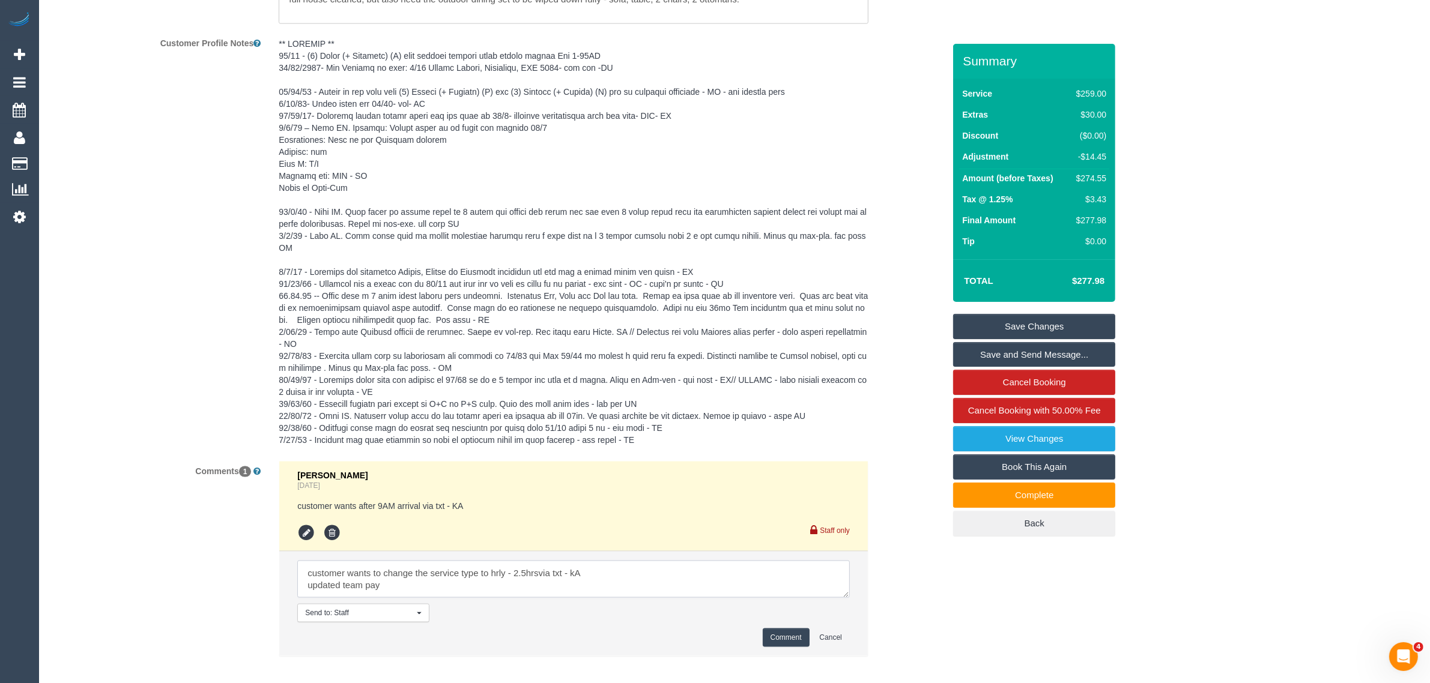
type textarea "customer wants to change the service type to hrly - 2.5hrsvia txt - kA updated …"
click at [784, 633] on button "Comment" at bounding box center [786, 638] width 47 height 19
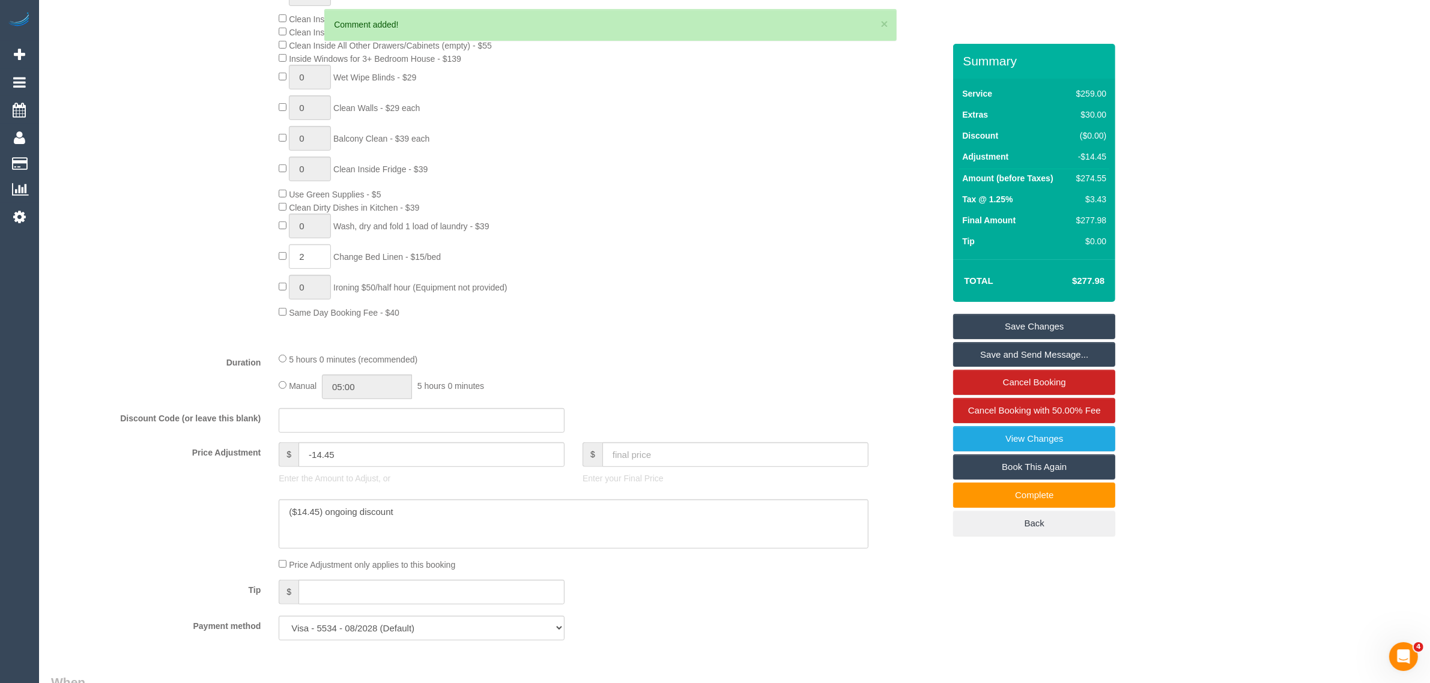
scroll to position [348, 0]
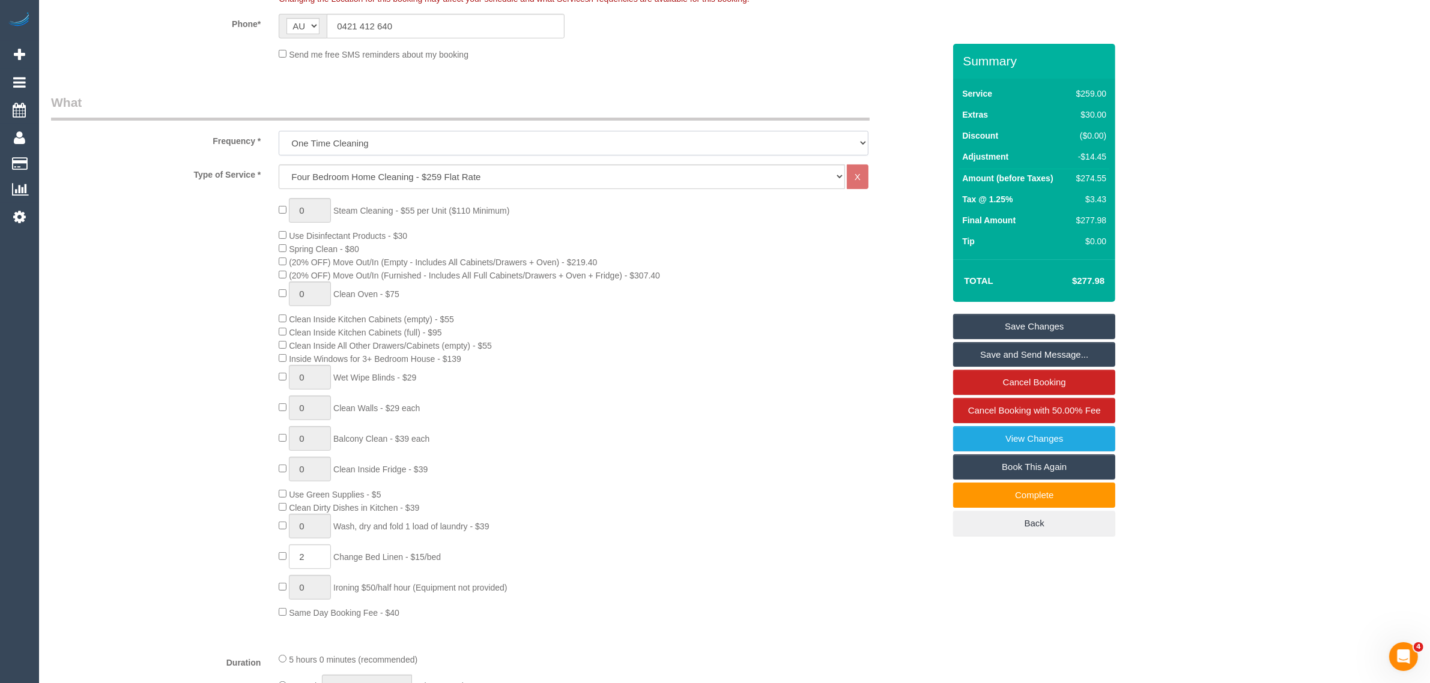
click at [650, 140] on select "One Time Cleaning Weekly - 10% Off - 10.00% (0% for the First Booking) Fortnigh…" at bounding box center [574, 143] width 590 height 25
click at [688, 176] on select "Hourly Service - $70/h Hourly Service - $65/h Hourly Service - $60/h Hourly Ser…" at bounding box center [562, 177] width 566 height 25
select select "209"
click at [279, 165] on select "Hourly Service - $70/h Hourly Service - $65/h Hourly Service - $60/h Hourly Ser…" at bounding box center [562, 177] width 566 height 25
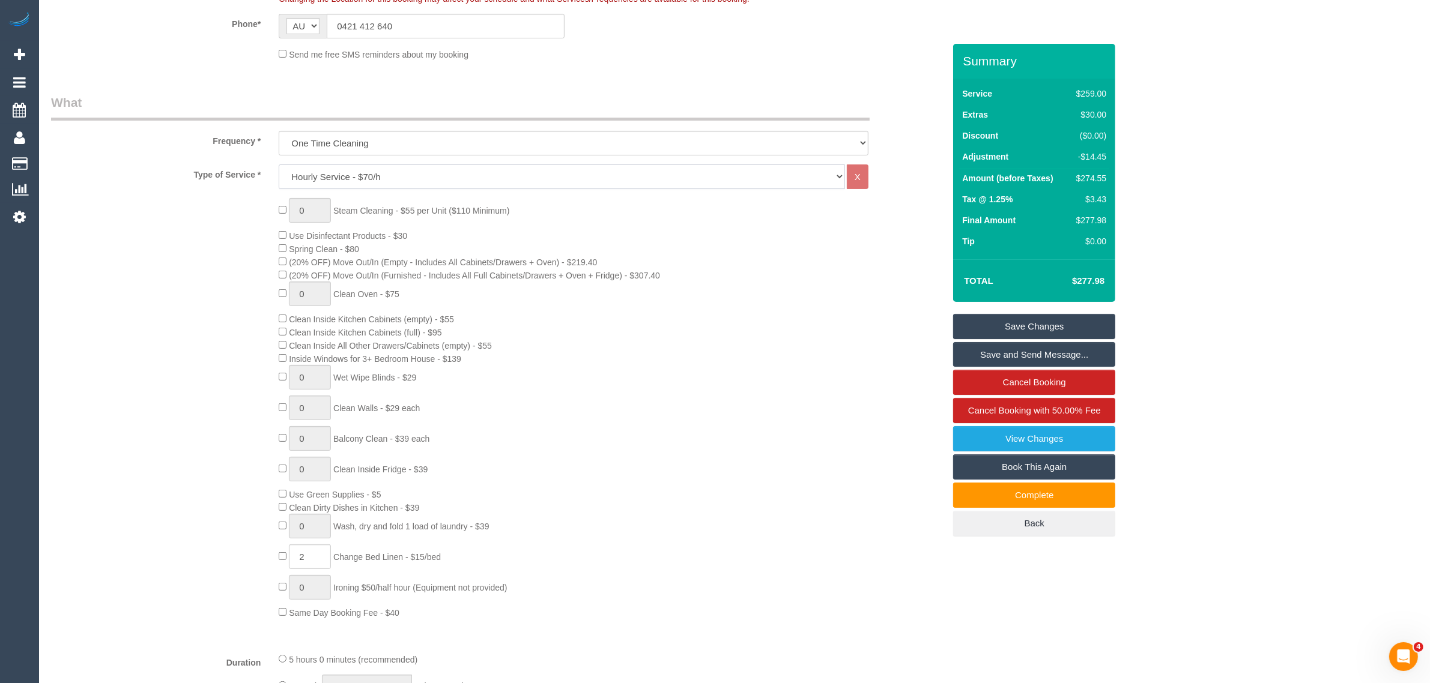
select select "1"
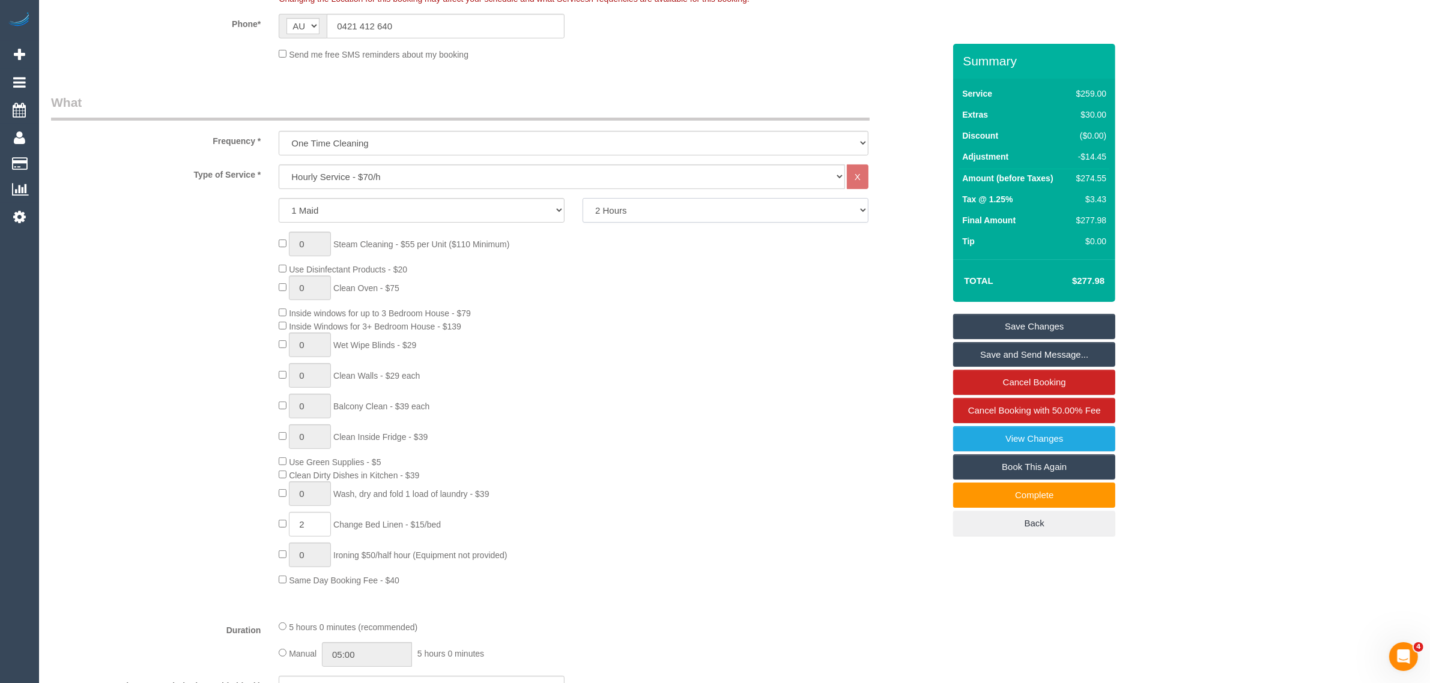
click at [673, 216] on select "2 Hours 2.5 Hours 3 Hours 3.5 Hours 4 Hours 4.5 Hours 5 Hours 5.5 Hours 6 Hours…" at bounding box center [725, 210] width 286 height 25
select select "150"
click at [582, 198] on select "2 Hours 2.5 Hours 3 Hours 3.5 Hours 4 Hours 4.5 Hours 5 Hours 5.5 Hours 6 Hours…" at bounding box center [725, 210] width 286 height 25
click at [721, 315] on div "0 Steam Cleaning - $55 per Unit ($110 Minimum) Use Disinfectant Products - $20 …" at bounding box center [611, 409] width 683 height 355
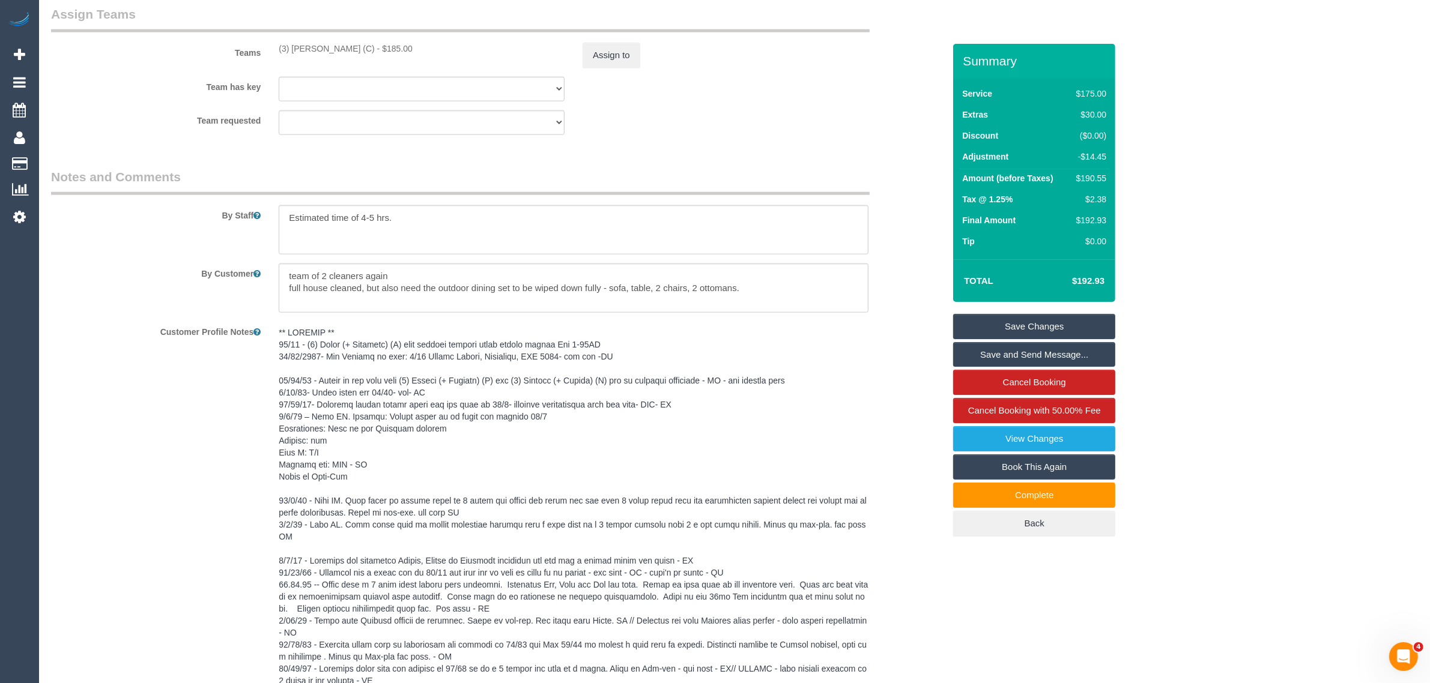
scroll to position [1549, 0]
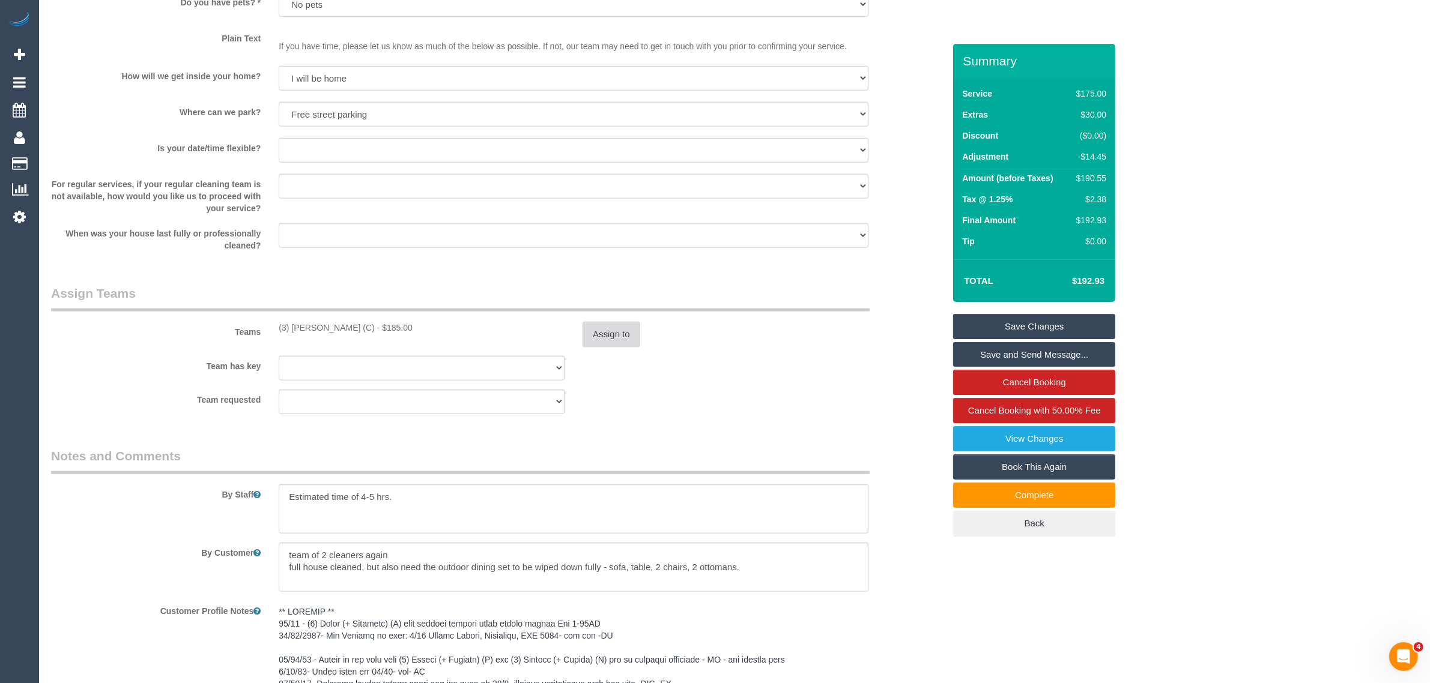
click at [615, 333] on button "Assign to" at bounding box center [611, 334] width 58 height 25
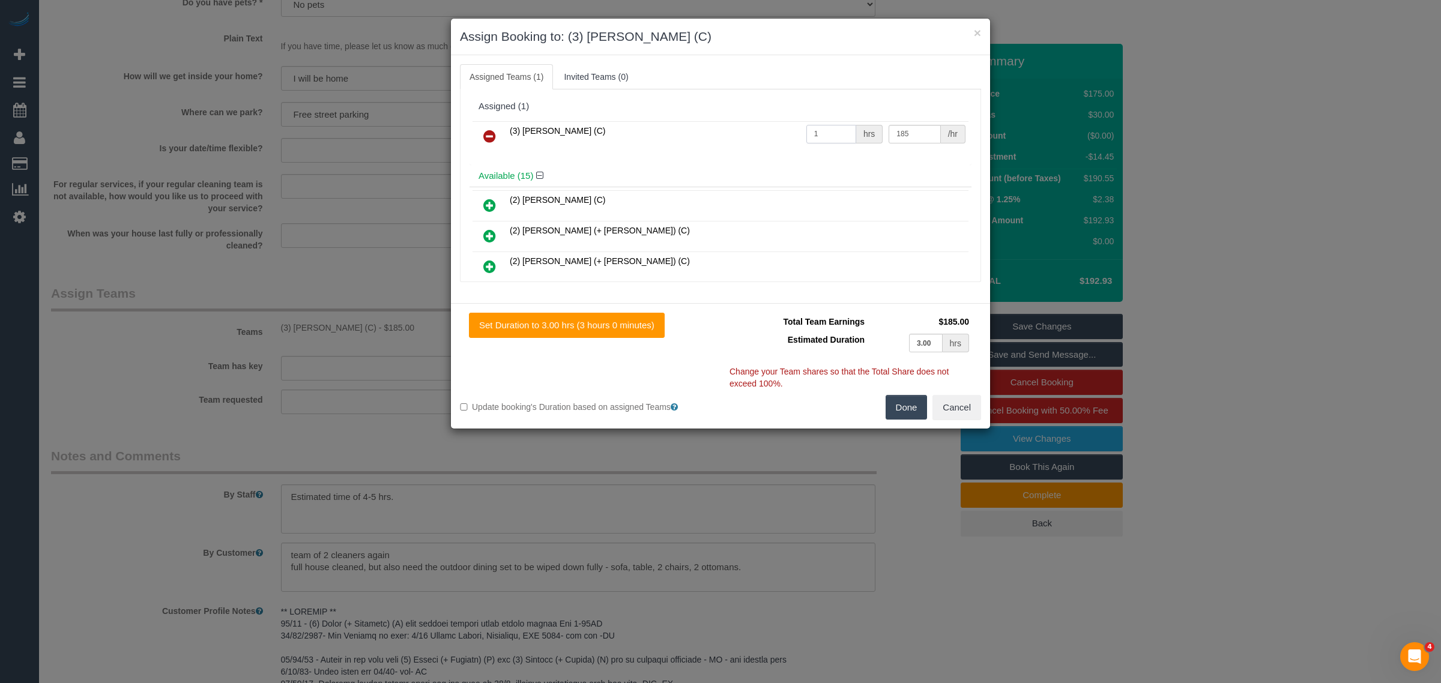
click at [829, 131] on input "1" at bounding box center [831, 134] width 50 height 19
type input "2.5"
click at [921, 131] on input "185" at bounding box center [915, 134] width 52 height 19
type input "1"
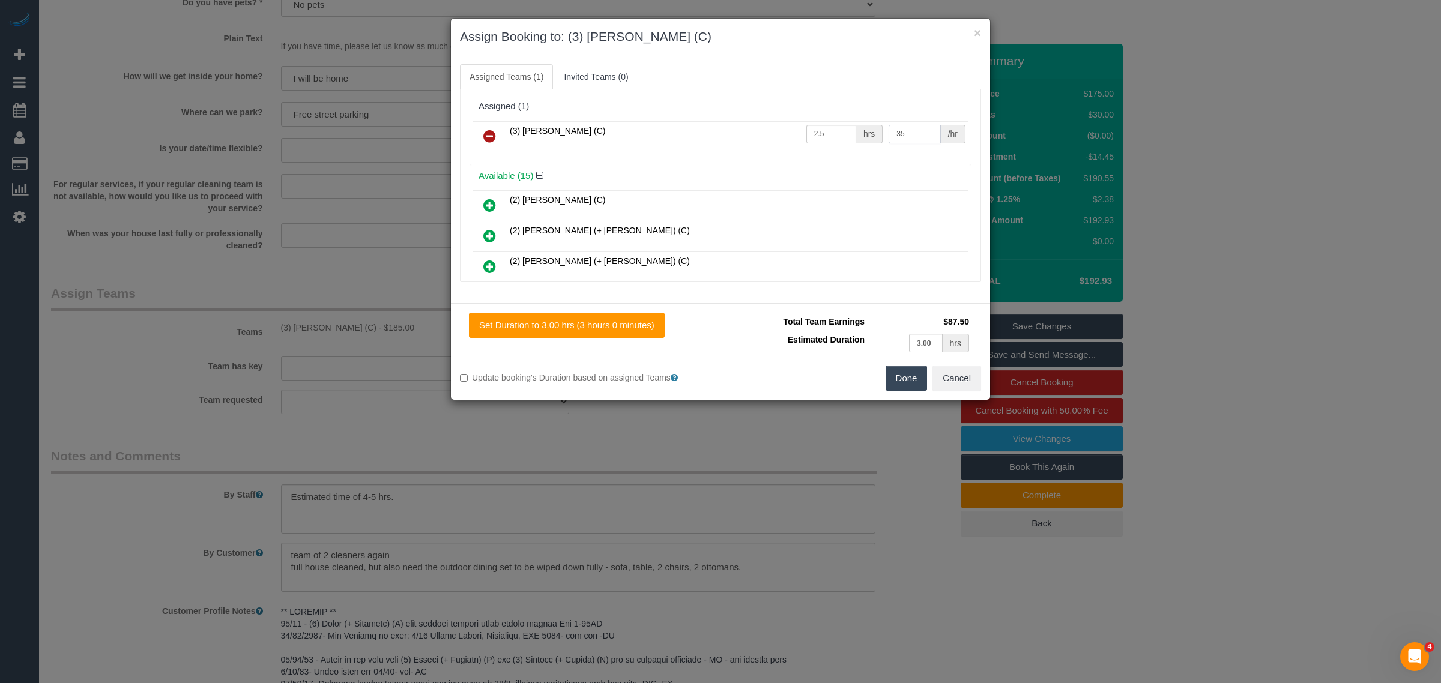
type input "35"
click at [826, 137] on input "2.5" at bounding box center [831, 134] width 50 height 19
type input "2"
type input "3"
click at [902, 378] on button "Done" at bounding box center [907, 378] width 42 height 25
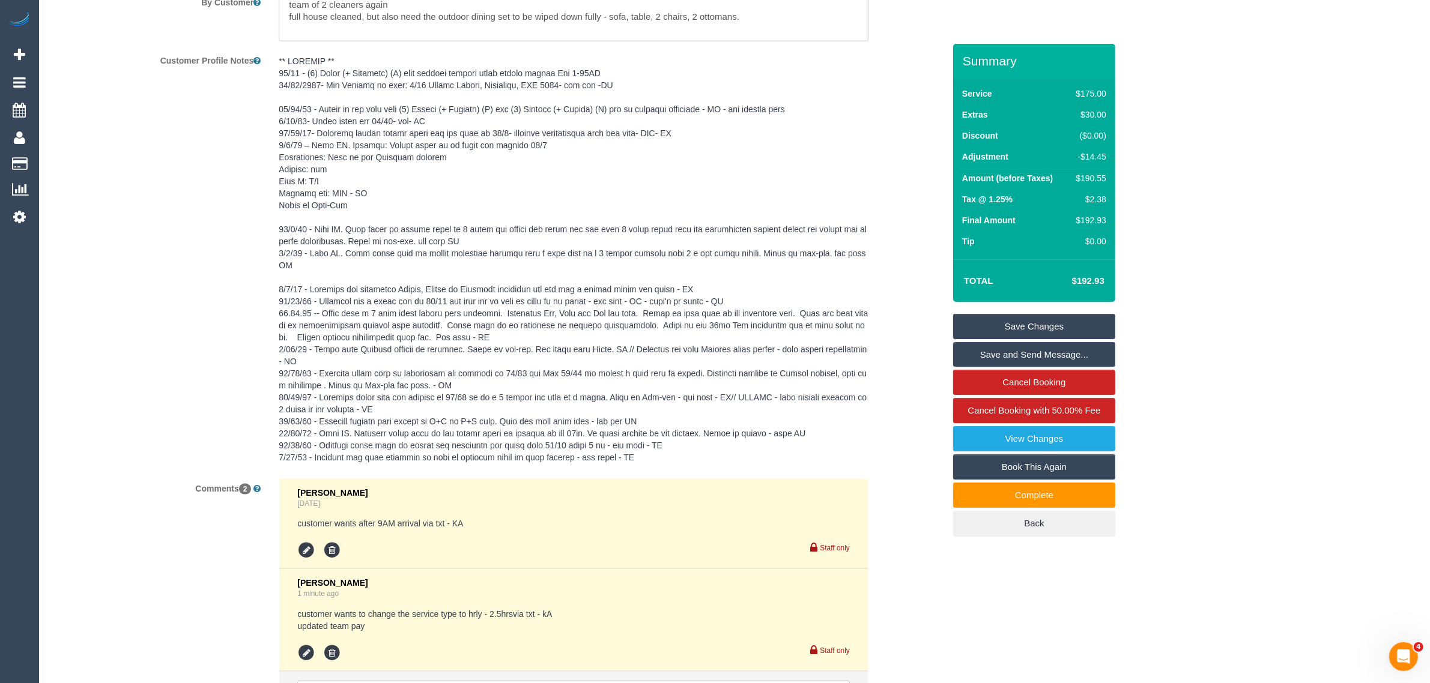
scroll to position [2219, 0]
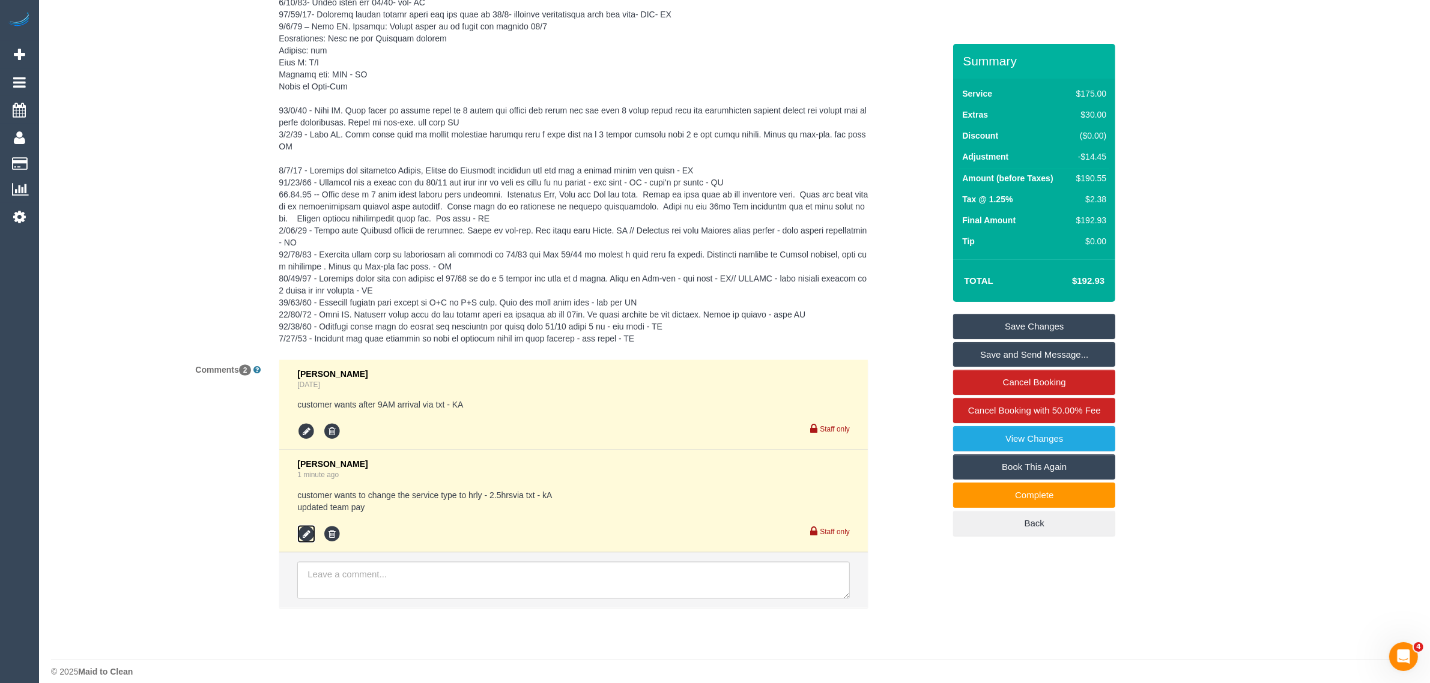
click at [307, 525] on icon at bounding box center [306, 534] width 18 height 18
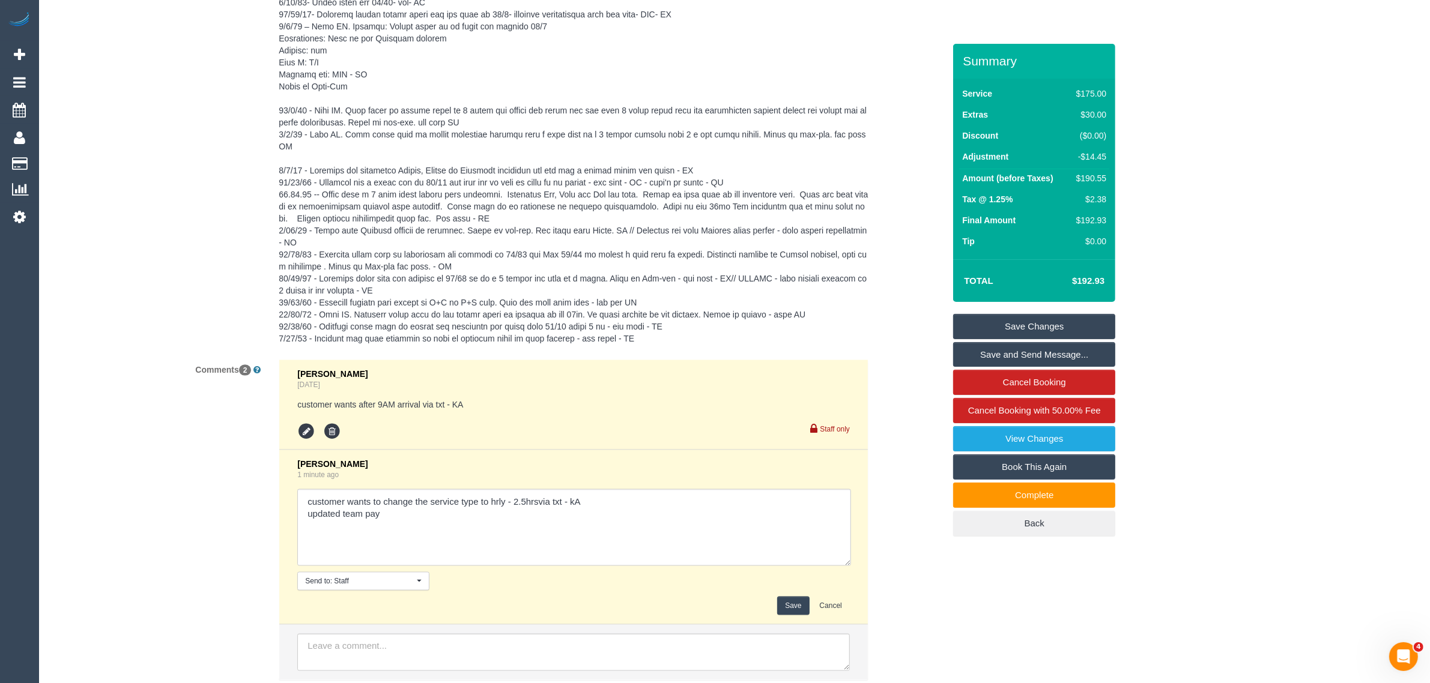
drag, startPoint x: 845, startPoint y: 510, endPoint x: 848, endPoint y: 553, distance: 42.7
click at [850, 553] on textarea at bounding box center [574, 527] width 554 height 77
click at [498, 497] on textarea at bounding box center [574, 529] width 555 height 80
type textarea "customer wants to change the service type to hrly - 2.5hrsvia txt - kA updated …"
click at [781, 600] on button "Save" at bounding box center [793, 609] width 32 height 19
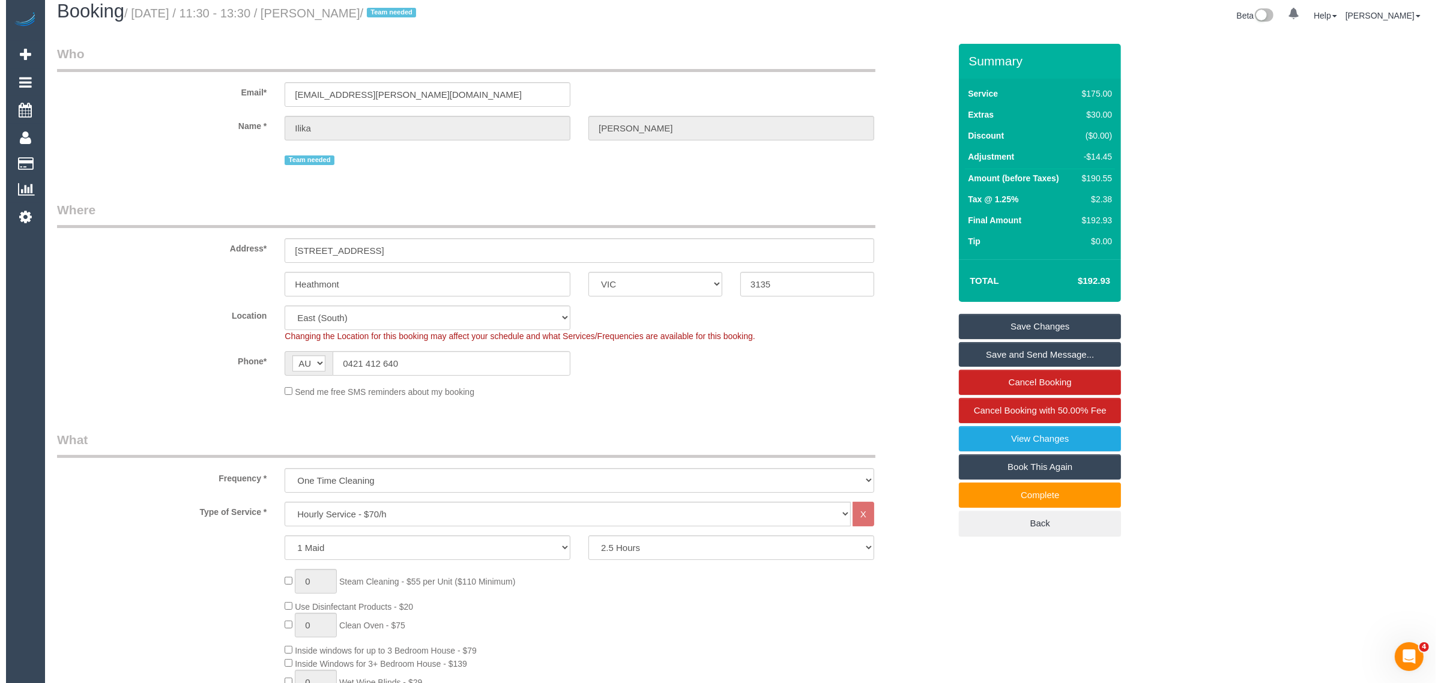
scroll to position [0, 0]
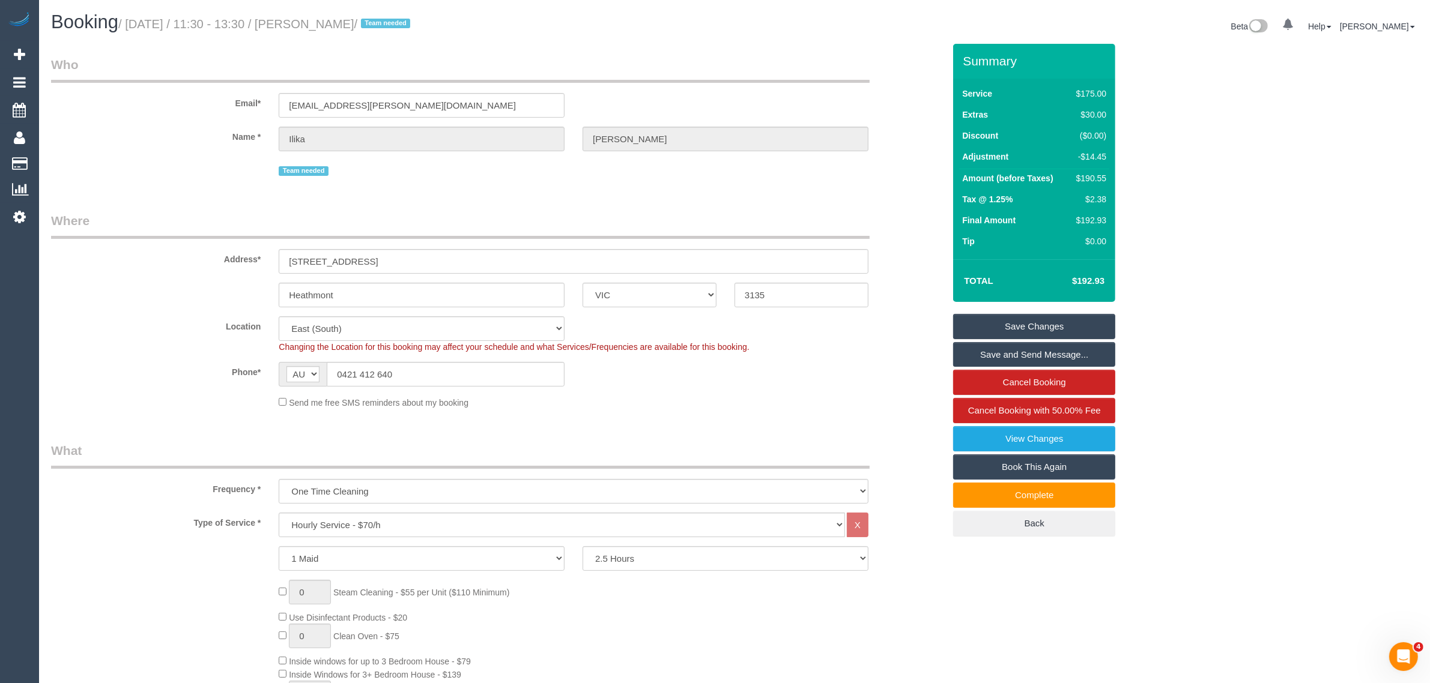
click at [988, 327] on link "Save Changes" at bounding box center [1034, 326] width 162 height 25
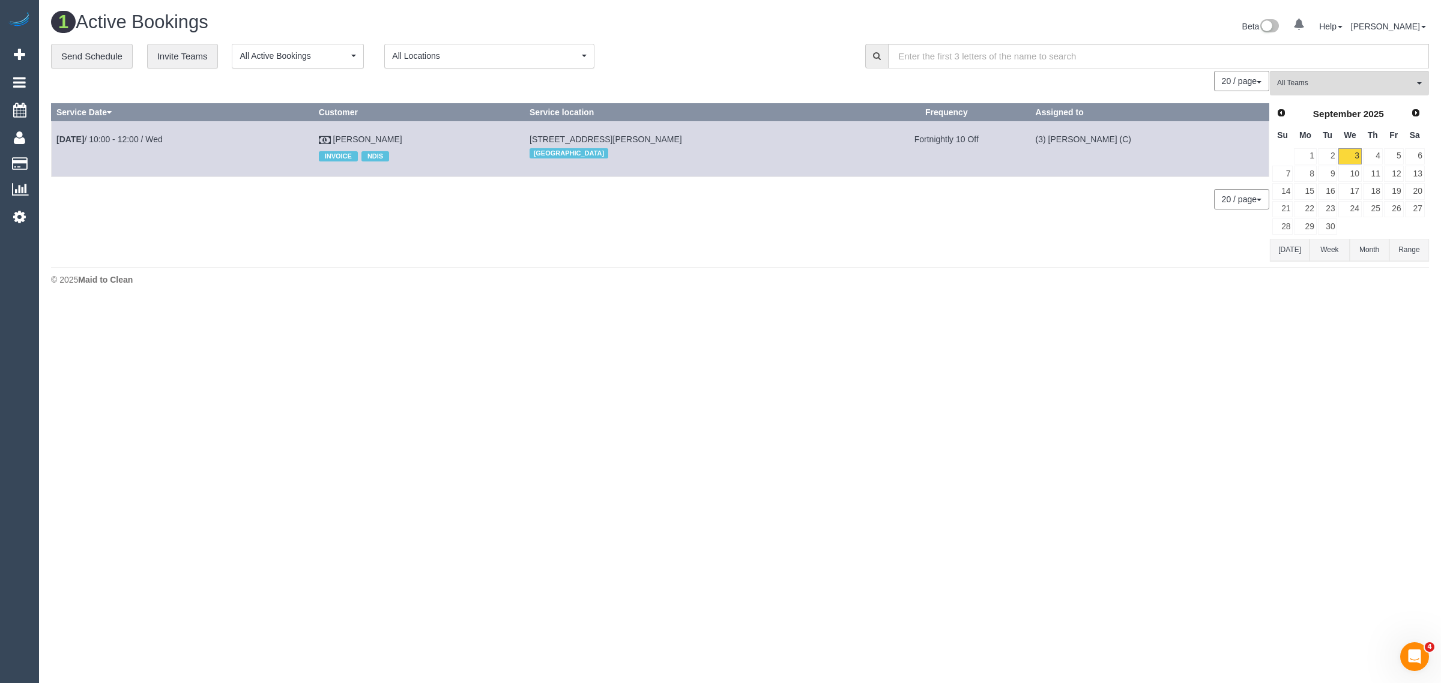
click at [805, 220] on div "0 Bookings found. We couldn't find any bookings that matched your search. Creat…" at bounding box center [660, 166] width 1219 height 190
